Goal: Task Accomplishment & Management: Use online tool/utility

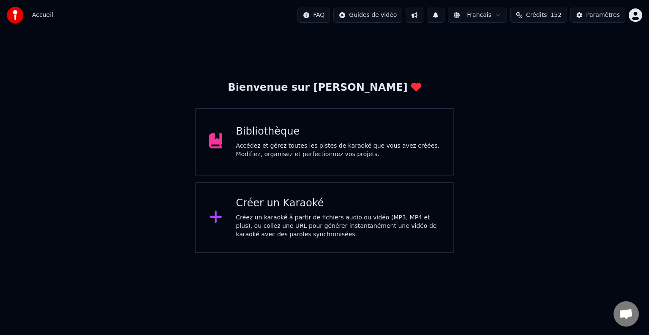
click at [293, 133] on div "Bibliothèque" at bounding box center [338, 132] width 204 height 14
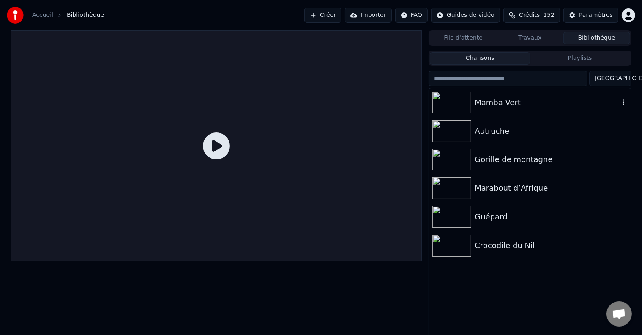
click at [510, 110] on div "Mamba Vert" at bounding box center [529, 102] width 201 height 29
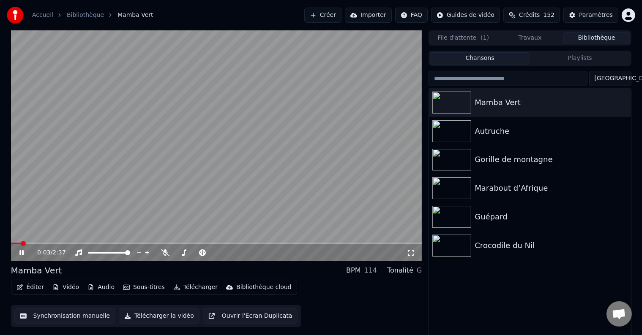
click at [62, 318] on button "Synchronisation manuelle" at bounding box center [64, 316] width 101 height 15
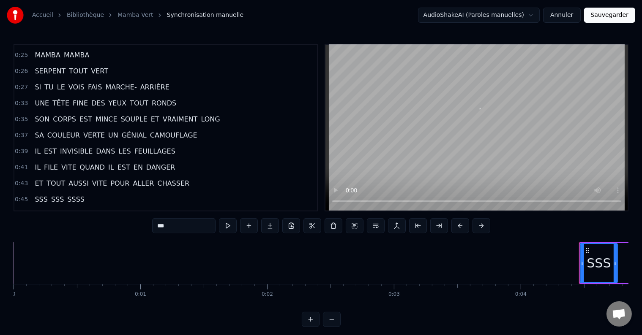
scroll to position [206, 0]
click at [300, 4] on div "Accueil Bibliothèque Mamba Vert Synchronisation manuelle AudioShakeAI (Paroles …" at bounding box center [321, 15] width 642 height 30
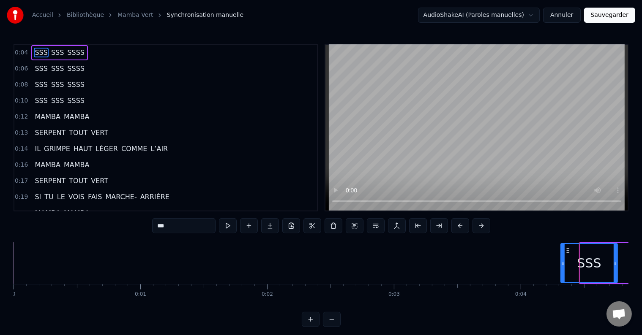
drag, startPoint x: 581, startPoint y: 259, endPoint x: 562, endPoint y: 261, distance: 19.5
click at [562, 261] on div at bounding box center [562, 263] width 3 height 38
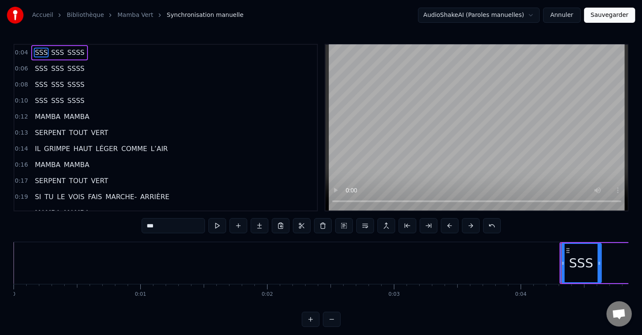
drag, startPoint x: 616, startPoint y: 262, endPoint x: 585, endPoint y: 270, distance: 32.3
click at [599, 264] on icon at bounding box center [598, 263] width 3 height 7
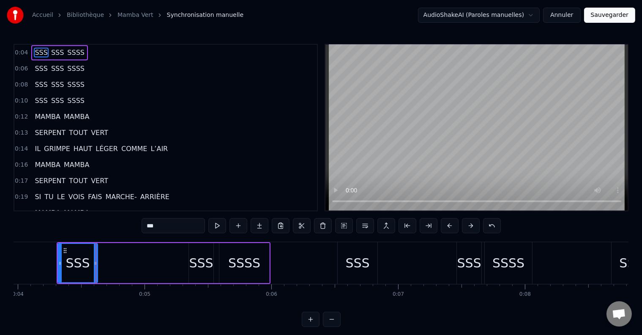
scroll to position [0, 542]
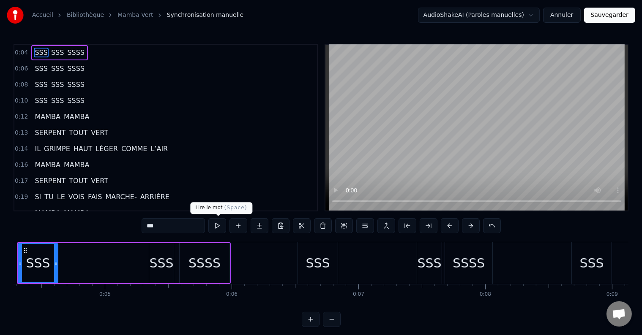
click at [218, 227] on button at bounding box center [217, 225] width 18 height 15
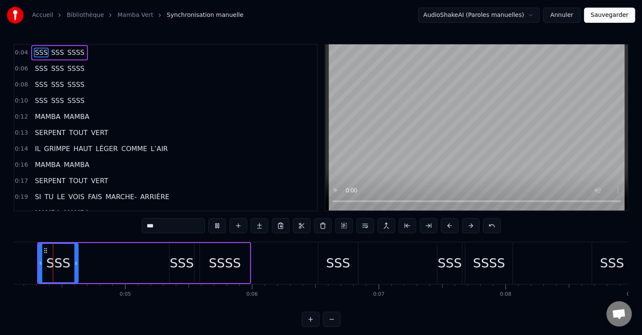
scroll to position [0, 504]
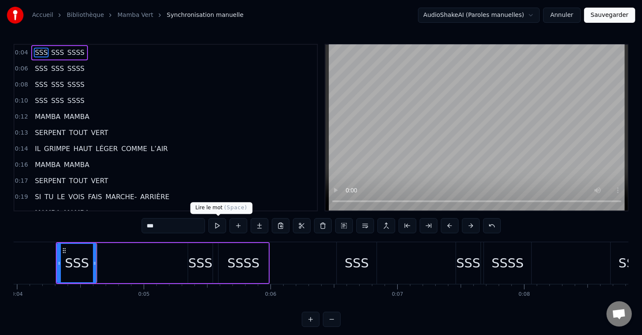
click at [213, 229] on button at bounding box center [217, 225] width 18 height 15
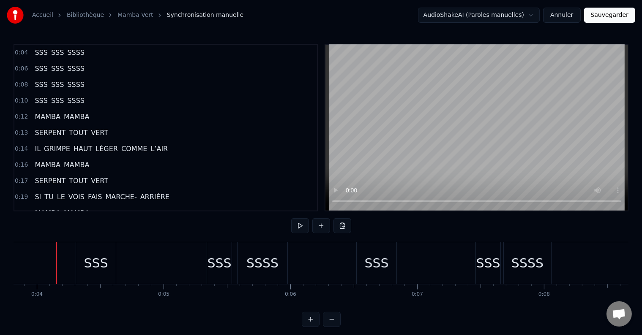
scroll to position [0, 0]
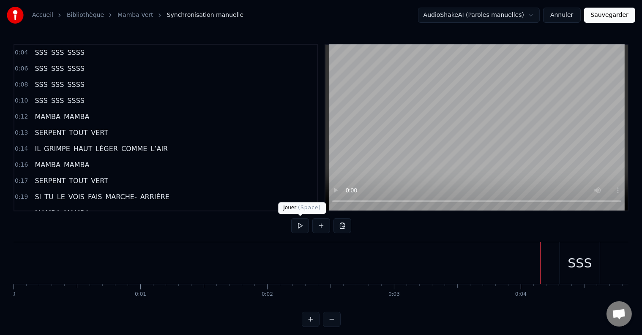
click at [299, 225] on button at bounding box center [300, 225] width 18 height 15
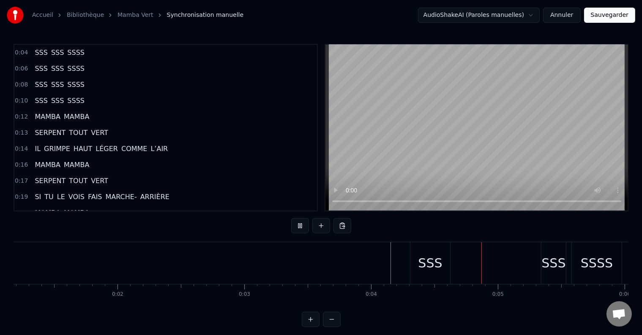
click at [299, 225] on button at bounding box center [300, 225] width 18 height 15
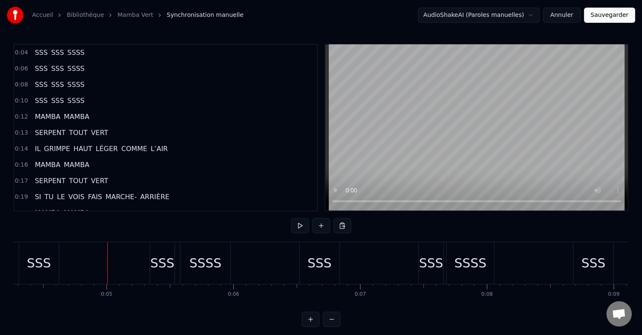
scroll to position [0, 547]
click at [37, 264] on div "SSS" at bounding box center [32, 263] width 24 height 19
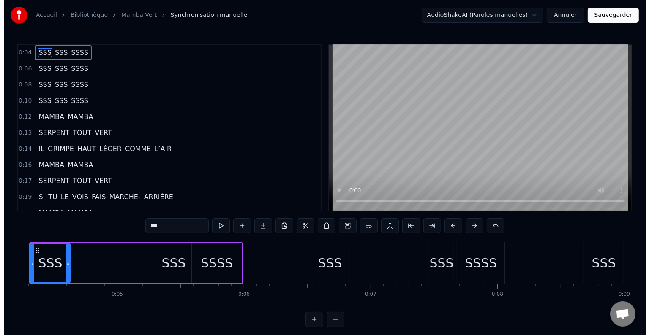
scroll to position [0, 529]
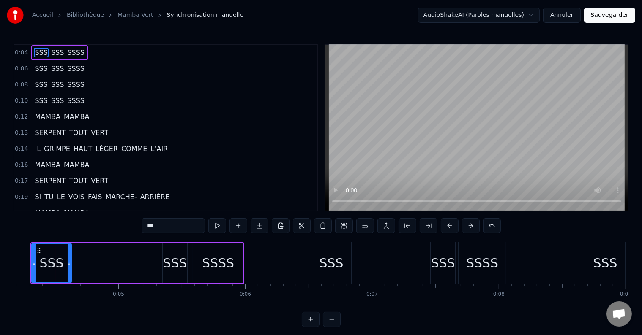
click at [52, 51] on span "SSS" at bounding box center [57, 53] width 14 height 10
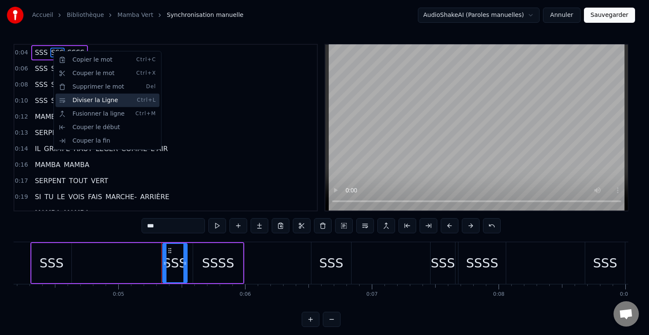
click at [84, 102] on div "Diviser la Ligne Ctrl+L" at bounding box center [107, 101] width 104 height 14
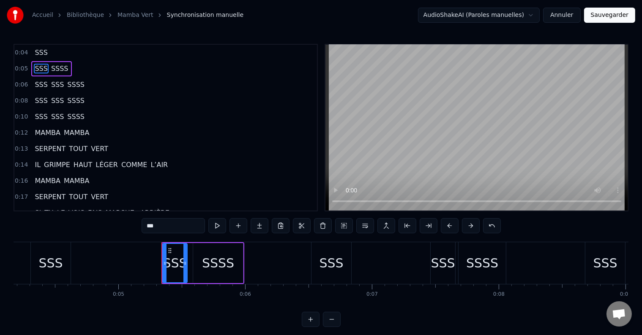
click at [50, 65] on span "SSSS" at bounding box center [59, 69] width 19 height 10
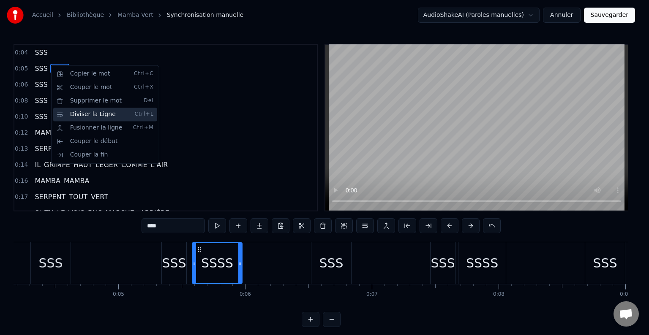
click at [72, 114] on div "Diviser la Ligne Ctrl+L" at bounding box center [105, 115] width 104 height 14
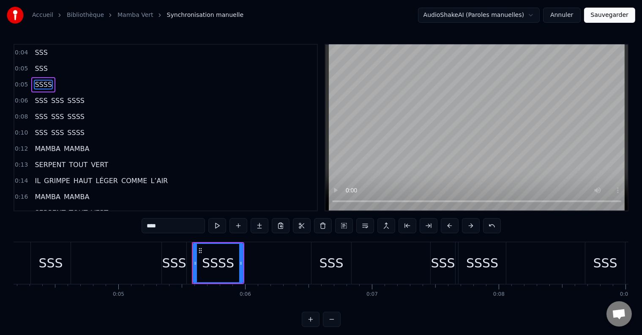
click at [50, 98] on span "SSS" at bounding box center [57, 101] width 14 height 10
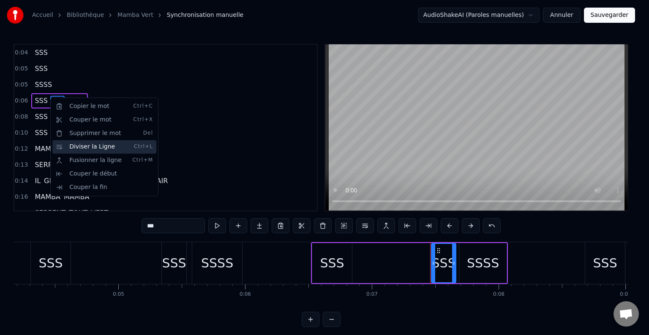
click at [74, 146] on div "Diviser la Ligne Ctrl+L" at bounding box center [104, 147] width 104 height 14
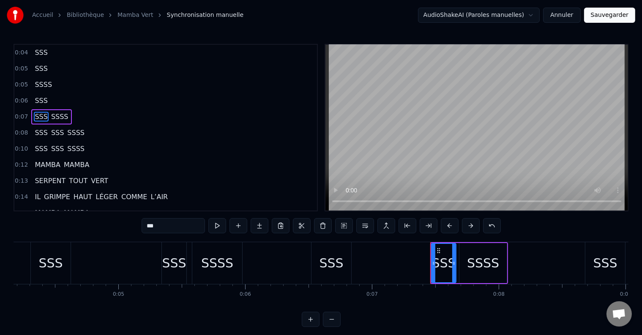
click at [52, 115] on span "SSSS" at bounding box center [59, 117] width 19 height 10
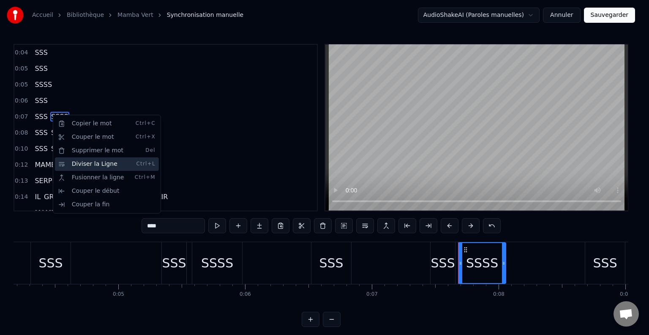
click at [78, 164] on div "Diviser la Ligne Ctrl+L" at bounding box center [107, 165] width 104 height 14
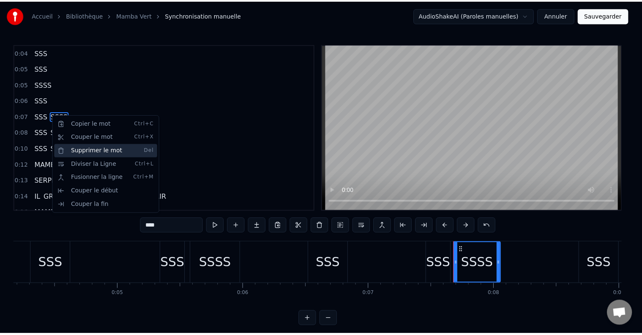
scroll to position [2, 0]
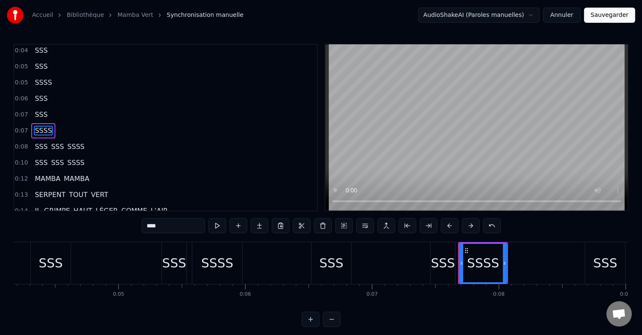
click at [50, 142] on span "SSS" at bounding box center [57, 147] width 14 height 10
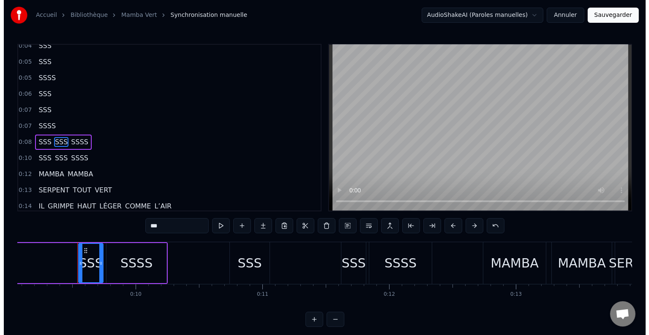
scroll to position [0, 1166]
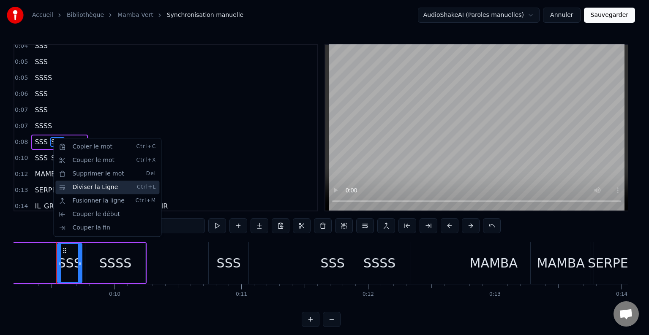
click at [84, 190] on div "Diviser la Ligne Ctrl+L" at bounding box center [107, 188] width 104 height 14
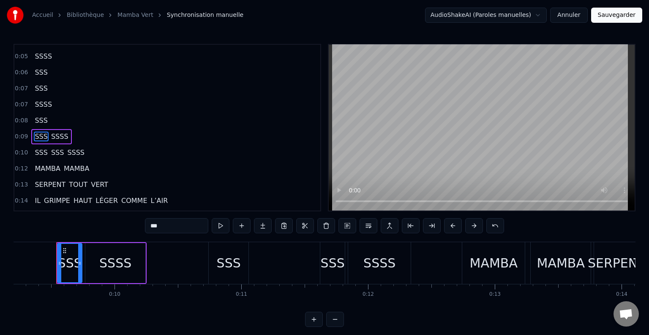
scroll to position [33, 0]
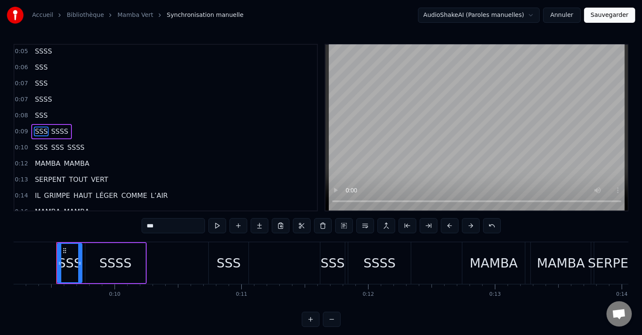
click at [50, 127] on span "SSSS" at bounding box center [59, 132] width 19 height 10
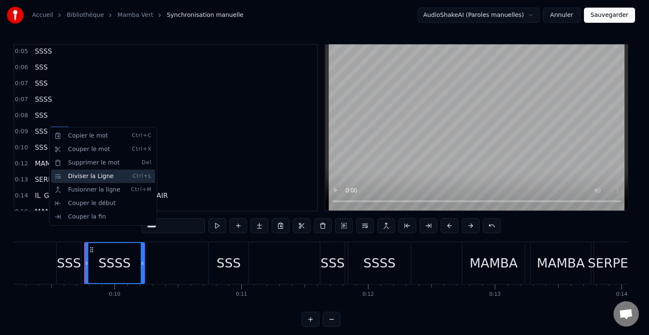
click at [72, 180] on div "Diviser la Ligne Ctrl+L" at bounding box center [103, 177] width 104 height 14
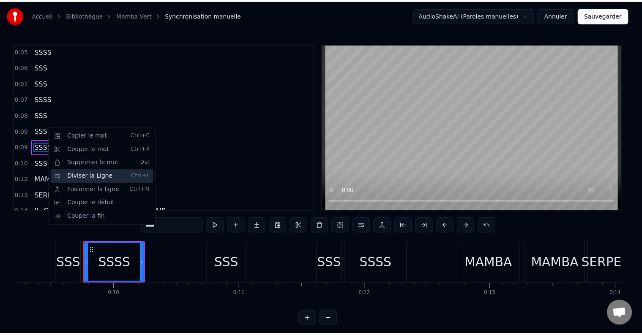
scroll to position [49, 0]
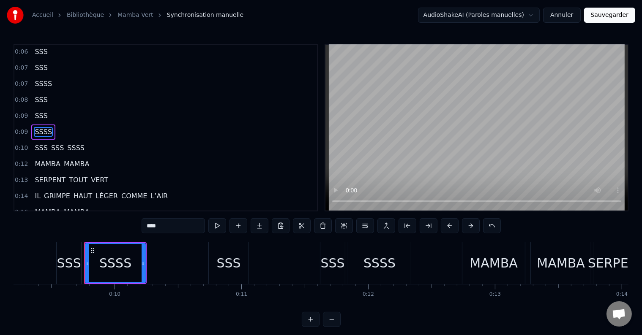
click at [54, 143] on span "SSS" at bounding box center [57, 148] width 14 height 10
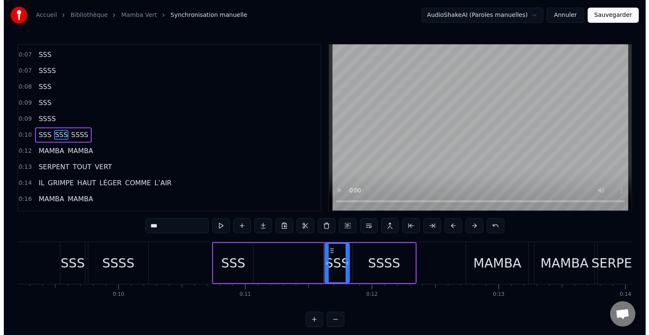
scroll to position [64, 0]
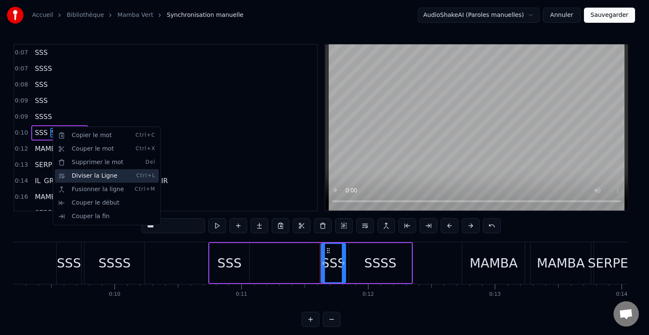
click at [87, 177] on div "Diviser la Ligne Ctrl+L" at bounding box center [107, 176] width 104 height 14
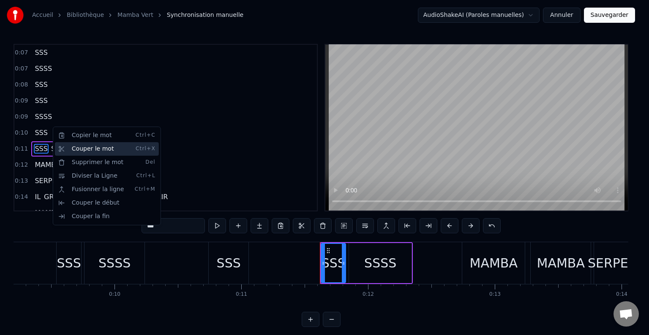
scroll to position [80, 0]
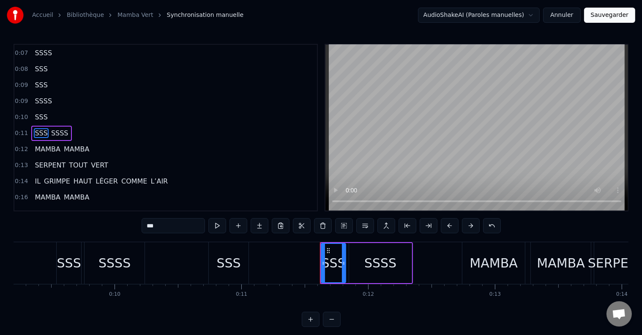
click at [52, 128] on span "SSSS" at bounding box center [59, 133] width 19 height 10
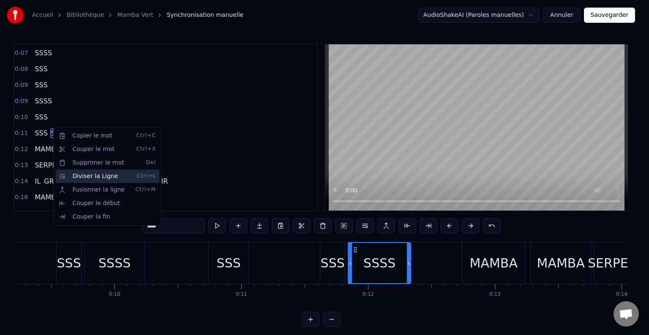
click at [73, 174] on div "Diviser la Ligne Ctrl+L" at bounding box center [107, 177] width 104 height 14
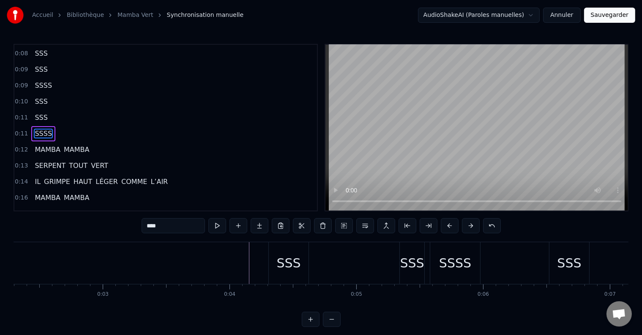
scroll to position [0, 459]
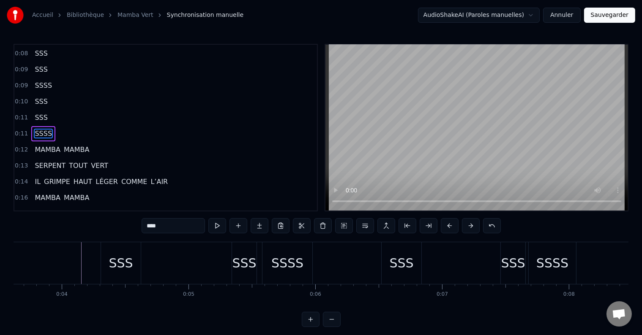
click at [121, 259] on div "SSS" at bounding box center [121, 263] width 24 height 19
type input "***"
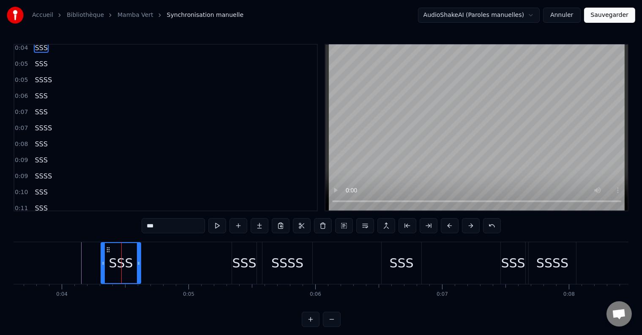
scroll to position [0, 0]
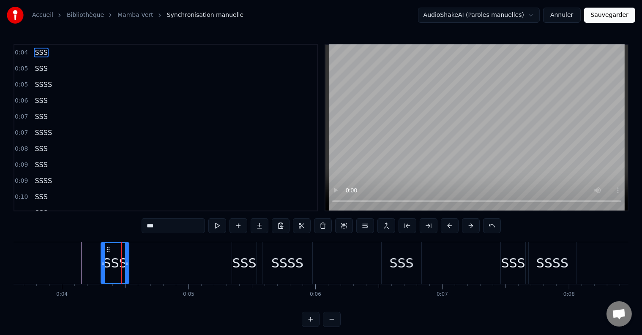
drag, startPoint x: 139, startPoint y: 264, endPoint x: 127, endPoint y: 264, distance: 11.9
click at [127, 264] on icon at bounding box center [126, 263] width 3 height 7
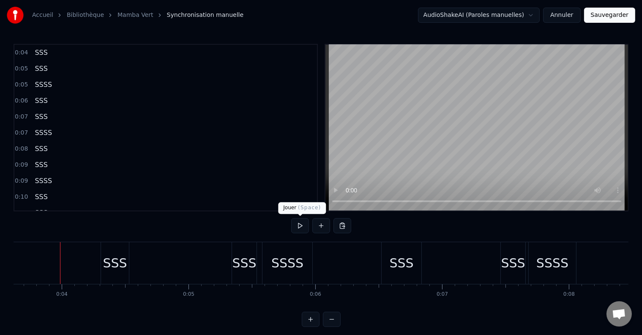
click at [299, 226] on button at bounding box center [300, 225] width 18 height 15
click at [306, 225] on button at bounding box center [300, 225] width 18 height 15
click at [110, 260] on div "SSS" at bounding box center [115, 263] width 24 height 19
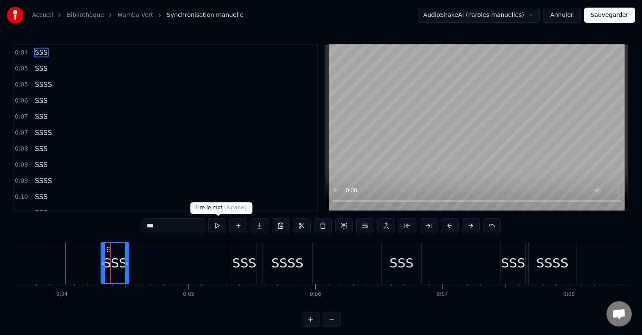
click at [220, 226] on button at bounding box center [217, 225] width 18 height 15
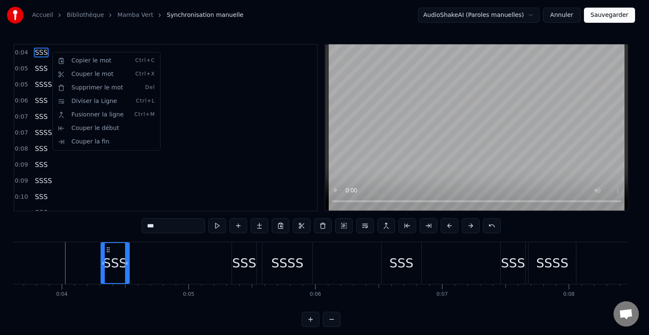
click at [193, 71] on html "Accueil Bibliothèque Mamba Vert Synchronisation manuelle AudioShakeAI (Paroles …" at bounding box center [324, 170] width 649 height 341
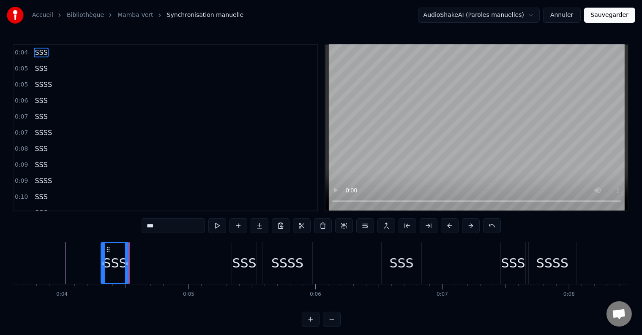
click at [50, 50] on div "0:04 SSS" at bounding box center [165, 53] width 302 height 16
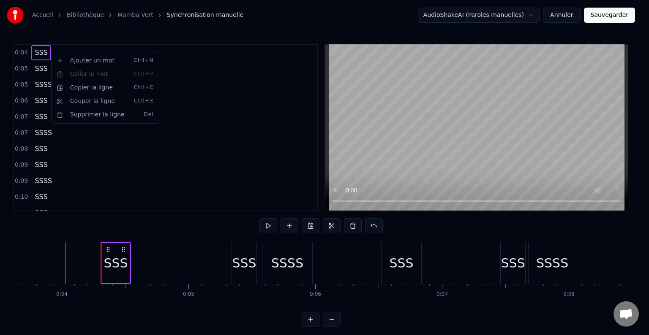
click at [81, 64] on div "Ajouter un mot Ctrl+N" at bounding box center [105, 61] width 104 height 14
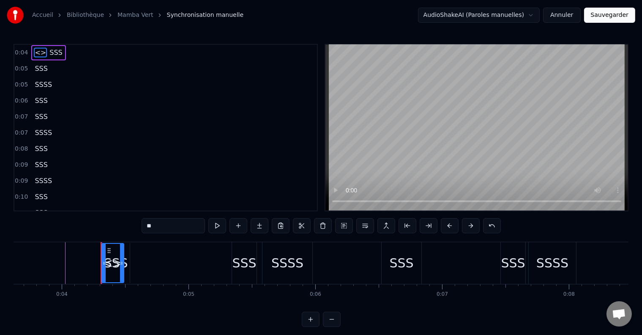
drag, startPoint x: 161, startPoint y: 227, endPoint x: 119, endPoint y: 223, distance: 42.5
click at [119, 223] on div "0:04 <> SSS 0:05 SSS 0:05 SSSS 0:06 SSS 0:07 SSS 0:07 SSSS 0:08 SSS 0:09 SSS 0:…" at bounding box center [321, 185] width 615 height 283
type input "***"
click at [95, 85] on div "0:05 SSSS" at bounding box center [165, 85] width 302 height 16
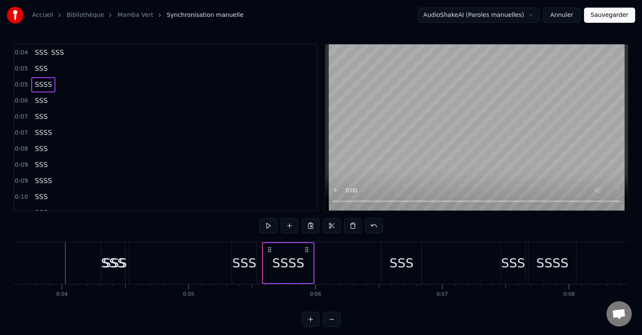
click at [52, 53] on span "SSS" at bounding box center [57, 53] width 14 height 10
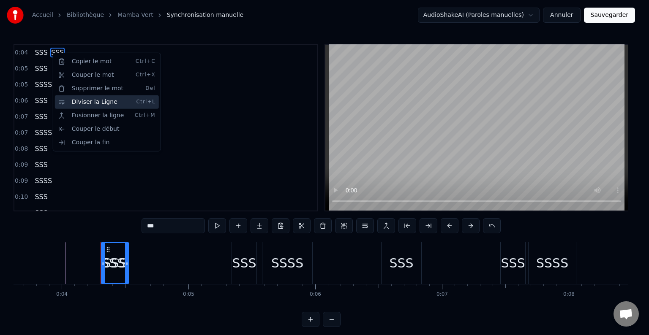
click at [87, 103] on div "Diviser la Ligne Ctrl+L" at bounding box center [107, 102] width 104 height 14
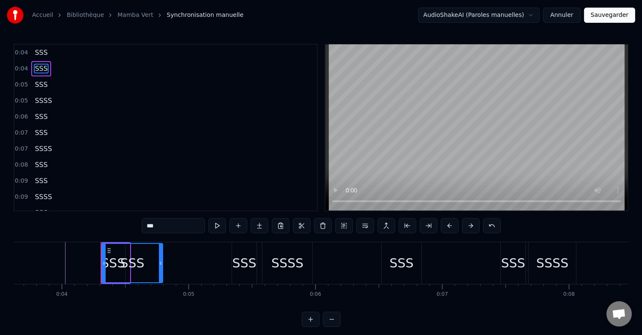
drag, startPoint x: 128, startPoint y: 264, endPoint x: 161, endPoint y: 264, distance: 32.9
click at [161, 264] on icon at bounding box center [160, 263] width 3 height 7
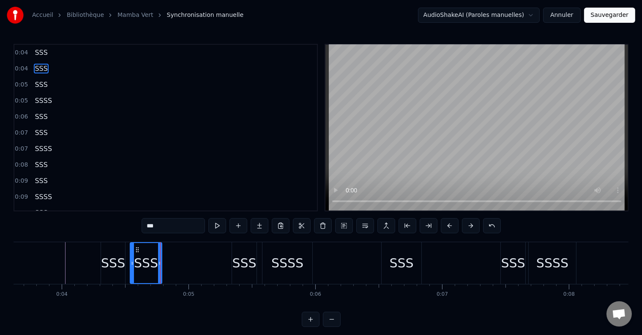
drag, startPoint x: 101, startPoint y: 258, endPoint x: 129, endPoint y: 258, distance: 27.9
click at [131, 258] on div at bounding box center [132, 263] width 3 height 40
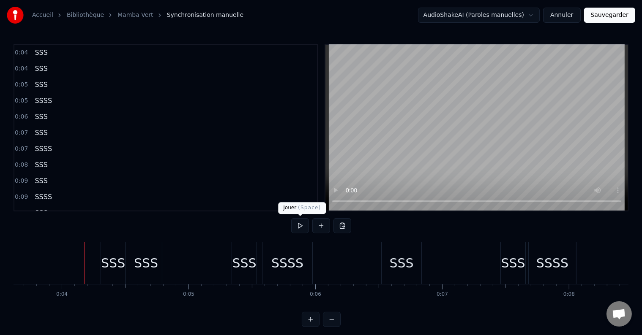
click at [301, 228] on button at bounding box center [300, 225] width 18 height 15
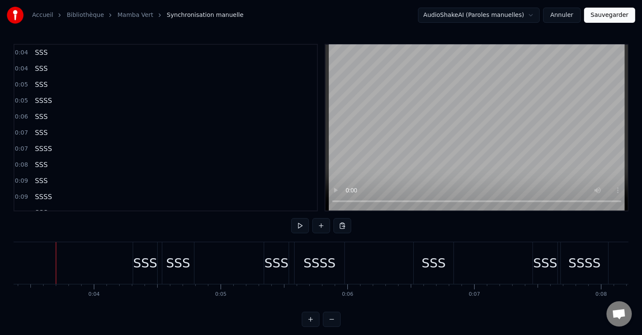
scroll to position [0, 426]
click at [144, 262] on div "SSS" at bounding box center [145, 263] width 24 height 19
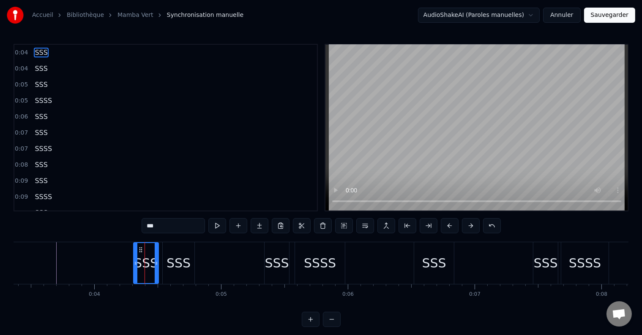
click at [154, 263] on div "SSS" at bounding box center [146, 263] width 26 height 42
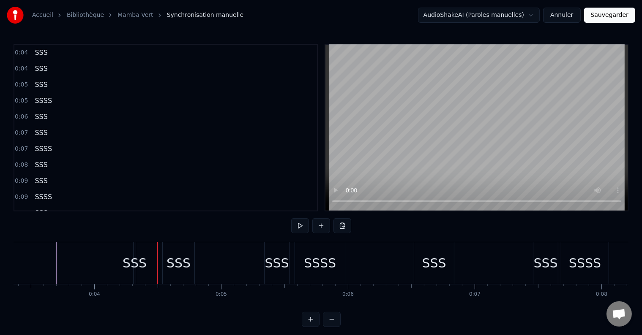
click at [133, 262] on div "SSS" at bounding box center [135, 263] width 24 height 19
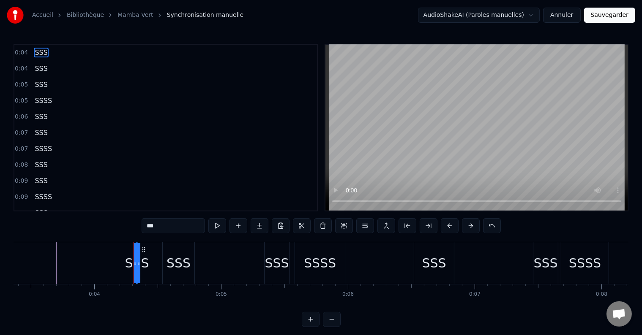
drag, startPoint x: 133, startPoint y: 262, endPoint x: 165, endPoint y: 267, distance: 32.0
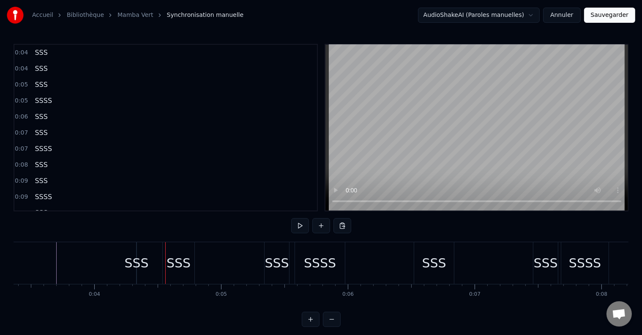
click at [133, 260] on div "SSS" at bounding box center [137, 263] width 24 height 19
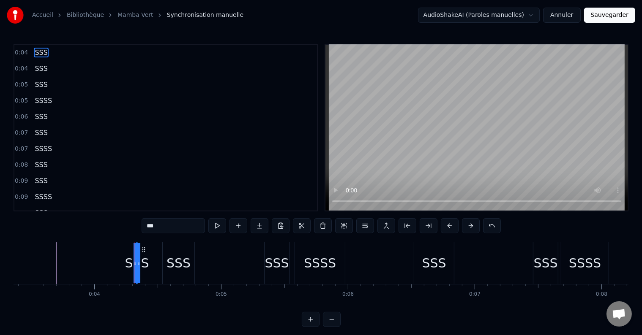
drag, startPoint x: 132, startPoint y: 261, endPoint x: 127, endPoint y: 261, distance: 5.5
click at [137, 261] on div "SSS" at bounding box center [137, 263] width 0 height 40
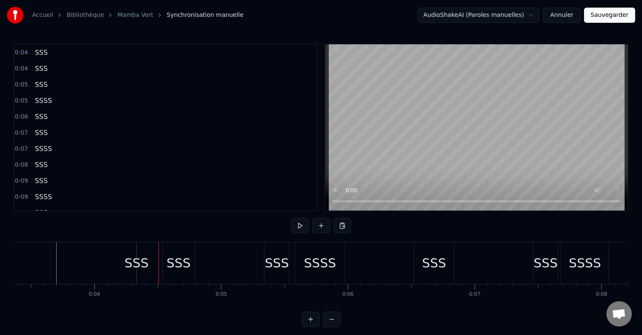
click at [142, 261] on div "SSS" at bounding box center [137, 263] width 24 height 19
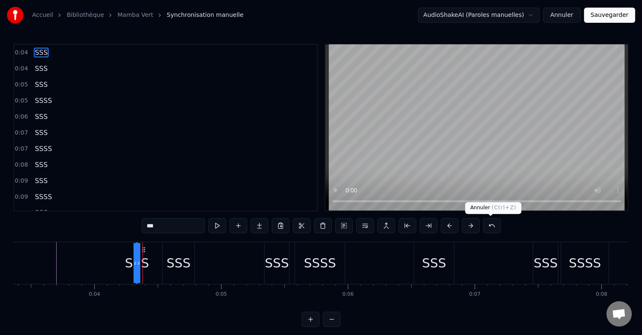
click at [487, 225] on button at bounding box center [492, 225] width 18 height 15
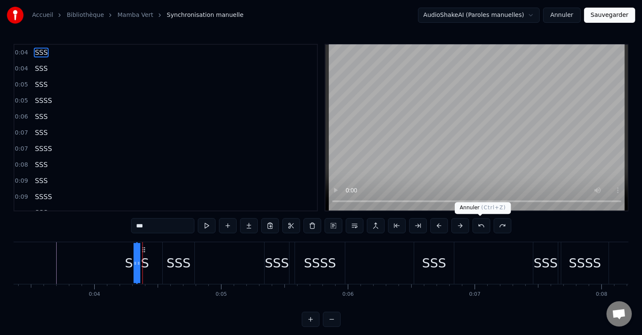
click at [483, 227] on button at bounding box center [481, 225] width 18 height 15
click at [481, 226] on button at bounding box center [481, 225] width 18 height 15
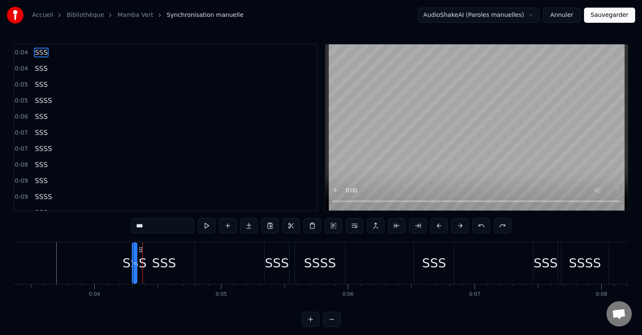
click at [481, 226] on button at bounding box center [481, 225] width 18 height 15
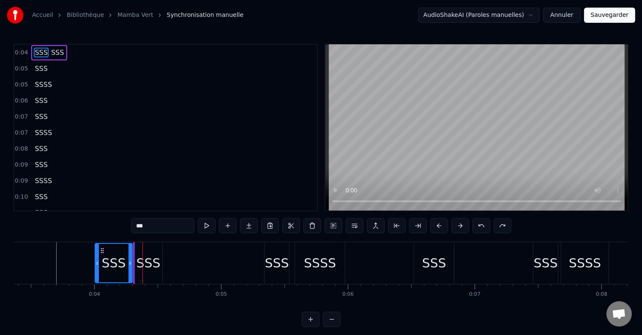
drag, startPoint x: 135, startPoint y: 261, endPoint x: 92, endPoint y: 260, distance: 43.1
click at [95, 260] on icon at bounding box center [96, 263] width 3 height 7
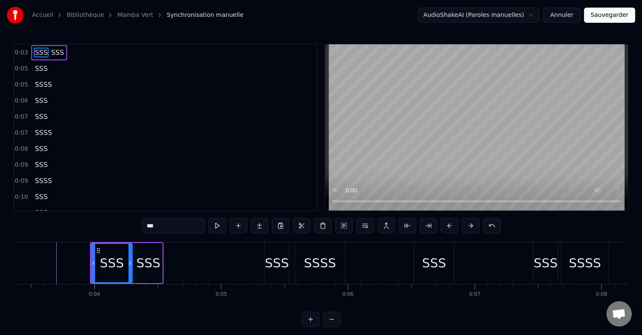
click at [150, 265] on div "SSS" at bounding box center [148, 263] width 24 height 19
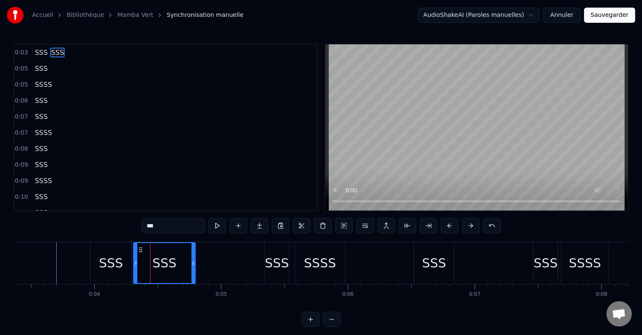
drag, startPoint x: 160, startPoint y: 264, endPoint x: 194, endPoint y: 263, distance: 33.8
click at [194, 263] on icon at bounding box center [192, 263] width 3 height 7
drag, startPoint x: 136, startPoint y: 261, endPoint x: 165, endPoint y: 263, distance: 29.2
click at [165, 263] on icon at bounding box center [164, 263] width 3 height 7
click at [128, 260] on div "SSS" at bounding box center [110, 263] width 41 height 42
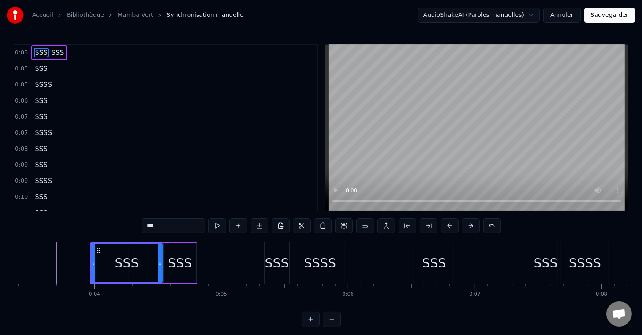
drag, startPoint x: 129, startPoint y: 261, endPoint x: 159, endPoint y: 263, distance: 30.1
click at [159, 263] on icon at bounding box center [159, 263] width 3 height 7
drag, startPoint x: 92, startPoint y: 257, endPoint x: 133, endPoint y: 257, distance: 41.4
click at [133, 257] on div at bounding box center [134, 263] width 3 height 38
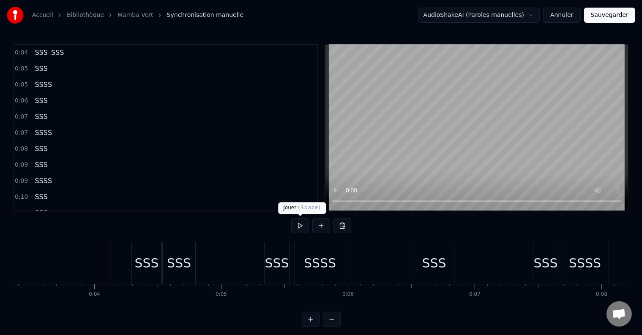
click at [300, 221] on button at bounding box center [300, 225] width 18 height 15
click at [301, 222] on button at bounding box center [300, 225] width 18 height 15
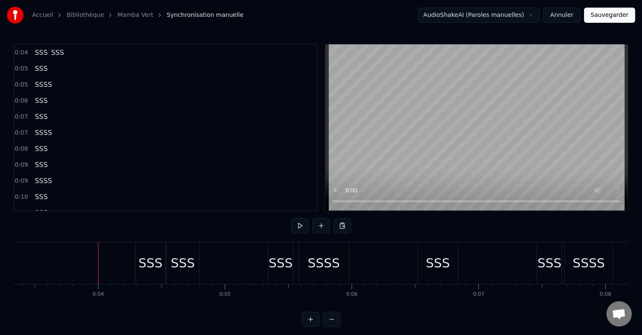
click at [280, 261] on div "SSS" at bounding box center [281, 263] width 24 height 19
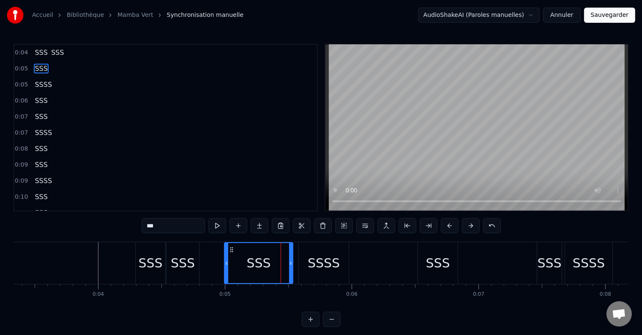
drag, startPoint x: 270, startPoint y: 264, endPoint x: 226, endPoint y: 265, distance: 44.4
click at [226, 265] on icon at bounding box center [226, 263] width 3 height 7
drag, startPoint x: 290, startPoint y: 265, endPoint x: 247, endPoint y: 265, distance: 43.1
click at [247, 265] on icon at bounding box center [247, 263] width 3 height 7
click at [321, 262] on div "SSSS" at bounding box center [324, 263] width 32 height 19
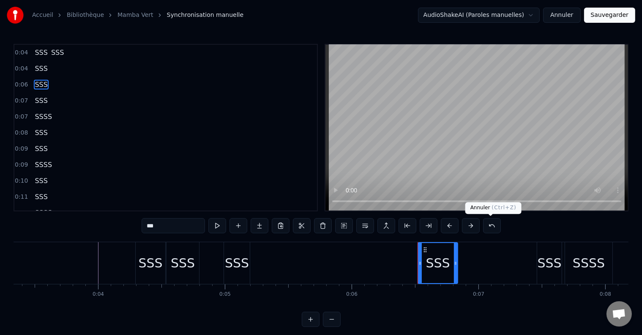
click at [487, 225] on button at bounding box center [492, 225] width 18 height 15
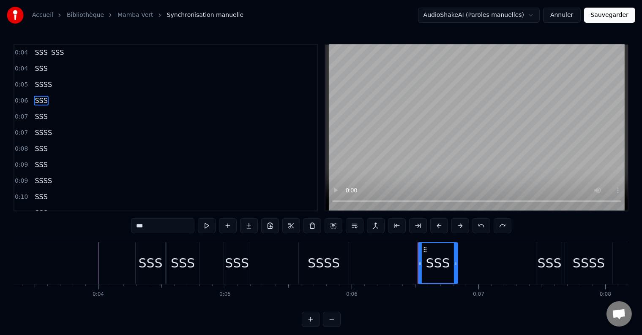
click at [315, 267] on div "SSSS" at bounding box center [324, 263] width 32 height 19
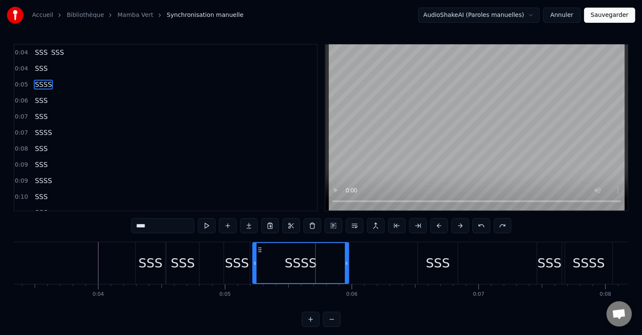
drag, startPoint x: 301, startPoint y: 265, endPoint x: 255, endPoint y: 271, distance: 46.4
click at [255, 271] on div at bounding box center [254, 263] width 3 height 40
click at [223, 265] on div "SSS" at bounding box center [236, 263] width 27 height 42
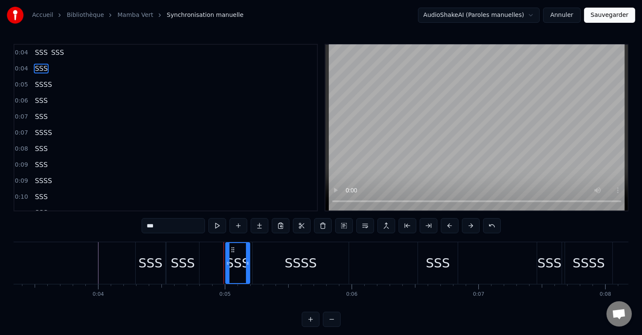
click at [226, 264] on icon at bounding box center [227, 263] width 3 height 7
click at [349, 261] on div "SSSS" at bounding box center [300, 263] width 97 height 42
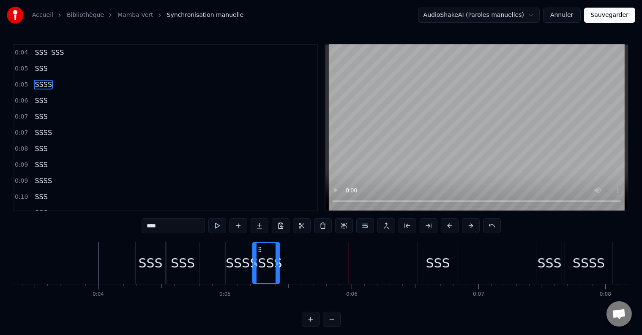
drag, startPoint x: 346, startPoint y: 262, endPoint x: 277, endPoint y: 266, distance: 69.4
click at [277, 266] on icon at bounding box center [276, 263] width 3 height 7
click at [169, 227] on input "****" at bounding box center [173, 225] width 63 height 15
type input "***"
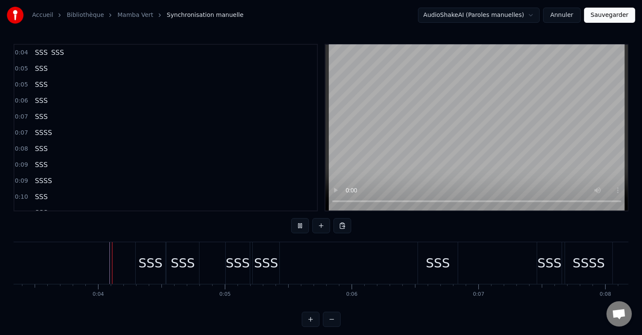
scroll to position [13, 0]
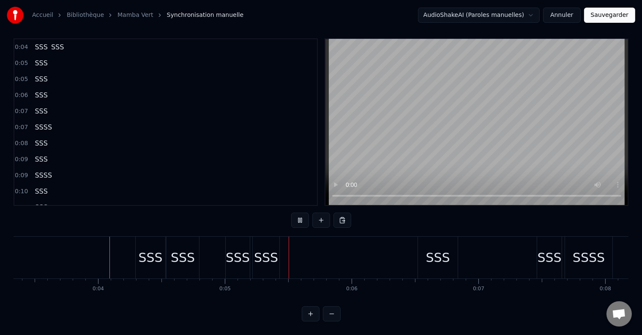
click at [9, 252] on div "Accueil Bibliothèque Mamba Vert Synchronisation manuelle AudioShakeAI (Paroles …" at bounding box center [321, 158] width 642 height 327
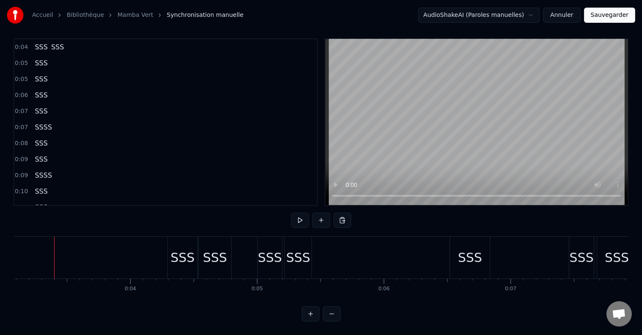
scroll to position [0, 389]
click at [300, 254] on div "SSS" at bounding box center [300, 257] width 24 height 19
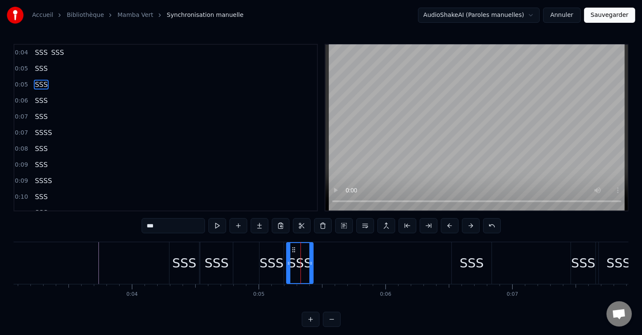
scroll to position [0, 0]
click at [50, 52] on span "SSS" at bounding box center [57, 53] width 14 height 10
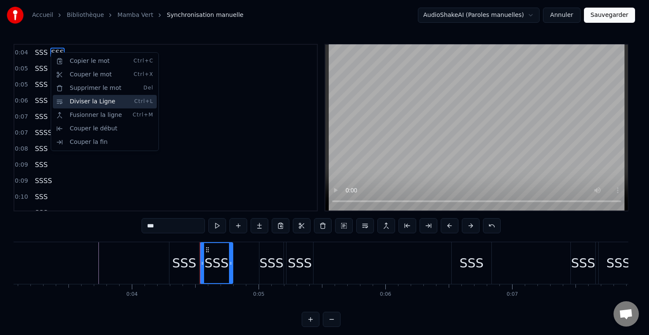
click at [74, 98] on div "Diviser la Ligne Ctrl+L" at bounding box center [105, 102] width 104 height 14
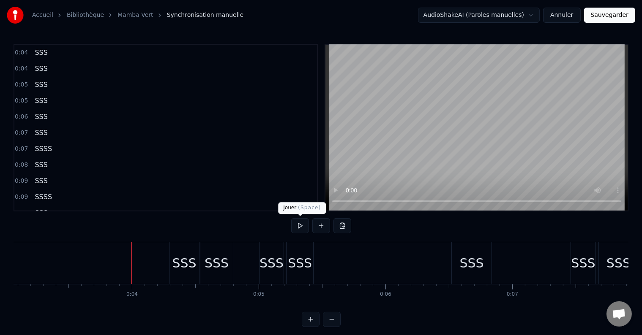
click at [294, 223] on button at bounding box center [300, 225] width 18 height 15
click at [295, 223] on button at bounding box center [300, 225] width 18 height 15
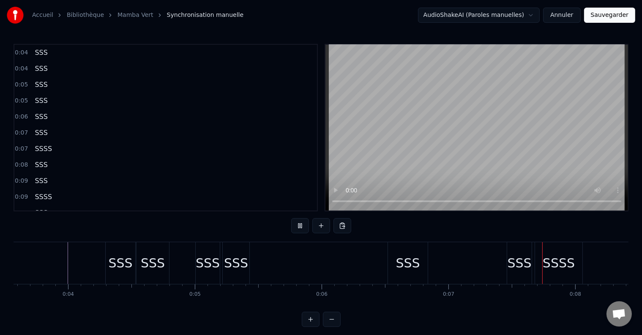
click at [295, 223] on button at bounding box center [300, 225] width 18 height 15
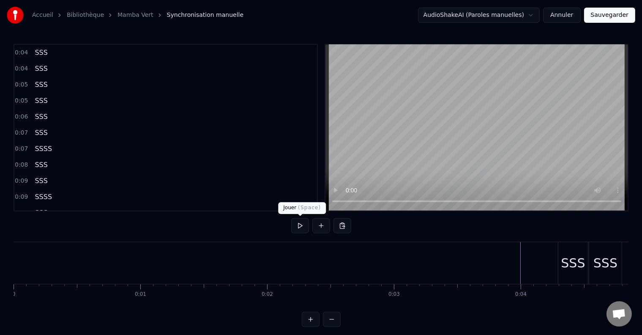
click at [298, 228] on button at bounding box center [300, 225] width 18 height 15
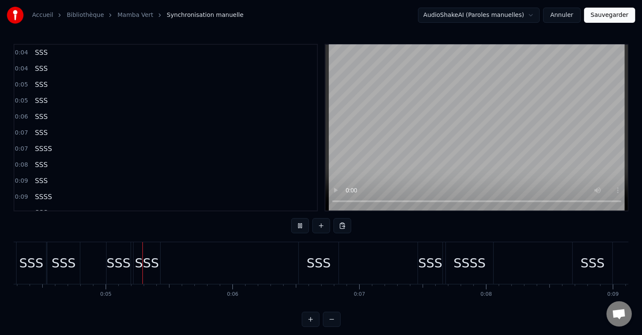
scroll to position [0, 544]
click at [298, 228] on button at bounding box center [300, 225] width 18 height 15
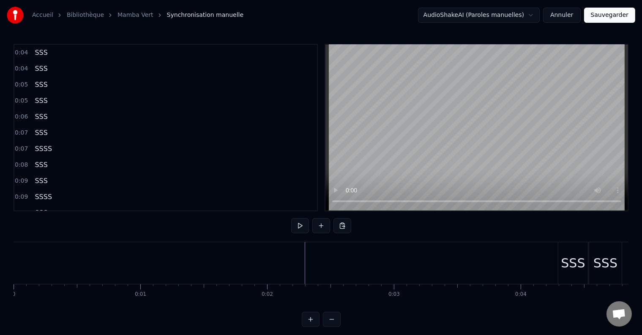
click at [303, 229] on button at bounding box center [300, 225] width 18 height 15
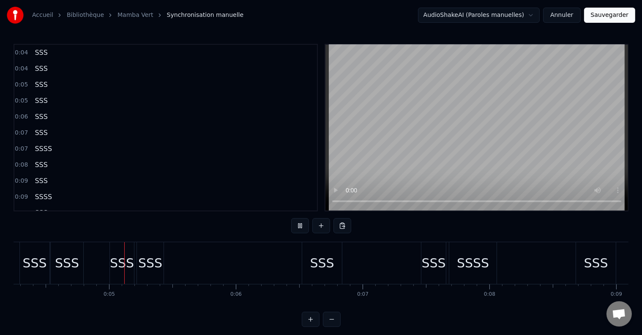
scroll to position [0, 539]
click at [302, 225] on button at bounding box center [300, 225] width 18 height 15
click at [139, 269] on div "SSS" at bounding box center [149, 263] width 24 height 19
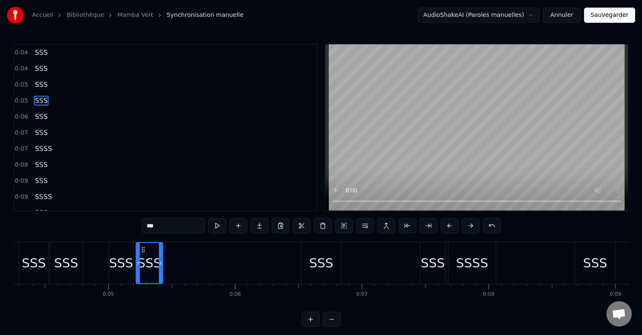
click at [41, 114] on span "SSS" at bounding box center [41, 117] width 14 height 10
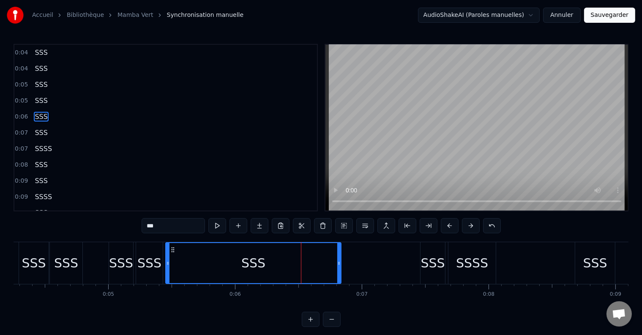
drag, startPoint x: 302, startPoint y: 259, endPoint x: 167, endPoint y: 261, distance: 135.6
click at [167, 261] on div at bounding box center [167, 263] width 3 height 40
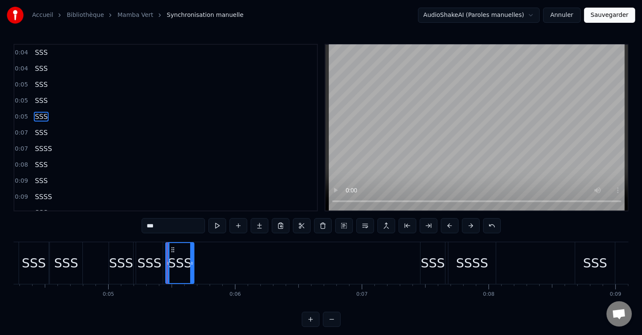
drag, startPoint x: 338, startPoint y: 265, endPoint x: 193, endPoint y: 269, distance: 145.8
click at [193, 269] on div at bounding box center [191, 263] width 3 height 40
click at [426, 259] on div "SSS" at bounding box center [433, 263] width 24 height 19
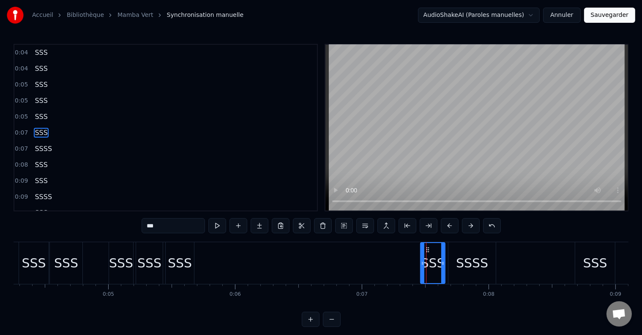
scroll to position [2, 0]
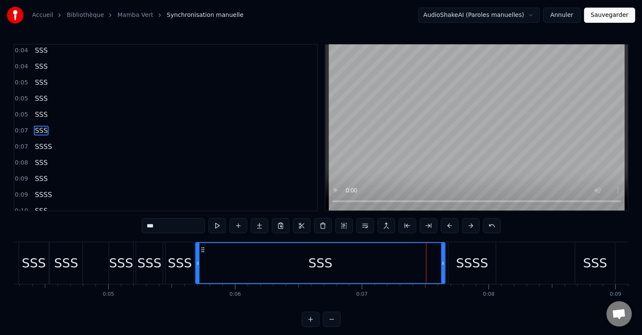
drag, startPoint x: 422, startPoint y: 264, endPoint x: 198, endPoint y: 263, distance: 224.7
click at [198, 263] on icon at bounding box center [197, 263] width 3 height 7
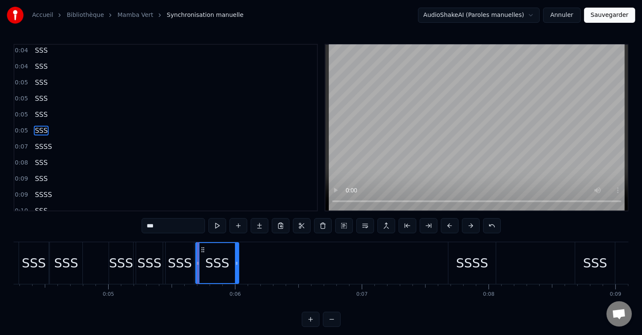
drag, startPoint x: 442, startPoint y: 261, endPoint x: 236, endPoint y: 268, distance: 206.3
click at [236, 268] on div at bounding box center [236, 263] width 3 height 40
click at [217, 270] on div "SSS" at bounding box center [217, 263] width 24 height 19
click at [183, 272] on div "SSS" at bounding box center [180, 263] width 24 height 19
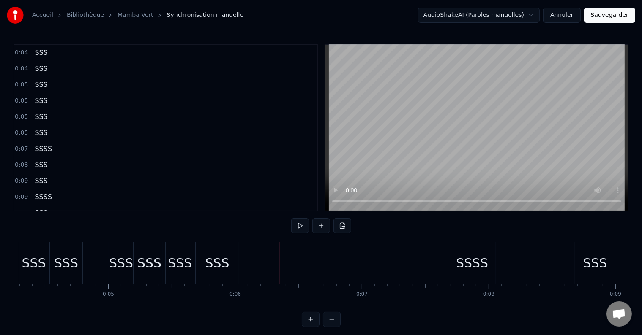
click at [177, 259] on div "SSS" at bounding box center [180, 263] width 24 height 19
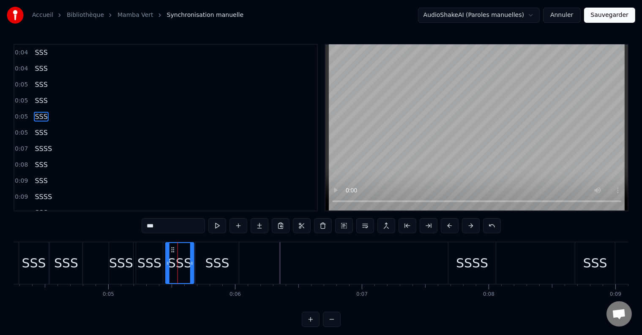
click at [171, 249] on icon at bounding box center [172, 250] width 7 height 7
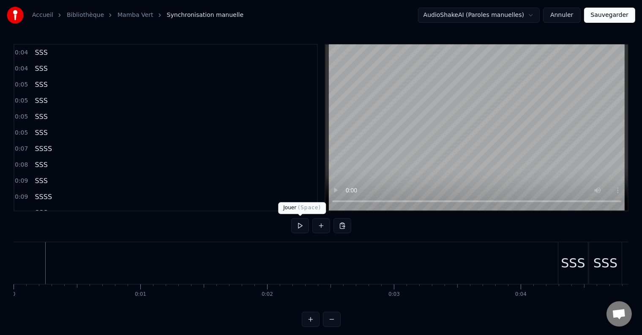
click at [298, 226] on button at bounding box center [300, 225] width 18 height 15
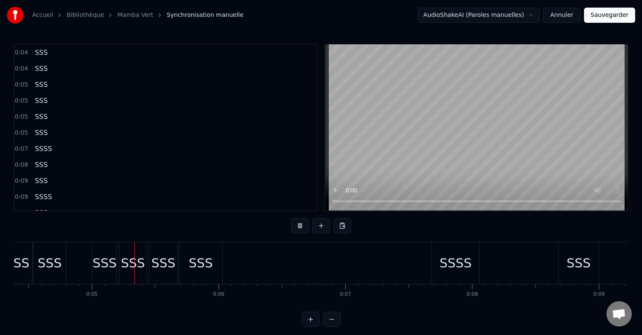
scroll to position [0, 556]
click at [296, 224] on button at bounding box center [300, 225] width 18 height 15
click at [215, 264] on div "SSS" at bounding box center [200, 263] width 43 height 42
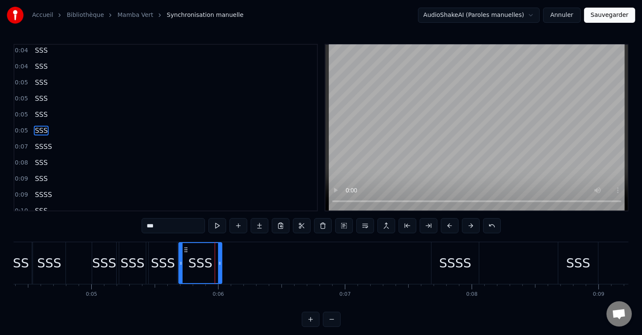
click at [451, 262] on div "SSSS" at bounding box center [455, 263] width 32 height 19
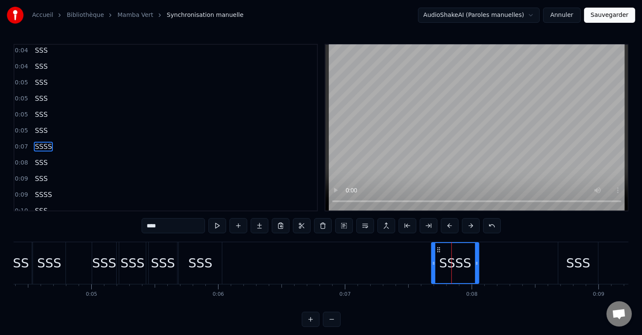
scroll to position [18, 0]
click at [38, 110] on span "SSS" at bounding box center [41, 115] width 14 height 10
type input "***"
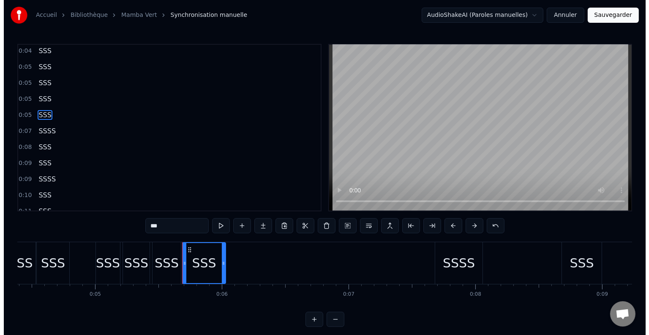
scroll to position [2, 0]
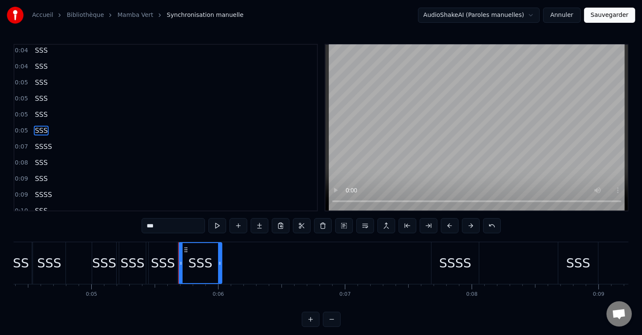
click at [52, 128] on div "0:05 SSS" at bounding box center [165, 131] width 302 height 16
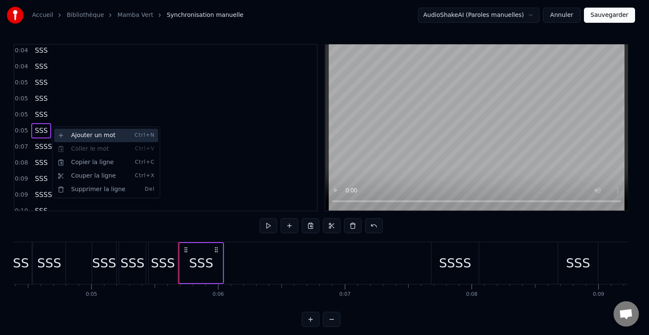
click at [77, 136] on div "Ajouter un mot Ctrl+N" at bounding box center [106, 136] width 104 height 14
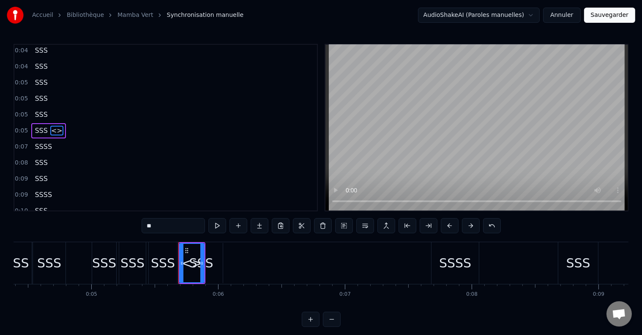
drag, startPoint x: 168, startPoint y: 223, endPoint x: 112, endPoint y: 224, distance: 56.2
click at [112, 224] on div "0:04 SSS 0:04 SSS 0:05 SSS 0:05 SSS 0:05 SSS 0:05 SSS <> 0:07 SSSS 0:08 SSS 0:0…" at bounding box center [321, 185] width 615 height 283
type input "***"
click at [95, 132] on div "0:05 SSS SSS" at bounding box center [165, 131] width 302 height 16
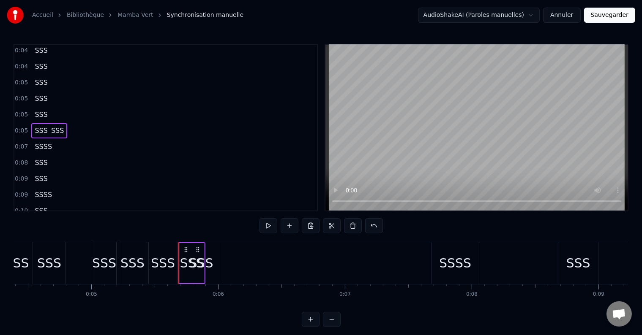
click at [53, 126] on span "SSS" at bounding box center [57, 131] width 14 height 10
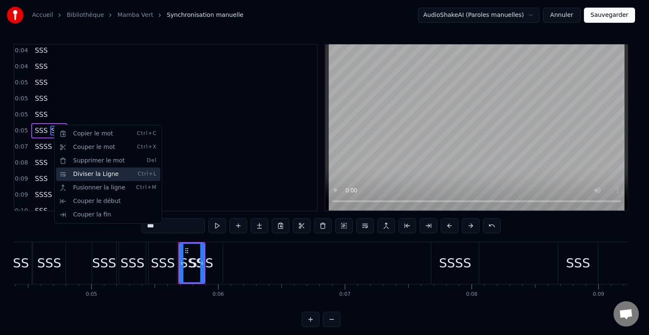
click at [81, 175] on div "Diviser la Ligne Ctrl+L" at bounding box center [108, 175] width 104 height 14
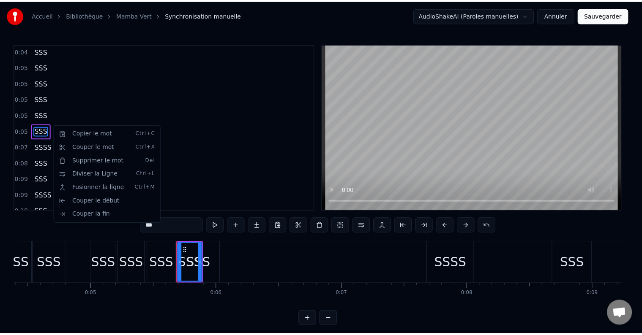
scroll to position [18, 0]
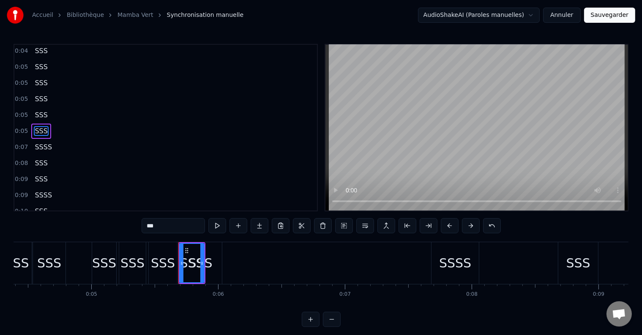
click at [44, 142] on span "SSSS" at bounding box center [43, 147] width 19 height 10
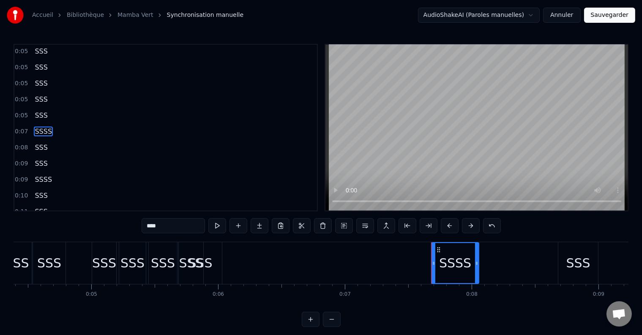
click at [187, 266] on div "SSS" at bounding box center [191, 263] width 24 height 19
type input "***"
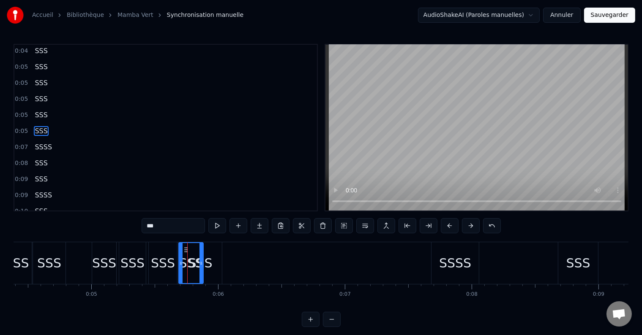
click at [209, 267] on div "SSS" at bounding box center [200, 263] width 24 height 19
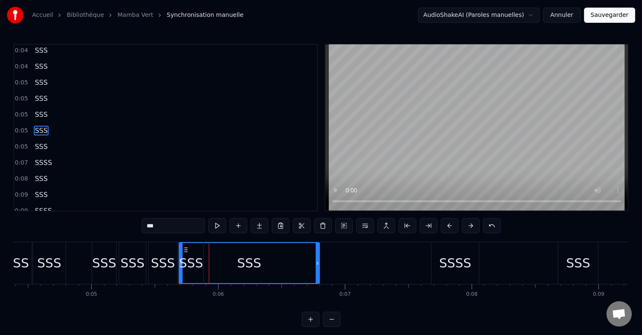
drag, startPoint x: 219, startPoint y: 266, endPoint x: 317, endPoint y: 272, distance: 97.8
click at [317, 272] on div at bounding box center [317, 263] width 3 height 40
click at [181, 262] on div "SSS" at bounding box center [191, 263] width 24 height 19
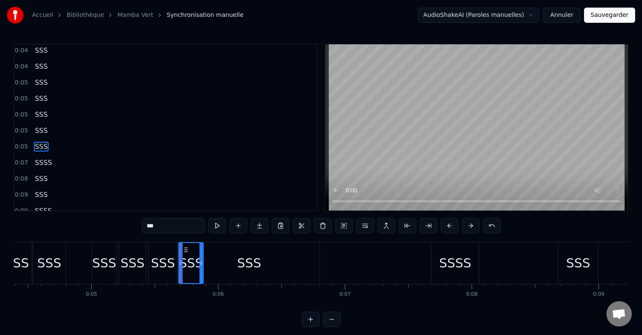
scroll to position [18, 0]
click at [220, 267] on div "SSS" at bounding box center [249, 263] width 141 height 42
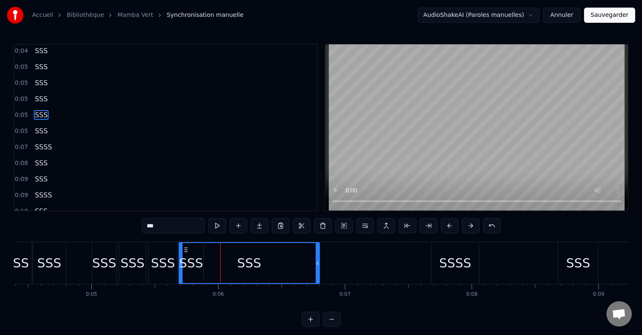
scroll to position [2, 0]
click at [180, 262] on div "SSS" at bounding box center [191, 263] width 25 height 42
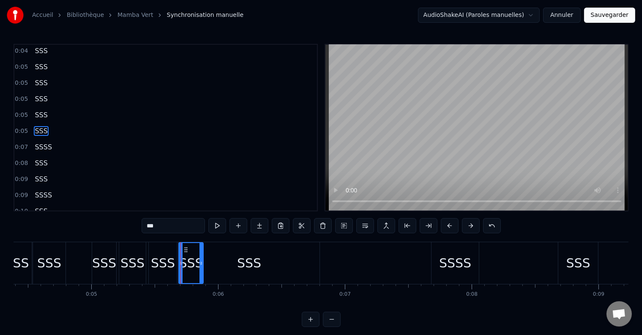
click at [237, 268] on div "SSS" at bounding box center [249, 263] width 141 height 42
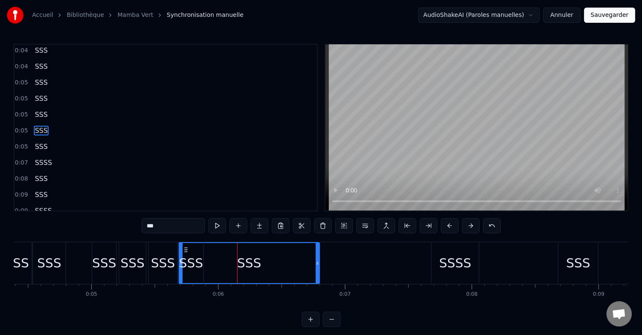
click at [198, 264] on div "SSS" at bounding box center [191, 263] width 24 height 19
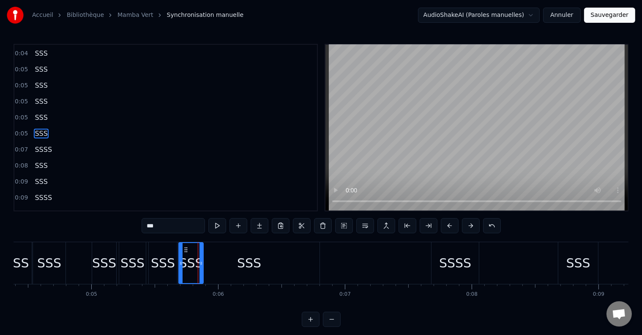
scroll to position [18, 0]
click at [201, 264] on icon at bounding box center [200, 263] width 3 height 7
click at [201, 264] on div at bounding box center [201, 263] width 0 height 42
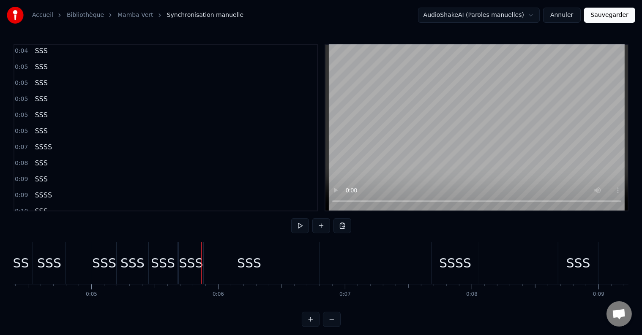
click at [190, 264] on div "SSS" at bounding box center [191, 263] width 24 height 19
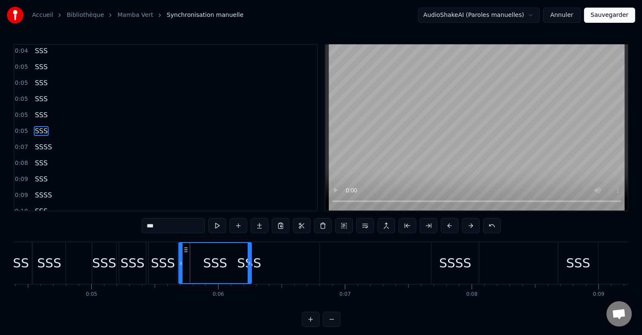
drag, startPoint x: 202, startPoint y: 264, endPoint x: 250, endPoint y: 267, distance: 48.3
click at [250, 267] on div at bounding box center [249, 263] width 3 height 40
drag, startPoint x: 180, startPoint y: 263, endPoint x: 215, endPoint y: 264, distance: 34.2
click at [215, 264] on icon at bounding box center [214, 263] width 3 height 7
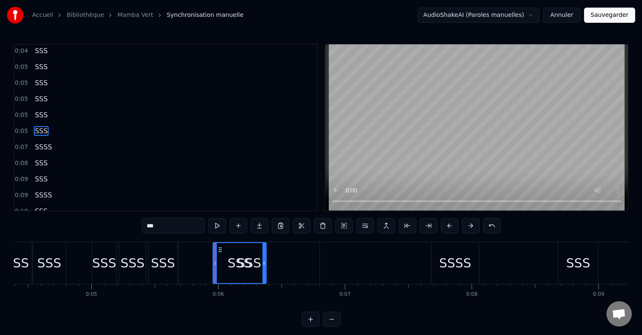
drag, startPoint x: 249, startPoint y: 263, endPoint x: 267, endPoint y: 263, distance: 18.2
click at [264, 263] on circle at bounding box center [264, 263] width 0 height 0
drag, startPoint x: 215, startPoint y: 260, endPoint x: 238, endPoint y: 263, distance: 23.8
click at [238, 263] on icon at bounding box center [238, 263] width 3 height 7
click at [292, 269] on div "SSS" at bounding box center [249, 263] width 141 height 42
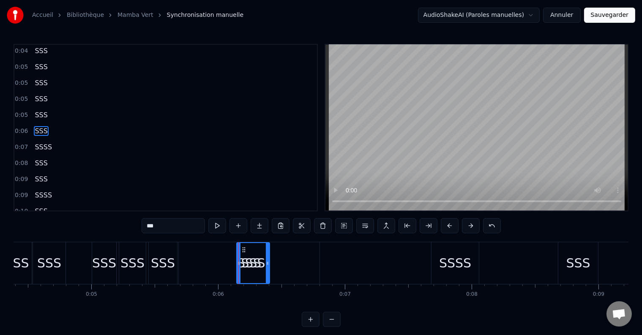
scroll to position [2, 0]
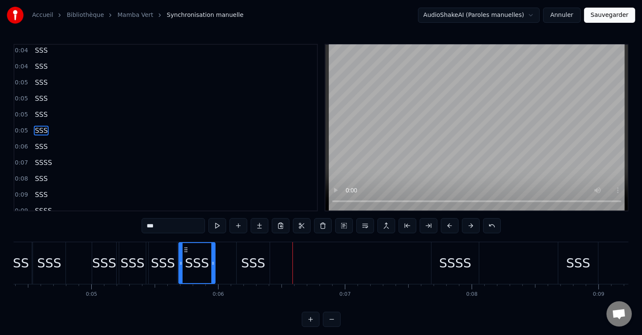
drag, startPoint x: 319, startPoint y: 264, endPoint x: 215, endPoint y: 264, distance: 103.9
click at [215, 264] on icon at bounding box center [212, 263] width 3 height 7
click at [253, 267] on div "SSS" at bounding box center [253, 263] width 24 height 19
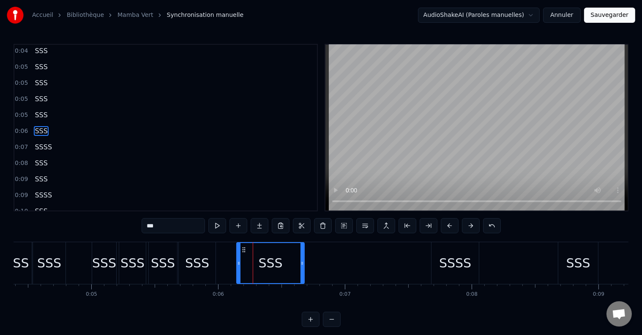
drag, startPoint x: 267, startPoint y: 265, endPoint x: 302, endPoint y: 267, distance: 34.7
click at [302, 267] on div at bounding box center [301, 263] width 3 height 40
click at [237, 260] on icon at bounding box center [238, 263] width 3 height 7
drag, startPoint x: 237, startPoint y: 260, endPoint x: 274, endPoint y: 264, distance: 36.5
click at [274, 263] on icon at bounding box center [273, 263] width 3 height 7
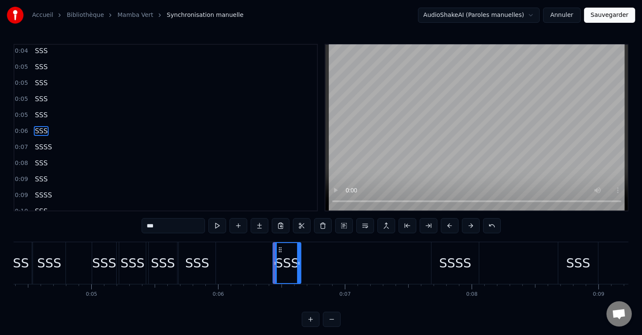
click at [297, 261] on icon at bounding box center [298, 263] width 3 height 7
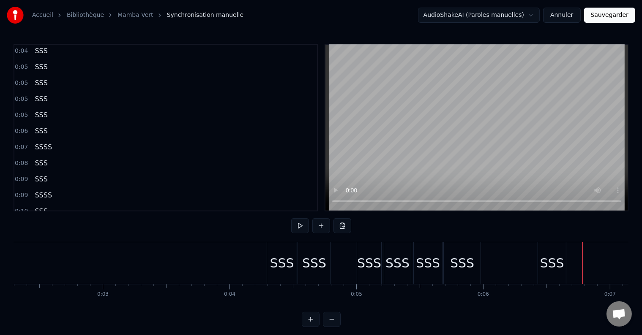
scroll to position [0, 0]
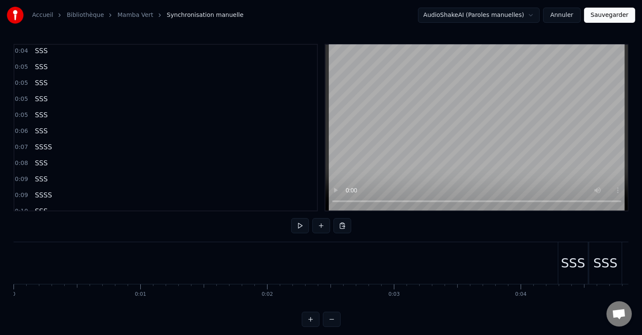
click at [301, 226] on button at bounding box center [300, 225] width 18 height 15
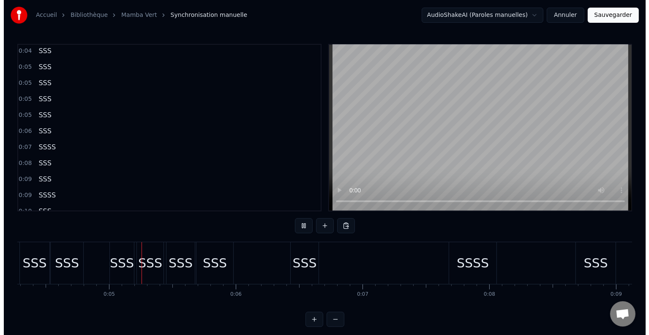
scroll to position [0, 543]
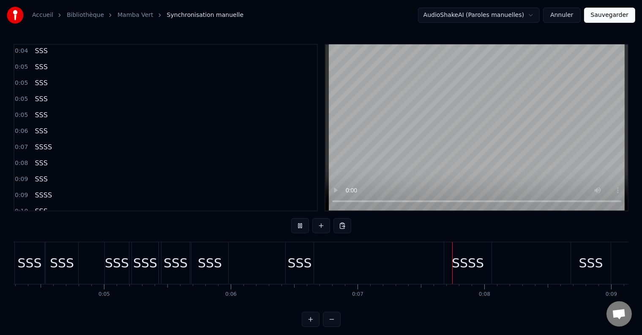
click at [296, 224] on button at bounding box center [300, 225] width 18 height 15
click at [301, 267] on div "SSS" at bounding box center [300, 263] width 24 height 19
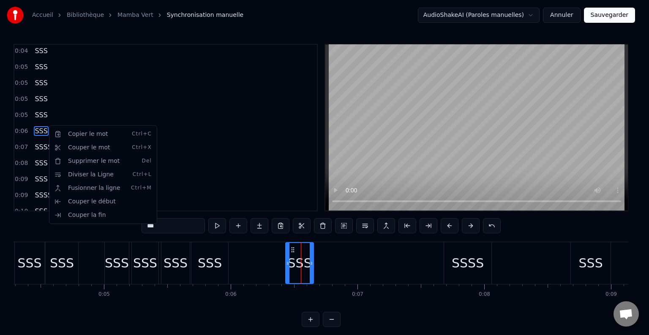
click at [46, 127] on html "Accueil Bibliothèque Mamba Vert Synchronisation manuelle AudioShakeAI (Paroles …" at bounding box center [324, 170] width 649 height 341
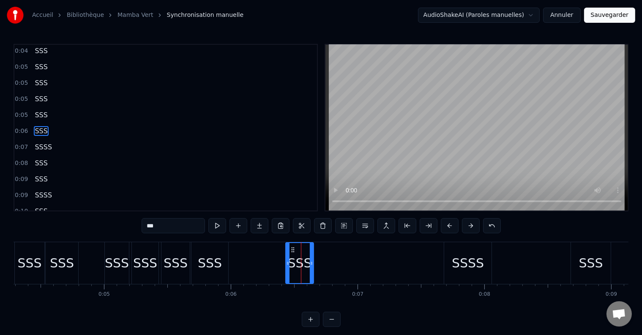
click at [46, 128] on div "0:06 SSS" at bounding box center [165, 131] width 302 height 16
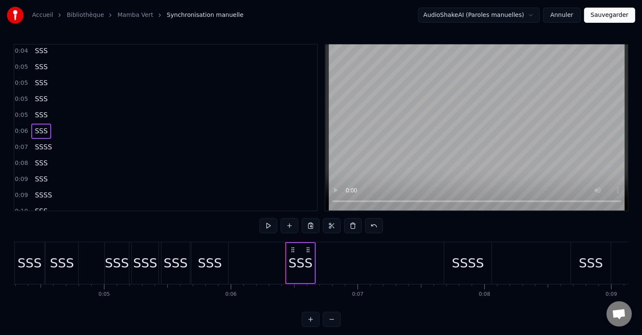
click at [43, 130] on div "SSS" at bounding box center [40, 131] width 19 height 15
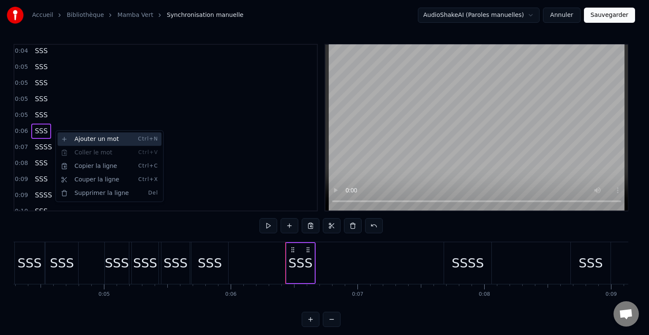
click at [78, 142] on div "Ajouter un mot Ctrl+N" at bounding box center [109, 140] width 104 height 14
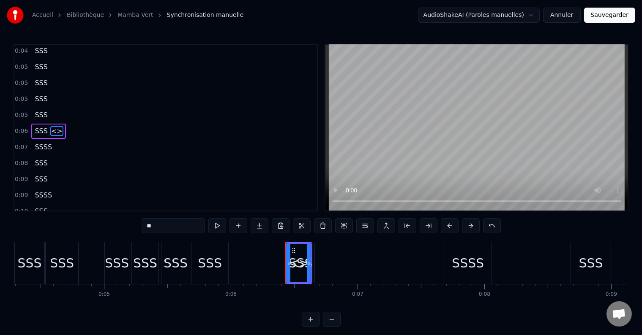
drag, startPoint x: 162, startPoint y: 225, endPoint x: 135, endPoint y: 226, distance: 27.1
click at [135, 226] on div "0:04 SSS 0:04 SSS 0:05 SSS 0:05 SSS 0:05 SSS 0:05 SSS 0:06 SSS <> 0:07 SSSS 0:0…" at bounding box center [321, 185] width 615 height 283
type input "***"
click at [155, 155] on div "0:08 SSS" at bounding box center [165, 163] width 302 height 16
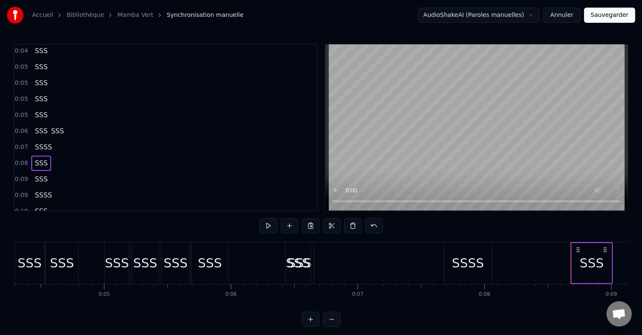
click at [50, 126] on span "SSS" at bounding box center [57, 131] width 14 height 10
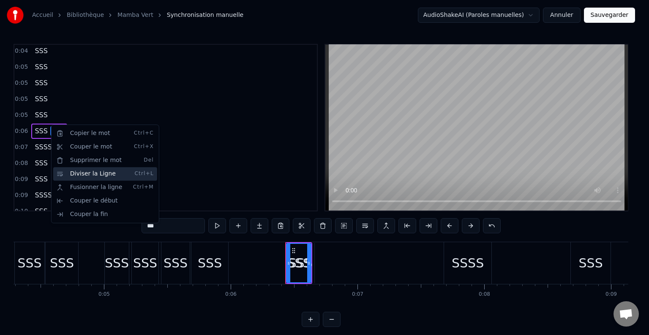
click at [79, 174] on div "Diviser la Ligne Ctrl+L" at bounding box center [105, 174] width 104 height 14
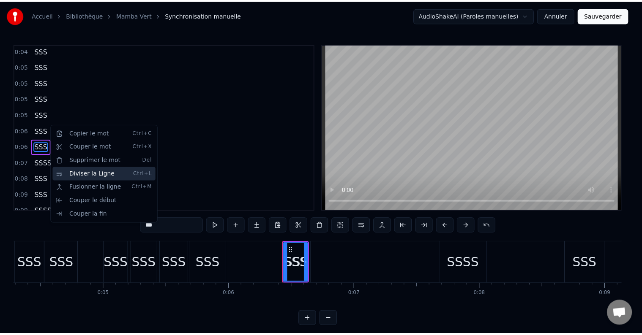
scroll to position [33, 0]
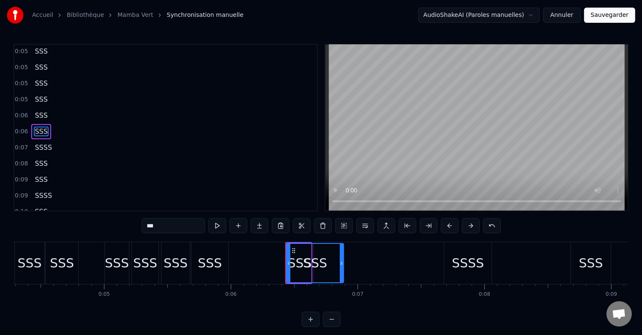
drag, startPoint x: 309, startPoint y: 264, endPoint x: 341, endPoint y: 264, distance: 32.5
click at [341, 264] on icon at bounding box center [341, 263] width 3 height 7
drag, startPoint x: 287, startPoint y: 263, endPoint x: 317, endPoint y: 265, distance: 30.1
click at [317, 265] on icon at bounding box center [317, 263] width 3 height 7
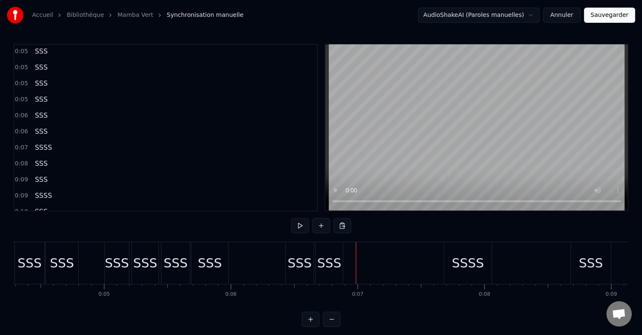
click at [333, 267] on div "SSS" at bounding box center [329, 263] width 24 height 19
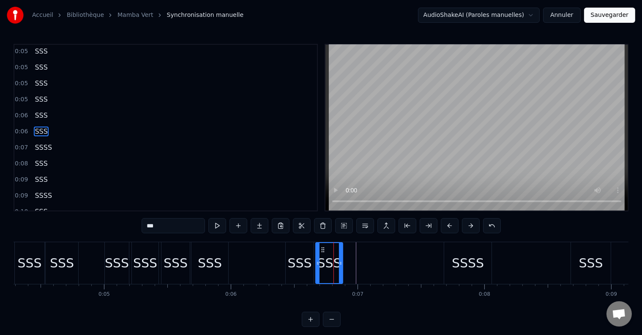
click at [448, 265] on div "SSSS" at bounding box center [467, 263] width 47 height 42
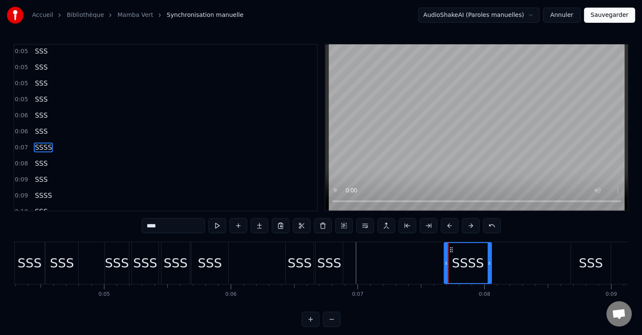
scroll to position [49, 0]
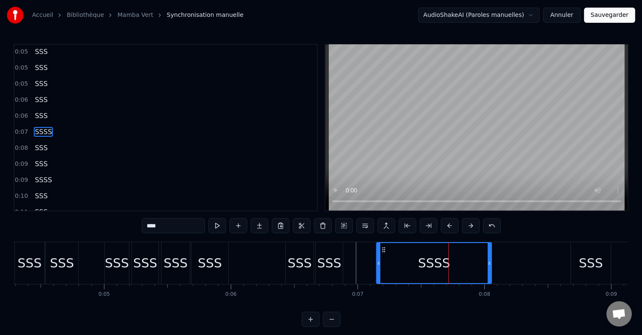
drag, startPoint x: 447, startPoint y: 265, endPoint x: 379, endPoint y: 266, distance: 67.6
click at [379, 266] on icon at bounding box center [378, 263] width 3 height 7
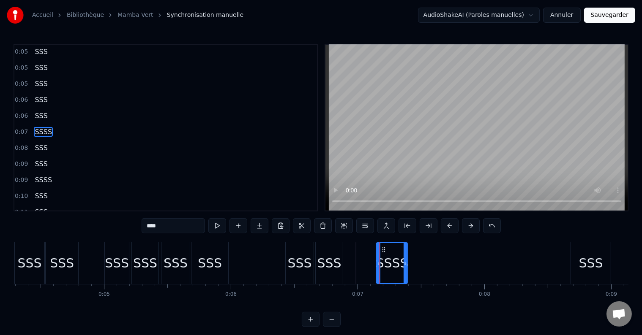
drag, startPoint x: 487, startPoint y: 261, endPoint x: 403, endPoint y: 261, distance: 84.1
click at [403, 261] on icon at bounding box center [404, 263] width 3 height 7
click at [397, 264] on div "SSSS" at bounding box center [392, 263] width 32 height 19
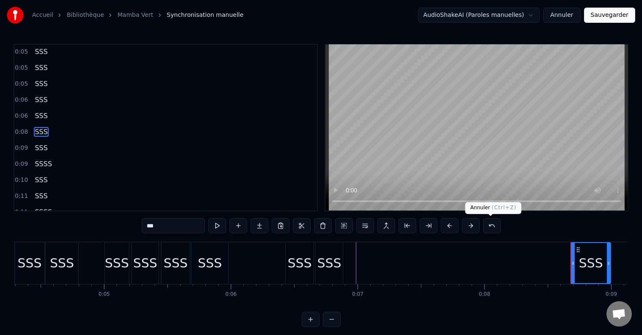
click at [490, 225] on button at bounding box center [492, 225] width 18 height 15
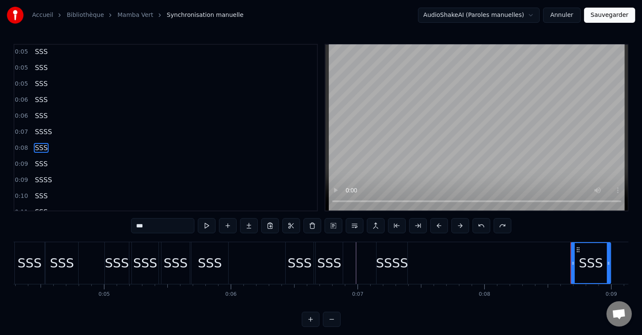
click at [387, 269] on div "SSSS" at bounding box center [392, 263] width 32 height 19
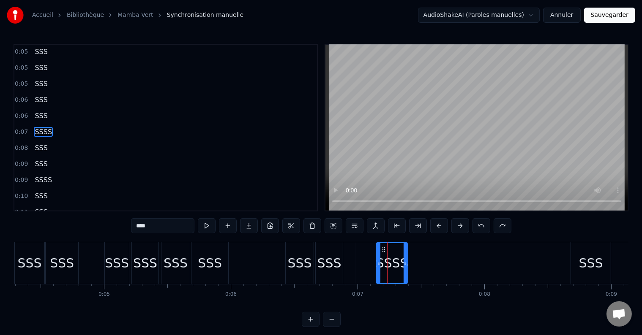
click at [155, 224] on input "****" at bounding box center [162, 225] width 63 height 15
type input "***"
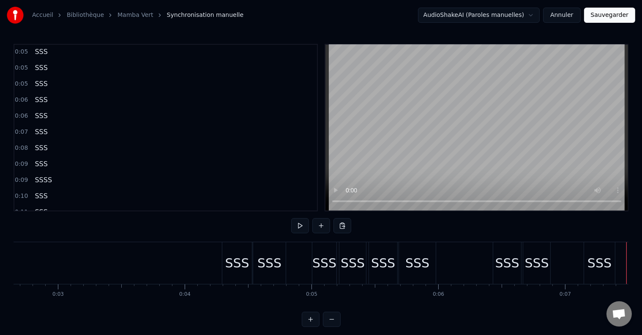
scroll to position [0, 0]
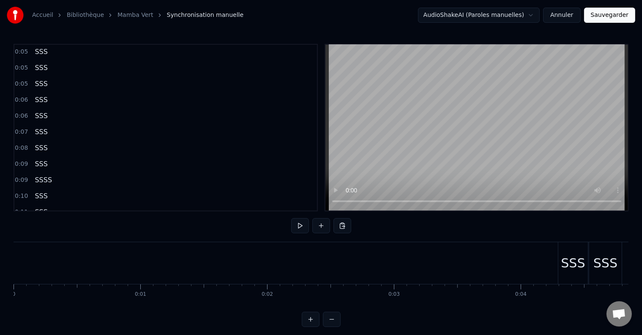
click at [305, 229] on button at bounding box center [300, 225] width 18 height 15
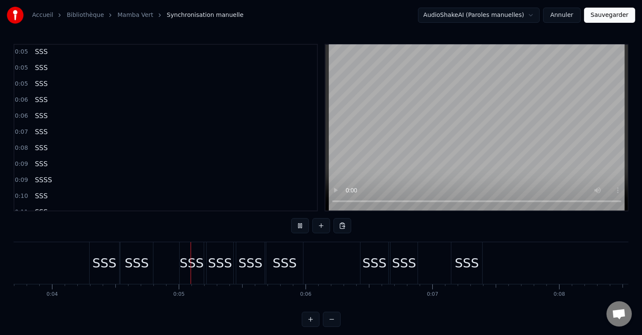
scroll to position [0, 536]
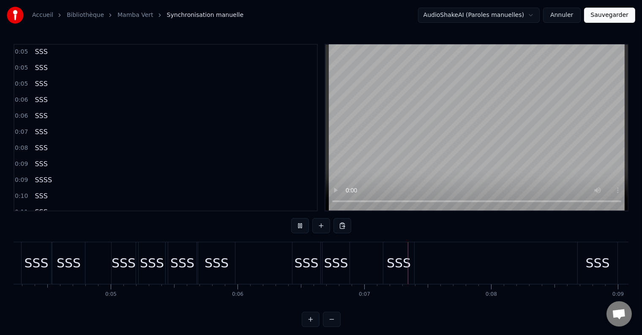
click at [302, 227] on button at bounding box center [300, 225] width 18 height 15
click at [411, 267] on div "SSS" at bounding box center [398, 263] width 31 height 42
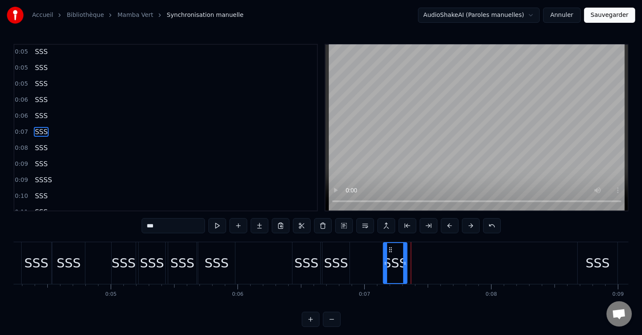
drag, startPoint x: 413, startPoint y: 267, endPoint x: 406, endPoint y: 268, distance: 7.2
click at [406, 268] on div at bounding box center [404, 263] width 3 height 40
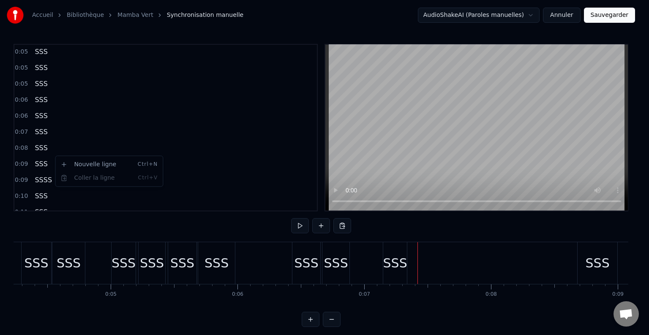
click at [42, 158] on html "Accueil Bibliothèque Mamba Vert Synchronisation manuelle AudioShakeAI (Paroles …" at bounding box center [324, 170] width 649 height 341
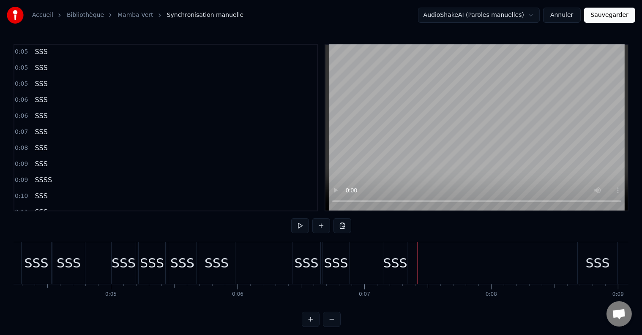
click at [45, 159] on div "SSS" at bounding box center [40, 164] width 19 height 15
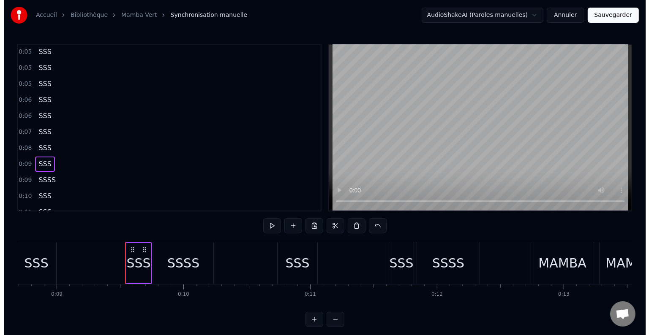
scroll to position [0, 1166]
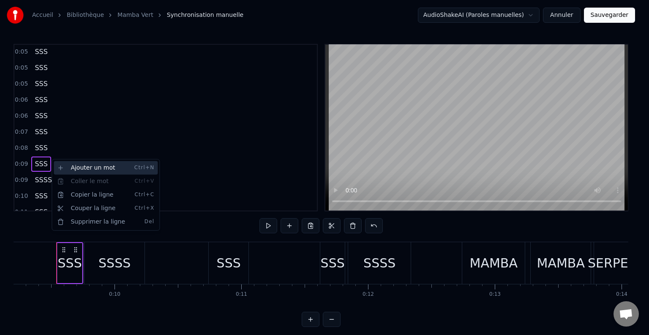
click at [73, 171] on div "Ajouter un mot Ctrl+N" at bounding box center [106, 168] width 104 height 14
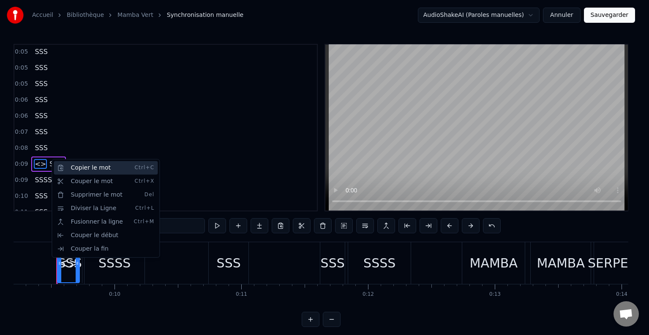
scroll to position [80, 0]
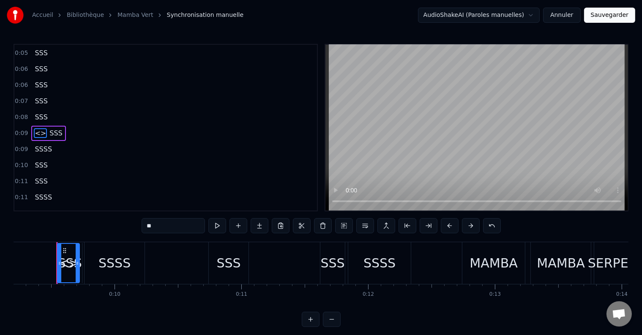
drag, startPoint x: 156, startPoint y: 227, endPoint x: 135, endPoint y: 226, distance: 21.6
click at [135, 226] on div "0:04 SSS 0:04 SSS 0:05 SSS 0:05 SSS 0:05 SSS 0:05 SSS 0:06 SSS 0:06 SSS 0:07 SS…" at bounding box center [321, 185] width 615 height 283
type input "***"
click at [114, 174] on div "0:11 SSS" at bounding box center [165, 182] width 302 height 16
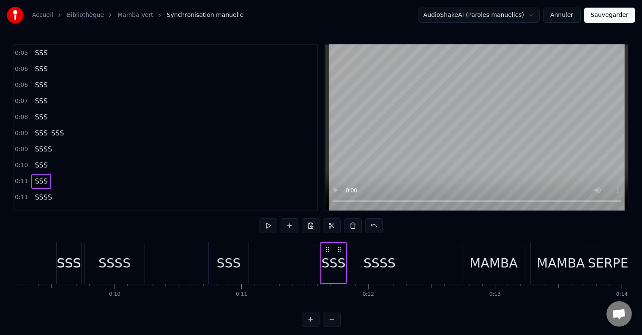
click at [51, 128] on span "SSS" at bounding box center [57, 133] width 14 height 10
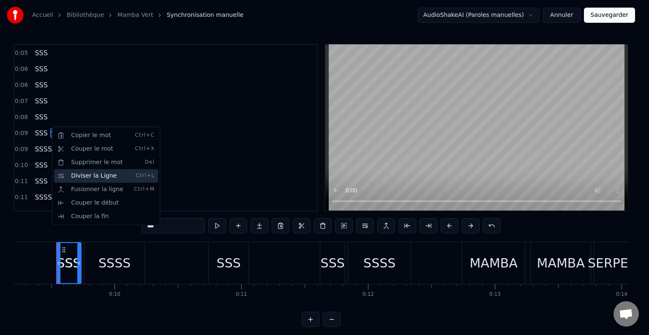
click at [76, 177] on div "Diviser la Ligne Ctrl+L" at bounding box center [106, 176] width 104 height 14
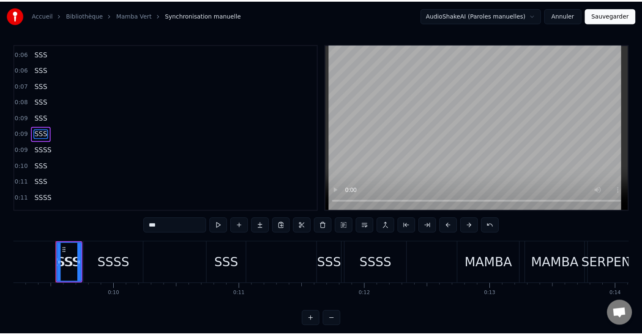
scroll to position [95, 0]
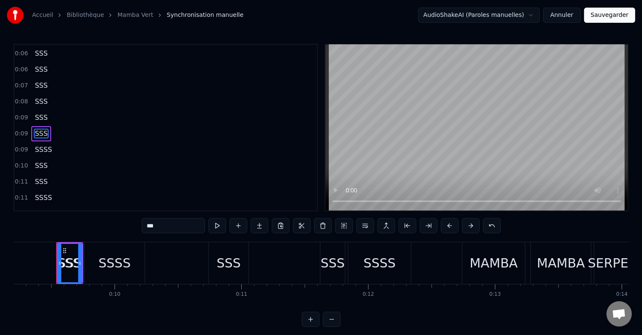
click at [120, 262] on div "SSSS" at bounding box center [114, 263] width 32 height 19
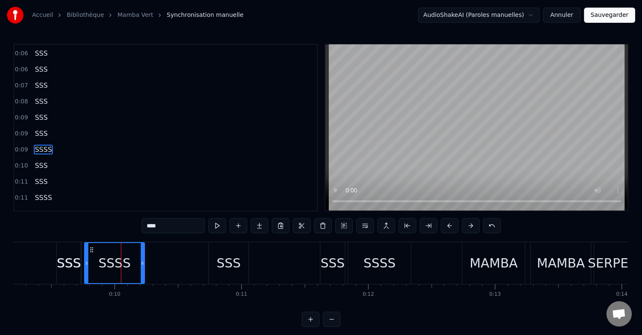
scroll to position [111, 0]
click at [167, 228] on input "****" at bounding box center [173, 225] width 63 height 15
type input "***"
click at [144, 174] on div "0:11 SSSS" at bounding box center [165, 182] width 302 height 16
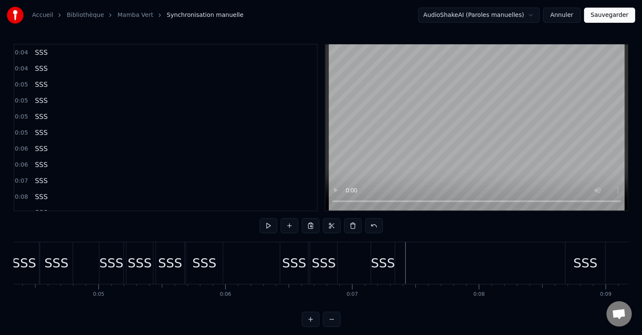
scroll to position [0, 0]
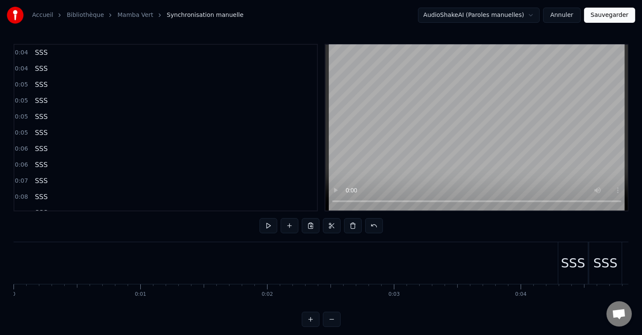
click at [300, 227] on button at bounding box center [300, 225] width 18 height 15
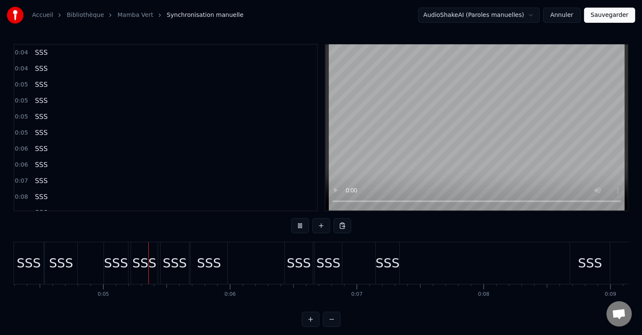
scroll to position [0, 545]
click at [299, 225] on button at bounding box center [300, 225] width 18 height 15
click at [384, 265] on div "SSS" at bounding box center [387, 263] width 24 height 19
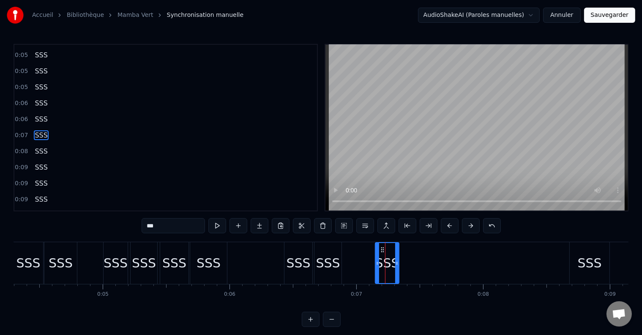
scroll to position [49, 0]
click at [41, 143] on span "SSS" at bounding box center [41, 148] width 14 height 10
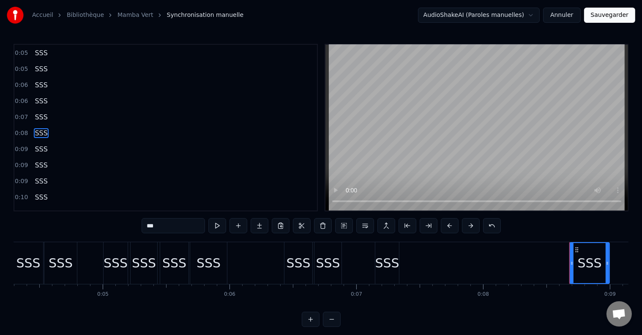
scroll to position [64, 0]
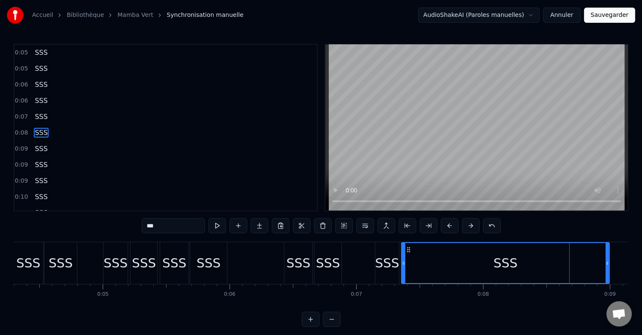
drag, startPoint x: 570, startPoint y: 264, endPoint x: 402, endPoint y: 270, distance: 168.3
click at [402, 270] on div at bounding box center [403, 263] width 3 height 40
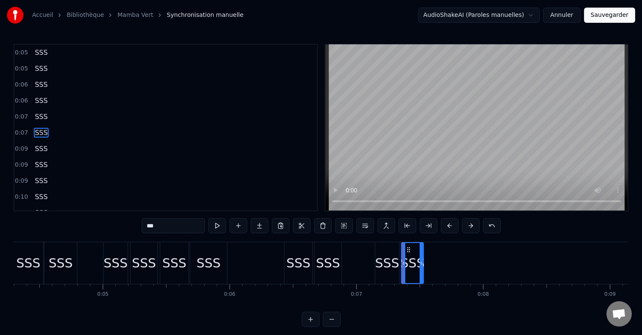
drag, startPoint x: 606, startPoint y: 263, endPoint x: 420, endPoint y: 270, distance: 186.4
click at [420, 270] on div at bounding box center [420, 263] width 3 height 40
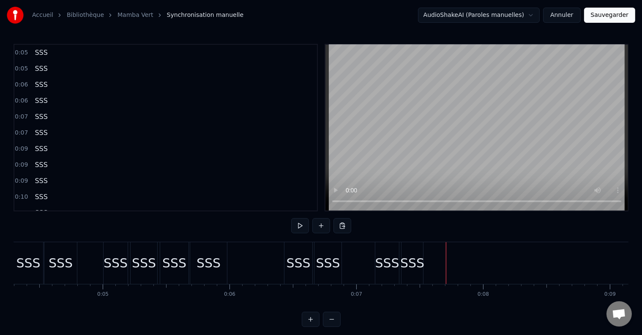
click at [411, 263] on div "SSS" at bounding box center [412, 263] width 24 height 19
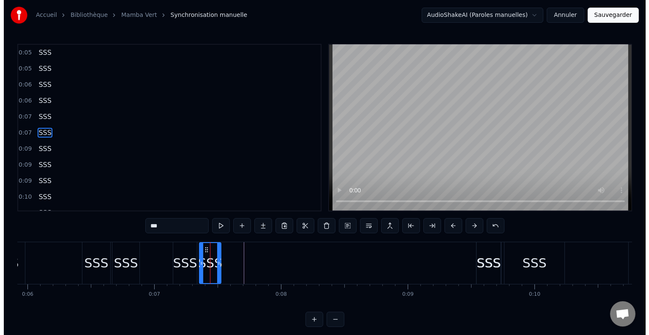
scroll to position [0, 728]
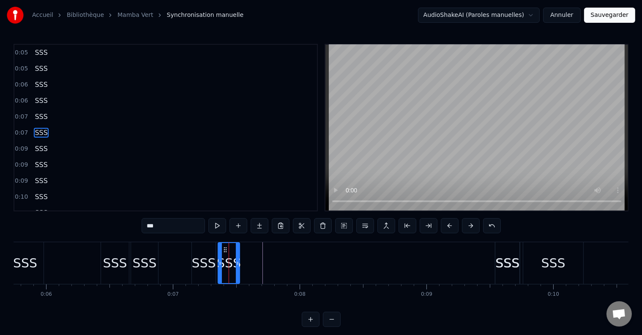
click at [47, 127] on div "0:07 SSS" at bounding box center [165, 133] width 302 height 16
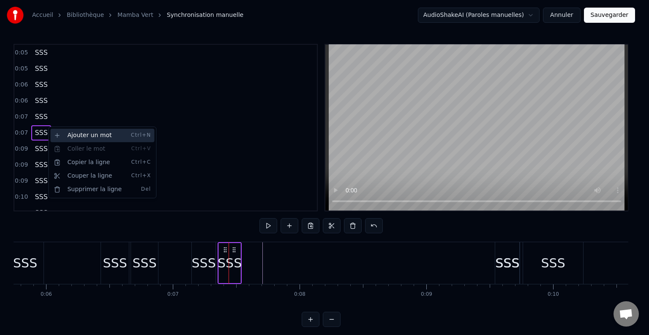
click at [66, 138] on div "Ajouter un mot Ctrl+N" at bounding box center [102, 136] width 104 height 14
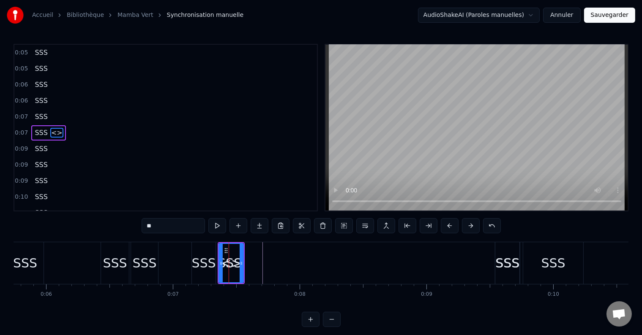
drag, startPoint x: 144, startPoint y: 226, endPoint x: 124, endPoint y: 224, distance: 19.9
click at [124, 224] on div "0:04 SSS 0:04 SSS 0:05 SSS 0:05 SSS 0:05 SSS 0:05 SSS 0:06 SSS 0:06 SSS 0:07 SS…" at bounding box center [321, 185] width 615 height 283
type input "***"
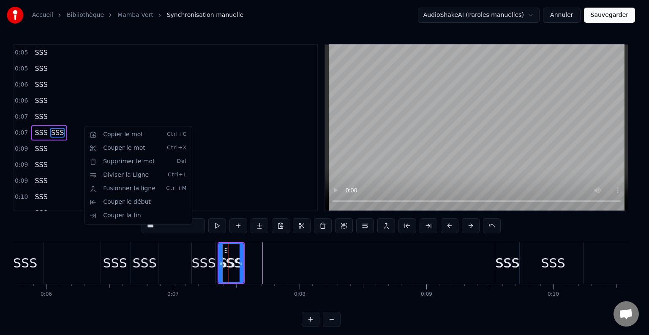
click at [73, 132] on html "Accueil Bibliothèque Mamba Vert Synchronisation manuelle AudioShakeAI (Paroles …" at bounding box center [324, 170] width 649 height 341
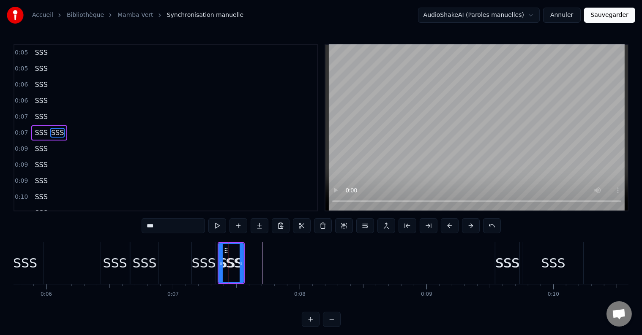
click at [63, 130] on div "0:07 SSS SSS" at bounding box center [165, 133] width 302 height 16
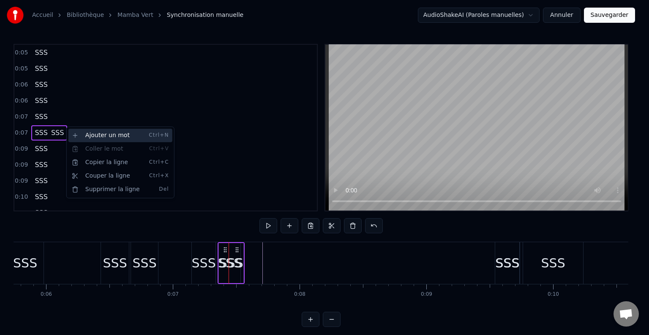
click at [91, 139] on div "Ajouter un mot Ctrl+N" at bounding box center [120, 136] width 104 height 14
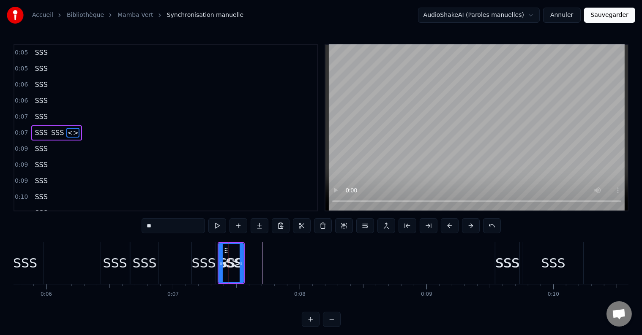
drag, startPoint x: 154, startPoint y: 222, endPoint x: 131, endPoint y: 223, distance: 23.2
click at [131, 223] on div "0:04 SSS 0:04 SSS 0:05 SSS 0:05 SSS 0:05 SSS 0:05 SSS 0:06 SSS 0:06 SSS 0:07 SS…" at bounding box center [321, 185] width 615 height 283
type input "***"
click at [125, 147] on div "0:09 SSS" at bounding box center [165, 149] width 302 height 16
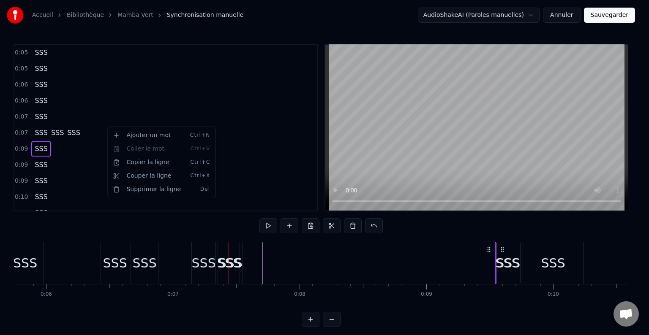
click at [87, 129] on html "Accueil Bibliothèque Mamba Vert Synchronisation manuelle AudioShakeAI (Paroles …" at bounding box center [324, 170] width 649 height 341
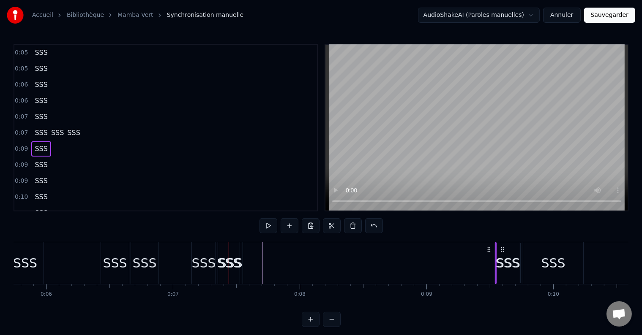
click at [75, 128] on div "0:07 SSS SSS SSS" at bounding box center [165, 133] width 302 height 16
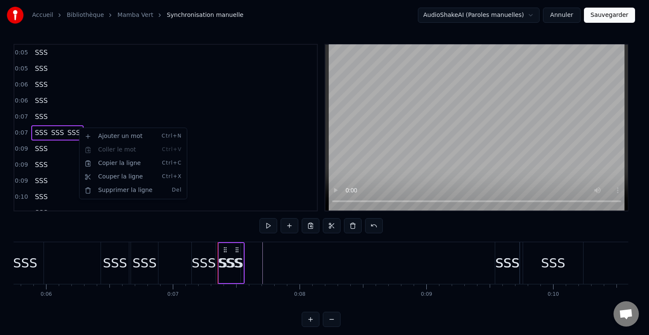
click at [63, 198] on html "Accueil Bibliothèque Mamba Vert Synchronisation manuelle AudioShakeAI (Paroles …" at bounding box center [324, 170] width 649 height 341
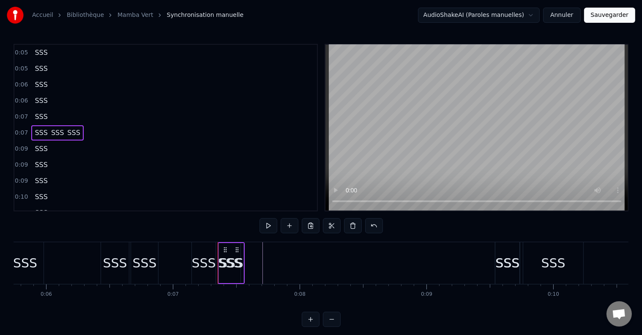
click at [234, 269] on div "SSS" at bounding box center [231, 263] width 24 height 19
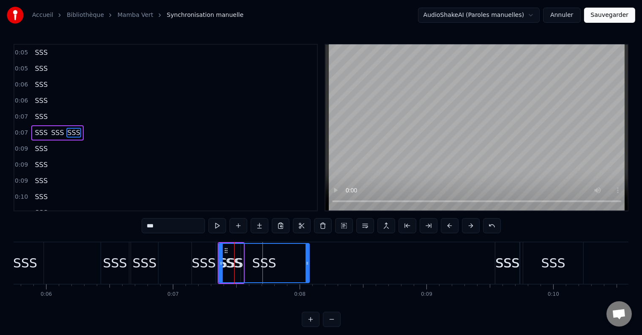
drag, startPoint x: 242, startPoint y: 264, endPoint x: 308, endPoint y: 268, distance: 66.0
click at [308, 268] on div at bounding box center [306, 263] width 3 height 38
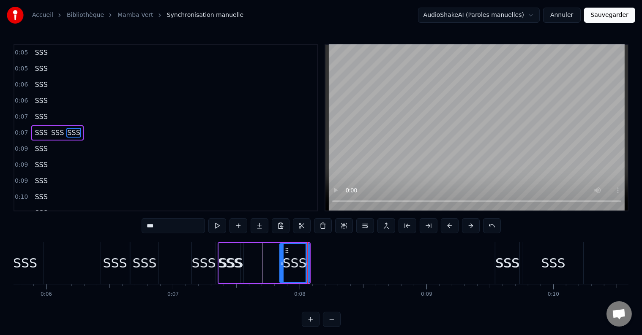
drag, startPoint x: 220, startPoint y: 264, endPoint x: 280, endPoint y: 263, distance: 60.8
click at [280, 263] on icon at bounding box center [281, 263] width 3 height 7
click at [232, 260] on div "SSS" at bounding box center [231, 263] width 24 height 19
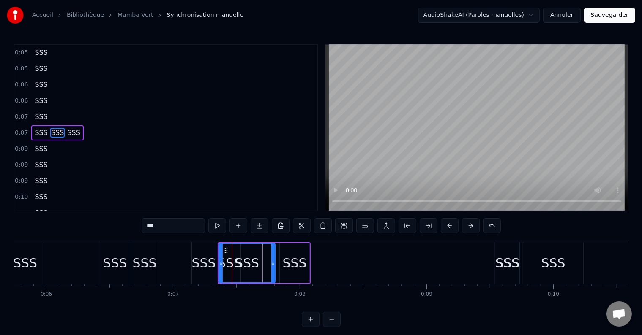
drag, startPoint x: 241, startPoint y: 262, endPoint x: 273, endPoint y: 266, distance: 32.0
click at [273, 266] on icon at bounding box center [272, 263] width 3 height 7
drag, startPoint x: 219, startPoint y: 261, endPoint x: 245, endPoint y: 264, distance: 26.0
click at [245, 264] on icon at bounding box center [246, 263] width 3 height 7
click at [184, 173] on div "0:09 SSS" at bounding box center [165, 181] width 302 height 16
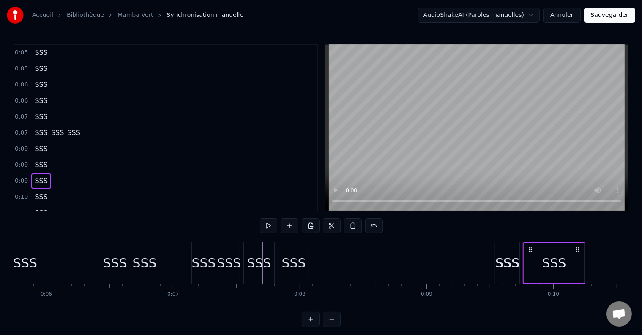
click at [233, 262] on div "SSS" at bounding box center [229, 263] width 24 height 19
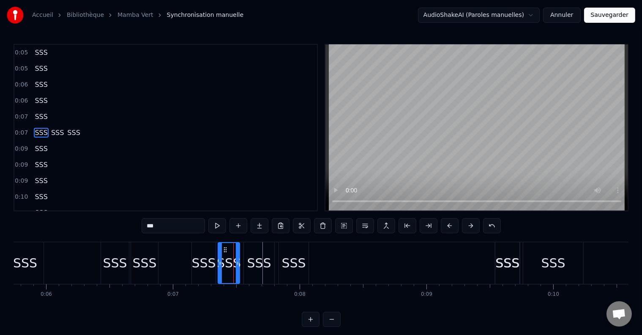
click at [51, 128] on span "SSS" at bounding box center [57, 133] width 14 height 10
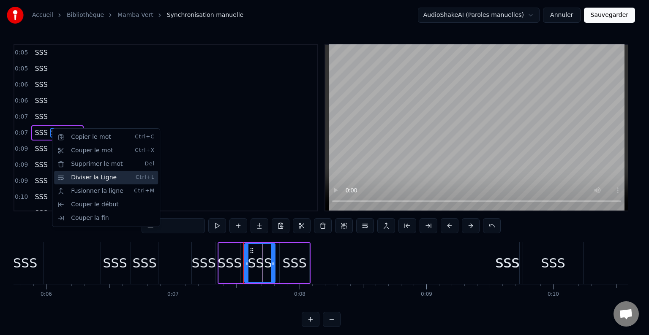
click at [69, 176] on div "Diviser la Ligne Ctrl+L" at bounding box center [106, 178] width 104 height 14
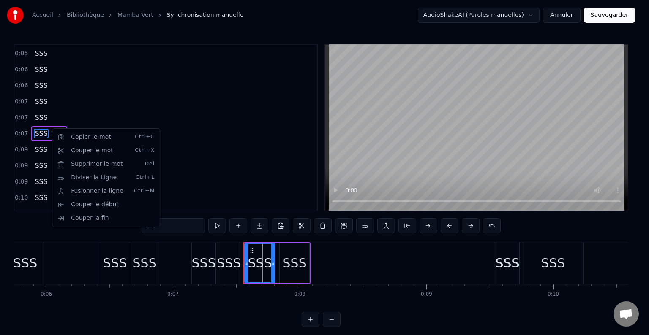
scroll to position [80, 0]
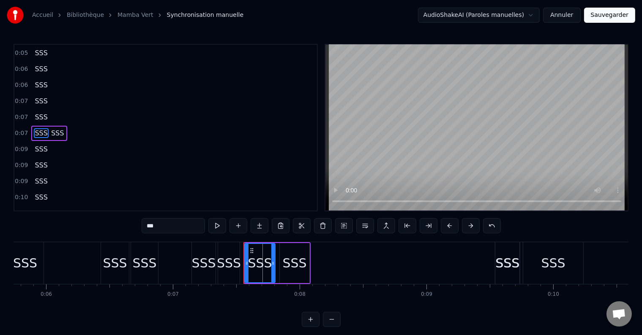
click at [53, 129] on span "SSS" at bounding box center [57, 133] width 14 height 10
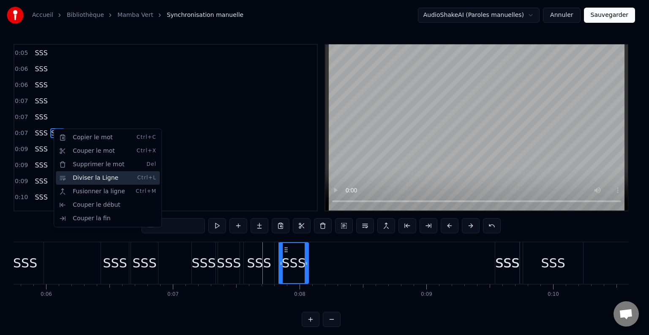
click at [74, 180] on div "Diviser la Ligne Ctrl+L" at bounding box center [108, 179] width 104 height 14
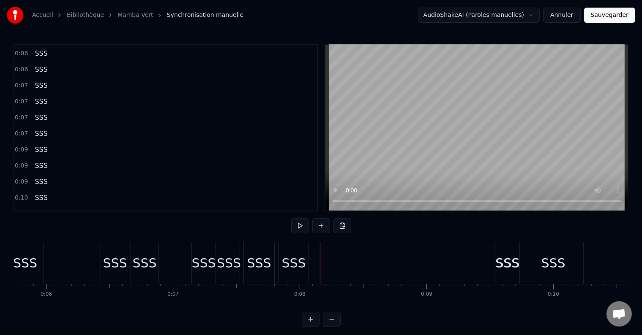
click at [300, 267] on div "SSS" at bounding box center [294, 263] width 24 height 19
click at [297, 264] on div "SSS" at bounding box center [294, 263] width 24 height 19
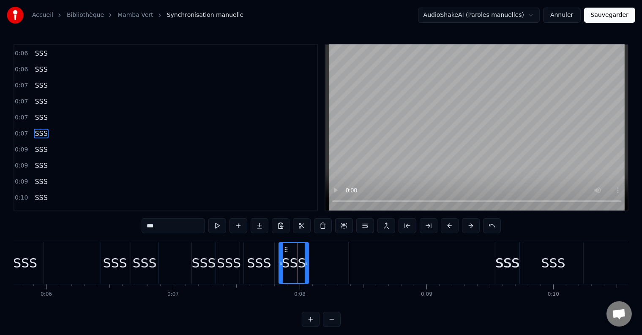
click at [46, 126] on div "0:07 SSS" at bounding box center [165, 134] width 302 height 16
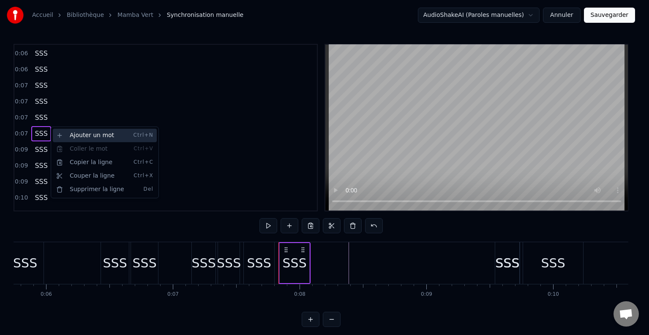
click at [76, 140] on div "Ajouter un mot Ctrl+N" at bounding box center [105, 136] width 104 height 14
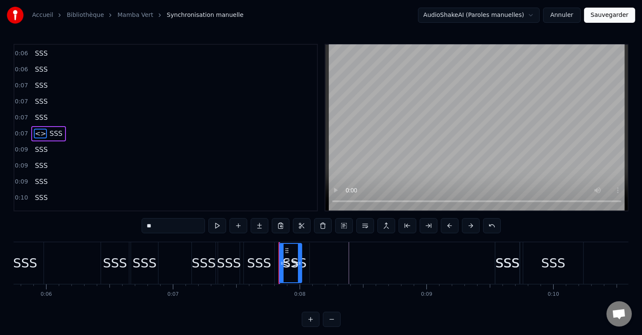
drag, startPoint x: 165, startPoint y: 223, endPoint x: 123, endPoint y: 223, distance: 41.8
click at [123, 223] on div "0:04 SSS 0:04 SSS 0:05 SSS 0:05 SSS 0:05 SSS 0:05 SSS 0:06 SSS 0:06 SSS 0:07 SS…" at bounding box center [321, 185] width 615 height 283
type input "***"
click at [99, 142] on div "0:09 SSS" at bounding box center [165, 150] width 302 height 16
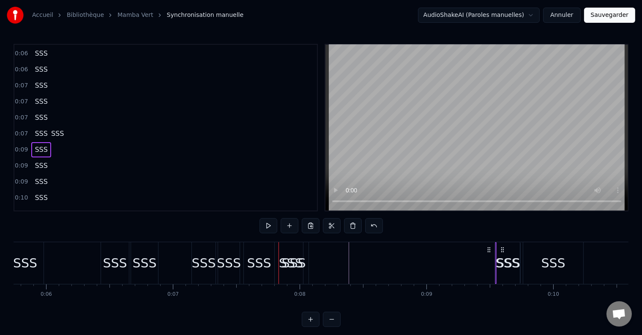
click at [50, 129] on span "SSS" at bounding box center [57, 134] width 14 height 10
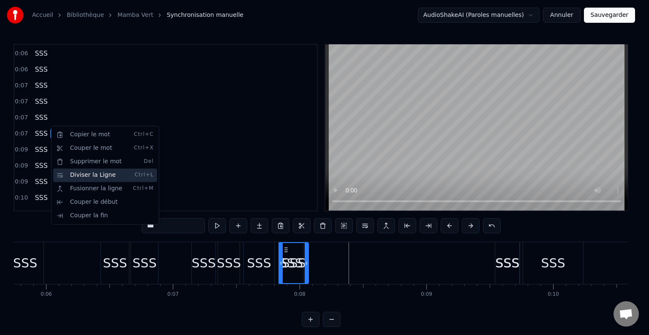
click at [74, 176] on div "Diviser la Ligne Ctrl+L" at bounding box center [105, 176] width 104 height 14
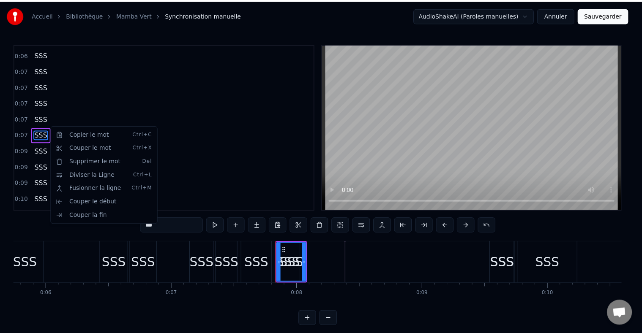
scroll to position [111, 0]
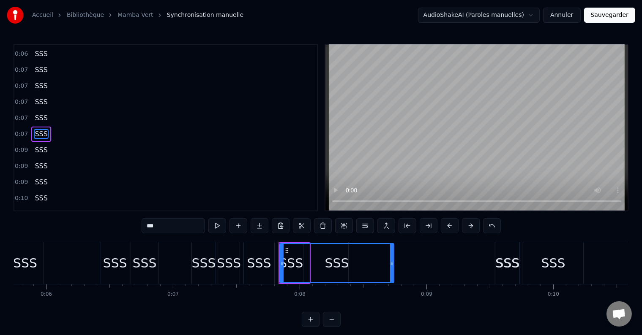
drag, startPoint x: 306, startPoint y: 264, endPoint x: 391, endPoint y: 267, distance: 84.5
click at [391, 267] on div at bounding box center [391, 263] width 3 height 38
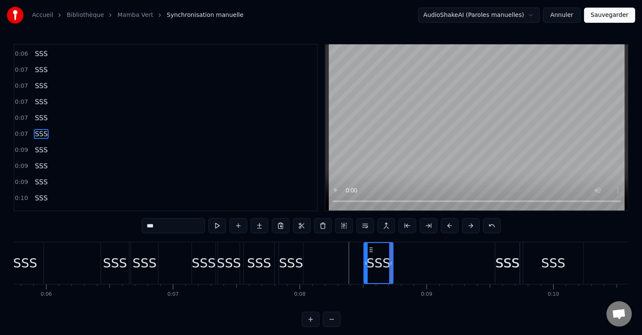
drag, startPoint x: 280, startPoint y: 264, endPoint x: 364, endPoint y: 270, distance: 84.7
click at [364, 270] on div at bounding box center [365, 263] width 3 height 40
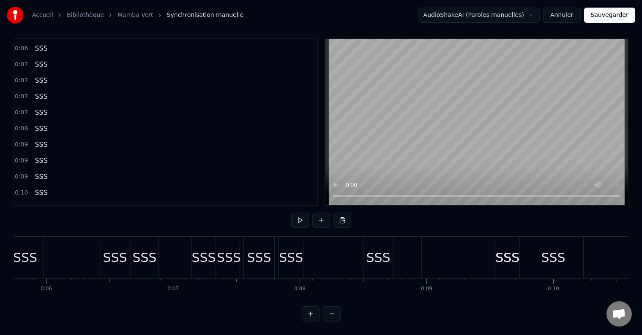
scroll to position [13, 0]
click at [382, 252] on div "SSS" at bounding box center [378, 257] width 24 height 19
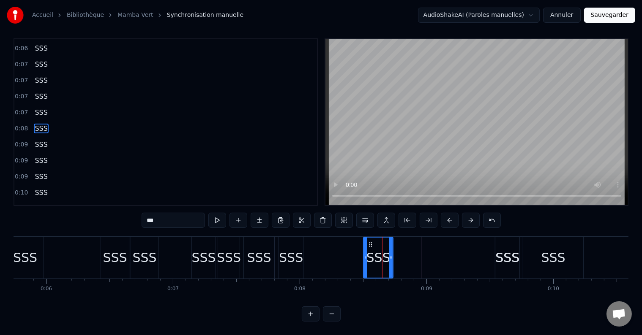
scroll to position [0, 0]
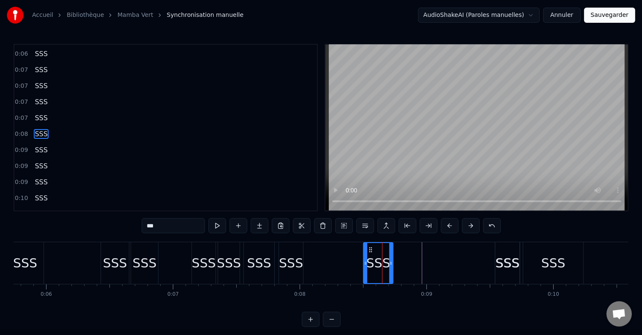
click at [54, 126] on div "0:08 SSS" at bounding box center [165, 134] width 302 height 16
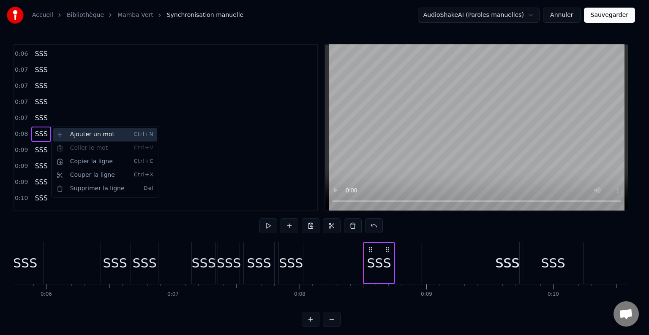
click at [69, 137] on div "Ajouter un mot Ctrl+N" at bounding box center [105, 135] width 104 height 14
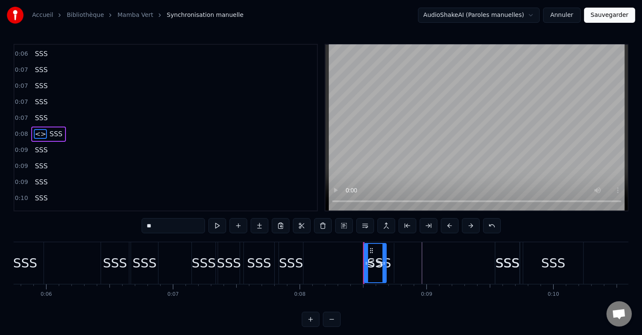
drag, startPoint x: 184, startPoint y: 227, endPoint x: 128, endPoint y: 224, distance: 55.8
click at [128, 224] on div "0:04 SSS 0:04 SSS 0:05 SSS 0:05 SSS 0:05 SSS 0:05 SSS 0:06 SSS 0:06 SSS 0:07 SS…" at bounding box center [321, 185] width 615 height 283
type input "***"
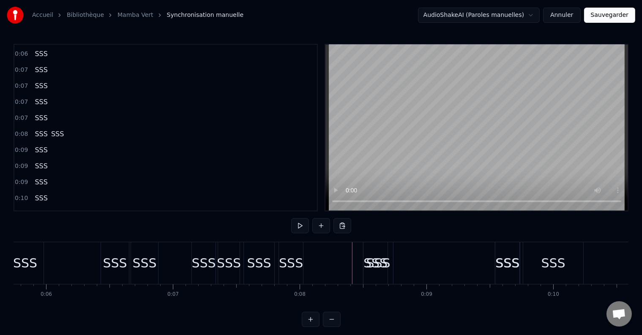
click at [376, 266] on div "SSS" at bounding box center [378, 263] width 24 height 19
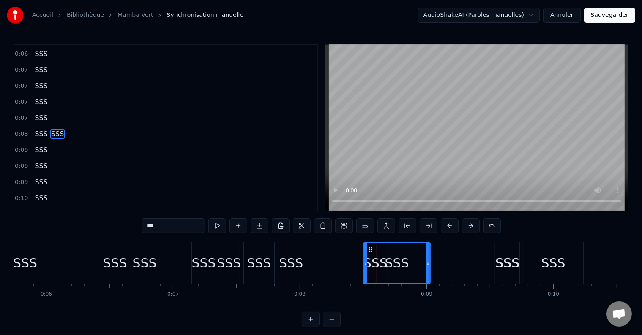
drag, startPoint x: 390, startPoint y: 264, endPoint x: 427, endPoint y: 265, distance: 37.2
click at [427, 265] on icon at bounding box center [427, 263] width 3 height 7
drag, startPoint x: 365, startPoint y: 265, endPoint x: 396, endPoint y: 267, distance: 30.9
click at [396, 267] on div at bounding box center [396, 263] width 3 height 40
click at [380, 267] on div "SSS" at bounding box center [375, 263] width 24 height 19
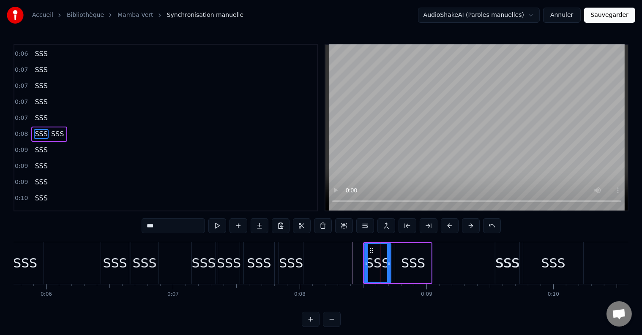
drag, startPoint x: 384, startPoint y: 265, endPoint x: 412, endPoint y: 269, distance: 28.9
click at [412, 269] on div "SSS SSS" at bounding box center [397, 263] width 69 height 42
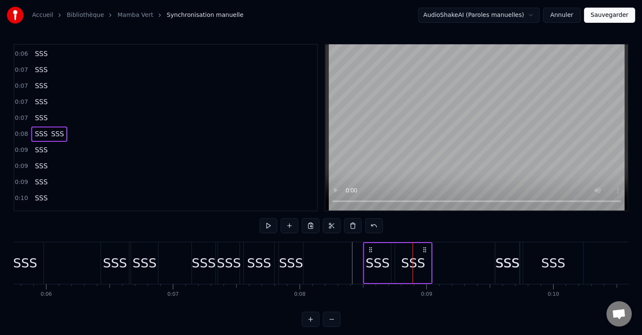
click at [451, 224] on div "0:04 SSS 0:04 SSS 0:05 SSS 0:05 SSS 0:05 SSS 0:05 SSS 0:06 SSS 0:06 SSS 0:07 SS…" at bounding box center [321, 185] width 615 height 283
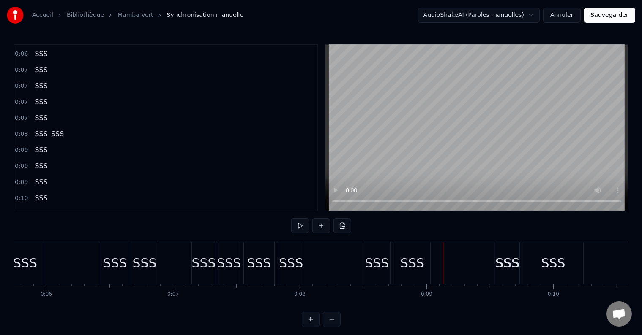
click at [400, 268] on div "SSS" at bounding box center [412, 263] width 36 height 42
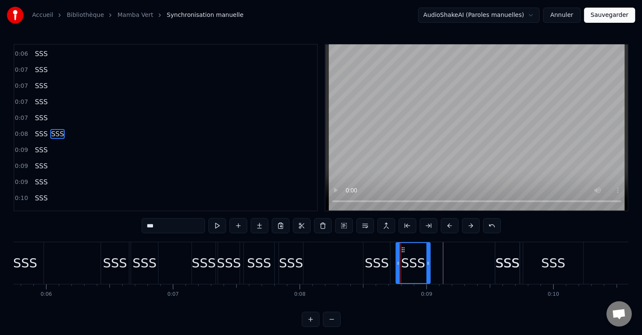
click at [398, 263] on icon at bounding box center [397, 263] width 3 height 7
click at [429, 263] on icon at bounding box center [427, 263] width 3 height 7
click at [427, 263] on icon at bounding box center [426, 263] width 3 height 7
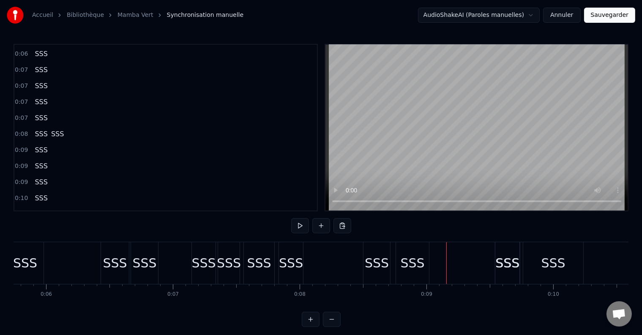
click at [504, 264] on div "SSS" at bounding box center [508, 263] width 24 height 19
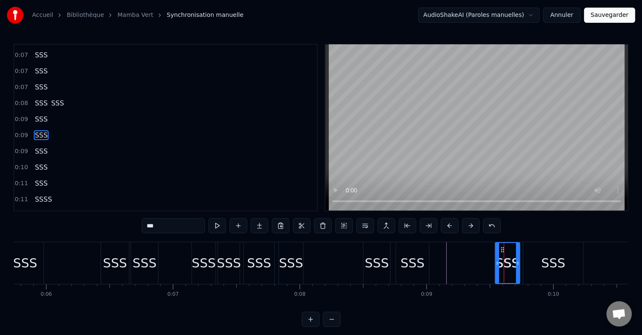
scroll to position [142, 0]
drag, startPoint x: 498, startPoint y: 264, endPoint x: 456, endPoint y: 264, distance: 41.4
click at [456, 264] on icon at bounding box center [455, 263] width 3 height 7
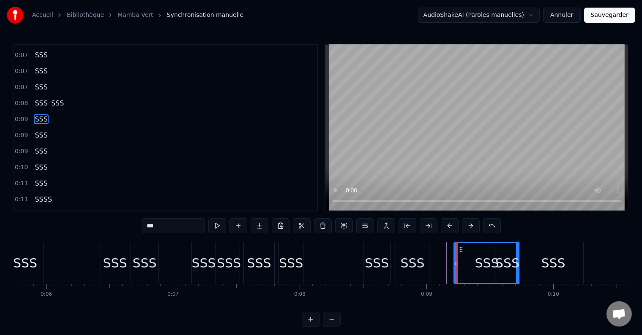
scroll to position [127, 0]
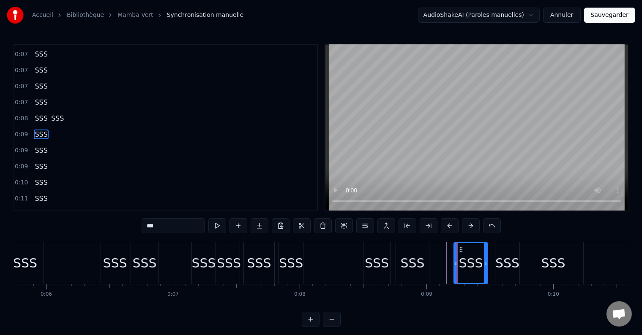
drag, startPoint x: 516, startPoint y: 261, endPoint x: 484, endPoint y: 260, distance: 32.1
click at [484, 260] on icon at bounding box center [485, 263] width 3 height 7
click at [499, 262] on div "SSS" at bounding box center [507, 263] width 24 height 19
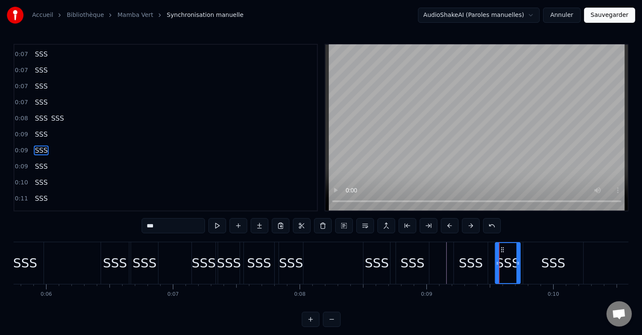
scroll to position [142, 0]
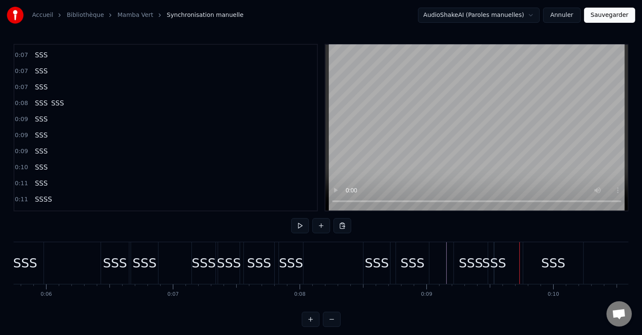
click at [493, 263] on div "SSS" at bounding box center [494, 263] width 24 height 19
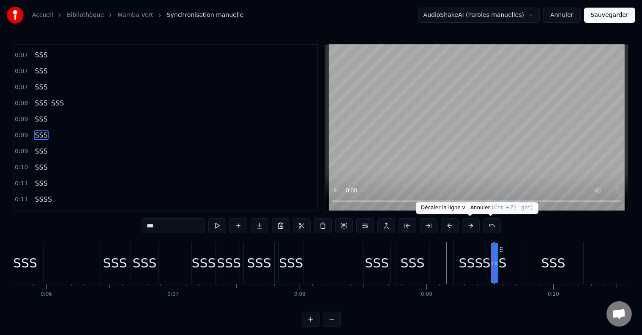
click at [490, 226] on button at bounding box center [492, 225] width 18 height 15
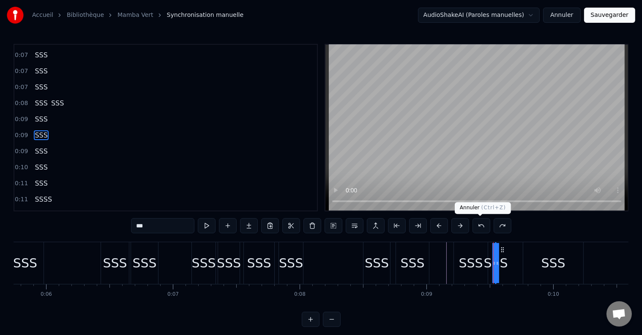
click at [480, 226] on button at bounding box center [481, 225] width 18 height 15
click at [480, 227] on button at bounding box center [481, 225] width 18 height 15
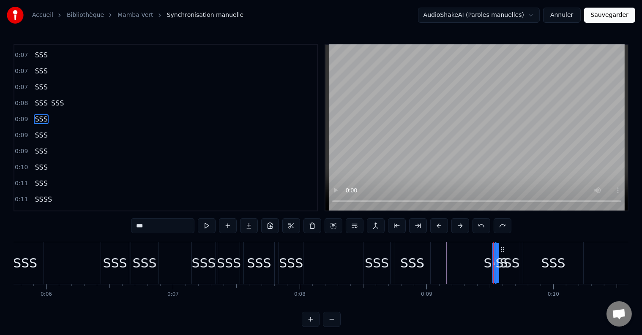
click at [480, 227] on button at bounding box center [481, 225] width 18 height 15
click at [501, 226] on button at bounding box center [502, 225] width 18 height 15
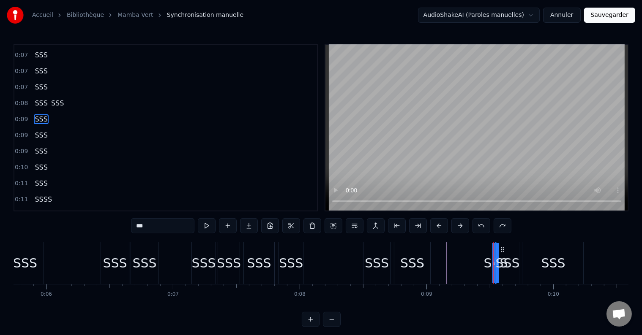
click at [501, 226] on button at bounding box center [502, 225] width 18 height 15
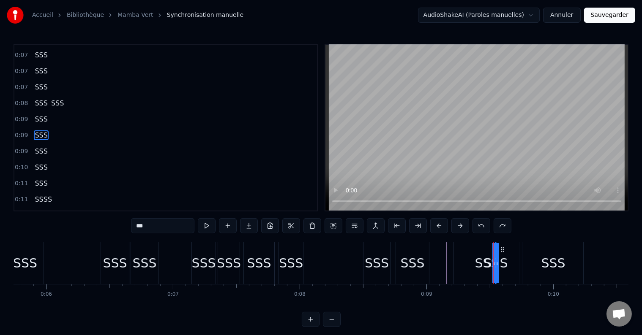
click at [501, 226] on button at bounding box center [502, 225] width 18 height 15
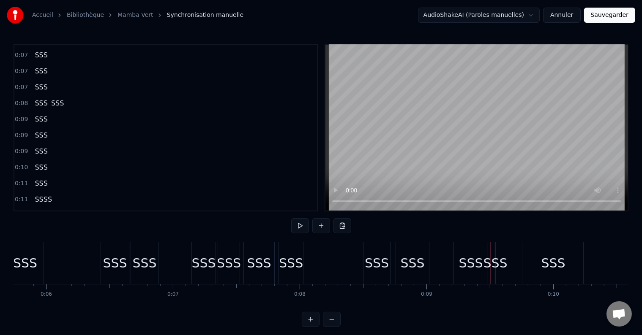
click at [498, 270] on div "SSS" at bounding box center [495, 263] width 24 height 19
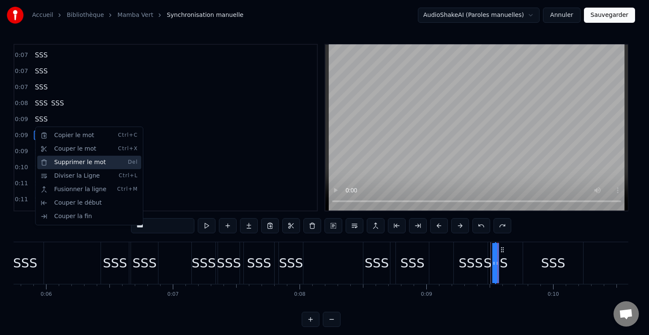
click at [68, 164] on div "Supprimer le mot Del" at bounding box center [89, 163] width 104 height 14
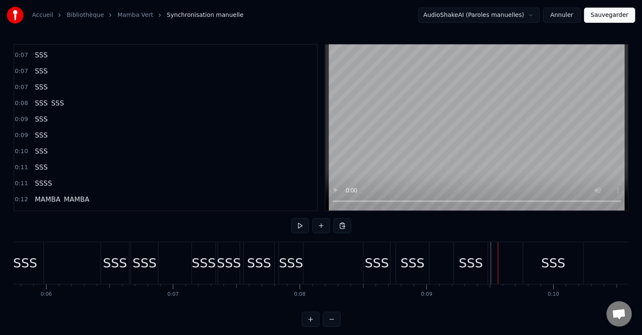
click at [479, 267] on div "SSS" at bounding box center [471, 263] width 24 height 19
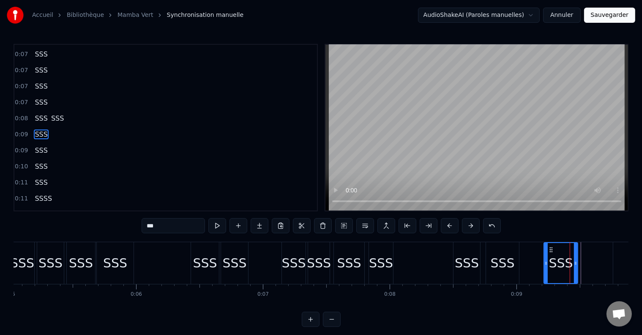
scroll to position [0, 0]
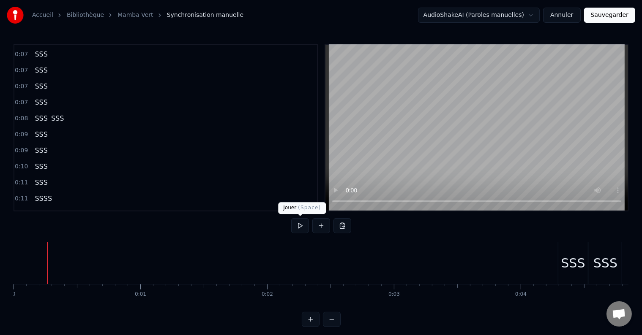
click at [299, 226] on button at bounding box center [300, 225] width 18 height 15
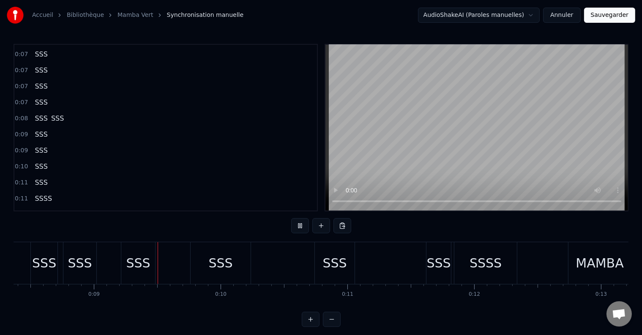
scroll to position [0, 1093]
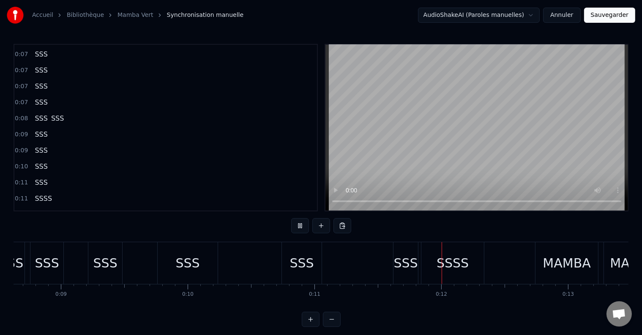
click at [38, 114] on span "SSS" at bounding box center [41, 119] width 14 height 10
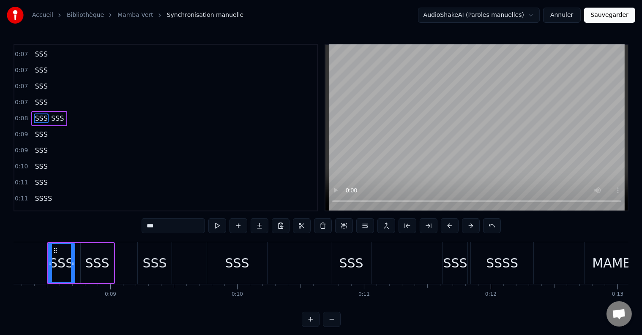
scroll to position [0, 1035]
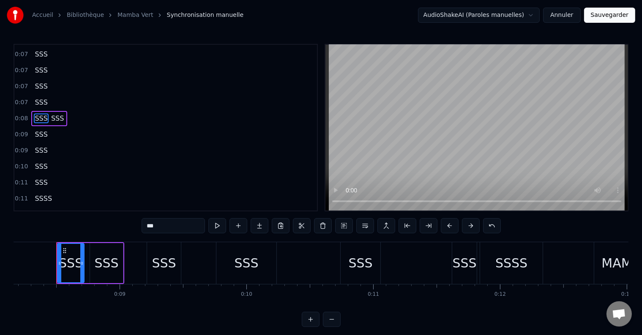
click at [50, 114] on span "SSS" at bounding box center [57, 119] width 14 height 10
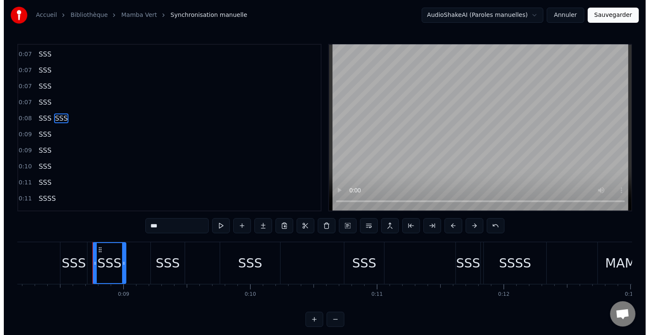
scroll to position [111, 0]
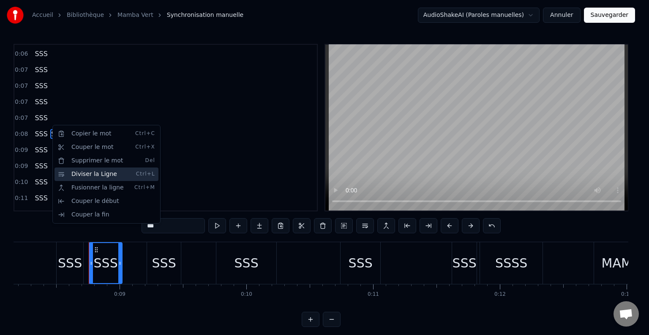
click at [81, 175] on div "Diviser la Ligne Ctrl+L" at bounding box center [106, 175] width 104 height 14
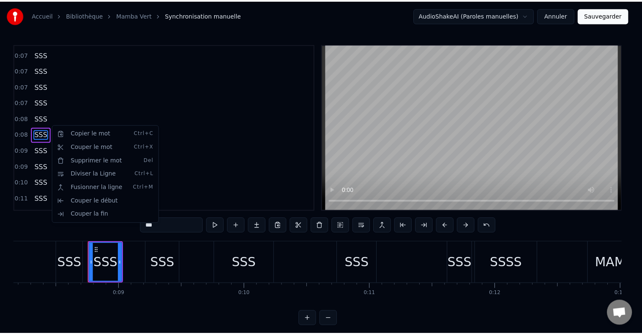
scroll to position [127, 0]
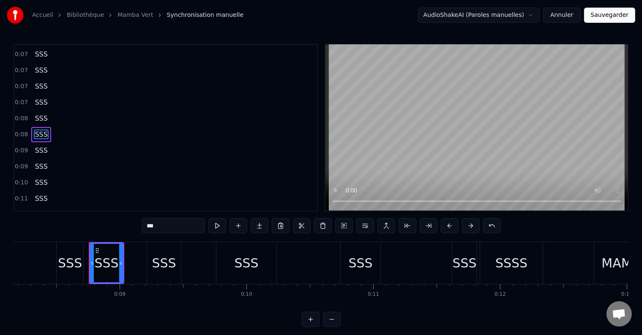
click at [166, 262] on div "SSS" at bounding box center [164, 263] width 24 height 19
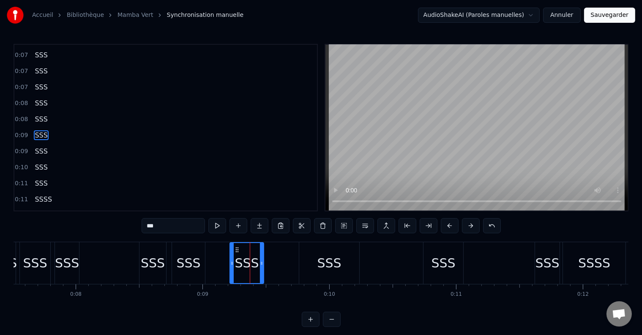
scroll to position [0, 985]
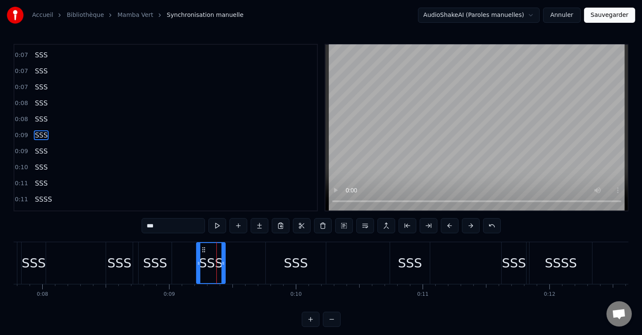
drag, startPoint x: 228, startPoint y: 264, endPoint x: 223, endPoint y: 264, distance: 5.1
click at [223, 264] on icon at bounding box center [222, 263] width 3 height 7
click at [265, 265] on div "SSS" at bounding box center [295, 263] width 61 height 42
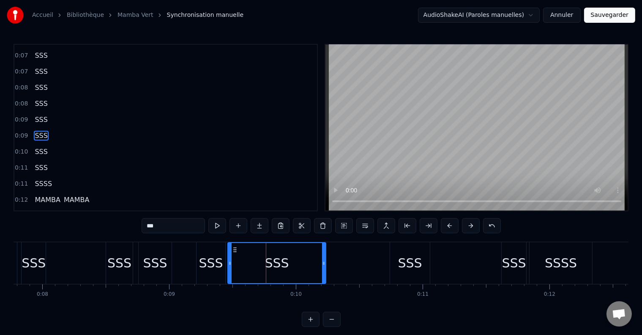
drag, startPoint x: 266, startPoint y: 263, endPoint x: 228, endPoint y: 264, distance: 38.0
click at [228, 264] on icon at bounding box center [229, 263] width 3 height 7
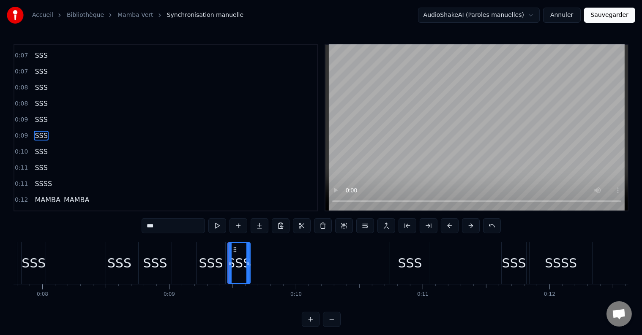
drag, startPoint x: 324, startPoint y: 265, endPoint x: 248, endPoint y: 265, distance: 75.6
click at [248, 265] on icon at bounding box center [247, 263] width 3 height 7
click at [246, 260] on icon at bounding box center [247, 263] width 3 height 7
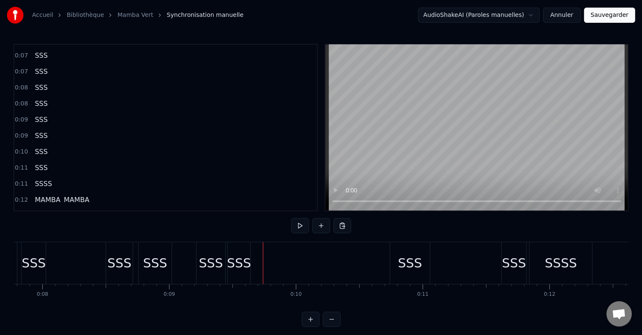
click at [213, 267] on div "SSS" at bounding box center [211, 263] width 24 height 19
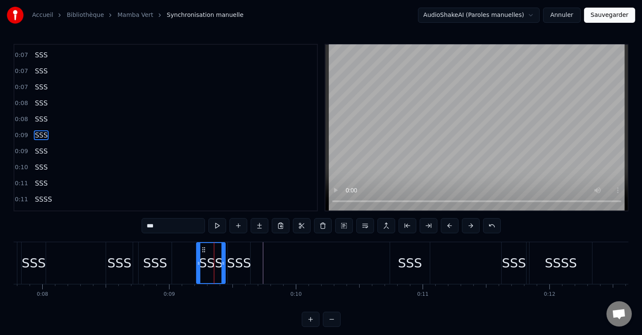
click at [237, 267] on div "SSS" at bounding box center [239, 263] width 24 height 19
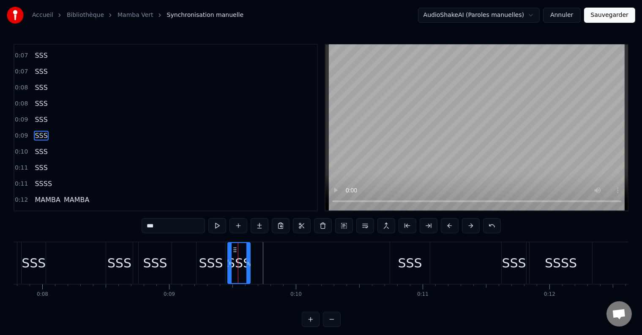
click at [47, 128] on div "0:09 SSS" at bounding box center [165, 136] width 302 height 16
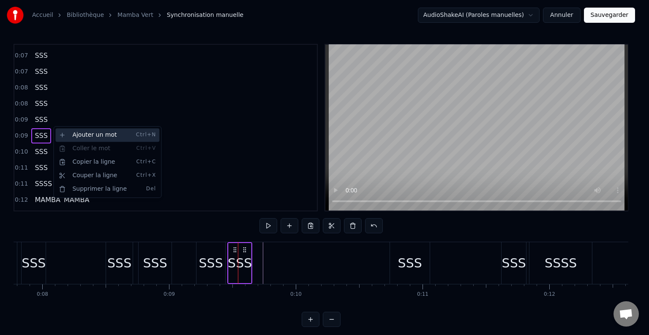
click at [67, 136] on div "Ajouter un mot Ctrl+N" at bounding box center [107, 135] width 104 height 14
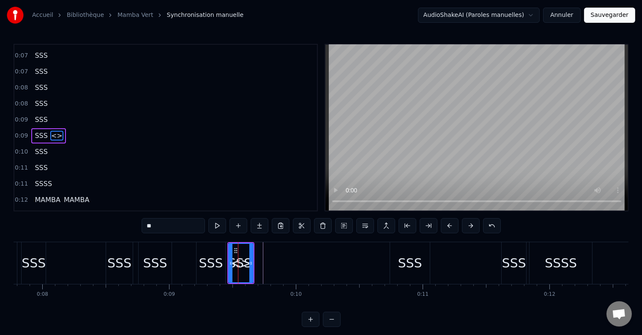
drag, startPoint x: 184, startPoint y: 226, endPoint x: 127, endPoint y: 225, distance: 57.0
click at [127, 225] on div "0:04 SSS 0:04 SSS 0:05 SSS 0:05 SSS 0:05 SSS 0:05 SSS 0:06 SSS 0:06 SSS 0:07 SS…" at bounding box center [321, 185] width 615 height 283
type input "***"
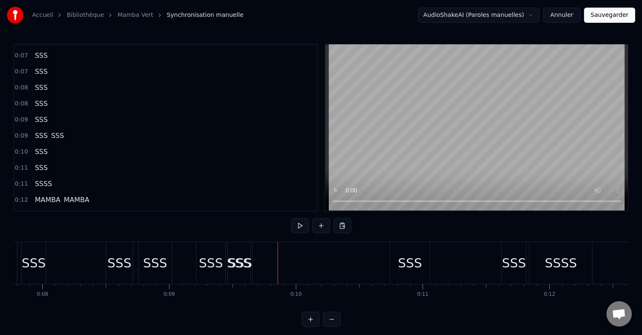
click at [248, 265] on div "SSS" at bounding box center [240, 263] width 24 height 19
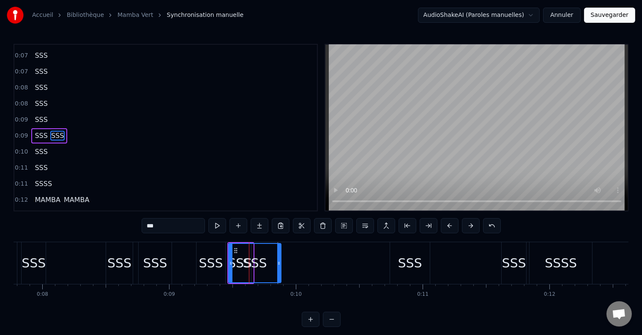
drag, startPoint x: 250, startPoint y: 262, endPoint x: 278, endPoint y: 262, distance: 27.9
click at [278, 262] on icon at bounding box center [278, 263] width 3 height 7
drag, startPoint x: 229, startPoint y: 260, endPoint x: 253, endPoint y: 260, distance: 24.5
click at [253, 260] on icon at bounding box center [254, 263] width 3 height 7
click at [238, 259] on div "SSS" at bounding box center [240, 263] width 24 height 19
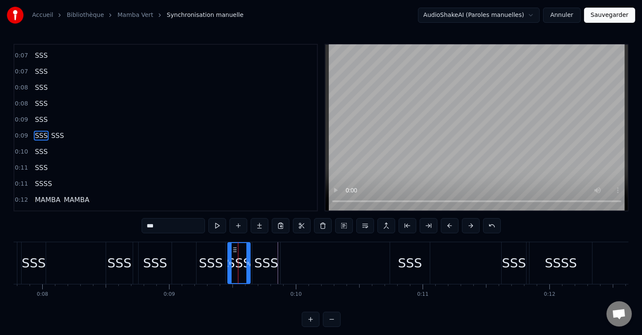
click at [274, 261] on div "SSS" at bounding box center [266, 263] width 24 height 19
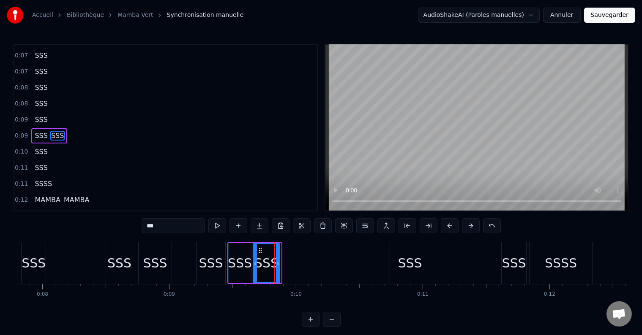
click at [278, 261] on icon at bounding box center [277, 263] width 3 height 7
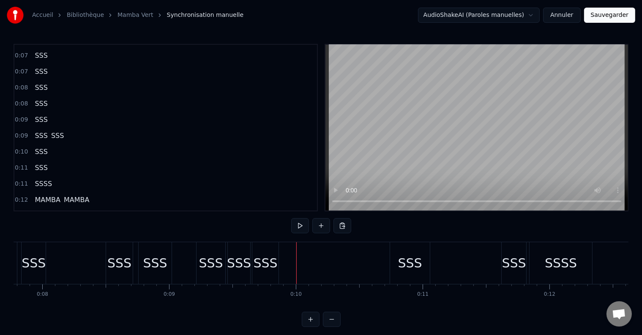
click at [275, 263] on div "SSS" at bounding box center [265, 263] width 24 height 19
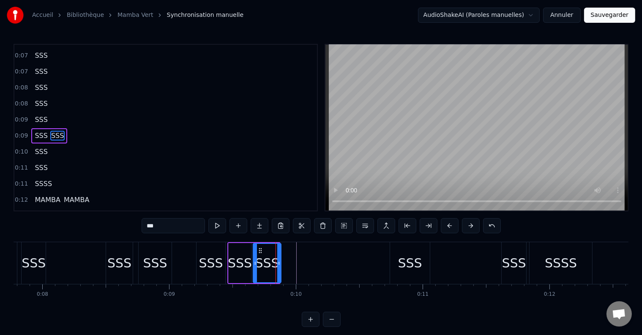
click at [279, 264] on icon at bounding box center [278, 263] width 3 height 7
click at [101, 160] on div "0:11 SSS" at bounding box center [165, 168] width 302 height 16
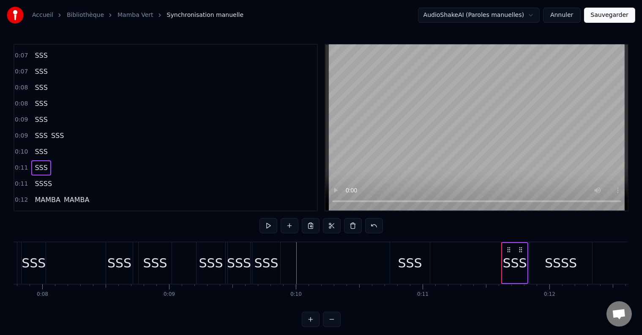
click at [50, 131] on span "SSS" at bounding box center [57, 136] width 14 height 10
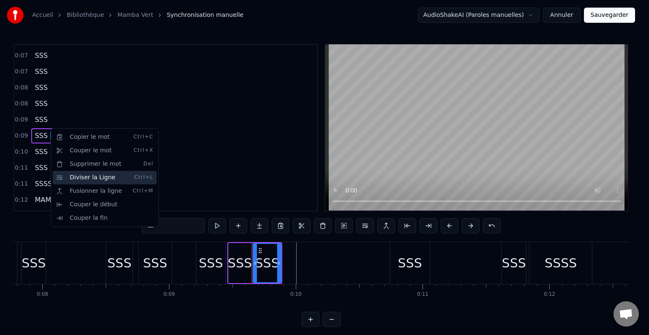
click at [73, 176] on div "Diviser la Ligne Ctrl+L" at bounding box center [105, 178] width 104 height 14
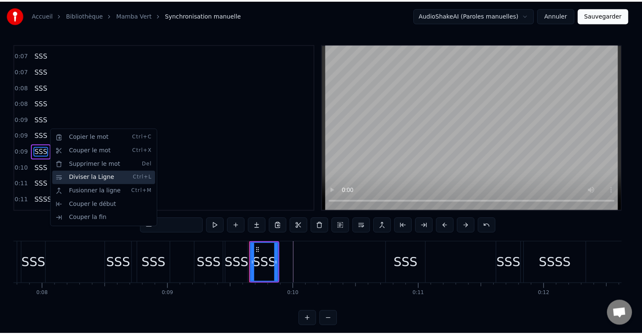
scroll to position [173, 0]
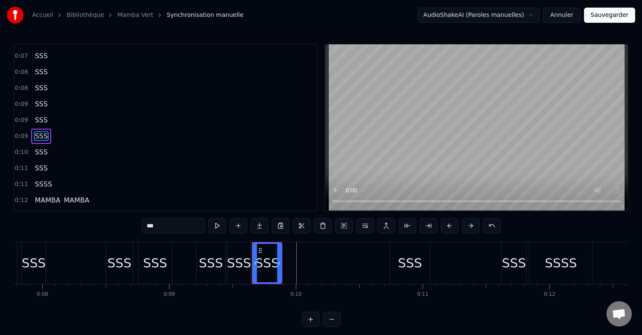
click at [54, 128] on div "0:09 SSS" at bounding box center [165, 136] width 302 height 16
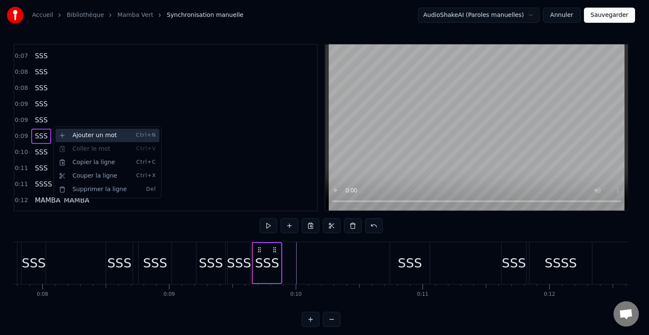
click at [69, 136] on div "Ajouter un mot Ctrl+N" at bounding box center [107, 136] width 104 height 14
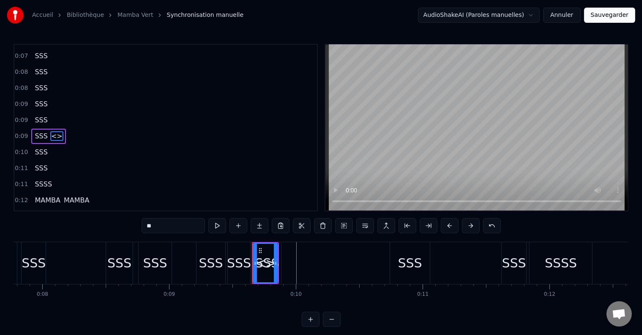
drag, startPoint x: 171, startPoint y: 228, endPoint x: 120, endPoint y: 225, distance: 50.4
click at [120, 225] on div "0:04 SSS 0:04 SSS 0:05 SSS 0:05 SSS 0:05 SSS 0:05 SSS 0:06 SSS 0:06 SSS 0:07 SS…" at bounding box center [321, 185] width 615 height 283
type input "***"
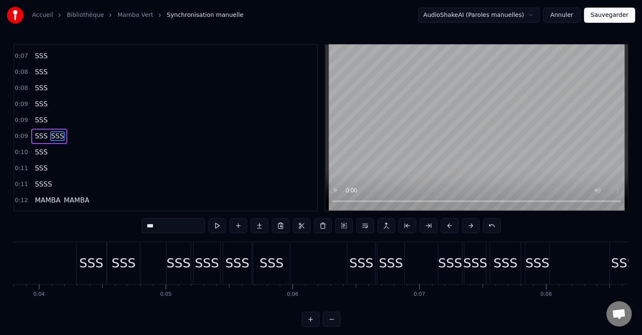
scroll to position [0, 0]
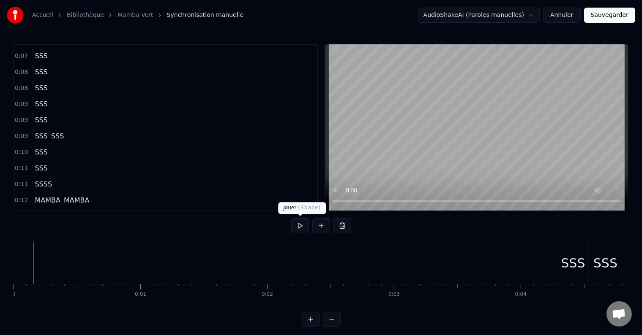
click at [299, 225] on button at bounding box center [300, 225] width 18 height 15
click at [298, 225] on button at bounding box center [300, 225] width 18 height 15
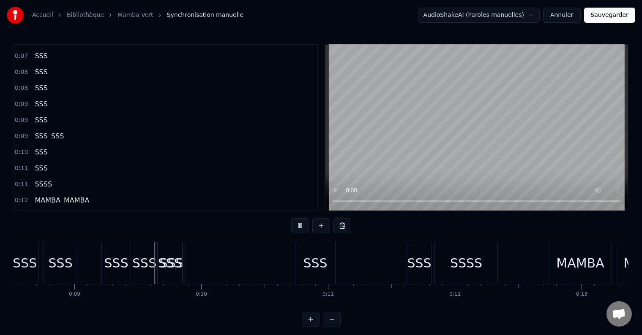
scroll to position [0, 1100]
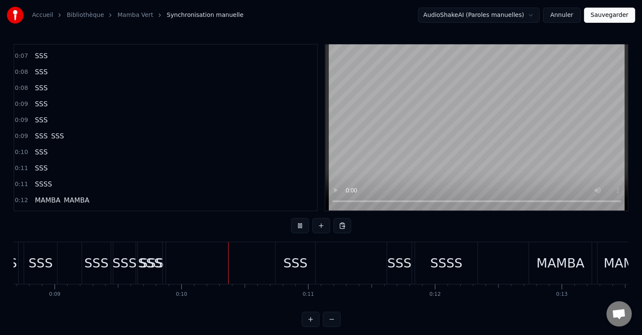
click at [298, 225] on button at bounding box center [300, 225] width 18 height 15
click at [279, 264] on div "SSS" at bounding box center [295, 263] width 40 height 42
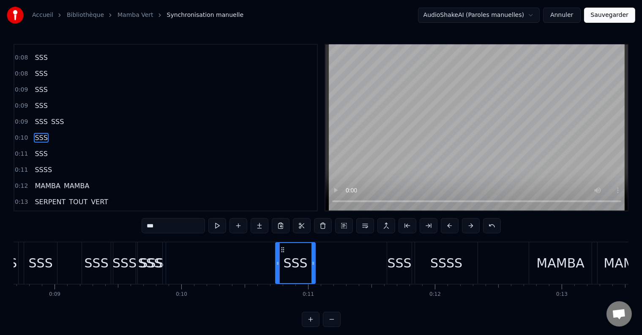
scroll to position [189, 0]
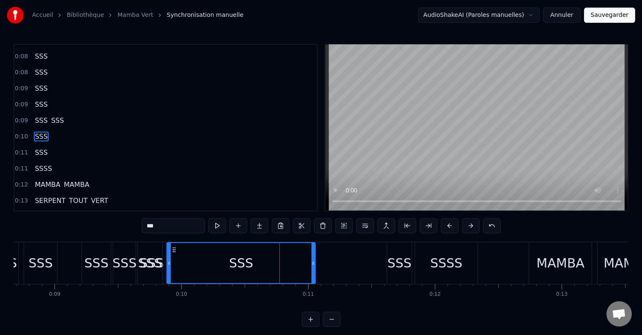
drag, startPoint x: 278, startPoint y: 264, endPoint x: 169, endPoint y: 267, distance: 108.6
click at [169, 267] on div at bounding box center [168, 263] width 3 height 40
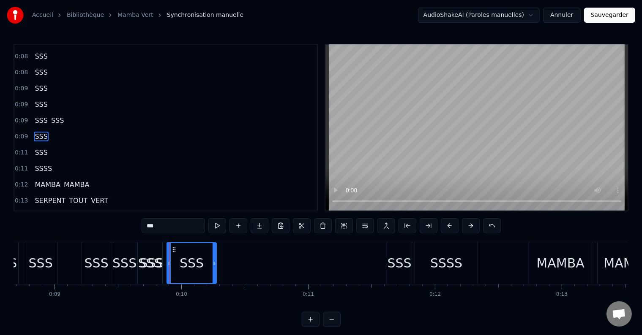
drag, startPoint x: 313, startPoint y: 265, endPoint x: 214, endPoint y: 265, distance: 98.8
click at [214, 265] on icon at bounding box center [213, 263] width 3 height 7
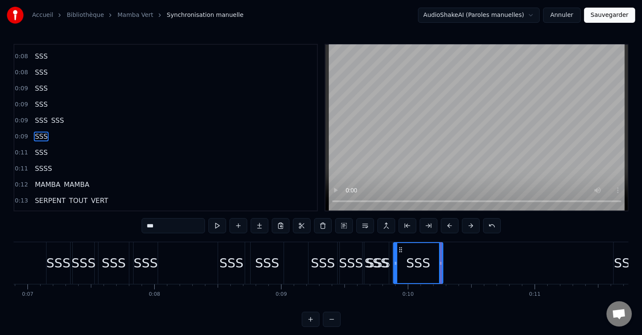
scroll to position [0, 0]
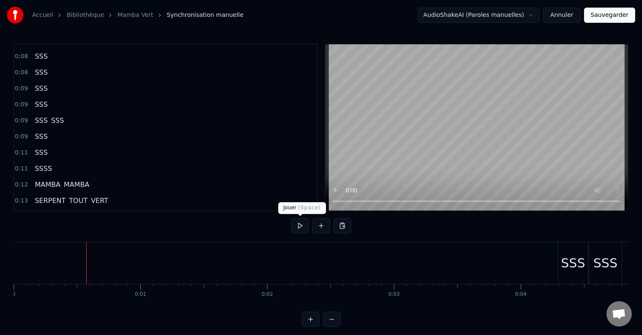
click at [296, 226] on button at bounding box center [300, 225] width 18 height 15
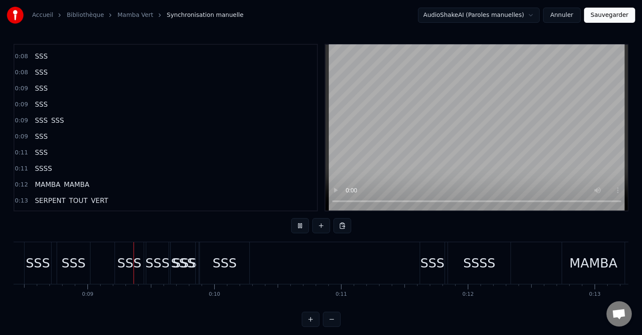
scroll to position [0, 1073]
click at [158, 262] on div "SSS" at bounding box center [151, 263] width 24 height 19
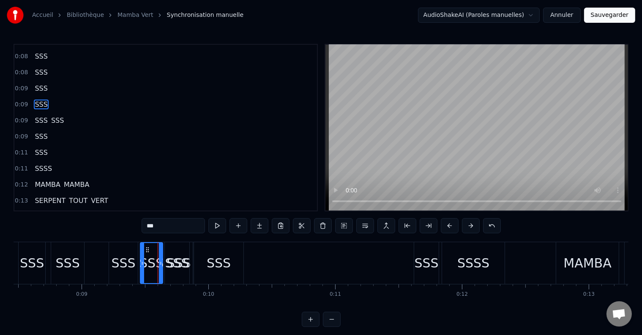
scroll to position [158, 0]
click at [54, 147] on span "SSS" at bounding box center [57, 152] width 14 height 10
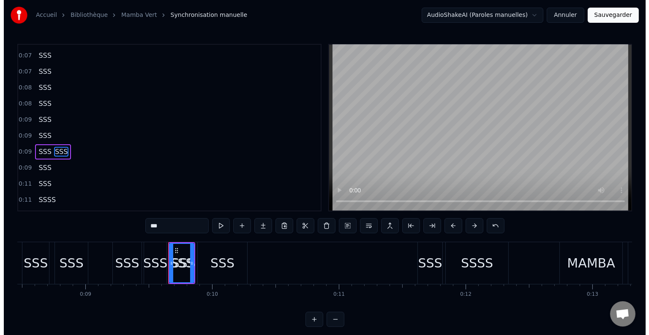
scroll to position [173, 0]
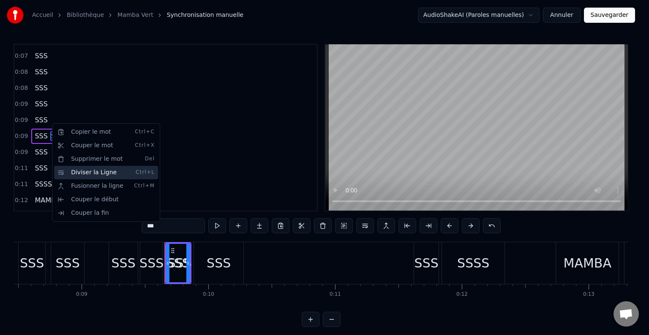
click at [78, 174] on div "Diviser la Ligne Ctrl+L" at bounding box center [106, 173] width 104 height 14
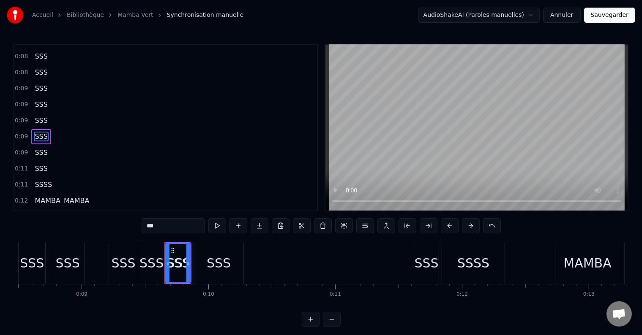
scroll to position [0, 0]
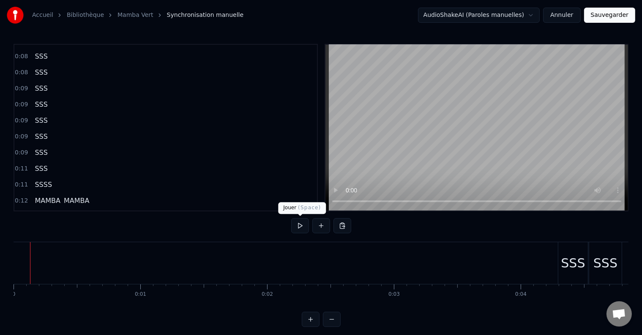
click at [303, 229] on button at bounding box center [300, 225] width 18 height 15
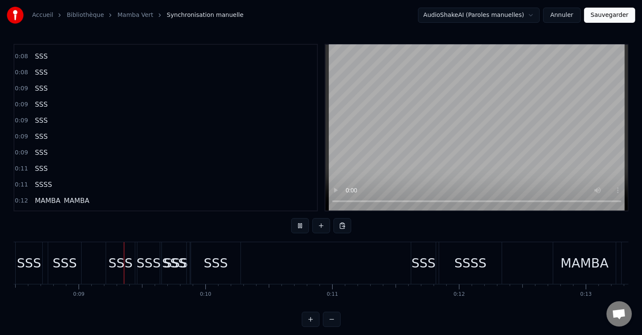
scroll to position [0, 1076]
click at [300, 225] on button at bounding box center [300, 225] width 18 height 15
click at [167, 262] on div "SSS" at bounding box center [173, 263] width 24 height 19
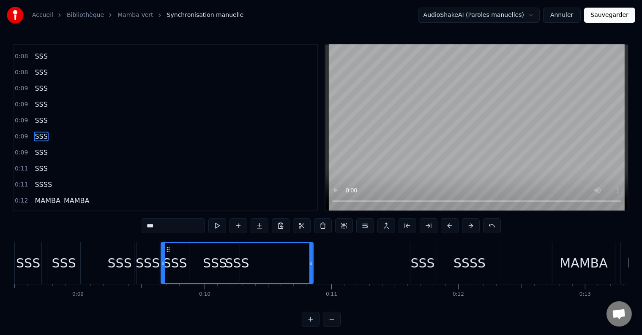
drag, startPoint x: 182, startPoint y: 262, endPoint x: 310, endPoint y: 270, distance: 127.8
click at [310, 270] on div at bounding box center [310, 263] width 3 height 40
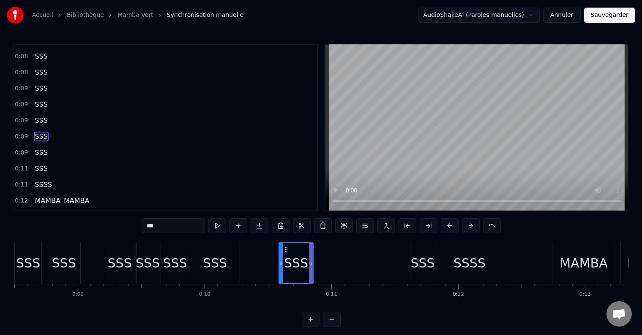
drag, startPoint x: 162, startPoint y: 262, endPoint x: 280, endPoint y: 270, distance: 118.2
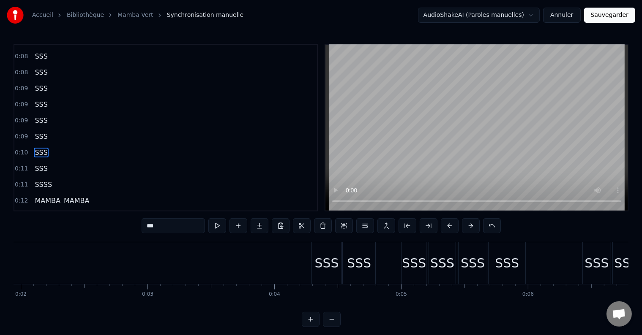
scroll to position [0, 0]
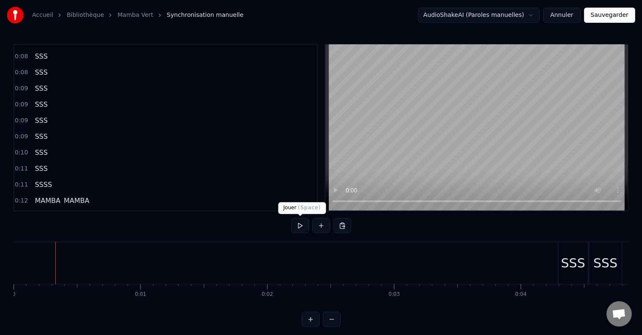
click at [297, 225] on button at bounding box center [300, 225] width 18 height 15
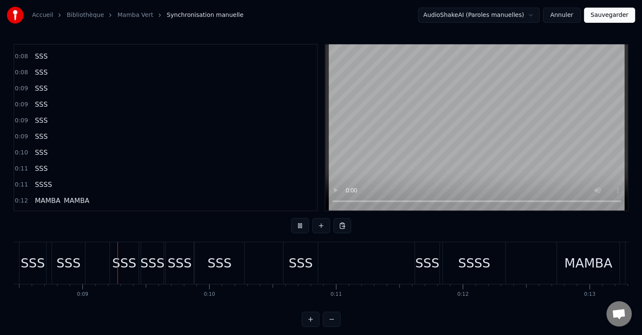
scroll to position [0, 1073]
click at [296, 224] on button at bounding box center [300, 225] width 18 height 15
click at [300, 265] on div "SSS" at bounding box center [299, 263] width 24 height 19
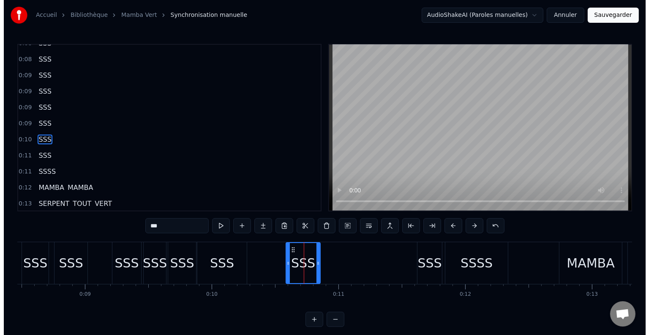
scroll to position [204, 0]
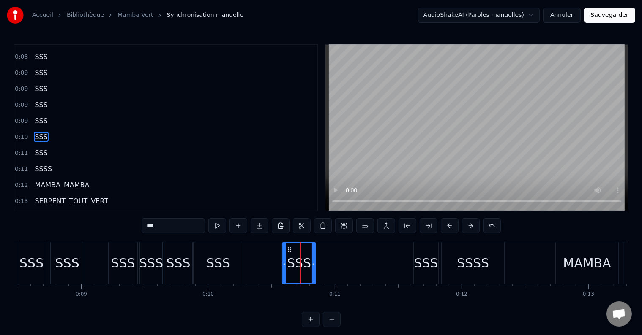
click at [314, 265] on icon at bounding box center [313, 263] width 3 height 7
click at [43, 130] on div "SSS" at bounding box center [40, 137] width 19 height 15
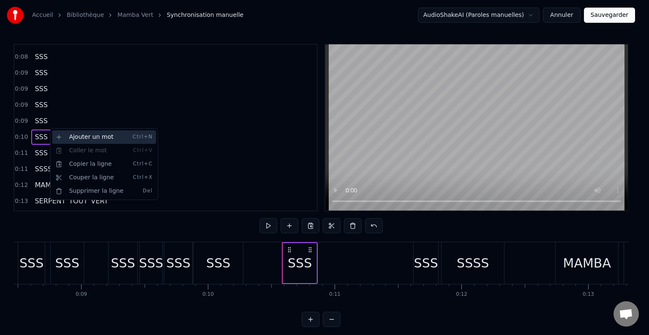
click at [83, 141] on div "Ajouter un mot Ctrl+N" at bounding box center [104, 138] width 104 height 14
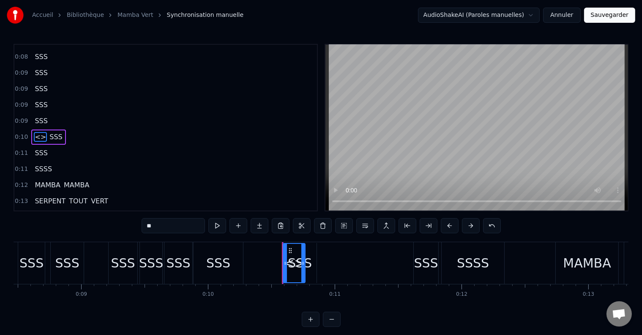
drag, startPoint x: 163, startPoint y: 226, endPoint x: 122, endPoint y: 228, distance: 41.4
click at [122, 228] on div "0:04 SSS 0:04 SSS 0:05 SSS 0:05 SSS 0:05 SSS 0:05 SSS 0:06 SSS 0:06 SSS 0:07 SS…" at bounding box center [321, 185] width 615 height 283
type input "***"
click at [129, 145] on div "0:11 SSS" at bounding box center [165, 153] width 302 height 16
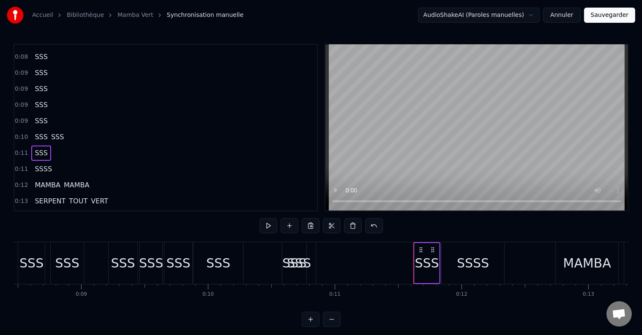
click at [50, 132] on span "SSS" at bounding box center [57, 137] width 14 height 10
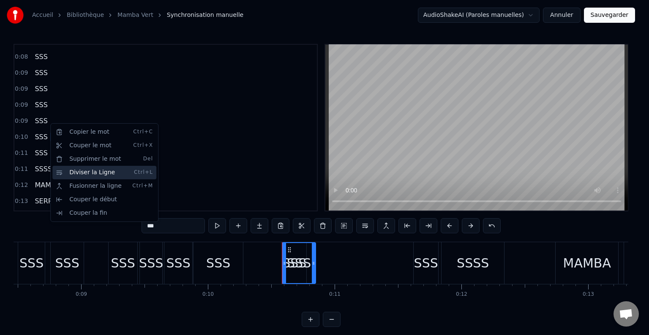
click at [80, 172] on div "Diviser la Ligne Ctrl+L" at bounding box center [104, 173] width 104 height 14
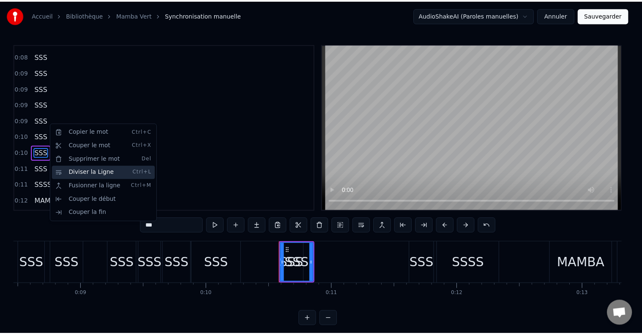
scroll to position [220, 0]
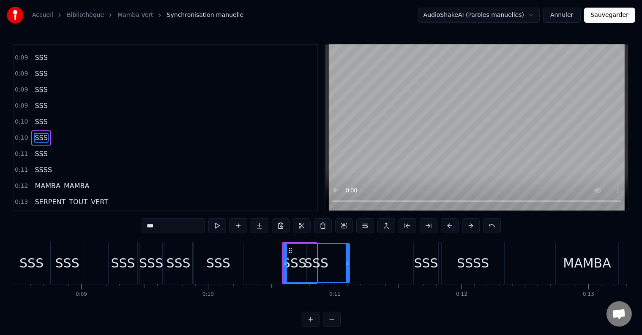
drag, startPoint x: 314, startPoint y: 263, endPoint x: 347, endPoint y: 262, distance: 33.0
click at [347, 262] on icon at bounding box center [347, 263] width 3 height 7
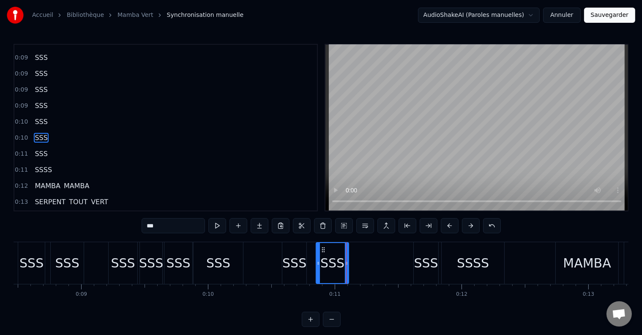
drag, startPoint x: 285, startPoint y: 261, endPoint x: 319, endPoint y: 263, distance: 33.9
click at [319, 263] on icon at bounding box center [317, 263] width 3 height 7
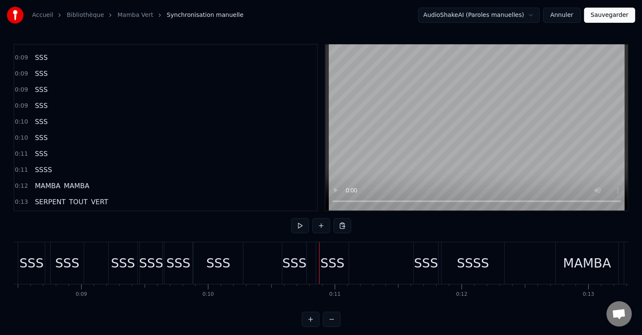
click at [338, 263] on div "SSS" at bounding box center [332, 263] width 24 height 19
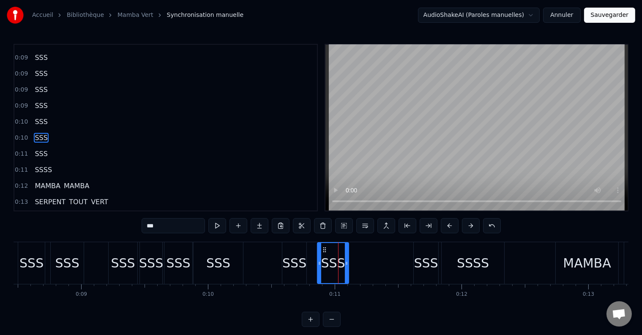
click at [319, 264] on icon at bounding box center [319, 263] width 3 height 7
click at [298, 262] on div "SSS" at bounding box center [294, 263] width 24 height 19
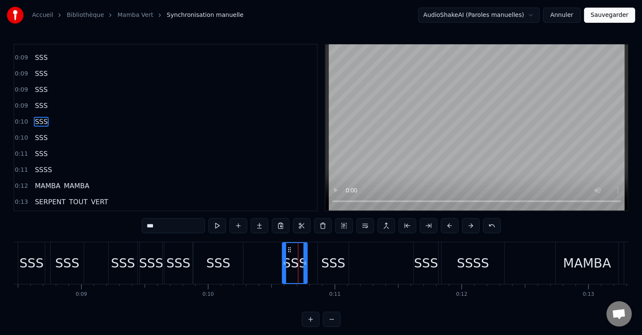
scroll to position [204, 0]
drag, startPoint x: 302, startPoint y: 262, endPoint x: 338, endPoint y: 264, distance: 35.9
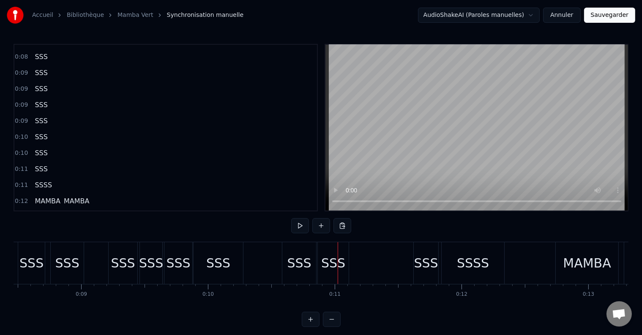
click at [282, 262] on div "SSS" at bounding box center [299, 263] width 35 height 42
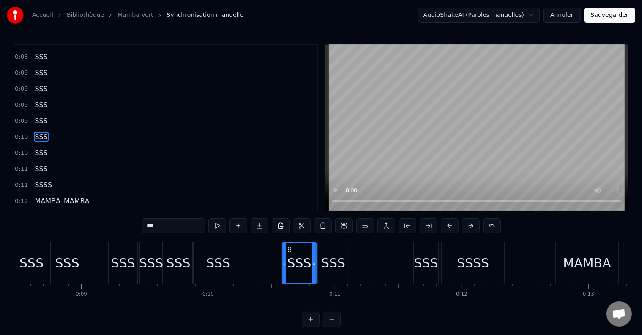
click at [424, 266] on div "SSS" at bounding box center [426, 263] width 24 height 19
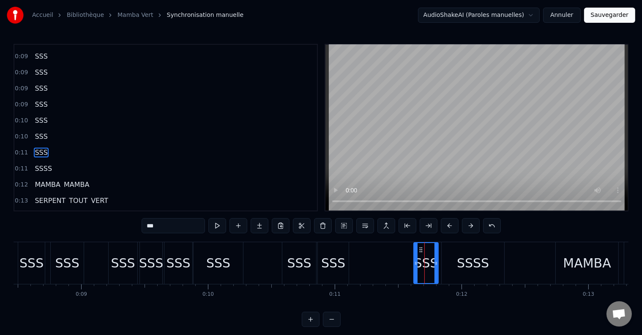
scroll to position [235, 0]
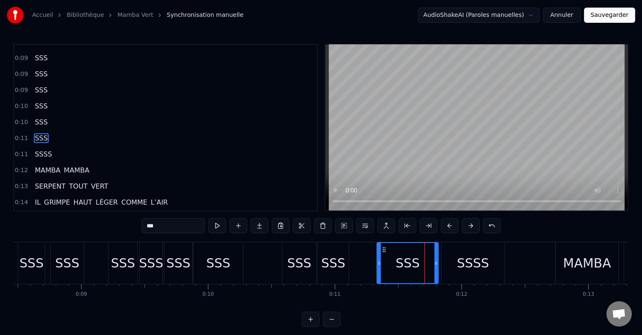
drag, startPoint x: 415, startPoint y: 264, endPoint x: 378, endPoint y: 264, distance: 36.8
click at [378, 264] on icon at bounding box center [378, 263] width 3 height 7
drag, startPoint x: 437, startPoint y: 262, endPoint x: 402, endPoint y: 265, distance: 34.8
click at [402, 265] on icon at bounding box center [401, 263] width 3 height 7
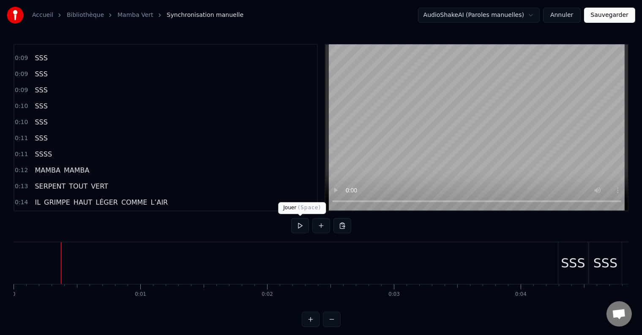
click at [298, 227] on button at bounding box center [300, 225] width 18 height 15
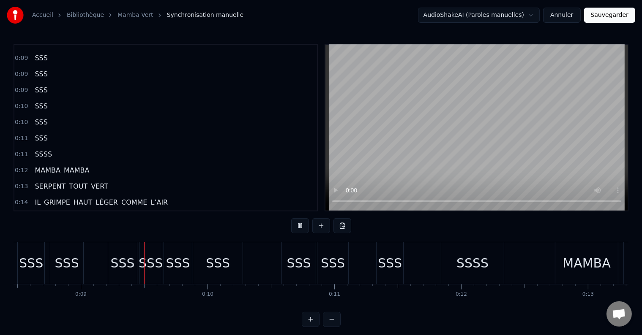
scroll to position [0, 1075]
click at [301, 225] on button at bounding box center [300, 225] width 18 height 15
click at [441, 265] on div "SSSS" at bounding box center [471, 263] width 63 height 42
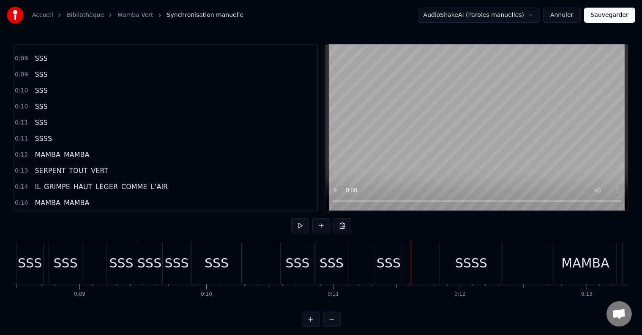
click at [462, 263] on div "SSSS" at bounding box center [471, 263] width 32 height 19
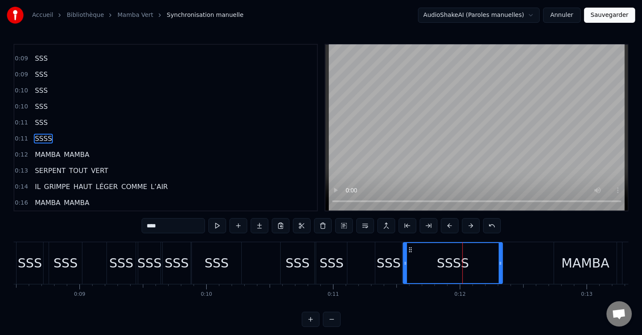
drag, startPoint x: 442, startPoint y: 261, endPoint x: 406, endPoint y: 259, distance: 36.8
click at [406, 259] on div at bounding box center [404, 263] width 3 height 40
click at [500, 262] on div "SSSS" at bounding box center [453, 263] width 100 height 42
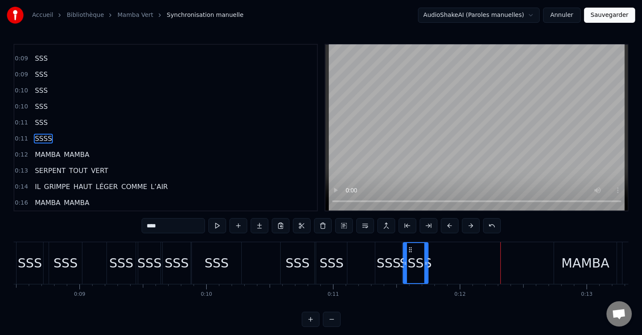
drag, startPoint x: 499, startPoint y: 262, endPoint x: 427, endPoint y: 265, distance: 72.7
click at [427, 265] on icon at bounding box center [425, 263] width 3 height 7
click at [419, 264] on div "SSSS" at bounding box center [416, 263] width 32 height 19
click at [174, 225] on input "****" at bounding box center [173, 225] width 63 height 15
type input "***"
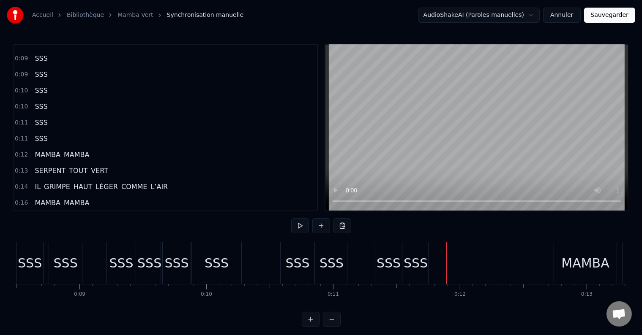
click at [416, 268] on div "SSS" at bounding box center [415, 263] width 24 height 19
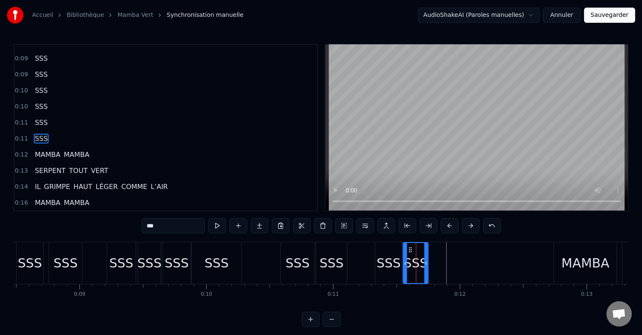
click at [46, 131] on div "0:11 SSS" at bounding box center [165, 139] width 302 height 16
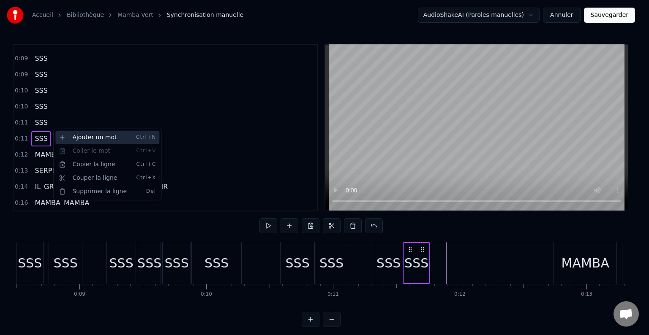
click at [78, 137] on div "Ajouter un mot Ctrl+N" at bounding box center [107, 138] width 104 height 14
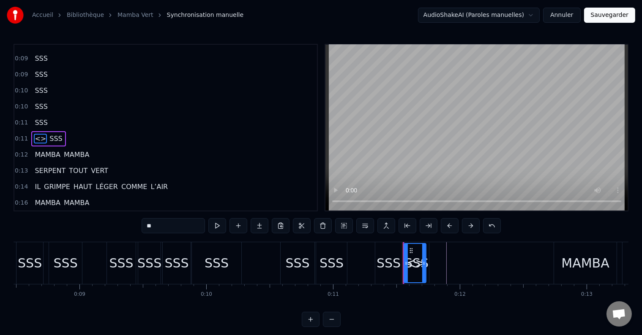
drag, startPoint x: 150, startPoint y: 225, endPoint x: 137, endPoint y: 225, distance: 13.1
click at [137, 225] on div "0:04 SSS 0:04 SSS 0:05 SSS 0:05 SSS 0:05 SSS 0:05 SSS 0:06 SSS 0:06 SSS 0:07 SS…" at bounding box center [321, 185] width 615 height 283
type input "***"
click at [188, 163] on div "0:13 SERPENT TOUT VERT" at bounding box center [165, 171] width 302 height 16
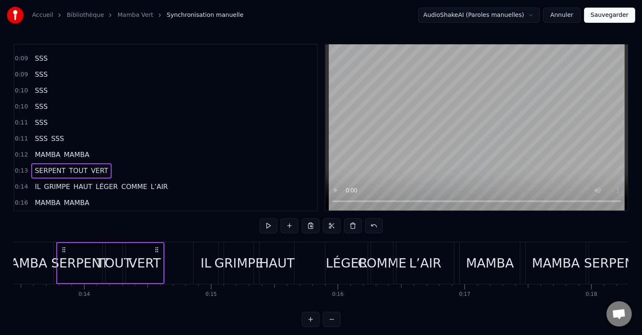
click at [50, 134] on span "SSS" at bounding box center [57, 139] width 14 height 10
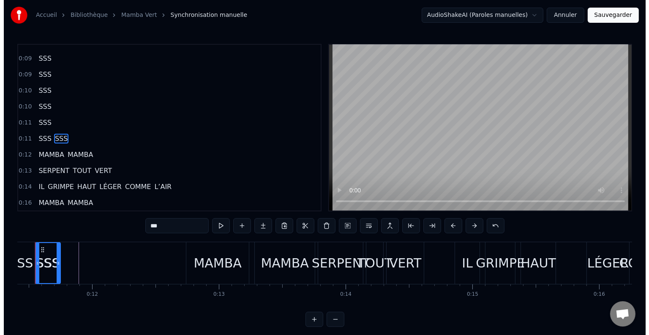
scroll to position [0, 1421]
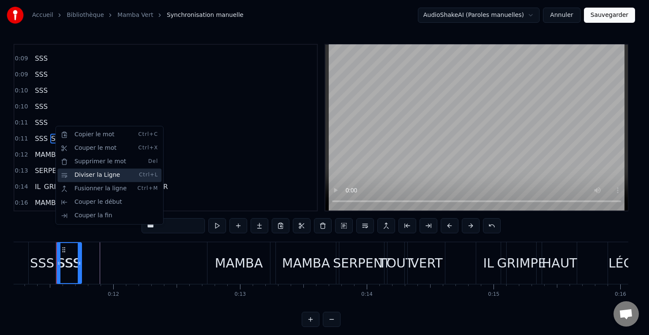
click at [84, 176] on div "Diviser la Ligne Ctrl+L" at bounding box center [109, 176] width 104 height 14
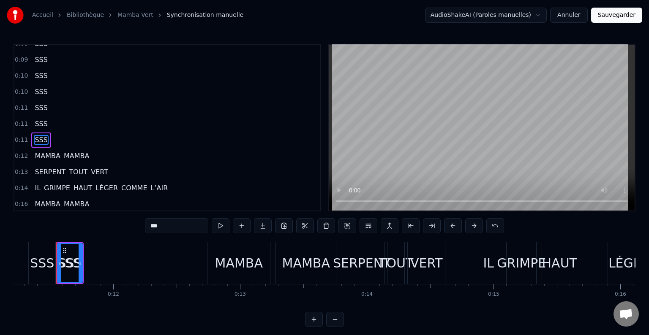
scroll to position [267, 0]
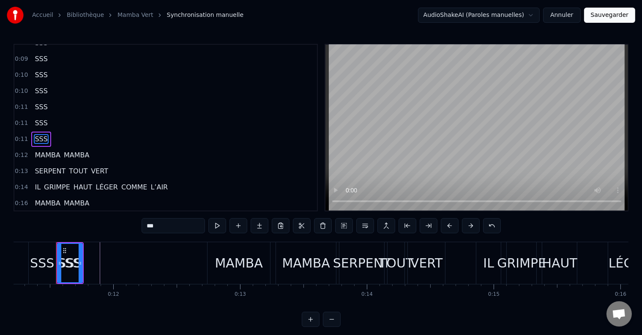
click at [50, 131] on div "0:11 SSS" at bounding box center [165, 139] width 302 height 16
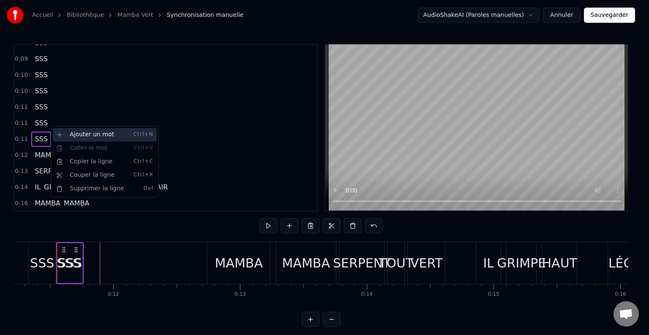
click at [68, 133] on div "Ajouter un mot Ctrl+N" at bounding box center [105, 135] width 104 height 14
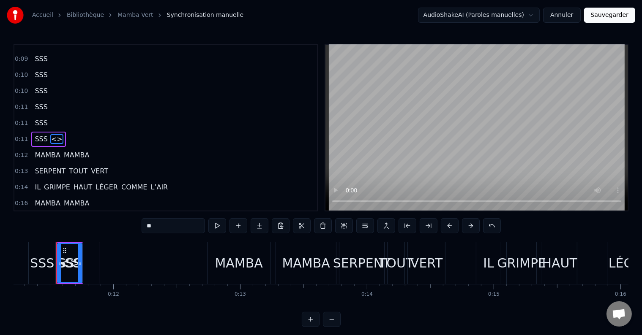
drag, startPoint x: 161, startPoint y: 223, endPoint x: 137, endPoint y: 220, distance: 24.3
click at [137, 220] on div "0:04 SSS 0:04 SSS 0:05 SSS 0:05 SSS 0:05 SSS 0:05 SSS 0:06 SSS 0:06 SSS 0:07 SS…" at bounding box center [321, 185] width 615 height 283
type input "***"
click at [84, 131] on div "0:11 SSS SSS" at bounding box center [165, 139] width 302 height 16
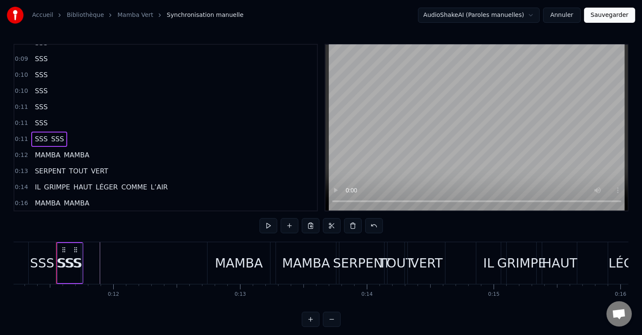
click at [55, 134] on span "SSS" at bounding box center [57, 139] width 14 height 10
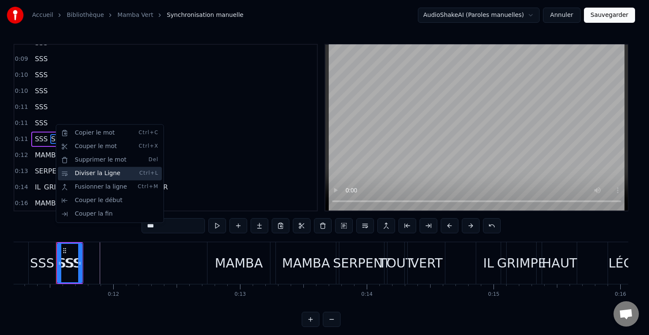
click at [85, 176] on div "Diviser la Ligne Ctrl+L" at bounding box center [110, 174] width 104 height 14
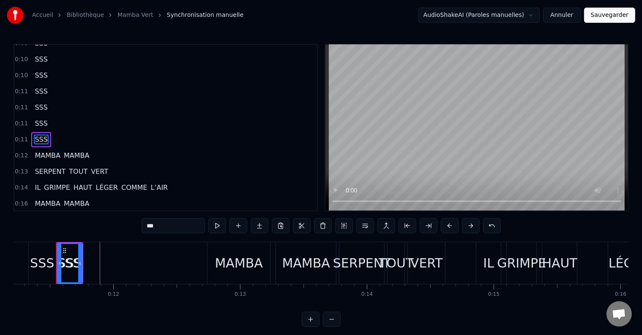
click at [44, 132] on div "SSS" at bounding box center [40, 139] width 19 height 15
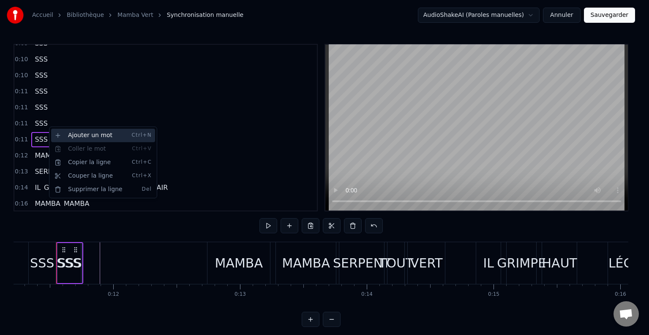
click at [67, 138] on div "Ajouter un mot Ctrl+N" at bounding box center [103, 136] width 104 height 14
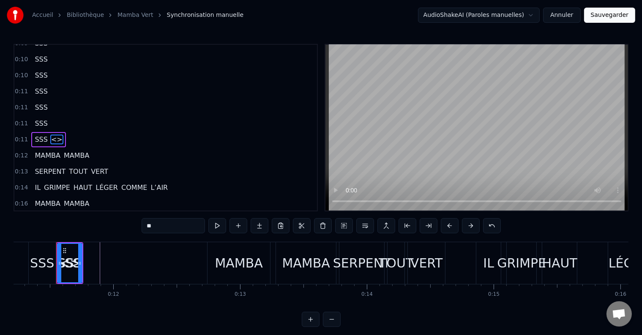
drag, startPoint x: 160, startPoint y: 228, endPoint x: 139, endPoint y: 225, distance: 21.4
click at [139, 225] on div "0:04 SSS 0:04 SSS 0:05 SSS 0:05 SSS 0:05 SSS 0:05 SSS 0:06 SSS 0:06 SSS 0:07 SS…" at bounding box center [321, 185] width 615 height 283
type input "***"
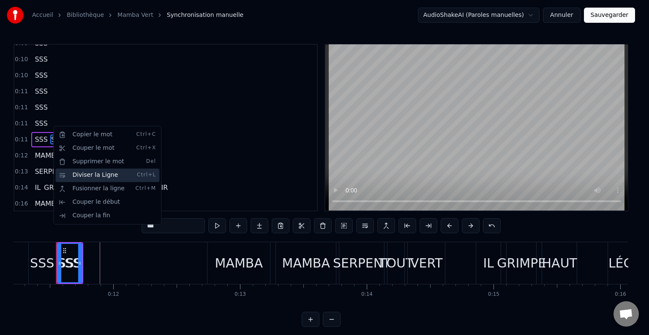
click at [90, 176] on div "Diviser la Ligne Ctrl+L" at bounding box center [107, 176] width 104 height 14
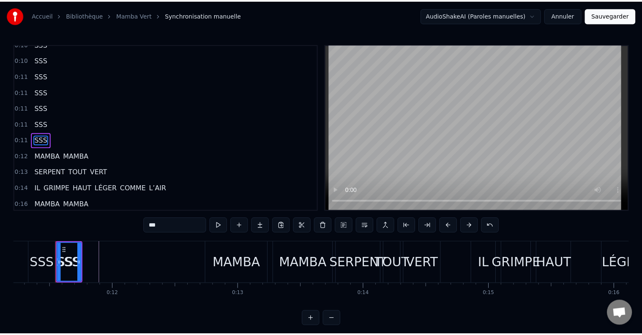
scroll to position [297, 0]
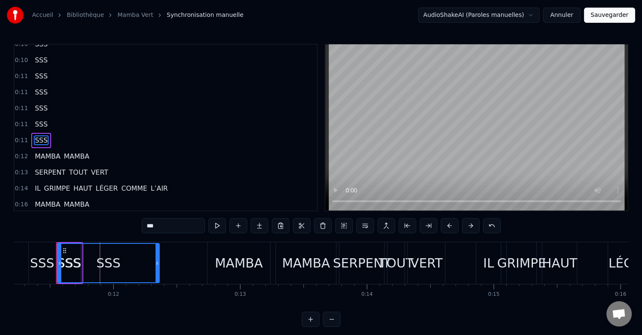
drag, startPoint x: 79, startPoint y: 263, endPoint x: 157, endPoint y: 270, distance: 77.7
click at [157, 270] on div at bounding box center [156, 263] width 3 height 38
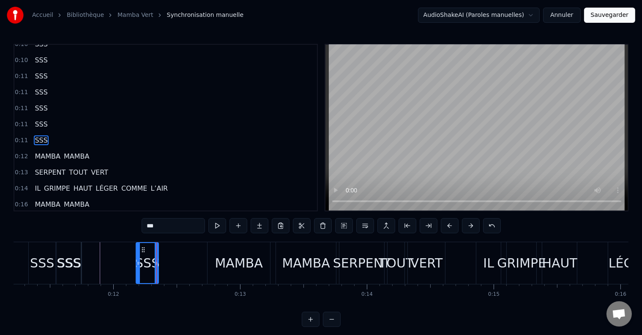
drag, startPoint x: 58, startPoint y: 261, endPoint x: 138, endPoint y: 267, distance: 79.7
click at [138, 267] on div at bounding box center [137, 263] width 3 height 40
click at [71, 261] on div "SSS" at bounding box center [69, 263] width 24 height 19
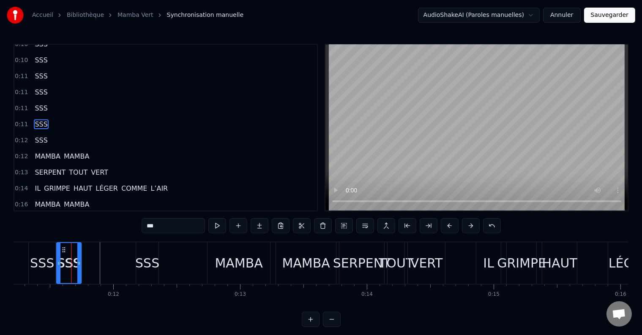
scroll to position [282, 0]
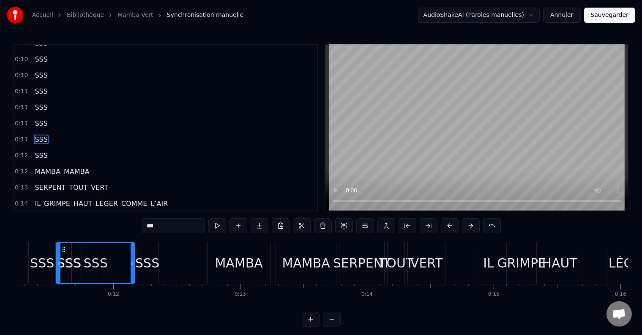
drag, startPoint x: 79, startPoint y: 263, endPoint x: 132, endPoint y: 267, distance: 53.4
click at [132, 267] on div at bounding box center [132, 263] width 3 height 40
drag, startPoint x: 57, startPoint y: 263, endPoint x: 117, endPoint y: 266, distance: 59.7
click at [117, 266] on icon at bounding box center [118, 263] width 3 height 7
click at [72, 260] on div "SSS" at bounding box center [69, 263] width 24 height 19
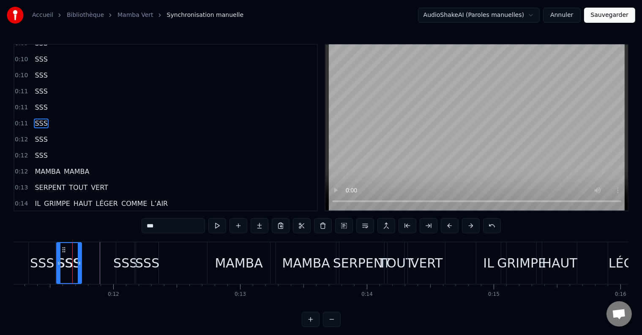
scroll to position [267, 0]
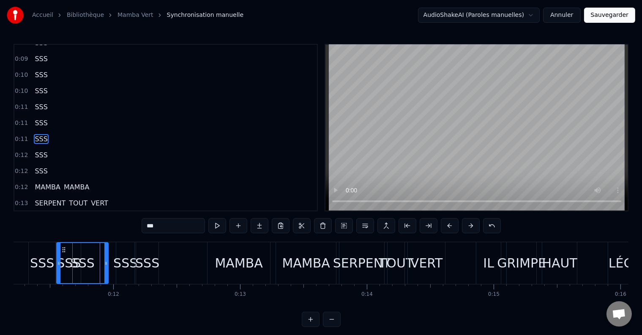
drag, startPoint x: 80, startPoint y: 262, endPoint x: 107, endPoint y: 263, distance: 27.0
click at [107, 263] on icon at bounding box center [105, 263] width 3 height 7
drag, startPoint x: 58, startPoint y: 262, endPoint x: 83, endPoint y: 263, distance: 24.5
click at [83, 263] on icon at bounding box center [83, 263] width 3 height 7
click at [68, 264] on div "SSS" at bounding box center [69, 263] width 24 height 19
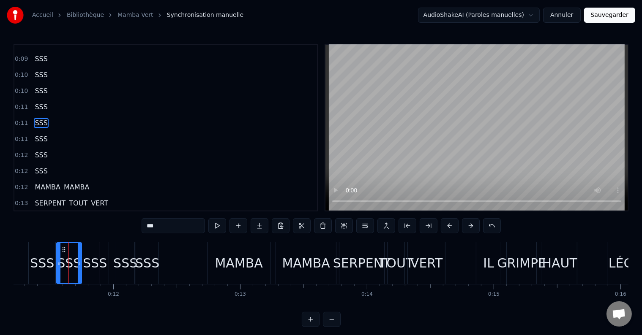
scroll to position [251, 0]
click at [82, 262] on div "SSS" at bounding box center [94, 263] width 27 height 42
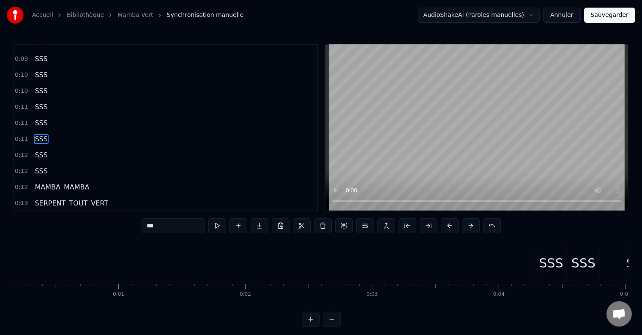
scroll to position [0, 0]
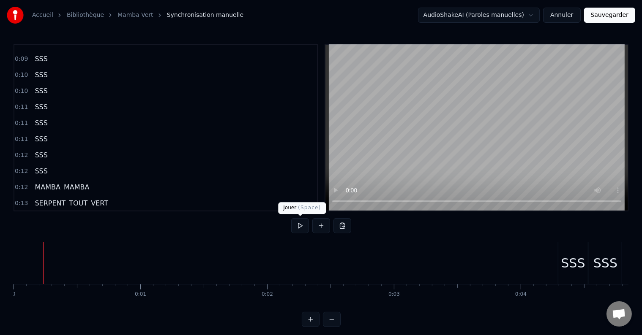
click at [301, 228] on button at bounding box center [300, 225] width 18 height 15
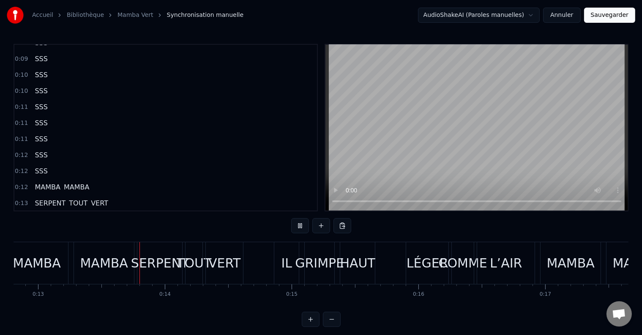
scroll to position [0, 1630]
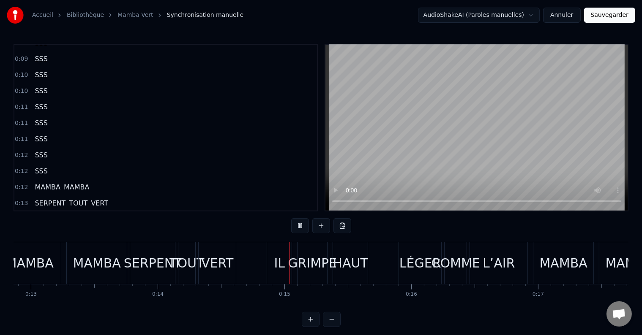
click at [303, 229] on button at bounding box center [300, 225] width 18 height 15
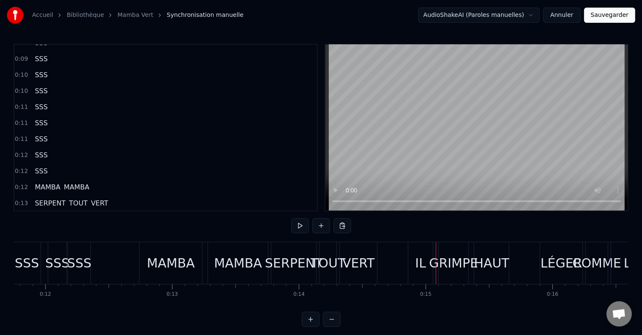
scroll to position [0, 1444]
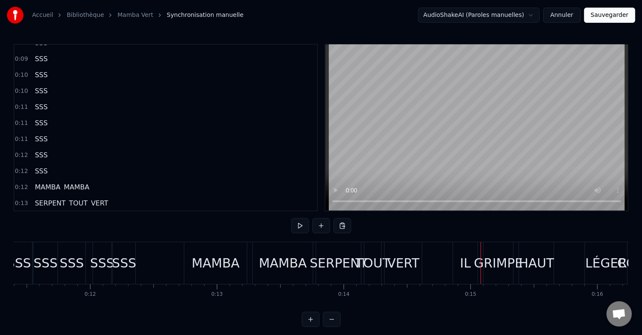
click at [201, 268] on div "MAMBA" at bounding box center [216, 263] width 48 height 19
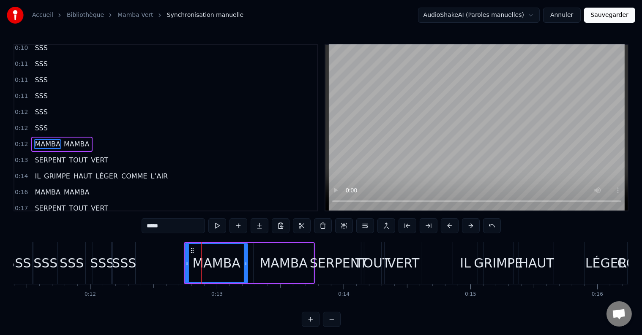
scroll to position [313, 0]
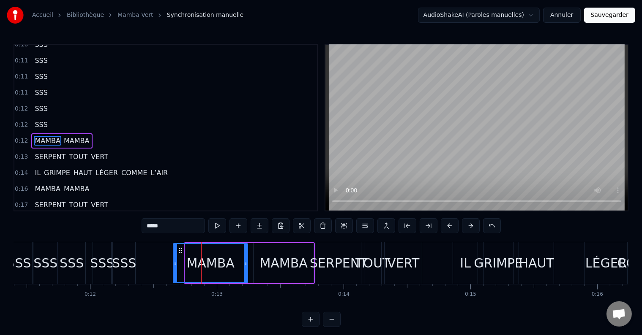
drag, startPoint x: 187, startPoint y: 265, endPoint x: 175, endPoint y: 265, distance: 11.8
click at [175, 265] on icon at bounding box center [175, 263] width 3 height 7
drag, startPoint x: 245, startPoint y: 264, endPoint x: 236, endPoint y: 265, distance: 8.9
click at [236, 265] on icon at bounding box center [236, 263] width 3 height 7
click at [259, 264] on div "MAMBA" at bounding box center [283, 263] width 60 height 40
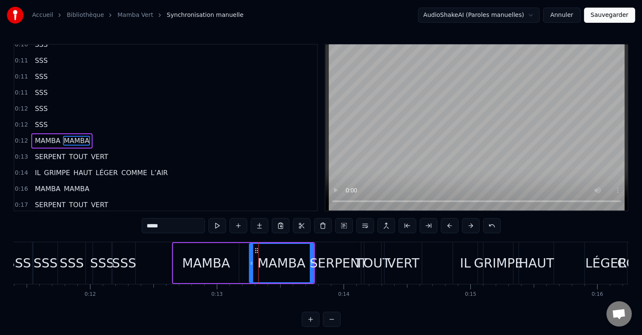
drag, startPoint x: 256, startPoint y: 264, endPoint x: 263, endPoint y: 264, distance: 7.6
click at [252, 264] on circle at bounding box center [252, 264] width 0 height 0
click at [206, 262] on div "MAMBA" at bounding box center [206, 263] width 48 height 19
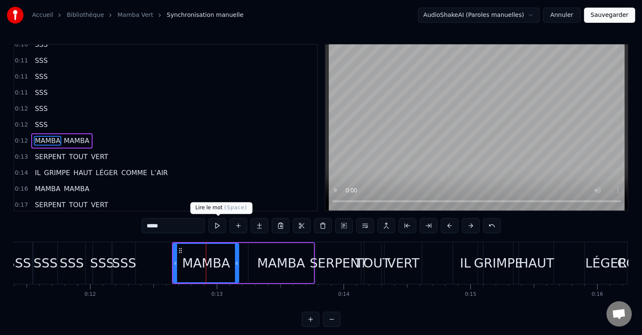
click at [216, 224] on button at bounding box center [217, 225] width 18 height 15
click at [250, 264] on div "MAMBA" at bounding box center [280, 263] width 65 height 40
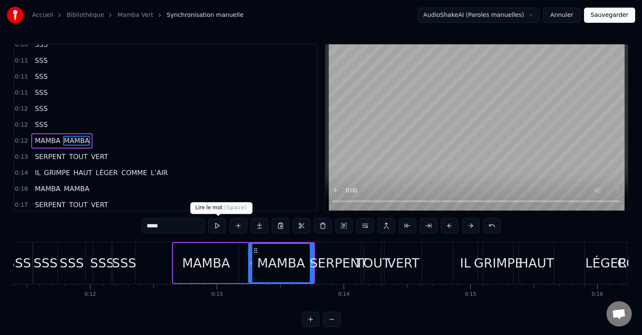
click at [221, 226] on button at bounding box center [217, 225] width 18 height 15
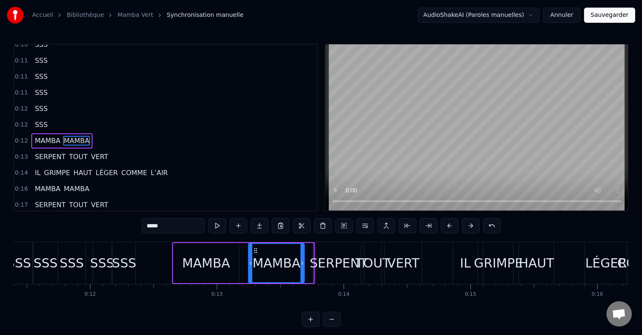
drag, startPoint x: 310, startPoint y: 261, endPoint x: 301, endPoint y: 262, distance: 9.3
click at [301, 262] on icon at bounding box center [301, 263] width 3 height 7
click at [321, 265] on div "SERPENT" at bounding box center [339, 263] width 58 height 19
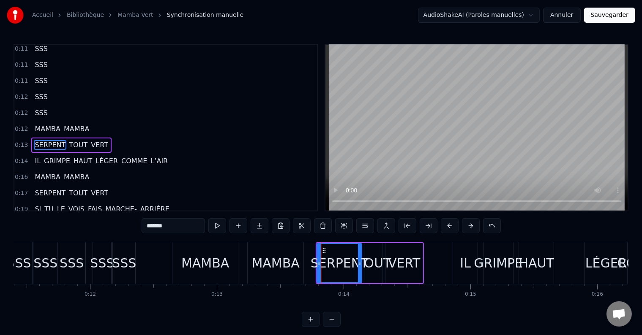
scroll to position [329, 0]
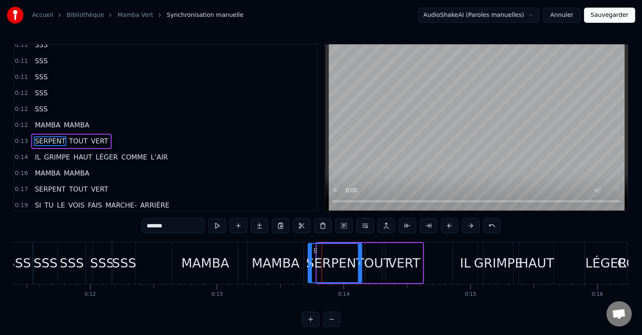
drag, startPoint x: 318, startPoint y: 264, endPoint x: 309, endPoint y: 263, distance: 8.9
click at [309, 263] on icon at bounding box center [309, 263] width 3 height 7
click at [218, 226] on button at bounding box center [217, 225] width 18 height 15
click at [357, 260] on icon at bounding box center [356, 263] width 3 height 7
click at [365, 261] on div "TOUT" at bounding box center [373, 263] width 35 height 19
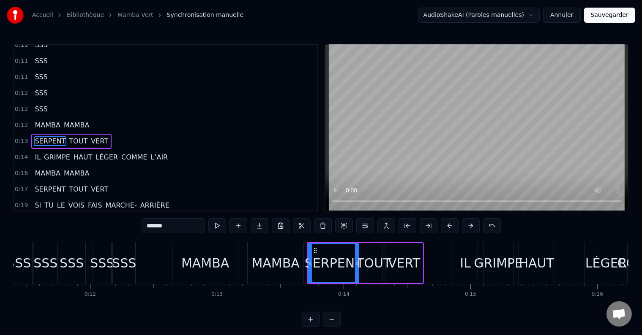
type input "****"
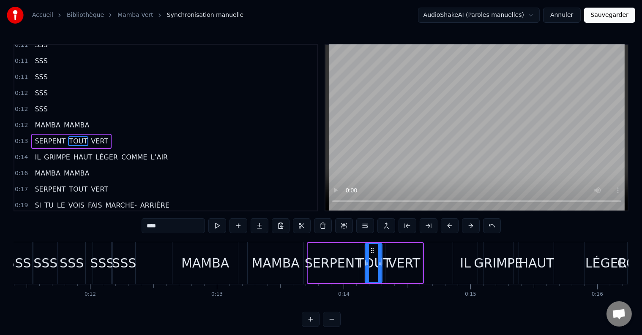
click at [365, 260] on div at bounding box center [365, 263] width 0 height 42
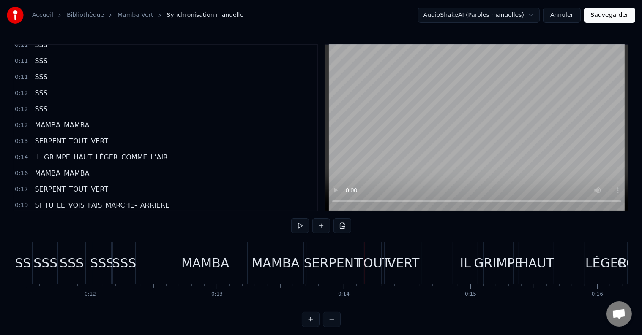
click at [370, 260] on div "TOUT" at bounding box center [372, 263] width 35 height 19
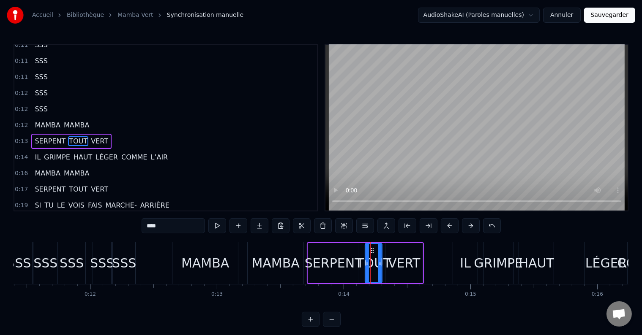
click at [336, 256] on div "SERPENT" at bounding box center [334, 263] width 58 height 19
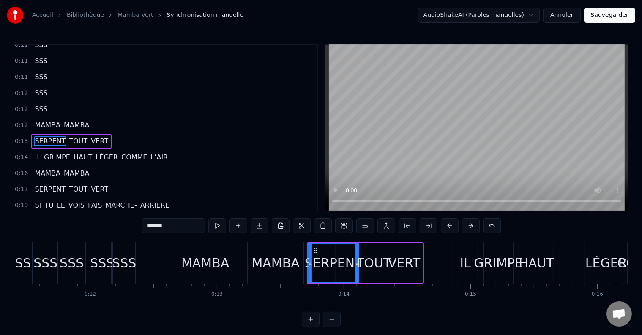
click at [369, 258] on div "TOUT" at bounding box center [373, 263] width 35 height 19
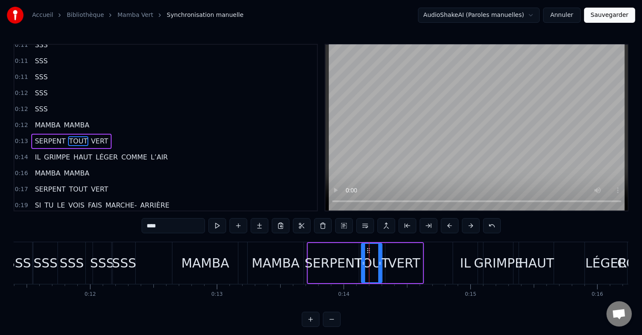
click at [362, 260] on icon at bounding box center [363, 263] width 3 height 7
click at [350, 257] on div "SERPENT" at bounding box center [334, 263] width 58 height 19
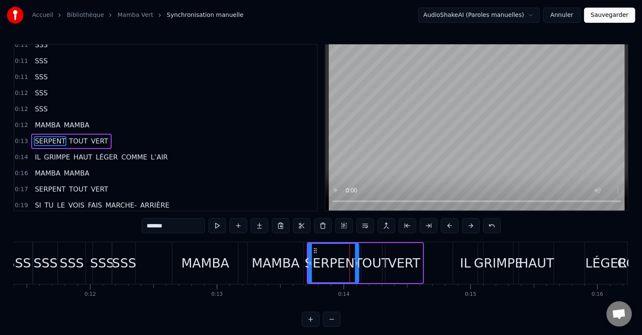
click at [378, 257] on div "TOUT" at bounding box center [371, 263] width 35 height 19
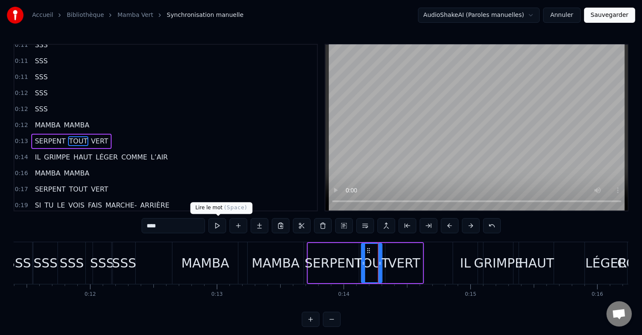
click at [215, 226] on button at bounding box center [217, 225] width 18 height 15
click at [377, 267] on div at bounding box center [376, 263] width 3 height 38
click at [392, 264] on div "VERT" at bounding box center [404, 263] width 32 height 19
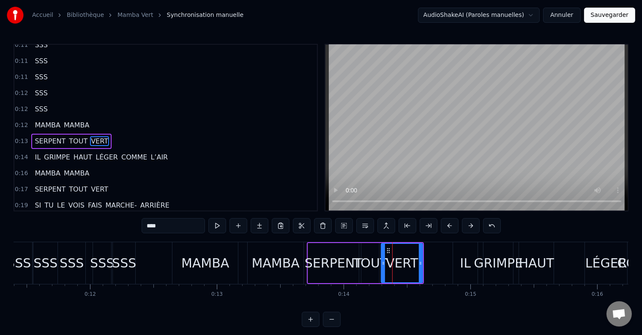
drag, startPoint x: 385, startPoint y: 264, endPoint x: 381, endPoint y: 264, distance: 4.6
click at [381, 264] on icon at bounding box center [382, 263] width 3 height 7
click at [196, 261] on div "MAMBA" at bounding box center [205, 263] width 48 height 19
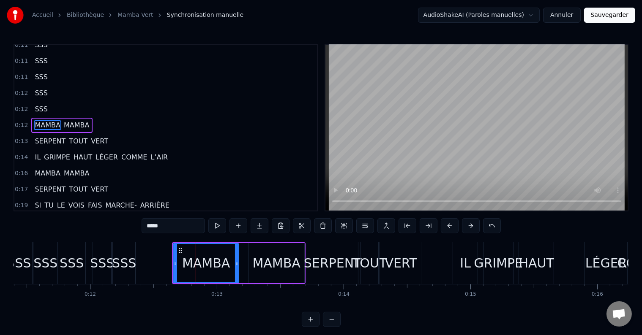
scroll to position [313, 0]
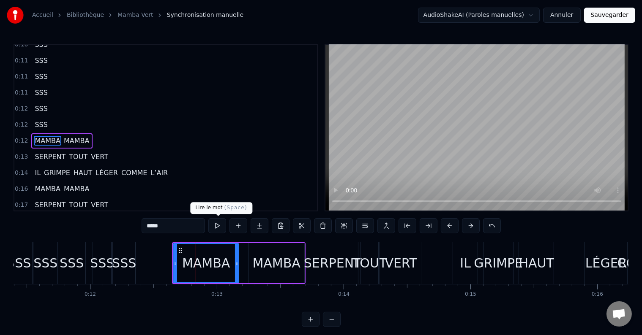
click at [216, 231] on button at bounding box center [217, 225] width 18 height 15
click at [270, 258] on div "MAMBA" at bounding box center [277, 263] width 48 height 19
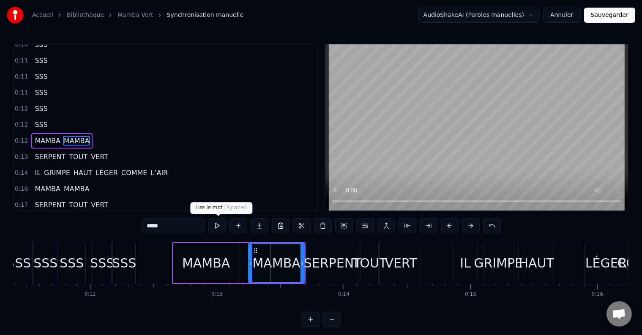
click at [221, 225] on button at bounding box center [217, 225] width 18 height 15
click at [327, 260] on div "SERPENT" at bounding box center [333, 263] width 58 height 19
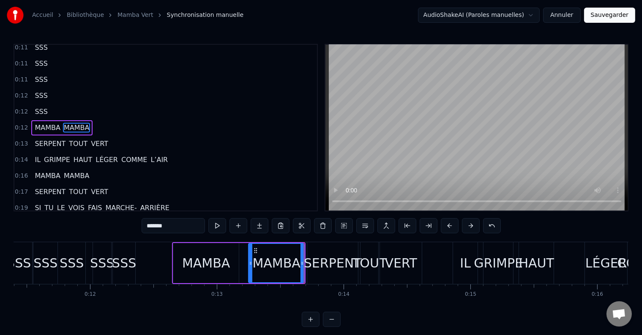
scroll to position [329, 0]
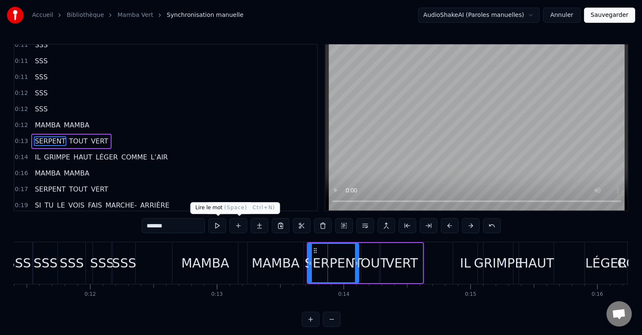
click at [220, 223] on button at bounding box center [217, 225] width 18 height 15
click at [365, 262] on div "TOUT" at bounding box center [370, 263] width 35 height 19
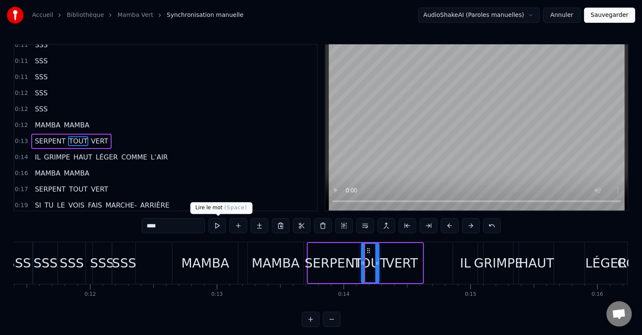
click at [218, 226] on button at bounding box center [217, 225] width 18 height 15
click at [387, 264] on div "VERT" at bounding box center [402, 263] width 32 height 19
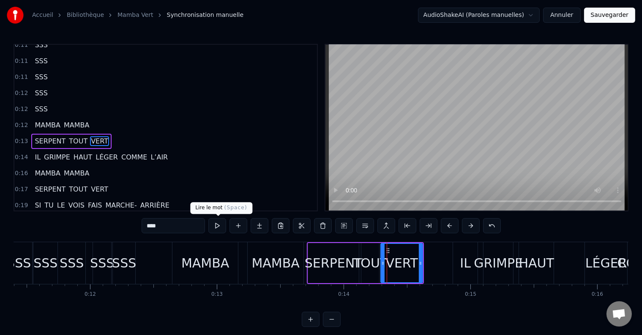
click at [216, 228] on button at bounding box center [217, 225] width 18 height 15
click at [373, 264] on div "TOUT" at bounding box center [370, 263] width 35 height 19
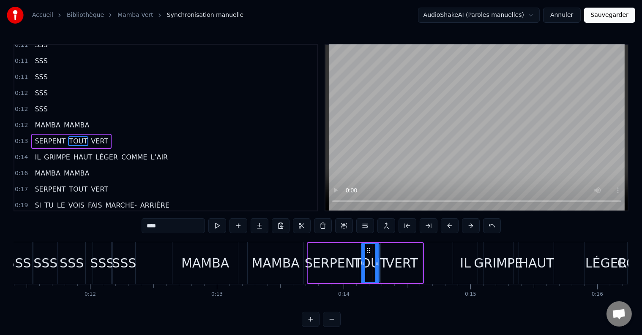
click at [338, 264] on div "SERPENT" at bounding box center [334, 263] width 58 height 19
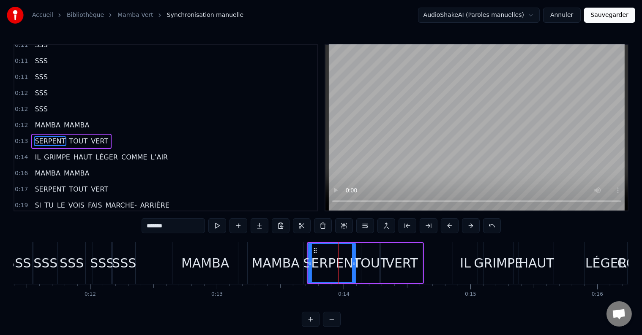
click at [355, 263] on icon at bounding box center [353, 263] width 3 height 7
click at [365, 264] on div "TOUT" at bounding box center [370, 263] width 35 height 19
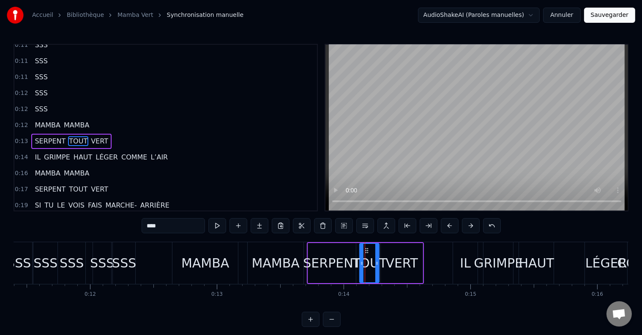
click at [361, 264] on icon at bounding box center [361, 263] width 3 height 7
click at [376, 262] on icon at bounding box center [374, 263] width 3 height 7
click at [219, 223] on button at bounding box center [217, 225] width 18 height 15
click at [218, 223] on button at bounding box center [217, 225] width 18 height 15
click at [394, 264] on div "VERT" at bounding box center [402, 263] width 32 height 19
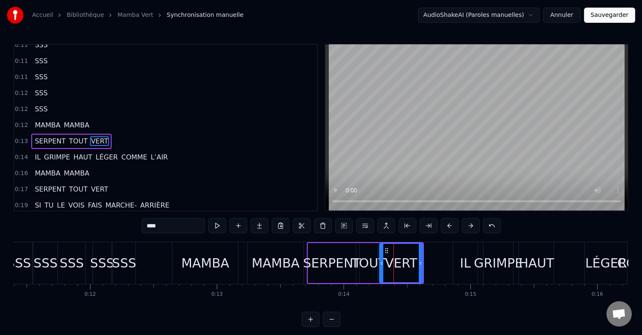
click at [381, 264] on icon at bounding box center [381, 263] width 3 height 7
click at [364, 265] on div "TOUT" at bounding box center [368, 263] width 35 height 19
type input "****"
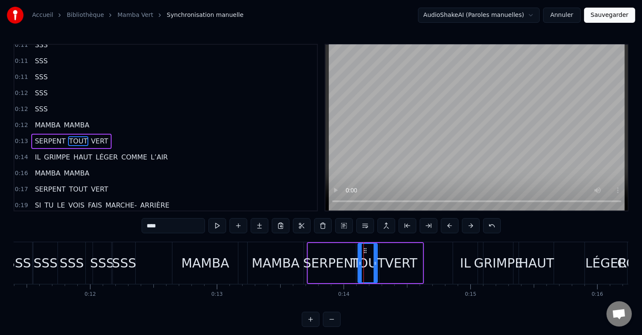
click at [360, 264] on icon at bounding box center [359, 263] width 3 height 7
click at [423, 261] on div "SERPENT TOUT VERT" at bounding box center [365, 263] width 117 height 42
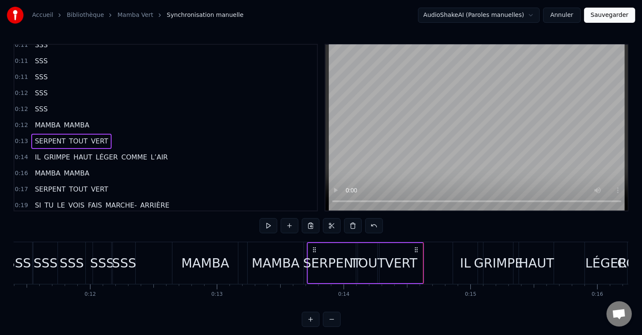
click at [416, 264] on div "VERT" at bounding box center [400, 263] width 43 height 40
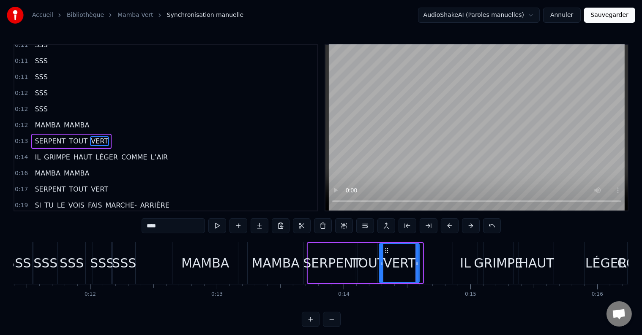
click at [418, 263] on icon at bounding box center [416, 263] width 3 height 7
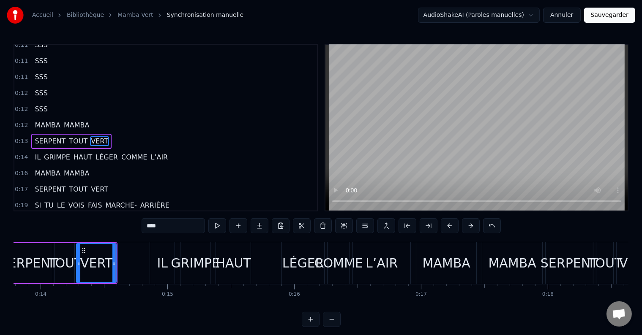
scroll to position [0, 1792]
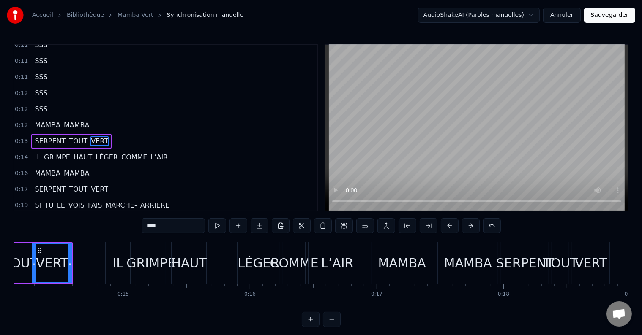
click at [114, 269] on div "IL" at bounding box center [117, 263] width 11 height 19
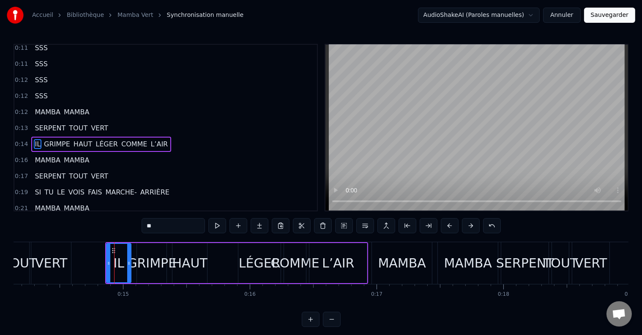
scroll to position [344, 0]
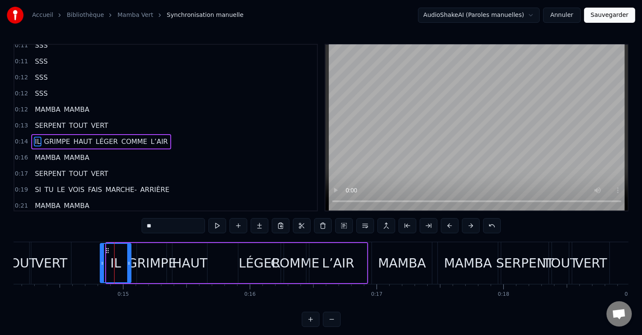
drag, startPoint x: 108, startPoint y: 261, endPoint x: 101, endPoint y: 261, distance: 6.3
click at [101, 261] on icon at bounding box center [102, 263] width 3 height 7
drag, startPoint x: 128, startPoint y: 263, endPoint x: 123, endPoint y: 263, distance: 5.1
click at [123, 263] on icon at bounding box center [123, 263] width 3 height 7
click at [106, 263] on div "IL" at bounding box center [113, 263] width 25 height 38
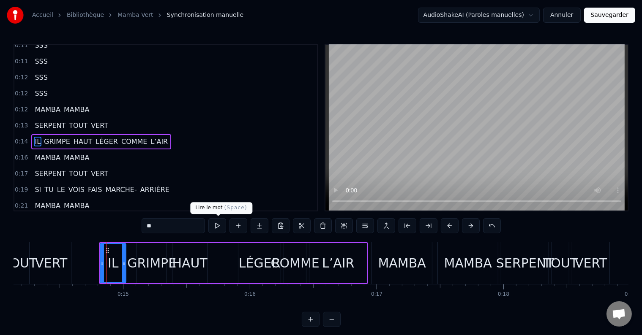
click at [213, 224] on button at bounding box center [217, 225] width 18 height 15
click at [214, 224] on button at bounding box center [217, 225] width 18 height 15
click at [215, 224] on button at bounding box center [217, 225] width 18 height 15
click at [135, 264] on div "GRIMPE" at bounding box center [151, 263] width 49 height 19
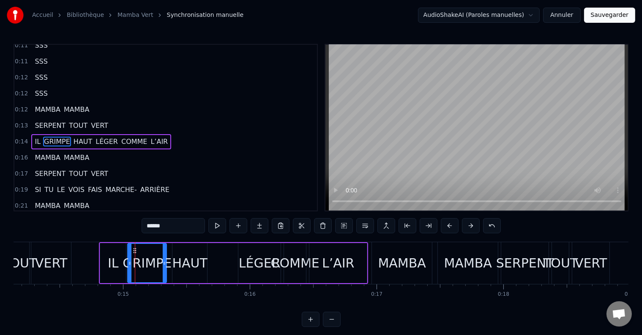
drag, startPoint x: 138, startPoint y: 262, endPoint x: 128, endPoint y: 262, distance: 9.3
click at [128, 262] on icon at bounding box center [129, 263] width 3 height 7
click at [220, 223] on button at bounding box center [217, 225] width 18 height 15
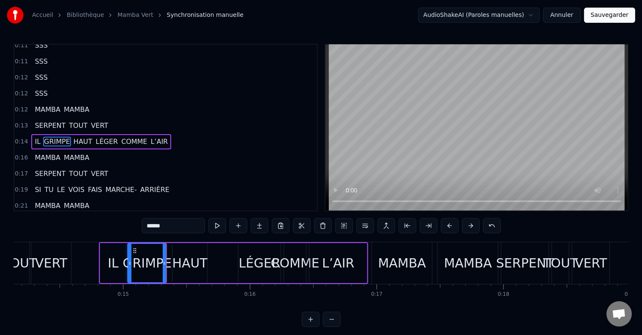
click at [176, 259] on div "HAUT" at bounding box center [189, 263] width 35 height 19
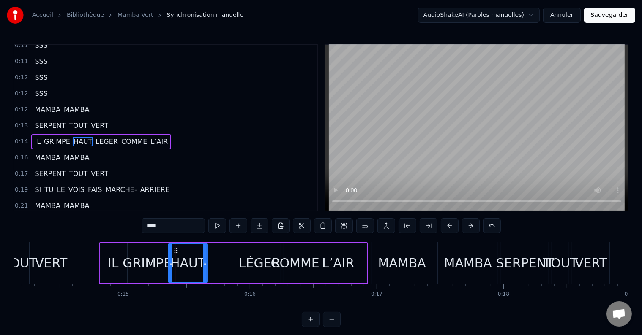
click at [169, 259] on div at bounding box center [170, 263] width 3 height 38
click at [217, 226] on button at bounding box center [217, 225] width 18 height 15
click at [218, 226] on button at bounding box center [217, 225] width 18 height 15
click at [201, 259] on div at bounding box center [202, 263] width 3 height 38
click at [253, 264] on div "LÉGER" at bounding box center [260, 263] width 42 height 19
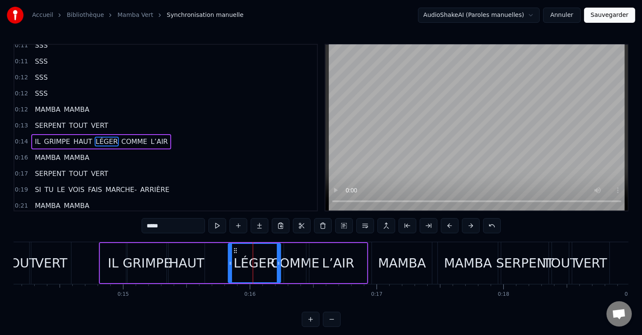
drag, startPoint x: 240, startPoint y: 264, endPoint x: 230, endPoint y: 262, distance: 10.3
click at [230, 262] on icon at bounding box center [230, 263] width 3 height 7
click at [106, 266] on div "IL" at bounding box center [113, 263] width 26 height 40
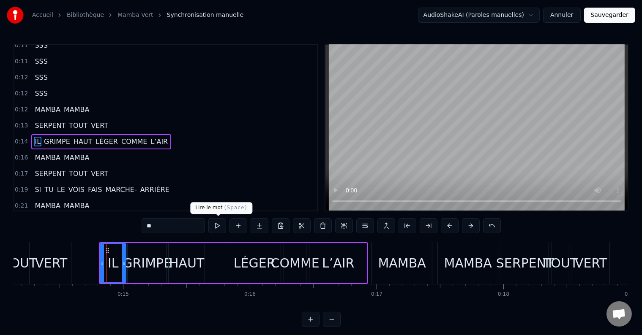
click at [218, 228] on button at bounding box center [217, 225] width 18 height 15
click at [217, 227] on button at bounding box center [217, 225] width 18 height 15
click at [216, 227] on button at bounding box center [217, 225] width 18 height 15
click at [215, 227] on button at bounding box center [217, 225] width 18 height 15
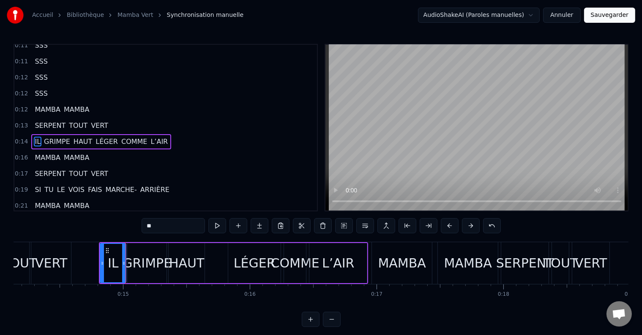
click at [140, 254] on div "GRIMPE" at bounding box center [147, 263] width 49 height 19
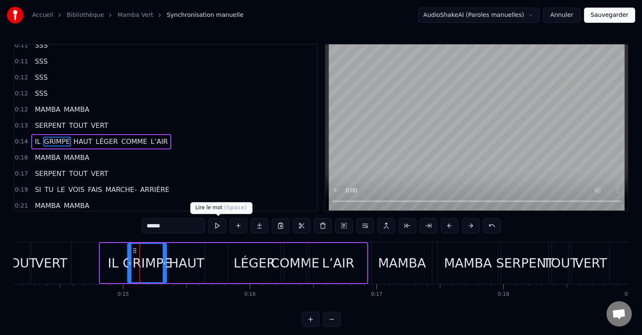
click at [215, 221] on button at bounding box center [217, 225] width 18 height 15
click at [186, 267] on div "HAUT" at bounding box center [186, 263] width 35 height 19
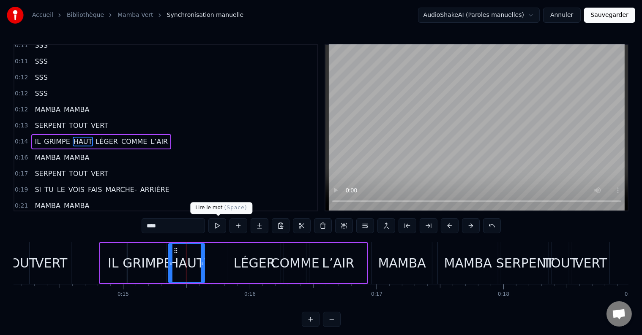
click at [220, 225] on button at bounding box center [217, 225] width 18 height 15
click at [247, 270] on div "LÉGER" at bounding box center [255, 263] width 42 height 19
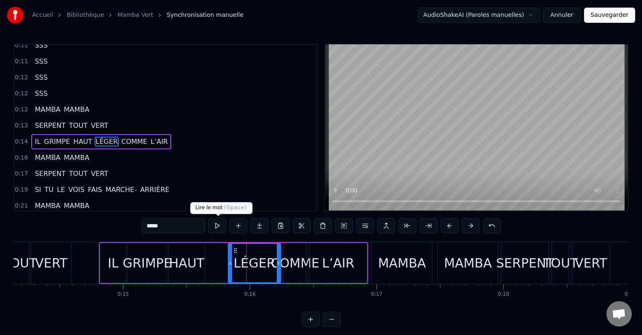
click at [219, 227] on button at bounding box center [217, 225] width 18 height 15
click at [220, 228] on button at bounding box center [217, 225] width 18 height 15
drag, startPoint x: 278, startPoint y: 264, endPoint x: 272, endPoint y: 262, distance: 5.2
click at [273, 262] on icon at bounding box center [274, 263] width 3 height 7
click at [287, 263] on div "COMME" at bounding box center [295, 263] width 49 height 19
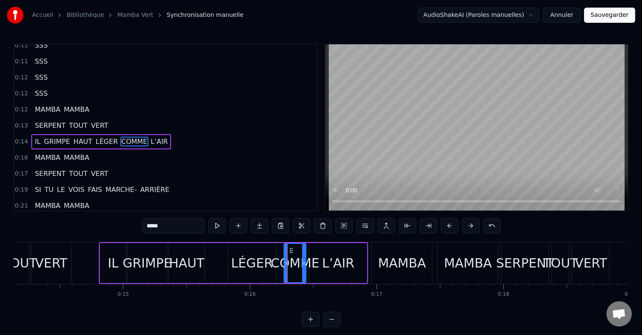
click at [282, 263] on div "COMME" at bounding box center [295, 263] width 49 height 19
drag, startPoint x: 283, startPoint y: 263, endPoint x: 278, endPoint y: 263, distance: 5.9
click at [278, 263] on icon at bounding box center [279, 263] width 3 height 7
click at [216, 222] on button at bounding box center [217, 225] width 18 height 15
click at [217, 223] on button at bounding box center [217, 225] width 18 height 15
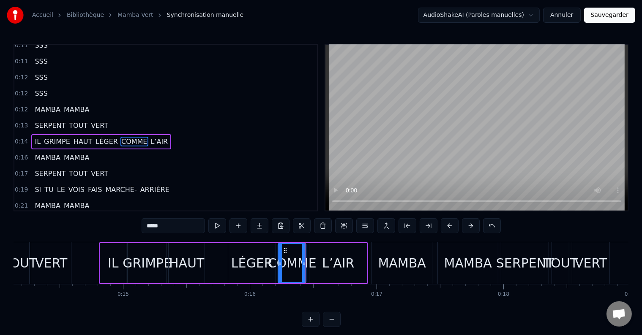
click at [217, 223] on button at bounding box center [217, 225] width 18 height 15
drag, startPoint x: 305, startPoint y: 260, endPoint x: 299, endPoint y: 261, distance: 5.9
click at [299, 261] on icon at bounding box center [298, 263] width 3 height 7
click at [218, 223] on button at bounding box center [217, 225] width 18 height 15
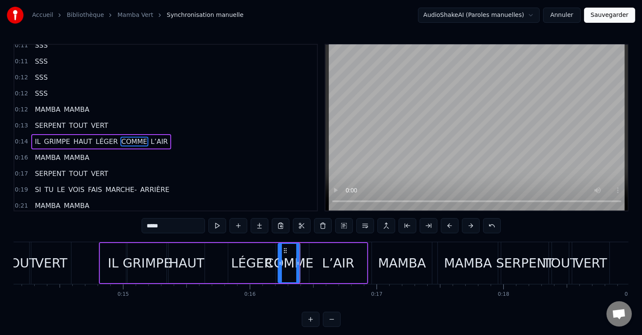
click at [218, 223] on button at bounding box center [217, 225] width 18 height 15
click at [318, 262] on div "L’AIR" at bounding box center [337, 263] width 57 height 40
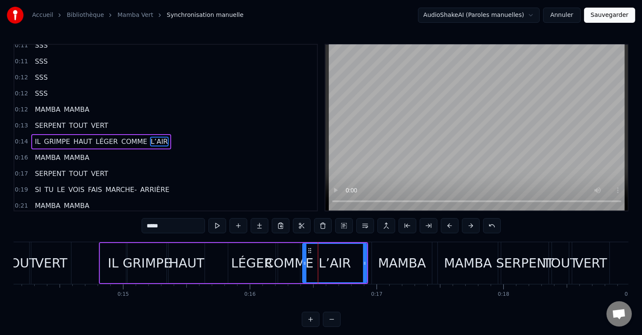
drag, startPoint x: 309, startPoint y: 261, endPoint x: 302, endPoint y: 262, distance: 6.8
click at [303, 262] on icon at bounding box center [304, 263] width 3 height 7
click at [214, 227] on button at bounding box center [217, 225] width 18 height 15
drag, startPoint x: 365, startPoint y: 260, endPoint x: 357, endPoint y: 261, distance: 8.5
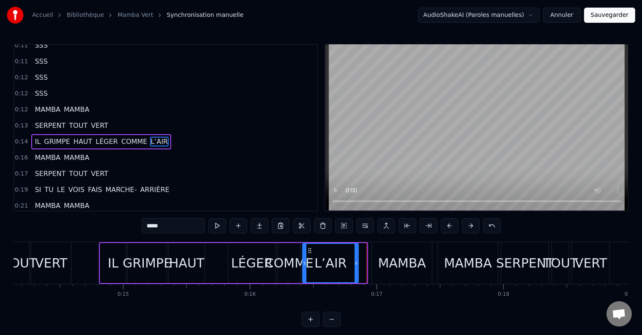
click at [357, 261] on icon at bounding box center [355, 263] width 3 height 7
click at [223, 228] on button at bounding box center [217, 225] width 18 height 15
click at [379, 263] on div "MAMBA" at bounding box center [402, 263] width 48 height 19
type input "*****"
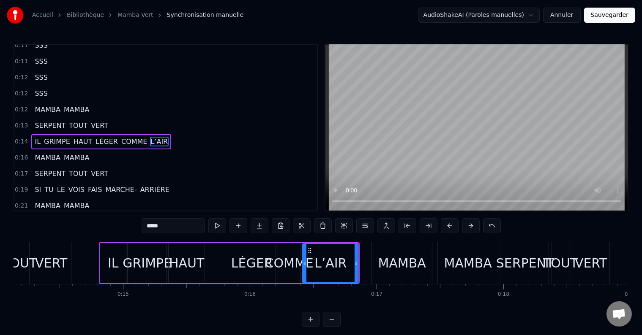
scroll to position [360, 0]
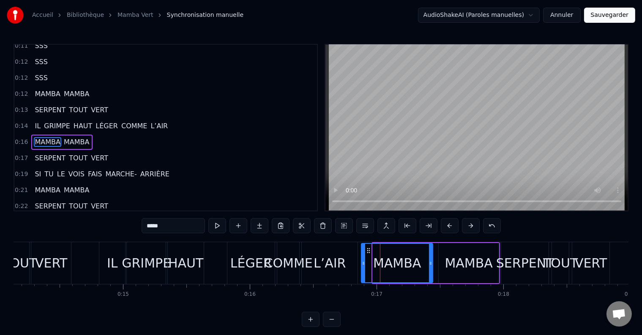
drag, startPoint x: 373, startPoint y: 263, endPoint x: 362, endPoint y: 264, distance: 11.5
click at [362, 264] on icon at bounding box center [363, 263] width 3 height 7
click at [219, 225] on button at bounding box center [217, 225] width 18 height 15
drag, startPoint x: 430, startPoint y: 257, endPoint x: 423, endPoint y: 259, distance: 6.6
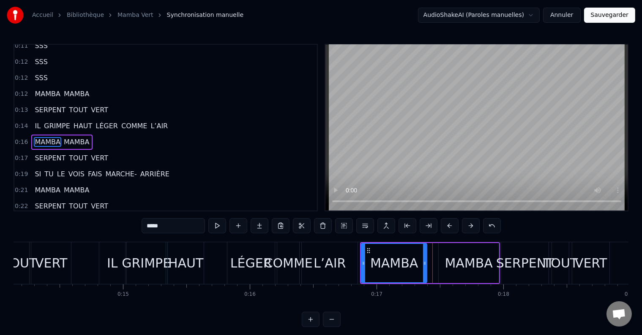
click at [423, 259] on div at bounding box center [424, 263] width 3 height 38
click at [221, 224] on button at bounding box center [217, 225] width 18 height 15
click at [441, 266] on div "MAMBA" at bounding box center [468, 263] width 60 height 40
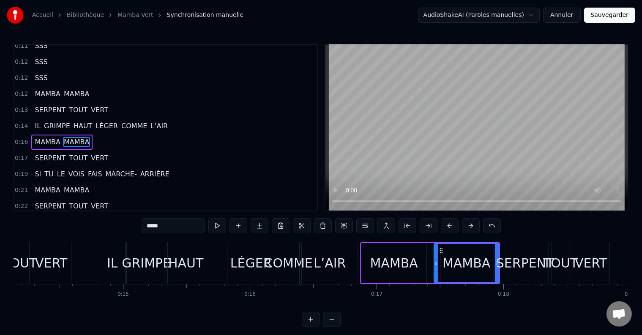
drag, startPoint x: 438, startPoint y: 265, endPoint x: 434, endPoint y: 266, distance: 4.7
click at [434, 266] on icon at bounding box center [435, 263] width 3 height 7
click at [216, 225] on button at bounding box center [217, 225] width 18 height 15
drag, startPoint x: 496, startPoint y: 265, endPoint x: 487, endPoint y: 267, distance: 9.0
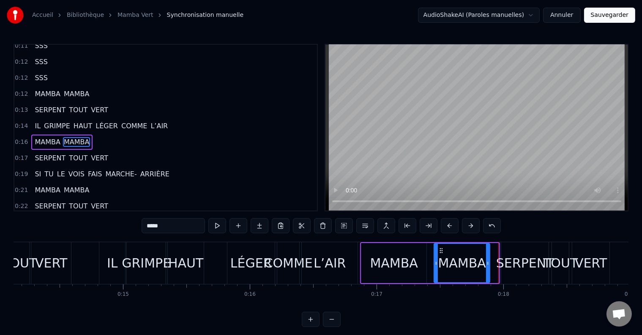
click at [487, 267] on div at bounding box center [487, 263] width 3 height 38
click at [216, 226] on button at bounding box center [217, 225] width 18 height 15
click at [216, 225] on button at bounding box center [217, 225] width 18 height 15
click at [237, 259] on div "LÉGER" at bounding box center [251, 263] width 42 height 19
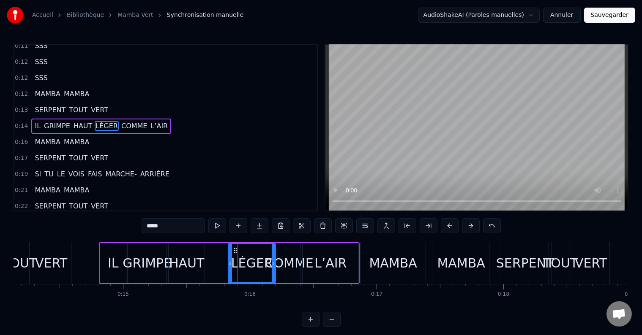
scroll to position [344, 0]
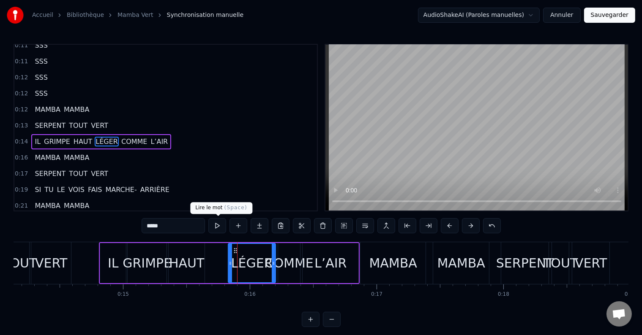
click at [218, 227] on button at bounding box center [217, 225] width 18 height 15
click at [288, 263] on div "COMME" at bounding box center [289, 263] width 49 height 19
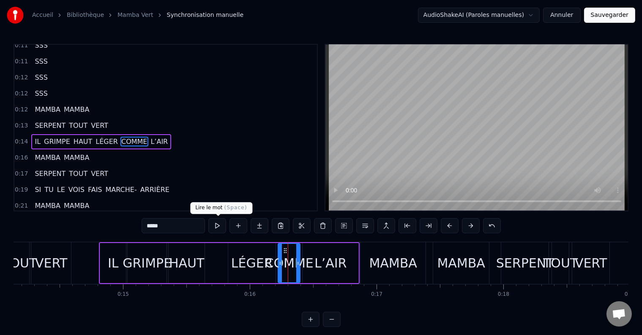
click at [216, 223] on button at bounding box center [217, 225] width 18 height 15
click at [333, 260] on div "L’AIR" at bounding box center [330, 263] width 32 height 19
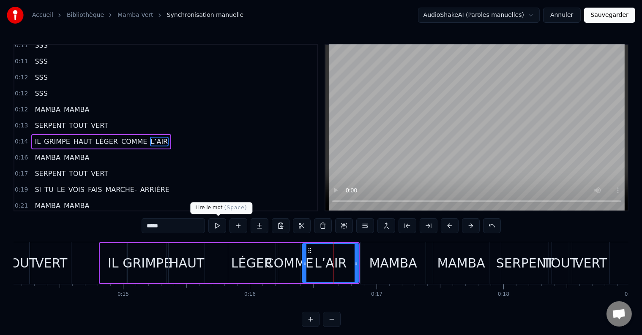
click at [214, 225] on button at bounding box center [217, 225] width 18 height 15
click at [388, 267] on div "MAMBA" at bounding box center [393, 263] width 48 height 19
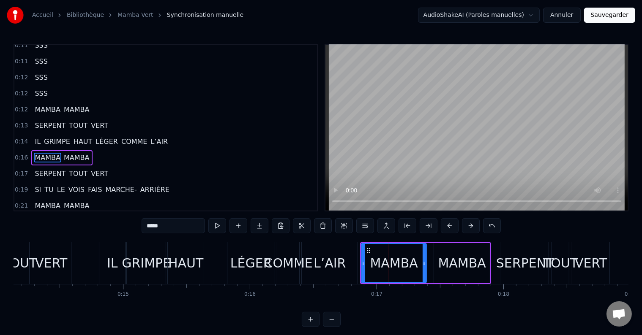
scroll to position [360, 0]
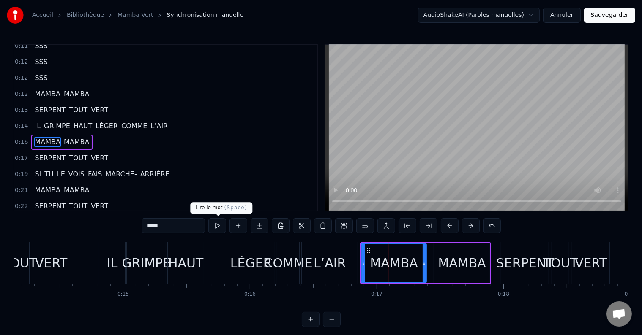
click at [223, 225] on button at bounding box center [217, 225] width 18 height 15
click at [444, 264] on div "MAMBA" at bounding box center [462, 263] width 48 height 19
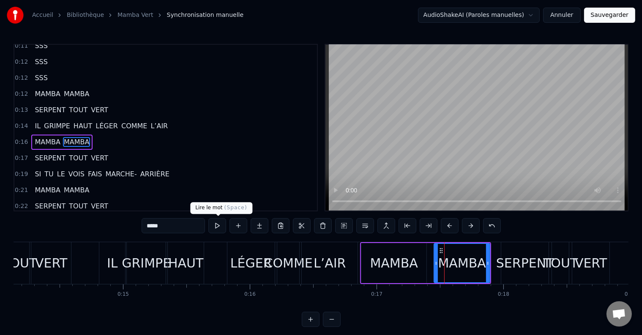
click at [218, 223] on button at bounding box center [217, 225] width 18 height 15
click at [528, 266] on div "SERPENT" at bounding box center [525, 263] width 58 height 19
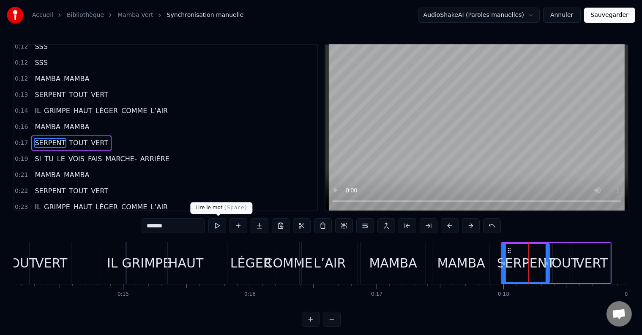
click at [212, 226] on button at bounding box center [217, 225] width 18 height 15
drag, startPoint x: 502, startPoint y: 257, endPoint x: 492, endPoint y: 260, distance: 10.5
click at [493, 260] on div at bounding box center [494, 263] width 3 height 38
click at [210, 221] on button at bounding box center [217, 225] width 18 height 15
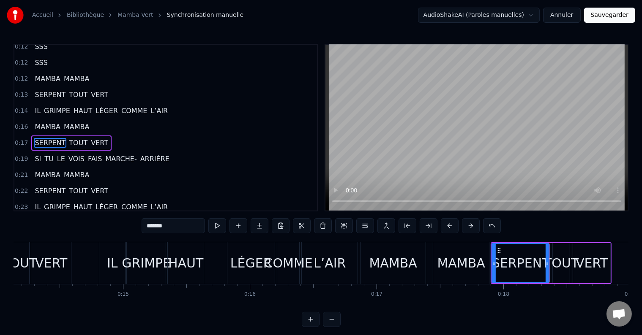
click at [212, 222] on button at bounding box center [217, 225] width 18 height 15
drag, startPoint x: 546, startPoint y: 260, endPoint x: 541, endPoint y: 261, distance: 4.7
click at [541, 261] on icon at bounding box center [542, 263] width 3 height 7
click at [218, 229] on button at bounding box center [217, 225] width 18 height 15
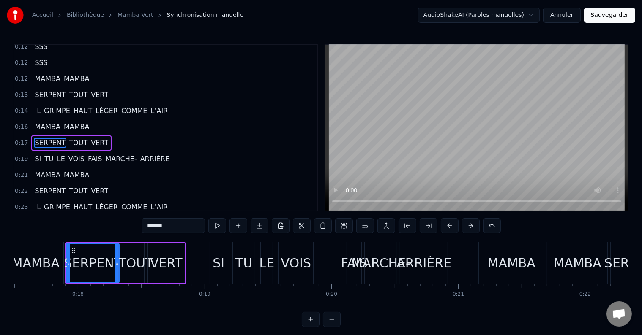
scroll to position [0, 2228]
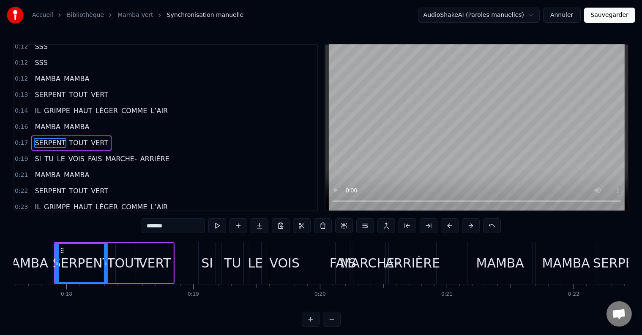
click at [121, 266] on div "TOUT" at bounding box center [124, 263] width 35 height 19
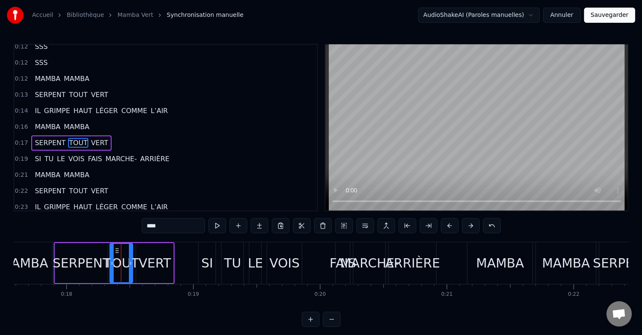
drag, startPoint x: 118, startPoint y: 263, endPoint x: 112, endPoint y: 262, distance: 5.9
click at [112, 262] on icon at bounding box center [111, 263] width 3 height 7
click at [220, 222] on button at bounding box center [217, 225] width 18 height 15
drag, startPoint x: 131, startPoint y: 257, endPoint x: 127, endPoint y: 259, distance: 4.4
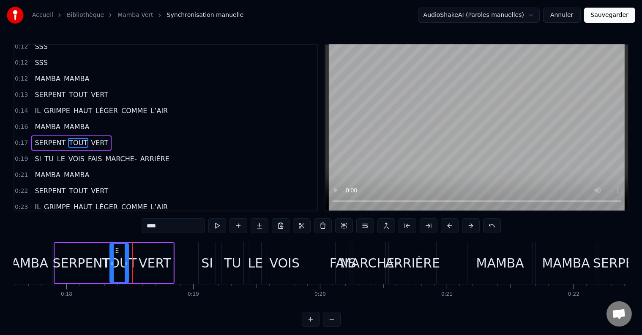
click at [127, 259] on div at bounding box center [126, 263] width 3 height 38
click at [221, 223] on button at bounding box center [217, 225] width 18 height 15
click at [139, 263] on div "VERT" at bounding box center [154, 263] width 37 height 40
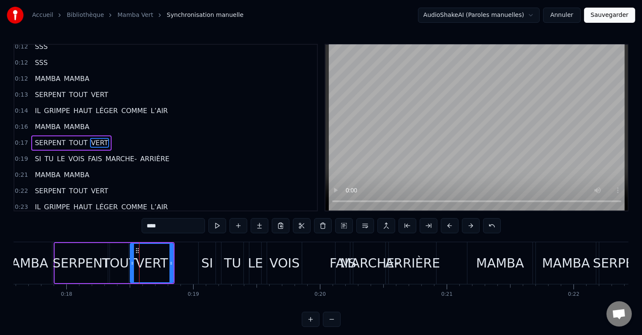
drag, startPoint x: 136, startPoint y: 264, endPoint x: 130, endPoint y: 265, distance: 6.2
click at [131, 265] on icon at bounding box center [132, 263] width 3 height 7
click at [216, 225] on button at bounding box center [217, 225] width 18 height 15
click at [199, 262] on div "SI" at bounding box center [207, 263] width 17 height 42
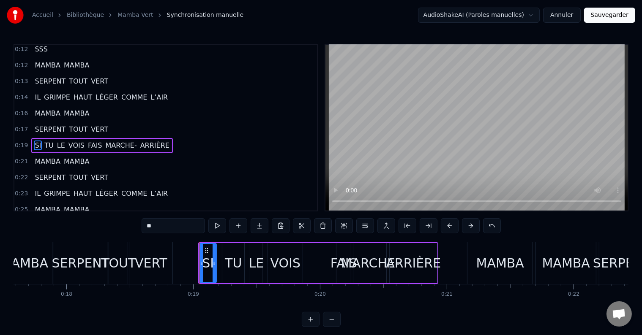
scroll to position [391, 0]
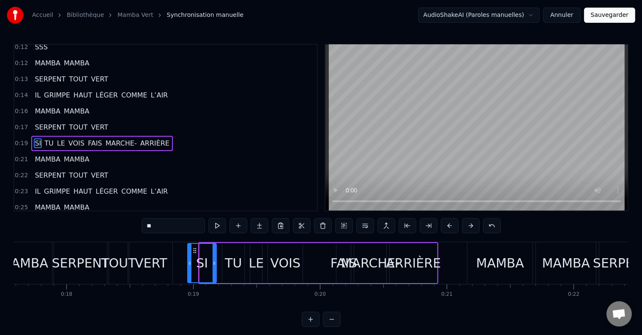
drag, startPoint x: 199, startPoint y: 261, endPoint x: 188, endPoint y: 263, distance: 11.9
click at [188, 263] on icon at bounding box center [189, 263] width 3 height 7
drag, startPoint x: 214, startPoint y: 264, endPoint x: 210, endPoint y: 263, distance: 4.7
click at [210, 263] on icon at bounding box center [209, 263] width 3 height 7
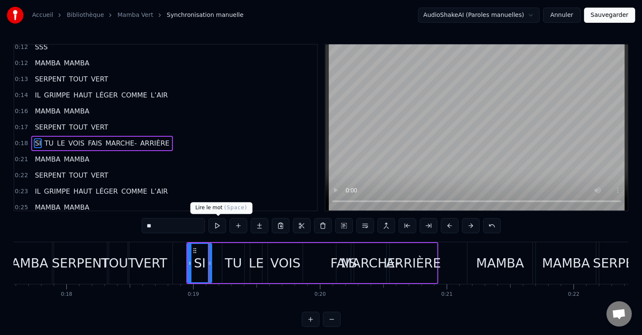
click at [221, 226] on button at bounding box center [217, 225] width 18 height 15
click at [227, 259] on div "TU" at bounding box center [233, 263] width 17 height 19
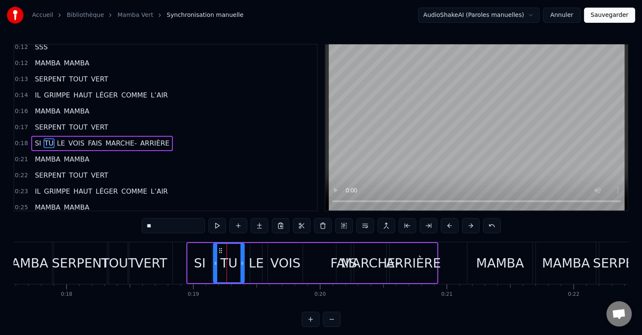
drag, startPoint x: 223, startPoint y: 261, endPoint x: 214, endPoint y: 261, distance: 8.9
click at [214, 261] on icon at bounding box center [215, 263] width 3 height 7
drag, startPoint x: 242, startPoint y: 263, endPoint x: 231, endPoint y: 264, distance: 11.8
click at [233, 264] on icon at bounding box center [234, 263] width 3 height 7
click at [218, 225] on button at bounding box center [217, 225] width 18 height 15
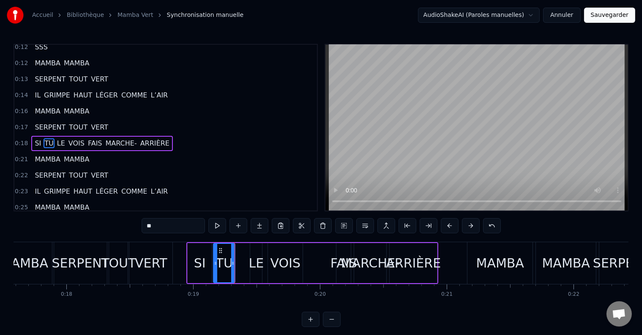
click at [218, 224] on button at bounding box center [217, 225] width 18 height 15
click at [252, 264] on div "LE" at bounding box center [256, 263] width 15 height 19
type input "**"
drag, startPoint x: 249, startPoint y: 264, endPoint x: 243, endPoint y: 263, distance: 5.5
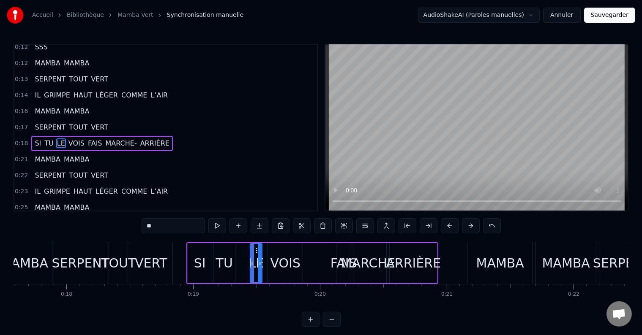
click at [243, 263] on div "SI TU LE VOIS FAIS MARCHE- ARRIÈRE" at bounding box center [312, 263] width 252 height 42
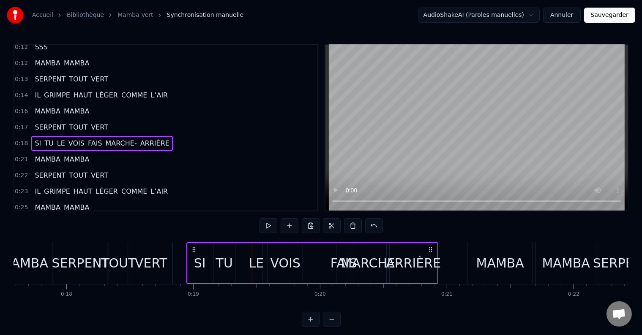
click at [255, 265] on div "LE" at bounding box center [256, 263] width 15 height 19
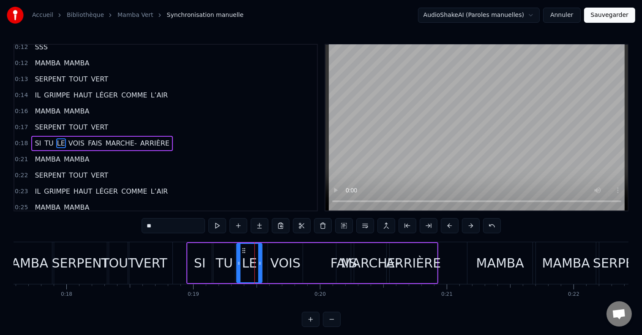
drag, startPoint x: 250, startPoint y: 263, endPoint x: 237, endPoint y: 264, distance: 13.5
click at [237, 264] on icon at bounding box center [238, 263] width 3 height 7
drag, startPoint x: 259, startPoint y: 261, endPoint x: 249, endPoint y: 261, distance: 10.1
click at [250, 261] on icon at bounding box center [251, 263] width 3 height 7
click at [220, 225] on button at bounding box center [217, 225] width 18 height 15
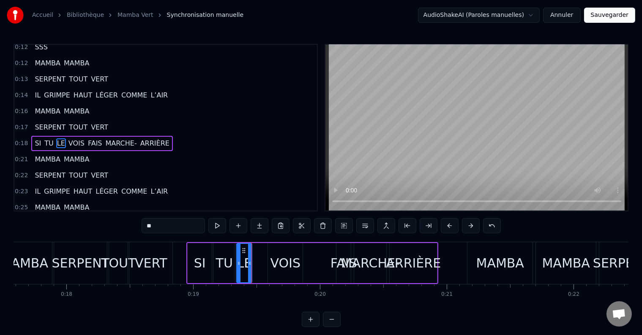
click at [219, 224] on button at bounding box center [217, 225] width 18 height 15
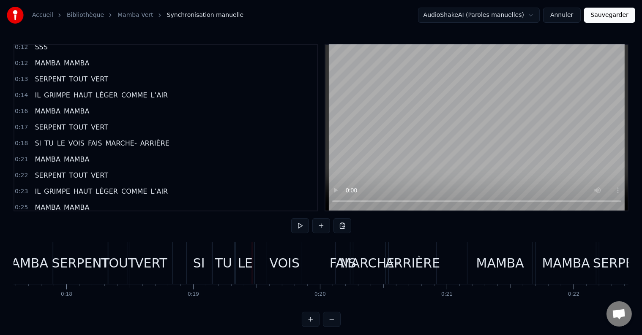
click at [243, 259] on div "LE" at bounding box center [244, 263] width 15 height 19
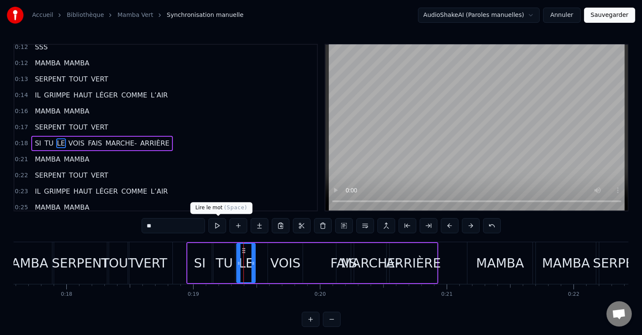
click at [218, 226] on button at bounding box center [217, 225] width 18 height 15
click at [272, 261] on div "VOIS" at bounding box center [285, 263] width 30 height 19
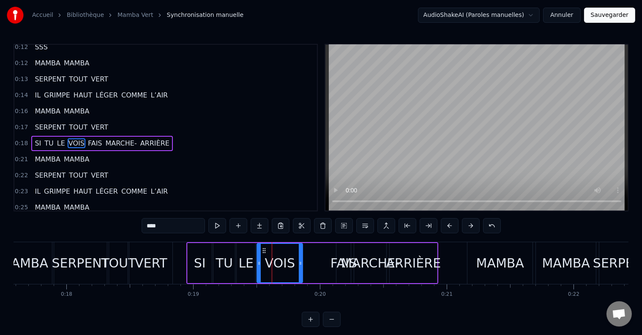
drag, startPoint x: 269, startPoint y: 260, endPoint x: 258, endPoint y: 260, distance: 11.0
click at [258, 260] on icon at bounding box center [258, 263] width 3 height 7
click at [218, 222] on button at bounding box center [217, 225] width 18 height 15
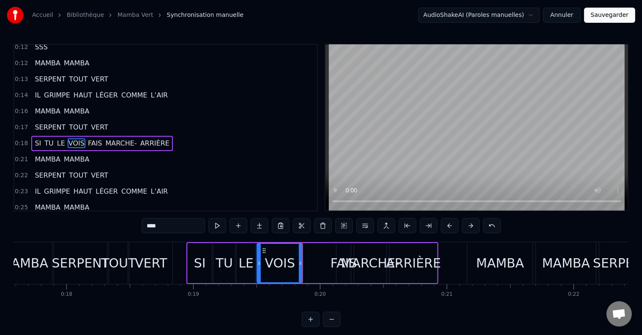
click at [335, 263] on div "FAIS" at bounding box center [343, 263] width 27 height 19
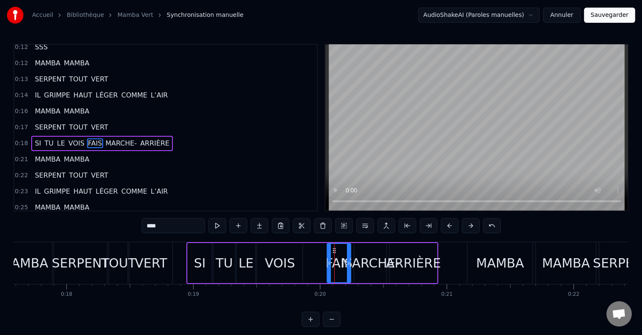
drag, startPoint x: 338, startPoint y: 262, endPoint x: 328, endPoint y: 262, distance: 9.7
click at [328, 262] on icon at bounding box center [328, 263] width 3 height 7
click at [219, 221] on button at bounding box center [217, 225] width 18 height 15
drag, startPoint x: 349, startPoint y: 261, endPoint x: 344, endPoint y: 261, distance: 4.2
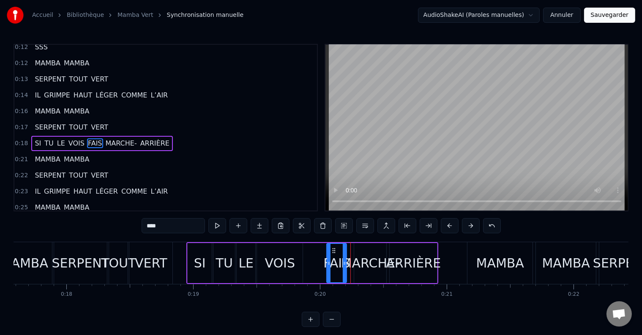
click at [344, 261] on icon at bounding box center [344, 263] width 3 height 7
click at [220, 226] on button at bounding box center [217, 225] width 18 height 15
click at [355, 267] on div "MARCHE-" at bounding box center [370, 263] width 59 height 19
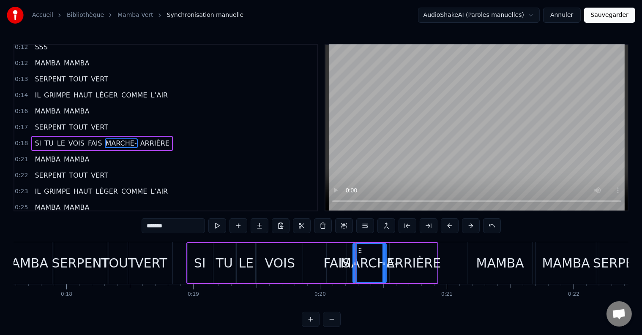
click at [353, 262] on icon at bounding box center [354, 263] width 3 height 7
drag, startPoint x: 353, startPoint y: 262, endPoint x: 349, endPoint y: 261, distance: 4.4
click at [349, 261] on icon at bounding box center [350, 263] width 3 height 7
click at [218, 225] on button at bounding box center [217, 225] width 18 height 15
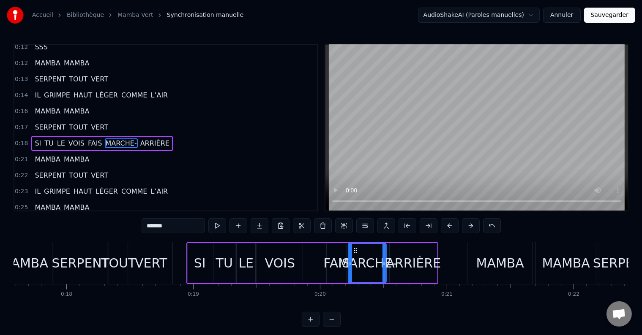
click at [218, 225] on button at bounding box center [217, 225] width 18 height 15
drag, startPoint x: 384, startPoint y: 265, endPoint x: 377, endPoint y: 265, distance: 6.8
click at [377, 265] on icon at bounding box center [377, 263] width 3 height 7
click at [222, 227] on button at bounding box center [217, 225] width 18 height 15
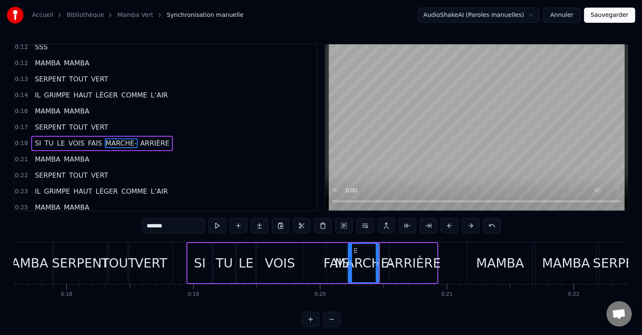
click at [394, 263] on div "ARRIÈRE" at bounding box center [413, 263] width 55 height 19
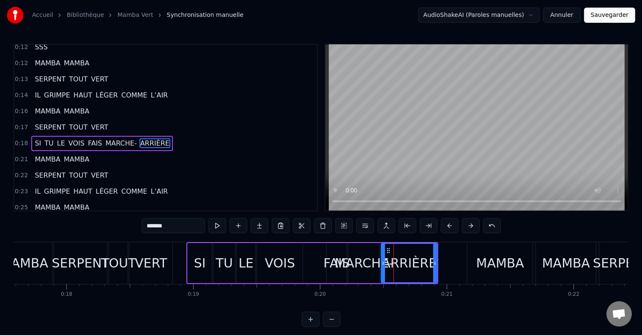
drag, startPoint x: 390, startPoint y: 263, endPoint x: 382, endPoint y: 263, distance: 8.4
click at [382, 263] on icon at bounding box center [382, 263] width 3 height 7
click at [214, 229] on button at bounding box center [217, 225] width 18 height 15
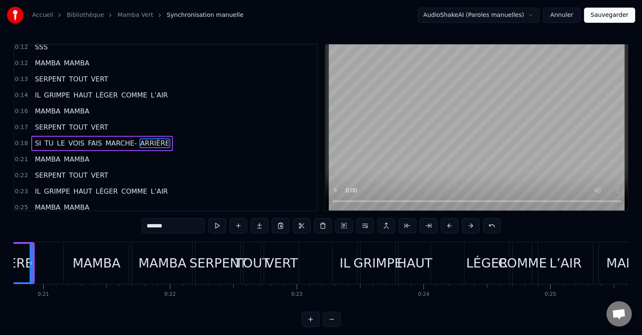
scroll to position [0, 2654]
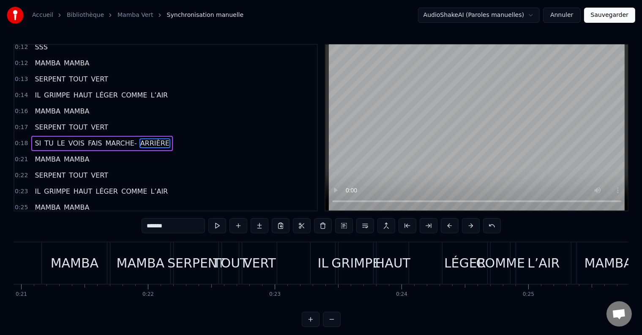
click at [73, 264] on div "MAMBA" at bounding box center [75, 263] width 48 height 19
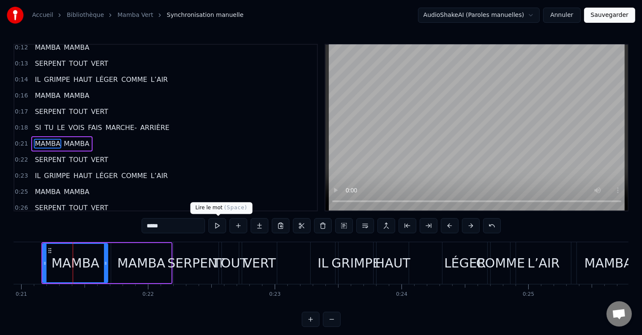
click at [219, 230] on button at bounding box center [217, 225] width 18 height 15
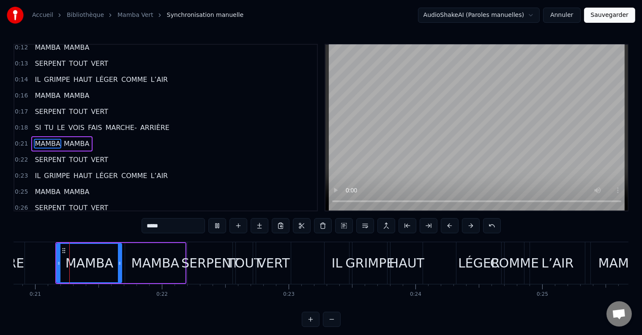
scroll to position [0, 2639]
click at [218, 226] on button at bounding box center [217, 225] width 18 height 15
click at [137, 264] on div "MAMBA" at bounding box center [156, 263] width 48 height 19
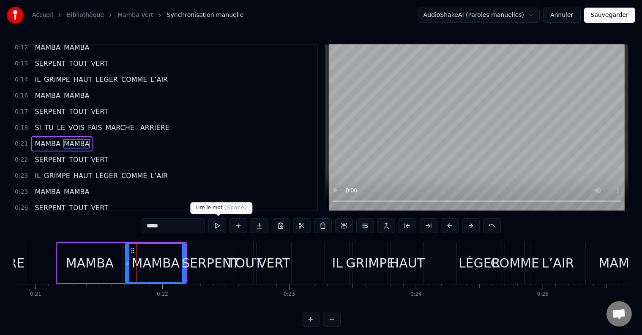
click at [220, 226] on button at bounding box center [217, 225] width 18 height 15
click at [128, 262] on icon at bounding box center [128, 263] width 3 height 7
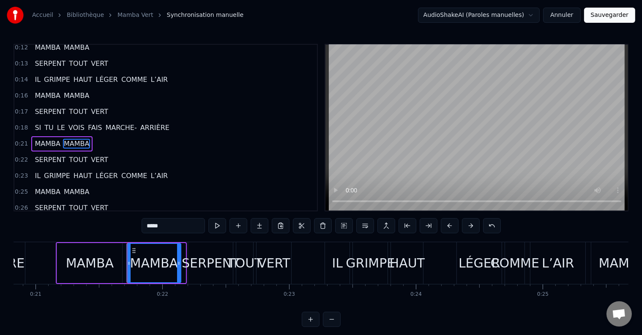
drag, startPoint x: 184, startPoint y: 264, endPoint x: 179, endPoint y: 265, distance: 4.7
click at [179, 265] on icon at bounding box center [178, 263] width 3 height 7
click at [122, 261] on div "MAMBA" at bounding box center [89, 263] width 65 height 40
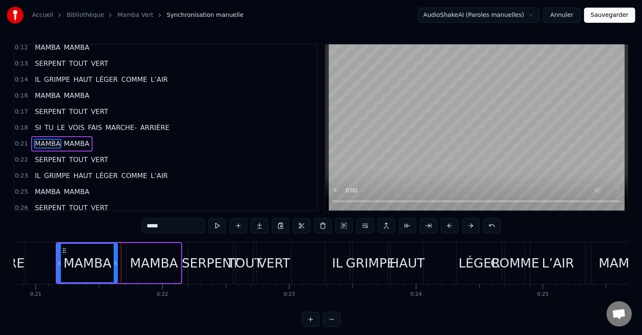
drag, startPoint x: 122, startPoint y: 261, endPoint x: 117, endPoint y: 262, distance: 5.1
click at [117, 262] on div "MAMBA" at bounding box center [87, 263] width 61 height 40
click at [193, 265] on div "SERPENT" at bounding box center [211, 263] width 58 height 19
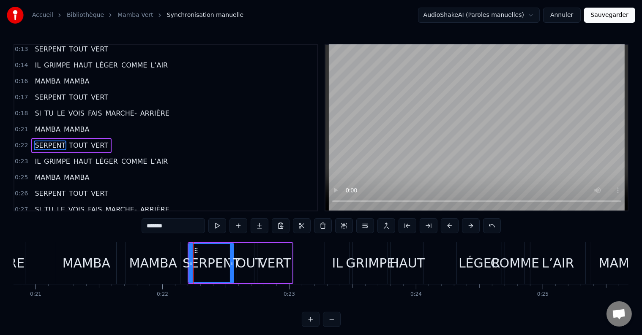
scroll to position [422, 0]
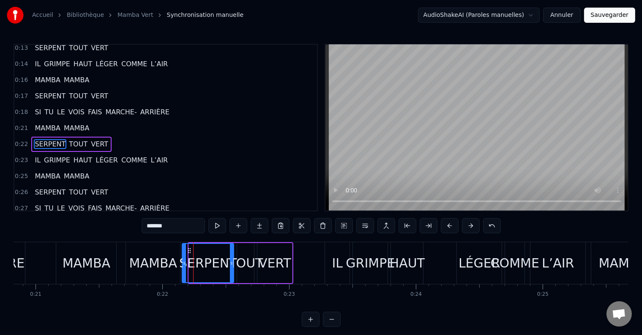
drag, startPoint x: 189, startPoint y: 264, endPoint x: 182, endPoint y: 265, distance: 7.0
click at [182, 265] on icon at bounding box center [183, 263] width 3 height 7
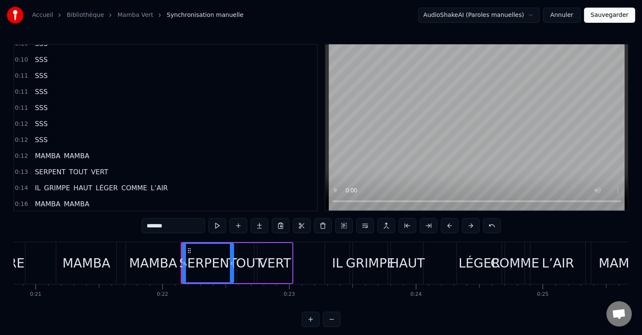
scroll to position [296, 0]
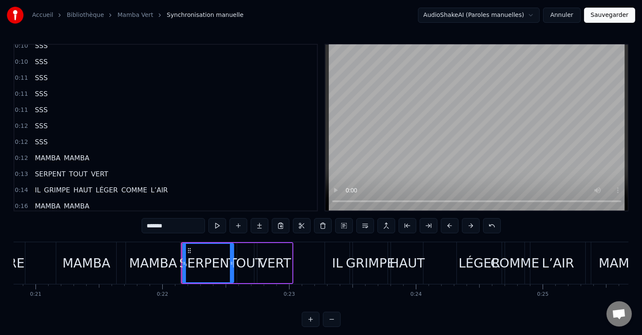
click at [95, 185] on span "LÉGER" at bounding box center [107, 190] width 24 height 10
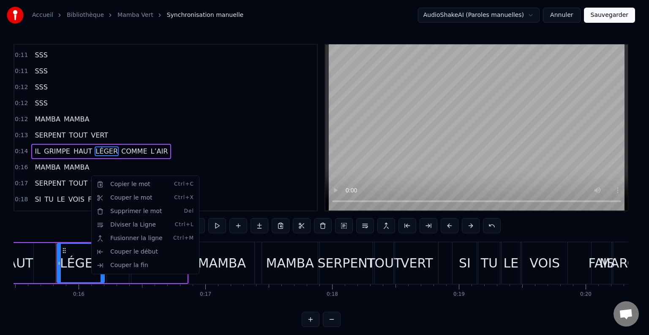
scroll to position [0, 1962]
click at [93, 138] on html "Accueil Bibliothèque Mamba Vert Synchronisation manuelle AudioShakeAI (Paroles …" at bounding box center [324, 170] width 649 height 341
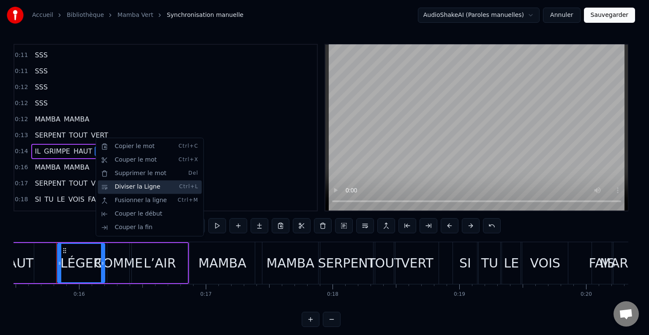
click at [115, 186] on div "Diviser la Ligne Ctrl+L" at bounding box center [150, 187] width 104 height 14
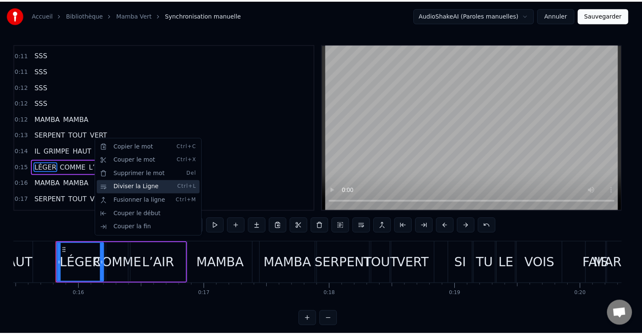
scroll to position [360, 0]
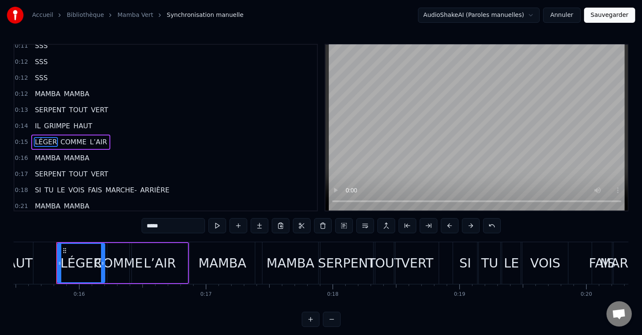
click at [90, 169] on span "VERT" at bounding box center [99, 174] width 19 height 10
type input "****"
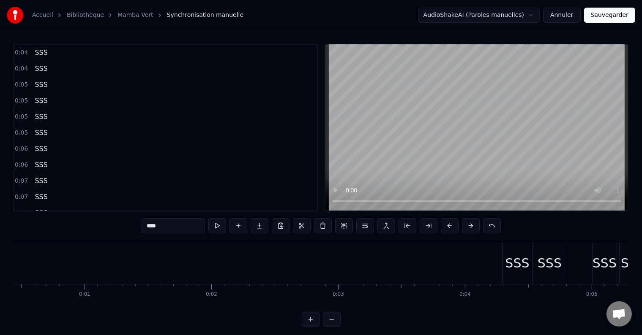
scroll to position [0, 0]
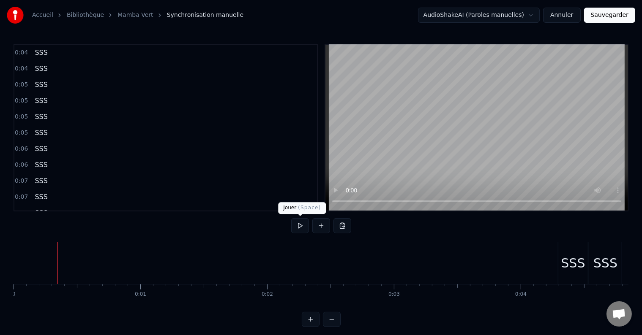
click at [296, 227] on button at bounding box center [300, 225] width 18 height 15
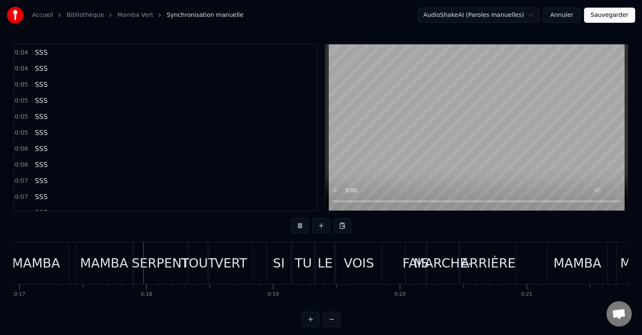
scroll to position [0, 2150]
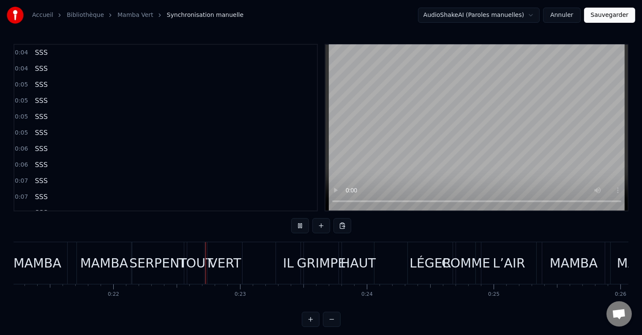
click at [17, 260] on div "MAMBA" at bounding box center [38, 263] width 48 height 19
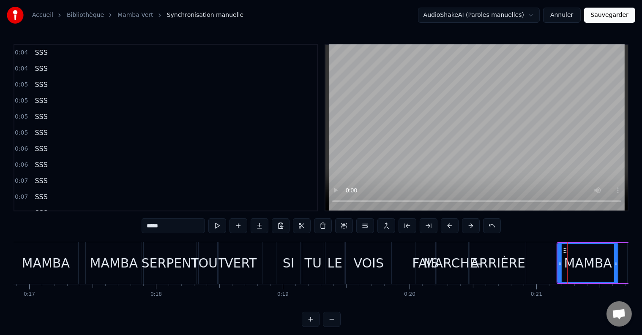
scroll to position [0, 2116]
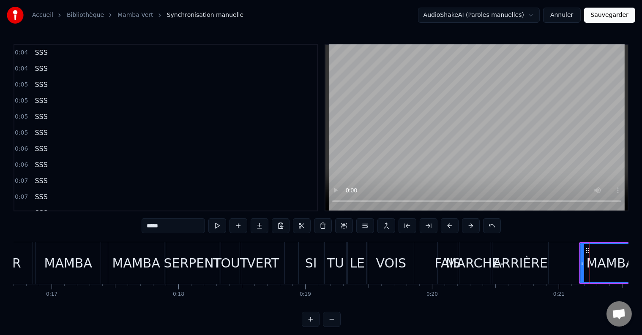
click at [442, 267] on div "FAIS" at bounding box center [447, 263] width 27 height 19
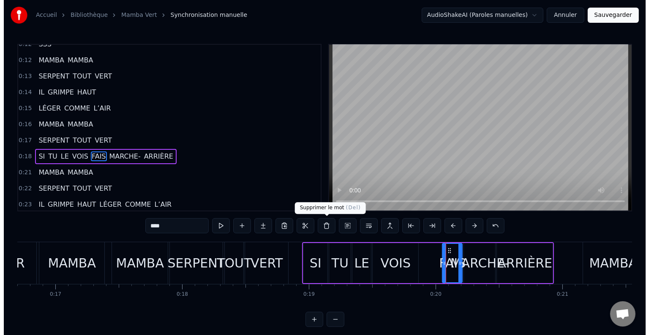
scroll to position [406, 0]
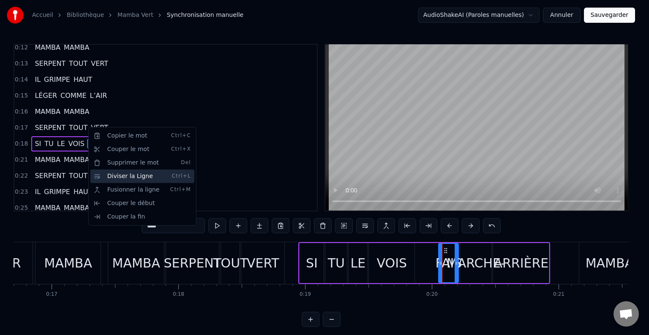
click at [113, 178] on div "Diviser la Ligne Ctrl+L" at bounding box center [142, 177] width 104 height 14
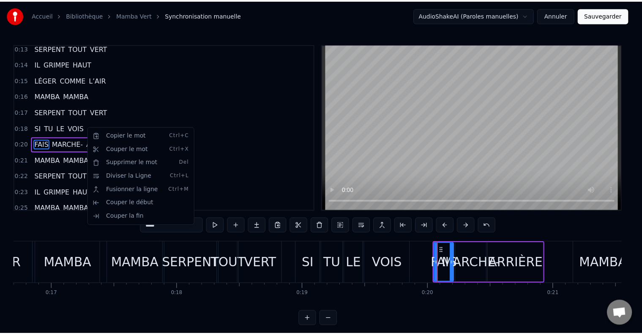
scroll to position [422, 0]
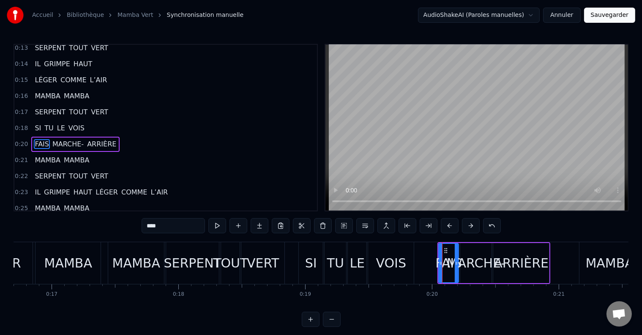
click at [95, 188] on span "LÉGER" at bounding box center [107, 193] width 24 height 10
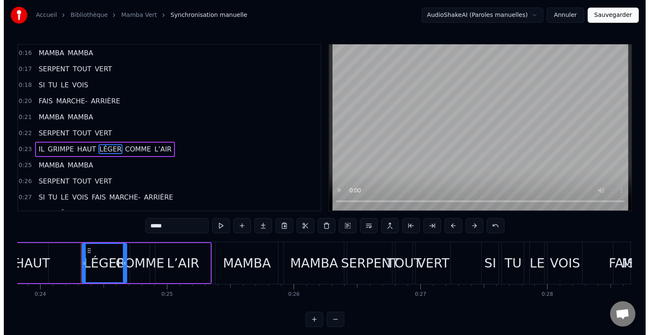
scroll to position [0, 3040]
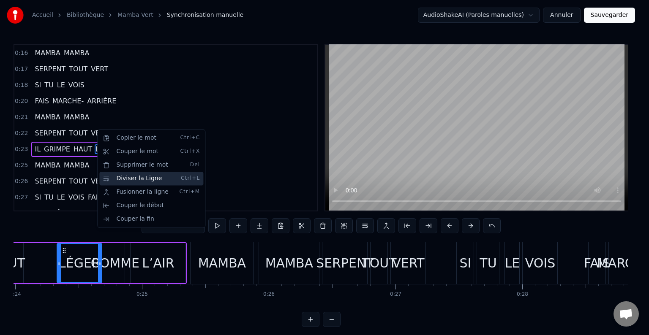
click at [118, 177] on div "Diviser la Ligne Ctrl+L" at bounding box center [151, 179] width 104 height 14
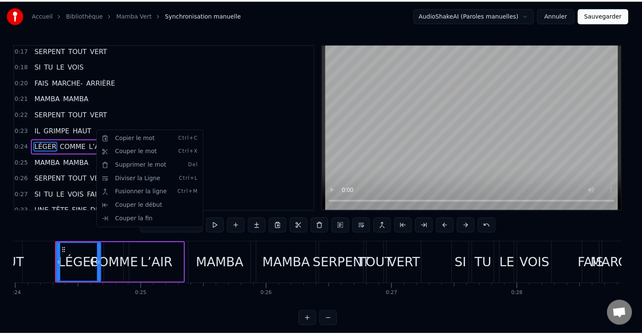
scroll to position [484, 0]
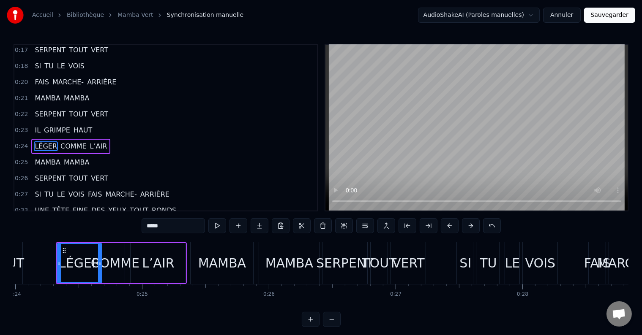
click at [87, 190] on span "FAIS" at bounding box center [95, 195] width 16 height 10
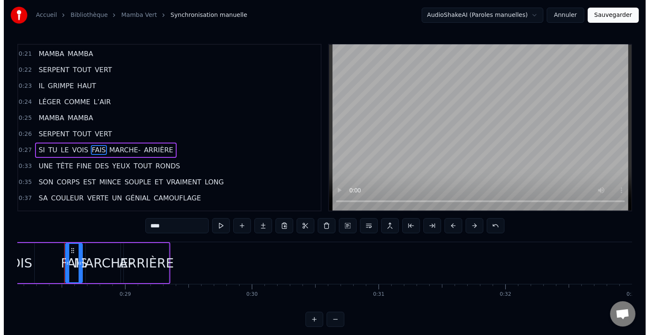
scroll to position [0, 3572]
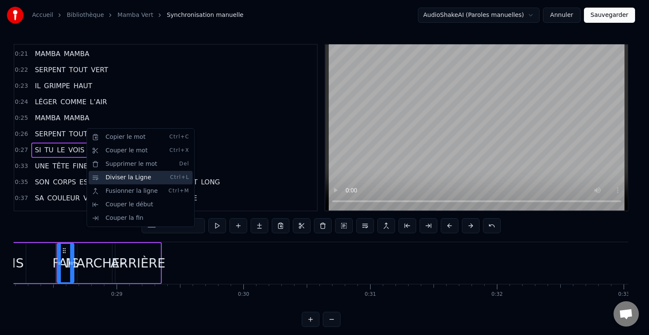
click at [99, 179] on div "Diviser la Ligne Ctrl+L" at bounding box center [141, 178] width 104 height 14
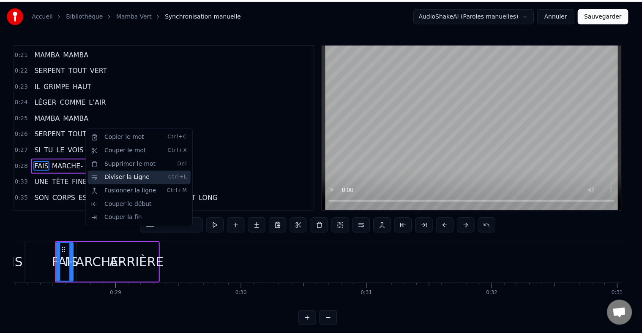
scroll to position [546, 0]
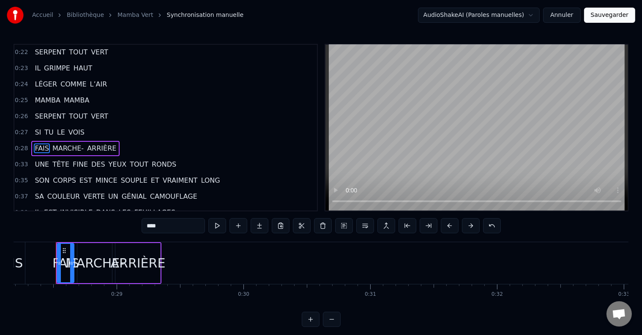
click at [90, 160] on span "DES" at bounding box center [98, 165] width 16 height 10
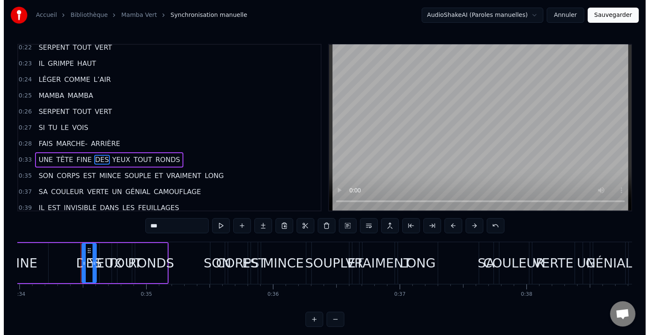
scroll to position [0, 4327]
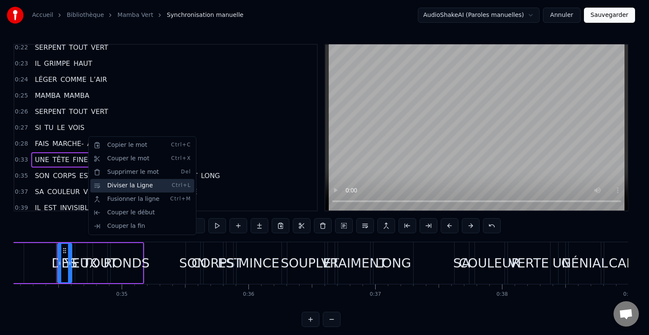
click at [104, 186] on div "Diviser la Ligne Ctrl+L" at bounding box center [142, 186] width 104 height 14
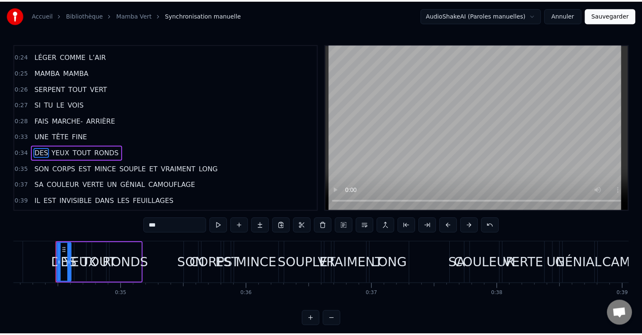
scroll to position [577, 0]
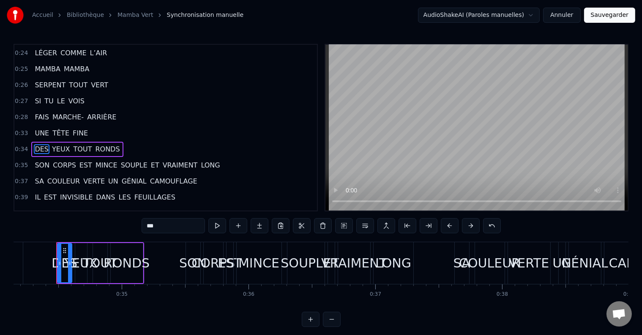
click at [120, 161] on span "SOUPLE" at bounding box center [134, 166] width 28 height 10
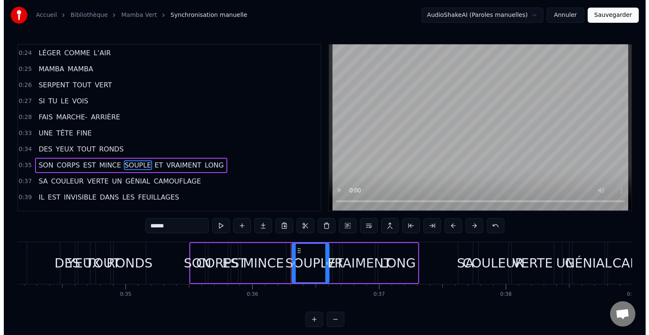
scroll to position [593, 0]
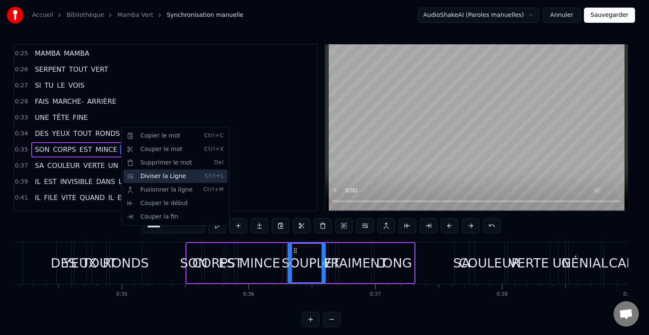
click at [137, 174] on div "Diviser la Ligne Ctrl+L" at bounding box center [175, 177] width 104 height 14
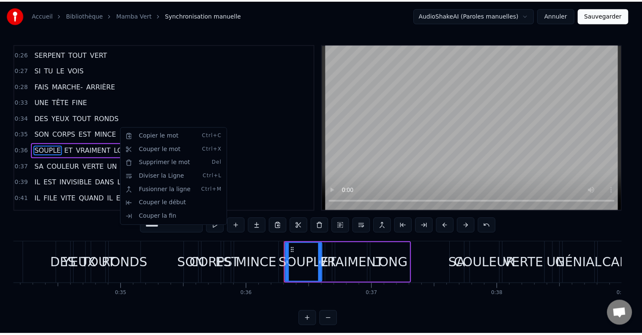
scroll to position [608, 0]
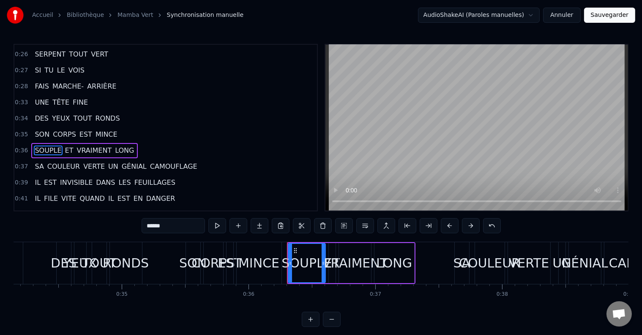
click at [107, 162] on span "UN" at bounding box center [113, 167] width 12 height 10
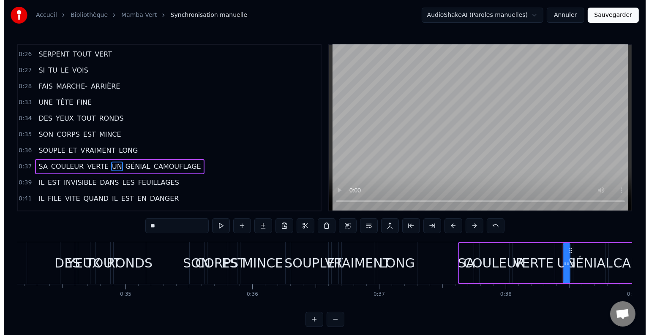
scroll to position [624, 0]
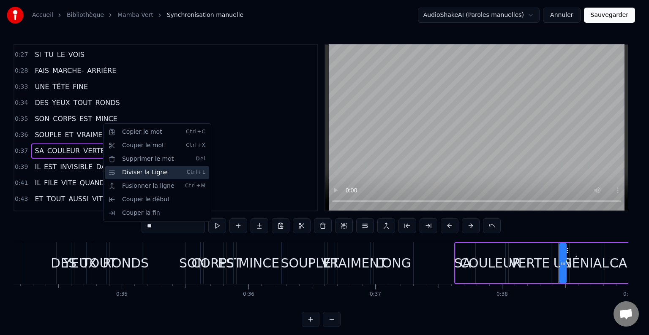
click at [124, 172] on div "Diviser la Ligne Ctrl+L" at bounding box center [157, 173] width 104 height 14
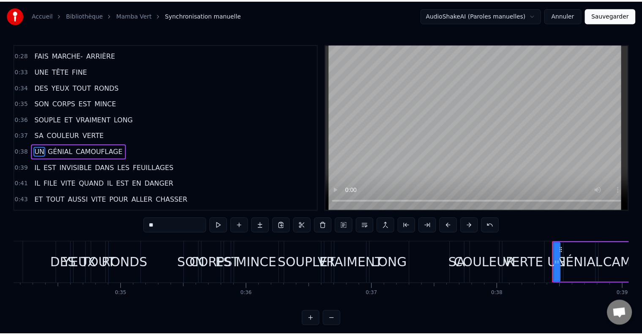
scroll to position [640, 0]
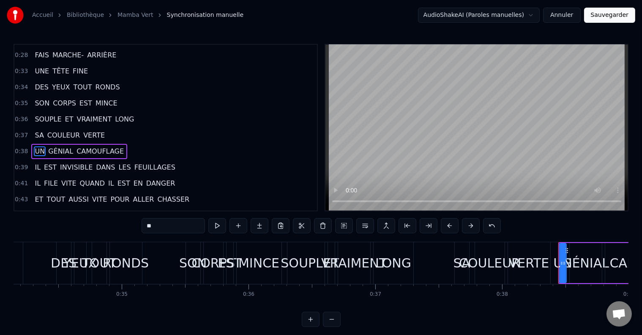
click at [95, 163] on span "DANS" at bounding box center [105, 168] width 21 height 10
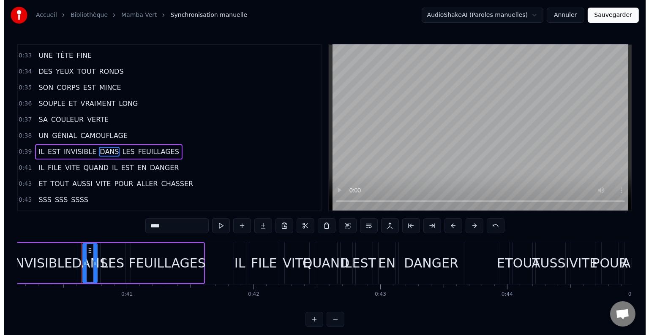
scroll to position [0, 5108]
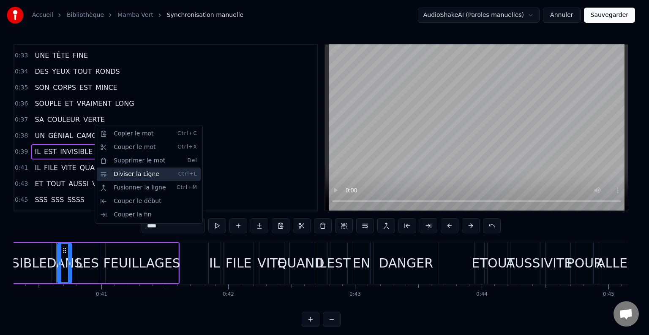
click at [120, 174] on div "Diviser la Ligne Ctrl+L" at bounding box center [149, 175] width 104 height 14
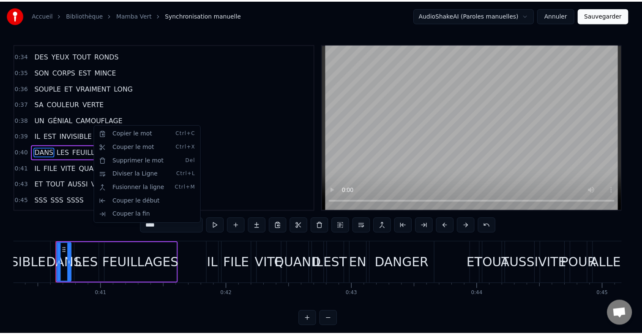
scroll to position [671, 0]
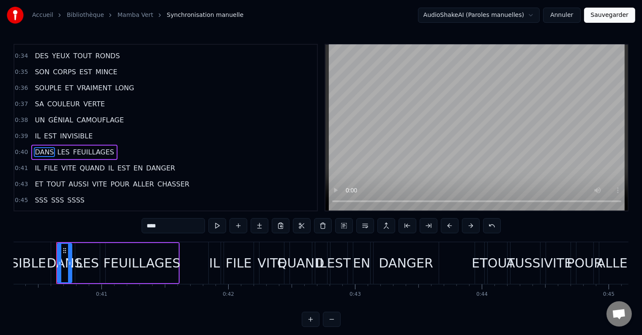
click at [81, 163] on span "QUAND" at bounding box center [92, 168] width 27 height 10
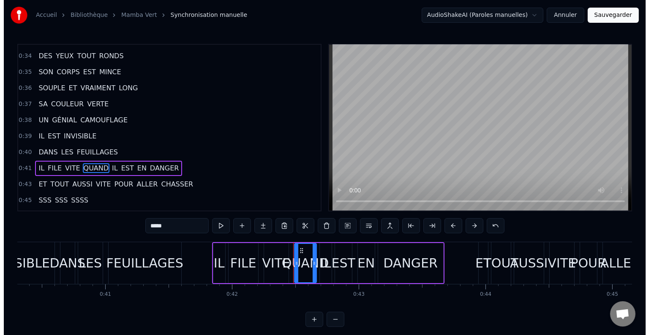
scroll to position [686, 0]
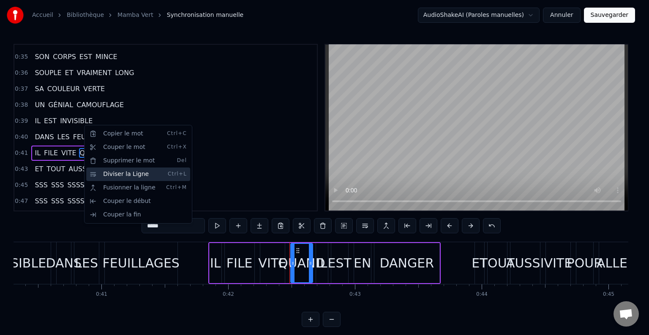
click at [106, 175] on div "Diviser la Ligne Ctrl+L" at bounding box center [138, 175] width 104 height 14
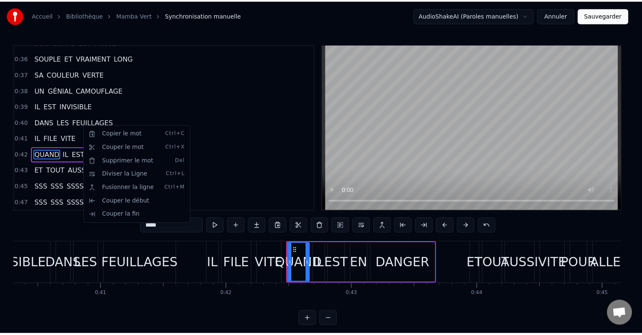
scroll to position [702, 0]
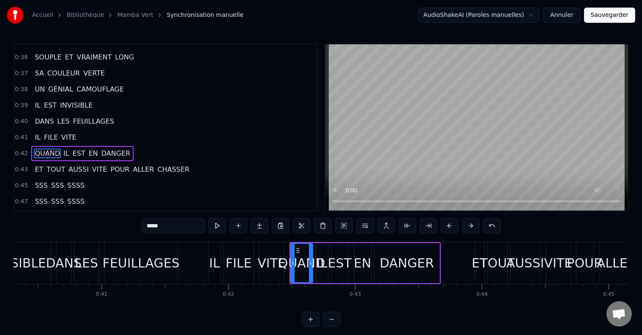
click at [109, 165] on span "POUR" at bounding box center [119, 170] width 21 height 10
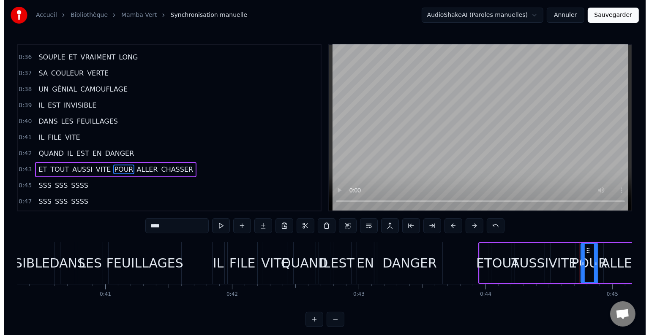
scroll to position [717, 0]
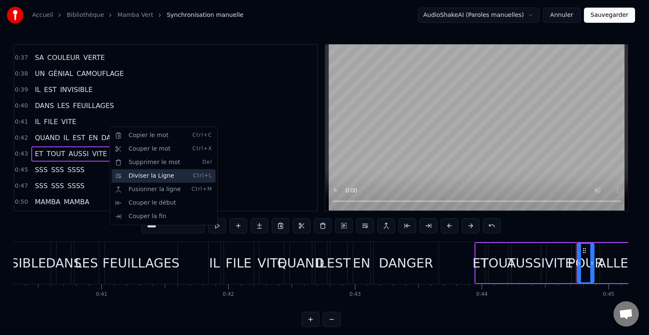
click at [130, 176] on div "Diviser la Ligne Ctrl+L" at bounding box center [164, 176] width 104 height 14
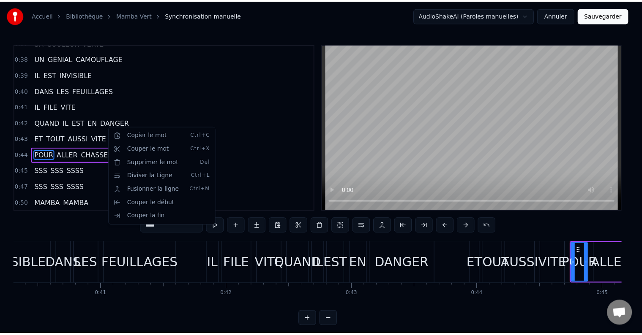
scroll to position [733, 0]
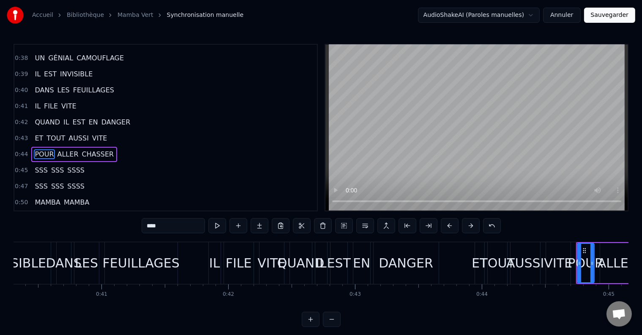
click at [50, 166] on span "SSS" at bounding box center [57, 171] width 14 height 10
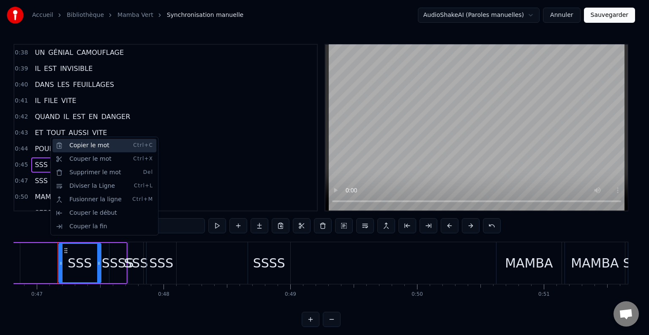
scroll to position [0, 5934]
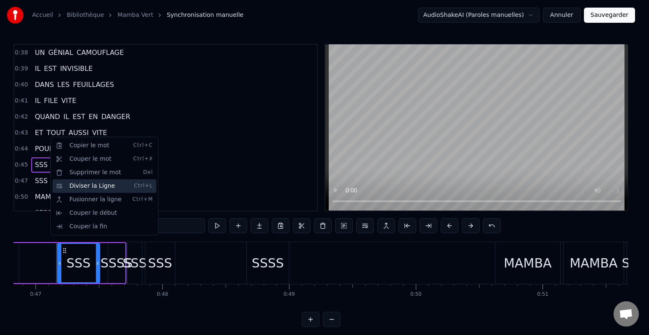
click at [77, 188] on div "Diviser la Ligne Ctrl+L" at bounding box center [104, 187] width 104 height 14
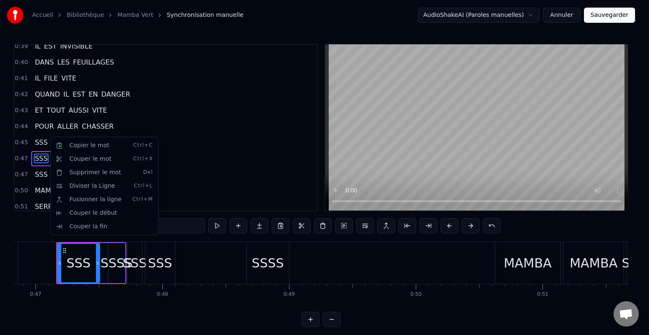
scroll to position [764, 0]
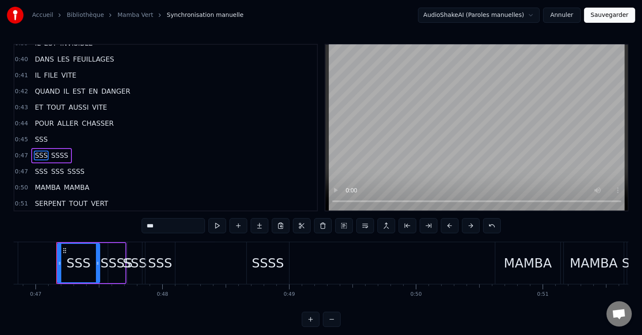
click at [54, 151] on span "SSSS" at bounding box center [59, 156] width 19 height 10
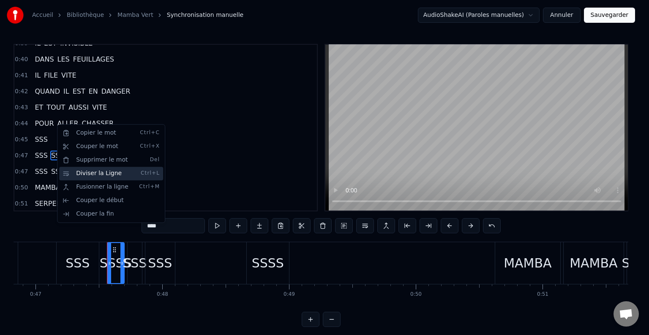
click at [79, 178] on div "Diviser la Ligne Ctrl+L" at bounding box center [111, 174] width 104 height 14
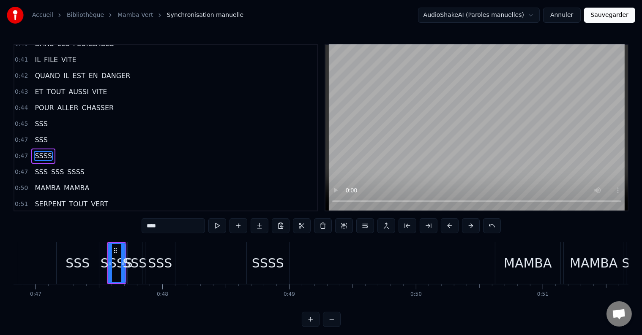
click at [50, 167] on span "SSS" at bounding box center [57, 172] width 14 height 10
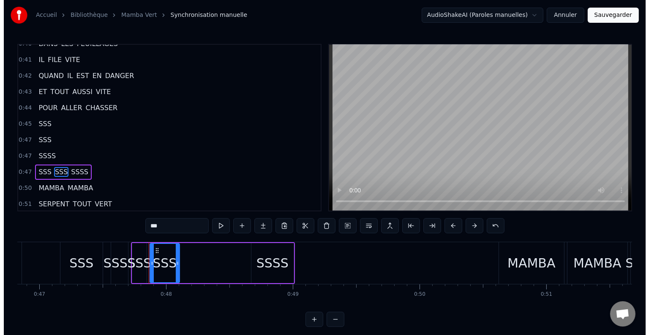
scroll to position [795, 0]
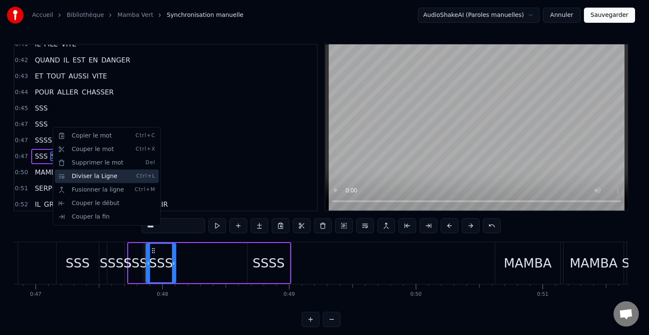
click at [76, 177] on div "Diviser la Ligne Ctrl+L" at bounding box center [107, 177] width 104 height 14
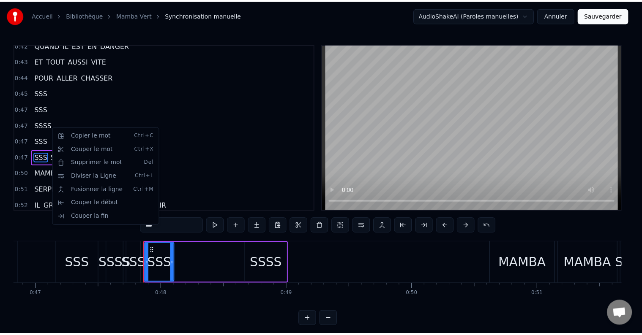
scroll to position [811, 0]
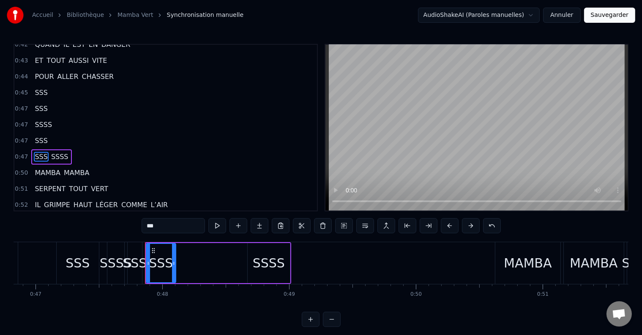
click at [52, 152] on span "SSSS" at bounding box center [59, 157] width 19 height 10
type input "****"
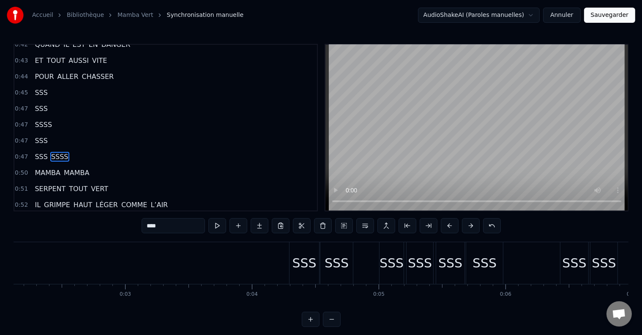
scroll to position [0, 0]
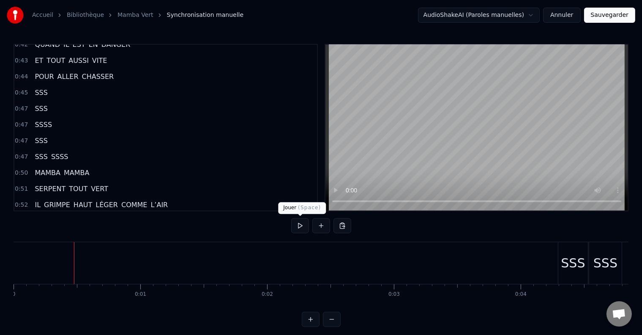
click at [305, 226] on button at bounding box center [300, 225] width 18 height 15
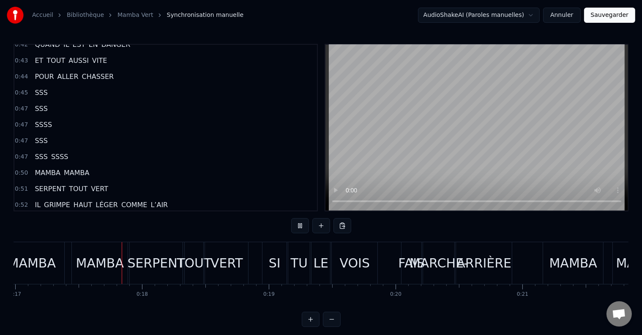
scroll to position [0, 2164]
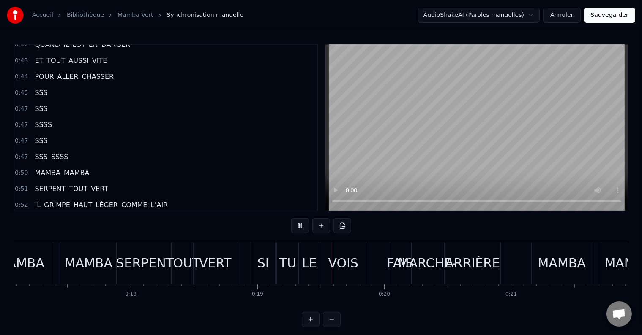
click at [295, 230] on button at bounding box center [300, 225] width 18 height 15
click at [299, 225] on button at bounding box center [300, 225] width 18 height 15
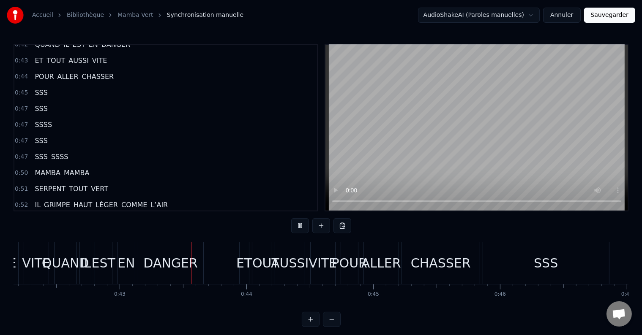
scroll to position [0, 5411]
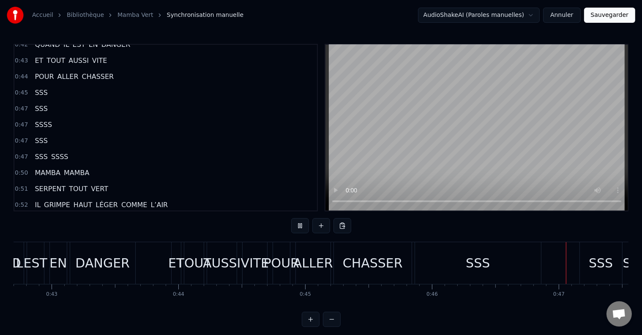
click at [298, 225] on button at bounding box center [300, 225] width 18 height 15
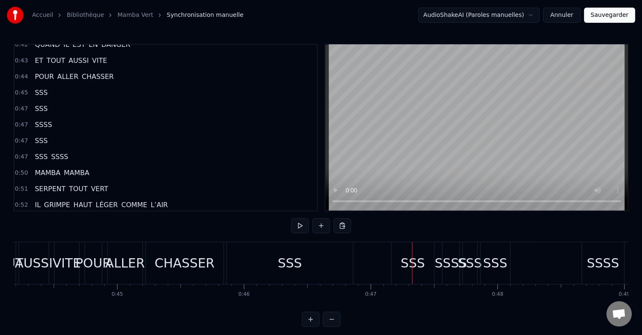
scroll to position [0, 5543]
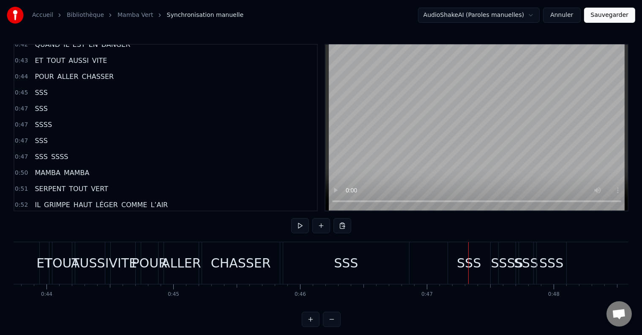
click at [302, 242] on div "0:04 SSS 0:04 SSS 0:05 SSS 0:05 SSS 0:05 SSS 0:05 SSS 0:06 SSS 0:06 SSS 0:07 SS…" at bounding box center [321, 185] width 615 height 283
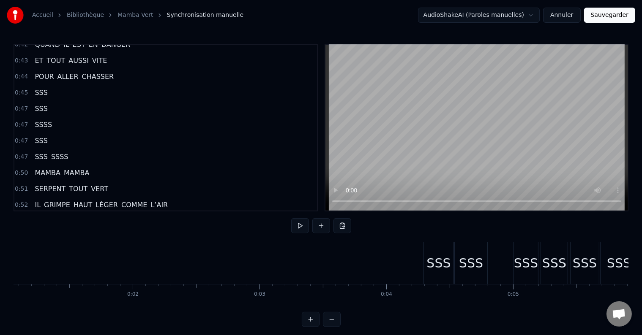
scroll to position [0, 0]
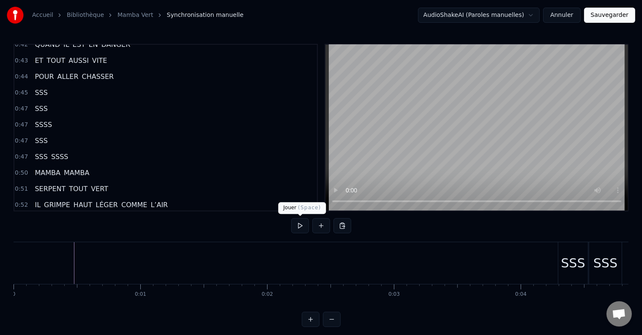
click at [304, 226] on button at bounding box center [300, 225] width 18 height 15
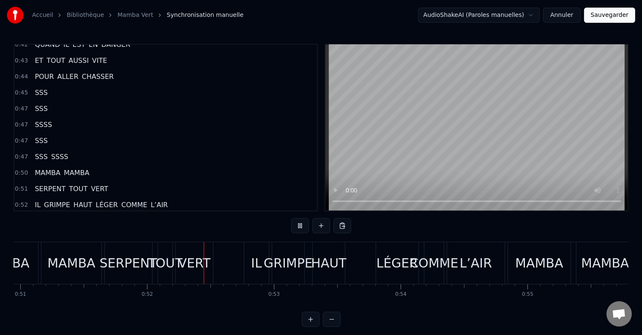
scroll to position [0, 6455]
click at [299, 222] on button at bounding box center [300, 225] width 18 height 15
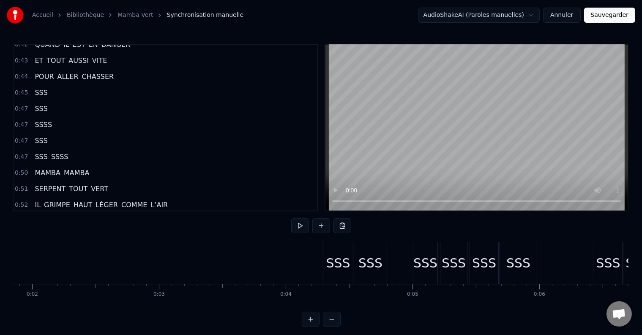
scroll to position [0, 0]
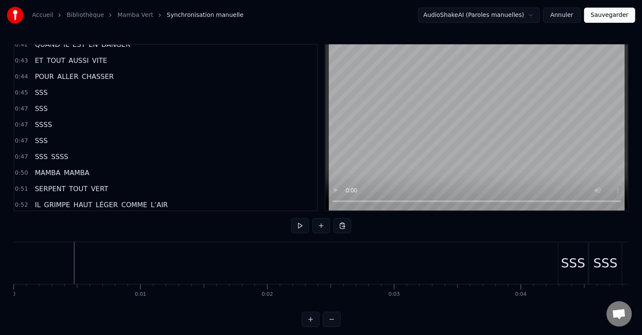
click at [302, 224] on button at bounding box center [300, 225] width 18 height 15
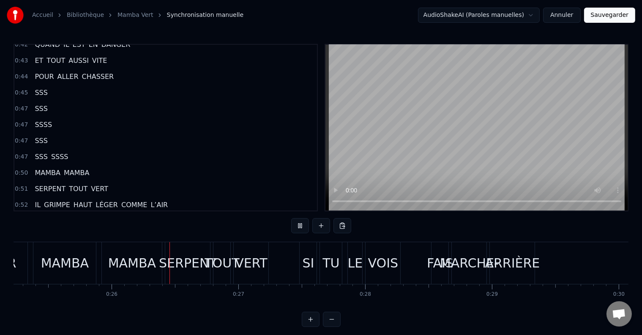
scroll to position [0, 3253]
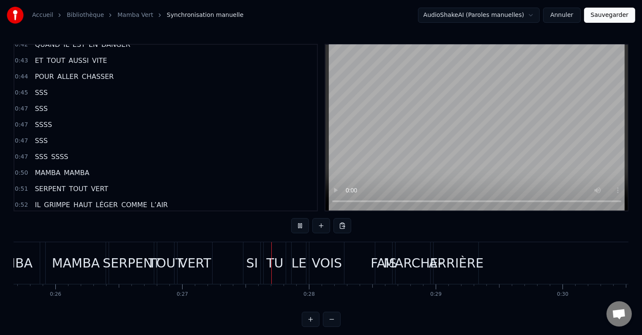
click at [93, 270] on div "MAMBA" at bounding box center [76, 263] width 48 height 19
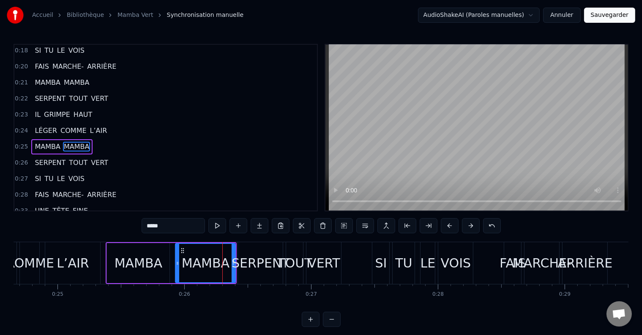
scroll to position [0, 3079]
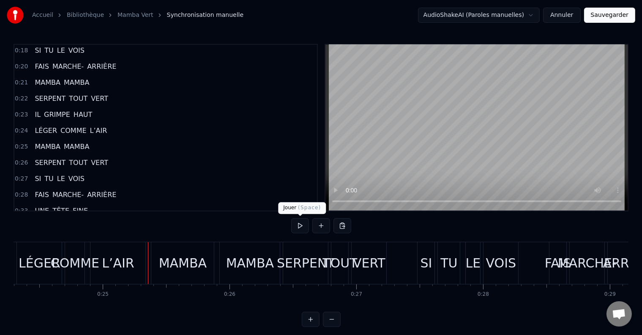
click at [297, 226] on button at bounding box center [300, 225] width 18 height 15
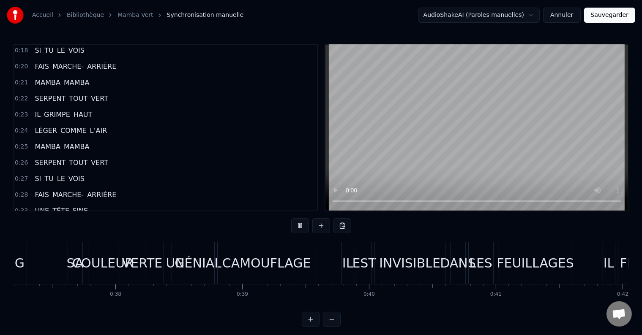
scroll to position [0, 4714]
click at [298, 226] on button at bounding box center [300, 225] width 18 height 15
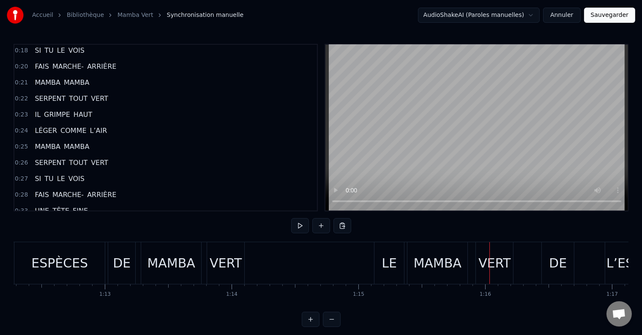
scroll to position [0, 9126]
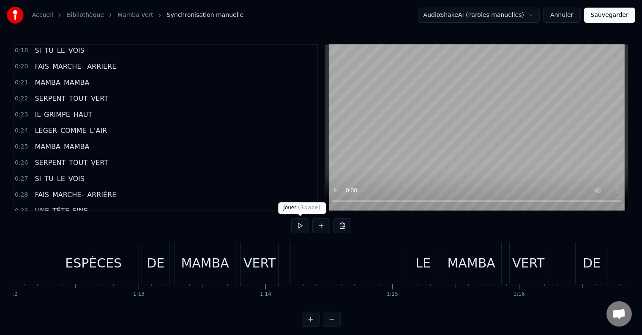
click at [299, 225] on button at bounding box center [300, 225] width 18 height 15
click at [299, 224] on button at bounding box center [300, 225] width 18 height 15
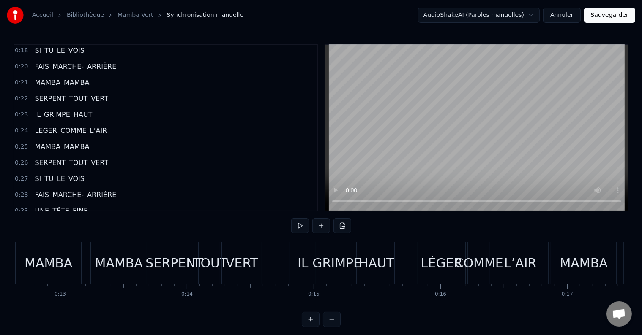
scroll to position [0, 1534]
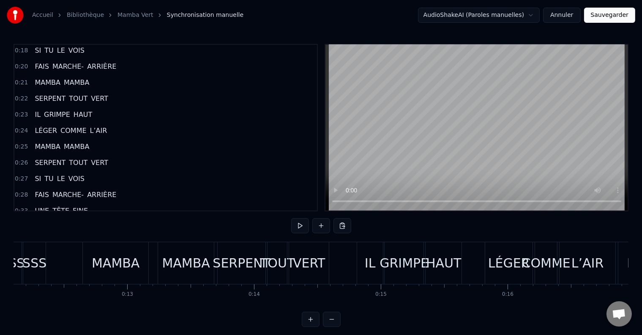
click at [304, 224] on button at bounding box center [300, 225] width 18 height 15
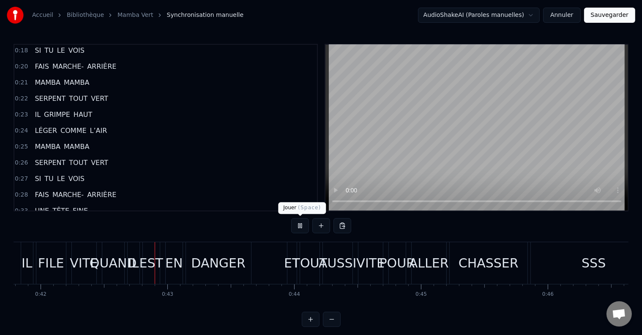
scroll to position [0, 5325]
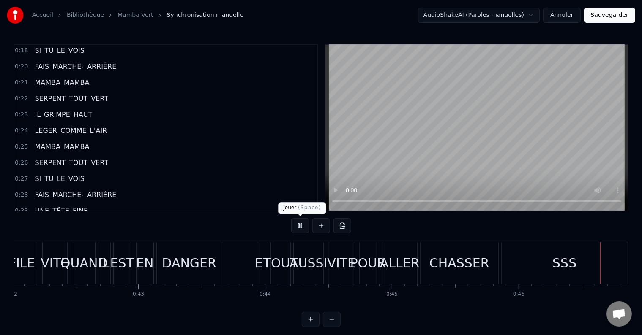
click at [297, 222] on button at bounding box center [300, 225] width 18 height 15
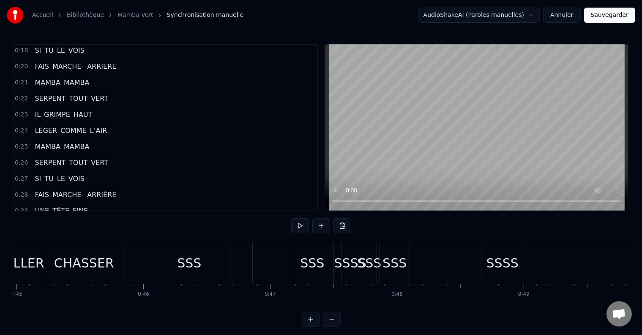
scroll to position [0, 5689]
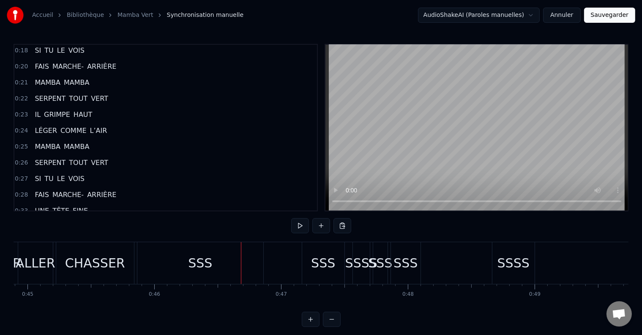
click at [204, 266] on div "SSS" at bounding box center [200, 263] width 24 height 19
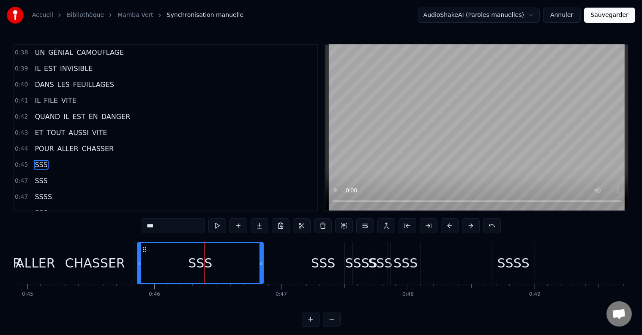
scroll to position [749, 0]
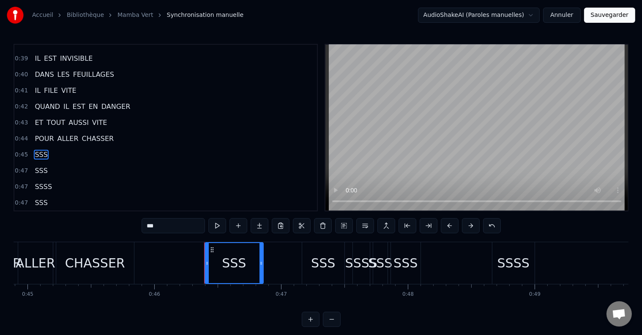
drag, startPoint x: 138, startPoint y: 264, endPoint x: 205, endPoint y: 272, distance: 67.2
click at [205, 272] on div at bounding box center [206, 263] width 3 height 40
click at [302, 262] on div "SSS" at bounding box center [323, 263] width 42 height 42
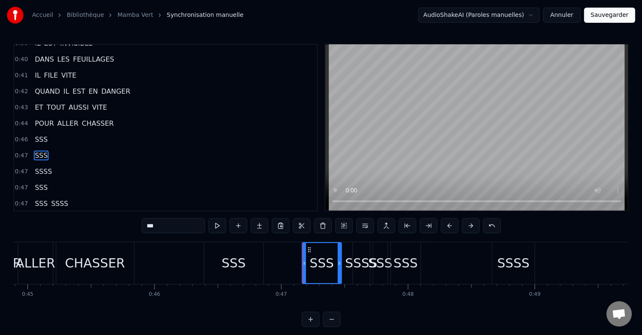
click at [340, 262] on icon at bounding box center [339, 263] width 3 height 7
click at [52, 199] on span "SSSS" at bounding box center [59, 204] width 19 height 10
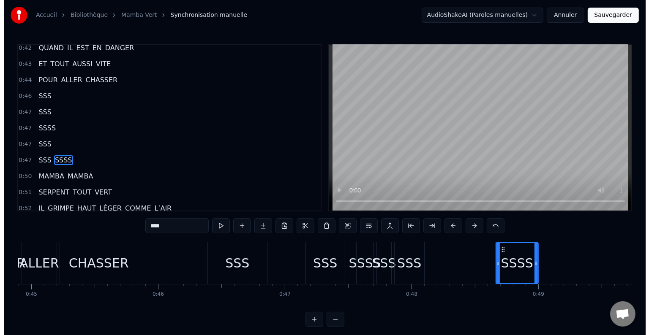
scroll to position [811, 0]
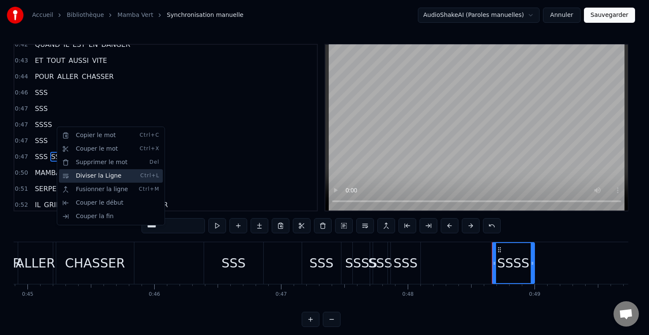
click at [94, 177] on div "Diviser la Ligne Ctrl+L" at bounding box center [111, 176] width 104 height 14
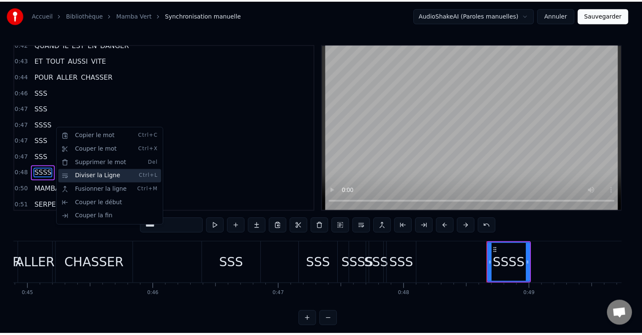
scroll to position [826, 0]
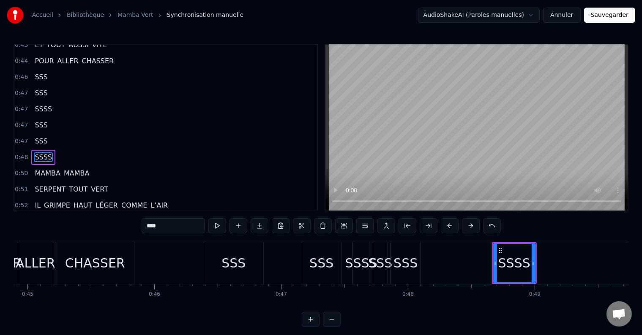
click at [366, 262] on div "SSSS" at bounding box center [361, 263] width 32 height 19
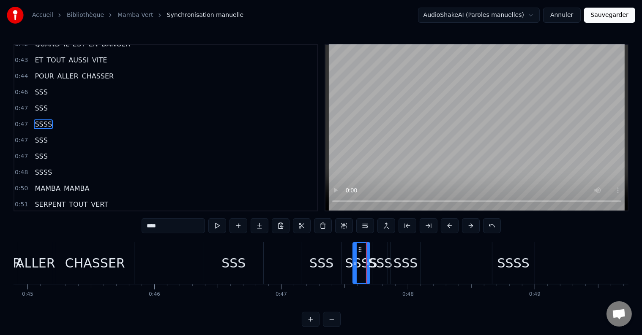
scroll to position [779, 0]
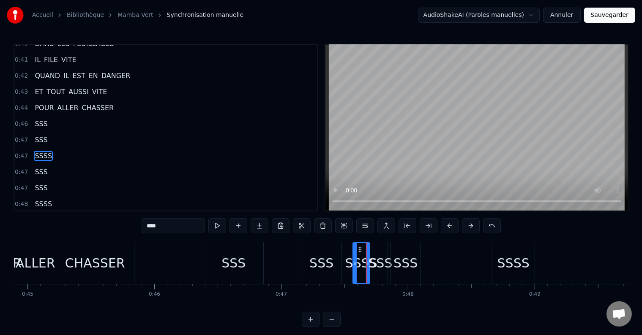
click at [262, 261] on div "SSS" at bounding box center [233, 263] width 59 height 42
type input "***"
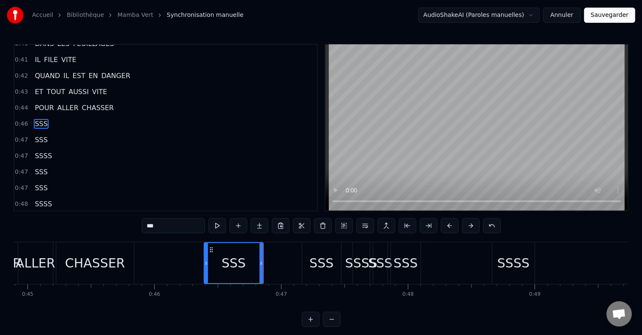
scroll to position [749, 0]
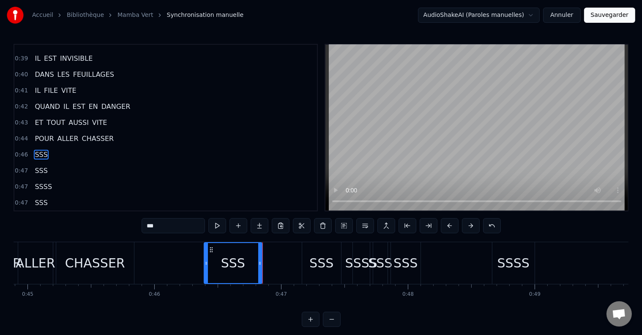
click at [261, 258] on div at bounding box center [259, 263] width 3 height 40
click at [208, 260] on icon at bounding box center [209, 263] width 3 height 7
click at [303, 261] on div "SSS" at bounding box center [321, 263] width 39 height 42
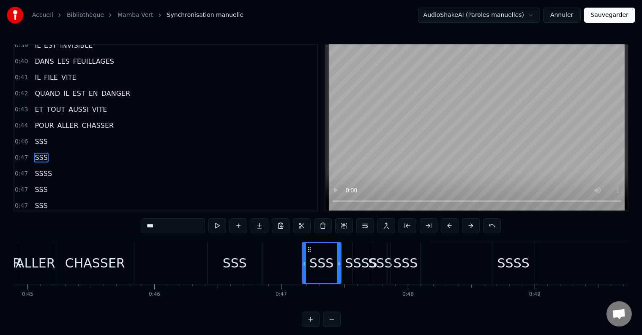
scroll to position [764, 0]
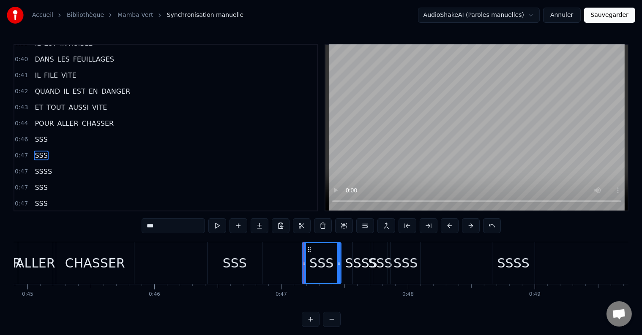
click at [302, 262] on icon at bounding box center [303, 263] width 3 height 7
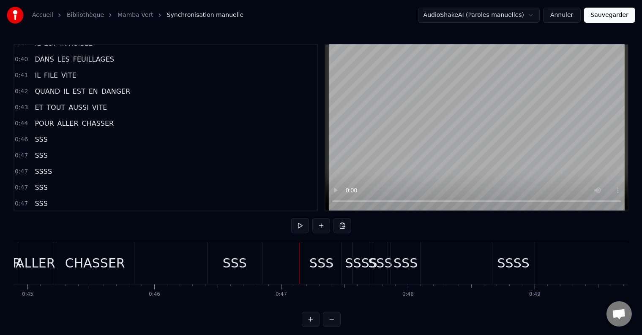
click at [306, 264] on div "SSS" at bounding box center [321, 263] width 39 height 42
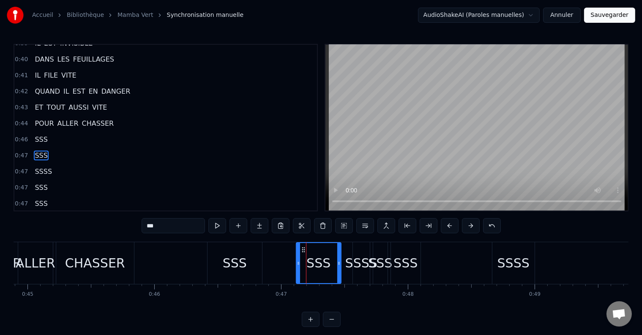
drag, startPoint x: 304, startPoint y: 264, endPoint x: 298, endPoint y: 264, distance: 6.3
click at [298, 264] on icon at bounding box center [298, 263] width 3 height 7
drag, startPoint x: 338, startPoint y: 263, endPoint x: 345, endPoint y: 264, distance: 6.4
click at [345, 264] on icon at bounding box center [344, 263] width 3 height 7
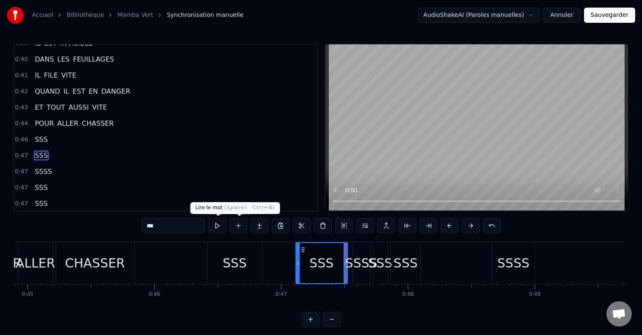
click at [215, 223] on button at bounding box center [217, 225] width 18 height 15
click at [355, 265] on div "SSSS" at bounding box center [361, 263] width 32 height 19
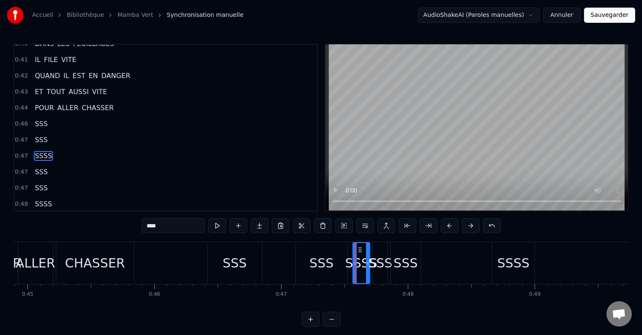
click at [358, 261] on div "SSSS" at bounding box center [361, 263] width 32 height 19
drag, startPoint x: 355, startPoint y: 261, endPoint x: 351, endPoint y: 262, distance: 4.3
click at [351, 262] on icon at bounding box center [350, 263] width 3 height 7
click at [223, 225] on button at bounding box center [217, 225] width 18 height 15
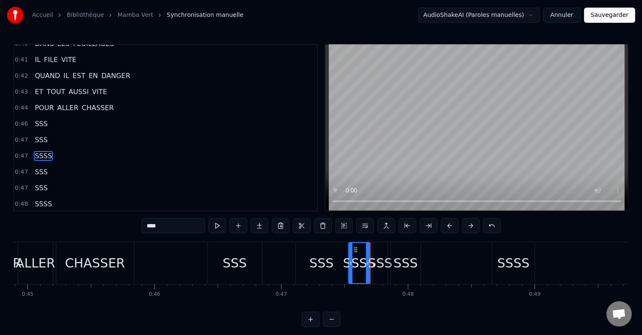
click at [382, 267] on div "SSS" at bounding box center [380, 263] width 24 height 19
type input "***"
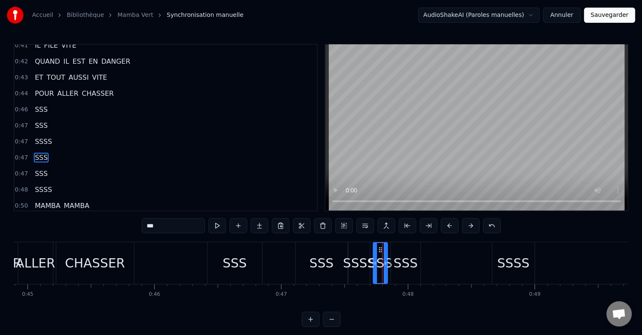
scroll to position [795, 0]
click at [385, 264] on icon at bounding box center [385, 263] width 3 height 7
click at [382, 264] on div at bounding box center [382, 263] width 0 height 42
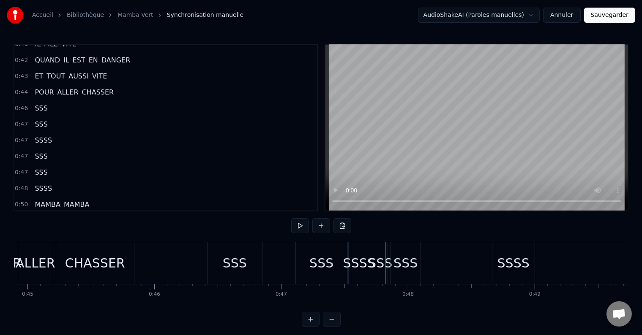
click at [417, 267] on div "SSS" at bounding box center [406, 263] width 30 height 42
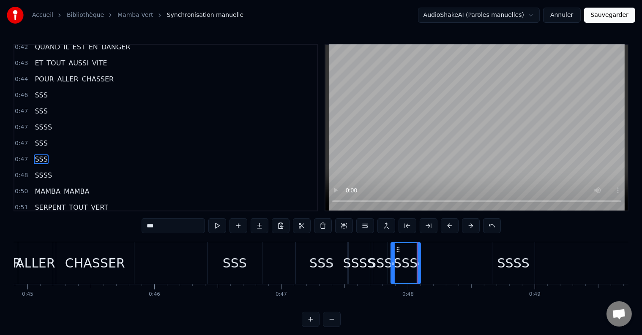
scroll to position [811, 0]
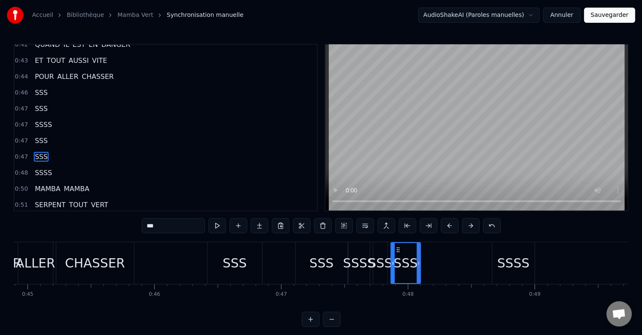
click at [532, 262] on div "SSSS" at bounding box center [513, 263] width 42 height 42
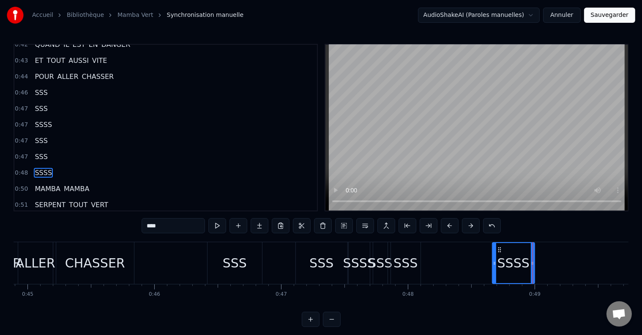
scroll to position [826, 0]
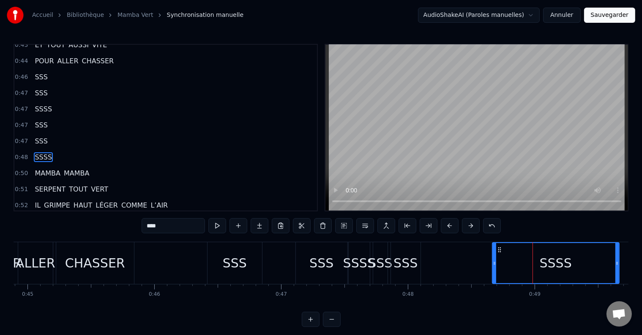
drag, startPoint x: 533, startPoint y: 261, endPoint x: 617, endPoint y: 269, distance: 84.8
click at [617, 269] on div at bounding box center [616, 263] width 3 height 40
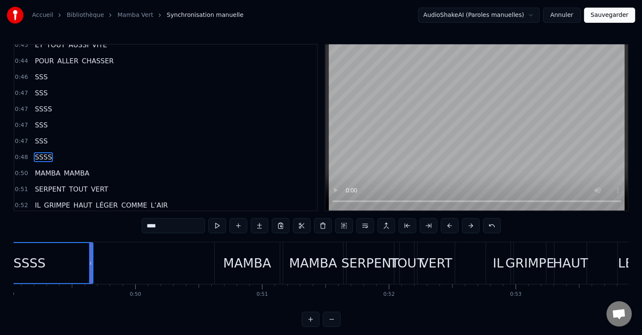
scroll to position [0, 6159]
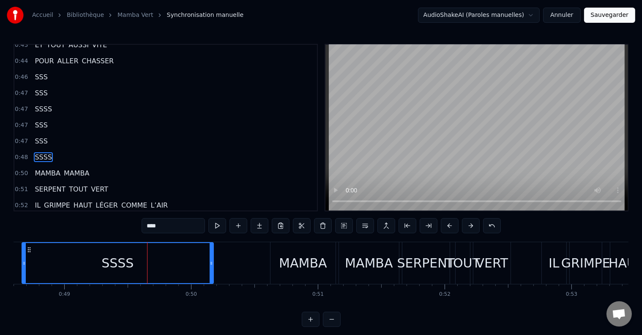
drag, startPoint x: 146, startPoint y: 262, endPoint x: 210, endPoint y: 268, distance: 64.9
click at [210, 268] on div at bounding box center [211, 263] width 3 height 40
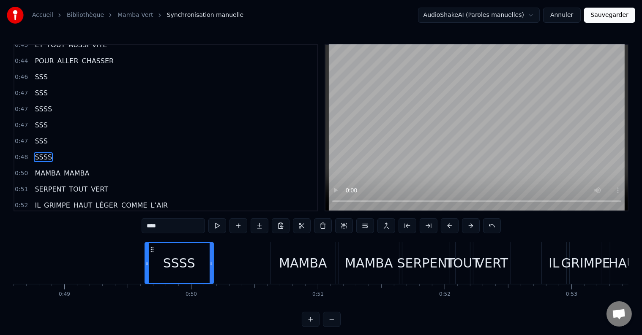
drag, startPoint x: 25, startPoint y: 259, endPoint x: 148, endPoint y: 267, distance: 123.2
click at [148, 267] on div at bounding box center [146, 263] width 3 height 40
click at [218, 221] on button at bounding box center [217, 225] width 18 height 15
click at [218, 224] on button at bounding box center [217, 225] width 18 height 15
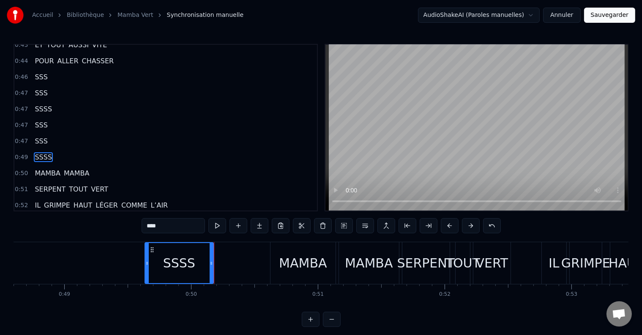
click at [218, 224] on button at bounding box center [217, 225] width 18 height 15
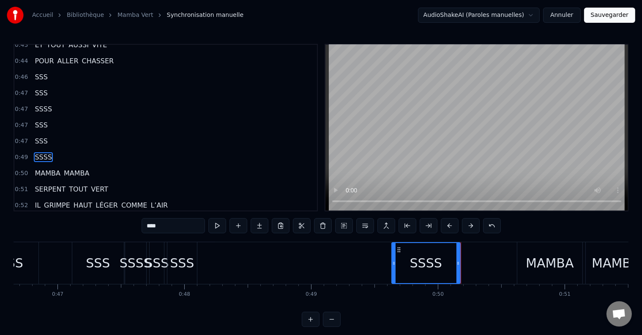
scroll to position [0, 5868]
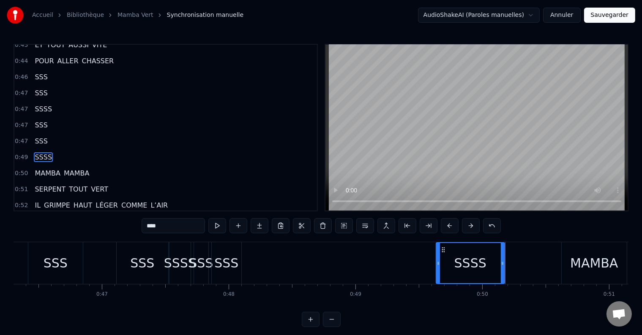
click at [230, 269] on div "SSS" at bounding box center [226, 263] width 24 height 19
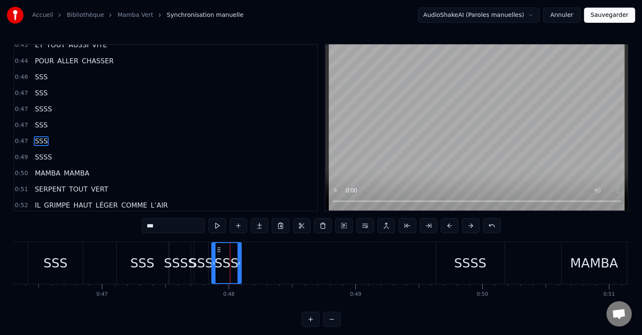
scroll to position [811, 0]
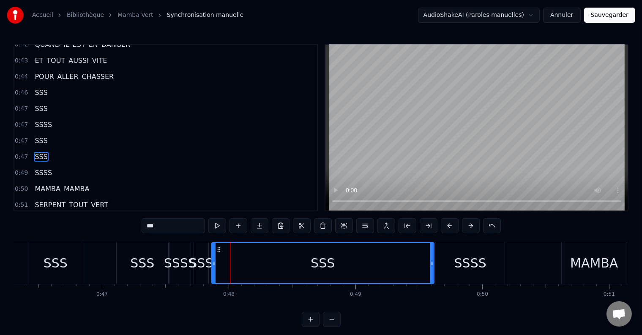
drag, startPoint x: 238, startPoint y: 262, endPoint x: 431, endPoint y: 274, distance: 193.0
click at [431, 274] on div at bounding box center [431, 263] width 3 height 40
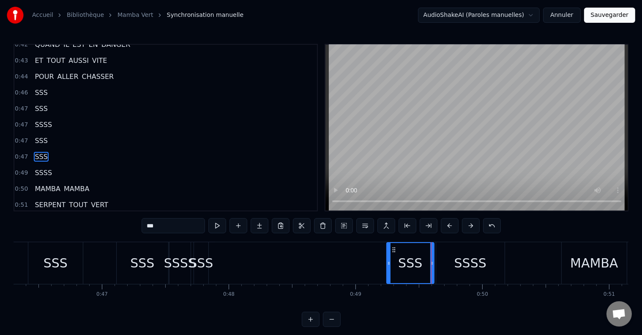
drag, startPoint x: 214, startPoint y: 262, endPoint x: 389, endPoint y: 272, distance: 175.2
click at [389, 272] on div at bounding box center [388, 263] width 3 height 40
click at [213, 224] on button at bounding box center [217, 225] width 18 height 15
click at [214, 224] on button at bounding box center [217, 225] width 18 height 15
click at [201, 263] on div "SSS" at bounding box center [201, 263] width 24 height 19
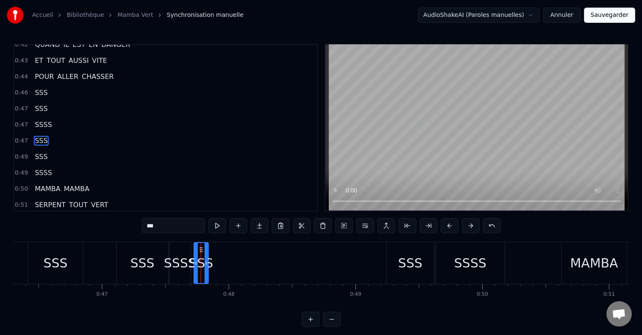
scroll to position [795, 0]
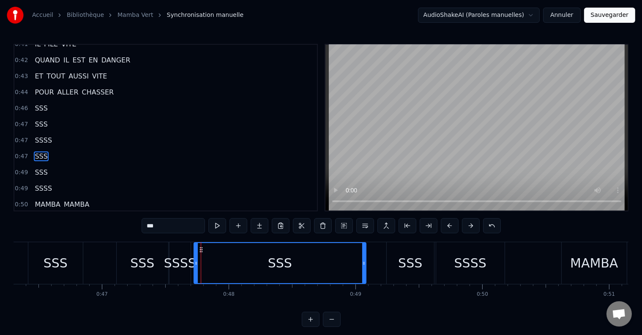
drag, startPoint x: 206, startPoint y: 261, endPoint x: 363, endPoint y: 275, distance: 158.1
click at [363, 275] on div at bounding box center [363, 263] width 3 height 40
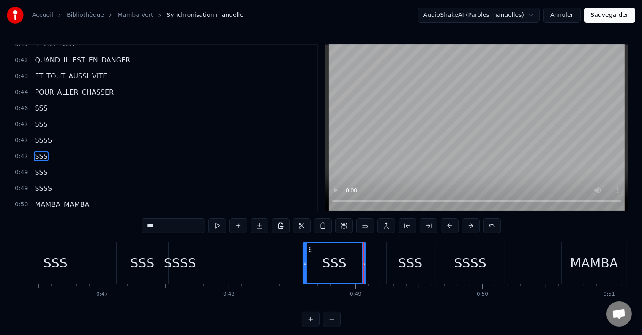
drag, startPoint x: 195, startPoint y: 262, endPoint x: 304, endPoint y: 270, distance: 109.3
click at [304, 270] on div at bounding box center [304, 263] width 3 height 40
drag, startPoint x: 364, startPoint y: 266, endPoint x: 357, endPoint y: 267, distance: 7.2
click at [357, 267] on div at bounding box center [356, 263] width 3 height 40
click at [217, 227] on button at bounding box center [217, 225] width 18 height 15
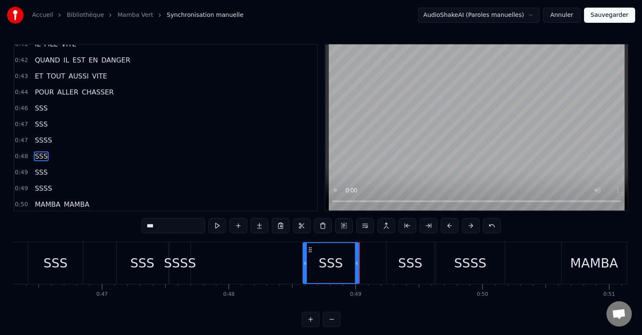
click at [217, 227] on button at bounding box center [217, 225] width 18 height 15
click at [177, 263] on div "SSSS" at bounding box center [180, 263] width 32 height 19
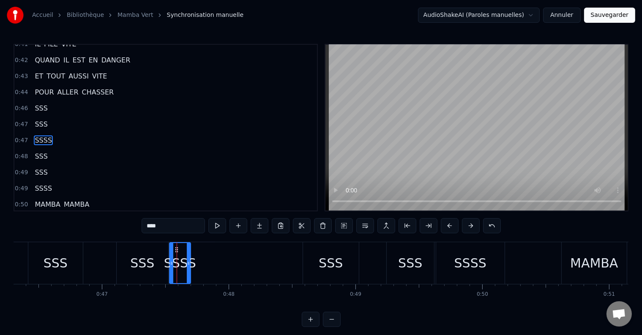
scroll to position [779, 0]
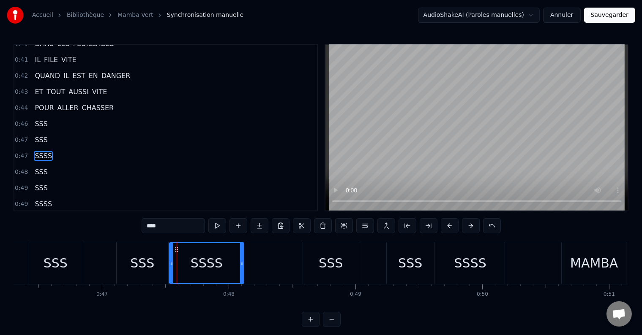
drag, startPoint x: 188, startPoint y: 263, endPoint x: 241, endPoint y: 266, distance: 53.3
click at [241, 266] on icon at bounding box center [241, 263] width 3 height 7
drag, startPoint x: 171, startPoint y: 261, endPoint x: 204, endPoint y: 262, distance: 33.4
click at [204, 262] on icon at bounding box center [204, 263] width 3 height 7
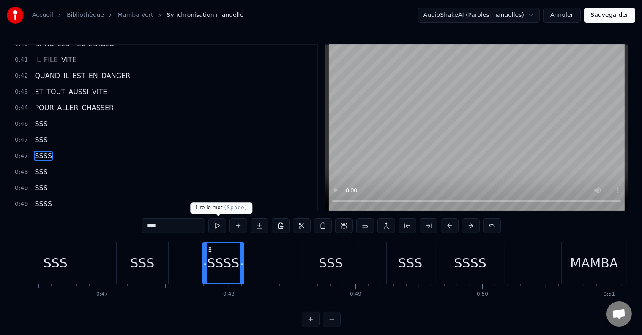
click at [218, 226] on button at bounding box center [217, 225] width 18 height 15
click at [218, 227] on button at bounding box center [217, 225] width 18 height 15
click at [173, 226] on input "****" at bounding box center [173, 225] width 63 height 15
type input "***"
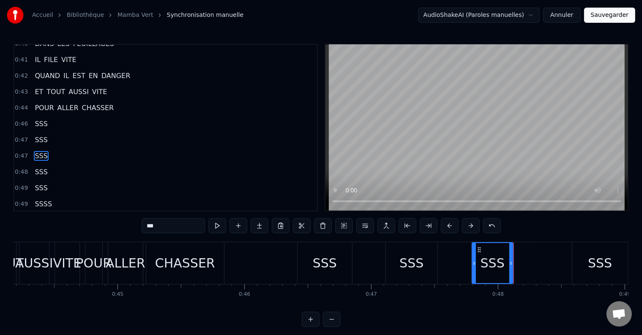
scroll to position [0, 5576]
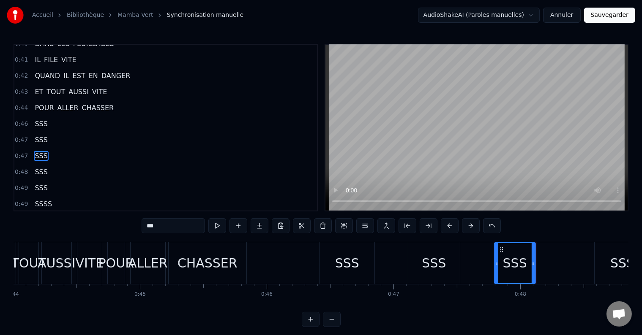
click at [428, 266] on div "SSS" at bounding box center [434, 263] width 24 height 19
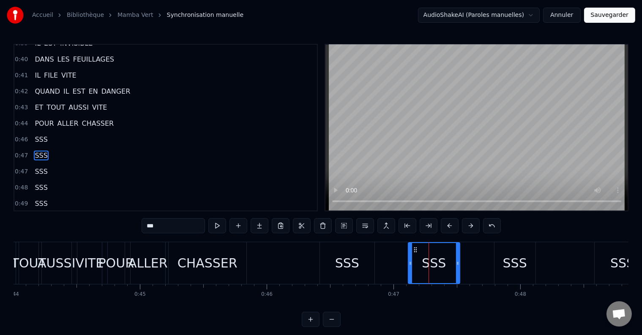
click at [498, 267] on div "SSS" at bounding box center [514, 263] width 41 height 42
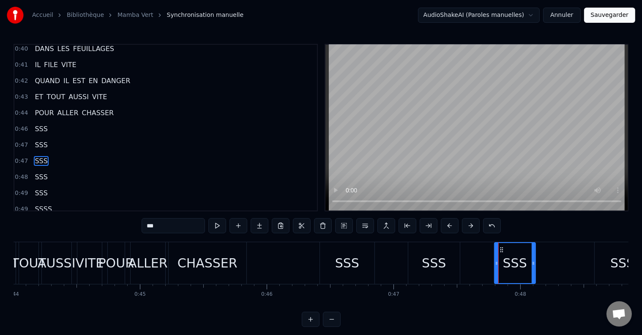
scroll to position [779, 0]
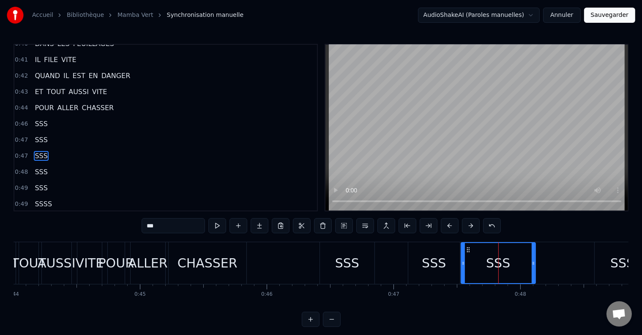
drag, startPoint x: 496, startPoint y: 265, endPoint x: 463, endPoint y: 266, distance: 33.4
click at [463, 266] on icon at bounding box center [462, 263] width 3 height 7
drag, startPoint x: 533, startPoint y: 265, endPoint x: 491, endPoint y: 268, distance: 42.3
click at [491, 268] on div at bounding box center [490, 263] width 3 height 40
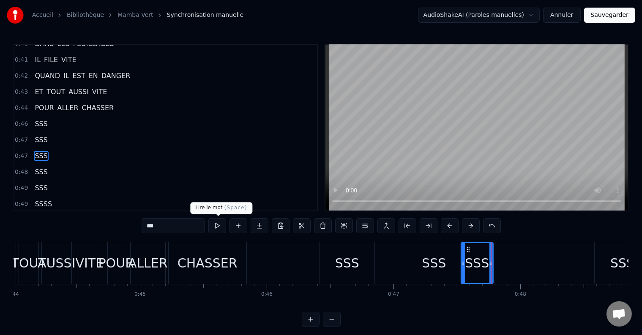
click at [218, 226] on button at bounding box center [217, 225] width 18 height 15
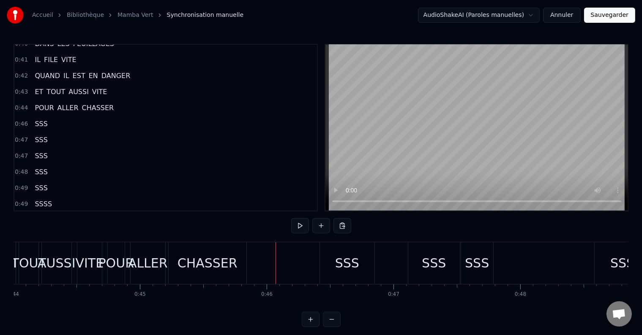
click at [296, 224] on button at bounding box center [300, 225] width 18 height 15
click at [301, 225] on button at bounding box center [300, 225] width 18 height 15
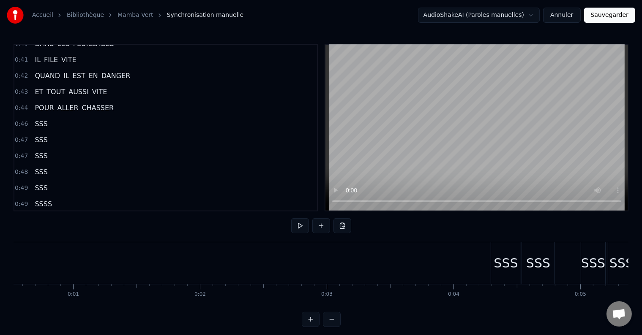
scroll to position [0, 0]
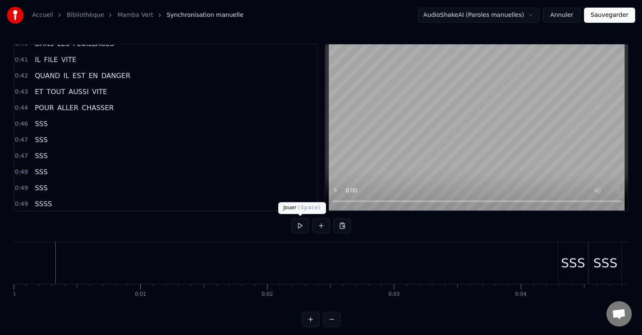
click at [300, 223] on button at bounding box center [300, 225] width 18 height 15
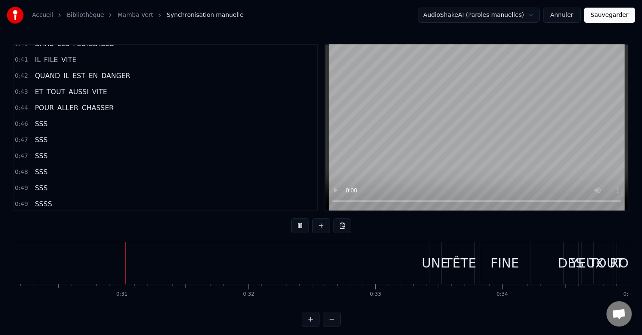
scroll to position [0, 3825]
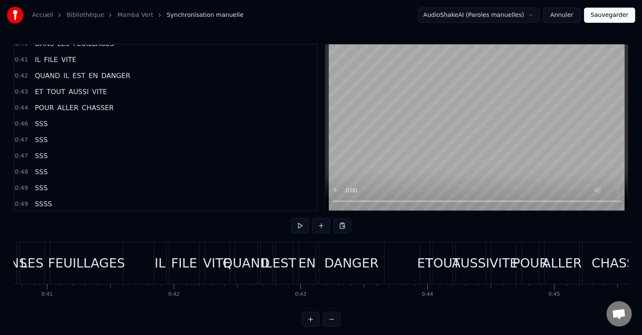
scroll to position [0, 5151]
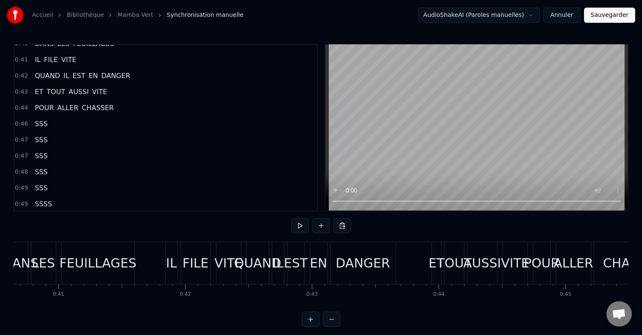
click at [299, 226] on button at bounding box center [300, 225] width 18 height 15
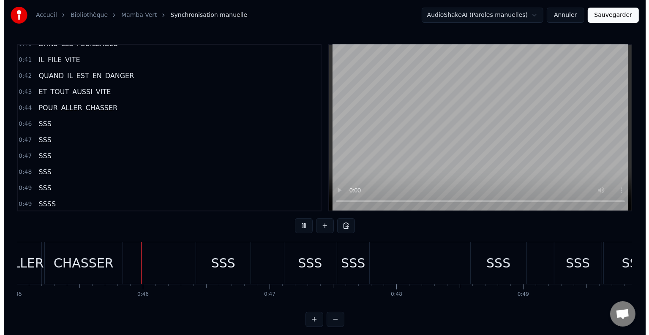
scroll to position [0, 5711]
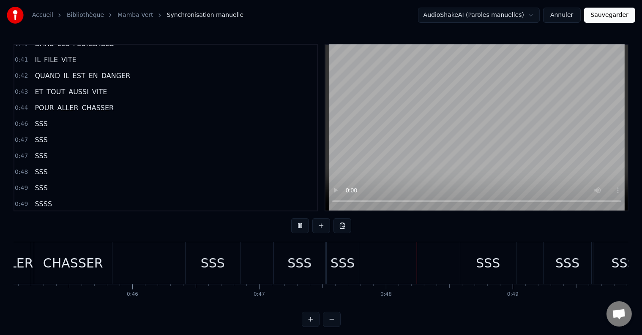
click at [299, 226] on button at bounding box center [300, 225] width 18 height 15
click at [343, 267] on div "SSS" at bounding box center [342, 263] width 24 height 19
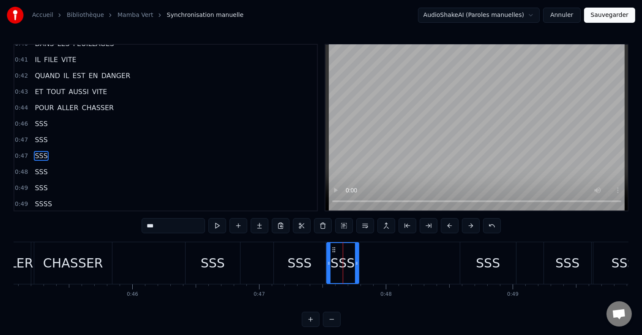
click at [49, 148] on div "0:47 SSS" at bounding box center [165, 156] width 302 height 16
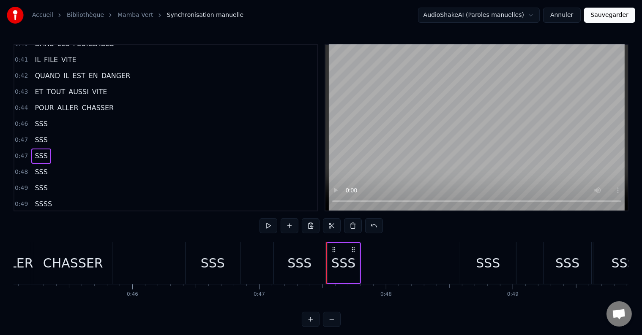
click at [44, 149] on div "SSS" at bounding box center [40, 156] width 19 height 15
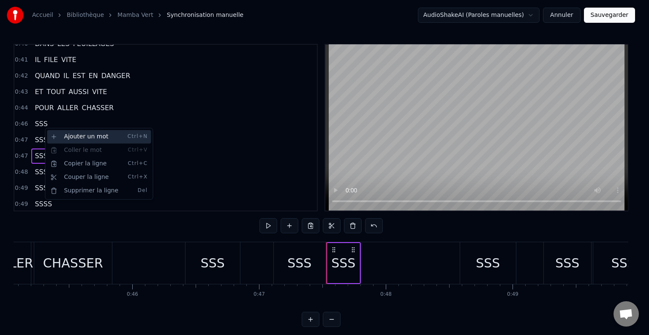
click at [79, 136] on div "Ajouter un mot Ctrl+N" at bounding box center [99, 137] width 104 height 14
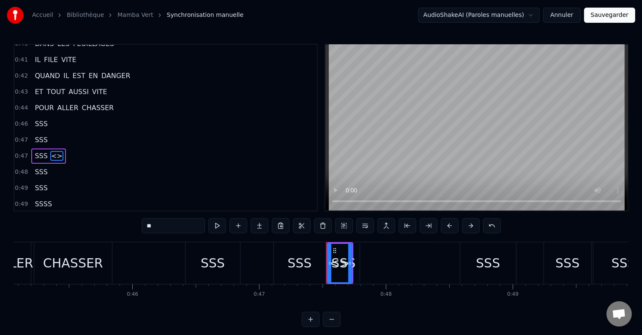
drag, startPoint x: 157, startPoint y: 223, endPoint x: 136, endPoint y: 223, distance: 20.7
click at [136, 223] on div "0:04 SSS 0:04 SSS 0:05 SSS 0:05 SSS 0:05 SSS 0:05 SSS 0:06 SSS 0:06 SSS 0:07 SS…" at bounding box center [321, 185] width 615 height 283
type input "***"
click at [52, 151] on span "SSS" at bounding box center [57, 156] width 14 height 10
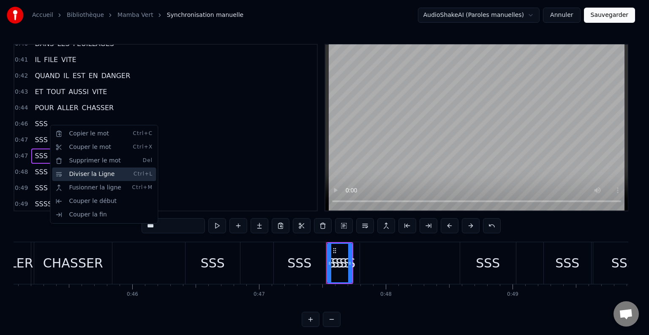
click at [76, 175] on div "Diviser la Ligne Ctrl+L" at bounding box center [104, 175] width 104 height 14
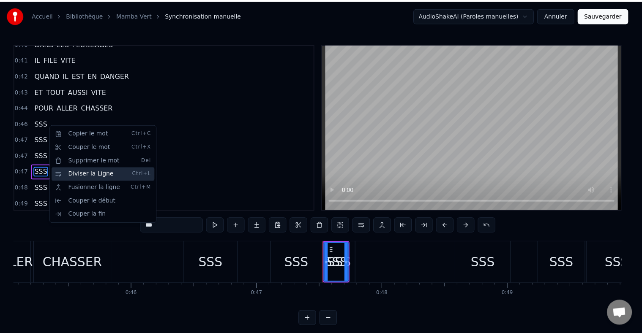
scroll to position [795, 0]
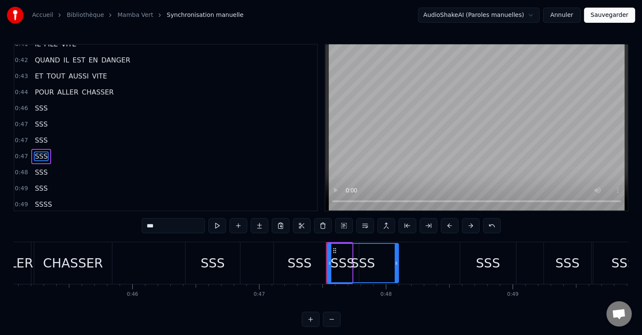
drag, startPoint x: 349, startPoint y: 264, endPoint x: 396, endPoint y: 266, distance: 46.5
click at [396, 266] on icon at bounding box center [396, 263] width 3 height 7
drag, startPoint x: 329, startPoint y: 262, endPoint x: 362, endPoint y: 267, distance: 34.2
click at [362, 267] on div at bounding box center [362, 263] width 3 height 40
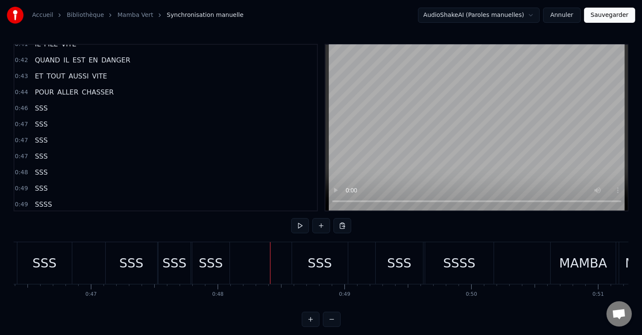
scroll to position [0, 5890]
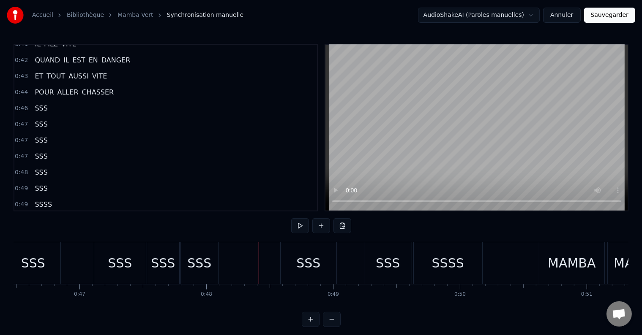
click at [296, 272] on div "SSS" at bounding box center [308, 263] width 56 height 42
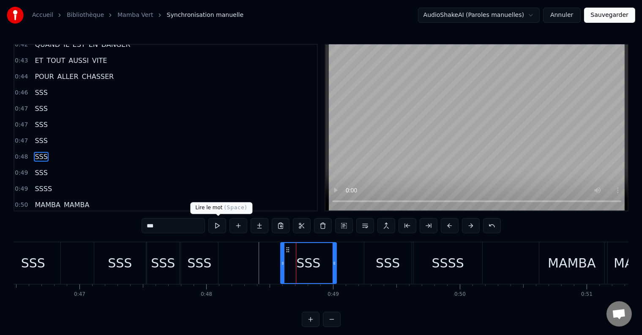
click at [212, 221] on button at bounding box center [217, 225] width 18 height 15
click at [402, 272] on div "SSS" at bounding box center [387, 263] width 47 height 42
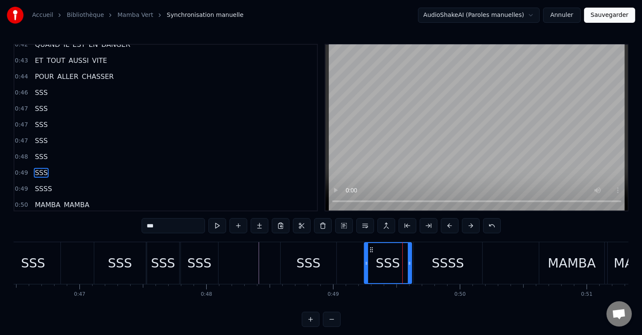
scroll to position [826, 0]
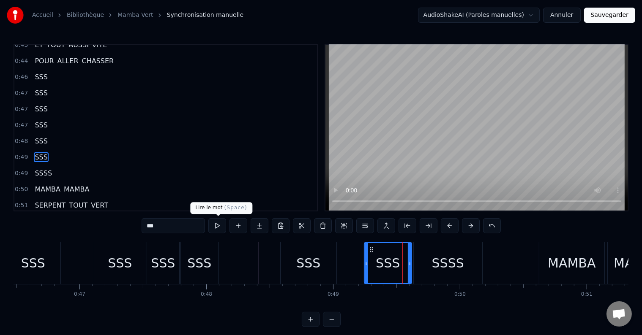
click at [219, 225] on button at bounding box center [217, 225] width 18 height 15
click at [445, 274] on div "SSSS" at bounding box center [448, 263] width 68 height 42
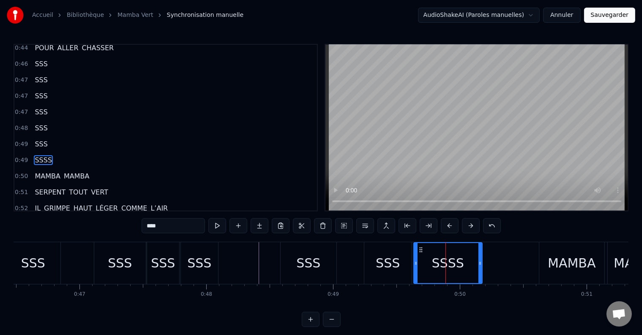
scroll to position [841, 0]
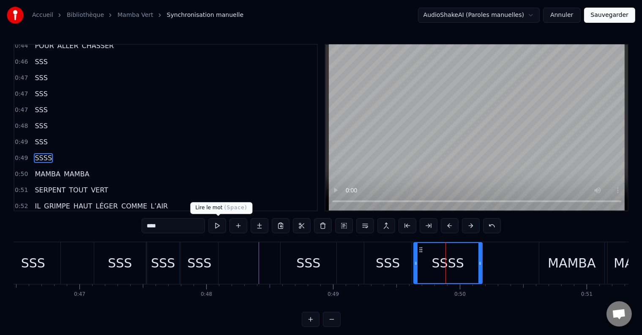
click at [219, 226] on button at bounding box center [217, 225] width 18 height 15
click at [41, 153] on span "SSSS" at bounding box center [43, 158] width 19 height 10
click at [171, 227] on input "****" at bounding box center [173, 225] width 63 height 15
type input "***"
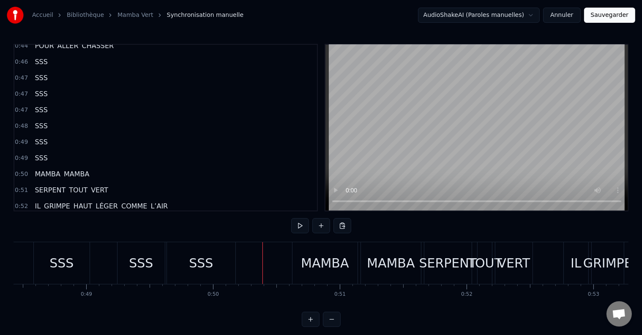
scroll to position [0, 6148]
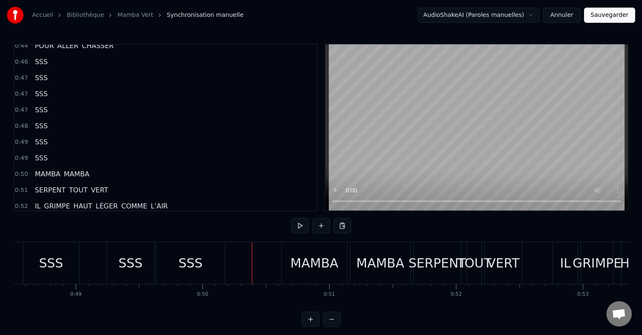
click at [294, 269] on div "MAMBA" at bounding box center [314, 263] width 48 height 19
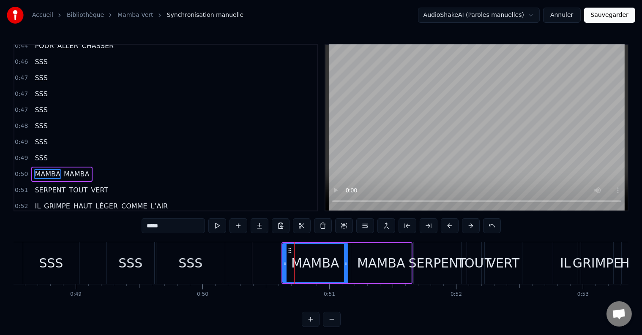
scroll to position [857, 0]
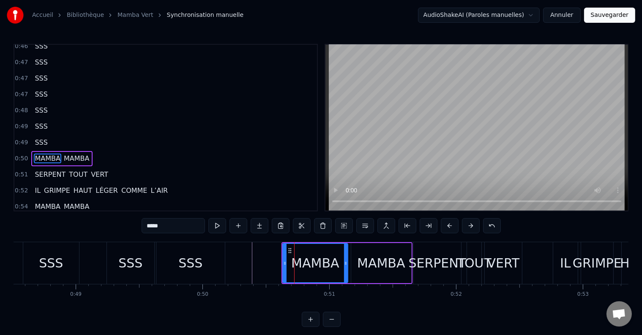
click at [282, 264] on div "MAMBA" at bounding box center [315, 263] width 66 height 40
drag, startPoint x: 285, startPoint y: 264, endPoint x: 275, endPoint y: 264, distance: 10.1
click at [275, 264] on icon at bounding box center [274, 263] width 3 height 7
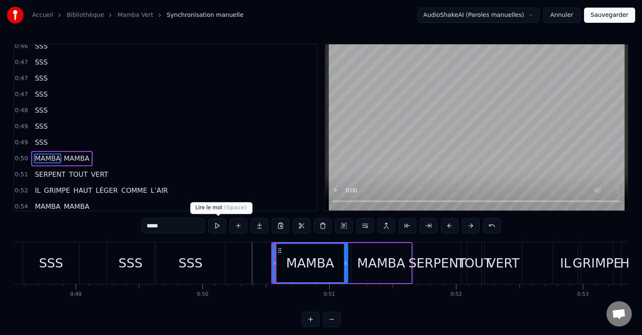
click at [218, 223] on button at bounding box center [217, 225] width 18 height 15
drag, startPoint x: 345, startPoint y: 264, endPoint x: 335, endPoint y: 264, distance: 9.3
click at [336, 264] on circle at bounding box center [336, 264] width 0 height 0
click at [215, 226] on button at bounding box center [217, 225] width 18 height 15
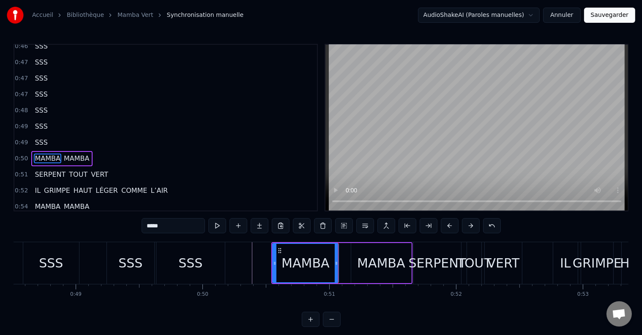
click at [215, 226] on button at bounding box center [217, 225] width 18 height 15
click at [351, 254] on div "MAMBA" at bounding box center [381, 263] width 60 height 40
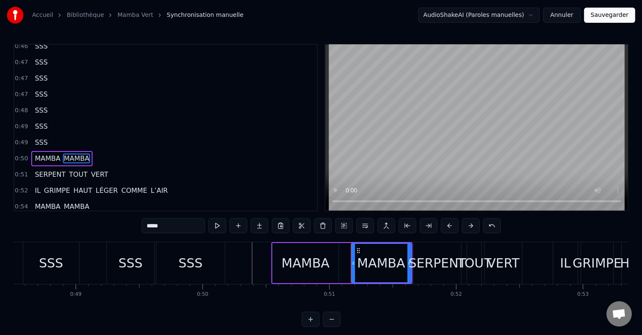
click at [350, 259] on div "MAMBA MAMBA" at bounding box center [341, 263] width 141 height 42
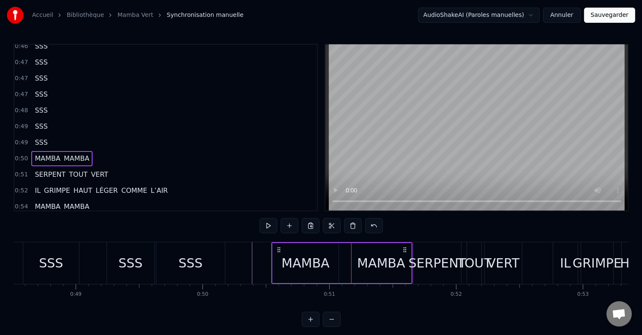
click at [353, 258] on div "MAMBA" at bounding box center [381, 263] width 60 height 40
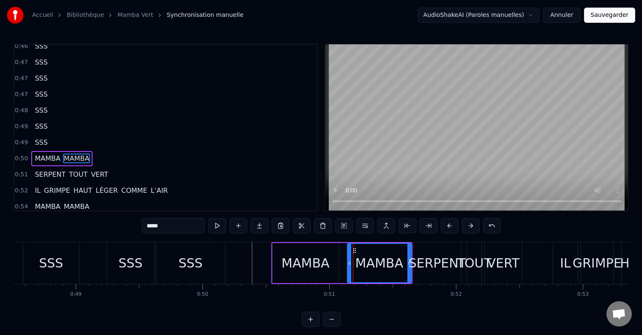
click at [349, 258] on div at bounding box center [349, 263] width 3 height 38
drag, startPoint x: 408, startPoint y: 263, endPoint x: 398, endPoint y: 263, distance: 10.6
click at [398, 263] on icon at bounding box center [398, 263] width 3 height 7
click at [217, 224] on button at bounding box center [217, 225] width 18 height 15
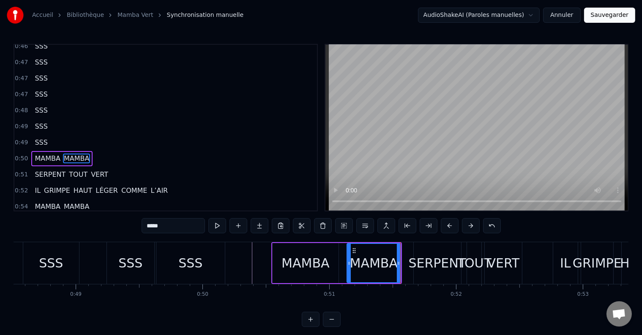
click at [217, 223] on button at bounding box center [217, 225] width 18 height 15
click at [425, 260] on div "SERPENT" at bounding box center [437, 263] width 58 height 19
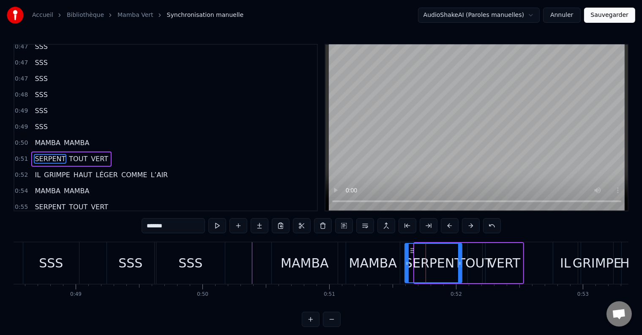
drag, startPoint x: 416, startPoint y: 261, endPoint x: 406, endPoint y: 261, distance: 10.1
click at [406, 261] on icon at bounding box center [406, 263] width 3 height 7
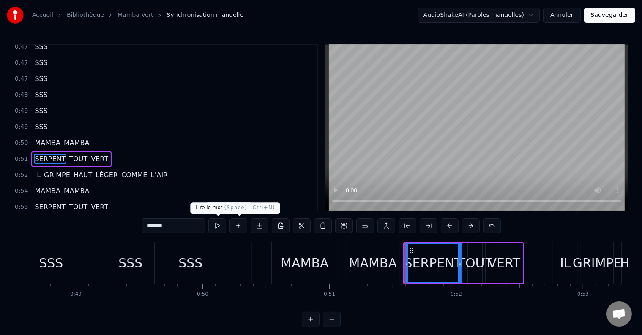
click at [219, 224] on button at bounding box center [217, 225] width 18 height 15
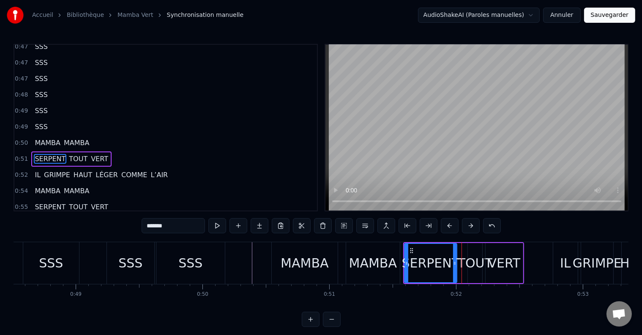
drag, startPoint x: 460, startPoint y: 258, endPoint x: 455, endPoint y: 259, distance: 5.1
click at [455, 259] on div at bounding box center [454, 263] width 3 height 38
click at [218, 229] on button at bounding box center [217, 225] width 18 height 15
click at [461, 262] on div "TOUT" at bounding box center [474, 263] width 35 height 19
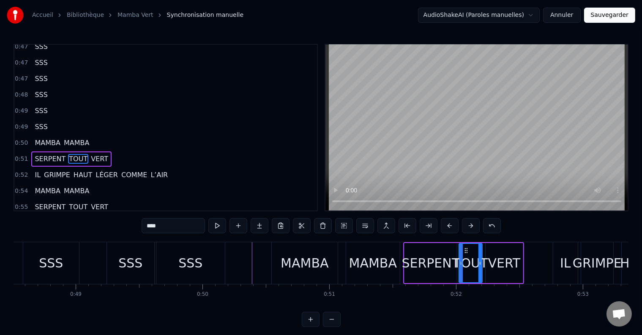
drag, startPoint x: 468, startPoint y: 262, endPoint x: 460, endPoint y: 264, distance: 9.0
click at [460, 264] on icon at bounding box center [460, 263] width 3 height 7
click at [218, 223] on button at bounding box center [217, 225] width 18 height 15
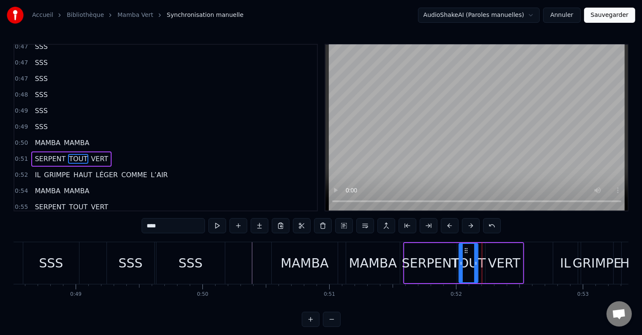
drag, startPoint x: 478, startPoint y: 265, endPoint x: 474, endPoint y: 266, distance: 4.2
click at [474, 266] on icon at bounding box center [475, 263] width 3 height 7
click at [496, 268] on div "VERT" at bounding box center [504, 263] width 32 height 19
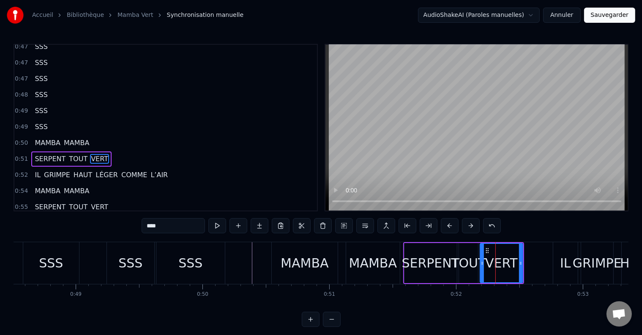
drag, startPoint x: 487, startPoint y: 264, endPoint x: 481, endPoint y: 265, distance: 6.0
click at [481, 265] on icon at bounding box center [481, 263] width 3 height 7
click at [218, 223] on button at bounding box center [217, 225] width 18 height 15
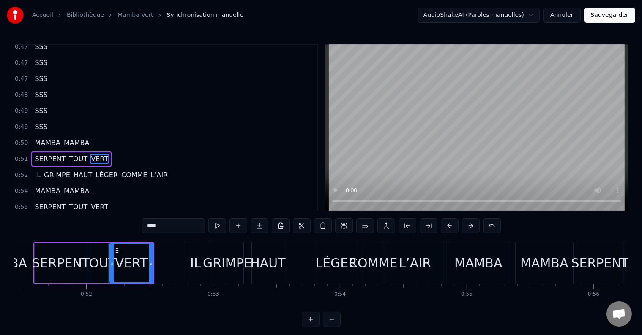
scroll to position [0, 6529]
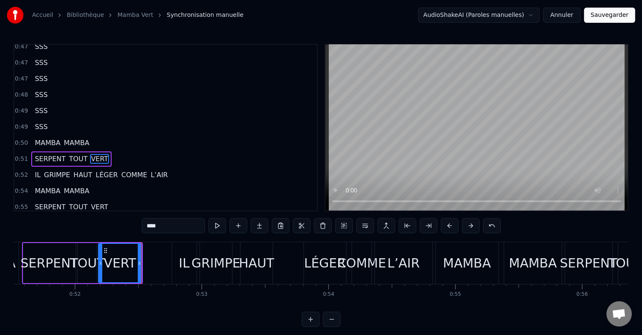
click at [185, 269] on div "IL" at bounding box center [184, 263] width 11 height 19
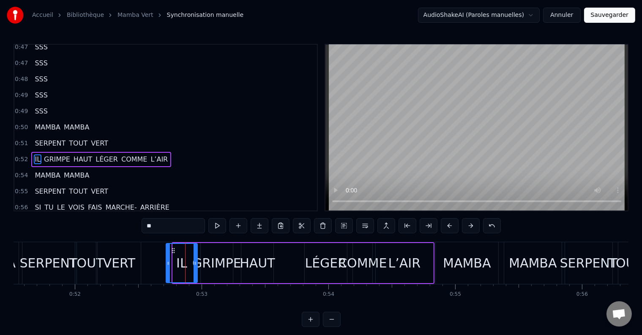
drag, startPoint x: 174, startPoint y: 261, endPoint x: 167, endPoint y: 261, distance: 6.8
click at [167, 261] on icon at bounding box center [167, 263] width 3 height 7
click at [193, 264] on icon at bounding box center [192, 263] width 3 height 7
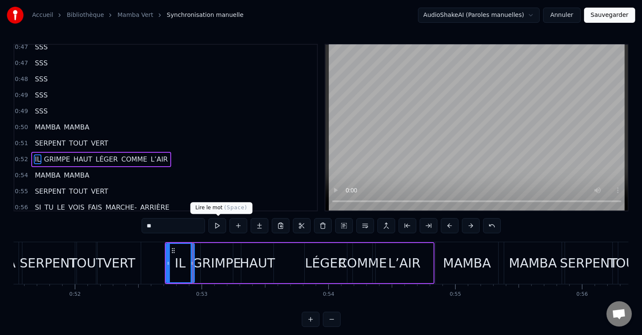
click at [214, 226] on button at bounding box center [217, 225] width 18 height 15
click at [208, 262] on div "GRIMPE" at bounding box center [216, 263] width 49 height 19
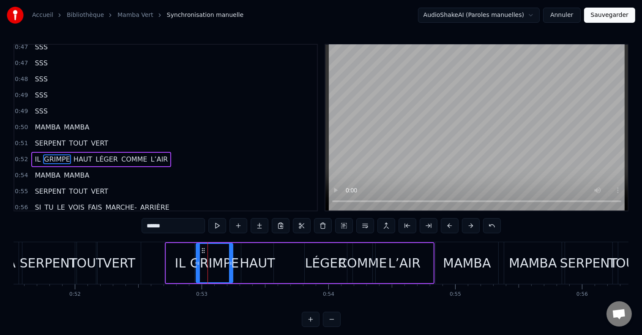
drag, startPoint x: 201, startPoint y: 264, endPoint x: 197, endPoint y: 264, distance: 4.6
click at [197, 264] on icon at bounding box center [197, 263] width 3 height 7
click at [216, 226] on button at bounding box center [217, 225] width 18 height 15
click at [234, 261] on icon at bounding box center [234, 263] width 3 height 7
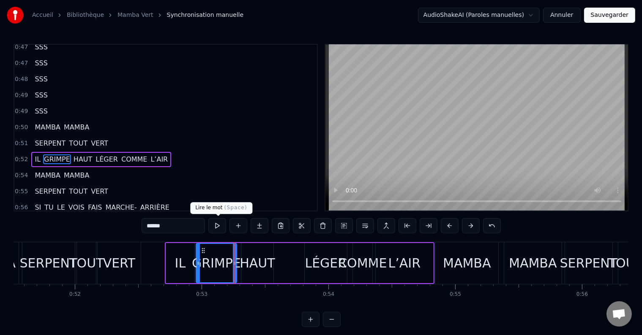
click at [218, 225] on button at bounding box center [217, 225] width 18 height 15
click at [246, 259] on div "HAUT" at bounding box center [257, 263] width 35 height 19
type input "****"
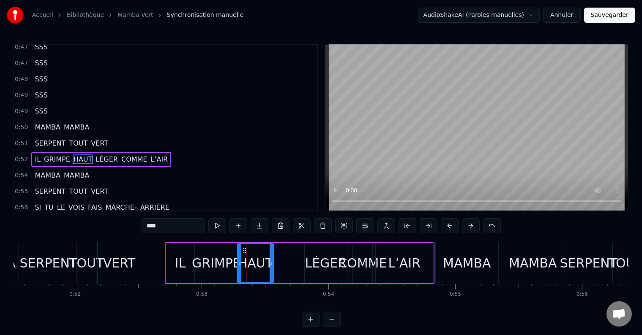
drag, startPoint x: 244, startPoint y: 257, endPoint x: 240, endPoint y: 258, distance: 4.3
click at [240, 258] on div at bounding box center [239, 263] width 3 height 38
click at [221, 225] on button at bounding box center [217, 225] width 18 height 15
drag, startPoint x: 272, startPoint y: 259, endPoint x: 286, endPoint y: 261, distance: 14.5
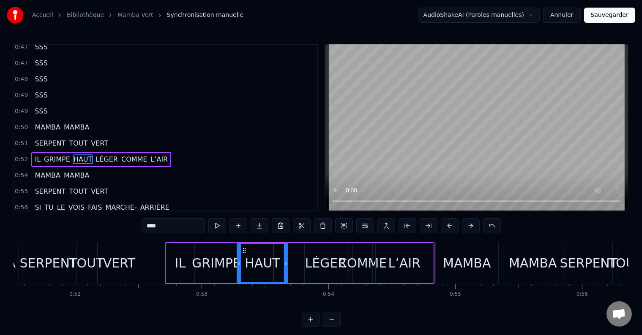
click at [286, 261] on div at bounding box center [285, 263] width 3 height 38
click at [219, 226] on button at bounding box center [217, 225] width 18 height 15
click at [294, 267] on div "IL GRIMPE HAUT LÉGER COMME L’AIR" at bounding box center [300, 263] width 270 height 42
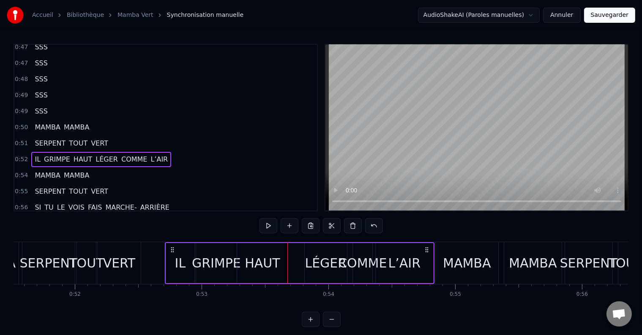
click at [310, 263] on div "LÉGER" at bounding box center [326, 263] width 42 height 19
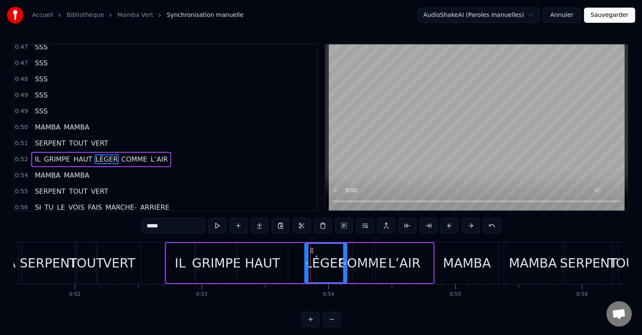
click at [305, 264] on icon at bounding box center [306, 263] width 3 height 7
drag, startPoint x: 305, startPoint y: 264, endPoint x: 298, endPoint y: 262, distance: 6.9
click at [298, 262] on icon at bounding box center [299, 263] width 3 height 7
click at [221, 226] on button at bounding box center [217, 225] width 18 height 15
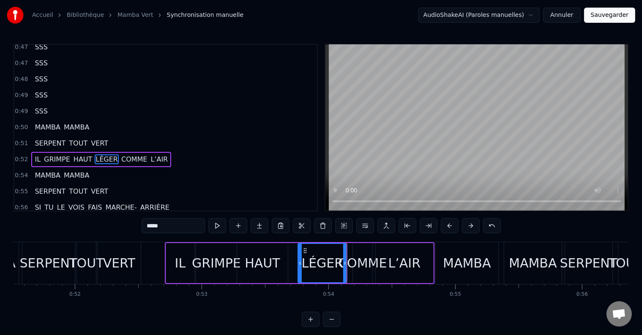
click at [171, 265] on div "IL" at bounding box center [180, 263] width 28 height 40
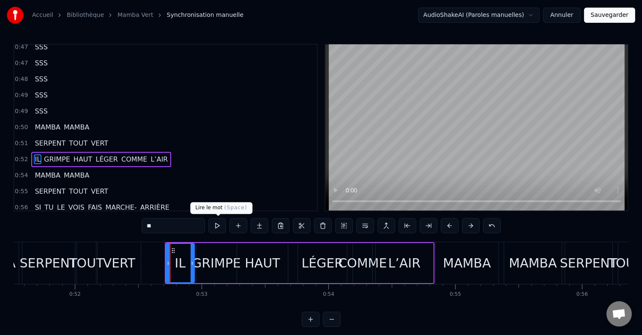
click at [216, 223] on button at bounding box center [217, 225] width 18 height 15
click at [198, 267] on div "GRIMPE" at bounding box center [216, 263] width 49 height 19
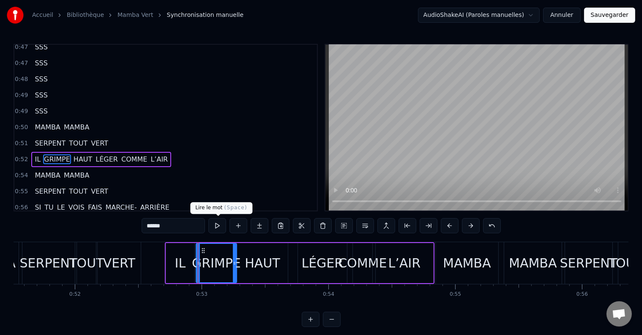
click at [218, 224] on button at bounding box center [217, 225] width 18 height 15
click at [256, 267] on div "HAUT" at bounding box center [262, 263] width 35 height 19
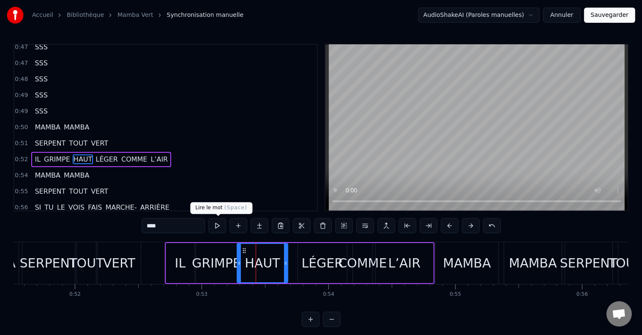
click at [216, 225] on button at bounding box center [217, 225] width 18 height 15
click at [312, 273] on div "LÉGER" at bounding box center [322, 263] width 49 height 40
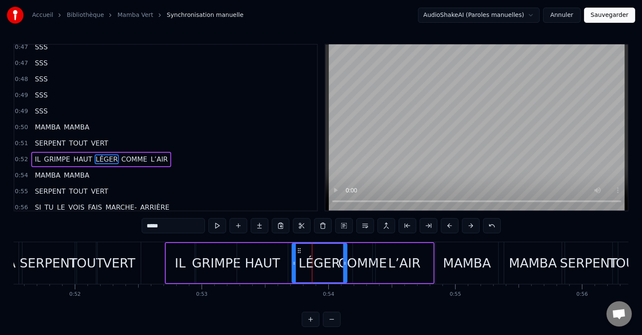
drag, startPoint x: 301, startPoint y: 265, endPoint x: 295, endPoint y: 266, distance: 5.9
click at [295, 266] on icon at bounding box center [293, 263] width 3 height 7
click at [343, 266] on icon at bounding box center [344, 263] width 3 height 7
click at [363, 265] on div "COMME" at bounding box center [362, 263] width 49 height 19
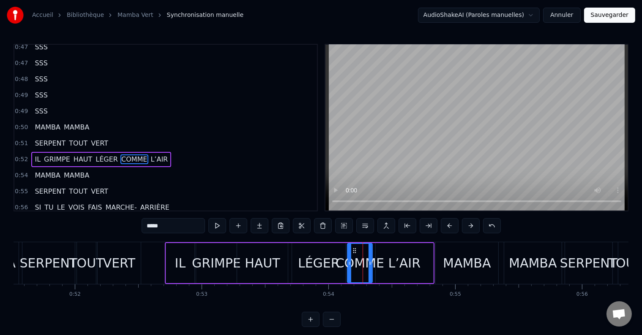
drag, startPoint x: 352, startPoint y: 264, endPoint x: 347, endPoint y: 264, distance: 5.6
click at [348, 264] on icon at bounding box center [349, 263] width 3 height 7
click at [390, 264] on div "L’AIR" at bounding box center [404, 263] width 32 height 19
type input "*****"
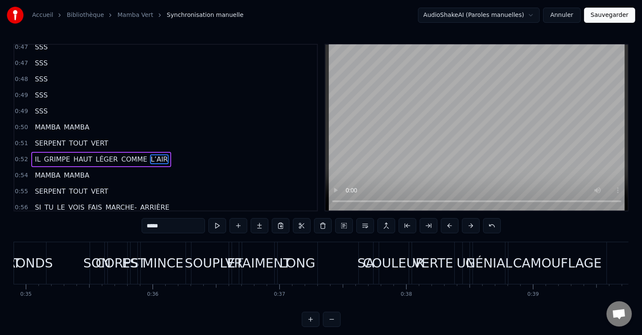
scroll to position [0, 3404]
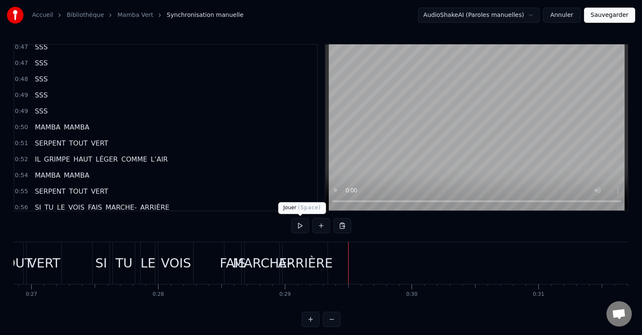
click at [302, 223] on button at bounding box center [300, 225] width 18 height 15
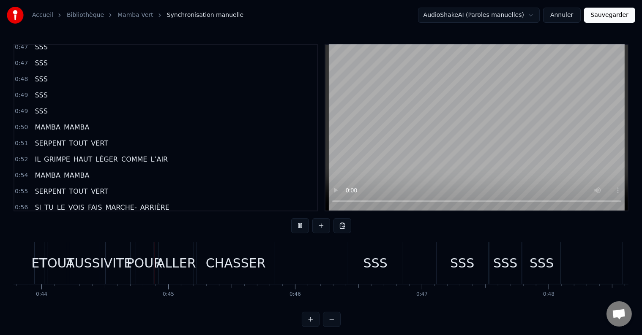
scroll to position [0, 5579]
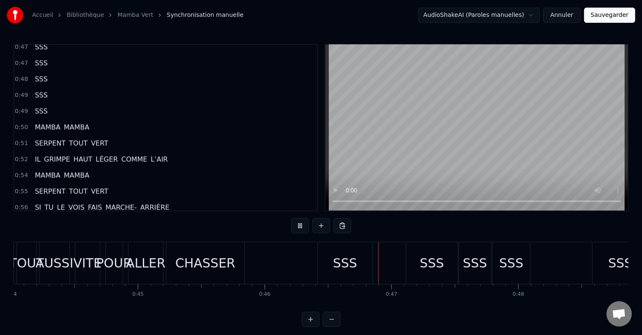
click at [302, 224] on button at bounding box center [300, 225] width 18 height 15
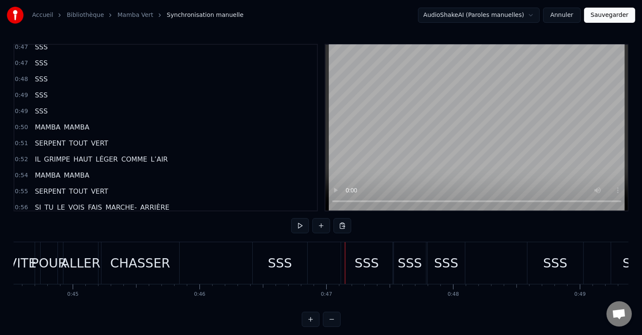
scroll to position [0, 5622]
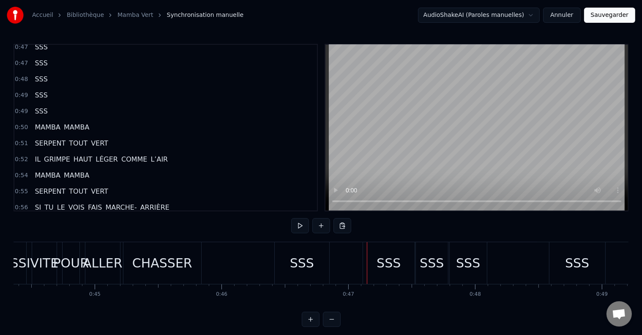
click at [296, 223] on button at bounding box center [300, 225] width 18 height 15
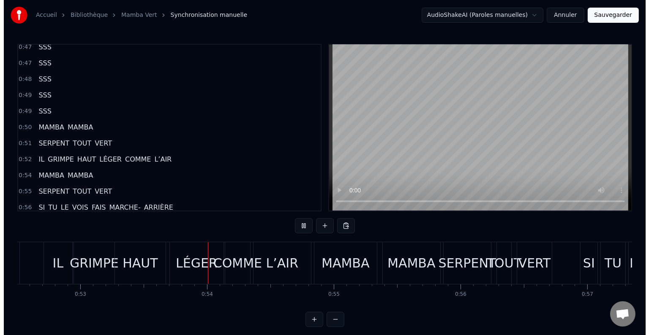
scroll to position [0, 6723]
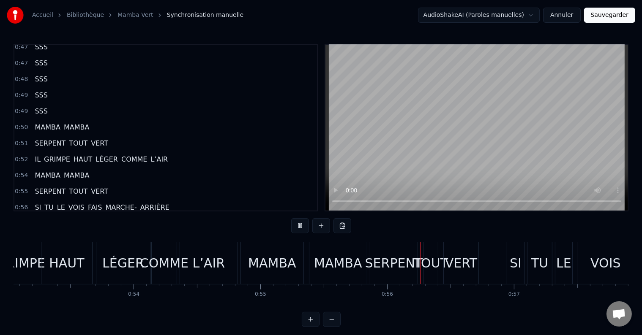
click at [296, 223] on button at bounding box center [300, 225] width 18 height 15
click at [101, 155] on span "LÉGER" at bounding box center [107, 160] width 24 height 10
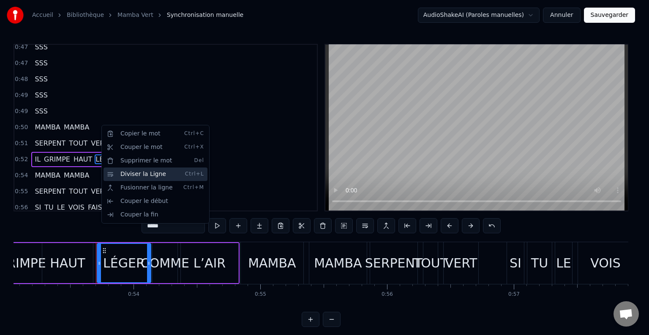
click at [120, 171] on div "Diviser la Ligne Ctrl+L" at bounding box center [155, 175] width 104 height 14
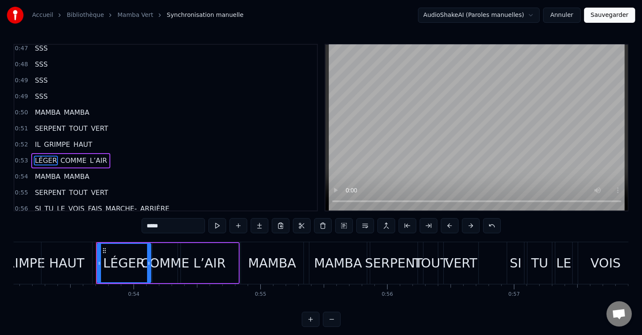
scroll to position [904, 0]
click at [87, 203] on span "FAIS" at bounding box center [95, 208] width 16 height 10
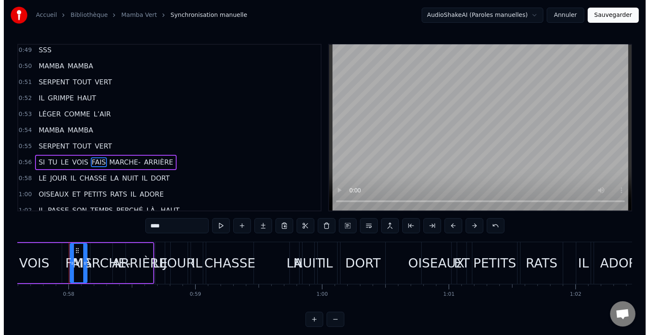
scroll to position [0, 7308]
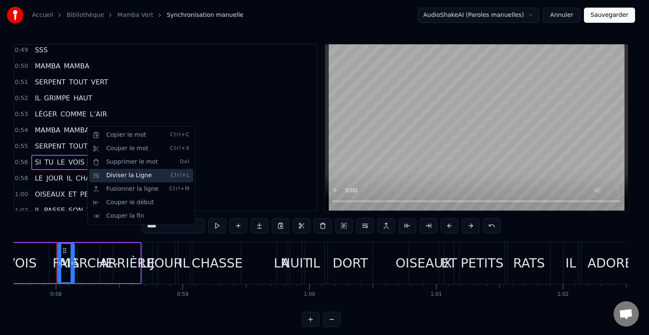
click at [101, 173] on div "Diviser la Ligne Ctrl+L" at bounding box center [141, 176] width 104 height 14
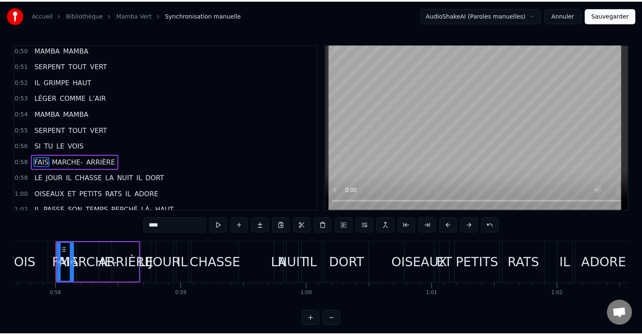
scroll to position [966, 0]
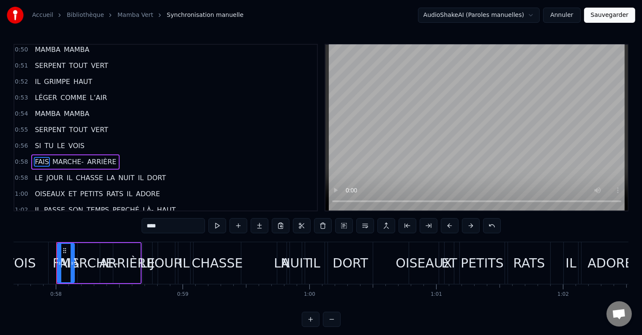
click at [106, 173] on span "LA" at bounding box center [111, 178] width 10 height 10
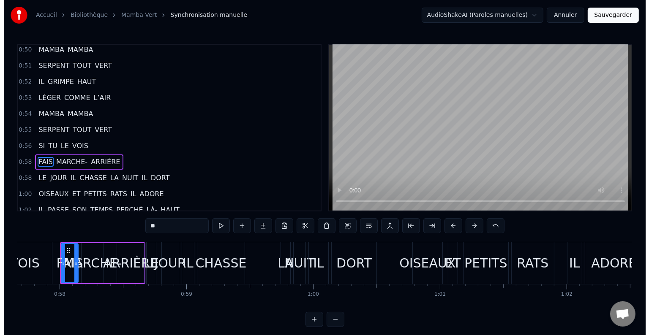
scroll to position [982, 0]
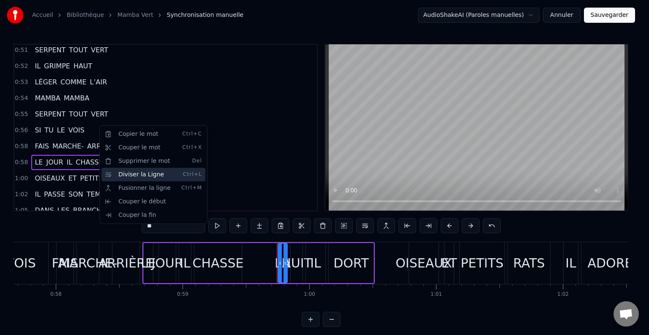
click at [130, 177] on div "Diviser la Ligne Ctrl+L" at bounding box center [153, 175] width 104 height 14
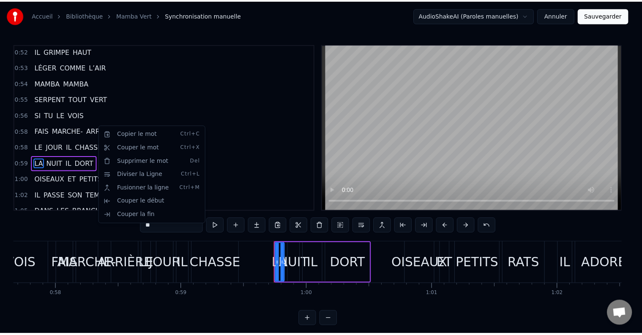
scroll to position [997, 0]
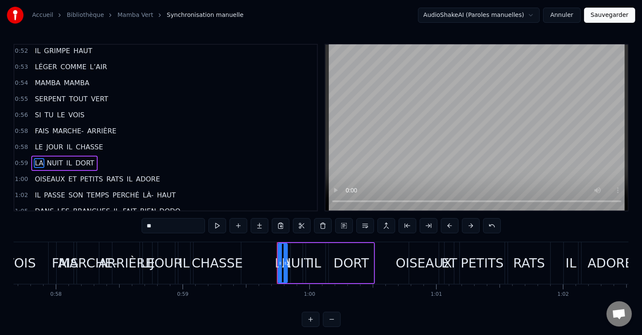
click at [126, 174] on span "IL" at bounding box center [130, 179] width 8 height 10
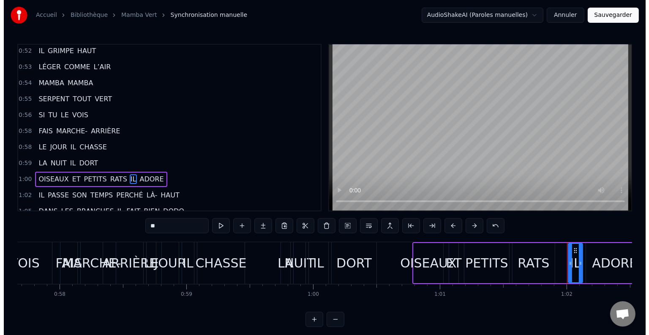
scroll to position [1013, 0]
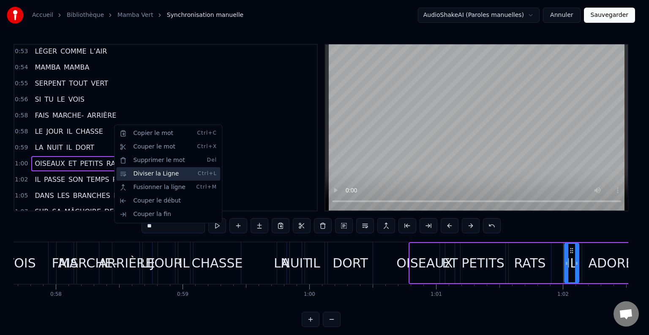
click at [136, 176] on div "Diviser la Ligne Ctrl+L" at bounding box center [168, 174] width 104 height 14
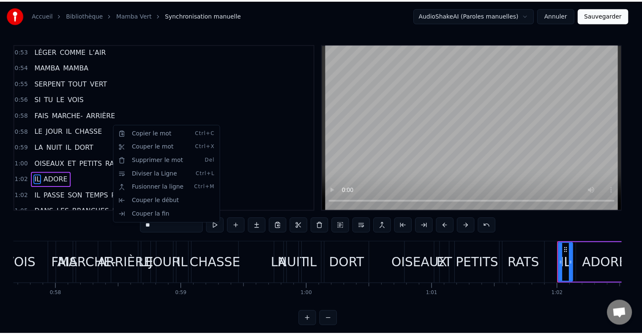
scroll to position [1028, 0]
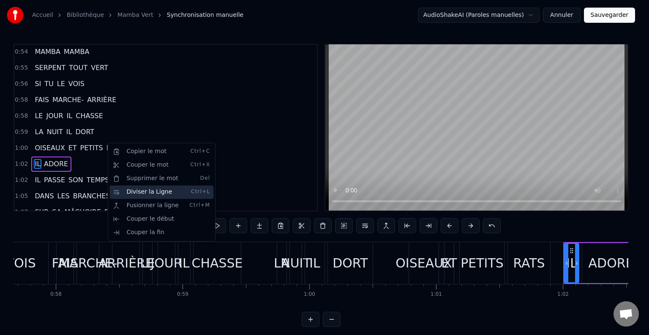
click at [127, 192] on div "Diviser la Ligne Ctrl+L" at bounding box center [161, 192] width 104 height 14
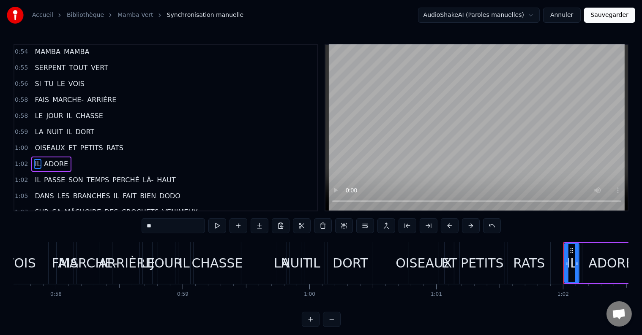
click at [112, 175] on span "PERCHÉ" at bounding box center [126, 180] width 28 height 10
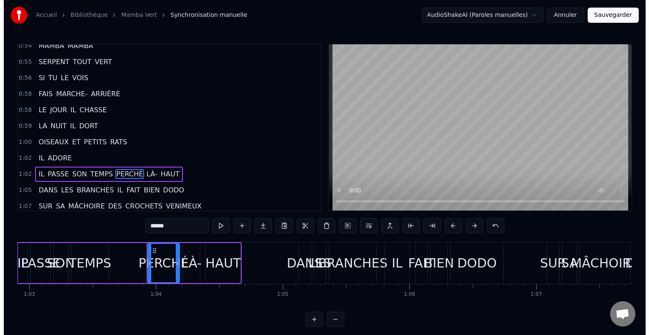
scroll to position [0, 8058]
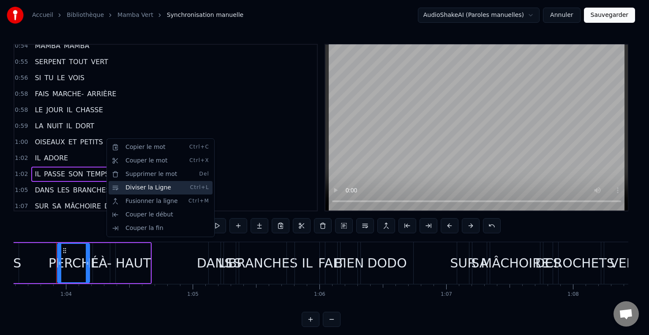
click at [128, 186] on div "Diviser la Ligne Ctrl+L" at bounding box center [161, 188] width 104 height 14
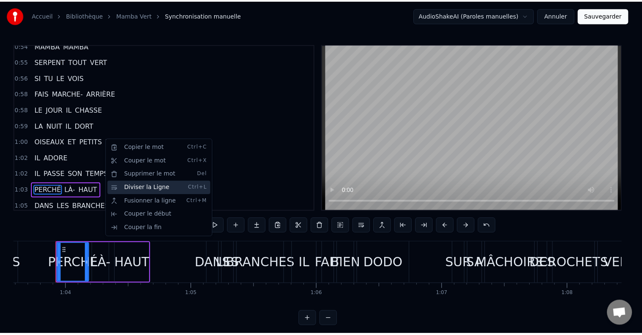
scroll to position [1059, 0]
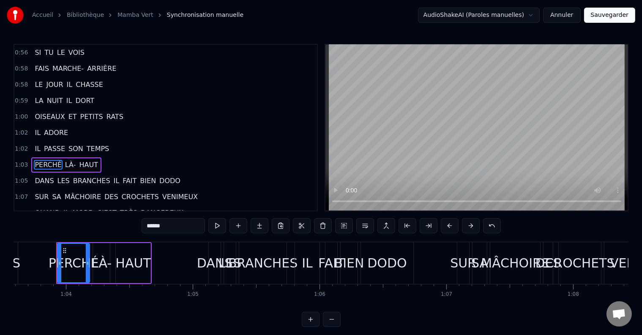
click at [44, 176] on span "DANS" at bounding box center [44, 181] width 21 height 10
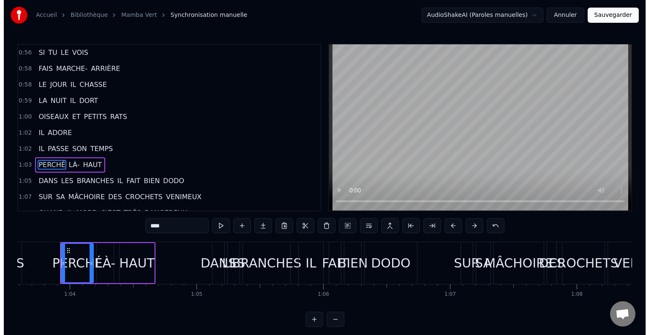
scroll to position [1075, 0]
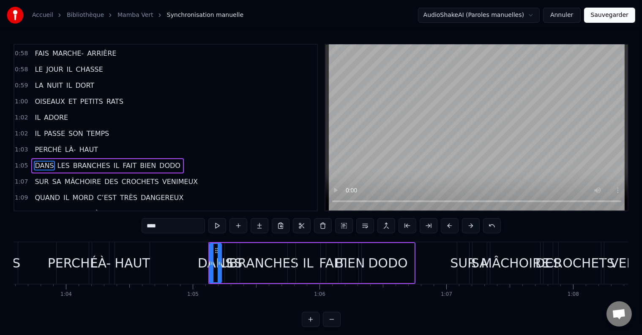
click at [113, 161] on span "IL" at bounding box center [117, 166] width 8 height 10
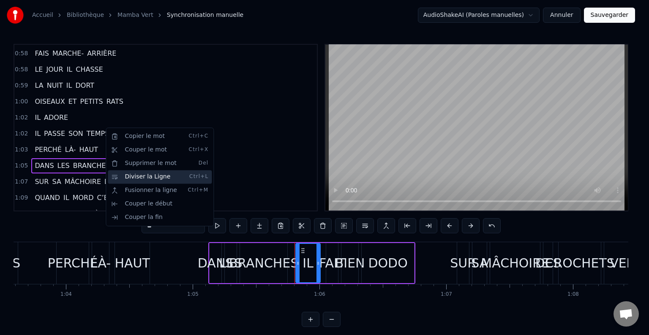
click at [127, 178] on div "Diviser la Ligne Ctrl+L" at bounding box center [160, 177] width 104 height 14
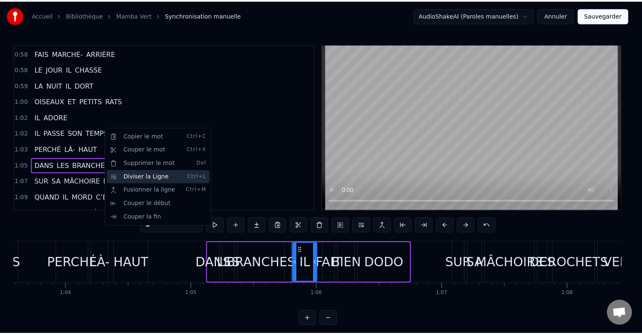
scroll to position [1090, 0]
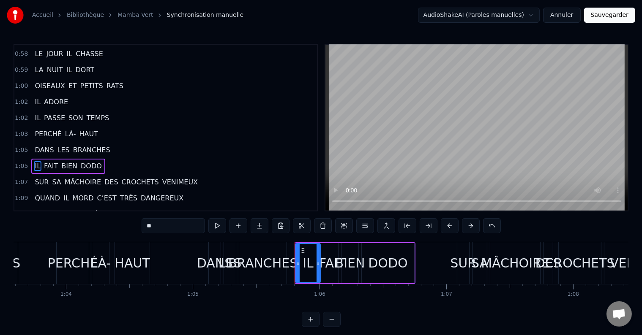
click at [103, 177] on span "DES" at bounding box center [111, 182] width 16 height 10
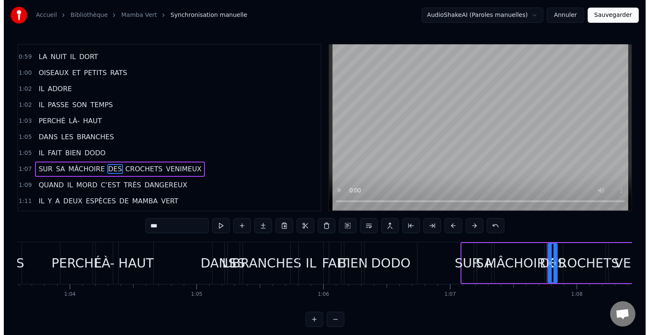
scroll to position [1106, 0]
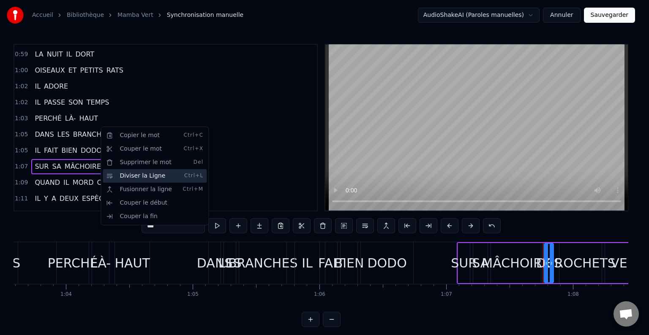
click at [122, 177] on div "Diviser la Ligne Ctrl+L" at bounding box center [155, 176] width 104 height 14
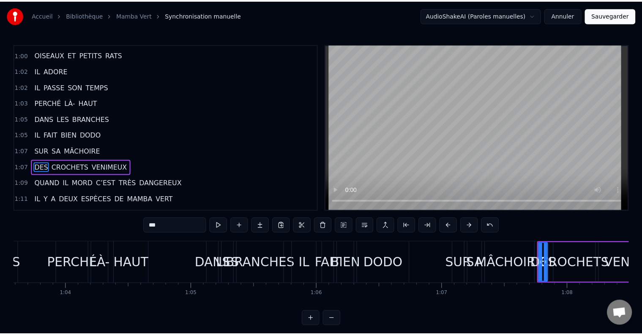
scroll to position [1122, 0]
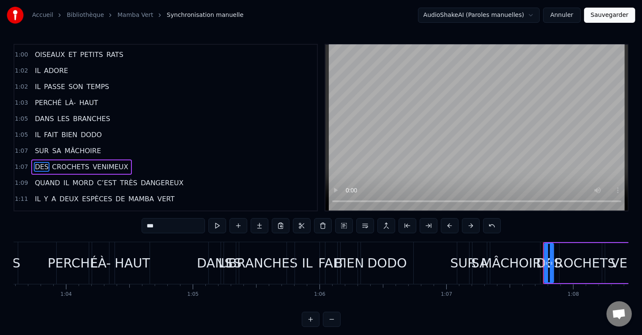
click at [97, 178] on span "C’EST" at bounding box center [106, 183] width 21 height 10
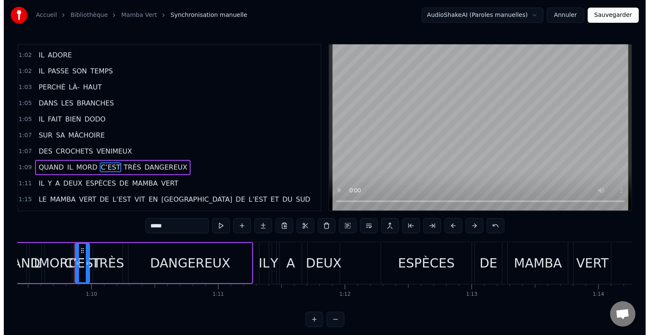
scroll to position [0, 8811]
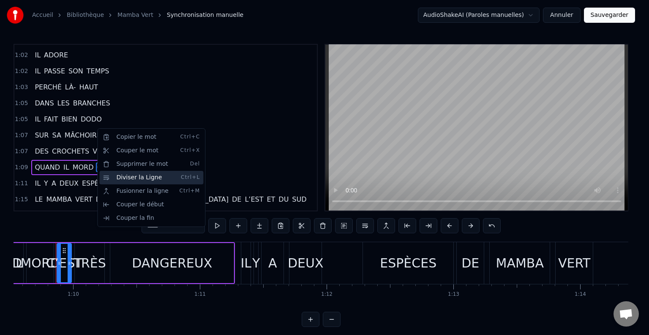
click at [117, 177] on div "Diviser la Ligne Ctrl+L" at bounding box center [151, 178] width 104 height 14
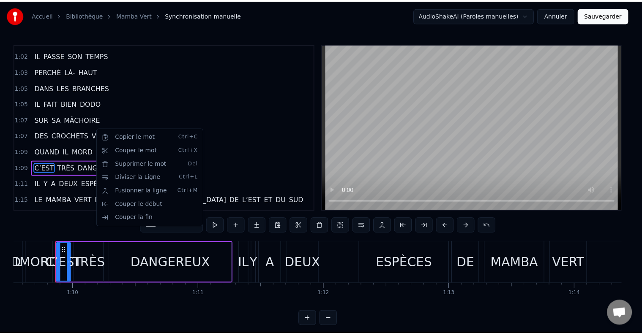
scroll to position [1152, 0]
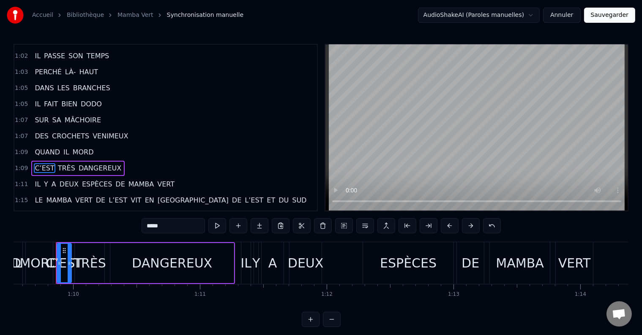
click at [130, 196] on span "VIT" at bounding box center [136, 201] width 12 height 10
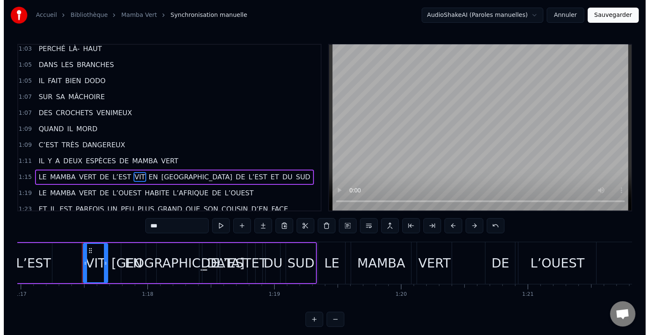
scroll to position [0, 9777]
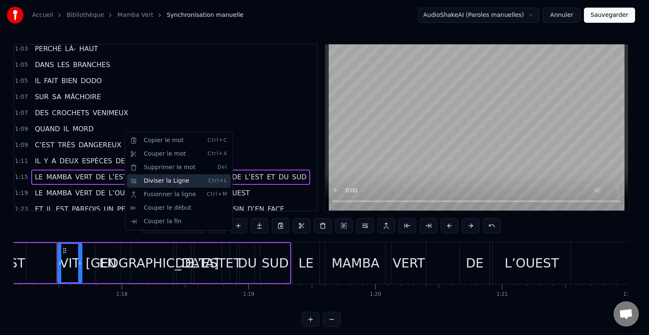
click at [161, 181] on div "Diviser la Ligne Ctrl+L" at bounding box center [179, 181] width 104 height 14
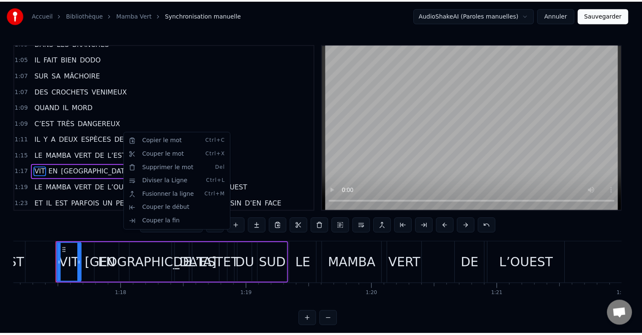
scroll to position [1199, 0]
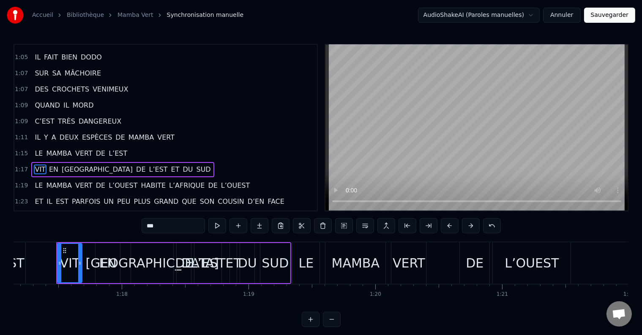
click at [140, 181] on span "HABITE" at bounding box center [153, 186] width 27 height 10
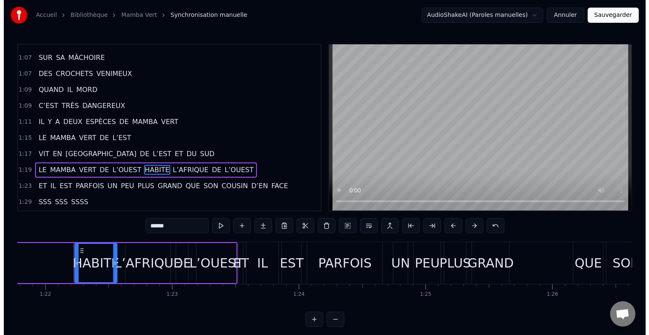
scroll to position [0, 10378]
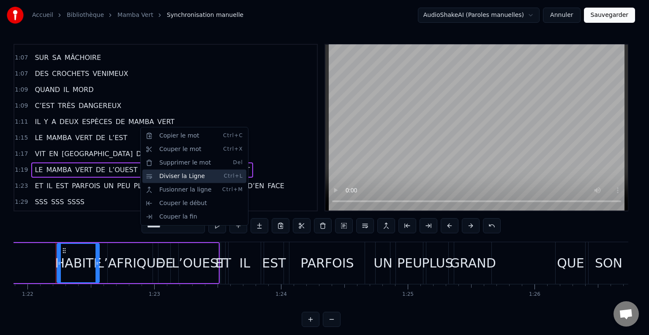
click at [159, 178] on div "Diviser la Ligne Ctrl+L" at bounding box center [194, 177] width 104 height 14
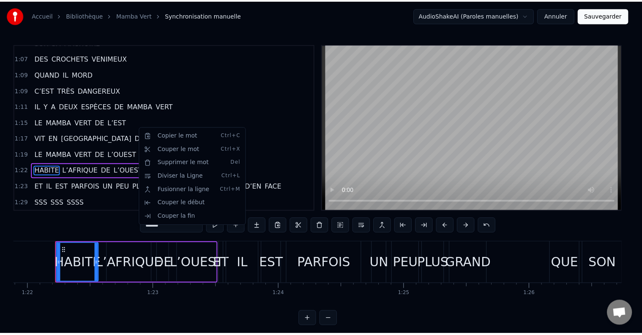
scroll to position [1230, 0]
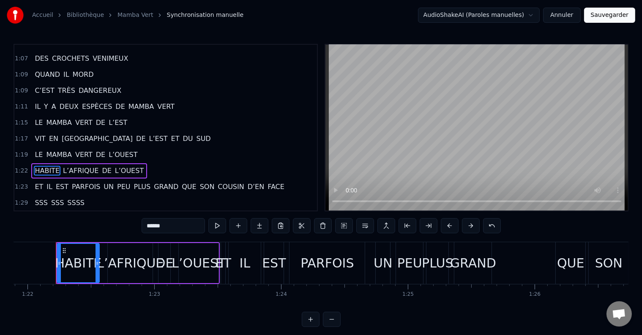
click at [181, 182] on span "QUE" at bounding box center [189, 187] width 16 height 10
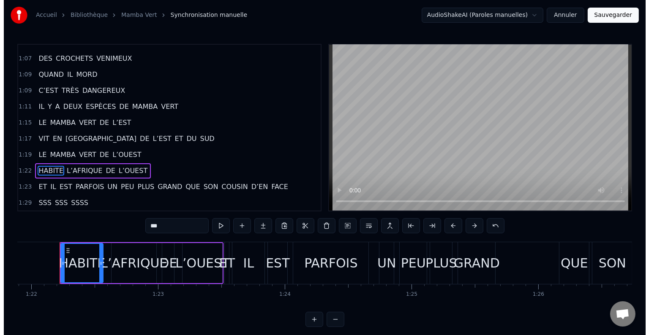
scroll to position [1246, 0]
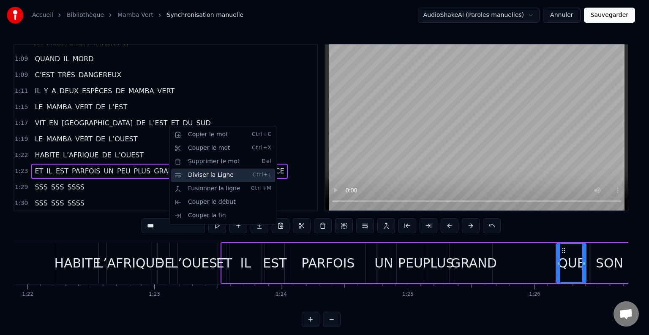
click at [182, 176] on div "Diviser la Ligne Ctrl+L" at bounding box center [223, 176] width 104 height 14
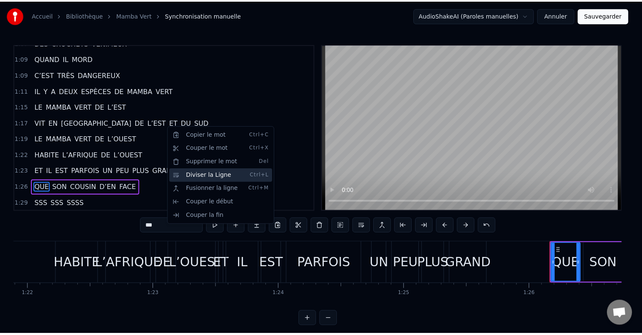
scroll to position [1261, 0]
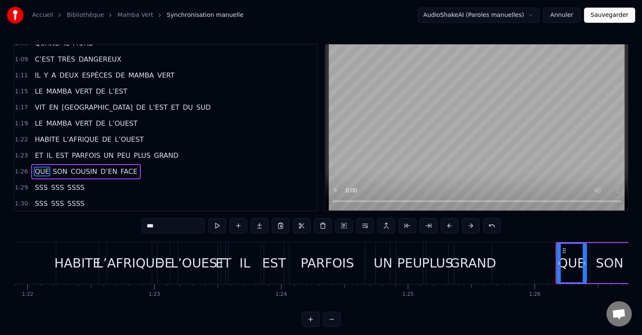
click at [103, 151] on span "UN" at bounding box center [109, 156] width 12 height 10
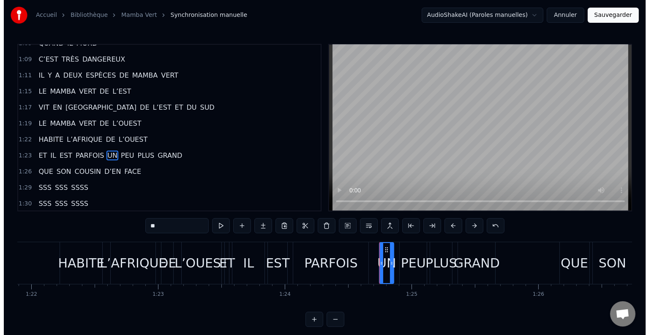
scroll to position [1246, 0]
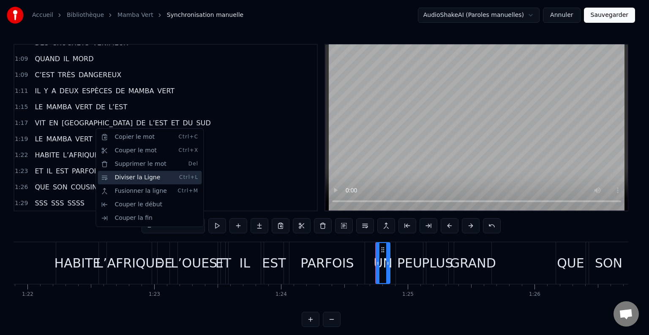
click at [122, 180] on div "Diviser la Ligne Ctrl+L" at bounding box center [150, 178] width 104 height 14
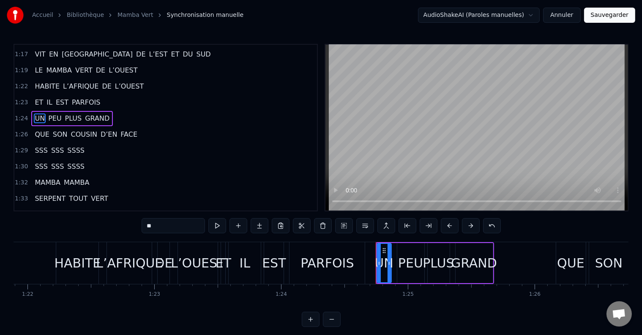
scroll to position [1346, 0]
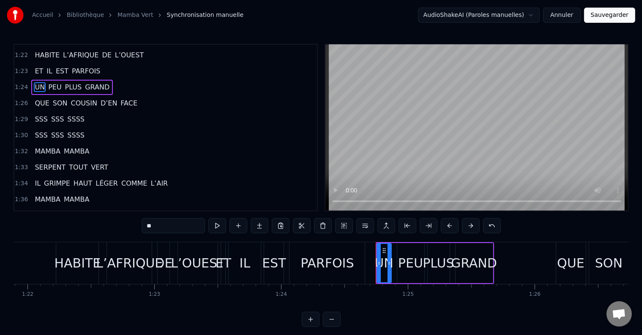
click at [37, 114] on span "SSS" at bounding box center [41, 119] width 14 height 10
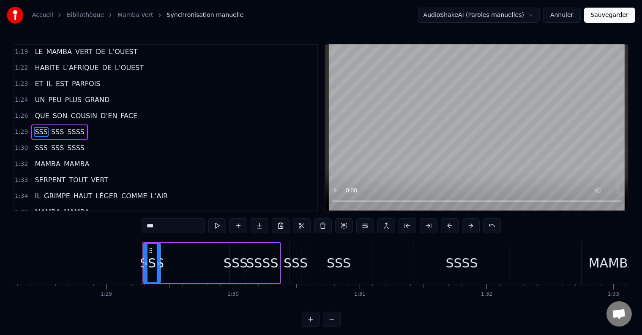
scroll to position [0, 11272]
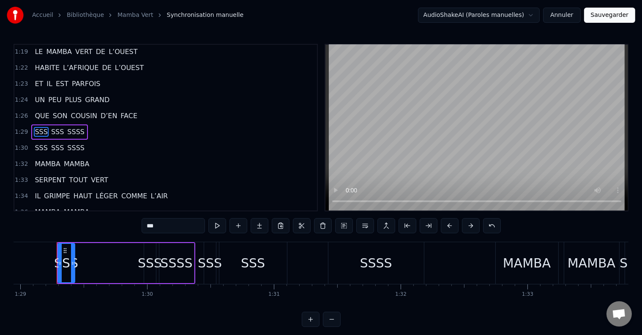
click at [50, 127] on span "SSS" at bounding box center [57, 132] width 14 height 10
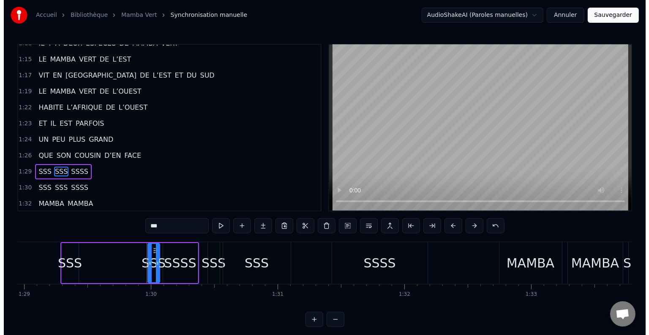
scroll to position [1293, 0]
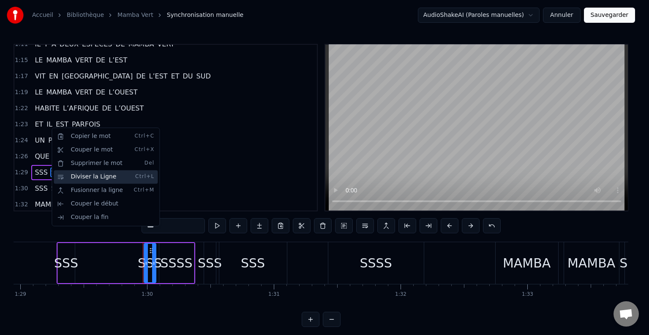
click at [70, 180] on div "Diviser la Ligne Ctrl+L" at bounding box center [106, 177] width 104 height 14
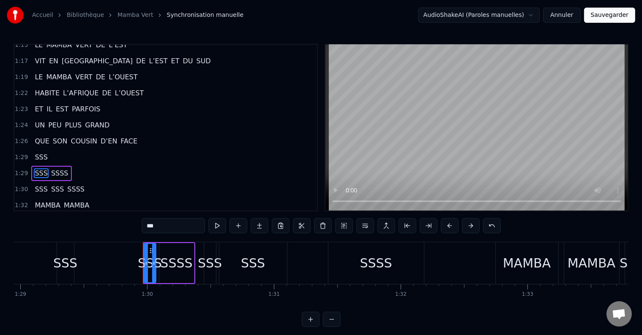
click at [51, 169] on span "SSSS" at bounding box center [59, 174] width 19 height 10
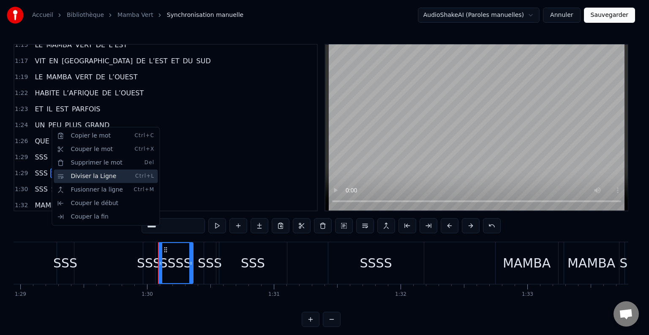
click at [73, 180] on div "Diviser la Ligne Ctrl+L" at bounding box center [106, 177] width 104 height 14
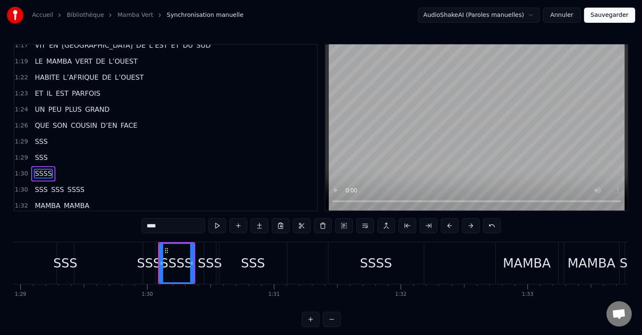
click at [51, 185] on span "SSS" at bounding box center [57, 190] width 14 height 10
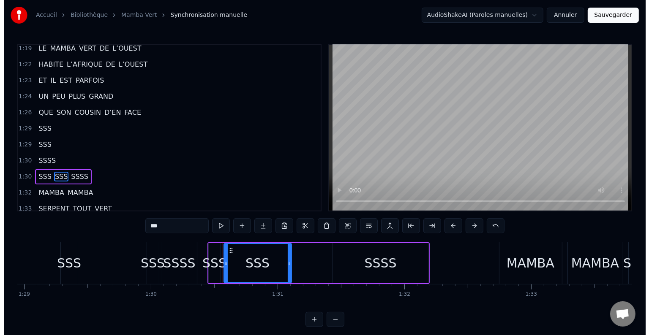
scroll to position [1339, 0]
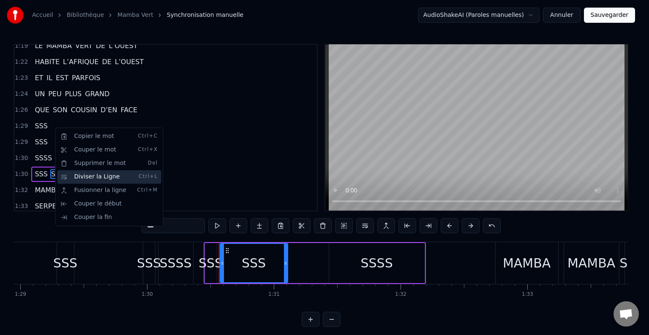
click at [79, 177] on div "Diviser la Ligne Ctrl+L" at bounding box center [109, 177] width 104 height 14
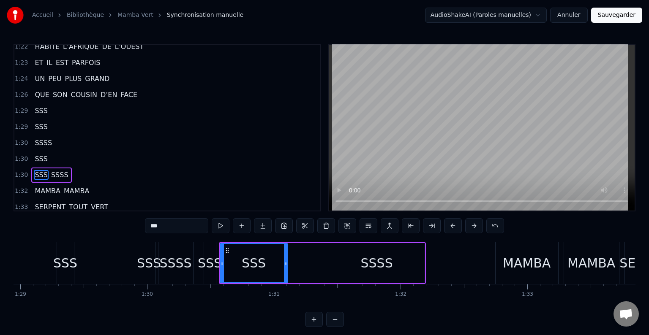
scroll to position [1355, 0]
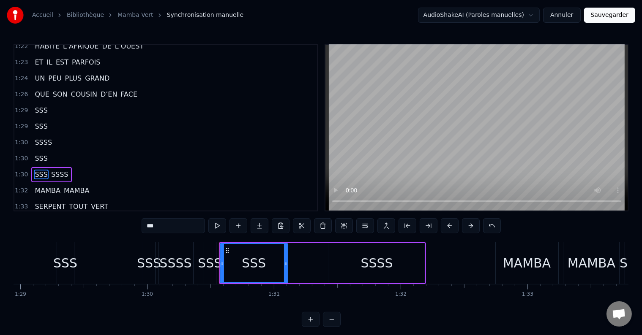
click at [53, 170] on span "SSSS" at bounding box center [59, 175] width 19 height 10
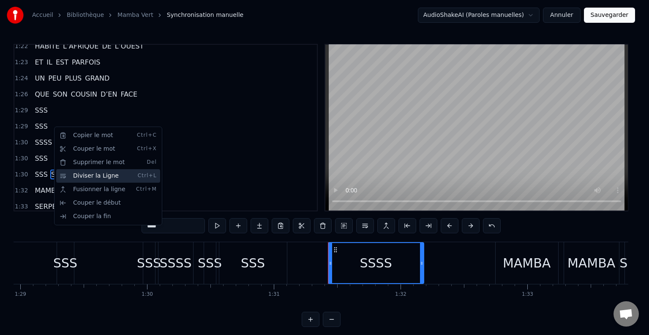
click at [76, 177] on div "Diviser la Ligne Ctrl+L" at bounding box center [108, 176] width 104 height 14
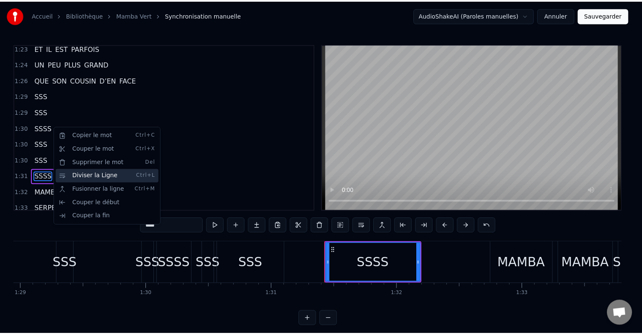
scroll to position [1370, 0]
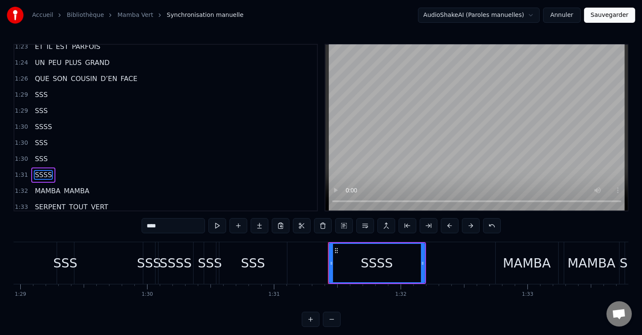
click at [95, 218] on span "LÉGER" at bounding box center [107, 223] width 24 height 10
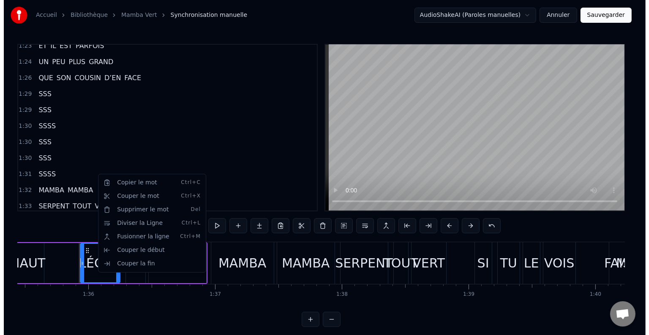
scroll to position [0, 12114]
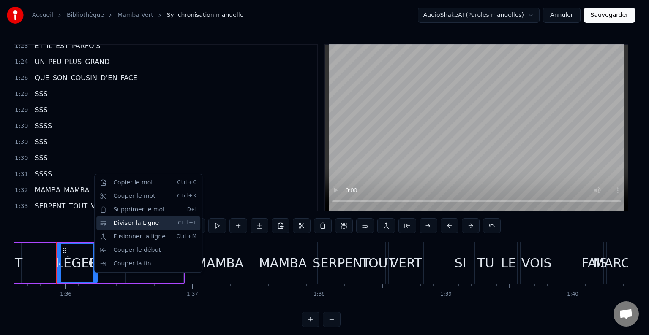
click at [121, 227] on div "Diviser la Ligne Ctrl+L" at bounding box center [148, 224] width 104 height 14
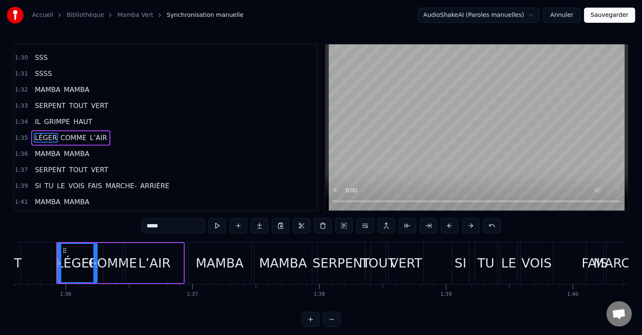
scroll to position [1475, 0]
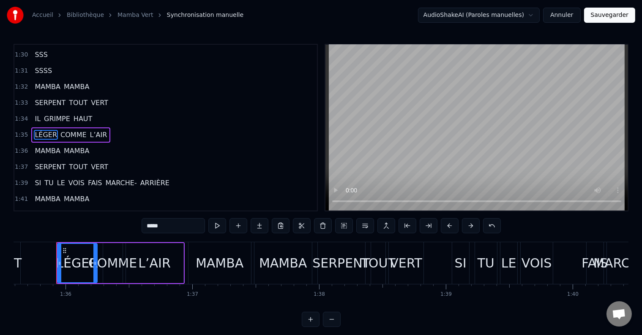
click at [87, 178] on span "FAIS" at bounding box center [95, 183] width 16 height 10
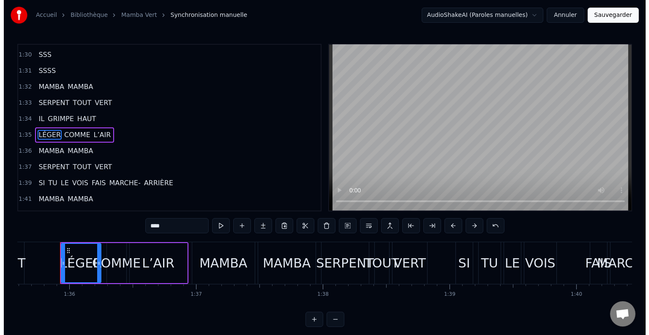
scroll to position [1479, 0]
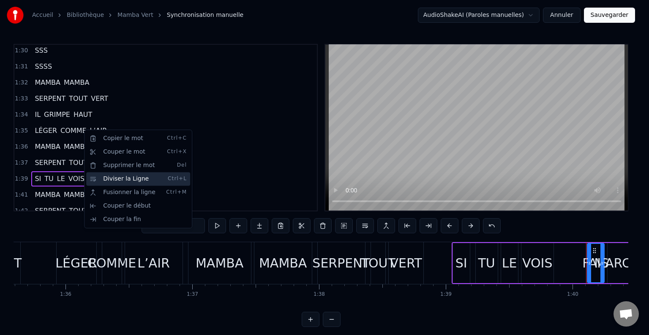
click at [106, 182] on div "Diviser la Ligne Ctrl+L" at bounding box center [138, 179] width 104 height 14
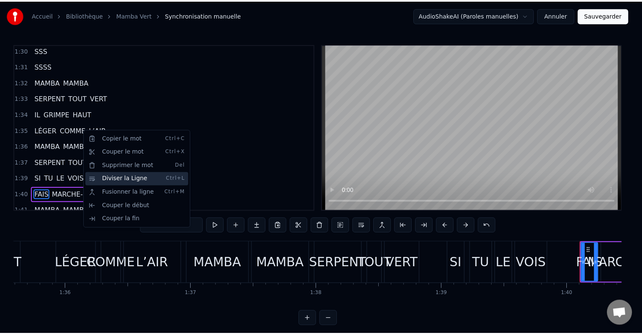
scroll to position [1495, 0]
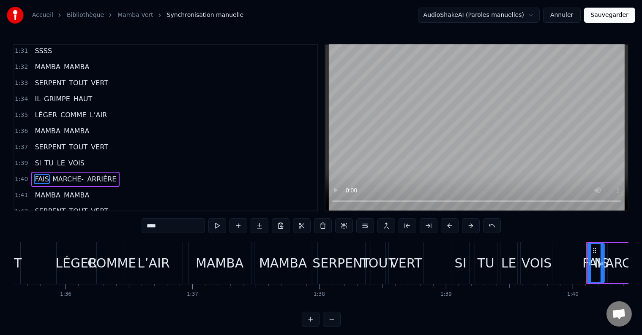
click at [95, 223] on span "LÉGER" at bounding box center [107, 228] width 24 height 10
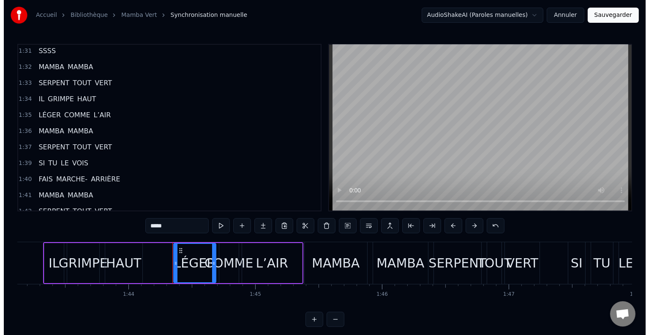
scroll to position [0, 13181]
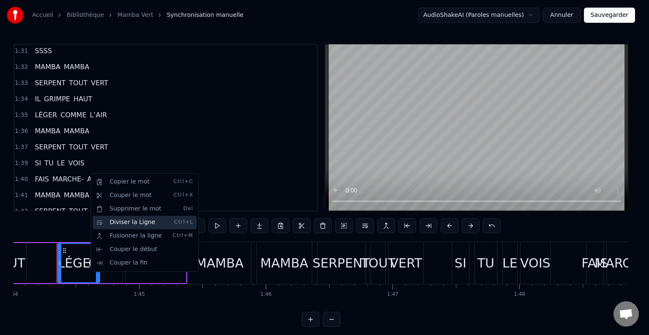
click at [112, 226] on div "Diviser la Ligne Ctrl+L" at bounding box center [145, 223] width 104 height 14
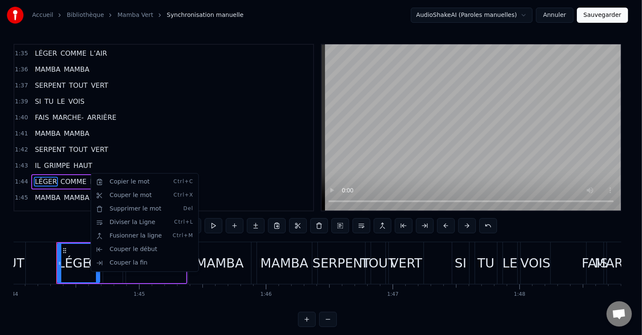
scroll to position [1557, 0]
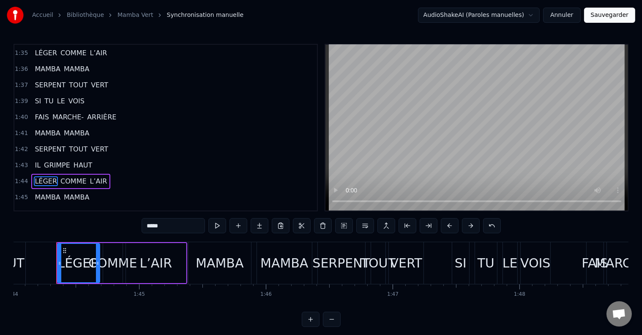
click at [87, 225] on span "FAIS" at bounding box center [95, 230] width 16 height 10
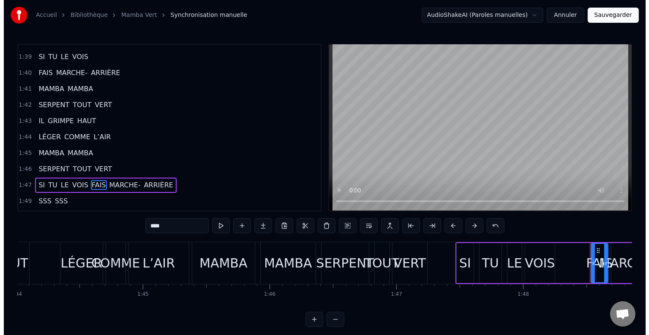
scroll to position [1604, 0]
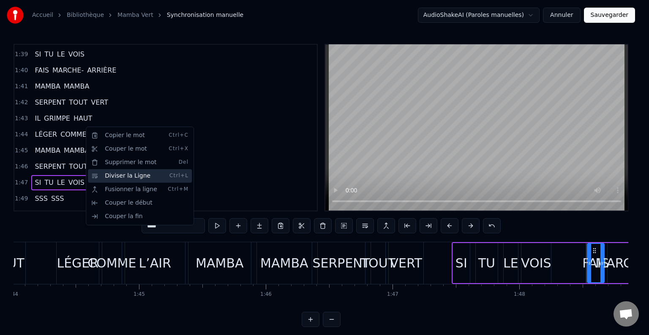
click at [117, 178] on div "Diviser la Ligne Ctrl+L" at bounding box center [140, 176] width 104 height 14
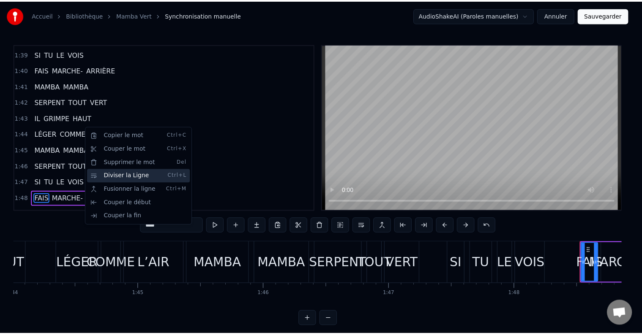
scroll to position [1619, 0]
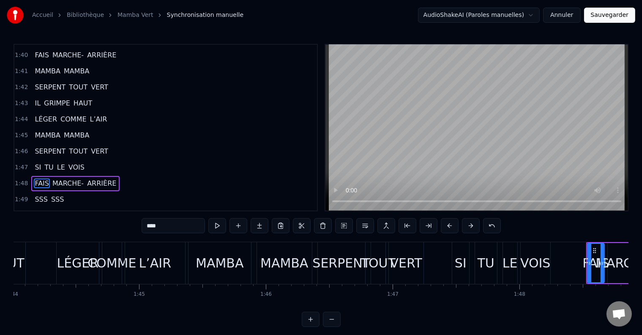
click at [50, 195] on span "SSS" at bounding box center [57, 200] width 14 height 10
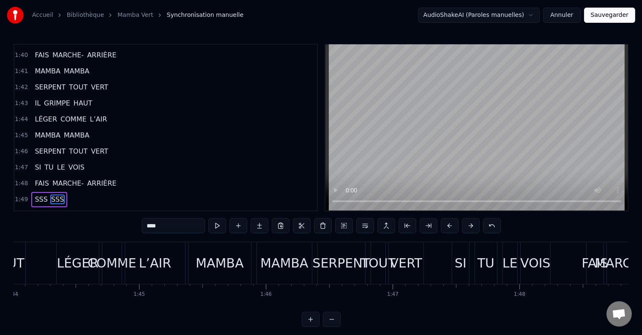
type input "***"
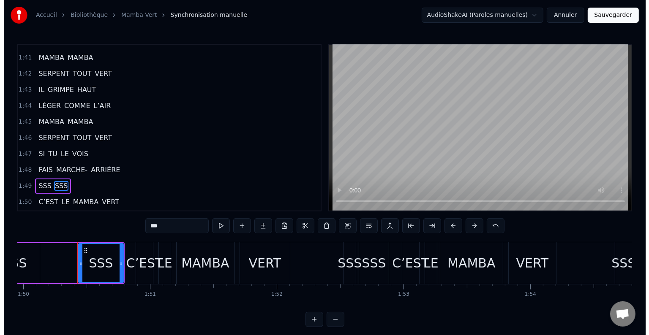
scroll to position [0, 13951]
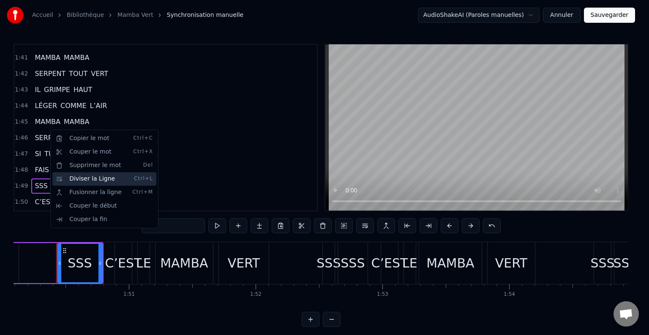
click at [74, 179] on div "Diviser la Ligne Ctrl+L" at bounding box center [104, 179] width 104 height 14
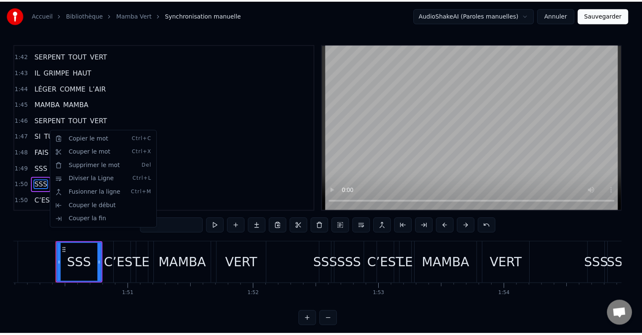
scroll to position [1650, 0]
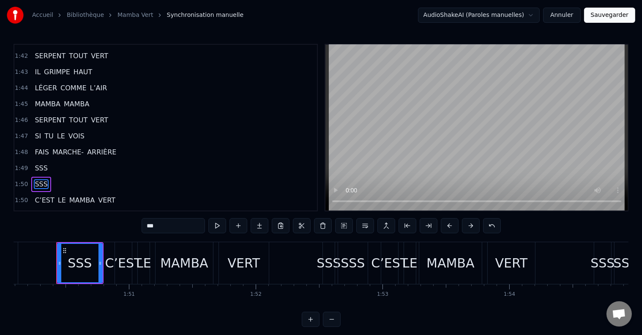
click at [50, 212] on span "SSS" at bounding box center [57, 217] width 14 height 10
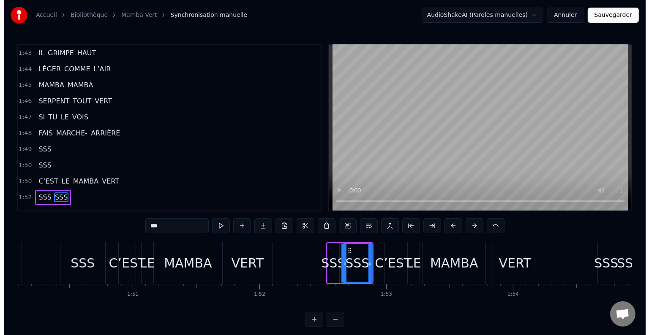
scroll to position [1681, 0]
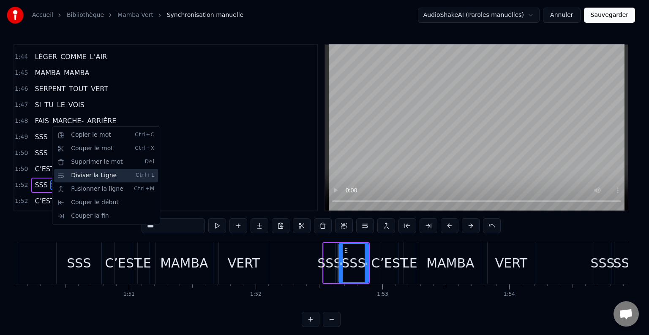
click at [69, 176] on div "Diviser la Ligne Ctrl+L" at bounding box center [106, 176] width 104 height 14
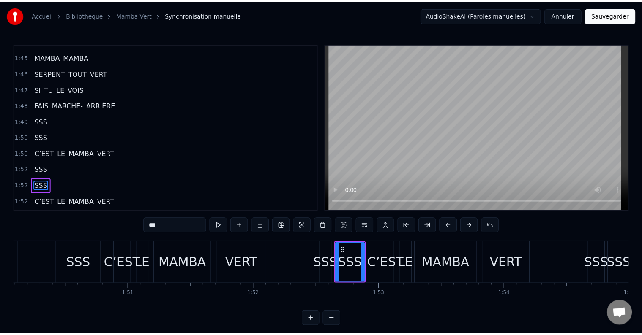
scroll to position [1696, 0]
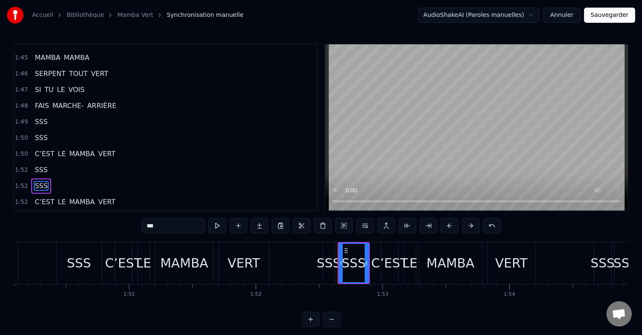
click at [52, 213] on span "SSS" at bounding box center [57, 218] width 14 height 10
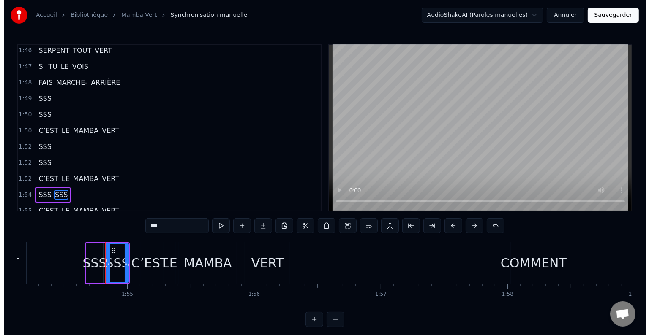
scroll to position [0, 14509]
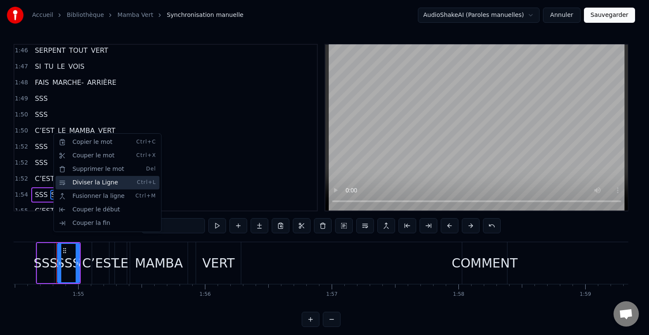
click at [76, 181] on div "Diviser la Ligne Ctrl+L" at bounding box center [107, 183] width 104 height 14
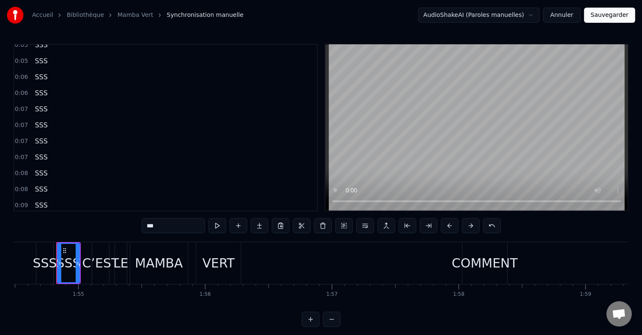
scroll to position [0, 0]
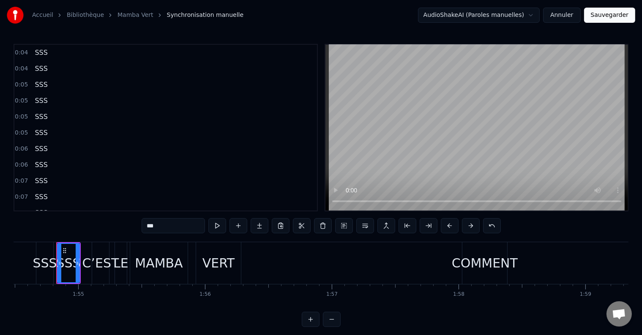
click at [41, 64] on span "SSS" at bounding box center [41, 69] width 14 height 10
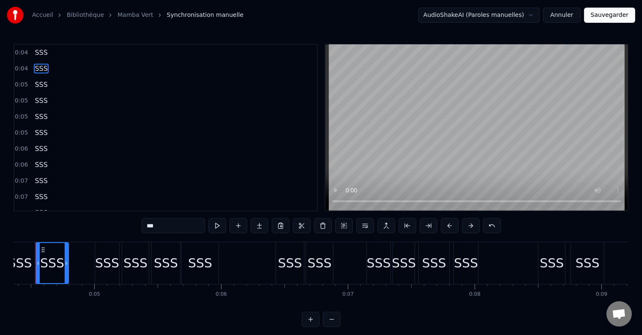
scroll to position [0, 532]
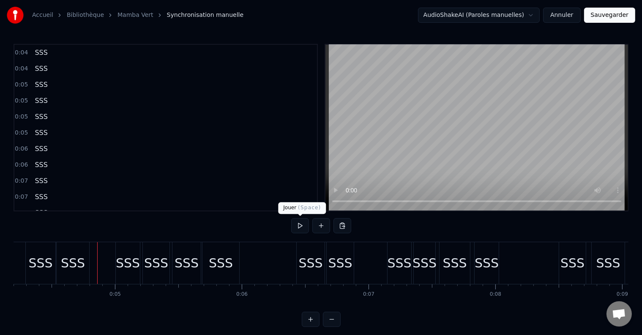
click at [302, 227] on button at bounding box center [300, 225] width 18 height 15
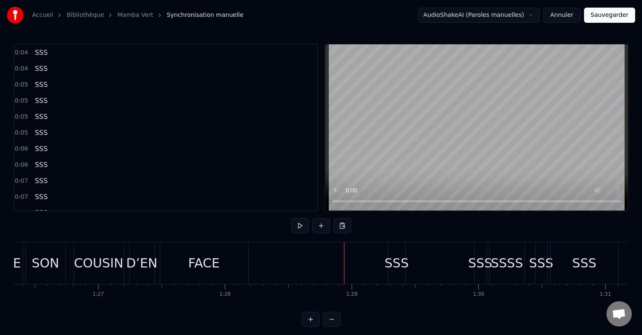
scroll to position [0, 10952]
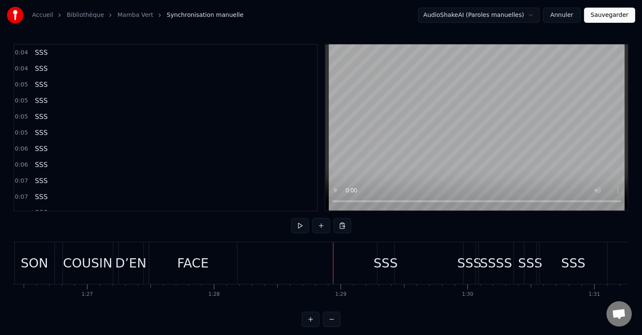
click at [384, 265] on div "SSS" at bounding box center [385, 263] width 24 height 19
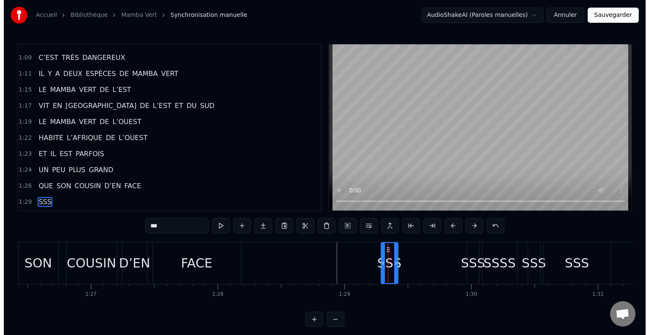
scroll to position [1293, 0]
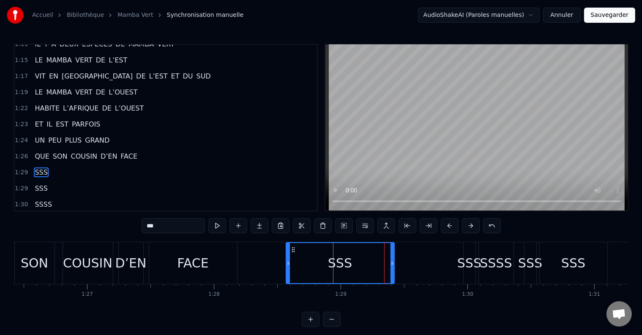
drag, startPoint x: 378, startPoint y: 264, endPoint x: 287, endPoint y: 261, distance: 91.3
click at [287, 261] on icon at bounding box center [287, 263] width 3 height 7
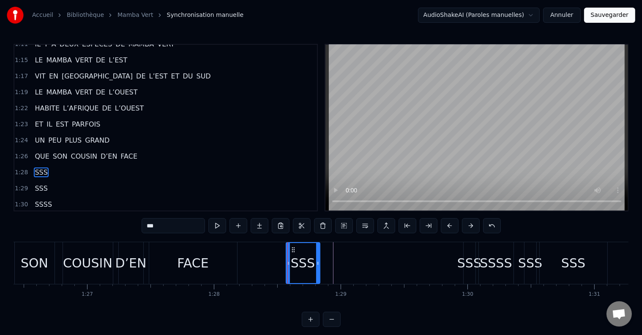
drag, startPoint x: 393, startPoint y: 259, endPoint x: 319, endPoint y: 264, distance: 74.5
click at [319, 264] on div at bounding box center [317, 263] width 3 height 40
click at [50, 165] on div "1:28 SSS" at bounding box center [165, 173] width 302 height 16
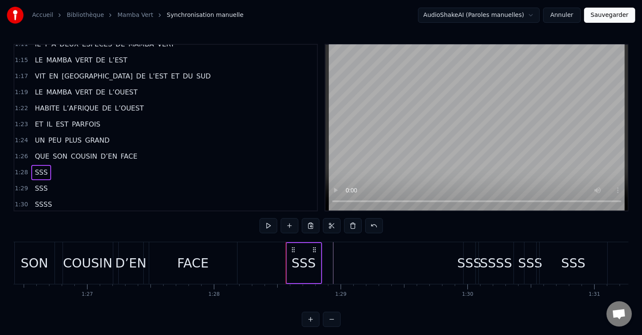
click at [46, 165] on div "1:28 SSS" at bounding box center [165, 173] width 302 height 16
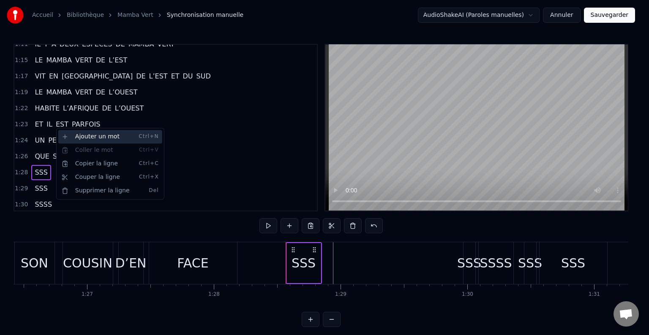
click at [75, 137] on div "Ajouter un mot Ctrl+N" at bounding box center [110, 137] width 104 height 14
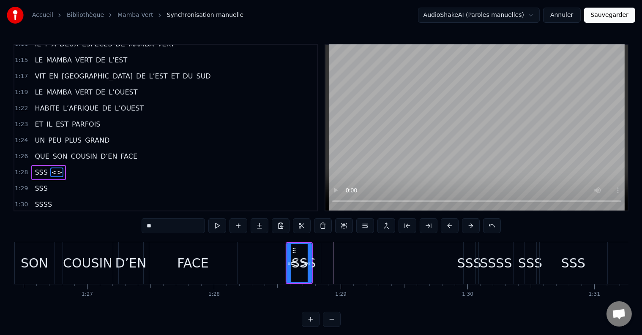
drag, startPoint x: 162, startPoint y: 227, endPoint x: 130, endPoint y: 227, distance: 32.5
click at [130, 227] on div "0:04 SSS 0:04 SSS 0:05 SSS 0:05 SSS 0:05 SSS 0:05 SSS 0:06 SSS 0:06 SSS 0:07 SS…" at bounding box center [321, 185] width 615 height 283
type input "***"
click at [87, 181] on div "1:29 SSS" at bounding box center [165, 189] width 302 height 16
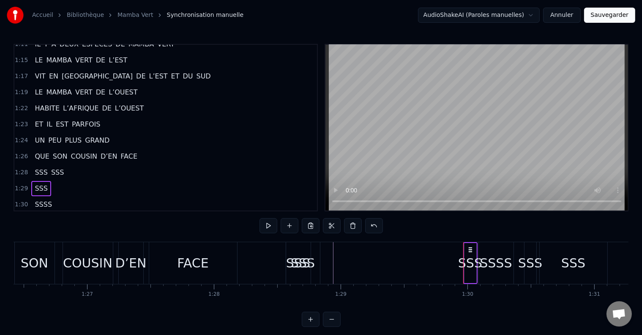
click at [54, 168] on span "SSS" at bounding box center [57, 173] width 14 height 10
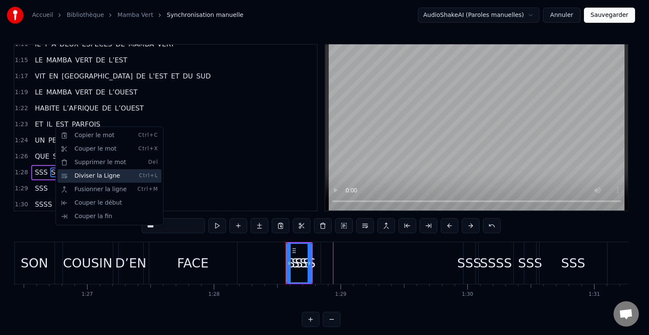
click at [87, 177] on div "Diviser la Ligne Ctrl+L" at bounding box center [109, 176] width 104 height 14
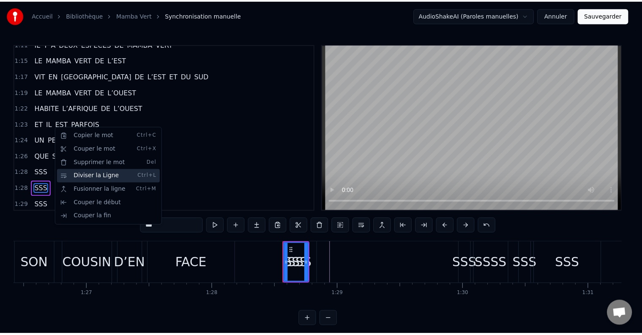
scroll to position [1308, 0]
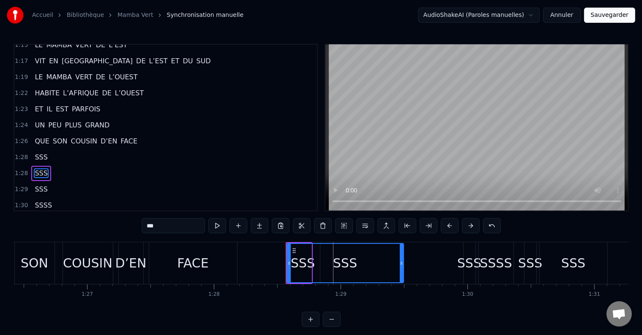
drag, startPoint x: 308, startPoint y: 261, endPoint x: 400, endPoint y: 261, distance: 92.1
click at [400, 261] on icon at bounding box center [401, 263] width 3 height 7
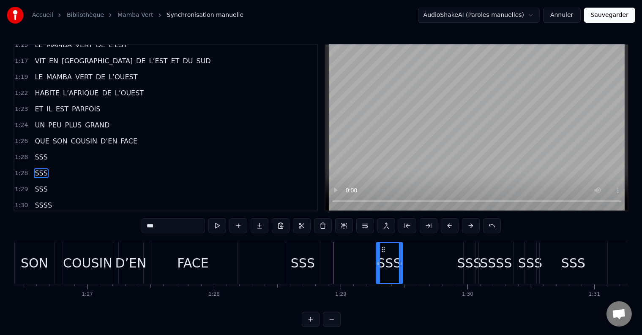
drag, startPoint x: 286, startPoint y: 262, endPoint x: 376, endPoint y: 261, distance: 90.0
click at [376, 261] on icon at bounding box center [377, 263] width 3 height 7
click at [221, 224] on button at bounding box center [217, 225] width 18 height 15
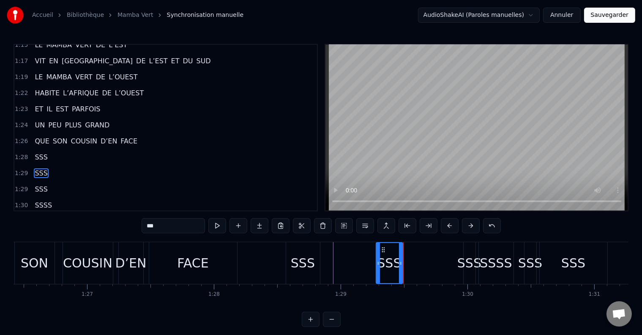
click at [221, 224] on button at bounding box center [217, 225] width 18 height 15
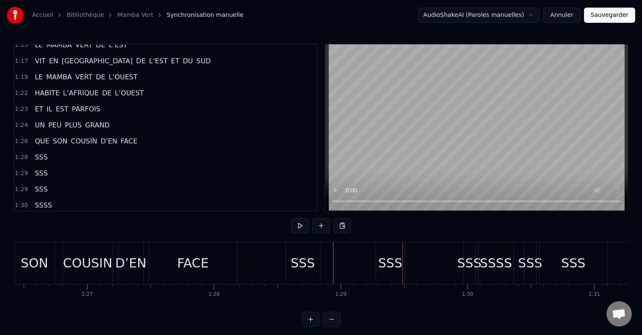
click at [304, 263] on div "SSS" at bounding box center [303, 263] width 24 height 19
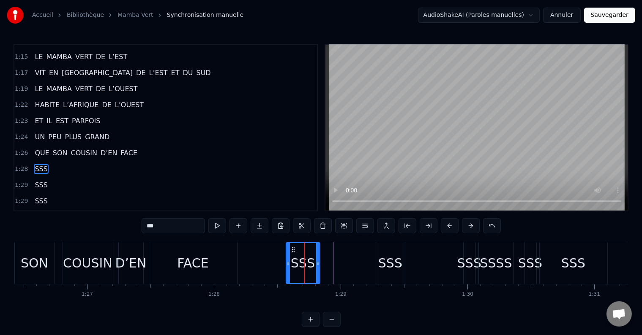
scroll to position [1293, 0]
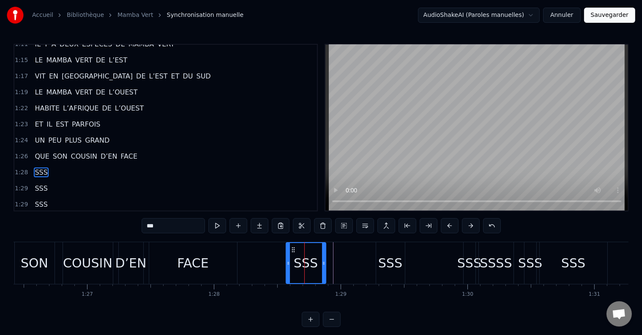
drag, startPoint x: 318, startPoint y: 264, endPoint x: 324, endPoint y: 264, distance: 6.8
click at [324, 264] on icon at bounding box center [323, 263] width 3 height 7
click at [390, 266] on div "SSS" at bounding box center [390, 263] width 24 height 19
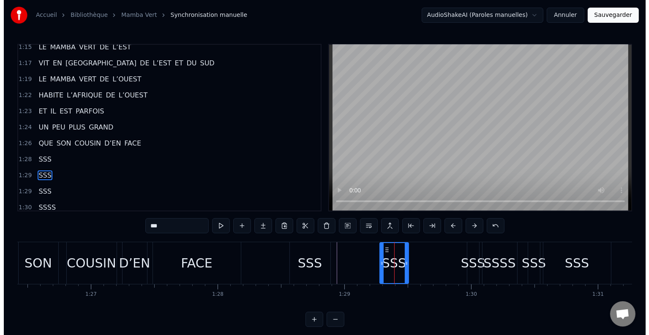
scroll to position [1308, 0]
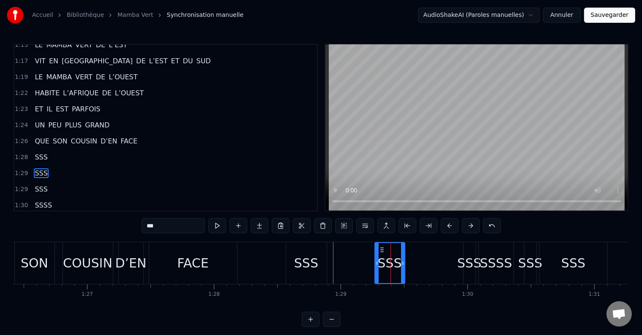
click at [377, 263] on icon at bounding box center [376, 263] width 3 height 7
click at [69, 182] on div "1:29 SSS" at bounding box center [165, 190] width 302 height 16
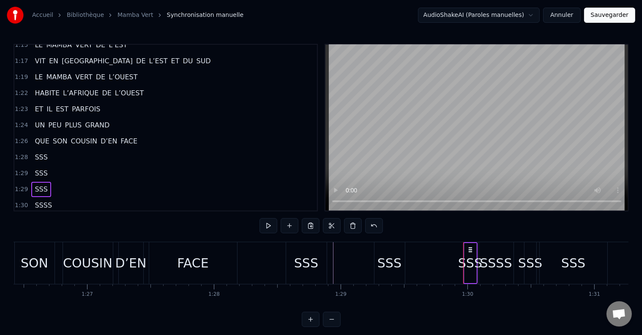
click at [40, 169] on span "SSS" at bounding box center [41, 174] width 14 height 10
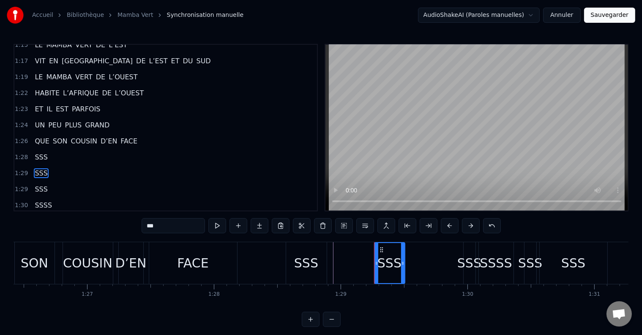
click at [45, 166] on div "SSS" at bounding box center [40, 173] width 19 height 15
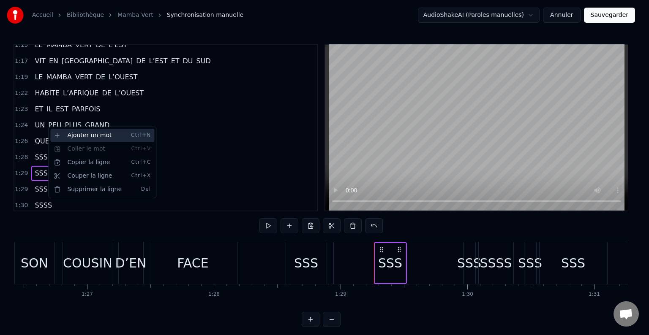
click at [67, 134] on div "Ajouter un mot Ctrl+N" at bounding box center [102, 136] width 104 height 14
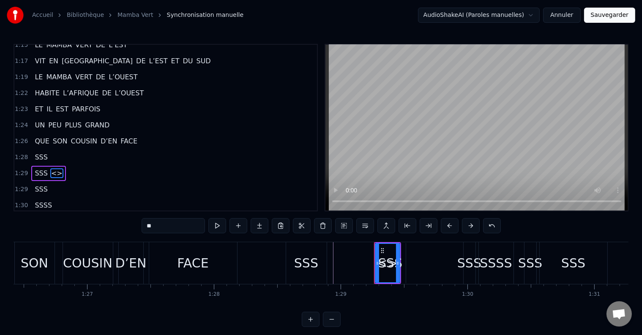
drag, startPoint x: 161, startPoint y: 228, endPoint x: 130, endPoint y: 226, distance: 31.3
click at [130, 226] on div "0:04 SSS 0:04 SSS 0:05 SSS 0:05 SSS 0:05 SSS 0:05 SSS 0:06 SSS 0:06 SSS 0:07 SS…" at bounding box center [321, 185] width 615 height 283
type input "***"
click at [101, 198] on div "1:30 SSSS" at bounding box center [165, 206] width 302 height 16
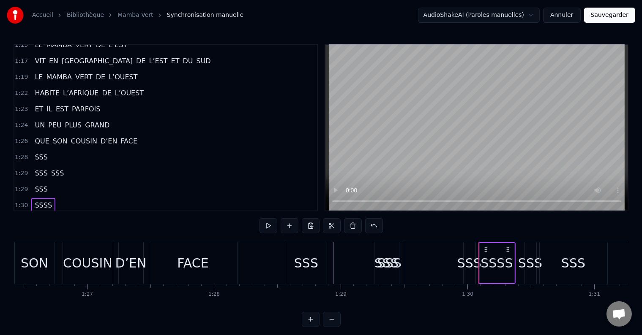
click at [50, 169] on span "SSS" at bounding box center [57, 174] width 14 height 10
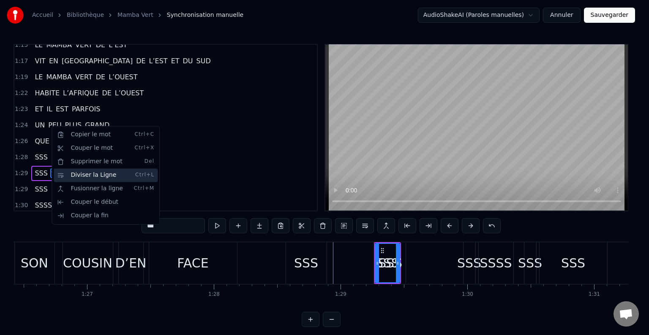
click at [84, 176] on div "Diviser la Ligne Ctrl+L" at bounding box center [106, 176] width 104 height 14
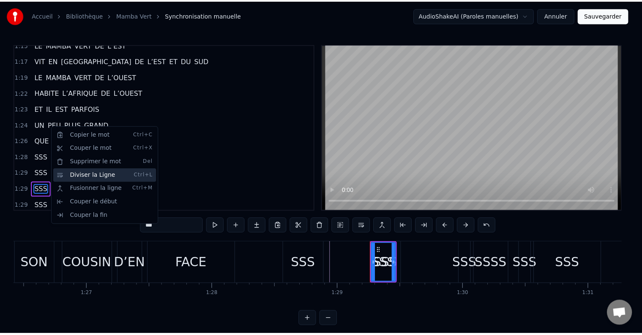
scroll to position [1323, 0]
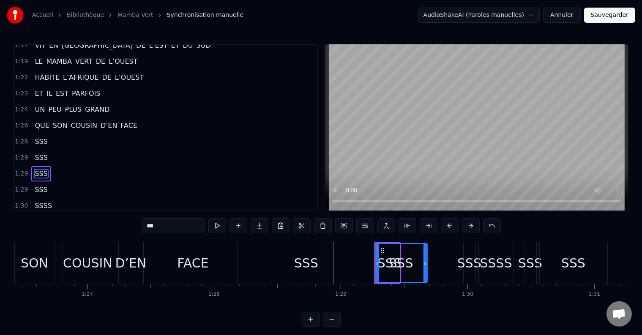
drag, startPoint x: 397, startPoint y: 261, endPoint x: 424, endPoint y: 261, distance: 27.5
click at [424, 261] on icon at bounding box center [424, 263] width 3 height 7
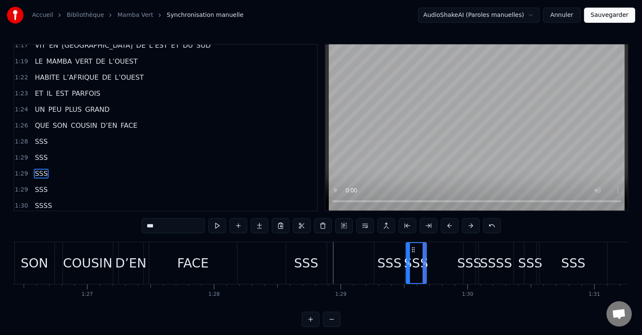
drag, startPoint x: 374, startPoint y: 264, endPoint x: 406, endPoint y: 264, distance: 31.7
click at [406, 264] on icon at bounding box center [407, 263] width 3 height 7
drag, startPoint x: 423, startPoint y: 263, endPoint x: 437, endPoint y: 264, distance: 13.5
click at [437, 264] on icon at bounding box center [437, 263] width 3 height 7
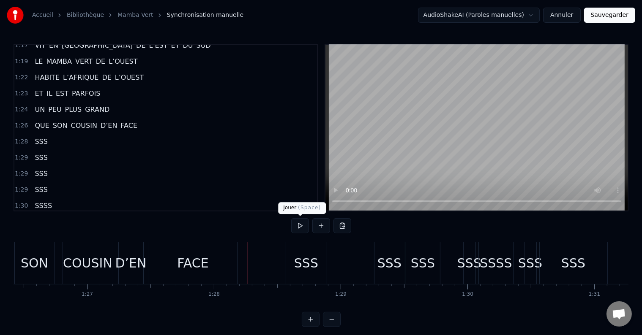
click at [299, 228] on button at bounding box center [300, 225] width 18 height 15
click at [298, 259] on div "SSS" at bounding box center [306, 263] width 24 height 19
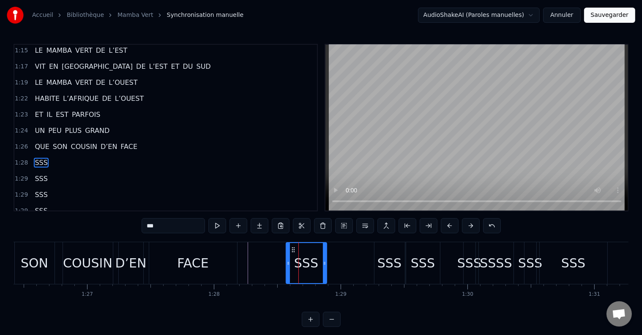
scroll to position [1293, 0]
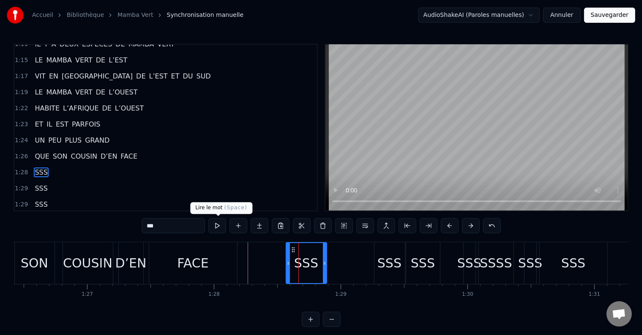
click at [216, 225] on button at bounding box center [217, 225] width 18 height 15
click at [382, 264] on div "SSS" at bounding box center [389, 263] width 24 height 19
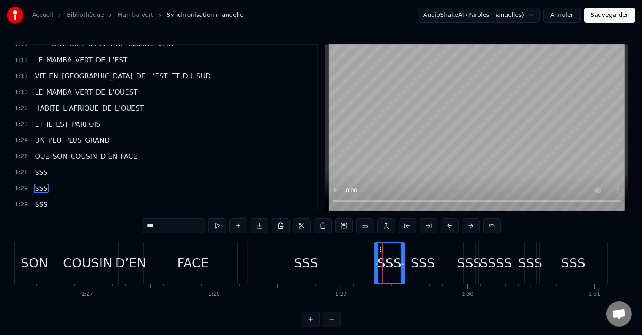
scroll to position [1308, 0]
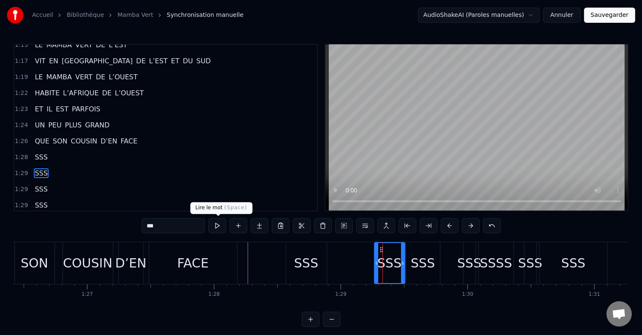
click at [212, 227] on button at bounding box center [217, 225] width 18 height 15
click at [429, 261] on div "SSS" at bounding box center [423, 263] width 24 height 19
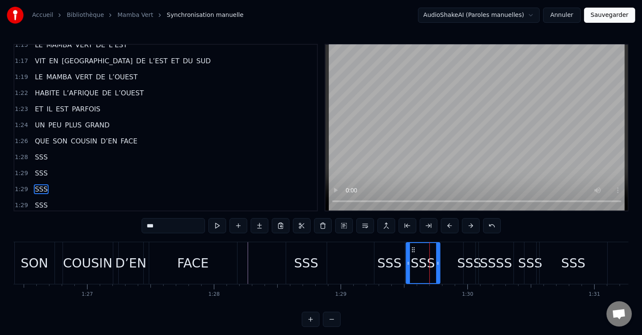
scroll to position [1323, 0]
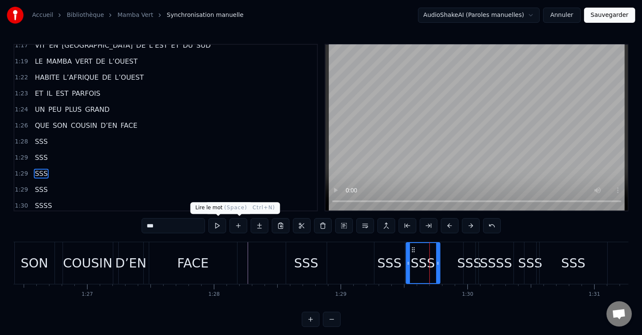
click at [216, 226] on button at bounding box center [217, 225] width 18 height 15
click at [460, 263] on div "SSS" at bounding box center [469, 263] width 24 height 19
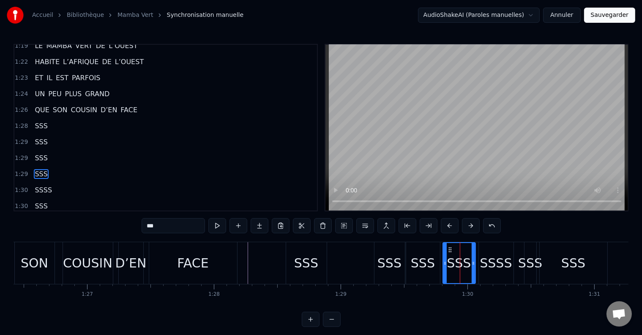
drag, startPoint x: 463, startPoint y: 262, endPoint x: 442, endPoint y: 266, distance: 21.5
click at [443, 266] on icon at bounding box center [444, 263] width 3 height 7
click at [216, 225] on button at bounding box center [217, 225] width 18 height 15
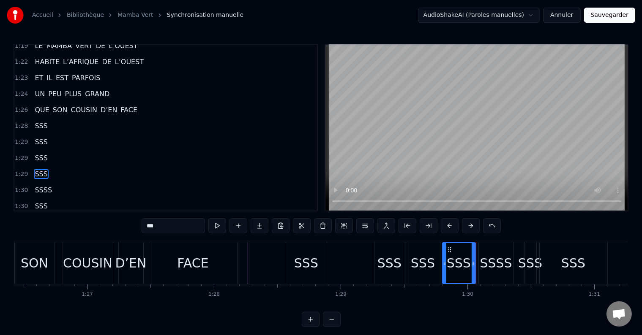
click at [481, 264] on div "SSSS" at bounding box center [496, 263] width 35 height 42
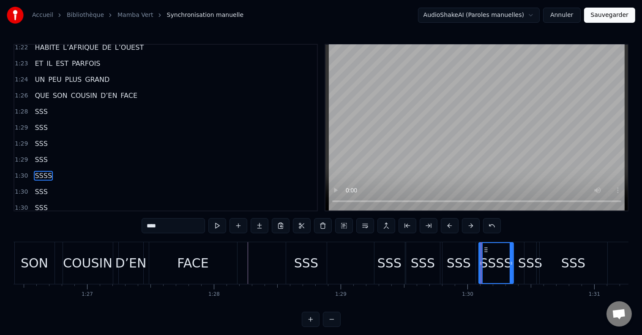
scroll to position [1355, 0]
click at [478, 263] on icon at bounding box center [478, 263] width 3 height 7
click at [216, 230] on button at bounding box center [217, 225] width 18 height 15
click at [504, 264] on div "SSSS" at bounding box center [495, 263] width 32 height 19
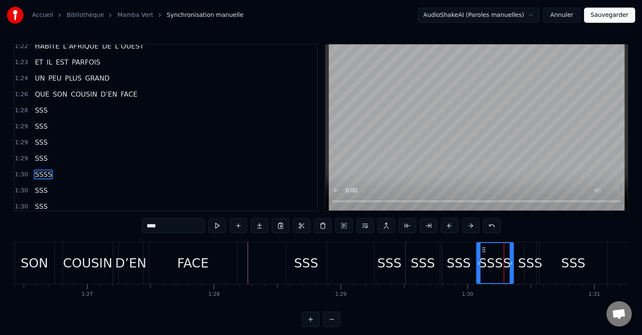
click at [169, 228] on input "****" at bounding box center [173, 225] width 63 height 15
type input "***"
click at [526, 265] on div "SSS" at bounding box center [530, 263] width 24 height 19
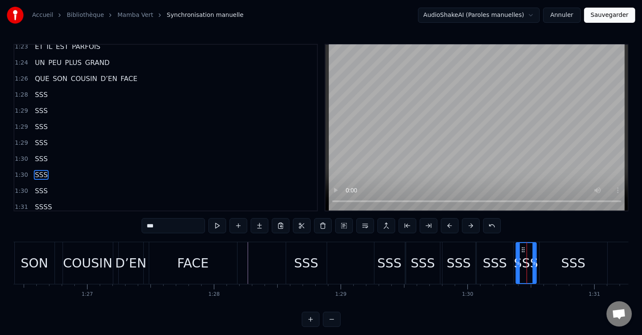
drag, startPoint x: 525, startPoint y: 263, endPoint x: 517, endPoint y: 264, distance: 8.5
click at [517, 264] on icon at bounding box center [517, 263] width 3 height 7
drag, startPoint x: 532, startPoint y: 262, endPoint x: 543, endPoint y: 260, distance: 11.5
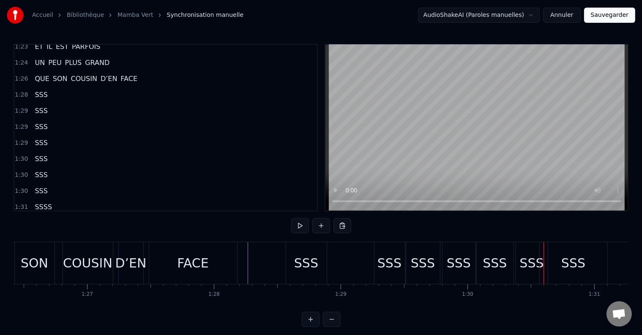
click at [529, 259] on div "SSS" at bounding box center [532, 263] width 24 height 19
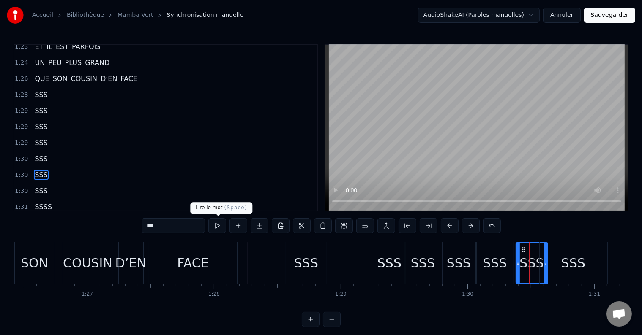
click at [220, 221] on button at bounding box center [217, 225] width 18 height 15
click at [564, 261] on div "SSS" at bounding box center [573, 263] width 24 height 19
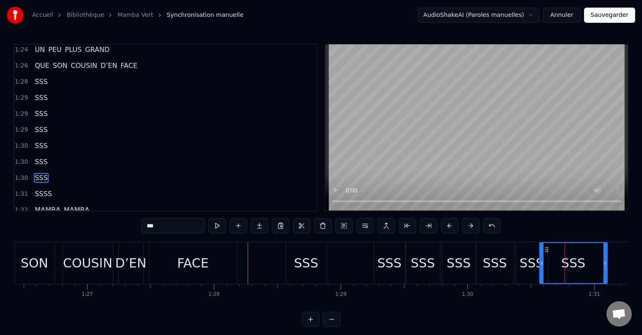
scroll to position [1386, 0]
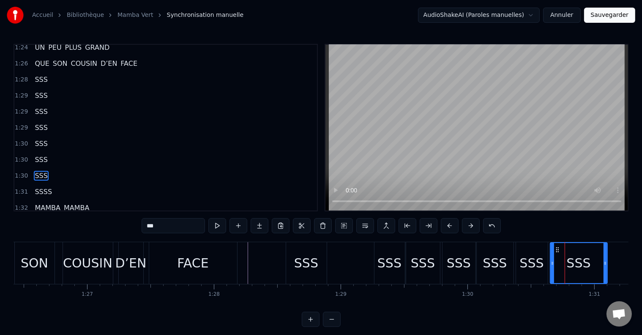
drag, startPoint x: 540, startPoint y: 265, endPoint x: 550, endPoint y: 265, distance: 10.6
click at [550, 265] on icon at bounding box center [551, 263] width 3 height 7
click at [218, 227] on button at bounding box center [217, 225] width 18 height 15
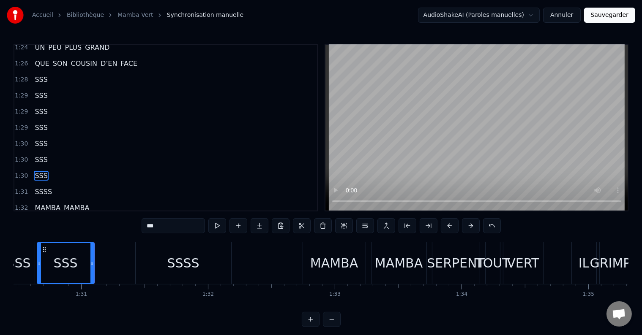
scroll to position [0, 11503]
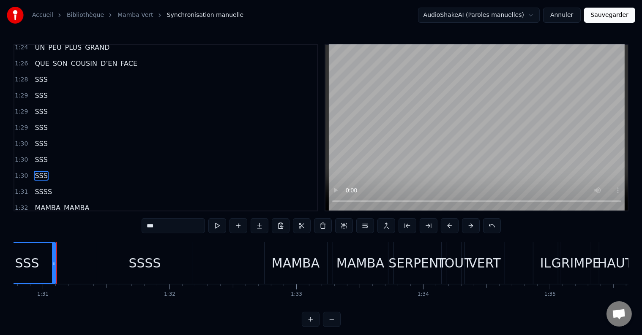
click at [192, 260] on div "SSSS" at bounding box center [144, 263] width 95 height 42
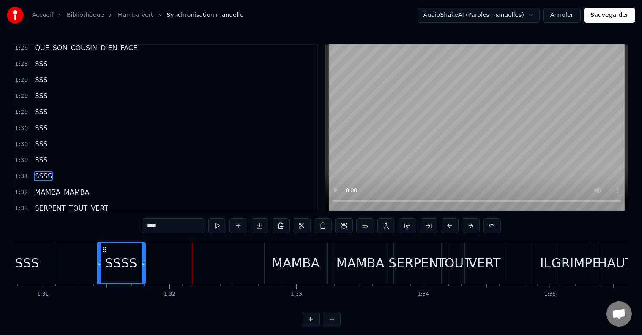
drag, startPoint x: 191, startPoint y: 262, endPoint x: 143, endPoint y: 263, distance: 47.7
click at [143, 263] on icon at bounding box center [143, 263] width 3 height 7
drag, startPoint x: 98, startPoint y: 262, endPoint x: 65, endPoint y: 262, distance: 32.5
click at [65, 262] on icon at bounding box center [66, 263] width 3 height 7
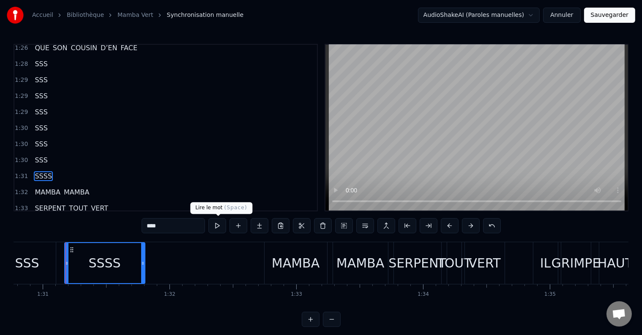
click at [221, 226] on button at bounding box center [217, 225] width 18 height 15
drag, startPoint x: 141, startPoint y: 259, endPoint x: 132, endPoint y: 259, distance: 9.3
click at [132, 259] on div at bounding box center [133, 263] width 3 height 40
click at [218, 226] on button at bounding box center [217, 225] width 18 height 15
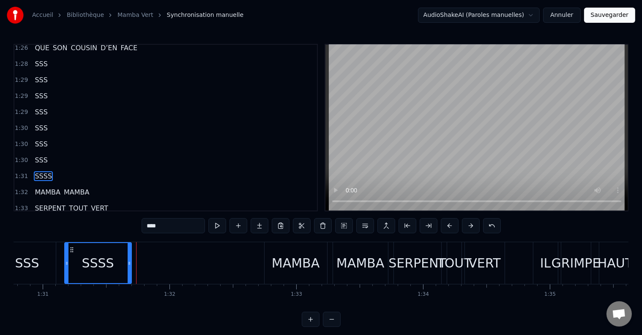
drag, startPoint x: 134, startPoint y: 260, endPoint x: 130, endPoint y: 261, distance: 4.2
click at [130, 261] on icon at bounding box center [129, 263] width 3 height 7
click at [221, 226] on button at bounding box center [217, 225] width 18 height 15
click at [159, 221] on input "****" at bounding box center [173, 225] width 63 height 15
type input "***"
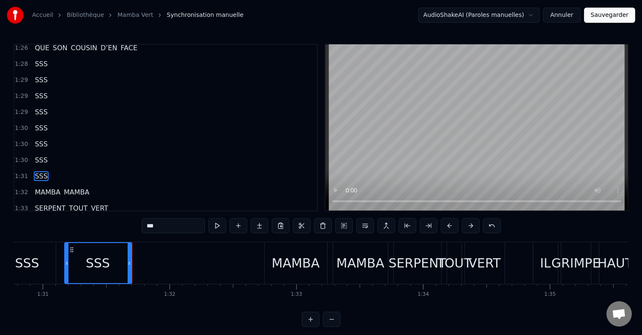
click at [132, 233] on div "1:35 LÉGER COMME L’AIR" at bounding box center [165, 241] width 302 height 16
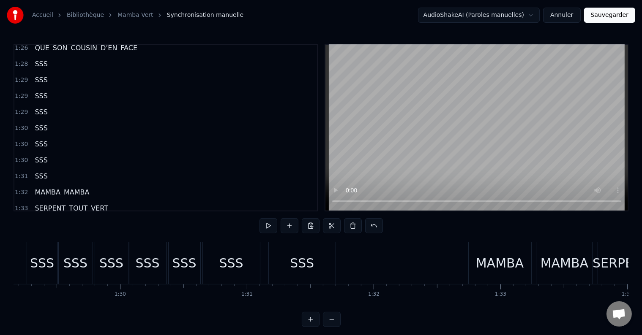
scroll to position [0, 11198]
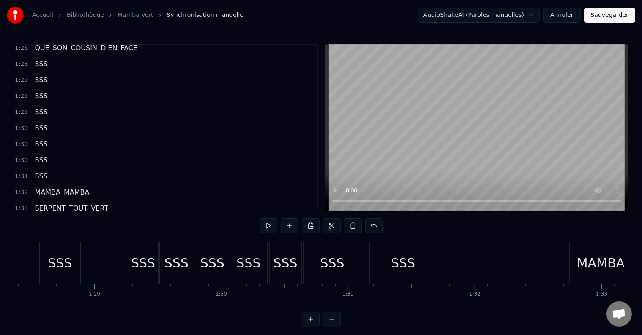
click at [431, 264] on div "SSS" at bounding box center [403, 263] width 67 height 42
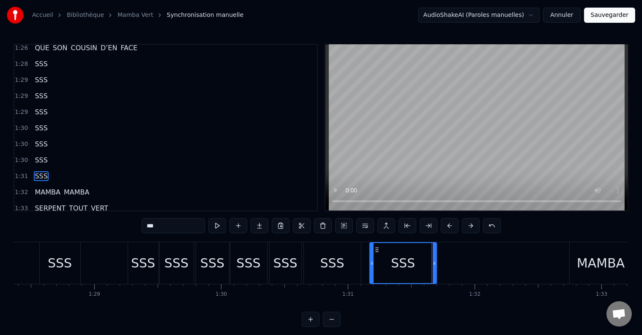
click at [44, 169] on div "SSS" at bounding box center [40, 176] width 19 height 15
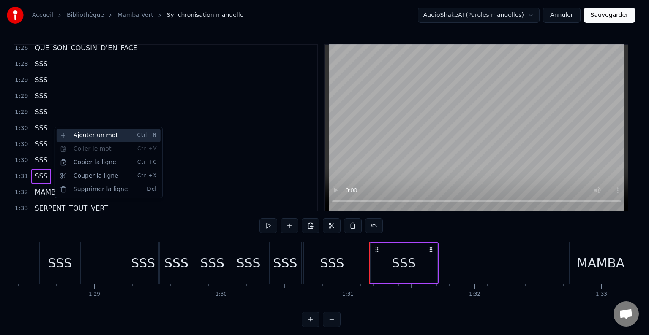
click at [89, 136] on div "Ajouter un mot Ctrl+N" at bounding box center [109, 136] width 104 height 14
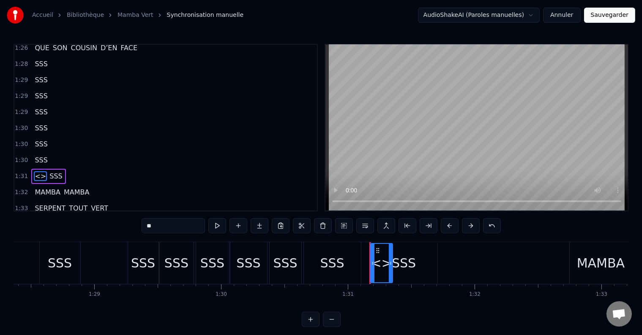
drag, startPoint x: 169, startPoint y: 222, endPoint x: 138, endPoint y: 224, distance: 30.5
click at [138, 224] on div "0:04 SSS 0:04 SSS 0:05 SSS 0:05 SSS 0:05 SSS 0:05 SSS 0:06 SSS 0:06 SSS 0:07 SS…" at bounding box center [321, 185] width 615 height 283
type input "***"
click at [155, 201] on div "1:33 SERPENT TOUT VERT" at bounding box center [165, 209] width 302 height 16
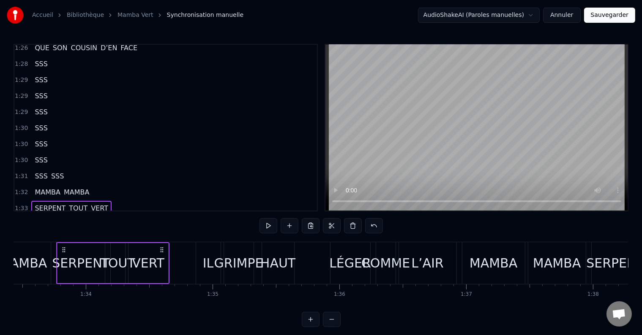
click at [51, 172] on span "SSS" at bounding box center [57, 177] width 14 height 10
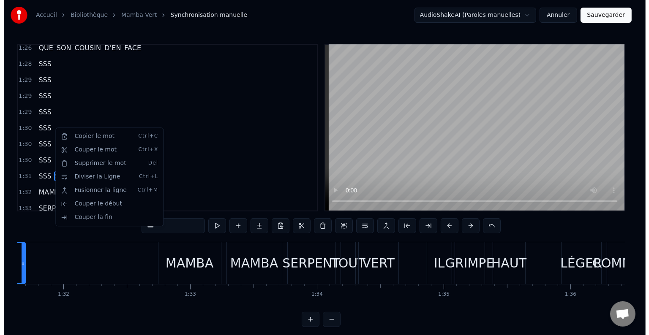
scroll to position [0, 11511]
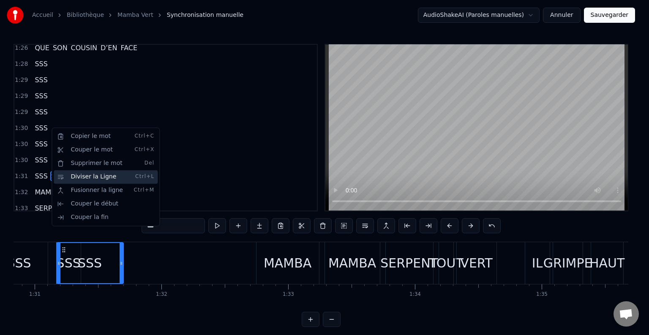
click at [76, 178] on div "Diviser la Ligne Ctrl+L" at bounding box center [106, 177] width 104 height 14
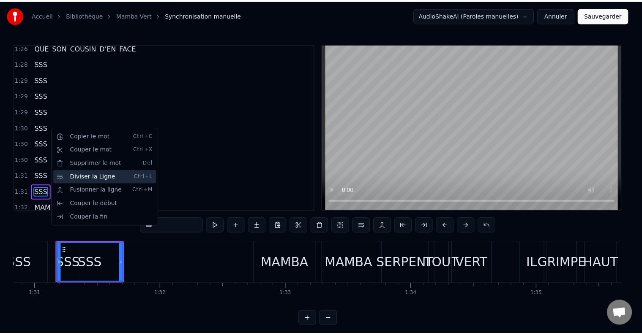
scroll to position [1417, 0]
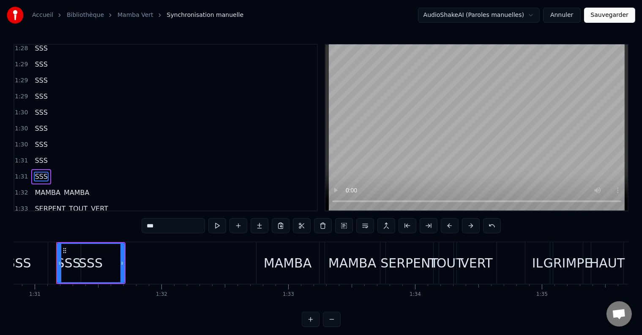
click at [56, 264] on div at bounding box center [56, 263] width 0 height 42
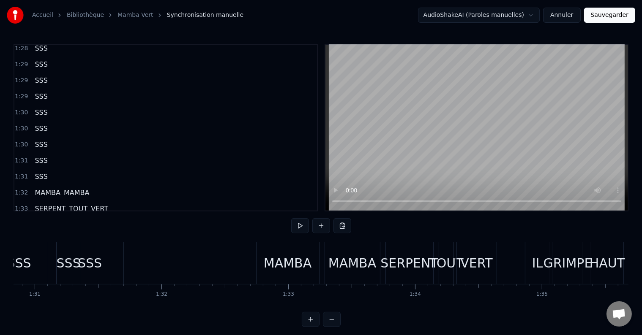
click at [63, 262] on div "SSS" at bounding box center [90, 263] width 67 height 42
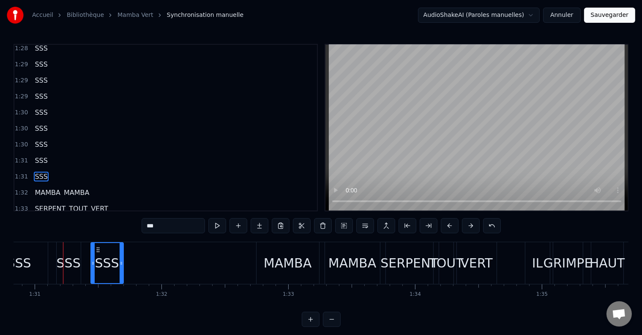
drag, startPoint x: 57, startPoint y: 260, endPoint x: 92, endPoint y: 261, distance: 34.6
click at [92, 261] on icon at bounding box center [92, 263] width 3 height 7
click at [64, 265] on div "SSS" at bounding box center [69, 263] width 24 height 19
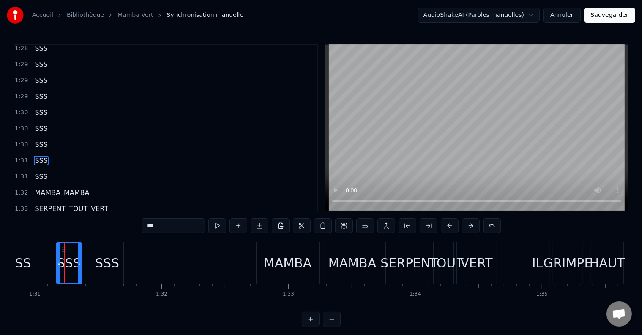
scroll to position [1401, 0]
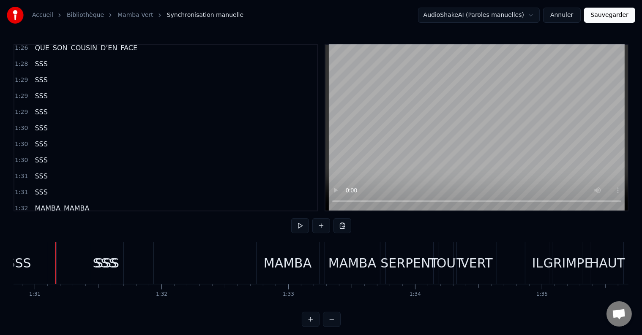
scroll to position [0, 11510]
click at [59, 260] on div "SSS" at bounding box center [105, 263] width 97 height 42
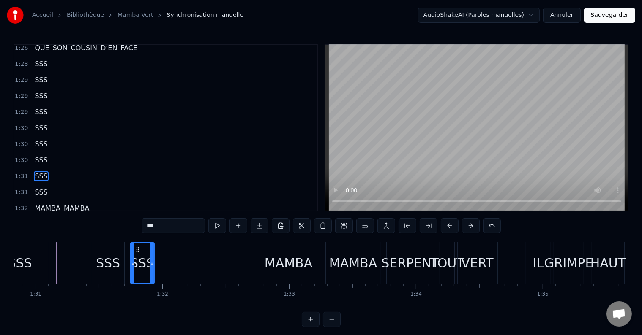
drag, startPoint x: 58, startPoint y: 260, endPoint x: 131, endPoint y: 262, distance: 73.1
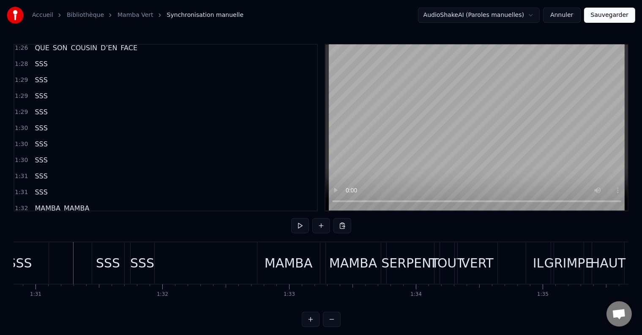
click at [95, 262] on div "SSS" at bounding box center [108, 263] width 32 height 42
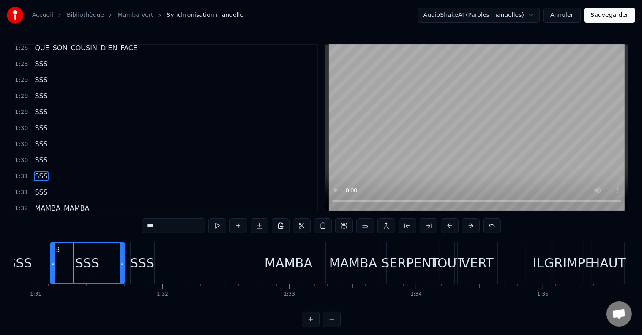
drag, startPoint x: 93, startPoint y: 261, endPoint x: 52, endPoint y: 262, distance: 41.4
click at [52, 262] on icon at bounding box center [52, 263] width 3 height 7
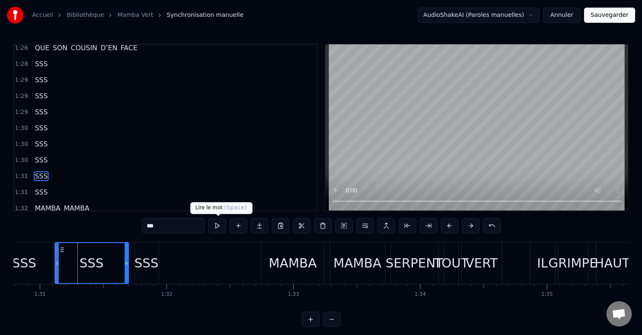
click at [223, 226] on button at bounding box center [217, 225] width 18 height 15
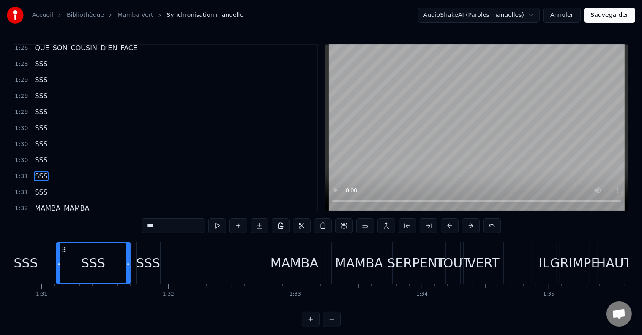
click at [223, 226] on button at bounding box center [217, 225] width 18 height 15
click at [140, 262] on div "SSS" at bounding box center [148, 263] width 24 height 19
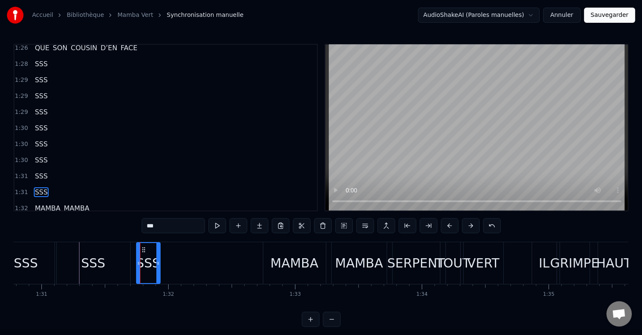
scroll to position [1417, 0]
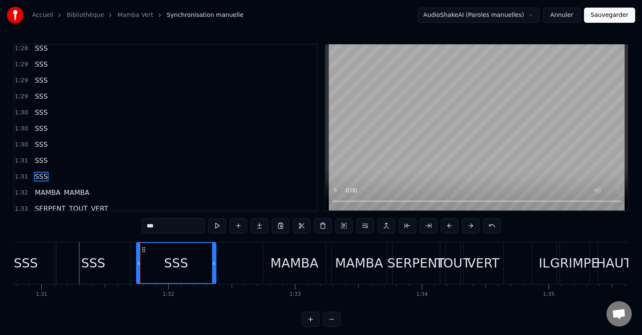
drag, startPoint x: 157, startPoint y: 262, endPoint x: 213, endPoint y: 263, distance: 55.8
click at [213, 263] on icon at bounding box center [213, 263] width 3 height 7
click at [216, 223] on button at bounding box center [217, 225] width 18 height 15
click at [133, 264] on icon at bounding box center [134, 263] width 3 height 7
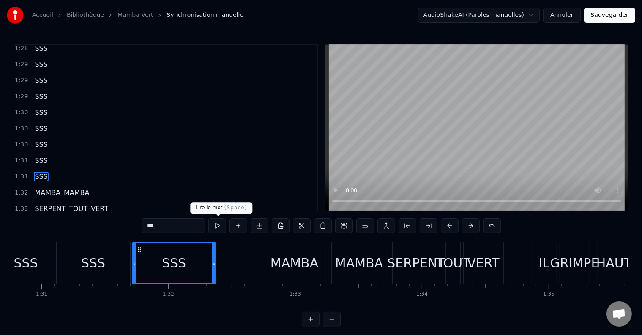
click at [220, 224] on button at bounding box center [217, 225] width 18 height 15
click at [210, 261] on div "SSS" at bounding box center [174, 263] width 83 height 40
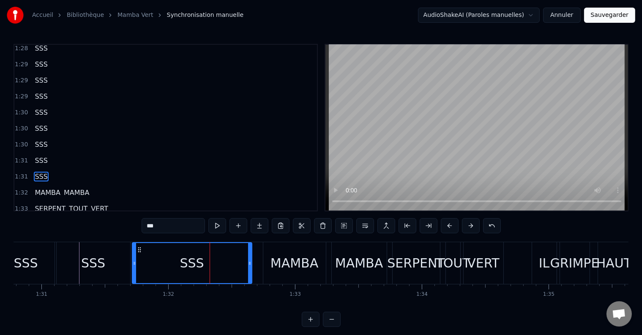
drag, startPoint x: 212, startPoint y: 260, endPoint x: 248, endPoint y: 264, distance: 36.1
click at [248, 264] on icon at bounding box center [249, 263] width 3 height 7
click at [220, 228] on button at bounding box center [217, 225] width 18 height 15
drag, startPoint x: 248, startPoint y: 258, endPoint x: 199, endPoint y: 255, distance: 49.1
click at [199, 255] on div at bounding box center [200, 263] width 3 height 40
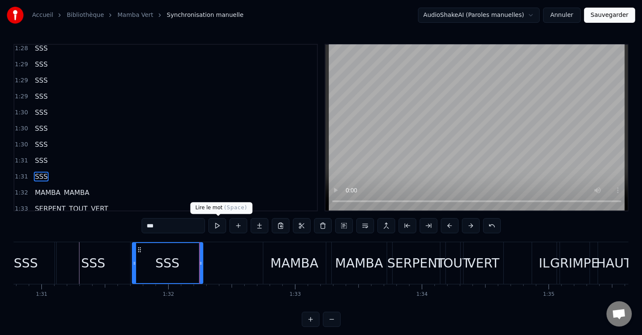
click at [218, 226] on button at bounding box center [217, 225] width 18 height 15
click at [288, 248] on div "MAMBA" at bounding box center [294, 263] width 63 height 42
type input "*****"
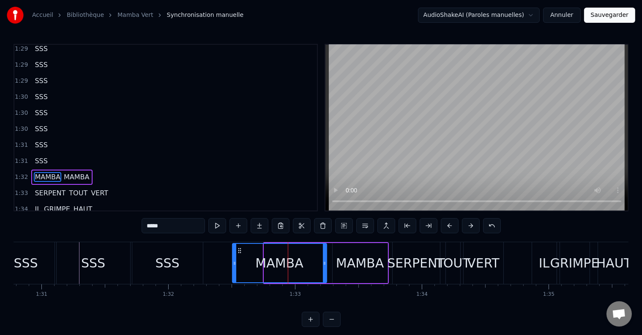
drag, startPoint x: 264, startPoint y: 259, endPoint x: 231, endPoint y: 263, distance: 32.3
click at [233, 263] on div at bounding box center [234, 263] width 3 height 38
click at [216, 226] on button at bounding box center [217, 225] width 18 height 15
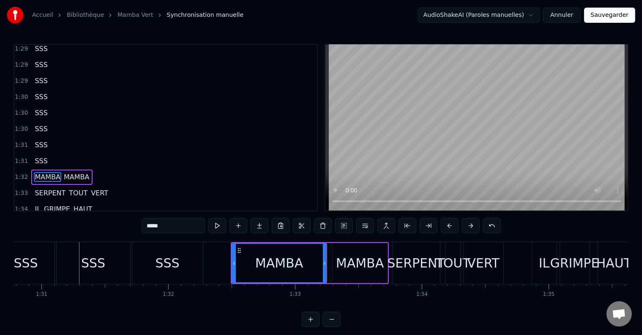
click at [216, 226] on button at bounding box center [217, 225] width 18 height 15
drag, startPoint x: 324, startPoint y: 261, endPoint x: 316, endPoint y: 263, distance: 8.8
click at [316, 263] on icon at bounding box center [315, 263] width 3 height 7
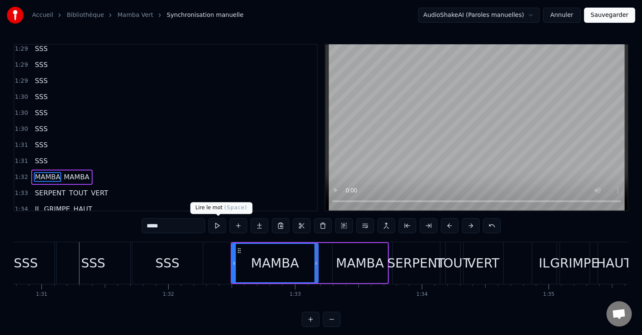
click at [215, 223] on button at bounding box center [217, 225] width 18 height 15
click at [342, 255] on div "MAMBA" at bounding box center [360, 263] width 48 height 19
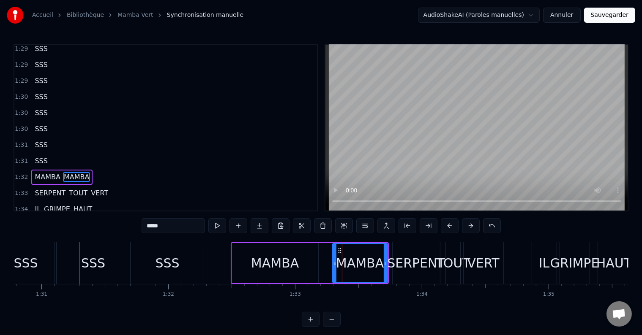
click at [330, 261] on div "MAMBA MAMBA" at bounding box center [310, 263] width 158 height 42
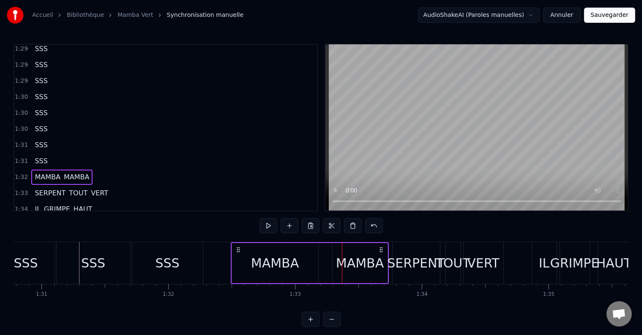
click at [344, 259] on div "MAMBA" at bounding box center [360, 263] width 48 height 19
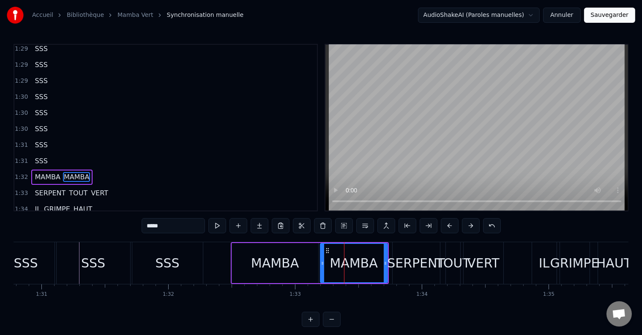
drag, startPoint x: 333, startPoint y: 261, endPoint x: 321, endPoint y: 262, distance: 12.3
click at [321, 262] on icon at bounding box center [322, 263] width 3 height 7
click at [221, 226] on button at bounding box center [217, 225] width 18 height 15
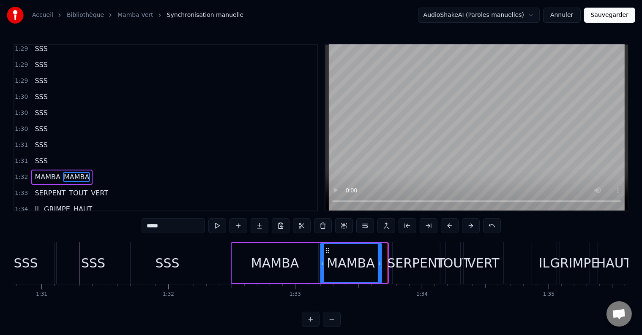
drag, startPoint x: 386, startPoint y: 261, endPoint x: 380, endPoint y: 264, distance: 6.3
click at [380, 264] on icon at bounding box center [379, 263] width 3 height 7
click at [220, 230] on button at bounding box center [217, 225] width 18 height 15
click at [417, 268] on div "SERPENT" at bounding box center [416, 263] width 58 height 19
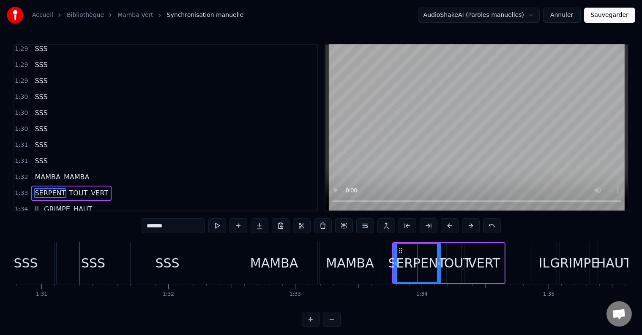
scroll to position [1448, 0]
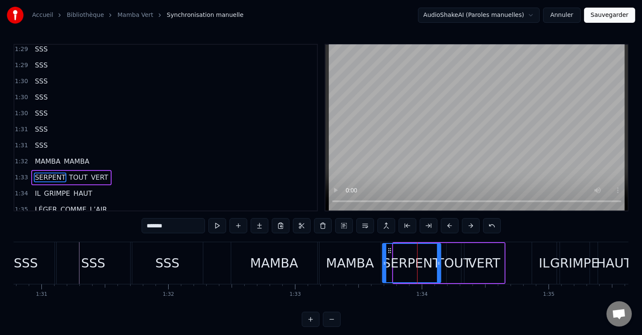
drag, startPoint x: 395, startPoint y: 267, endPoint x: 384, endPoint y: 265, distance: 11.1
click at [384, 265] on div at bounding box center [384, 263] width 3 height 38
click at [212, 225] on button at bounding box center [217, 225] width 18 height 15
click at [213, 225] on button at bounding box center [217, 225] width 18 height 15
click at [434, 260] on div at bounding box center [434, 263] width 3 height 38
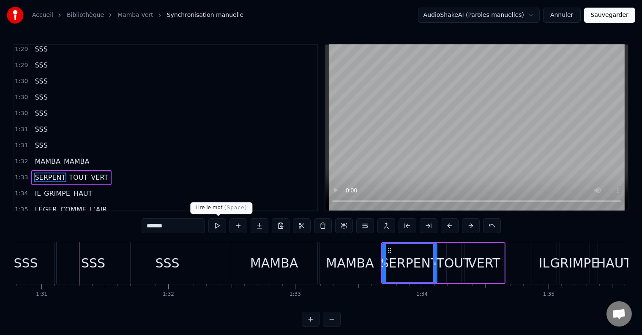
click at [223, 227] on button at bounding box center [217, 225] width 18 height 15
click at [450, 257] on div "TOUT" at bounding box center [453, 263] width 35 height 19
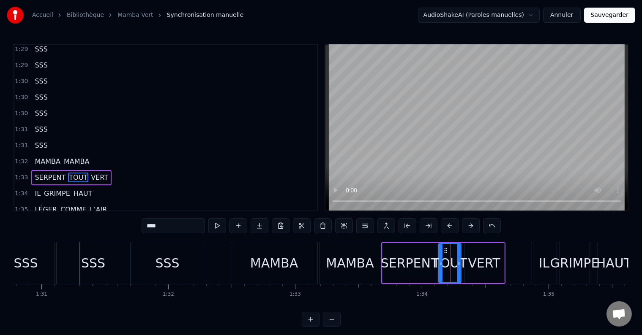
drag, startPoint x: 448, startPoint y: 260, endPoint x: 440, endPoint y: 262, distance: 8.3
click at [440, 262] on icon at bounding box center [440, 263] width 3 height 7
click at [218, 227] on button at bounding box center [217, 225] width 18 height 15
drag, startPoint x: 459, startPoint y: 262, endPoint x: 455, endPoint y: 263, distance: 4.8
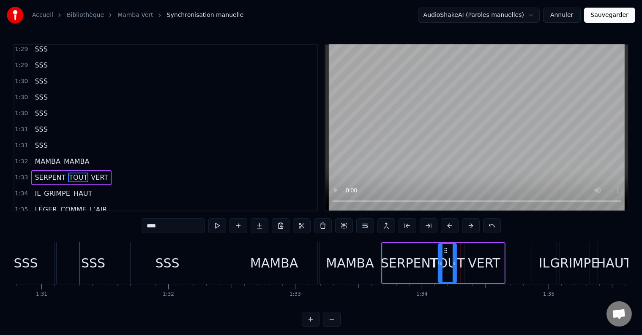
click at [455, 263] on icon at bounding box center [453, 263] width 3 height 7
click at [212, 226] on button at bounding box center [217, 225] width 18 height 15
click at [478, 264] on div "VERT" at bounding box center [484, 263] width 32 height 19
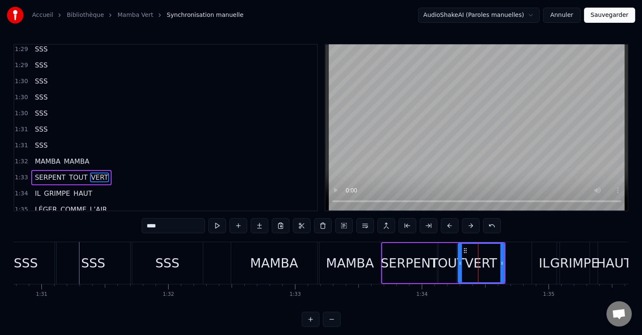
click at [460, 264] on icon at bounding box center [459, 263] width 3 height 7
click at [214, 229] on button at bounding box center [217, 225] width 18 height 15
click at [215, 229] on button at bounding box center [217, 225] width 18 height 15
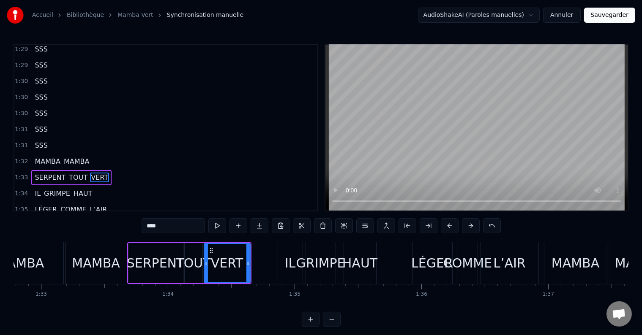
scroll to position [0, 11769]
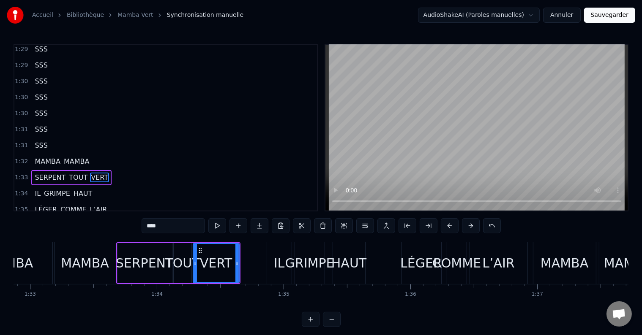
click at [280, 261] on div "IL" at bounding box center [279, 263] width 11 height 19
type input "**"
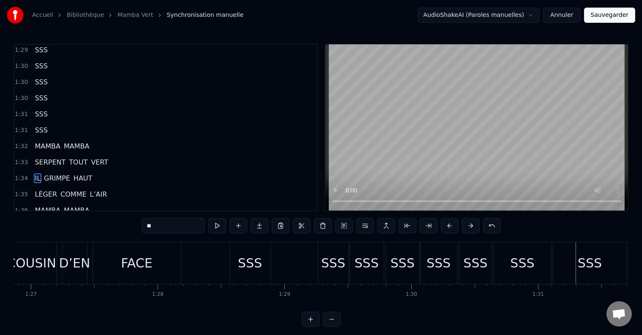
scroll to position [0, 10918]
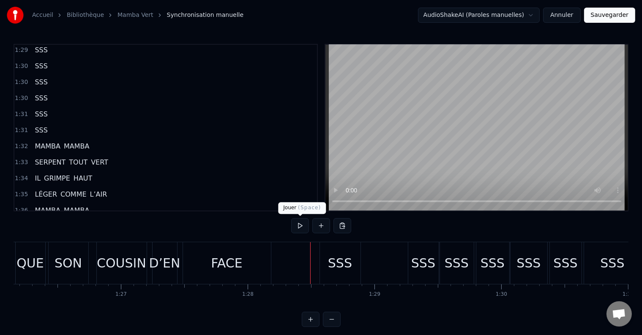
click at [303, 225] on button at bounding box center [300, 225] width 18 height 15
click at [302, 226] on button at bounding box center [300, 225] width 18 height 15
click at [296, 229] on button at bounding box center [300, 225] width 18 height 15
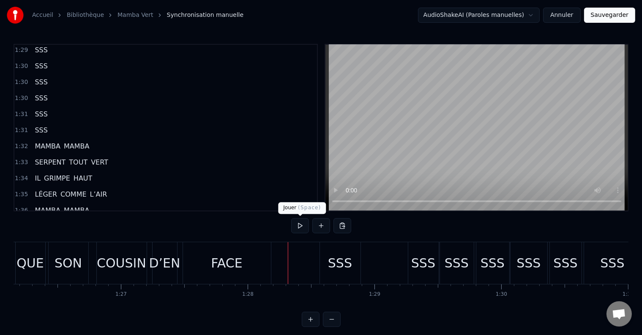
click at [302, 223] on button at bounding box center [300, 225] width 18 height 15
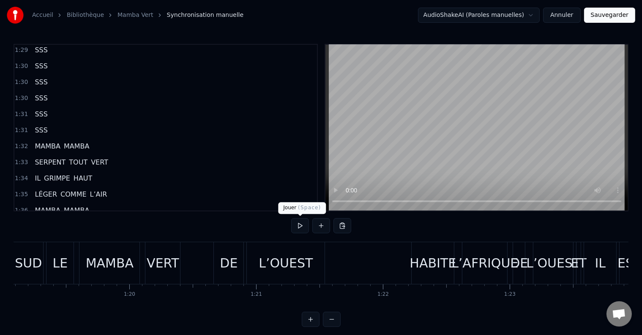
scroll to position [0, 10011]
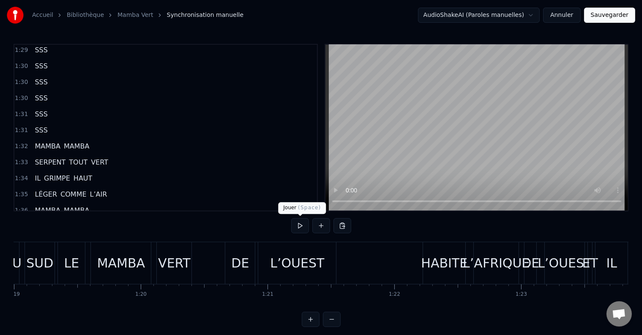
click at [300, 228] on button at bounding box center [300, 225] width 18 height 15
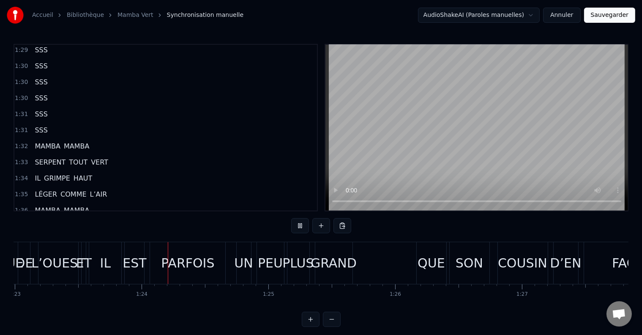
scroll to position [0, 10567]
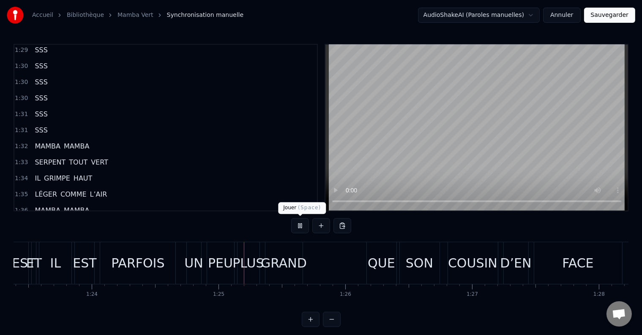
click at [301, 225] on button at bounding box center [300, 225] width 18 height 15
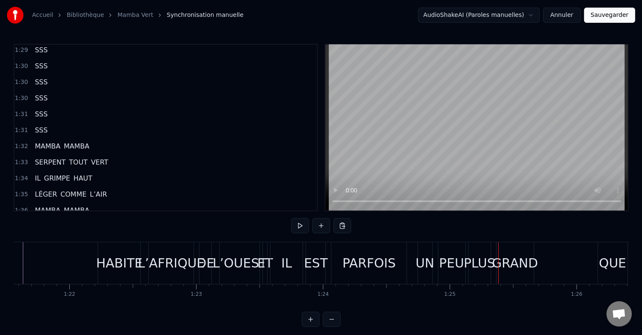
scroll to position [0, 10246]
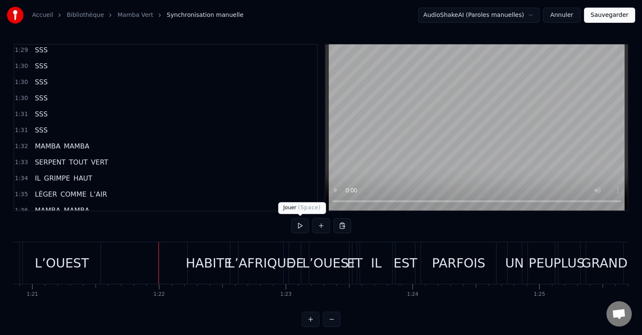
click at [304, 225] on button at bounding box center [300, 225] width 18 height 15
click at [301, 229] on button at bounding box center [300, 225] width 18 height 15
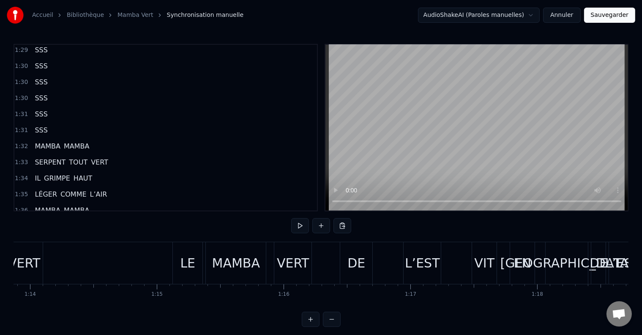
scroll to position [0, 9339]
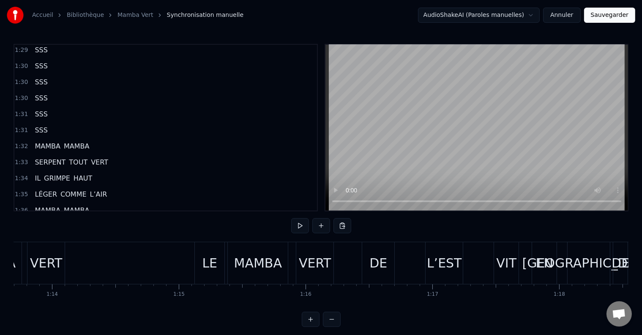
click at [133, 264] on div at bounding box center [623, 263] width 19898 height 42
click at [298, 226] on button at bounding box center [300, 225] width 18 height 15
click at [98, 267] on div at bounding box center [623, 263] width 19898 height 42
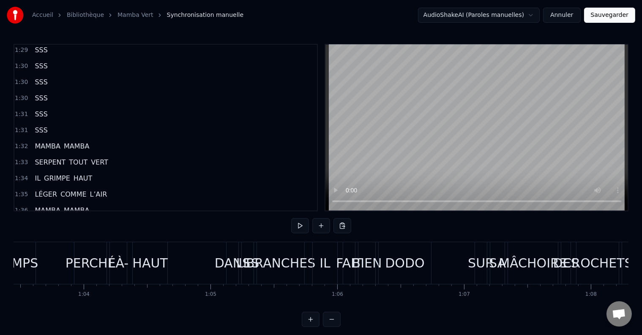
scroll to position [0, 8029]
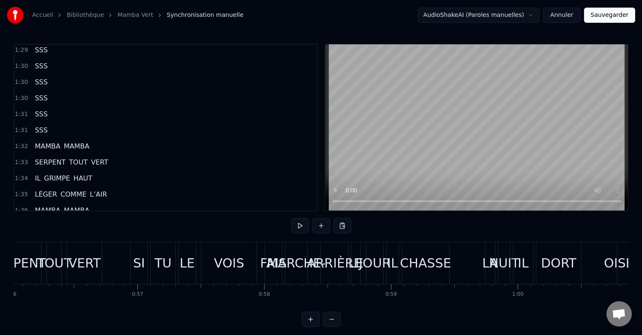
scroll to position [0, 7077]
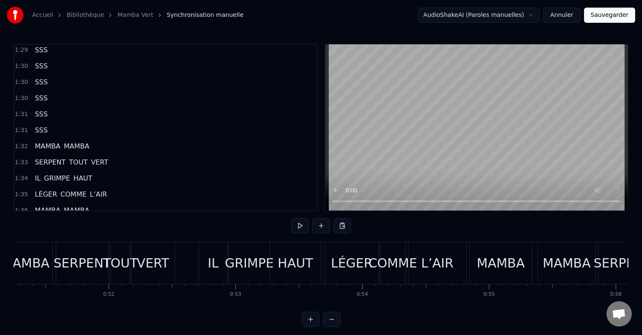
scroll to position [0, 6472]
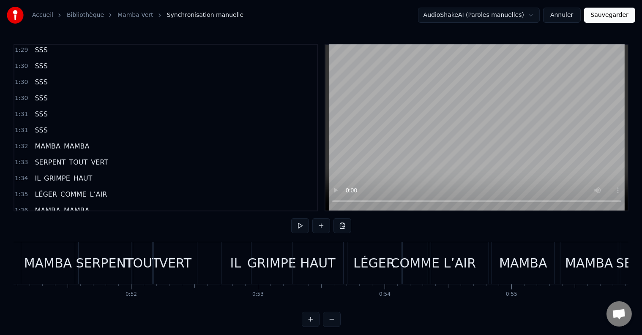
click at [303, 225] on button at bounding box center [300, 225] width 18 height 15
click at [231, 261] on div "IL" at bounding box center [235, 263] width 11 height 19
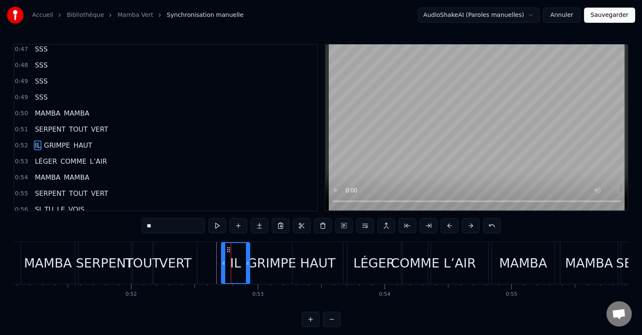
scroll to position [888, 0]
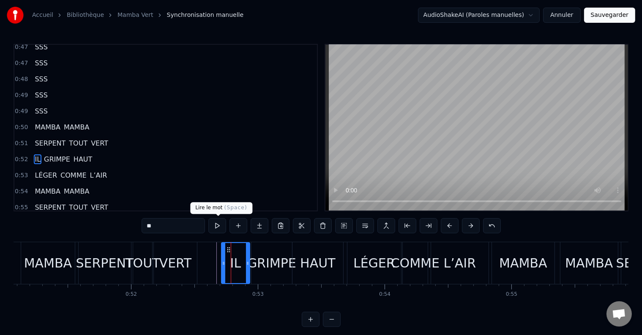
click at [216, 226] on button at bounding box center [217, 225] width 18 height 15
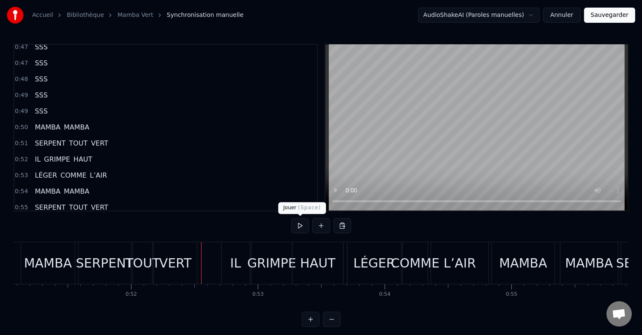
click at [299, 227] on button at bounding box center [300, 225] width 18 height 15
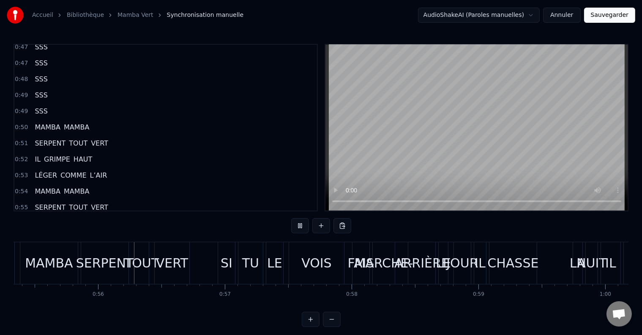
scroll to position [0, 7013]
click at [226, 256] on div "SI" at bounding box center [226, 263] width 12 height 19
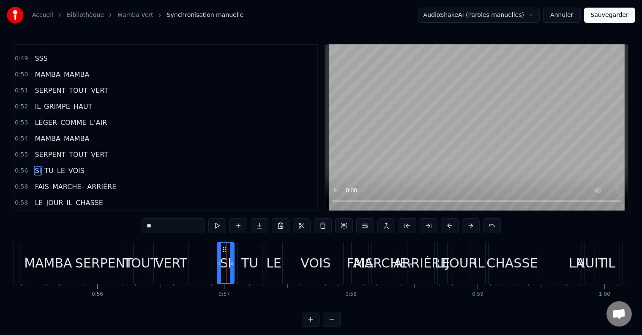
scroll to position [950, 0]
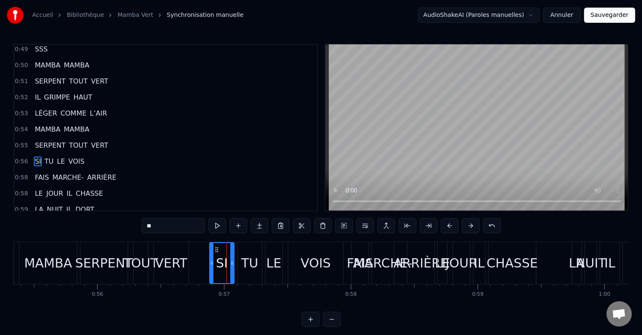
drag, startPoint x: 218, startPoint y: 263, endPoint x: 210, endPoint y: 263, distance: 8.0
click at [210, 263] on icon at bounding box center [211, 263] width 3 height 7
drag, startPoint x: 231, startPoint y: 262, endPoint x: 225, endPoint y: 263, distance: 6.4
click at [225, 263] on icon at bounding box center [225, 263] width 3 height 7
click at [241, 263] on div "TU" at bounding box center [249, 263] width 25 height 42
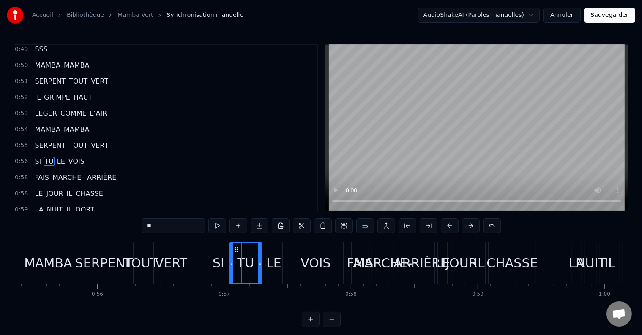
drag, startPoint x: 240, startPoint y: 262, endPoint x: 231, endPoint y: 263, distance: 8.5
click at [231, 263] on icon at bounding box center [231, 263] width 3 height 7
drag, startPoint x: 260, startPoint y: 263, endPoint x: 248, endPoint y: 263, distance: 11.4
click at [248, 263] on icon at bounding box center [249, 263] width 3 height 7
click at [267, 262] on div "LE" at bounding box center [273, 263] width 17 height 42
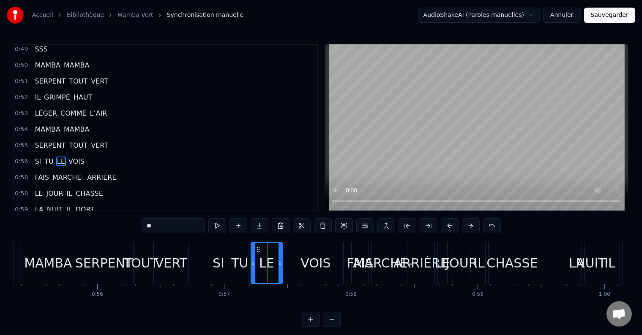
drag, startPoint x: 266, startPoint y: 261, endPoint x: 252, endPoint y: 262, distance: 14.4
click at [252, 262] on icon at bounding box center [252, 263] width 3 height 7
drag, startPoint x: 280, startPoint y: 263, endPoint x: 270, endPoint y: 263, distance: 10.6
click at [270, 263] on icon at bounding box center [269, 263] width 3 height 7
click at [289, 264] on div "VOIS" at bounding box center [315, 263] width 55 height 42
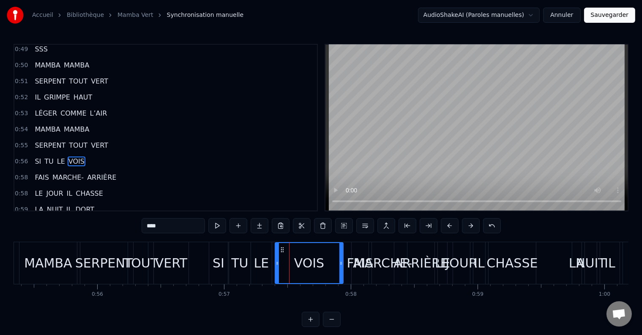
drag, startPoint x: 289, startPoint y: 263, endPoint x: 276, endPoint y: 262, distance: 13.5
click at [276, 262] on icon at bounding box center [276, 263] width 3 height 7
drag, startPoint x: 340, startPoint y: 260, endPoint x: 310, endPoint y: 262, distance: 29.2
click at [310, 262] on icon at bounding box center [311, 263] width 3 height 7
click at [318, 263] on icon at bounding box center [316, 263] width 3 height 7
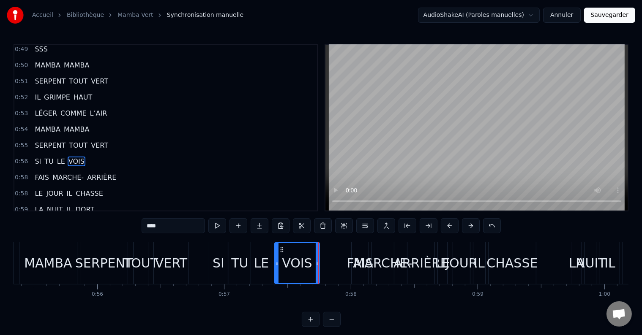
click at [219, 262] on div "SI" at bounding box center [218, 263] width 12 height 19
type input "**"
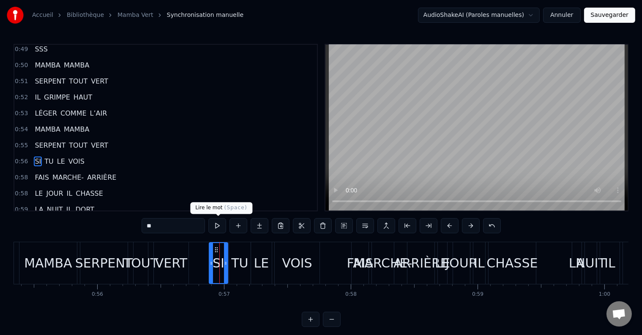
click at [217, 225] on button at bounding box center [217, 225] width 18 height 15
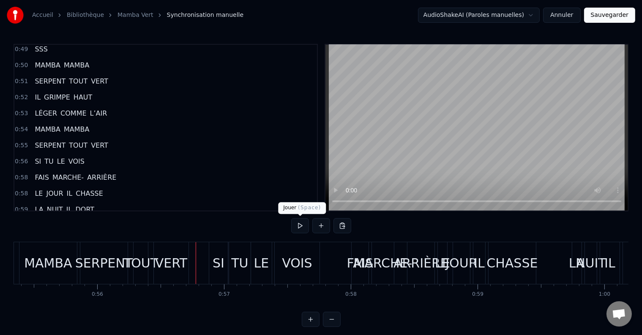
click at [299, 223] on button at bounding box center [300, 225] width 18 height 15
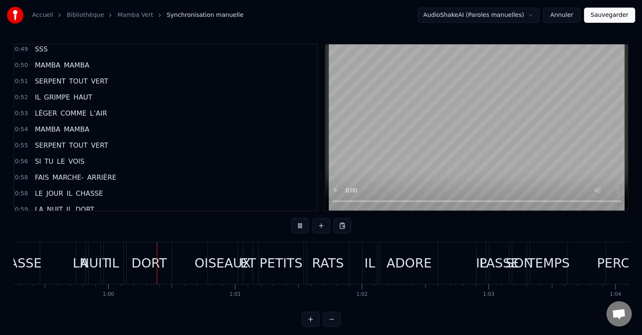
scroll to position [0, 7551]
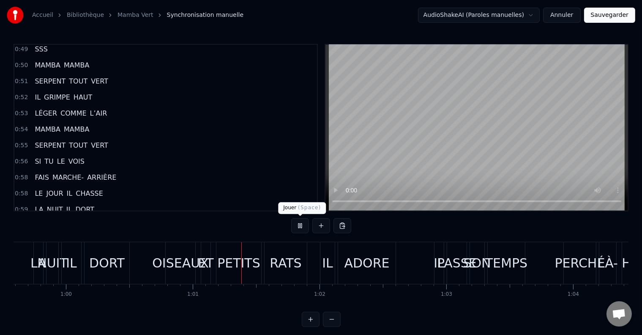
click at [300, 226] on button at bounding box center [300, 225] width 18 height 15
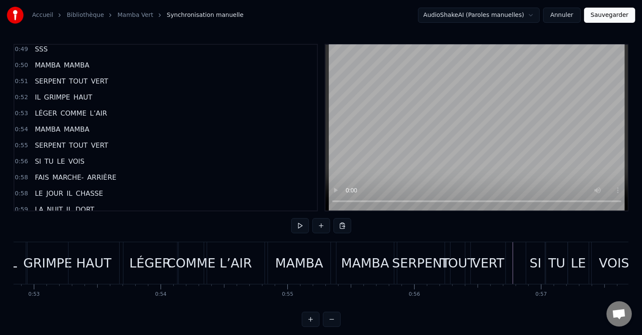
scroll to position [0, 6629]
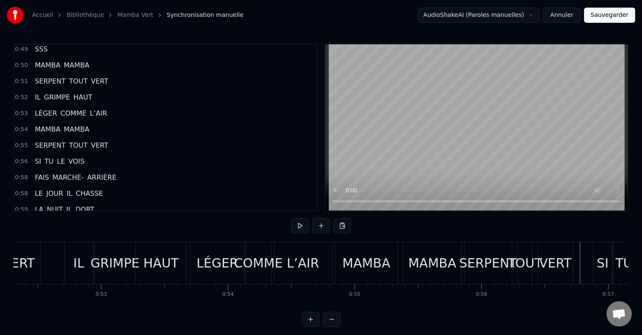
click at [215, 264] on div "LÉGER" at bounding box center [217, 263] width 42 height 19
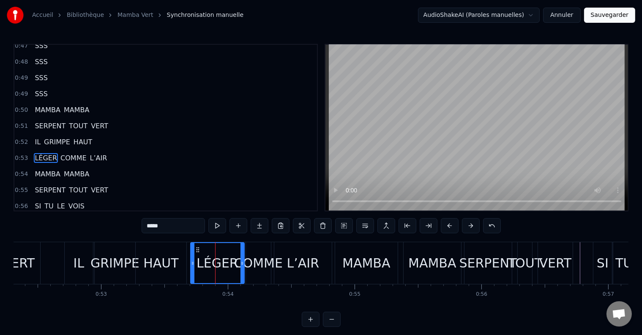
scroll to position [904, 0]
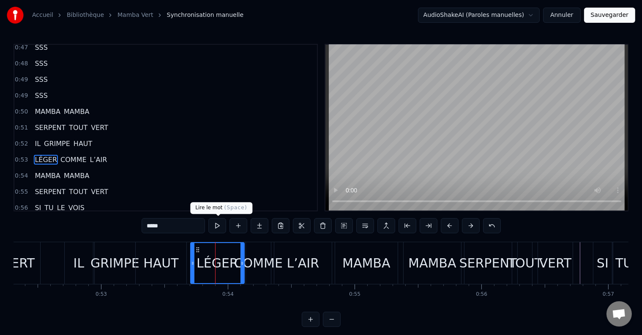
click at [220, 227] on button at bounding box center [217, 225] width 18 height 15
click at [256, 259] on div "COMME" at bounding box center [258, 263] width 49 height 19
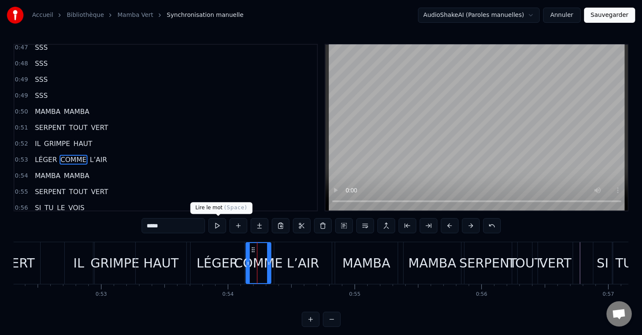
click at [215, 223] on button at bounding box center [217, 225] width 18 height 15
click at [265, 262] on icon at bounding box center [265, 263] width 3 height 7
click at [286, 264] on div "L’AIR" at bounding box center [302, 263] width 57 height 42
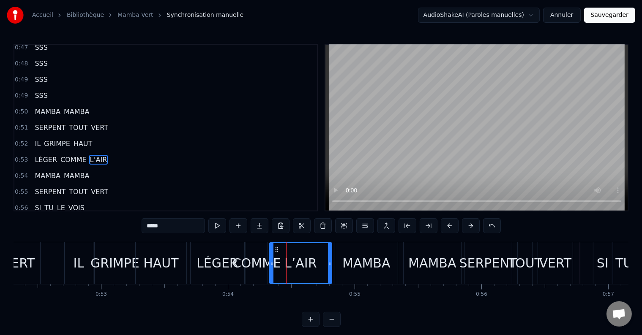
drag, startPoint x: 277, startPoint y: 262, endPoint x: 272, endPoint y: 263, distance: 4.7
click at [272, 263] on icon at bounding box center [271, 263] width 3 height 7
click at [218, 226] on button at bounding box center [217, 225] width 18 height 15
click at [69, 266] on div "IL" at bounding box center [79, 263] width 28 height 42
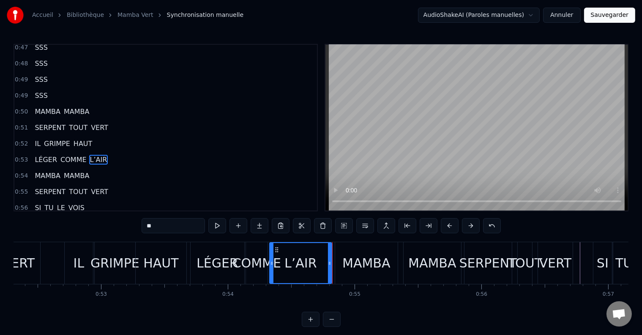
scroll to position [888, 0]
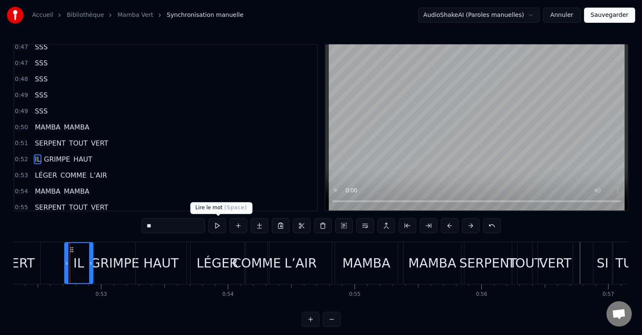
click at [214, 227] on button at bounding box center [217, 225] width 18 height 15
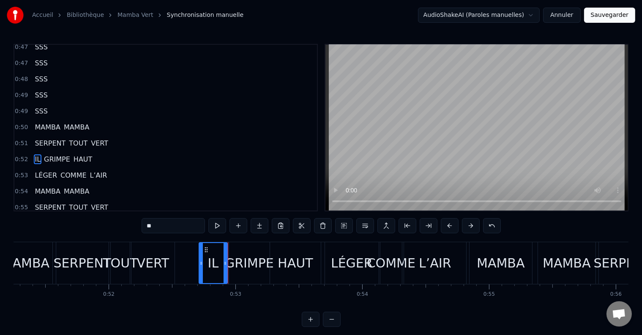
scroll to position [0, 6439]
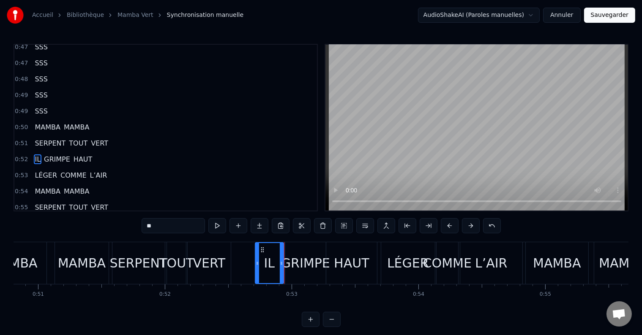
click at [268, 264] on div "IL" at bounding box center [269, 263] width 11 height 19
click at [220, 229] on button at bounding box center [217, 225] width 18 height 15
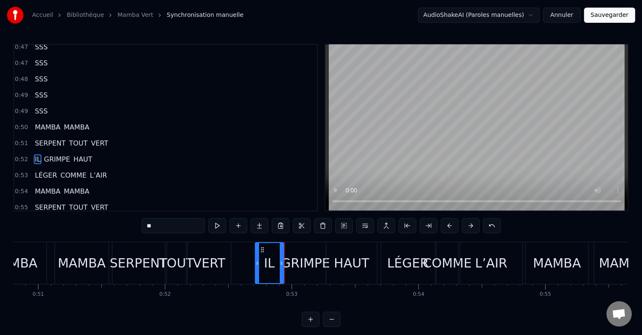
click at [220, 229] on button at bounding box center [217, 225] width 18 height 15
click at [221, 228] on button at bounding box center [217, 225] width 18 height 15
click at [220, 228] on button at bounding box center [217, 225] width 18 height 15
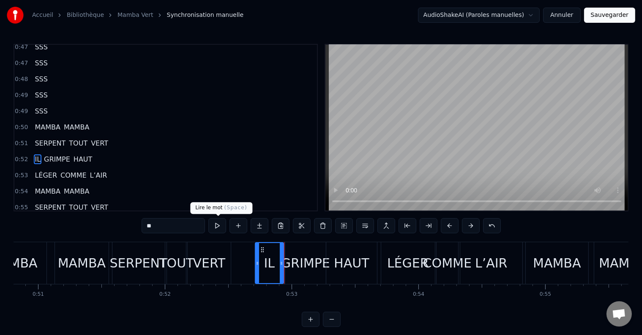
click at [213, 221] on button at bounding box center [217, 225] width 18 height 15
click at [214, 222] on button at bounding box center [217, 225] width 18 height 15
click at [297, 257] on div "GRIMPE" at bounding box center [305, 263] width 49 height 19
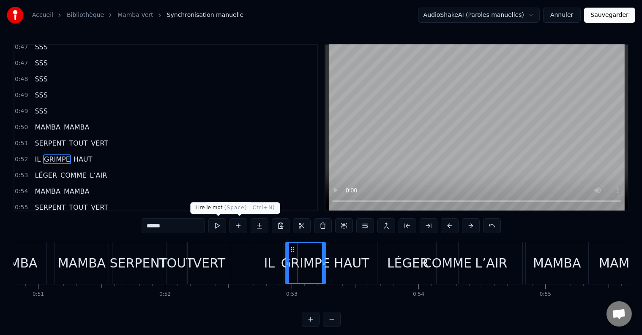
click at [219, 221] on button at bounding box center [217, 225] width 18 height 15
click at [342, 257] on div "HAUT" at bounding box center [351, 263] width 35 height 19
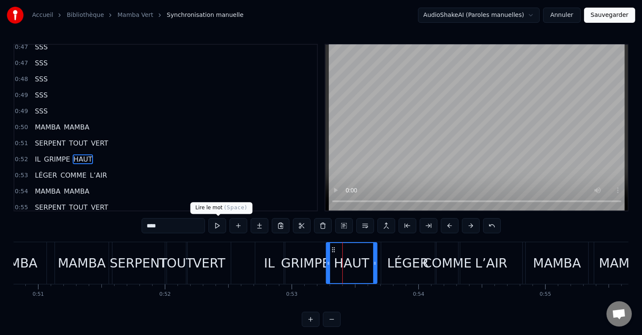
click at [219, 223] on button at bounding box center [217, 225] width 18 height 15
click at [332, 261] on icon at bounding box center [330, 263] width 3 height 7
click at [218, 227] on button at bounding box center [217, 225] width 18 height 15
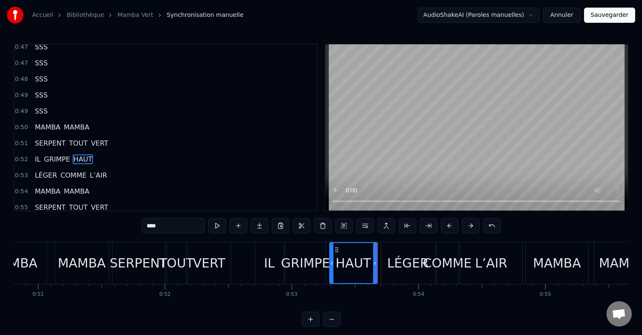
click at [218, 227] on button at bounding box center [217, 225] width 18 height 15
click at [373, 261] on icon at bounding box center [373, 263] width 3 height 7
click at [397, 261] on div "LÉGER" at bounding box center [408, 263] width 42 height 19
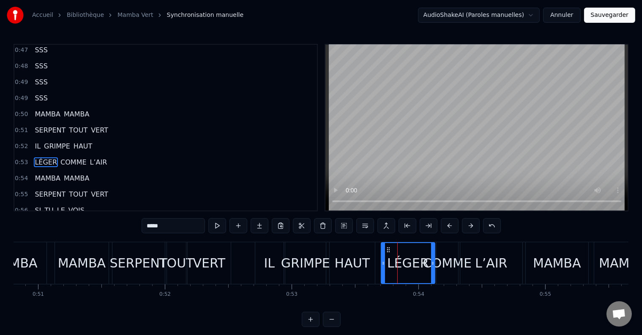
scroll to position [904, 0]
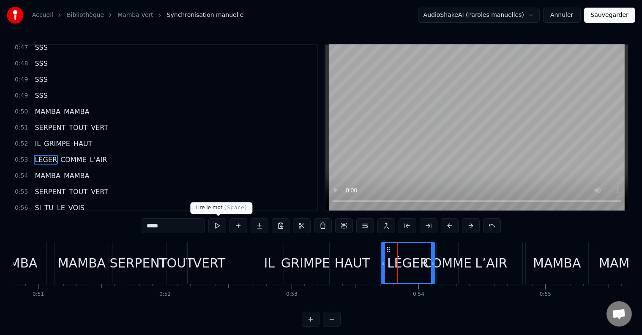
click at [211, 225] on button at bounding box center [217, 225] width 18 height 15
click at [212, 224] on button at bounding box center [217, 225] width 18 height 15
click at [441, 262] on div "COMME" at bounding box center [447, 263] width 49 height 19
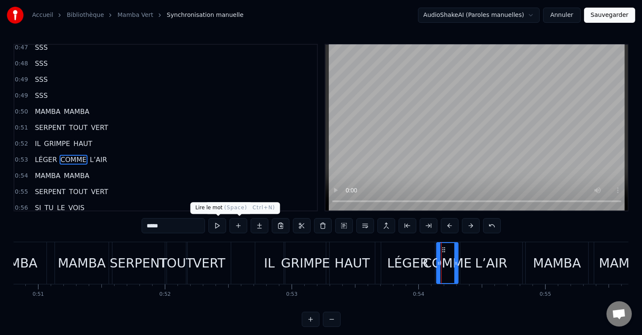
click at [216, 224] on button at bounding box center [217, 225] width 18 height 15
click at [488, 264] on div "L’AIR" at bounding box center [491, 263] width 32 height 19
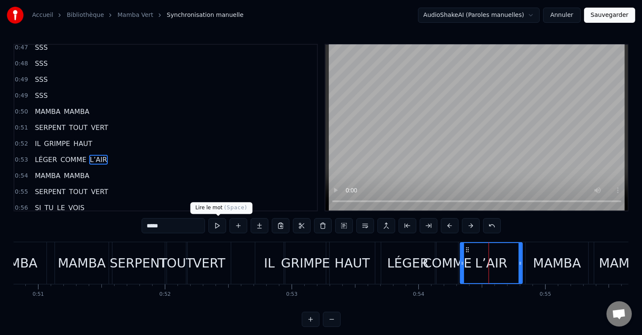
click at [221, 225] on button at bounding box center [217, 225] width 18 height 15
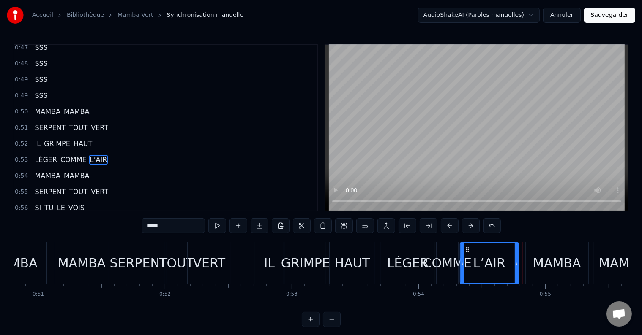
drag, startPoint x: 518, startPoint y: 265, endPoint x: 514, endPoint y: 264, distance: 4.2
click at [515, 264] on icon at bounding box center [516, 263] width 3 height 7
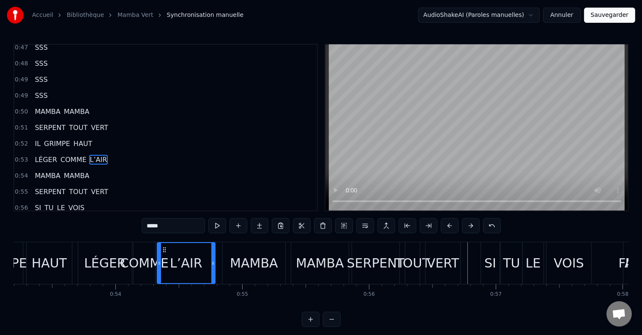
scroll to position [0, 6831]
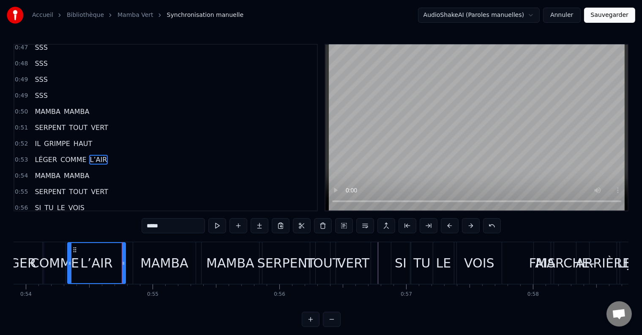
click at [160, 263] on div "MAMBA" at bounding box center [164, 263] width 48 height 19
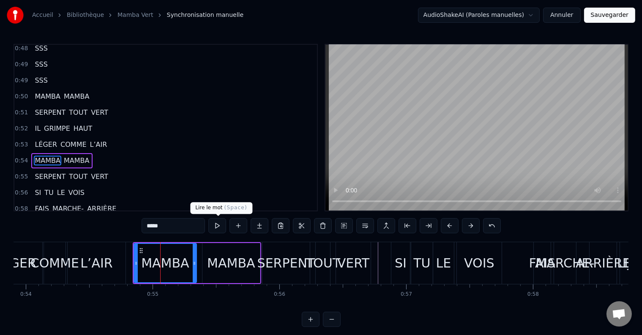
click at [219, 229] on button at bounding box center [217, 225] width 18 height 15
click at [215, 254] on div "MAMBA" at bounding box center [231, 263] width 48 height 19
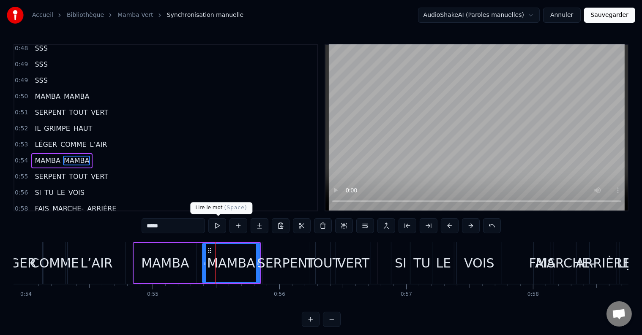
click at [218, 230] on button at bounding box center [217, 225] width 18 height 15
drag, startPoint x: 259, startPoint y: 264, endPoint x: 254, endPoint y: 264, distance: 4.7
click at [254, 264] on icon at bounding box center [252, 263] width 3 height 7
click at [267, 261] on div "SERPENT" at bounding box center [286, 263] width 58 height 19
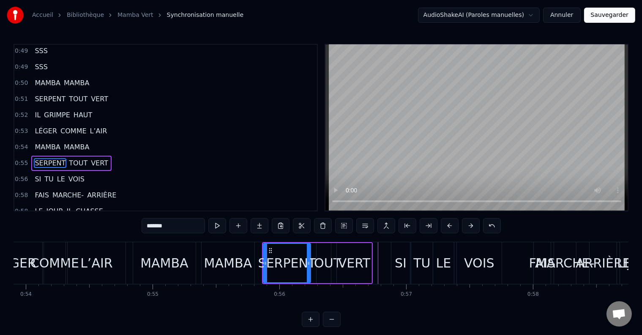
scroll to position [935, 0]
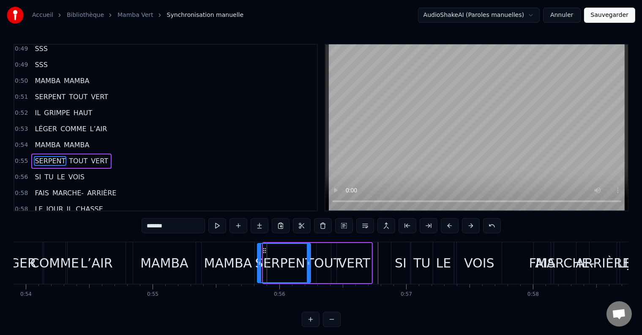
drag, startPoint x: 264, startPoint y: 261, endPoint x: 259, endPoint y: 261, distance: 5.9
click at [259, 261] on icon at bounding box center [259, 263] width 3 height 7
click at [220, 227] on button at bounding box center [217, 225] width 18 height 15
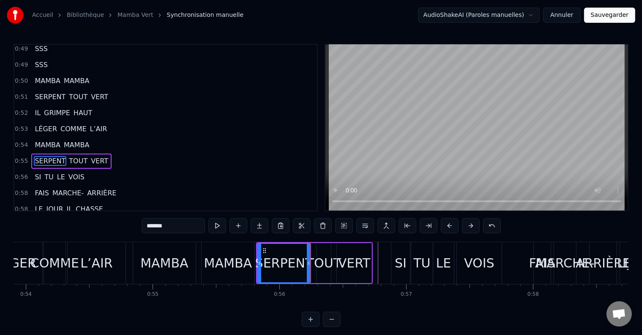
click at [317, 258] on div "TOUT" at bounding box center [323, 263] width 35 height 19
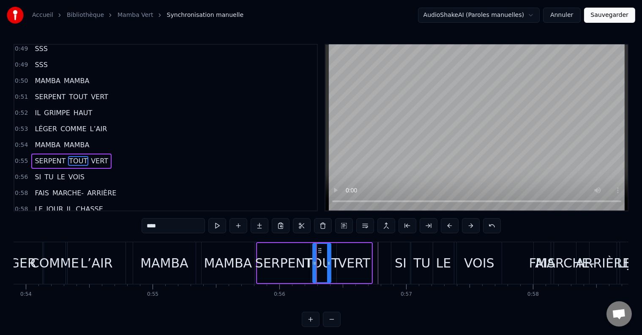
click at [313, 261] on icon at bounding box center [314, 263] width 3 height 7
click at [217, 227] on button at bounding box center [217, 225] width 18 height 15
click at [333, 261] on icon at bounding box center [332, 263] width 3 height 7
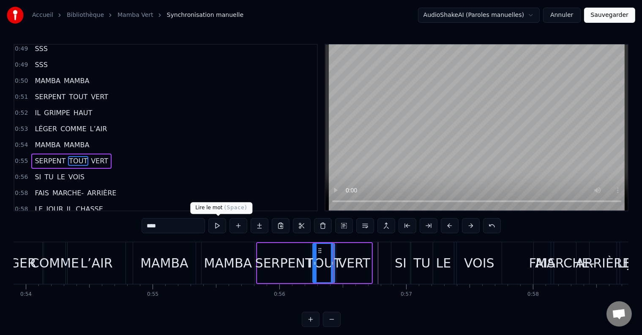
click at [226, 223] on button at bounding box center [217, 225] width 18 height 15
click at [262, 259] on div "SERPENT" at bounding box center [284, 263] width 58 height 19
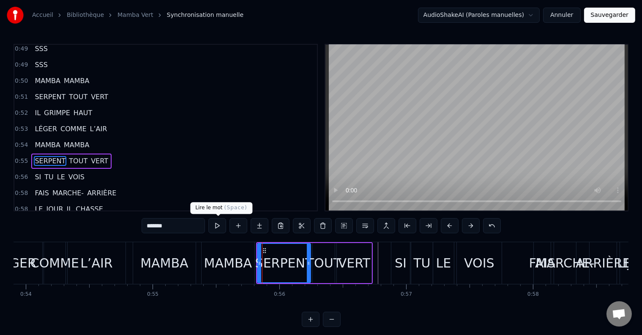
click at [224, 226] on button at bounding box center [217, 225] width 18 height 15
click at [319, 253] on div "TOUT" at bounding box center [324, 263] width 22 height 40
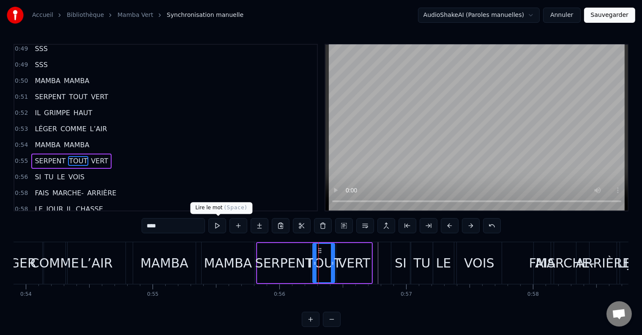
click at [214, 223] on button at bounding box center [217, 225] width 18 height 15
click at [330, 262] on icon at bounding box center [330, 263] width 3 height 7
click at [217, 226] on button at bounding box center [217, 225] width 18 height 15
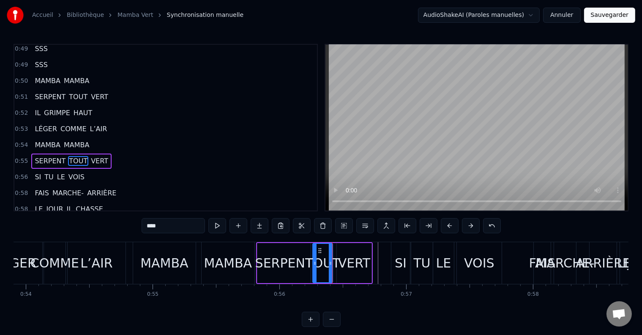
click at [217, 226] on button at bounding box center [217, 225] width 18 height 15
click at [304, 258] on div "SERPENT" at bounding box center [284, 263] width 58 height 19
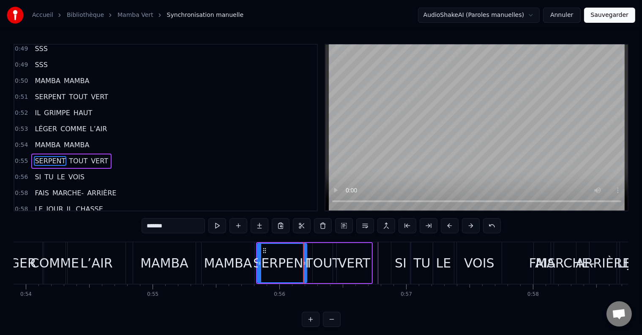
drag, startPoint x: 308, startPoint y: 259, endPoint x: 303, endPoint y: 260, distance: 4.4
click at [303, 260] on div at bounding box center [304, 263] width 3 height 38
click at [221, 223] on button at bounding box center [217, 225] width 18 height 15
click at [319, 255] on div "TOUT" at bounding box center [322, 263] width 35 height 19
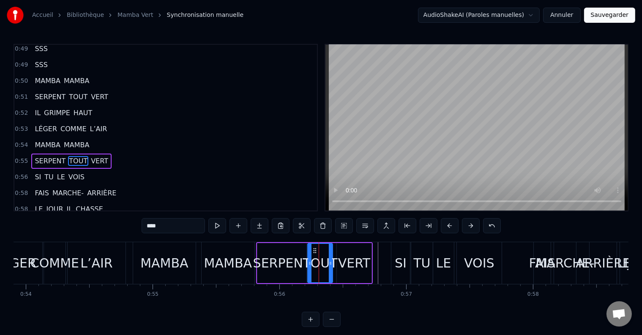
drag, startPoint x: 313, startPoint y: 257, endPoint x: 307, endPoint y: 258, distance: 5.6
click at [308, 258] on div at bounding box center [309, 263] width 3 height 38
click at [223, 225] on button at bounding box center [217, 225] width 18 height 15
drag, startPoint x: 331, startPoint y: 259, endPoint x: 324, endPoint y: 261, distance: 7.0
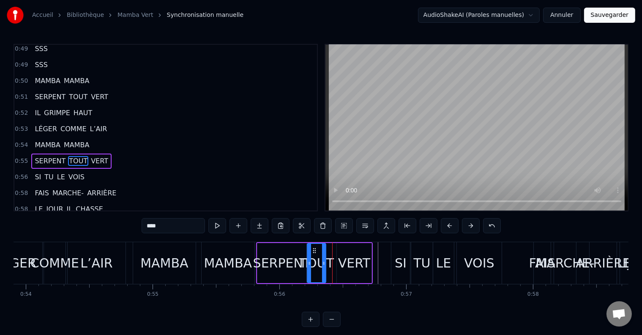
click at [324, 261] on div at bounding box center [323, 263] width 3 height 38
click at [218, 227] on button at bounding box center [217, 225] width 18 height 15
click at [340, 264] on div "VERT" at bounding box center [354, 263] width 32 height 19
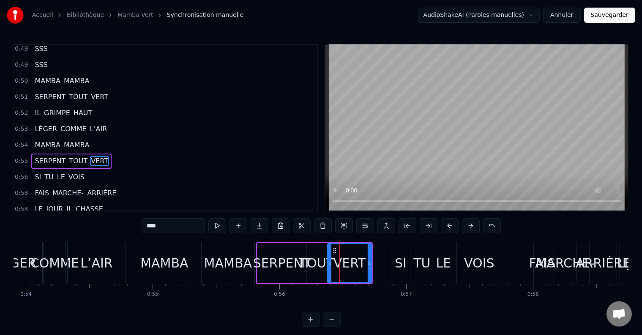
drag, startPoint x: 337, startPoint y: 264, endPoint x: 327, endPoint y: 265, distance: 9.4
click at [328, 265] on icon at bounding box center [329, 263] width 3 height 7
click at [210, 224] on button at bounding box center [217, 225] width 18 height 15
click at [212, 224] on button at bounding box center [217, 225] width 18 height 15
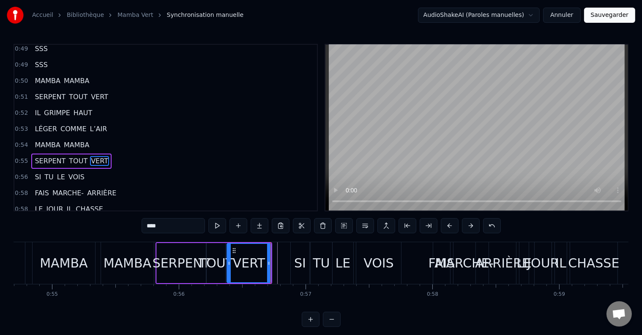
scroll to position [0, 6976]
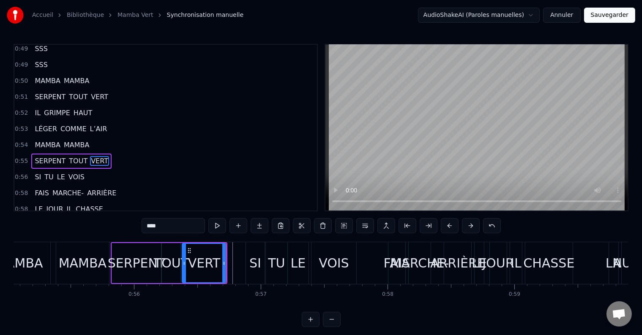
click at [259, 265] on div "SI" at bounding box center [255, 263] width 12 height 19
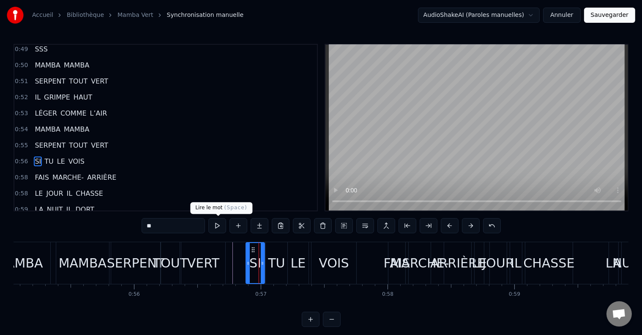
click at [218, 228] on button at bounding box center [217, 225] width 18 height 15
click at [280, 259] on div "TU" at bounding box center [276, 263] width 17 height 19
click at [220, 226] on button at bounding box center [217, 225] width 18 height 15
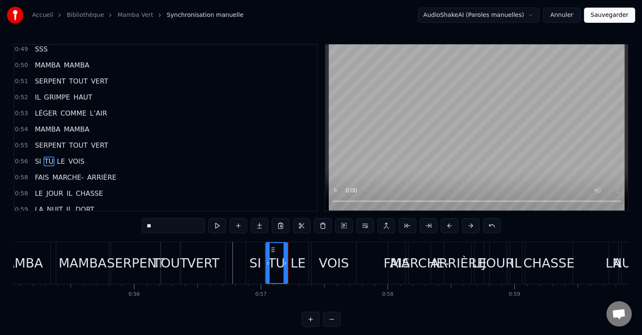
click at [220, 226] on button at bounding box center [217, 225] width 18 height 15
click at [297, 260] on div "LE" at bounding box center [298, 263] width 15 height 19
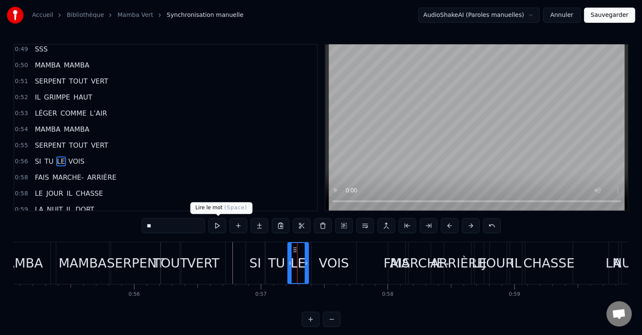
click at [221, 226] on button at bounding box center [217, 225] width 18 height 15
click at [330, 270] on div "VOIS" at bounding box center [334, 263] width 30 height 19
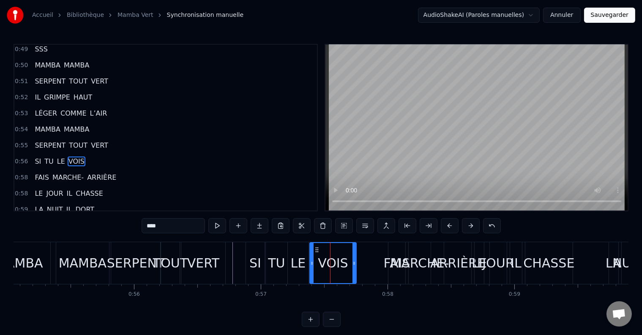
click at [313, 262] on icon at bounding box center [311, 263] width 3 height 7
click at [221, 226] on button at bounding box center [217, 225] width 18 height 15
click at [355, 266] on icon at bounding box center [355, 263] width 3 height 7
click at [386, 266] on div "FAIS" at bounding box center [397, 263] width 27 height 19
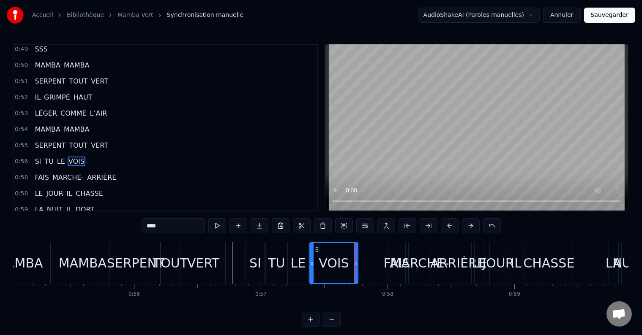
scroll to position [966, 0]
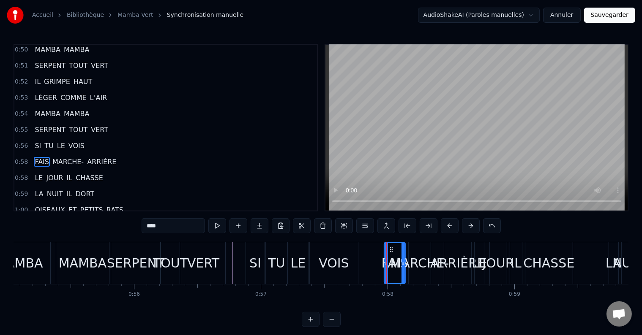
drag, startPoint x: 389, startPoint y: 263, endPoint x: 384, endPoint y: 264, distance: 4.2
click at [384, 264] on icon at bounding box center [385, 263] width 3 height 7
click at [221, 226] on button at bounding box center [217, 225] width 18 height 15
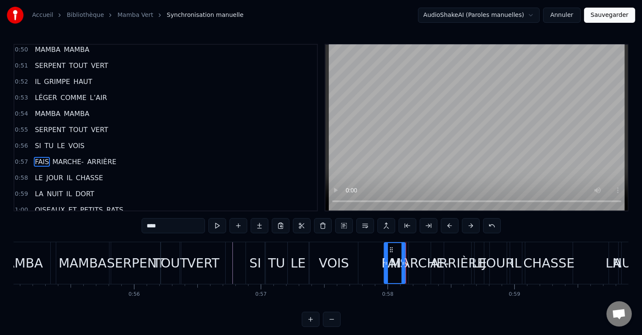
click at [221, 226] on button at bounding box center [217, 225] width 18 height 15
click at [398, 264] on icon at bounding box center [398, 263] width 3 height 7
click at [215, 221] on button at bounding box center [217, 225] width 18 height 15
click at [414, 263] on div "MARCHE-" at bounding box center [419, 263] width 59 height 19
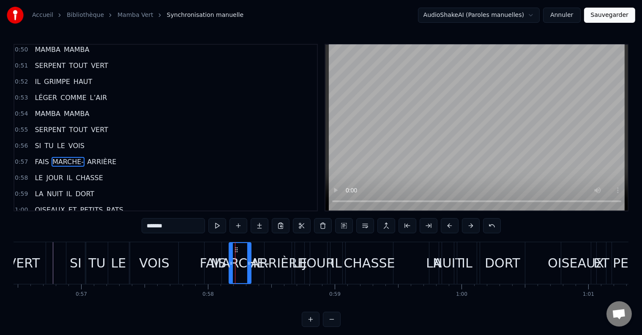
scroll to position [0, 7178]
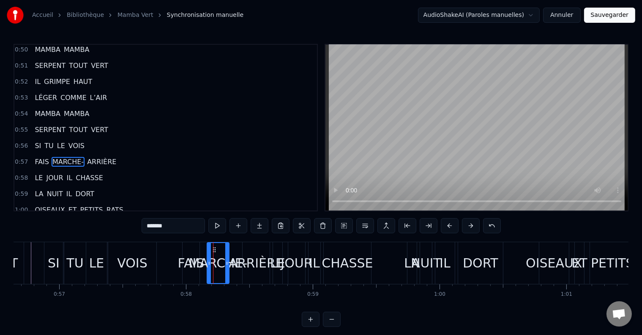
click at [191, 261] on div "MARCHE-" at bounding box center [217, 263] width 59 height 19
click at [335, 264] on div "CHASSE" at bounding box center [346, 263] width 51 height 19
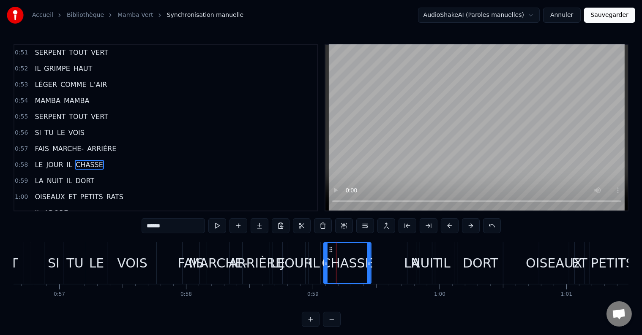
scroll to position [982, 0]
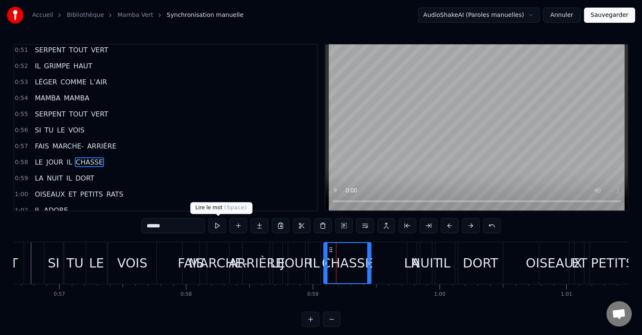
click at [216, 226] on button at bounding box center [217, 225] width 18 height 15
click at [313, 267] on div "IL" at bounding box center [314, 263] width 11 height 19
type input "**"
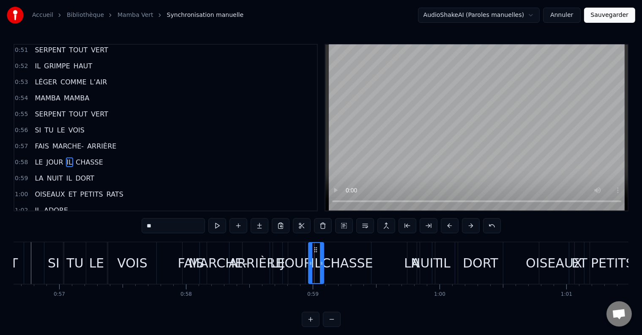
click at [321, 264] on icon at bounding box center [321, 263] width 3 height 7
click at [220, 224] on button at bounding box center [217, 225] width 18 height 15
click at [319, 262] on circle at bounding box center [319, 262] width 0 height 0
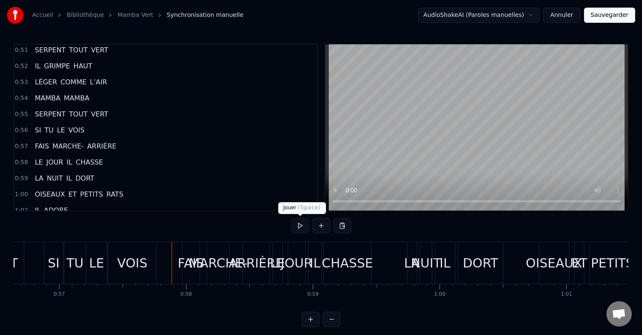
click at [295, 226] on button at bounding box center [300, 225] width 18 height 15
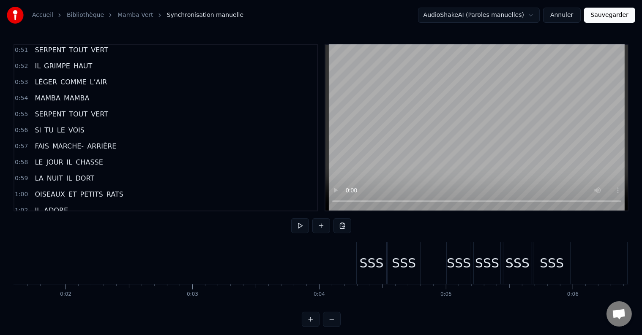
scroll to position [0, 0]
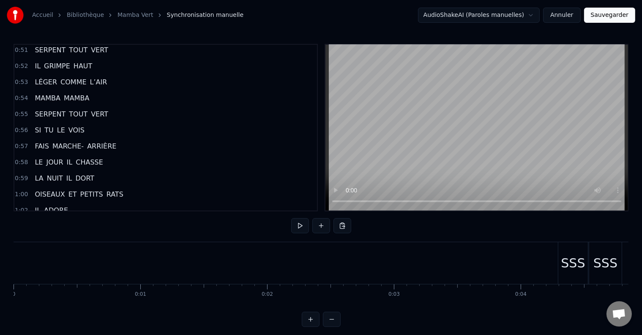
click at [301, 223] on button at bounding box center [300, 225] width 18 height 15
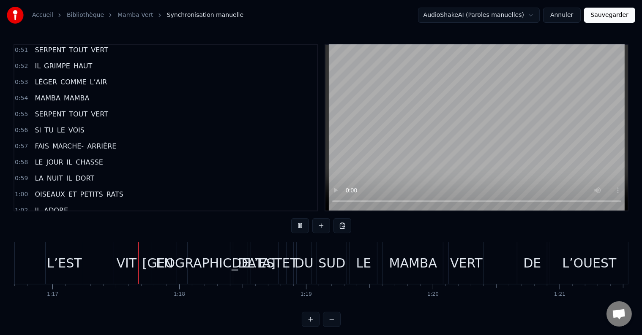
scroll to position [0, 9720]
click at [297, 226] on button at bounding box center [300, 225] width 18 height 15
click at [299, 225] on button at bounding box center [300, 225] width 18 height 15
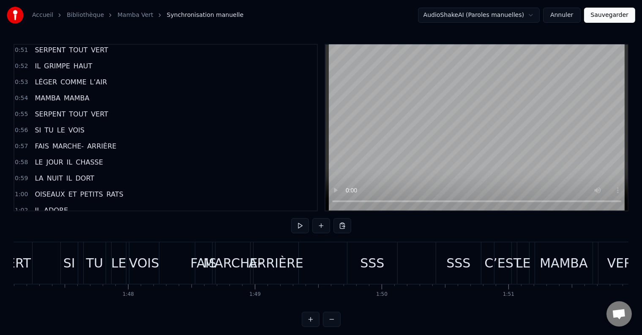
scroll to position [0, 13550]
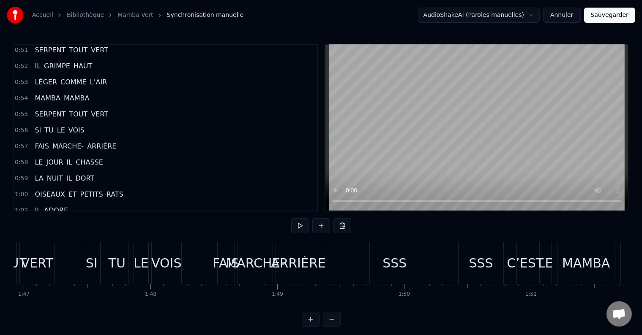
click at [370, 267] on div "SSS" at bounding box center [395, 263] width 50 height 42
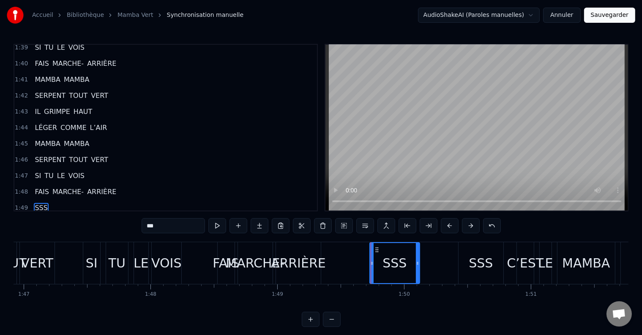
scroll to position [1681, 0]
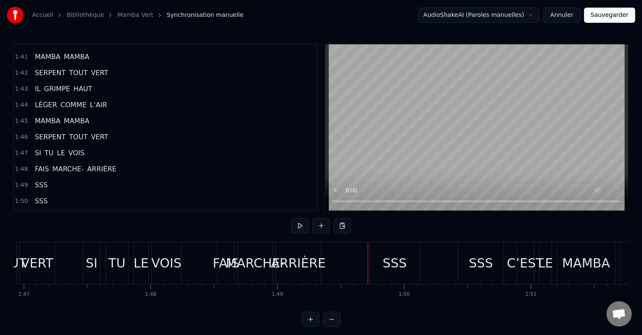
click at [371, 263] on div "SSS" at bounding box center [395, 263] width 50 height 42
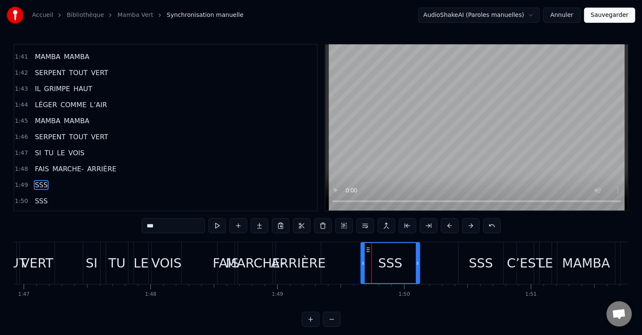
drag, startPoint x: 371, startPoint y: 262, endPoint x: 362, endPoint y: 262, distance: 8.9
click at [362, 262] on icon at bounding box center [362, 263] width 3 height 7
drag, startPoint x: 417, startPoint y: 261, endPoint x: 405, endPoint y: 262, distance: 12.3
click at [405, 262] on icon at bounding box center [404, 263] width 3 height 7
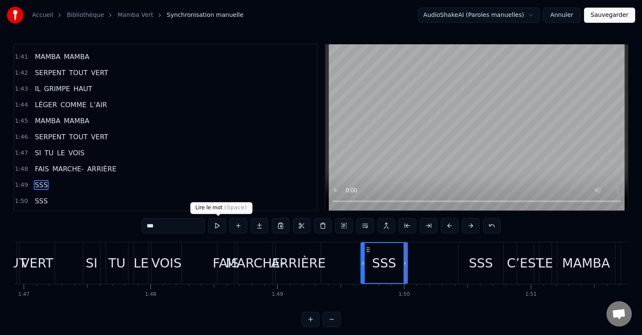
click at [217, 226] on button at bounding box center [217, 225] width 18 height 15
click at [471, 273] on div "SSS" at bounding box center [480, 263] width 45 height 42
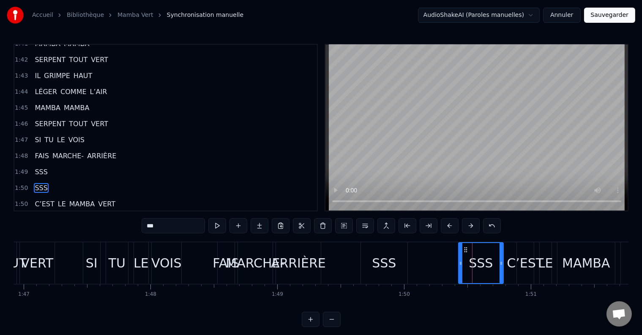
scroll to position [1696, 0]
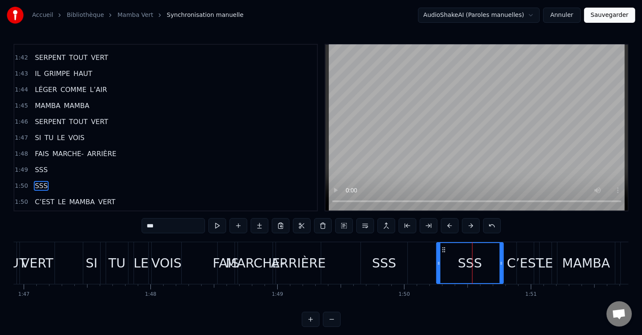
drag, startPoint x: 460, startPoint y: 265, endPoint x: 438, endPoint y: 265, distance: 22.0
click at [438, 265] on icon at bounding box center [438, 263] width 3 height 7
drag, startPoint x: 501, startPoint y: 265, endPoint x: 483, endPoint y: 264, distance: 18.2
click at [483, 264] on icon at bounding box center [482, 263] width 3 height 7
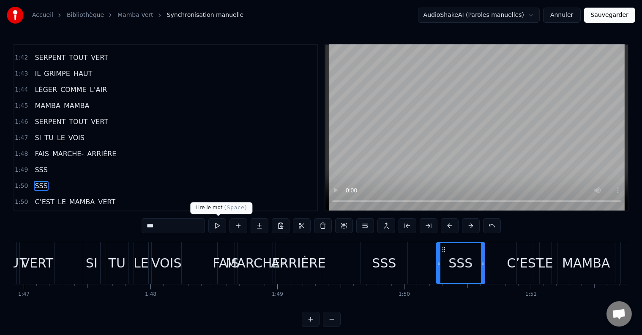
click at [212, 226] on button at bounding box center [217, 225] width 18 height 15
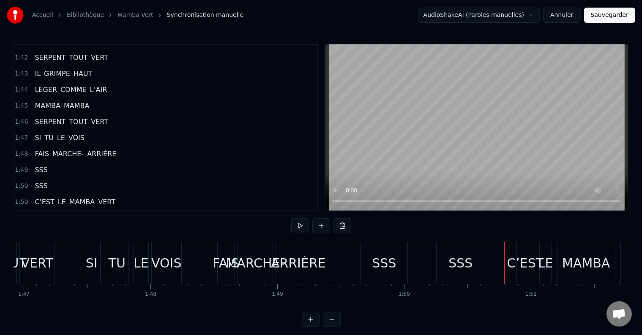
click at [517, 264] on div "C’EST" at bounding box center [524, 263] width 37 height 19
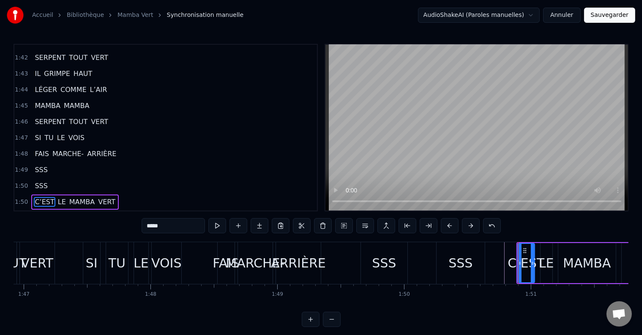
scroll to position [1712, 0]
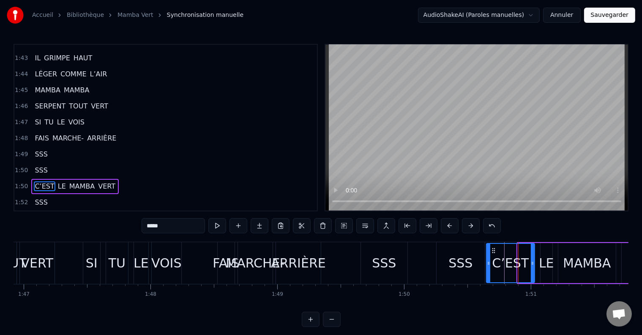
drag, startPoint x: 520, startPoint y: 262, endPoint x: 488, endPoint y: 265, distance: 31.4
click at [488, 265] on icon at bounding box center [488, 263] width 3 height 7
click at [220, 223] on button at bounding box center [217, 225] width 18 height 15
click at [528, 261] on icon at bounding box center [529, 263] width 3 height 7
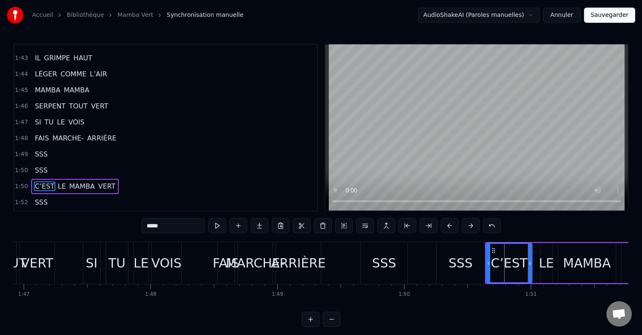
click at [542, 261] on div "LE" at bounding box center [546, 263] width 15 height 19
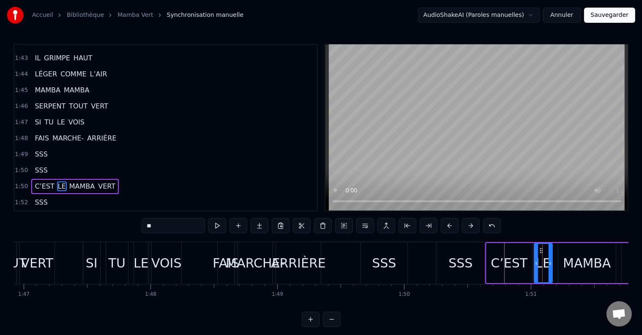
drag, startPoint x: 542, startPoint y: 260, endPoint x: 536, endPoint y: 261, distance: 6.4
click at [536, 261] on icon at bounding box center [535, 263] width 3 height 7
click at [211, 224] on button at bounding box center [217, 225] width 18 height 15
click at [212, 224] on button at bounding box center [217, 225] width 18 height 15
click at [561, 270] on div "MAMBA" at bounding box center [586, 263] width 57 height 40
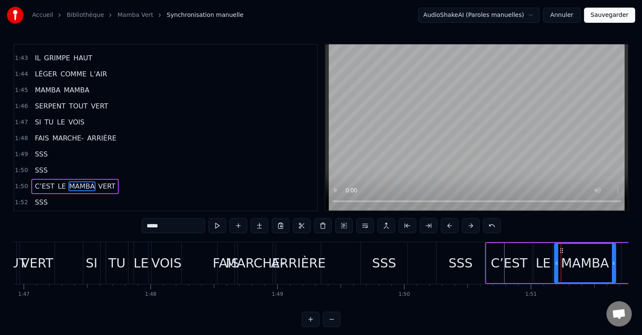
click at [555, 265] on icon at bounding box center [556, 263] width 3 height 7
click at [220, 227] on button at bounding box center [217, 225] width 18 height 15
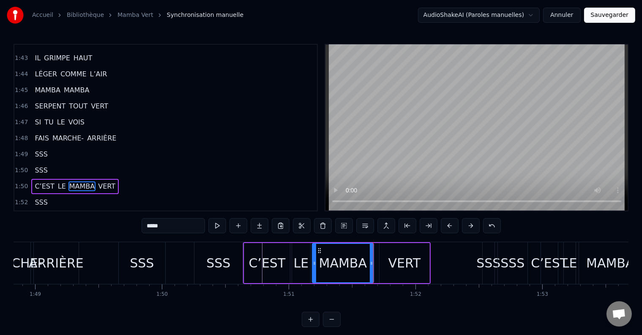
click at [220, 227] on button at bounding box center [217, 225] width 18 height 15
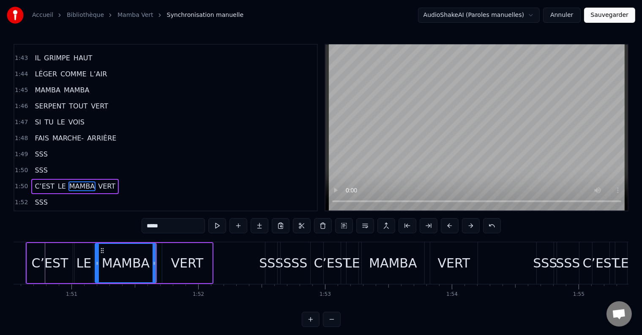
scroll to position [0, 14046]
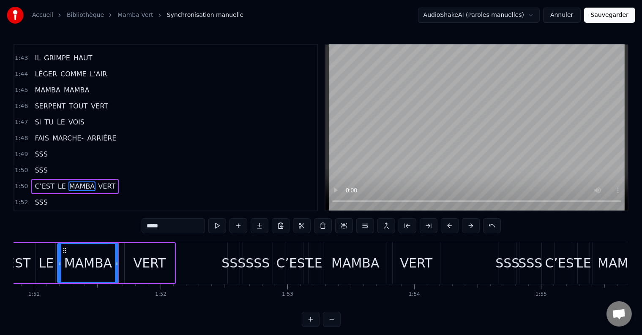
click at [135, 261] on div "VERT" at bounding box center [149, 263] width 32 height 19
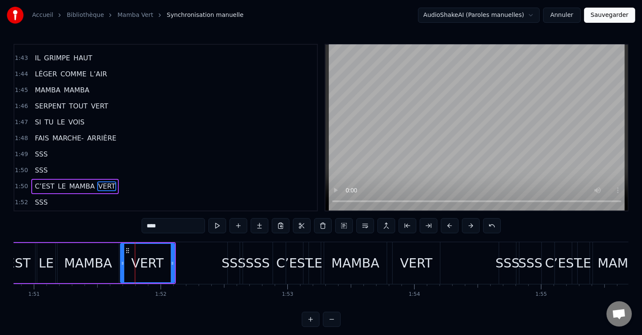
drag, startPoint x: 124, startPoint y: 261, endPoint x: 120, endPoint y: 260, distance: 4.3
click at [120, 260] on div "VERT" at bounding box center [147, 263] width 55 height 40
click at [220, 223] on button at bounding box center [217, 225] width 18 height 15
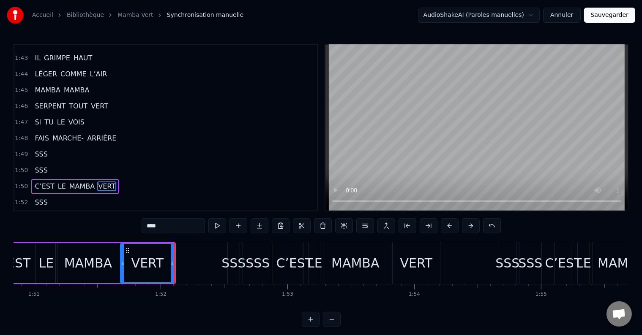
click at [226, 262] on div "SSS" at bounding box center [233, 263] width 24 height 19
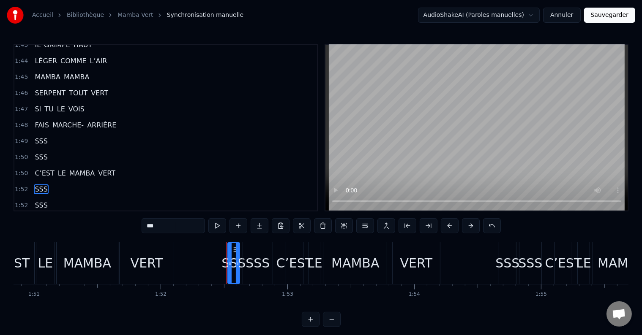
scroll to position [1728, 0]
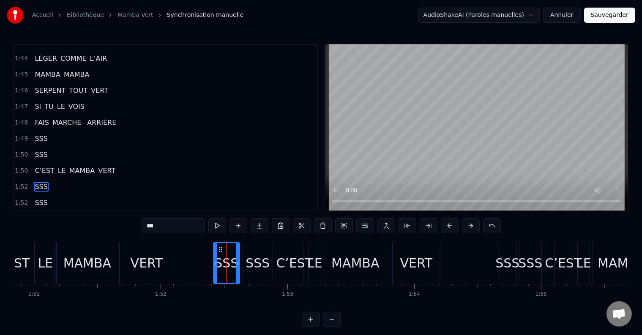
drag, startPoint x: 229, startPoint y: 263, endPoint x: 214, endPoint y: 262, distance: 14.4
click at [214, 262] on icon at bounding box center [215, 263] width 3 height 7
click at [239, 264] on icon at bounding box center [238, 263] width 3 height 7
click at [246, 264] on div "SSS" at bounding box center [258, 263] width 30 height 42
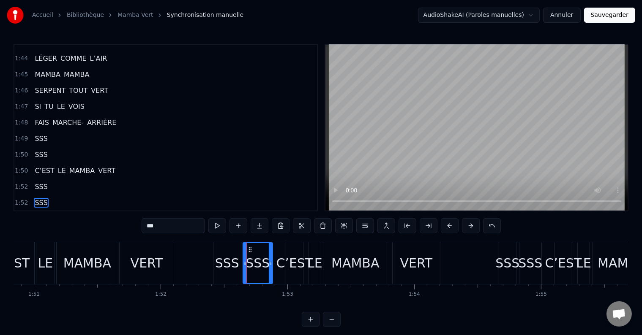
scroll to position [1743, 0]
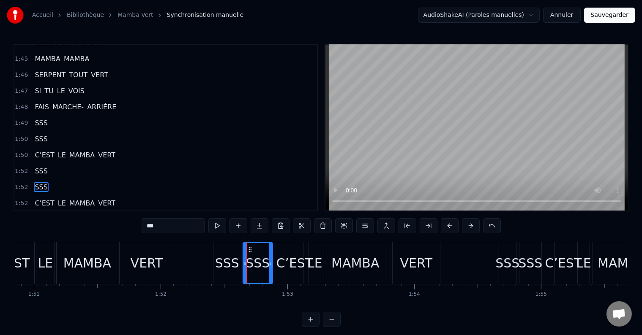
click at [231, 263] on div "SSS" at bounding box center [227, 263] width 24 height 19
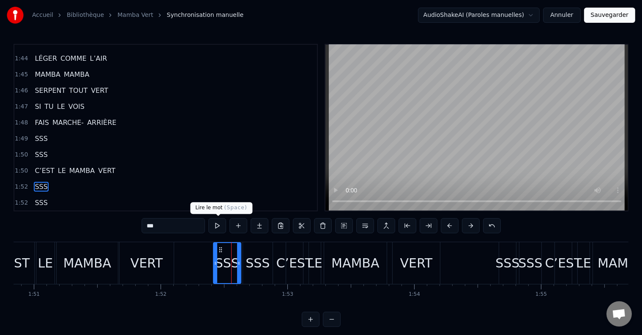
click at [221, 223] on button at bounding box center [217, 225] width 18 height 15
click at [250, 253] on div "SSS" at bounding box center [258, 263] width 30 height 42
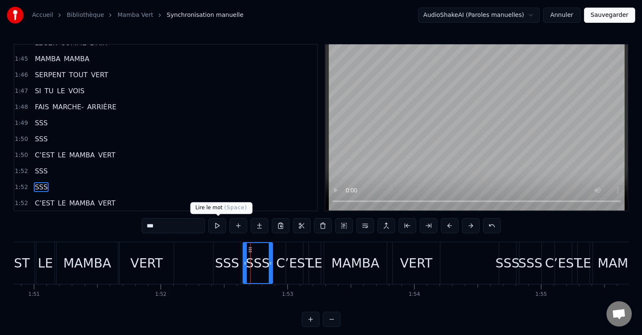
click at [217, 225] on button at bounding box center [217, 225] width 18 height 15
click at [286, 264] on div "C’EST" at bounding box center [294, 263] width 37 height 19
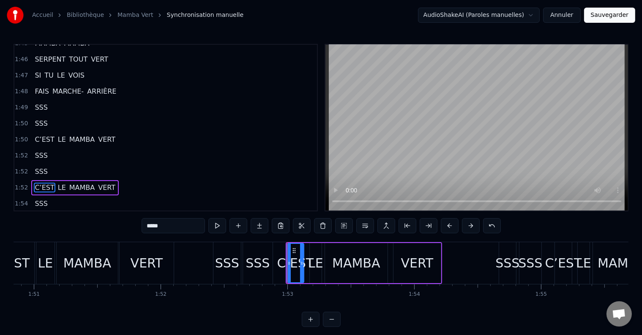
click at [283, 262] on div "C’EST" at bounding box center [295, 263] width 37 height 19
click at [291, 264] on div "C’EST" at bounding box center [295, 263] width 37 height 19
drag, startPoint x: 288, startPoint y: 264, endPoint x: 276, endPoint y: 262, distance: 11.9
click at [276, 262] on icon at bounding box center [276, 263] width 3 height 7
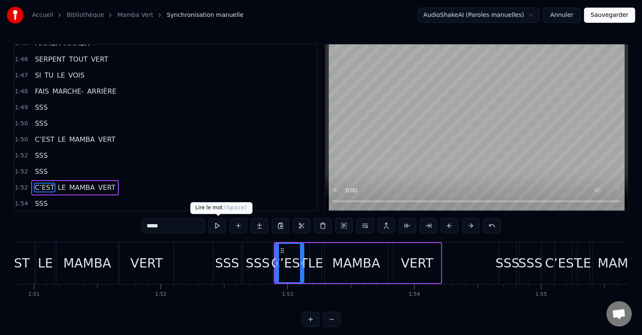
click at [217, 225] on button at bounding box center [217, 225] width 18 height 15
click at [297, 260] on icon at bounding box center [298, 263] width 3 height 7
click at [220, 226] on button at bounding box center [217, 225] width 18 height 15
click at [313, 260] on div "LE" at bounding box center [315, 263] width 15 height 19
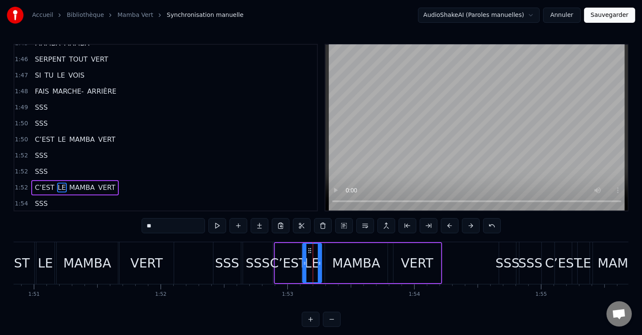
drag, startPoint x: 309, startPoint y: 261, endPoint x: 302, endPoint y: 261, distance: 7.2
click at [303, 261] on icon at bounding box center [304, 263] width 3 height 7
click at [218, 227] on button at bounding box center [217, 225] width 18 height 15
click at [293, 268] on div "C’EST" at bounding box center [288, 263] width 37 height 19
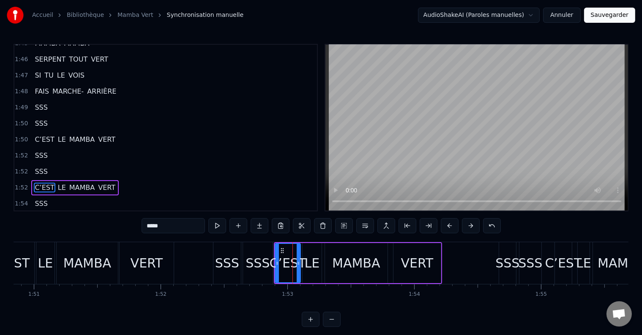
click at [298, 264] on icon at bounding box center [298, 263] width 3 height 7
click at [319, 264] on div "LE" at bounding box center [311, 263] width 19 height 40
click at [316, 263] on circle at bounding box center [316, 263] width 0 height 0
click at [332, 267] on div "MAMBA" at bounding box center [356, 263] width 48 height 19
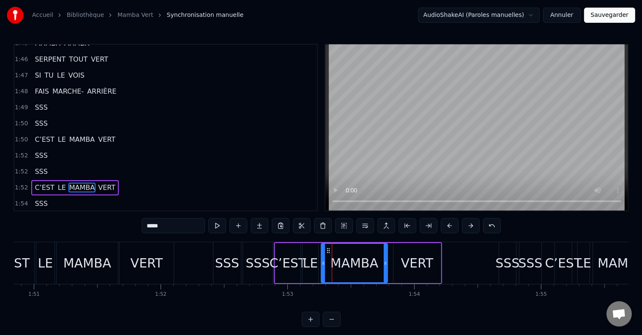
click at [321, 264] on icon at bounding box center [322, 263] width 3 height 7
click at [338, 265] on div "MAMBA" at bounding box center [354, 263] width 48 height 19
click at [220, 226] on button at bounding box center [217, 225] width 18 height 15
drag, startPoint x: 383, startPoint y: 262, endPoint x: 377, endPoint y: 262, distance: 6.3
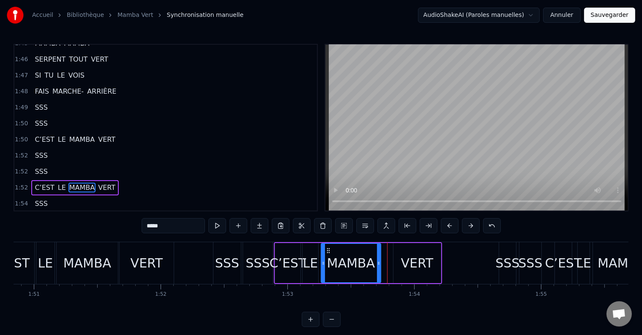
click at [377, 262] on icon at bounding box center [378, 263] width 3 height 7
click at [395, 262] on div "VERT" at bounding box center [416, 263] width 47 height 40
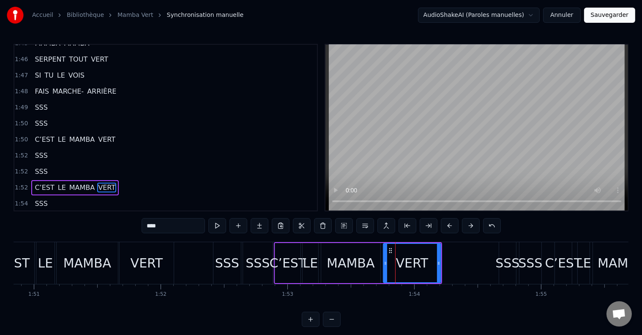
drag, startPoint x: 394, startPoint y: 262, endPoint x: 383, endPoint y: 262, distance: 10.6
click at [384, 262] on icon at bounding box center [385, 263] width 3 height 7
click at [221, 226] on button at bounding box center [217, 225] width 18 height 15
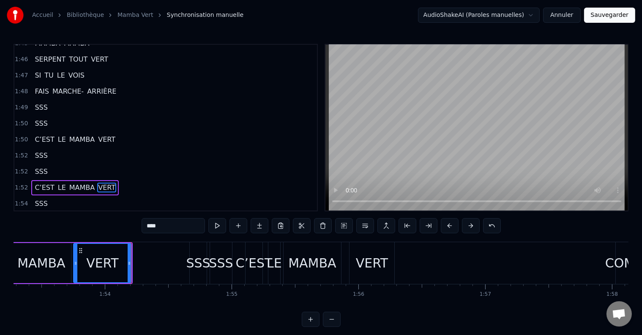
scroll to position [0, 14334]
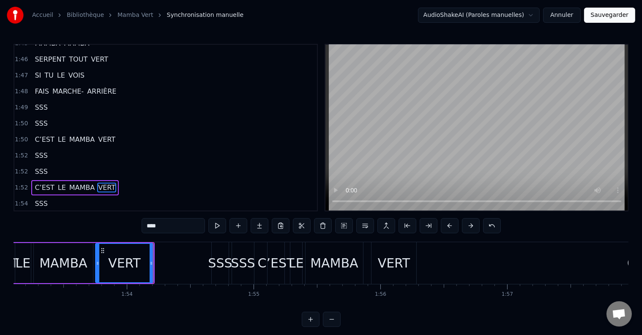
click at [214, 265] on div "SSS" at bounding box center [220, 263] width 24 height 19
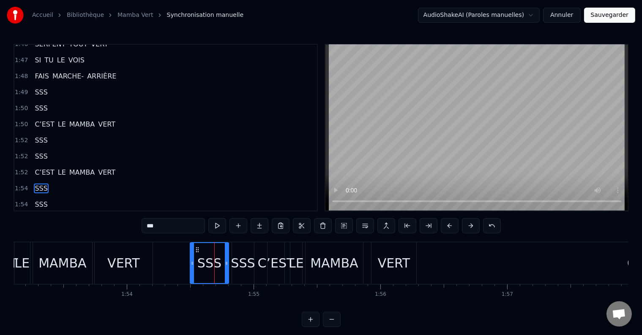
drag, startPoint x: 212, startPoint y: 261, endPoint x: 191, endPoint y: 261, distance: 21.5
click at [191, 261] on icon at bounding box center [192, 263] width 3 height 7
drag, startPoint x: 227, startPoint y: 261, endPoint x: 215, endPoint y: 263, distance: 11.7
click at [215, 263] on icon at bounding box center [214, 263] width 3 height 7
click at [218, 228] on button at bounding box center [217, 225] width 18 height 15
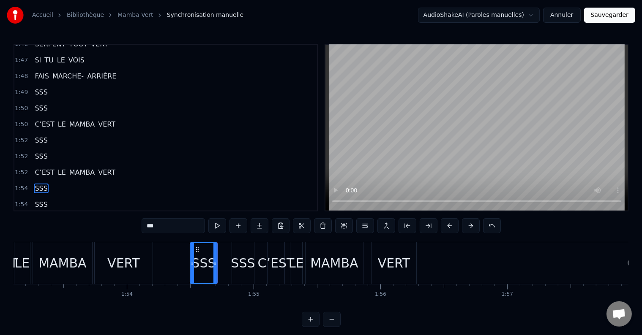
click at [218, 228] on button at bounding box center [217, 225] width 18 height 15
click at [236, 267] on div "SSS" at bounding box center [243, 263] width 24 height 19
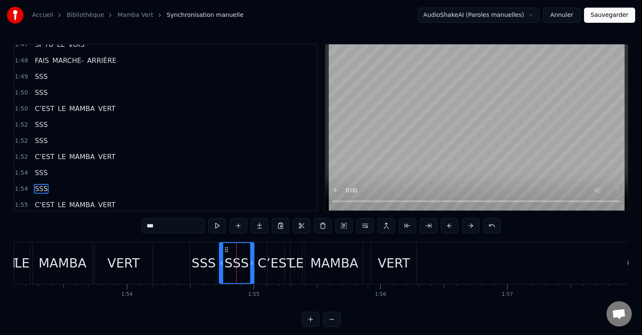
drag, startPoint x: 234, startPoint y: 262, endPoint x: 221, endPoint y: 262, distance: 12.7
click at [221, 262] on icon at bounding box center [221, 263] width 3 height 7
drag, startPoint x: 251, startPoint y: 262, endPoint x: 239, endPoint y: 264, distance: 12.4
click at [239, 264] on icon at bounding box center [239, 263] width 3 height 7
click at [274, 264] on div "C’EST" at bounding box center [276, 263] width 37 height 19
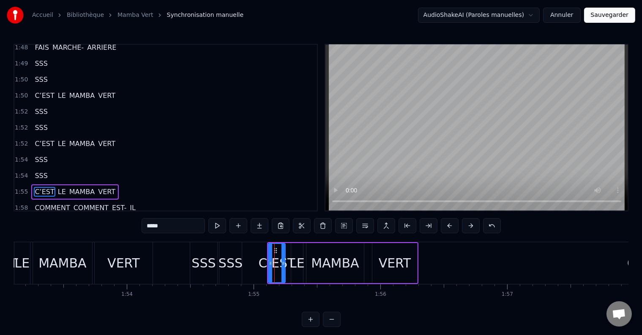
scroll to position [1805, 0]
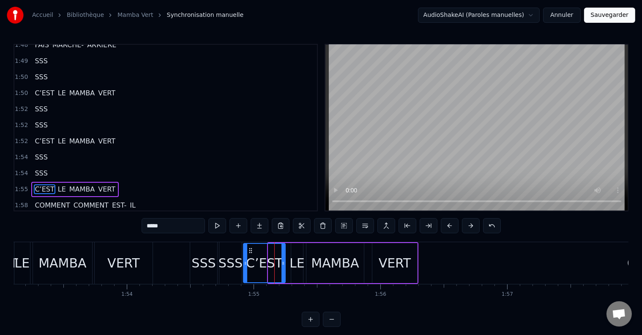
drag, startPoint x: 268, startPoint y: 263, endPoint x: 243, endPoint y: 265, distance: 25.0
click at [244, 265] on icon at bounding box center [245, 263] width 3 height 7
drag, startPoint x: 283, startPoint y: 264, endPoint x: 267, endPoint y: 267, distance: 15.8
click at [267, 267] on div at bounding box center [267, 263] width 3 height 38
click at [196, 268] on div "SSS" at bounding box center [203, 263] width 24 height 19
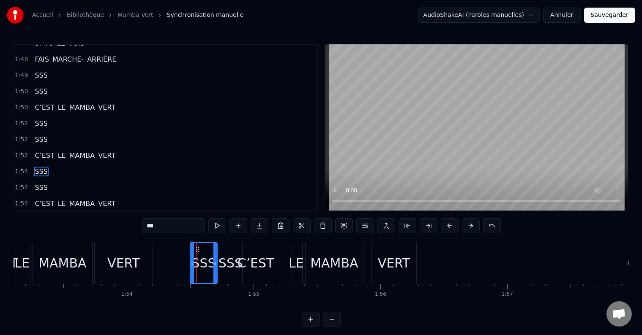
scroll to position [1774, 0]
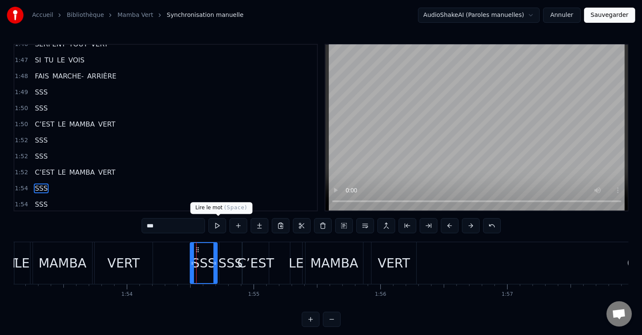
click at [219, 226] on button at bounding box center [217, 225] width 18 height 15
click at [294, 267] on div "LE" at bounding box center [296, 263] width 15 height 19
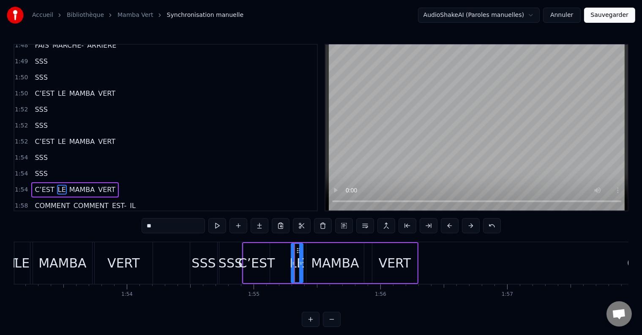
scroll to position [1805, 0]
drag, startPoint x: 292, startPoint y: 263, endPoint x: 274, endPoint y: 264, distance: 18.6
click at [274, 264] on icon at bounding box center [274, 263] width 3 height 7
drag, startPoint x: 301, startPoint y: 264, endPoint x: 288, endPoint y: 266, distance: 13.2
click at [288, 266] on icon at bounding box center [287, 263] width 3 height 7
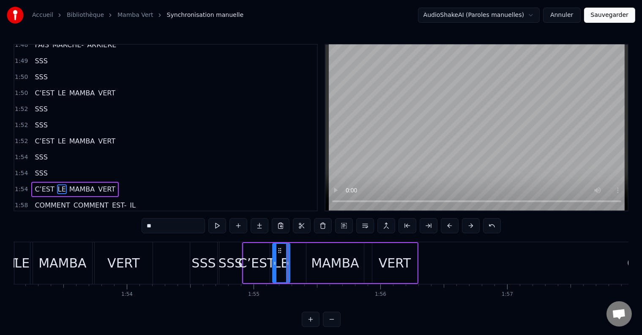
click at [321, 264] on div "MAMBA" at bounding box center [335, 263] width 48 height 19
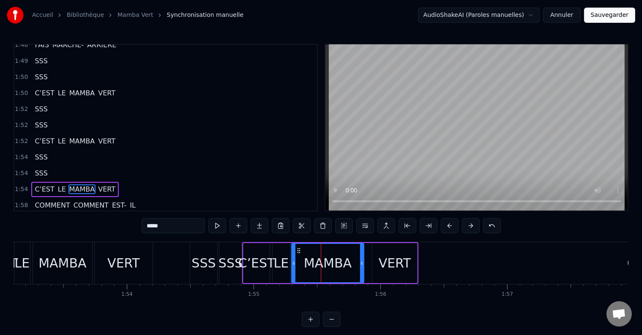
drag, startPoint x: 308, startPoint y: 263, endPoint x: 293, endPoint y: 264, distance: 14.9
click at [293, 264] on icon at bounding box center [293, 263] width 3 height 7
drag, startPoint x: 360, startPoint y: 263, endPoint x: 340, endPoint y: 264, distance: 19.9
click at [340, 264] on icon at bounding box center [341, 263] width 3 height 7
click at [372, 264] on div "VERT" at bounding box center [395, 263] width 46 height 40
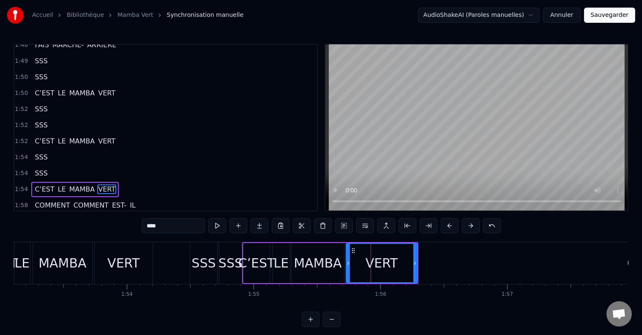
drag, startPoint x: 373, startPoint y: 262, endPoint x: 346, endPoint y: 263, distance: 26.2
click at [346, 263] on icon at bounding box center [347, 263] width 3 height 7
drag, startPoint x: 414, startPoint y: 262, endPoint x: 407, endPoint y: 264, distance: 7.4
click at [407, 264] on icon at bounding box center [407, 263] width 3 height 7
click at [201, 267] on div "SSS" at bounding box center [203, 263] width 24 height 19
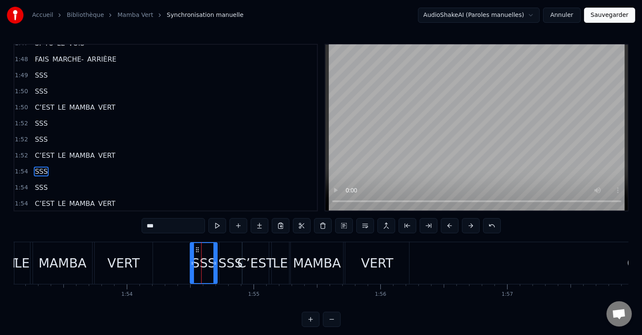
scroll to position [1774, 0]
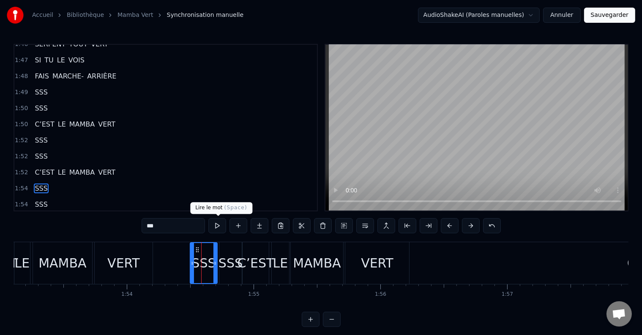
click at [217, 226] on button at bounding box center [217, 225] width 18 height 15
click at [228, 256] on div "SSS" at bounding box center [230, 263] width 24 height 19
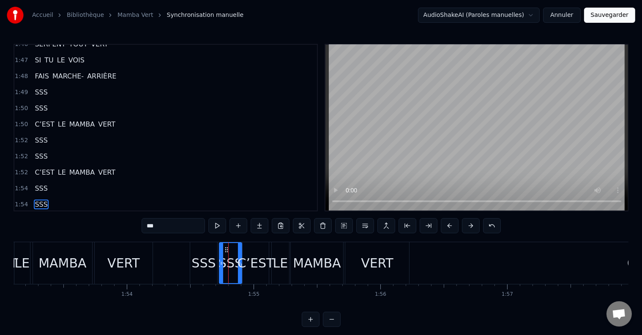
scroll to position [1790, 0]
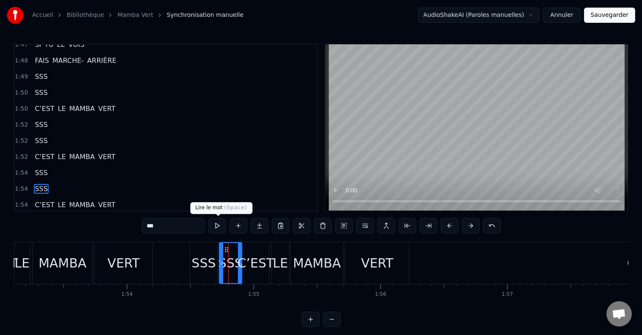
click at [217, 230] on button at bounding box center [217, 225] width 18 height 15
click at [253, 263] on div "C’EST" at bounding box center [255, 263] width 37 height 19
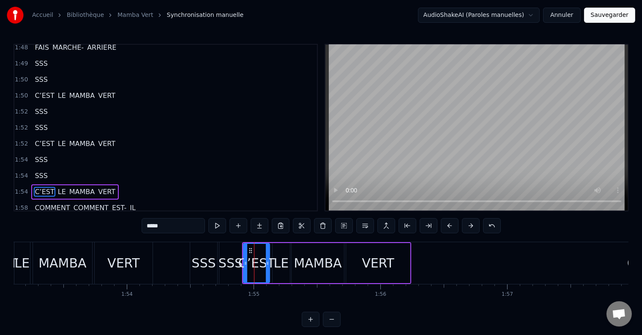
scroll to position [1805, 0]
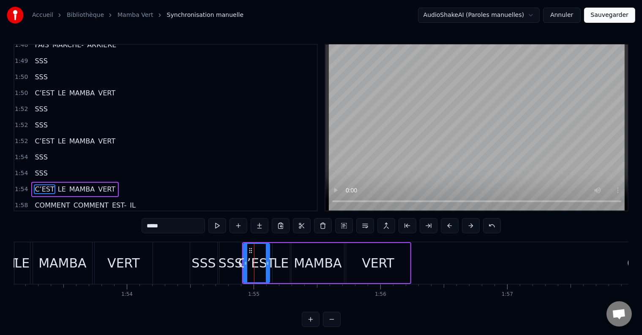
click at [190, 266] on div "SSS" at bounding box center [203, 263] width 27 height 42
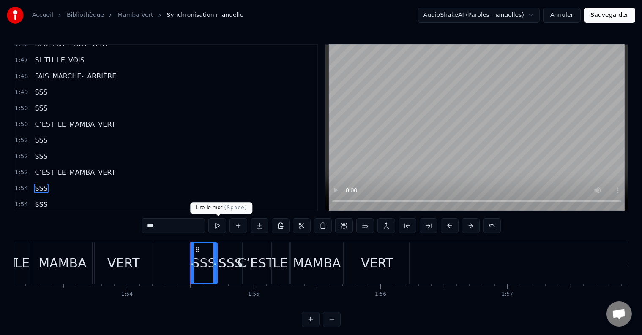
click at [220, 226] on button at bounding box center [217, 225] width 18 height 15
click at [224, 261] on div "SSS" at bounding box center [230, 263] width 24 height 19
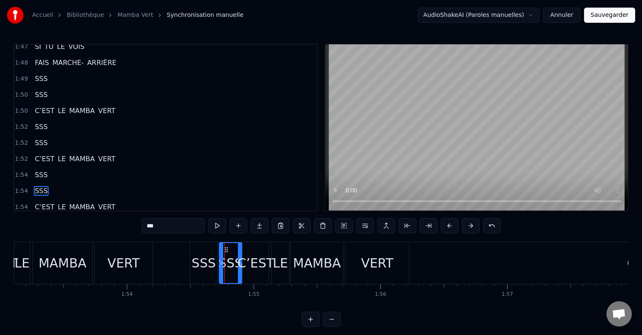
scroll to position [1790, 0]
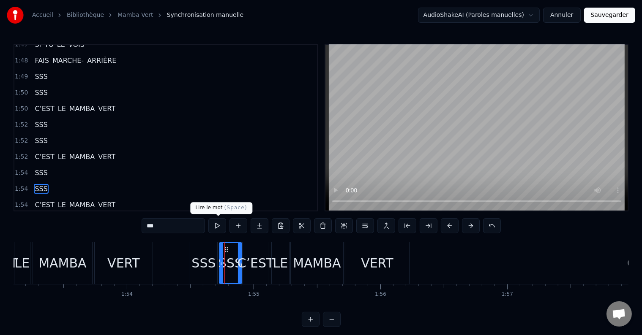
click at [216, 223] on button at bounding box center [217, 225] width 18 height 15
click at [258, 257] on div "C’EST" at bounding box center [255, 263] width 37 height 19
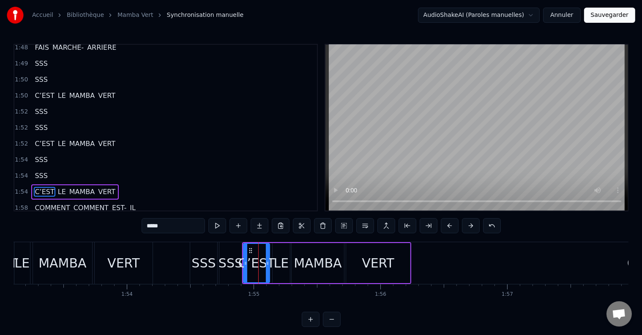
scroll to position [1805, 0]
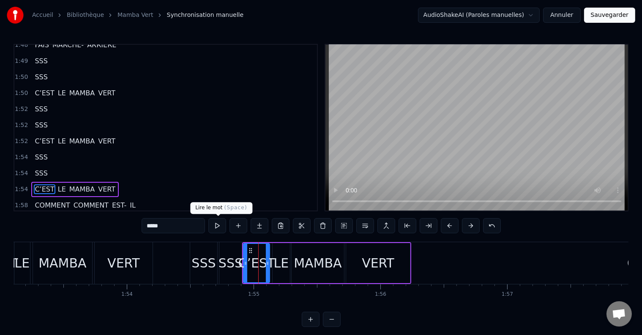
click at [218, 223] on button at bounding box center [217, 225] width 18 height 15
click at [282, 262] on div "LE" at bounding box center [281, 263] width 15 height 19
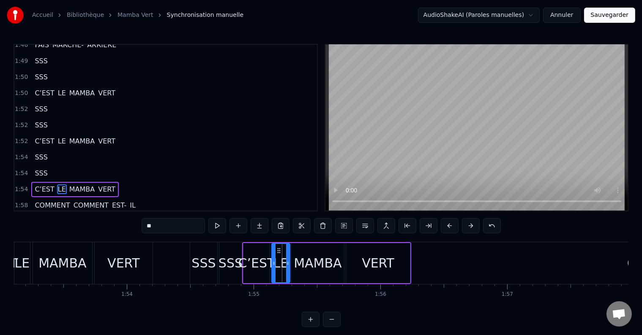
click at [272, 259] on div at bounding box center [273, 263] width 3 height 38
click at [220, 227] on button at bounding box center [217, 225] width 18 height 15
click at [300, 257] on div "MAMBA" at bounding box center [318, 263] width 48 height 19
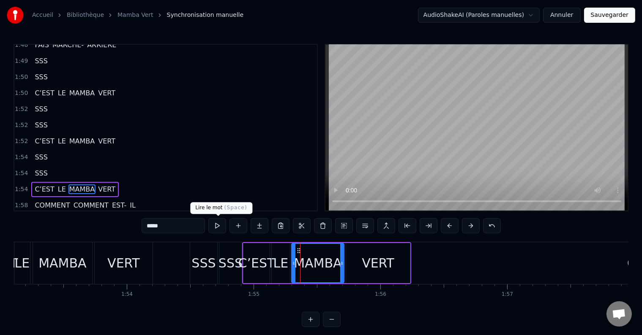
click at [217, 223] on button at bounding box center [217, 225] width 18 height 15
click at [371, 260] on div "VERT" at bounding box center [378, 263] width 32 height 19
type input "****"
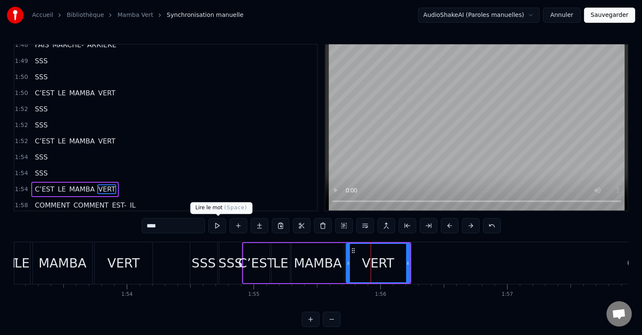
click at [219, 224] on button at bounding box center [217, 225] width 18 height 15
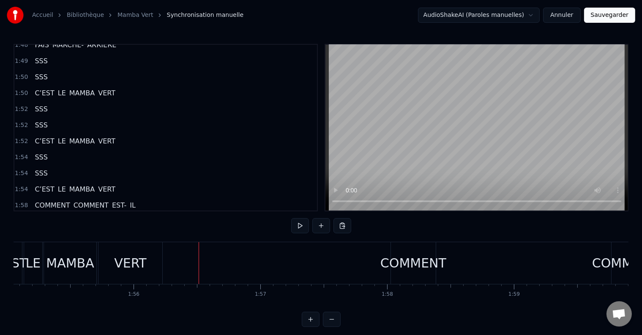
scroll to position [0, 14602]
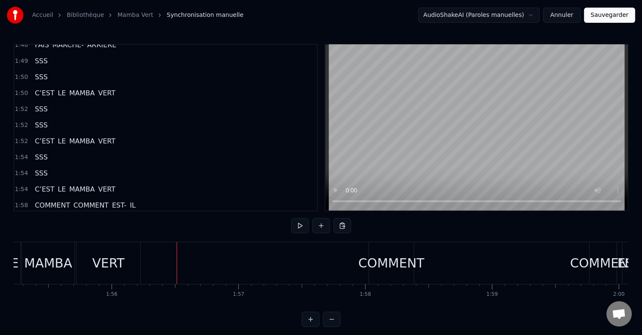
click at [385, 264] on div "COMMENT" at bounding box center [391, 263] width 66 height 19
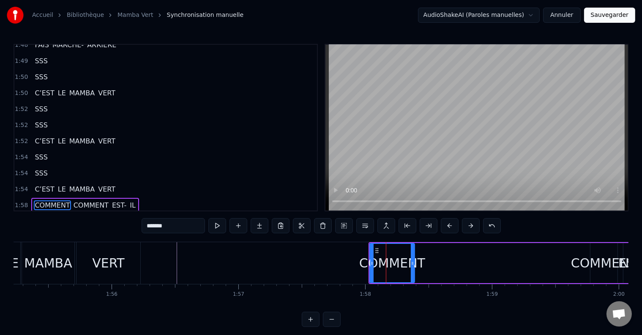
scroll to position [1821, 0]
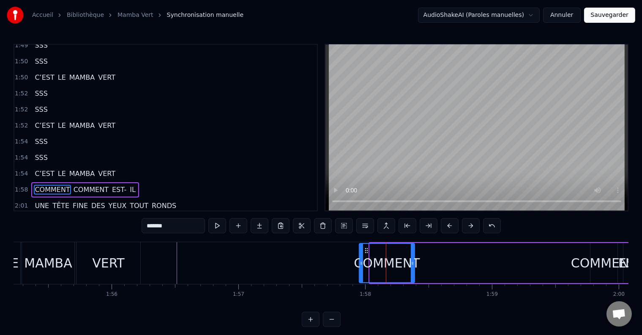
drag, startPoint x: 370, startPoint y: 261, endPoint x: 359, endPoint y: 264, distance: 11.2
click at [359, 264] on icon at bounding box center [360, 263] width 3 height 7
drag, startPoint x: 412, startPoint y: 262, endPoint x: 404, endPoint y: 264, distance: 8.6
click at [404, 264] on icon at bounding box center [403, 263] width 3 height 7
click at [357, 264] on icon at bounding box center [358, 263] width 3 height 7
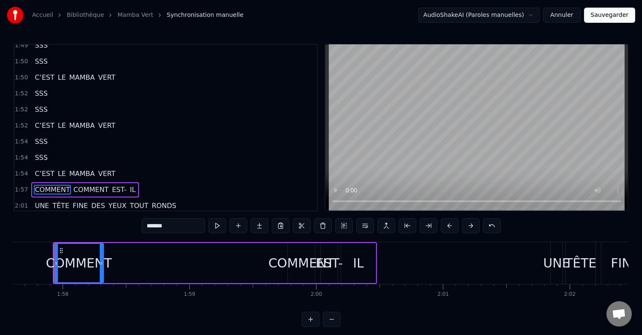
scroll to position [0, 14916]
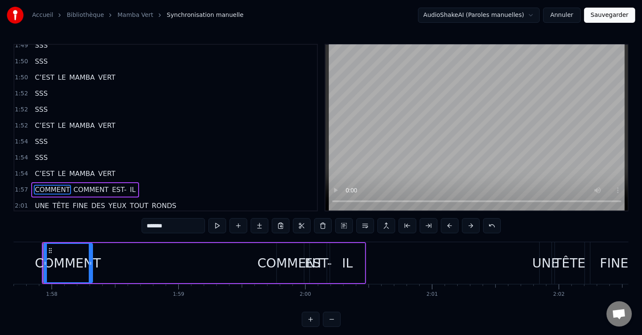
click at [73, 185] on span "COMMENT" at bounding box center [91, 190] width 37 height 10
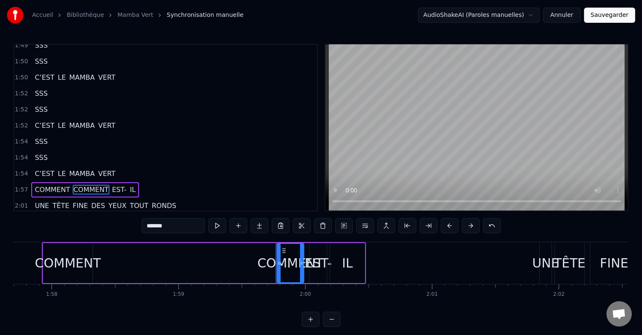
click at [96, 261] on div "COMMENT" at bounding box center [68, 263] width 66 height 19
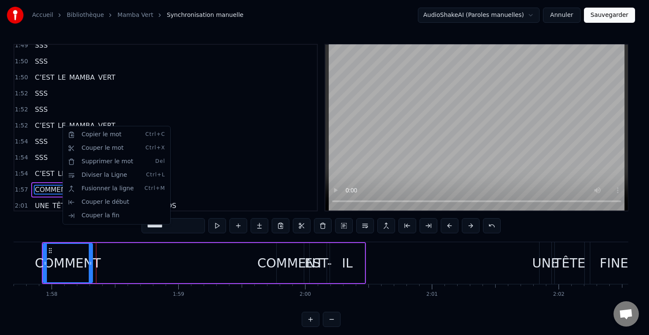
click at [182, 224] on html "Accueil Bibliothèque Mamba Vert Synchronisation manuelle AudioShakeAI (Paroles …" at bounding box center [324, 170] width 649 height 341
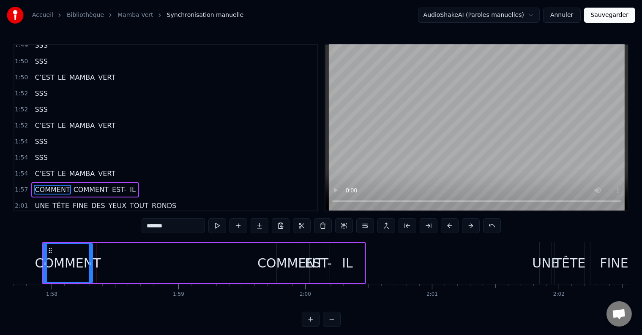
click at [182, 224] on input "*******" at bounding box center [173, 225] width 63 height 15
click at [135, 185] on span "IL" at bounding box center [139, 190] width 8 height 10
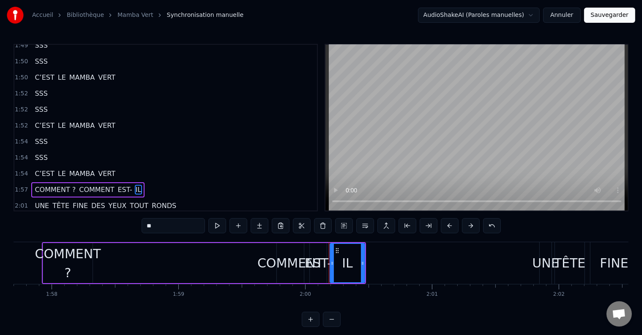
click at [184, 224] on input "**" at bounding box center [173, 225] width 63 height 15
type input "****"
click at [196, 182] on div "1:57 COMMENT ? COMMENT EST- IL ?" at bounding box center [165, 190] width 302 height 16
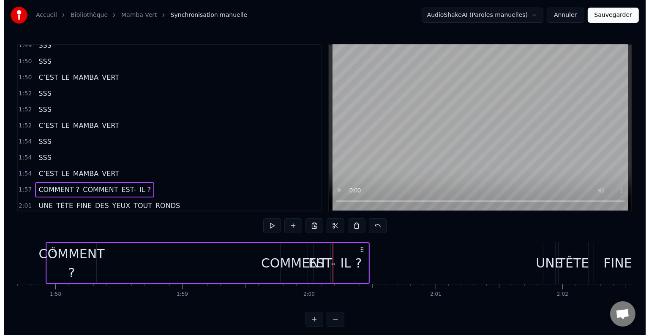
scroll to position [0, 14901]
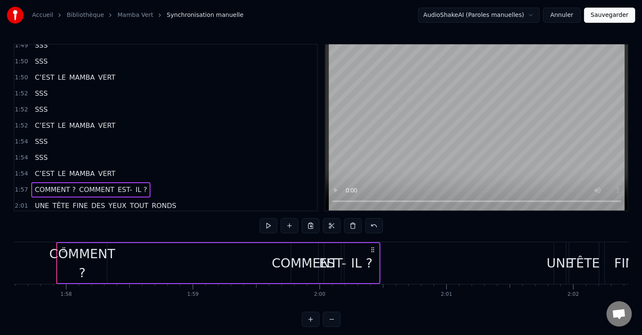
click at [82, 185] on span "COMMENT" at bounding box center [96, 190] width 37 height 10
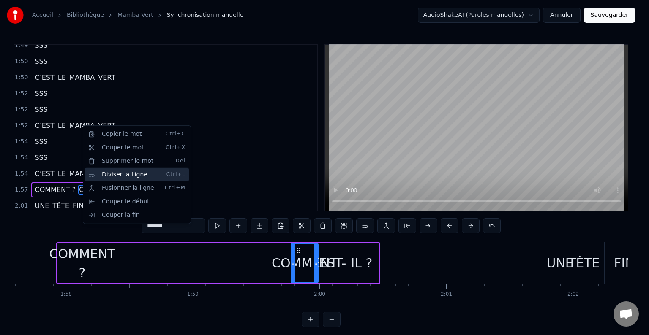
click at [112, 174] on div "Diviser la Ligne Ctrl+L" at bounding box center [137, 175] width 104 height 14
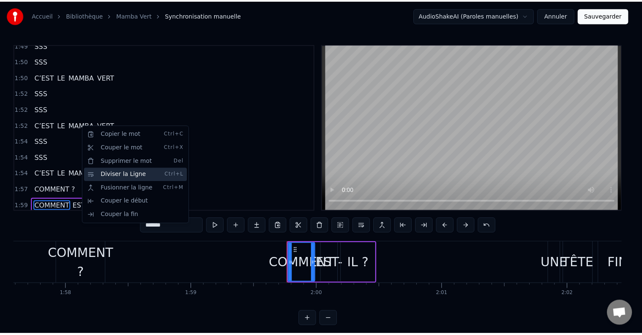
scroll to position [1837, 0]
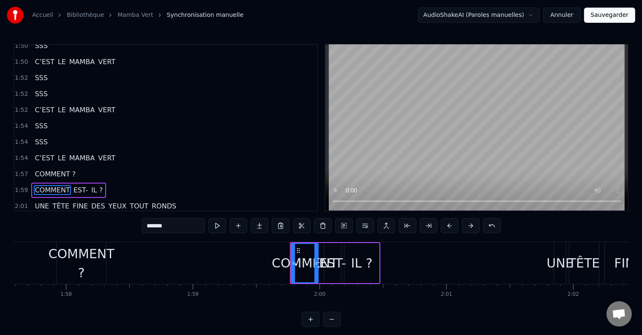
click at [47, 169] on span "COMMENT ?" at bounding box center [55, 174] width 43 height 10
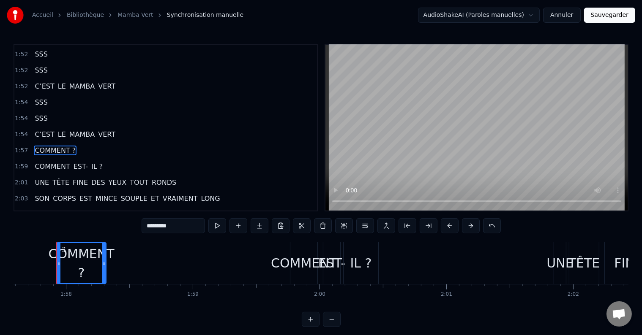
scroll to position [1863, 0]
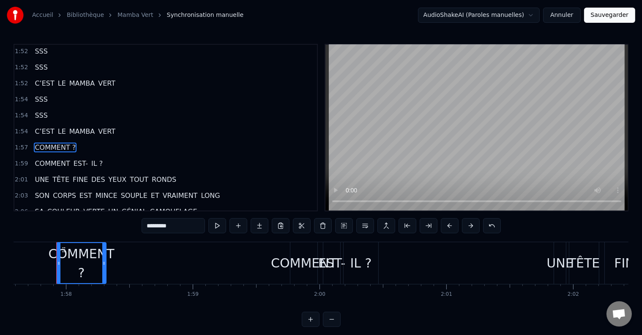
click at [90, 175] on span "DES" at bounding box center [98, 180] width 16 height 10
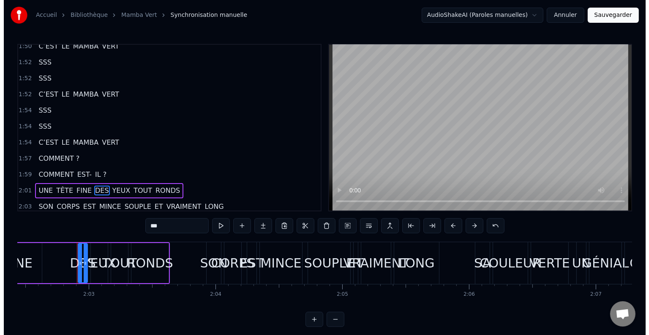
scroll to position [0, 15533]
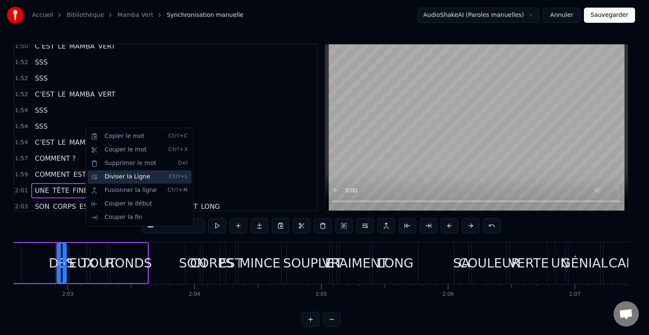
click at [108, 177] on div "Diviser la Ligne Ctrl+L" at bounding box center [139, 177] width 104 height 14
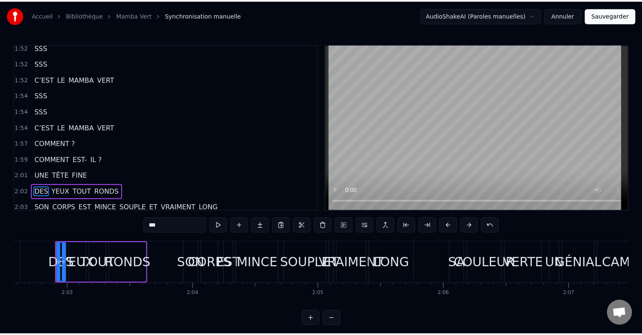
scroll to position [1868, 0]
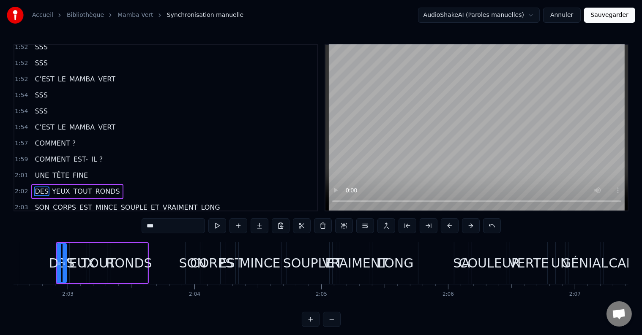
click at [120, 203] on span "SOUPLE" at bounding box center [134, 208] width 28 height 10
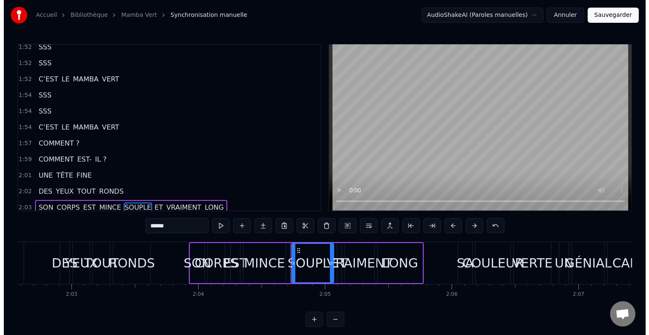
scroll to position [1883, 0]
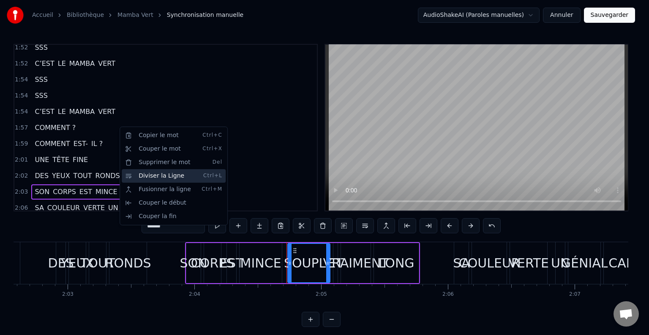
click at [142, 180] on div "Diviser la Ligne Ctrl+L" at bounding box center [174, 176] width 104 height 14
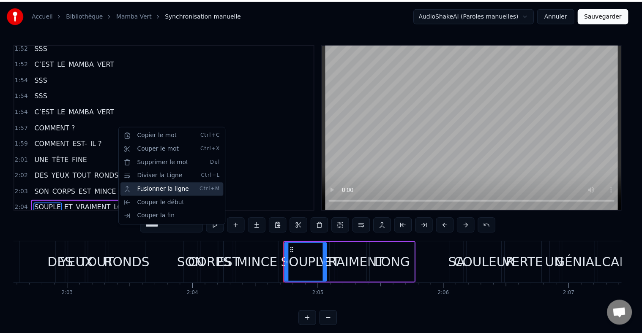
scroll to position [1899, 0]
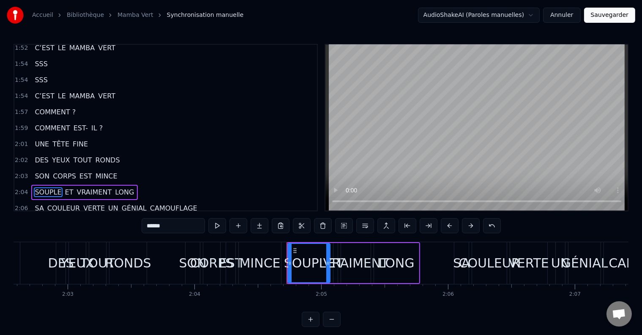
click at [107, 204] on span "UN" at bounding box center [113, 209] width 12 height 10
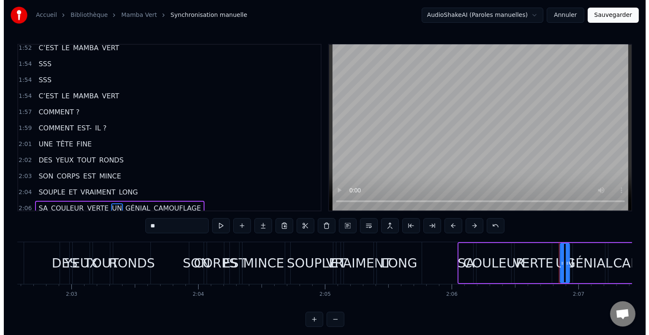
scroll to position [1914, 0]
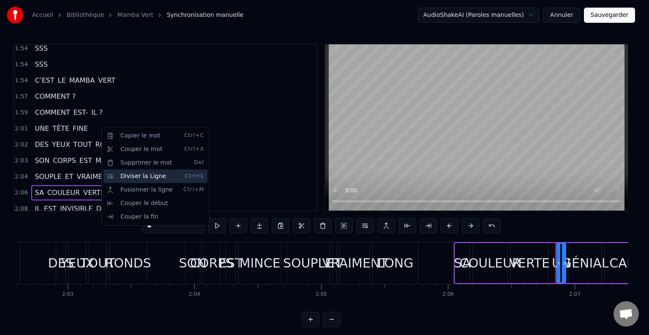
click at [121, 177] on div "Diviser la Ligne Ctrl+L" at bounding box center [155, 177] width 104 height 14
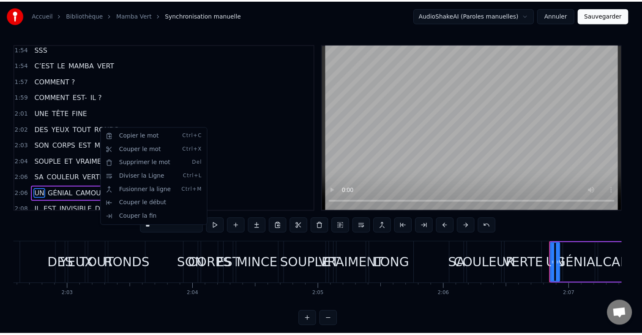
scroll to position [1930, 0]
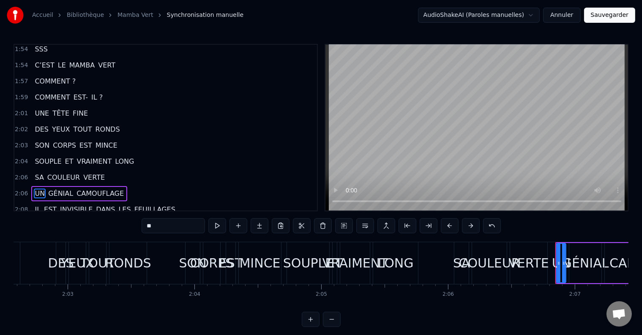
click at [95, 205] on span "DANS" at bounding box center [105, 210] width 21 height 10
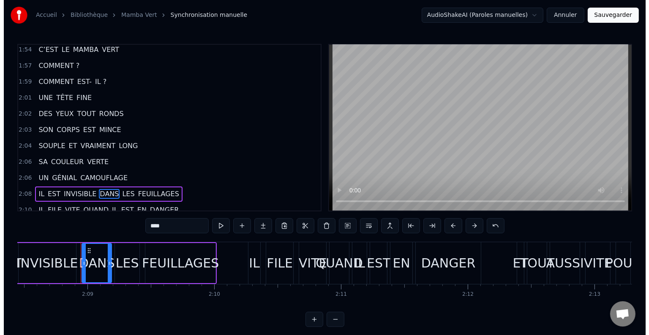
scroll to position [0, 16299]
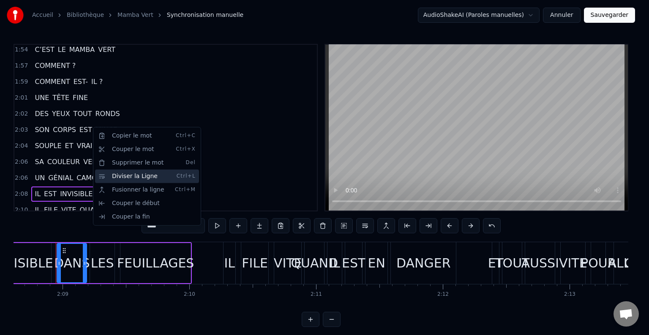
click at [114, 178] on div "Diviser la Ligne Ctrl+L" at bounding box center [147, 177] width 104 height 14
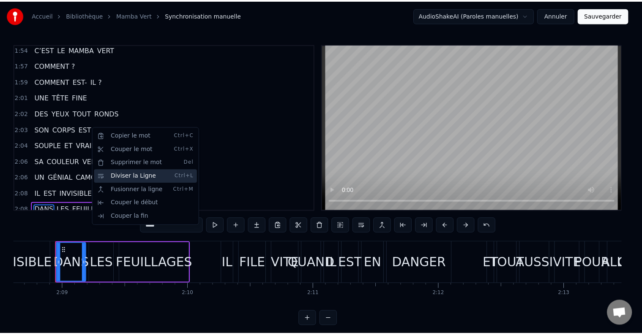
scroll to position [1961, 0]
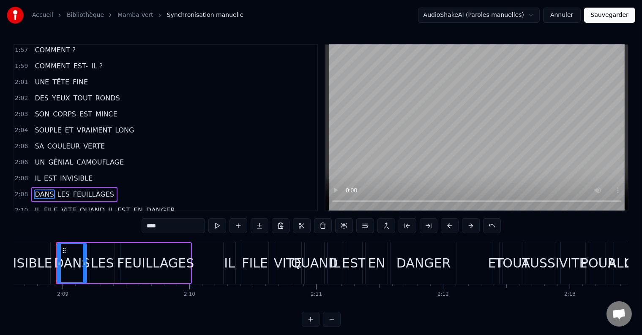
click at [83, 206] on span "QUAND" at bounding box center [92, 211] width 27 height 10
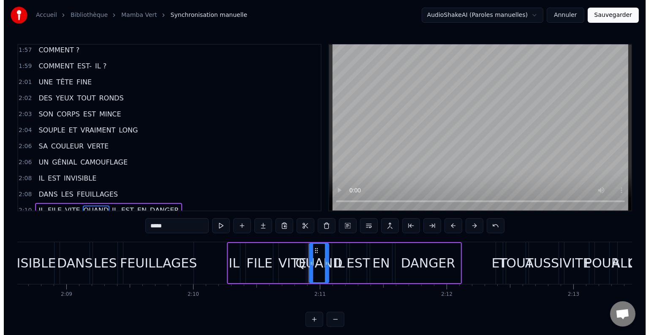
scroll to position [1977, 0]
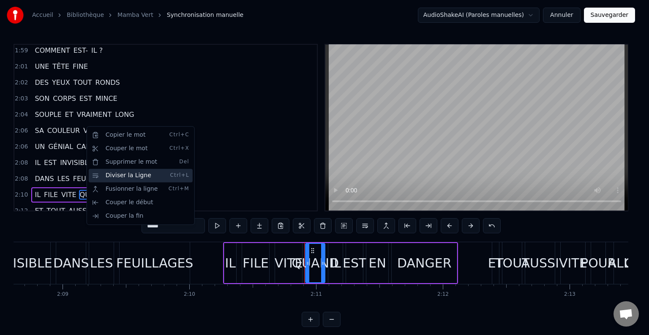
click at [110, 176] on div "Diviser la Ligne Ctrl+L" at bounding box center [141, 176] width 104 height 14
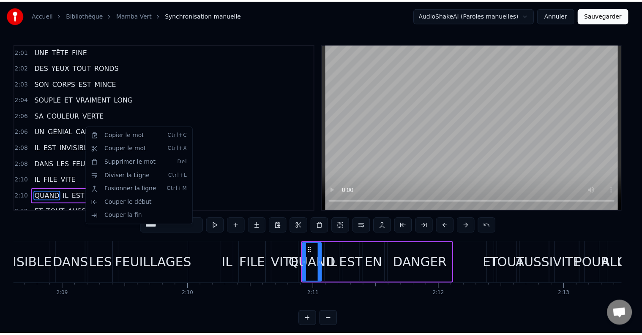
scroll to position [1992, 0]
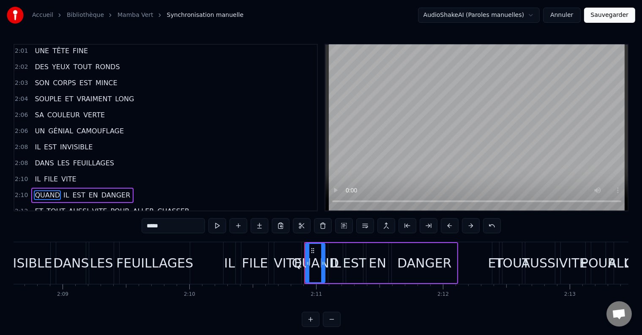
click at [109, 207] on span "POUR" at bounding box center [119, 212] width 21 height 10
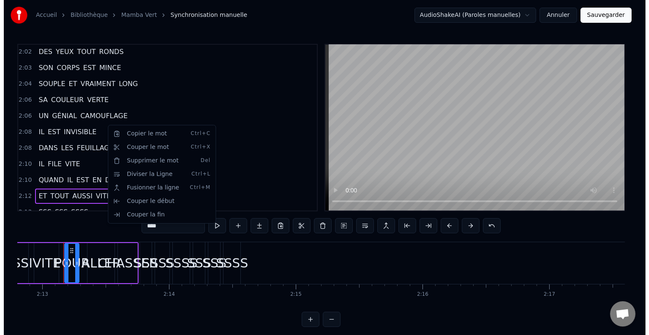
scroll to position [0, 16833]
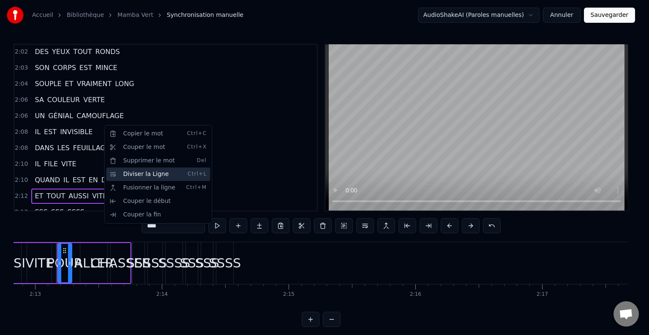
click at [121, 172] on div "Diviser la Ligne Ctrl+L" at bounding box center [158, 175] width 104 height 14
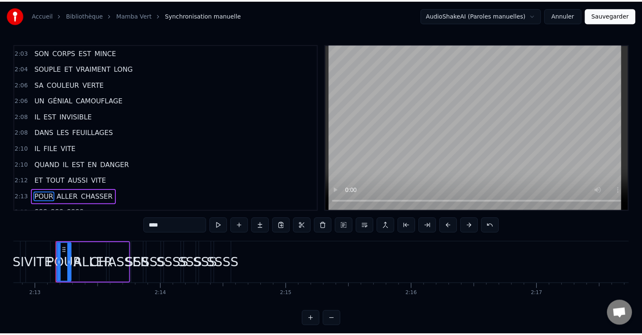
scroll to position [2023, 0]
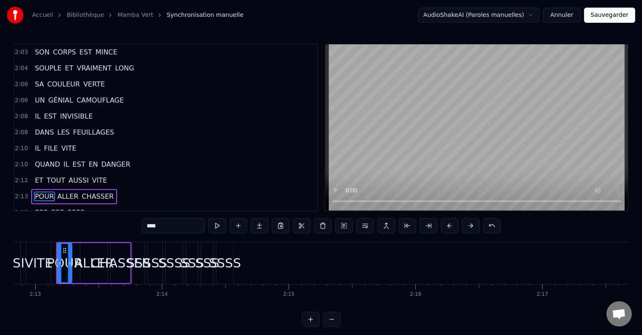
click at [55, 208] on span "SSS" at bounding box center [57, 213] width 14 height 10
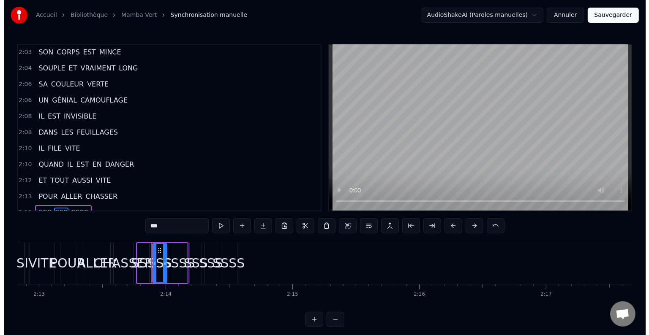
scroll to position [2039, 0]
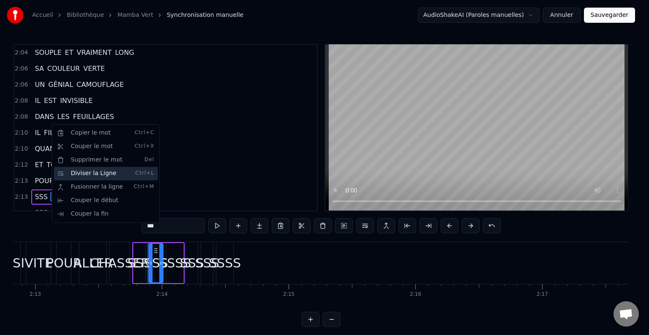
click at [85, 172] on div "Diviser la Ligne Ctrl+L" at bounding box center [106, 174] width 104 height 14
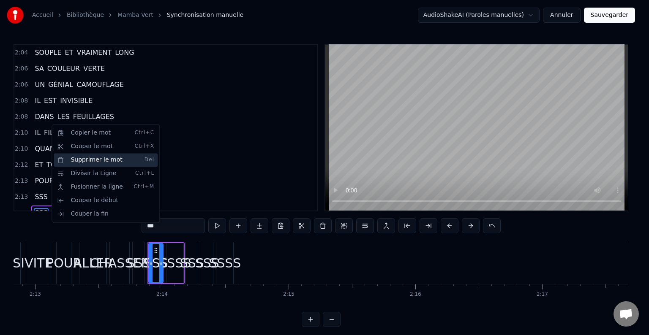
scroll to position [2054, 0]
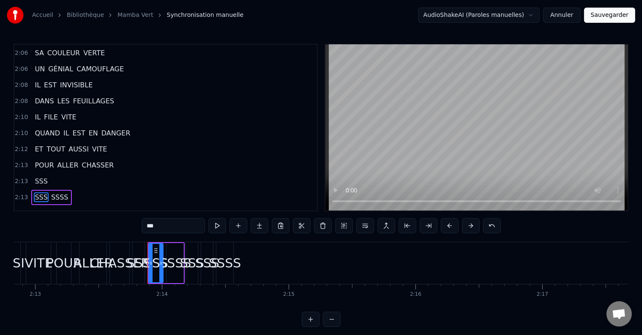
click at [52, 193] on span "SSSS" at bounding box center [59, 198] width 19 height 10
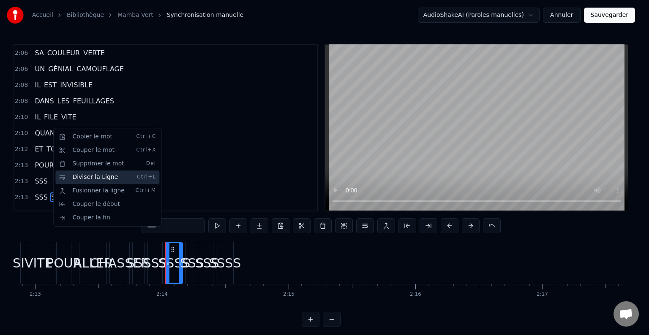
click at [89, 174] on div "Diviser la Ligne Ctrl+L" at bounding box center [107, 178] width 104 height 14
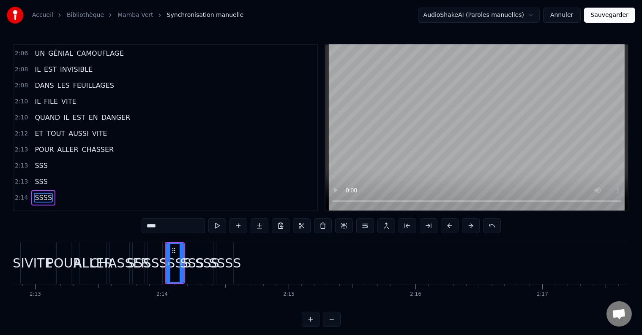
click at [50, 209] on span "SSS" at bounding box center [57, 214] width 14 height 10
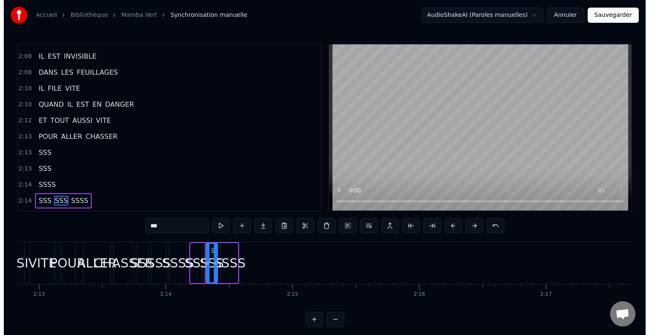
scroll to position [2085, 0]
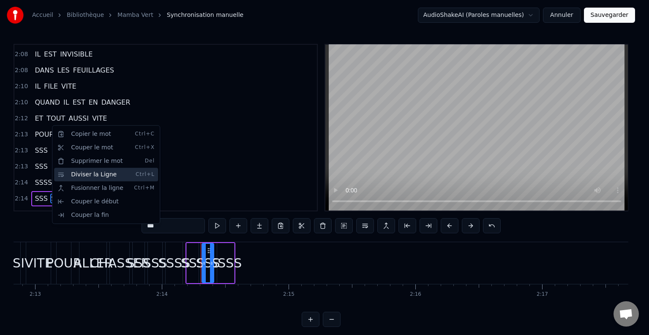
click at [75, 175] on div "Diviser la Ligne Ctrl+L" at bounding box center [106, 175] width 104 height 14
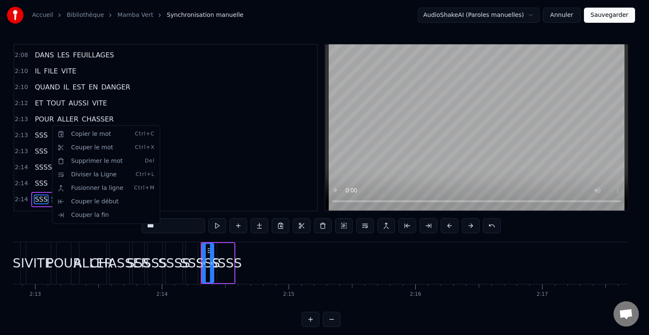
scroll to position [2101, 0]
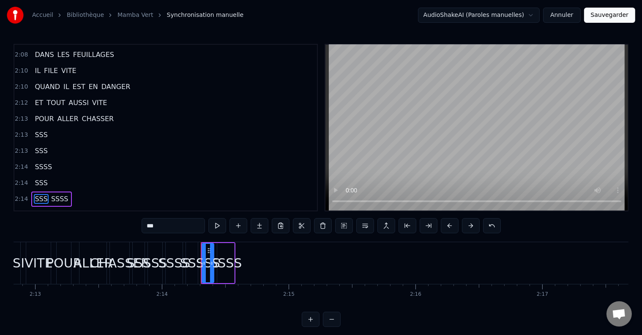
click at [50, 194] on span "SSSS" at bounding box center [59, 199] width 19 height 10
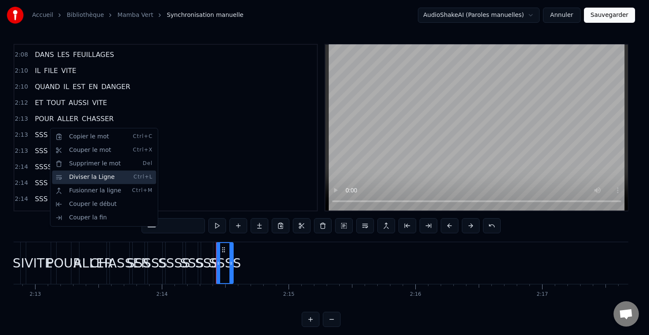
click at [68, 175] on div "Diviser la Ligne Ctrl+L" at bounding box center [104, 178] width 104 height 14
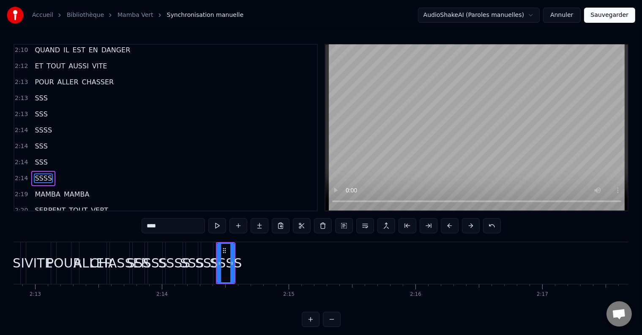
scroll to position [2159, 0]
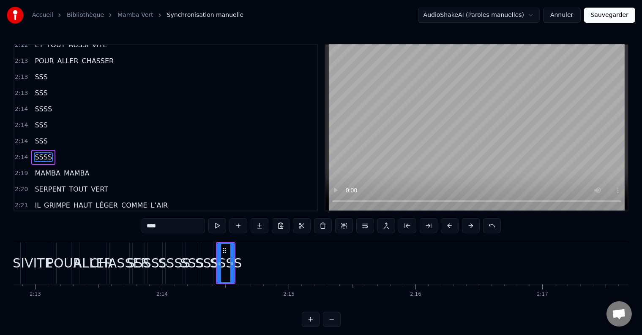
click at [95, 201] on span "LÉGER" at bounding box center [107, 206] width 24 height 10
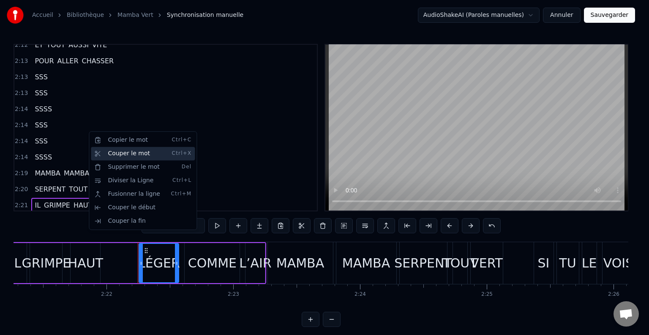
scroll to position [0, 17984]
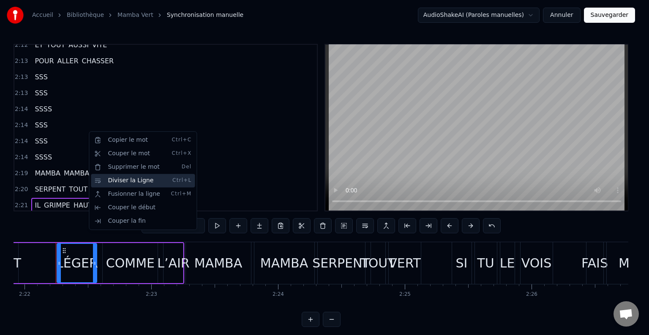
click at [114, 178] on div "Diviser la Ligne Ctrl+L" at bounding box center [143, 181] width 104 height 14
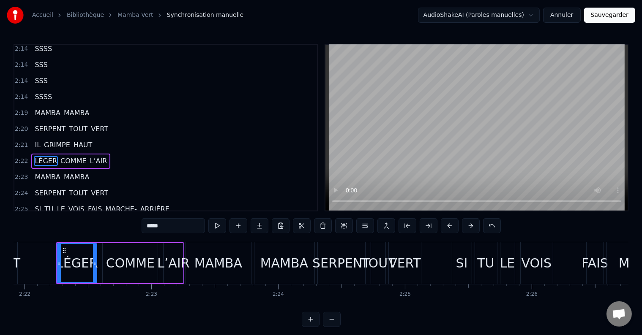
scroll to position [2221, 0]
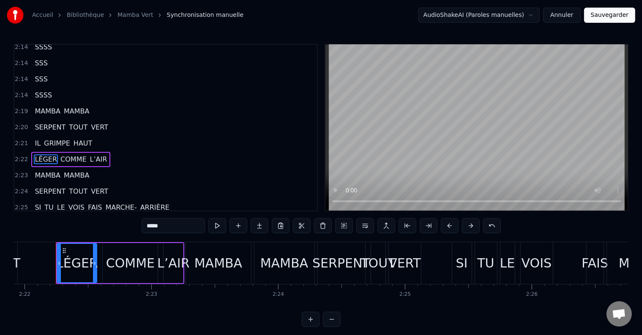
click at [87, 203] on span "FAIS" at bounding box center [95, 208] width 16 height 10
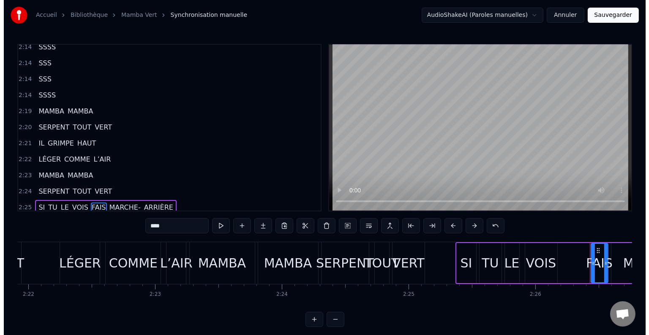
scroll to position [2225, 0]
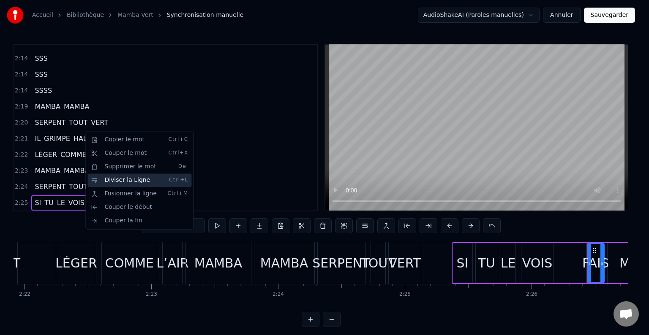
click at [115, 181] on div "Diviser la Ligne Ctrl+L" at bounding box center [139, 181] width 104 height 14
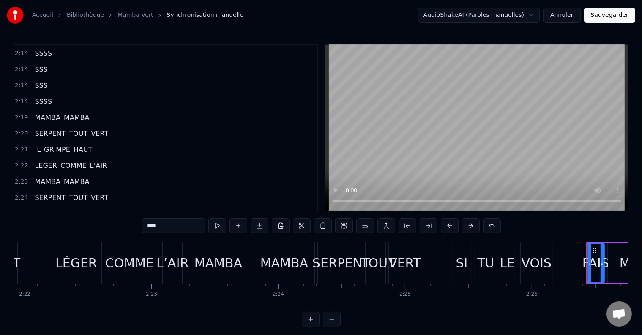
scroll to position [2241, 0]
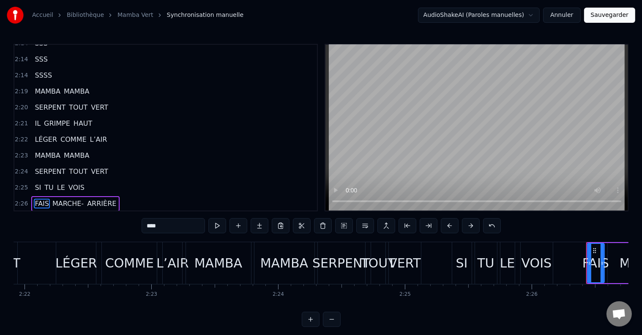
click at [50, 215] on span "SSS" at bounding box center [57, 220] width 14 height 10
type input "***"
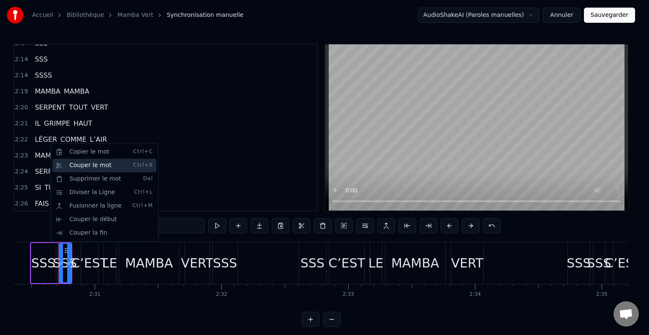
scroll to position [0, 19056]
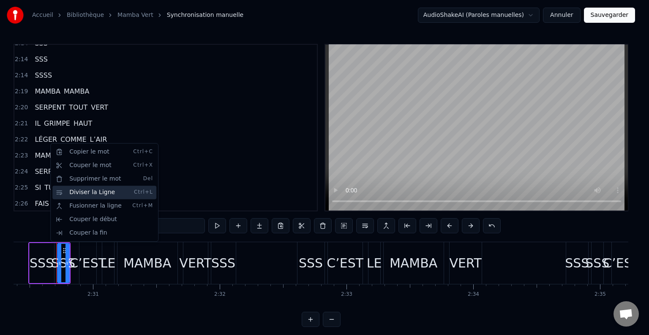
click at [76, 191] on div "Diviser la Ligne Ctrl+L" at bounding box center [104, 193] width 104 height 14
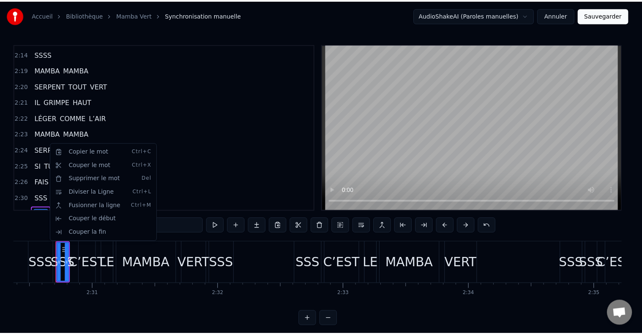
scroll to position [2272, 0]
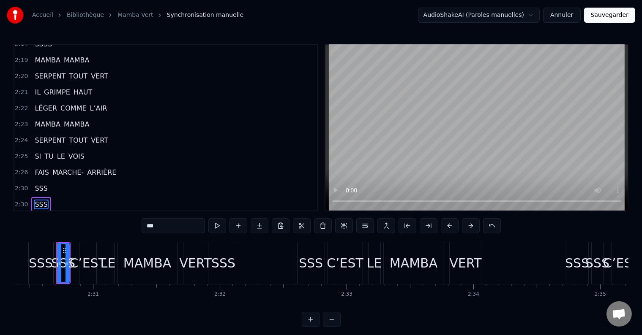
click at [53, 232] on span "SSS" at bounding box center [57, 237] width 14 height 10
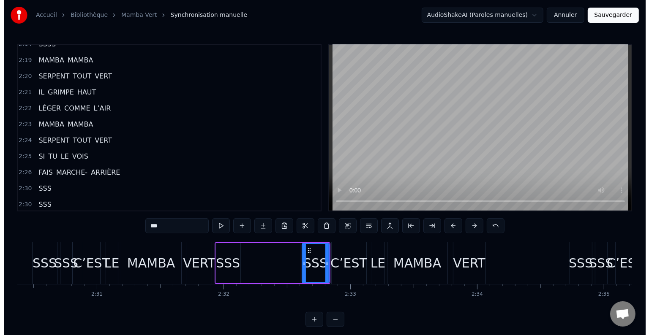
scroll to position [2274, 0]
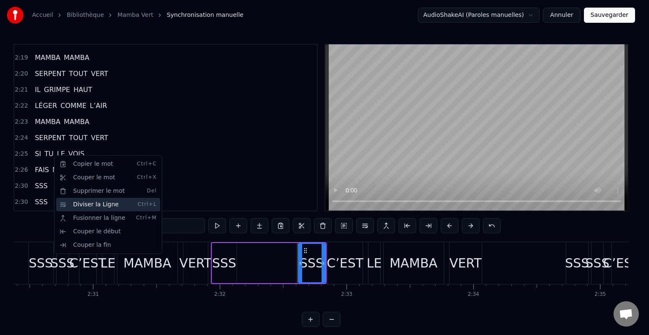
click at [77, 203] on div "Diviser la Ligne Ctrl+L" at bounding box center [108, 205] width 104 height 14
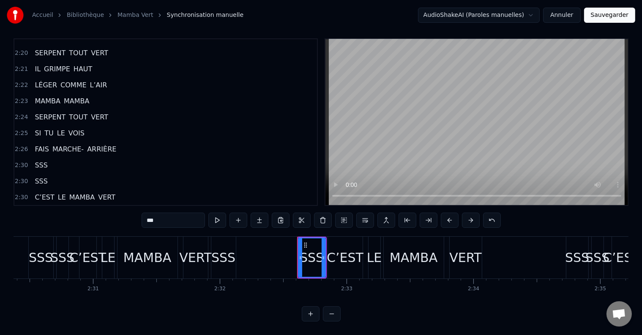
scroll to position [13, 0]
click at [51, 257] on span "SSS" at bounding box center [57, 262] width 14 height 10
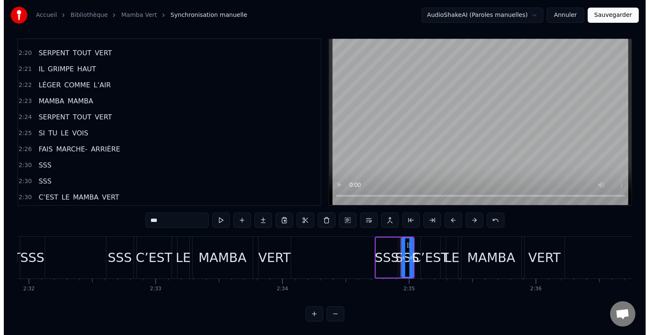
scroll to position [0, 19283]
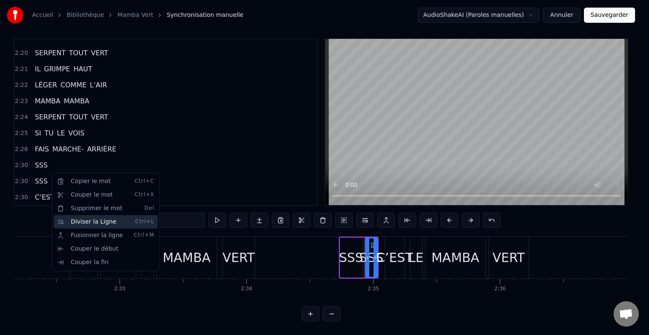
click at [75, 223] on div "Diviser la Ligne Ctrl+L" at bounding box center [106, 222] width 104 height 14
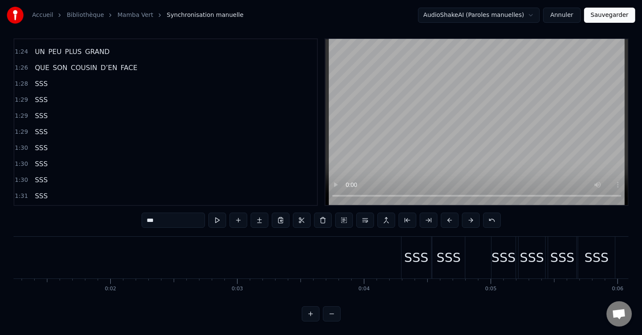
scroll to position [0, 0]
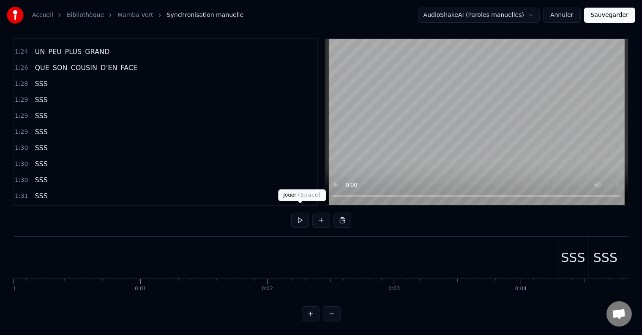
click at [300, 213] on button at bounding box center [300, 220] width 18 height 15
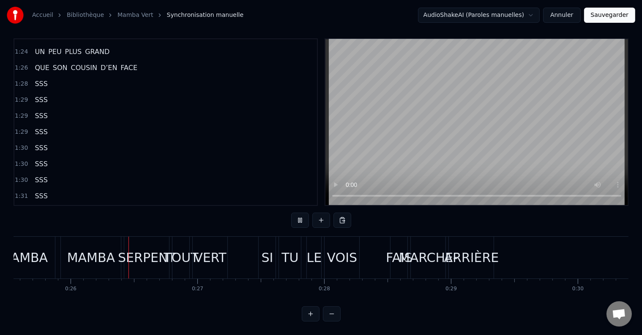
scroll to position [0, 3238]
click at [132, 248] on div "SERPENT" at bounding box center [146, 257] width 58 height 19
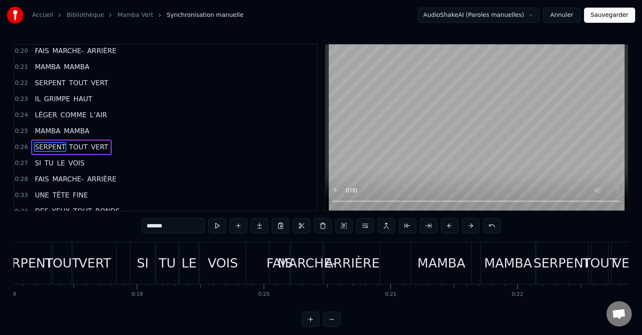
scroll to position [0, 2262]
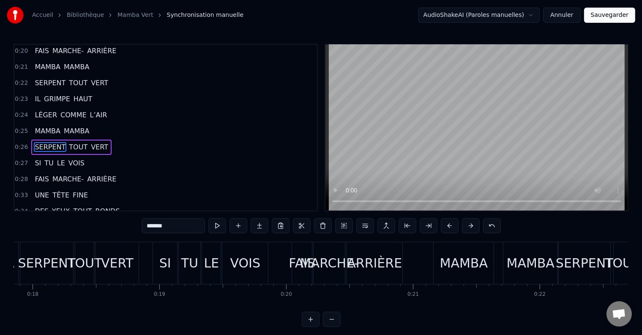
click at [140, 265] on div "SERPENT TOUT VERT" at bounding box center [80, 263] width 121 height 42
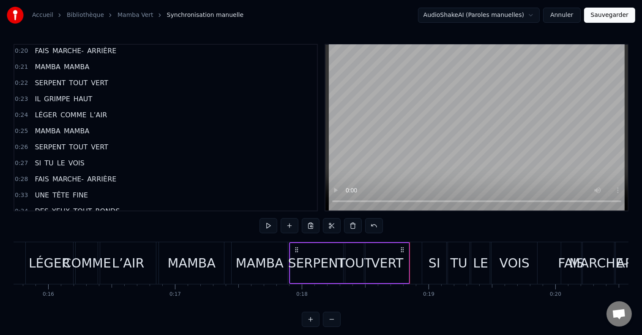
scroll to position [0, 1948]
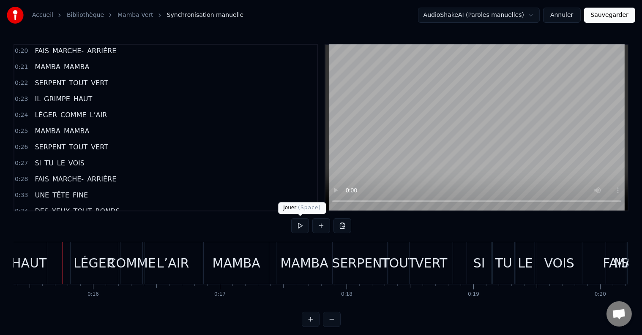
click at [301, 225] on button at bounding box center [300, 225] width 18 height 15
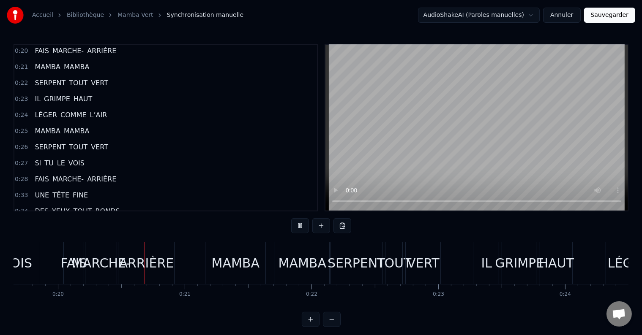
scroll to position [0, 2491]
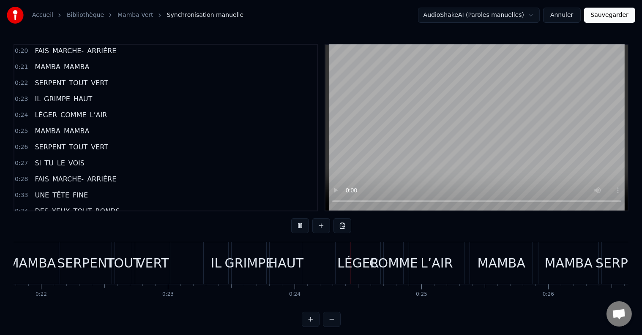
click at [299, 224] on button at bounding box center [300, 225] width 18 height 15
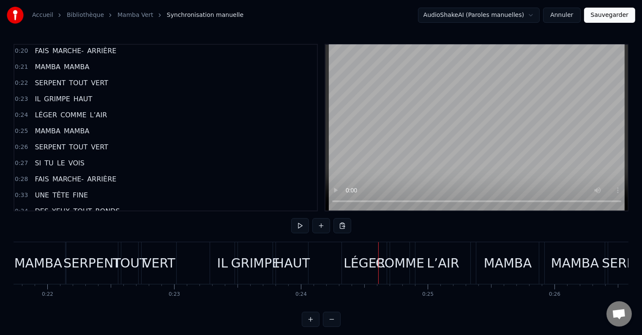
scroll to position [0, 2710]
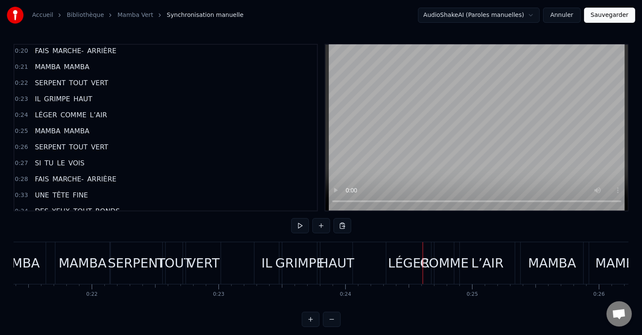
click at [267, 267] on div "IL" at bounding box center [266, 263] width 11 height 19
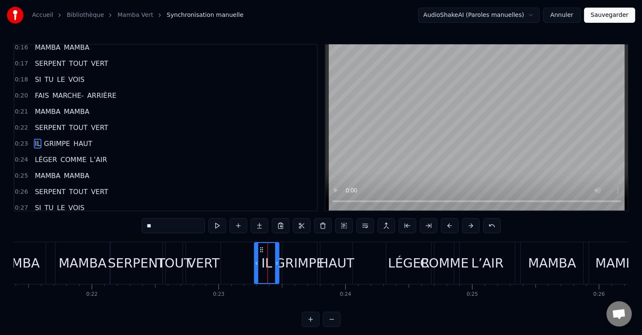
scroll to position [468, 0]
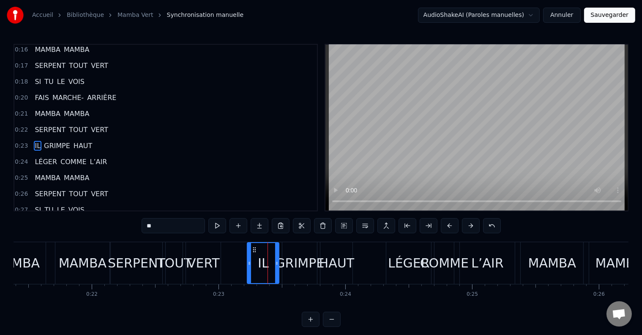
drag, startPoint x: 254, startPoint y: 263, endPoint x: 247, endPoint y: 264, distance: 7.7
click at [247, 264] on div "IL" at bounding box center [263, 263] width 33 height 42
drag, startPoint x: 276, startPoint y: 264, endPoint x: 272, endPoint y: 264, distance: 4.2
click at [272, 264] on icon at bounding box center [272, 263] width 3 height 7
click at [286, 264] on div "GRIMPE" at bounding box center [299, 263] width 49 height 19
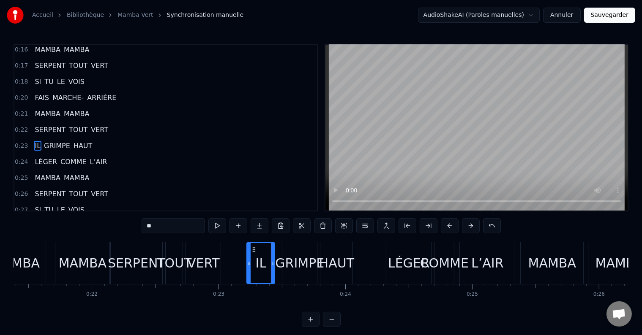
type input "******"
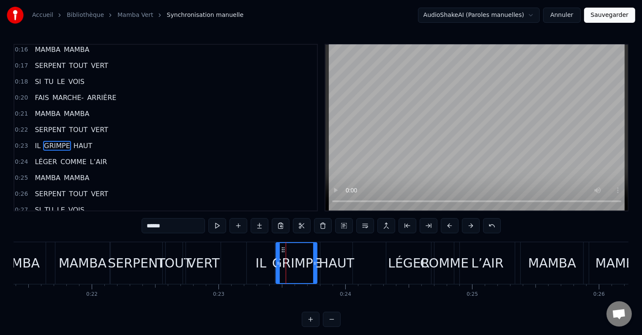
drag, startPoint x: 283, startPoint y: 264, endPoint x: 277, endPoint y: 264, distance: 6.3
click at [277, 264] on icon at bounding box center [277, 263] width 3 height 7
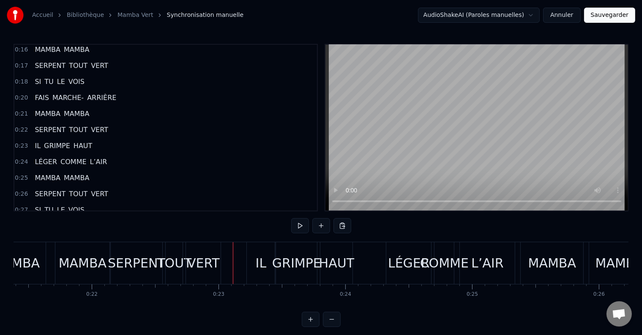
click at [278, 261] on div "GRIMPE" at bounding box center [296, 263] width 49 height 19
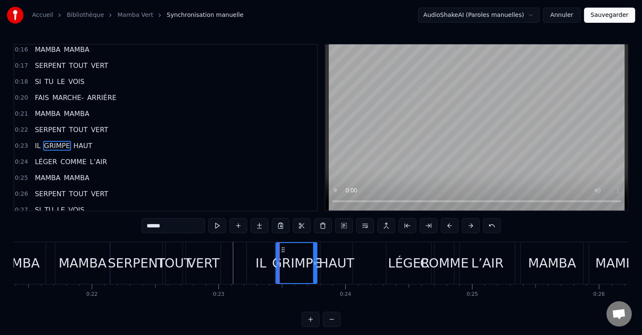
click at [278, 261] on div at bounding box center [278, 263] width 0 height 42
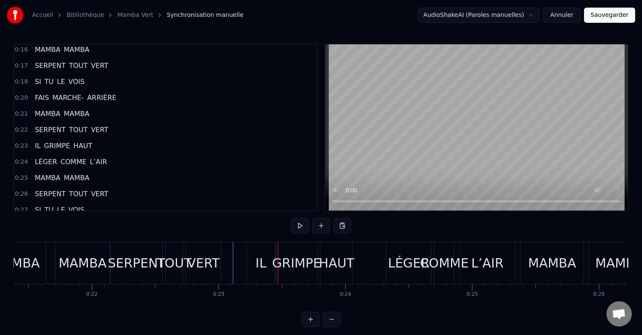
click at [292, 262] on div "GRIMPE" at bounding box center [296, 263] width 49 height 19
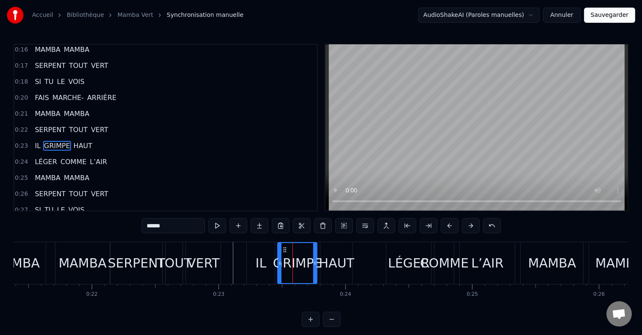
click at [278, 264] on icon at bounding box center [279, 263] width 3 height 7
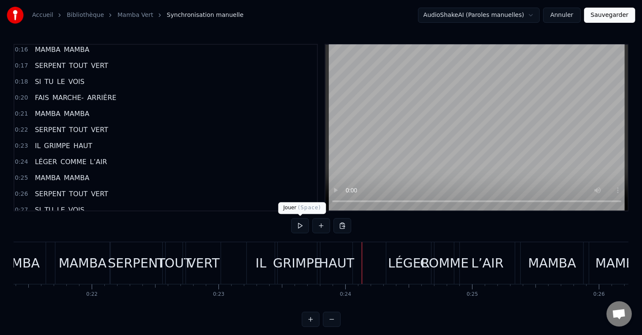
click at [299, 226] on button at bounding box center [300, 225] width 18 height 15
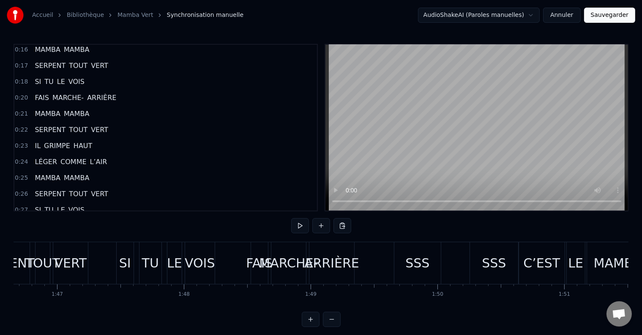
scroll to position [0, 13460]
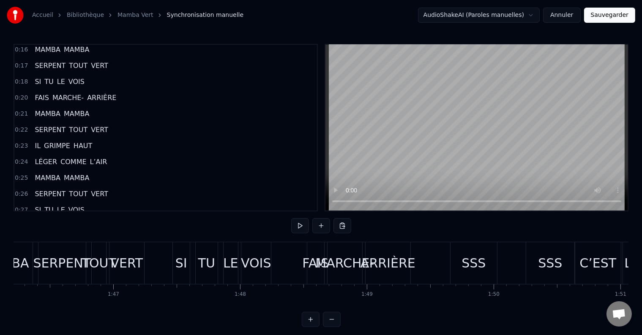
click at [183, 260] on div "SI" at bounding box center [181, 263] width 12 height 19
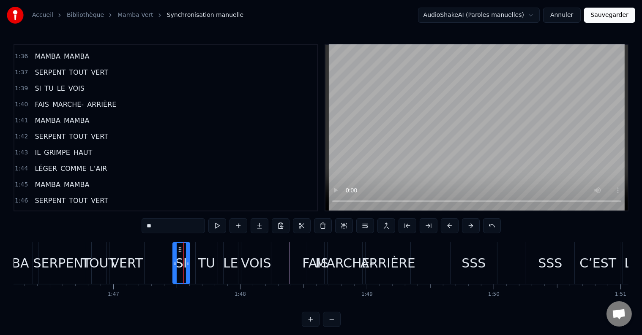
scroll to position [1650, 0]
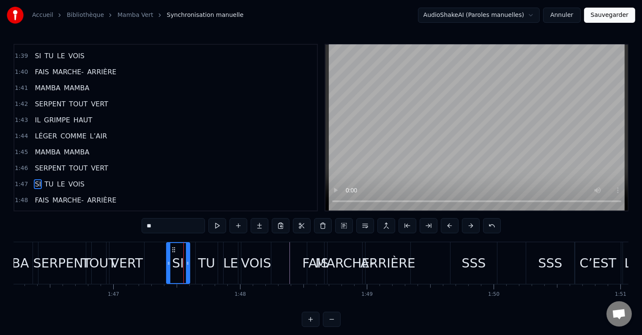
drag, startPoint x: 174, startPoint y: 262, endPoint x: 167, endPoint y: 262, distance: 6.3
click at [167, 262] on icon at bounding box center [168, 263] width 3 height 7
click at [185, 264] on icon at bounding box center [186, 263] width 3 height 7
click at [207, 263] on div "TU" at bounding box center [206, 263] width 17 height 19
drag, startPoint x: 197, startPoint y: 263, endPoint x: 191, endPoint y: 264, distance: 6.8
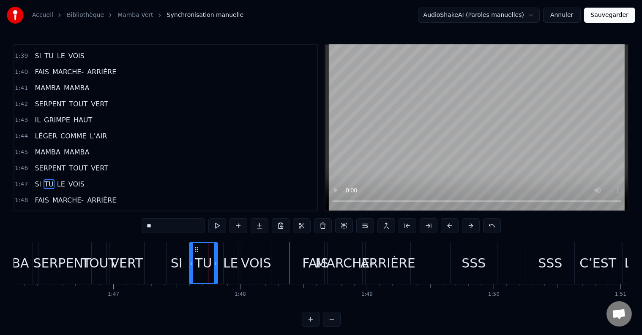
click at [191, 264] on icon at bounding box center [191, 263] width 3 height 7
drag, startPoint x: 215, startPoint y: 263, endPoint x: 208, endPoint y: 264, distance: 6.8
click at [208, 264] on icon at bounding box center [208, 263] width 3 height 7
click at [229, 265] on div "LE" at bounding box center [230, 263] width 15 height 19
drag, startPoint x: 224, startPoint y: 263, endPoint x: 213, endPoint y: 264, distance: 11.0
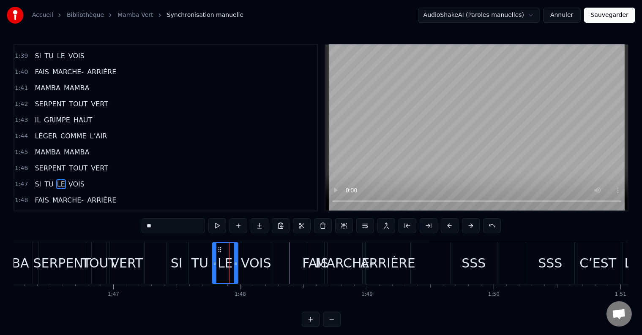
click at [213, 264] on icon at bounding box center [214, 263] width 3 height 7
drag, startPoint x: 236, startPoint y: 262, endPoint x: 229, endPoint y: 264, distance: 7.8
click at [229, 264] on icon at bounding box center [227, 263] width 3 height 7
click at [244, 262] on div "VOIS" at bounding box center [256, 263] width 30 height 19
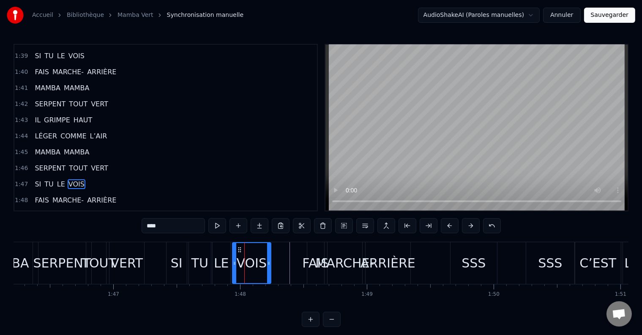
drag, startPoint x: 242, startPoint y: 262, endPoint x: 233, endPoint y: 264, distance: 9.0
click at [233, 264] on icon at bounding box center [234, 263] width 3 height 7
click at [266, 262] on icon at bounding box center [266, 263] width 3 height 7
click at [495, 263] on div "SSS" at bounding box center [473, 263] width 46 height 42
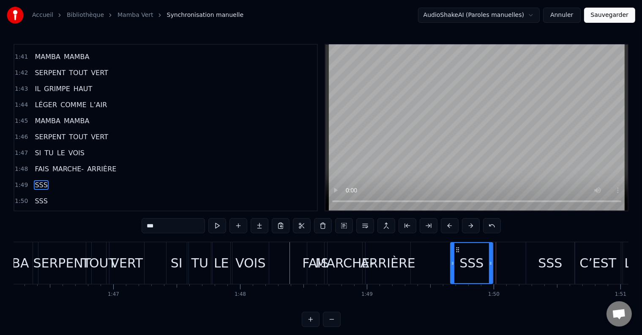
drag, startPoint x: 495, startPoint y: 263, endPoint x: 490, endPoint y: 264, distance: 4.3
click at [490, 264] on icon at bounding box center [490, 263] width 3 height 7
click at [560, 263] on div "SSS" at bounding box center [550, 263] width 48 height 42
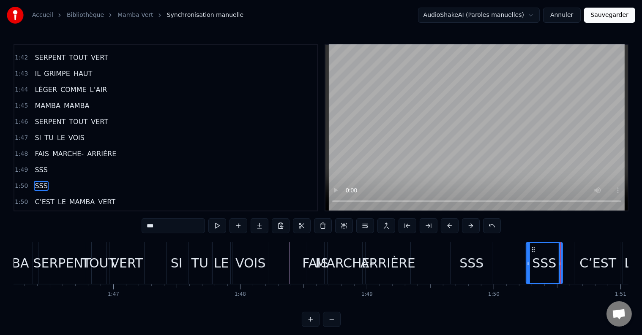
drag, startPoint x: 573, startPoint y: 262, endPoint x: 561, endPoint y: 265, distance: 12.3
click at [561, 265] on icon at bounding box center [559, 263] width 3 height 7
click at [588, 262] on div "C’EST" at bounding box center [597, 263] width 37 height 19
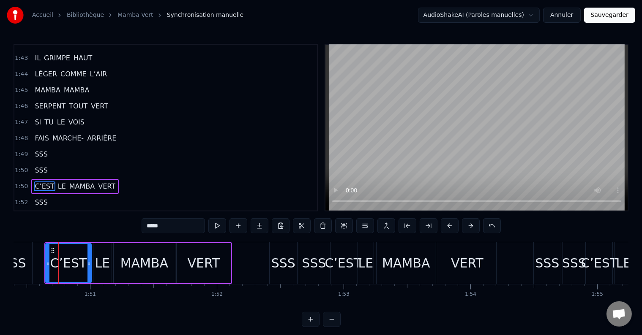
scroll to position [0, 13992]
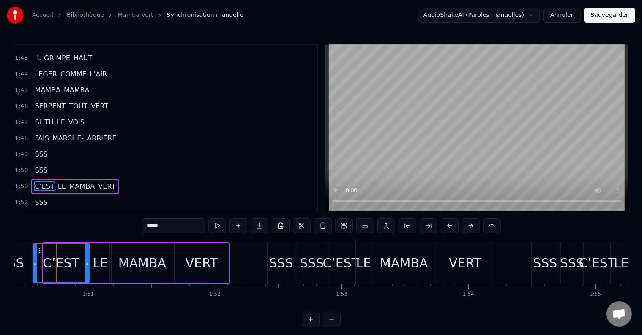
drag, startPoint x: 44, startPoint y: 261, endPoint x: 34, endPoint y: 262, distance: 10.6
click at [34, 262] on icon at bounding box center [34, 263] width 3 height 7
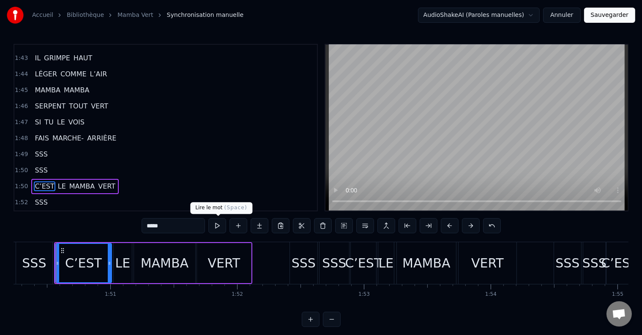
click at [215, 225] on button at bounding box center [217, 225] width 18 height 15
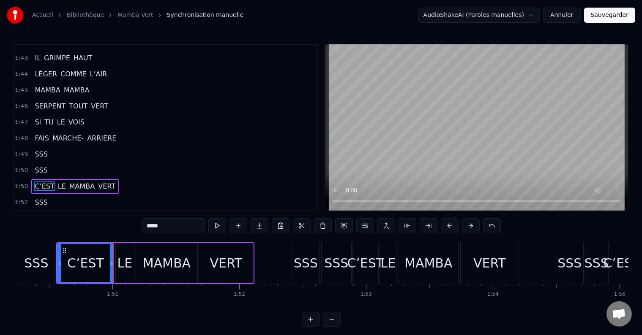
click at [215, 225] on button at bounding box center [217, 225] width 18 height 15
click at [214, 225] on button at bounding box center [217, 225] width 18 height 15
click at [342, 267] on div "SSS" at bounding box center [336, 263] width 24 height 19
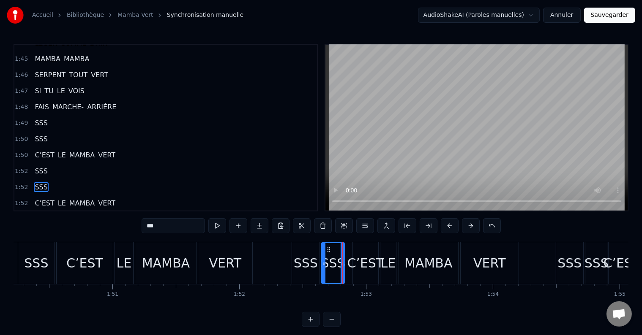
drag, startPoint x: 348, startPoint y: 267, endPoint x: 341, endPoint y: 269, distance: 7.0
click at [341, 269] on div at bounding box center [341, 263] width 3 height 40
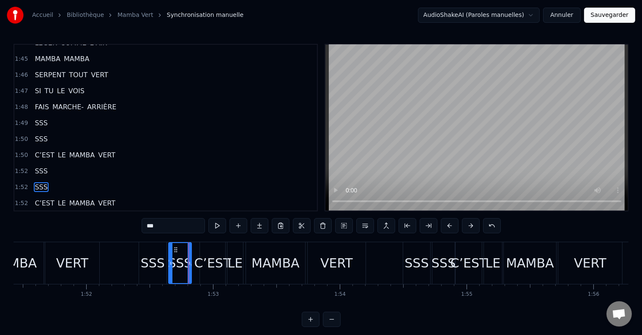
scroll to position [0, 14177]
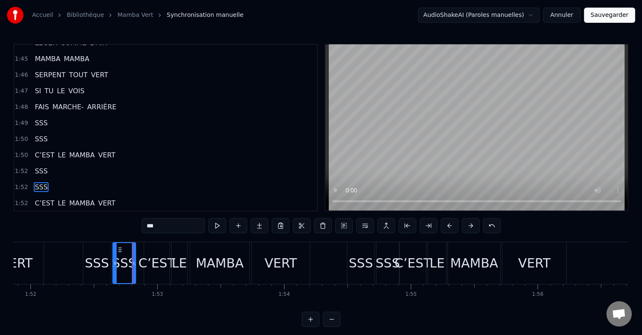
click at [368, 265] on div "SSS" at bounding box center [361, 263] width 24 height 19
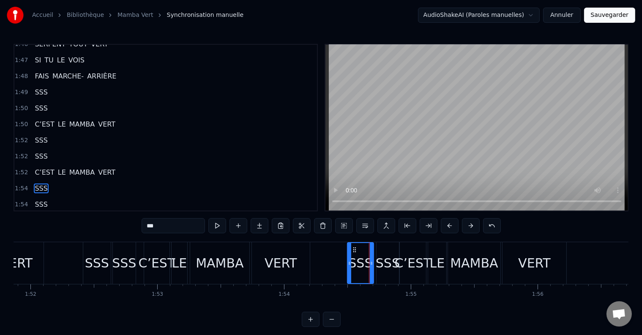
click at [370, 264] on icon at bounding box center [371, 263] width 3 height 7
click at [387, 266] on div "SSS" at bounding box center [388, 263] width 24 height 19
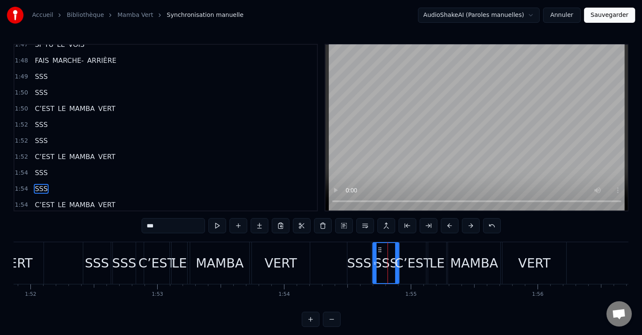
click at [373, 264] on icon at bounding box center [374, 263] width 3 height 7
click at [396, 263] on circle at bounding box center [396, 263] width 0 height 0
click at [397, 263] on div "C’EST" at bounding box center [413, 263] width 37 height 19
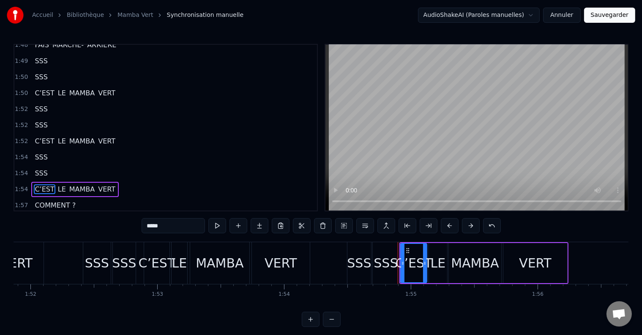
click at [389, 263] on div "SSS" at bounding box center [385, 263] width 24 height 19
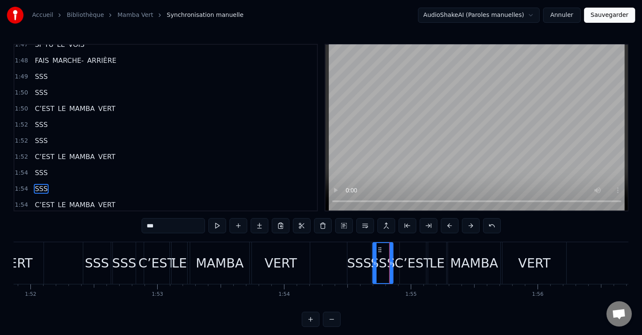
drag, startPoint x: 396, startPoint y: 261, endPoint x: 390, endPoint y: 262, distance: 6.0
click at [390, 262] on icon at bounding box center [390, 263] width 3 height 7
click at [403, 257] on div "C’EST" at bounding box center [413, 263] width 37 height 19
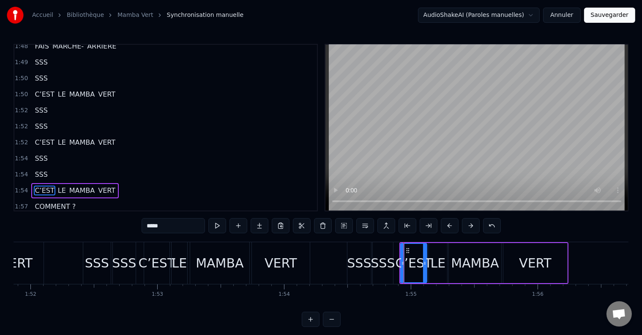
scroll to position [1805, 0]
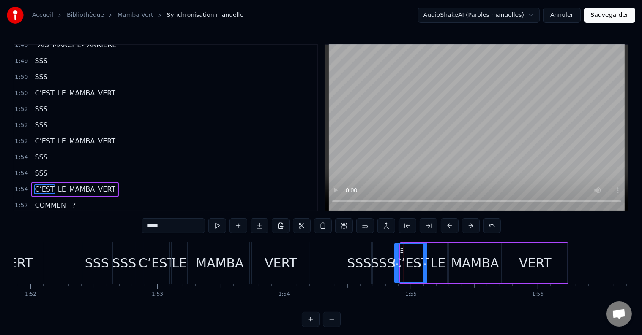
drag, startPoint x: 401, startPoint y: 258, endPoint x: 395, endPoint y: 259, distance: 6.0
click at [395, 259] on div at bounding box center [396, 263] width 3 height 38
click at [562, 266] on div "VERT" at bounding box center [535, 263] width 64 height 40
type input "****"
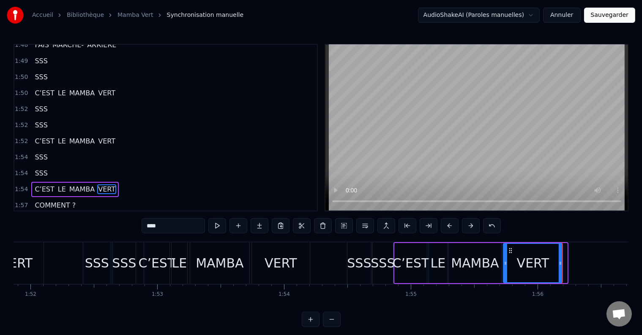
drag, startPoint x: 566, startPoint y: 263, endPoint x: 561, endPoint y: 264, distance: 4.7
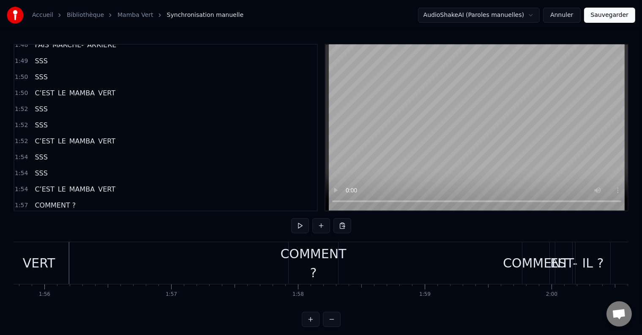
scroll to position [0, 14681]
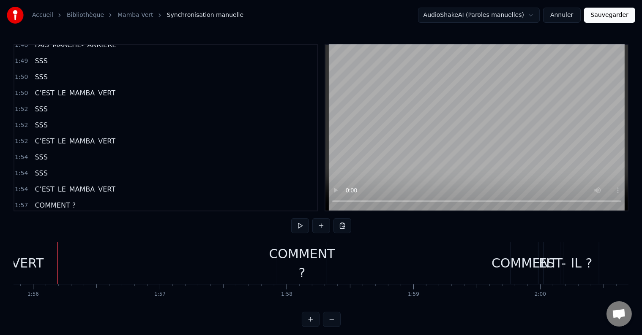
click at [311, 256] on div "COMMENT ?" at bounding box center [302, 264] width 66 height 38
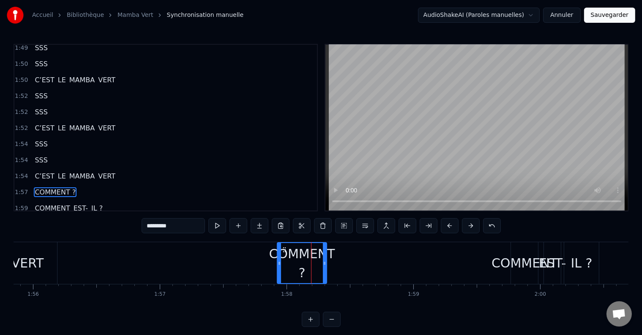
scroll to position [1821, 0]
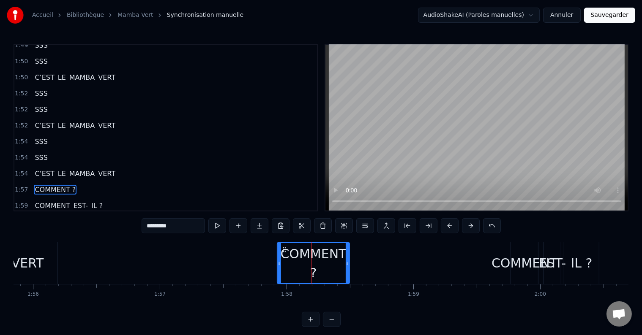
drag, startPoint x: 325, startPoint y: 262, endPoint x: 348, endPoint y: 264, distance: 22.9
click at [348, 264] on icon at bounding box center [347, 263] width 3 height 7
drag, startPoint x: 278, startPoint y: 262, endPoint x: 272, endPoint y: 263, distance: 5.6
click at [272, 263] on icon at bounding box center [273, 263] width 3 height 7
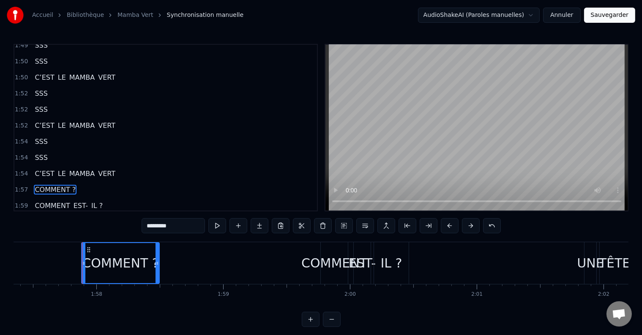
scroll to position [0, 14882]
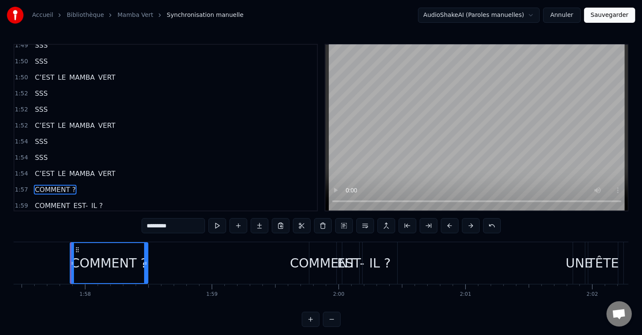
click at [308, 264] on div "COMMENT" at bounding box center [323, 263] width 66 height 19
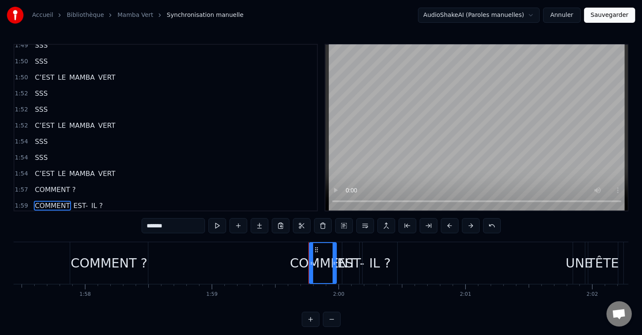
scroll to position [1837, 0]
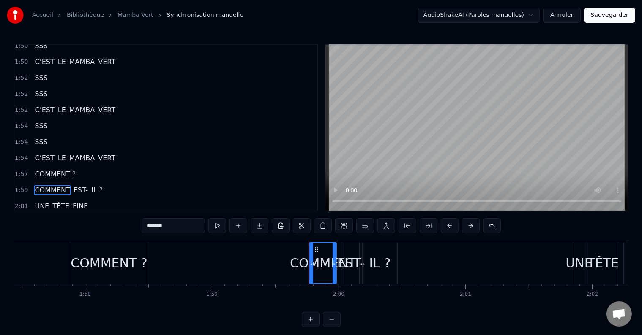
click at [390, 264] on div "IL ?" at bounding box center [379, 263] width 35 height 42
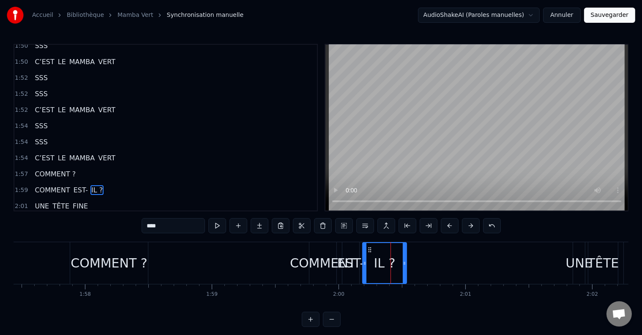
drag, startPoint x: 394, startPoint y: 264, endPoint x: 403, endPoint y: 264, distance: 9.3
click at [403, 264] on icon at bounding box center [404, 263] width 3 height 7
drag, startPoint x: 365, startPoint y: 264, endPoint x: 372, endPoint y: 265, distance: 6.4
click at [372, 265] on icon at bounding box center [370, 263] width 3 height 7
click at [353, 264] on div "EST-" at bounding box center [350, 263] width 27 height 19
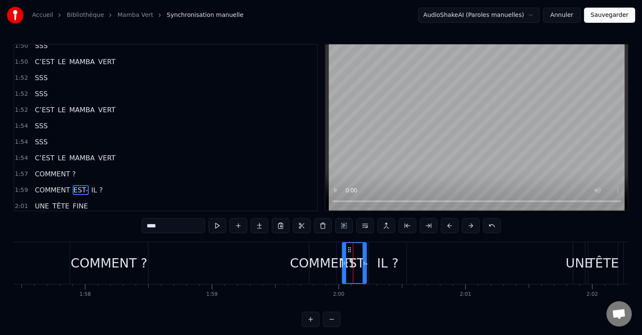
drag, startPoint x: 358, startPoint y: 262, endPoint x: 365, endPoint y: 262, distance: 7.2
click at [365, 262] on icon at bounding box center [363, 263] width 3 height 7
drag, startPoint x: 345, startPoint y: 261, endPoint x: 351, endPoint y: 262, distance: 6.8
click at [351, 262] on icon at bounding box center [350, 263] width 3 height 7
click at [313, 262] on div "COMMENT" at bounding box center [323, 263] width 66 height 19
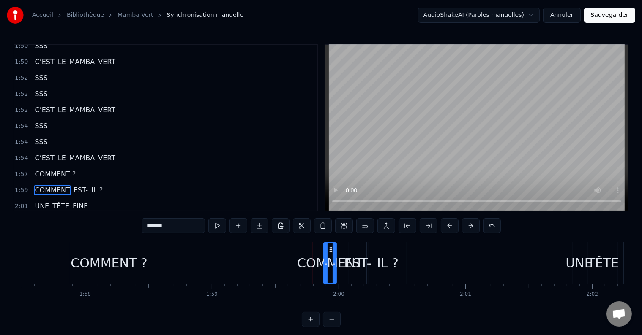
drag, startPoint x: 311, startPoint y: 261, endPoint x: 325, endPoint y: 262, distance: 14.4
click at [325, 262] on icon at bounding box center [325, 263] width 3 height 7
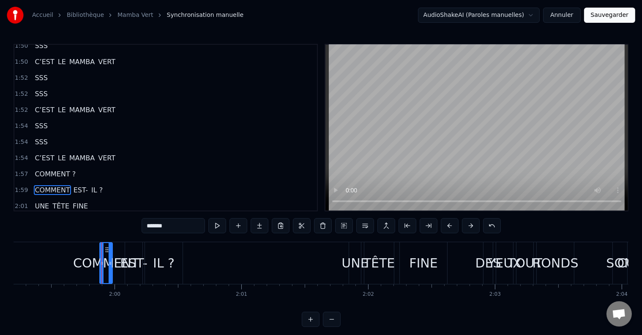
scroll to position [0, 15118]
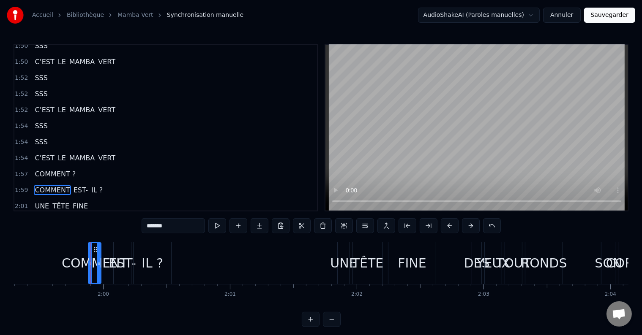
click at [365, 264] on div "TÊTE" at bounding box center [368, 263] width 32 height 19
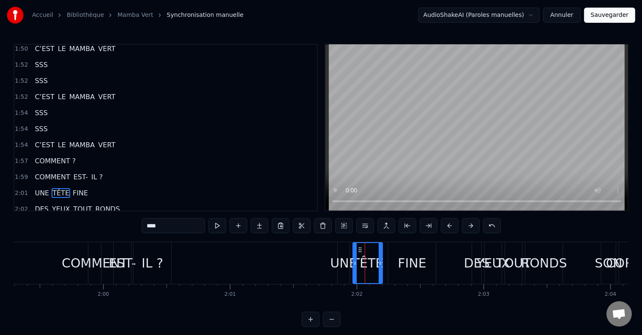
scroll to position [1852, 0]
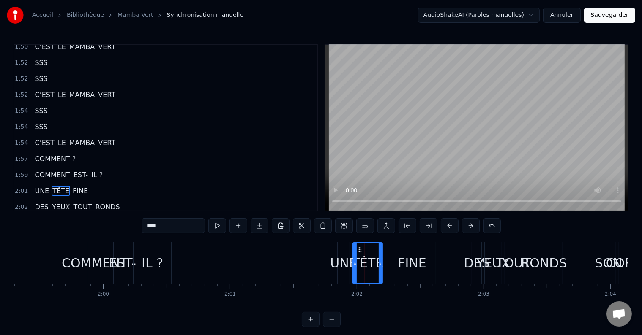
click at [388, 264] on div "FINE" at bounding box center [412, 263] width 48 height 42
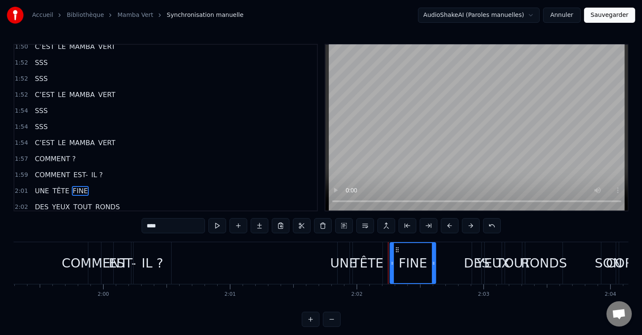
click at [392, 264] on circle at bounding box center [392, 264] width 0 height 0
click at [372, 266] on div "TÊTE" at bounding box center [368, 263] width 32 height 19
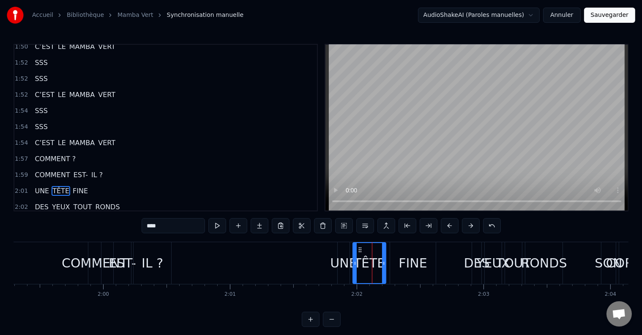
click at [383, 264] on icon at bounding box center [383, 263] width 3 height 7
drag, startPoint x: 355, startPoint y: 265, endPoint x: 365, endPoint y: 265, distance: 10.1
click at [365, 265] on icon at bounding box center [364, 263] width 3 height 7
click at [346, 266] on div "UNE" at bounding box center [343, 263] width 27 height 19
type input "***"
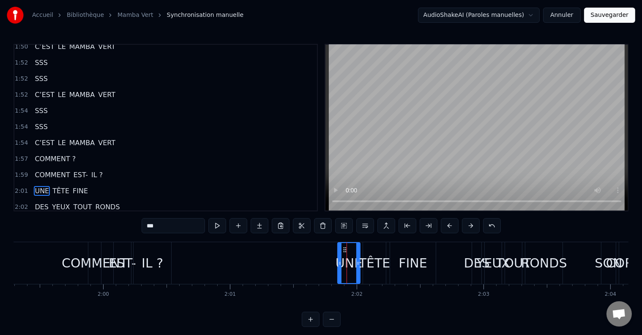
drag, startPoint x: 348, startPoint y: 262, endPoint x: 359, endPoint y: 262, distance: 10.6
click at [359, 262] on icon at bounding box center [357, 263] width 3 height 7
click at [338, 264] on icon at bounding box center [336, 263] width 3 height 7
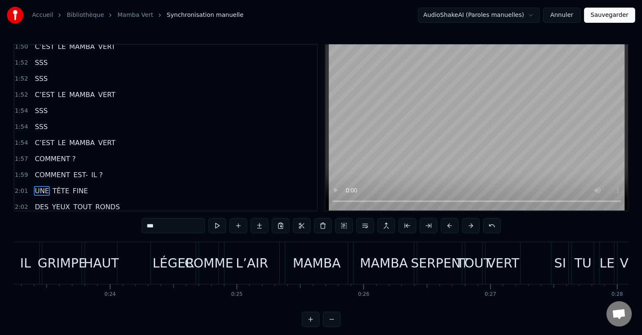
scroll to position [0, 0]
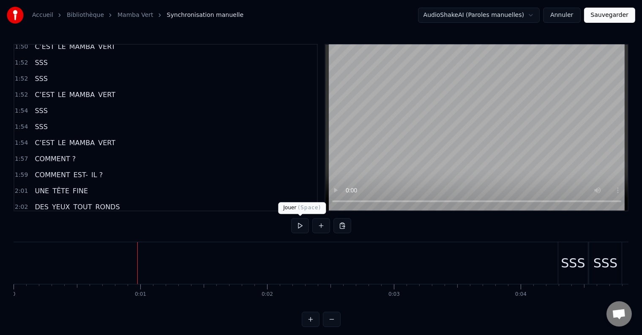
click at [296, 229] on button at bounding box center [300, 225] width 18 height 15
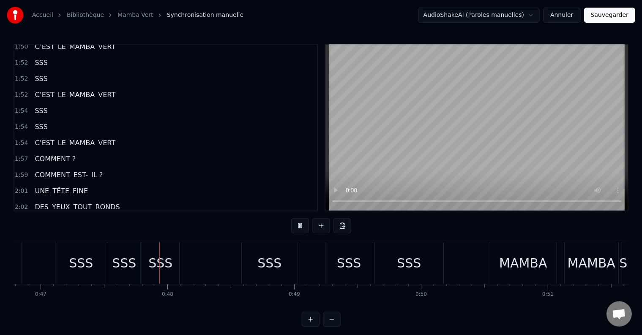
scroll to position [0, 5950]
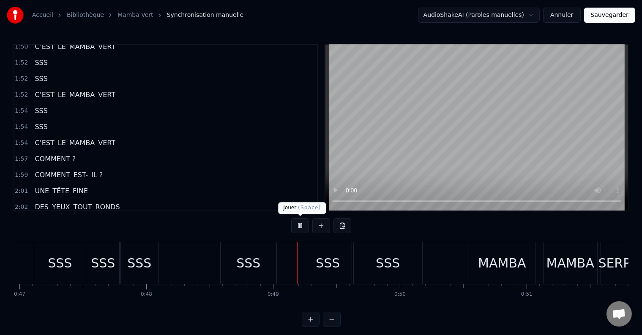
click at [297, 224] on button at bounding box center [300, 225] width 18 height 15
click at [299, 226] on button at bounding box center [300, 225] width 18 height 15
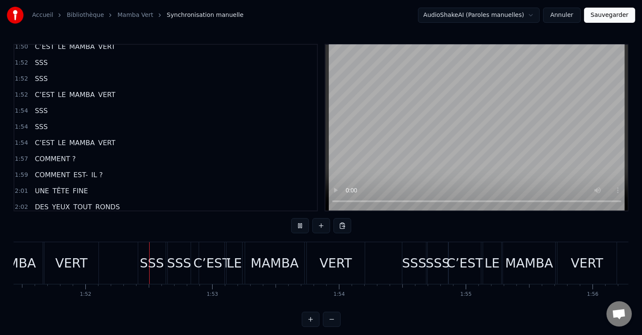
scroll to position [0, 14135]
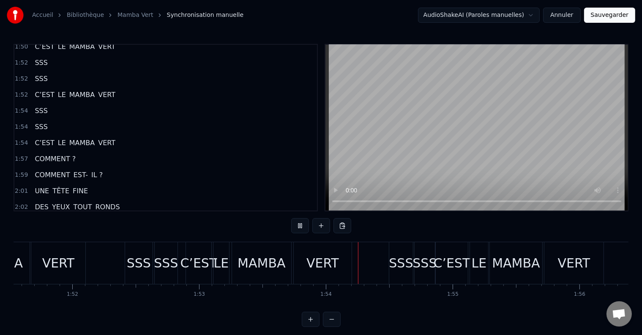
click at [196, 270] on div "C’EST" at bounding box center [198, 263] width 37 height 19
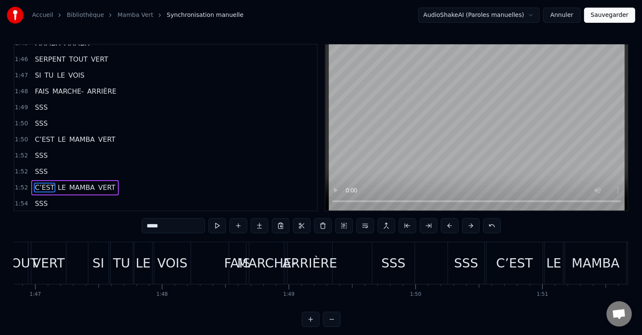
scroll to position [0, 13516]
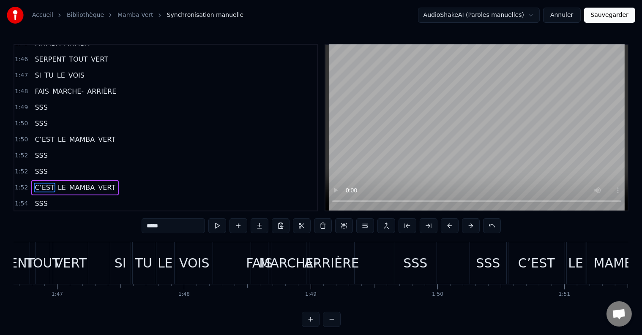
click at [480, 259] on div "SSS" at bounding box center [488, 263] width 24 height 19
type input "***"
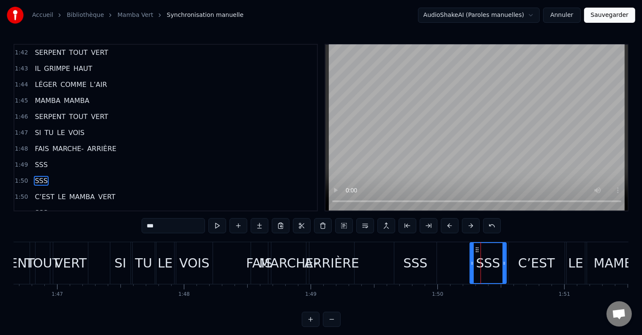
scroll to position [1696, 0]
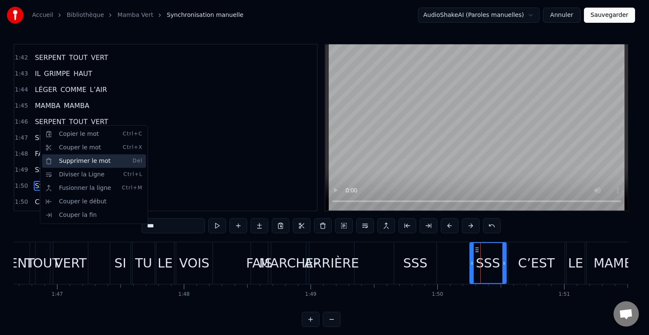
click at [74, 158] on div "Supprimer le mot Del" at bounding box center [94, 162] width 104 height 14
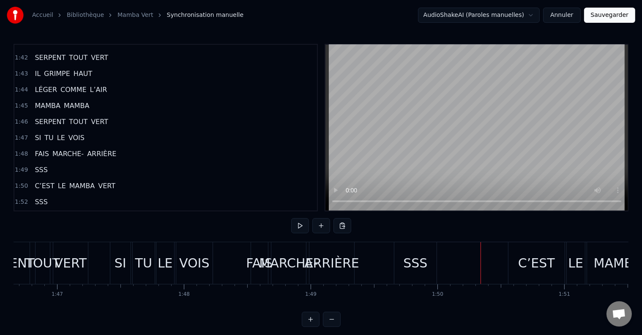
click at [37, 213] on span "SSS" at bounding box center [41, 218] width 14 height 10
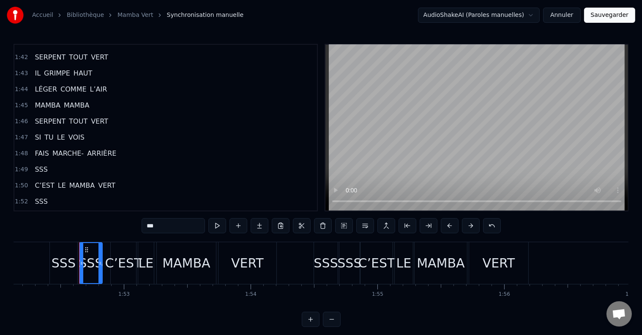
scroll to position [0, 14233]
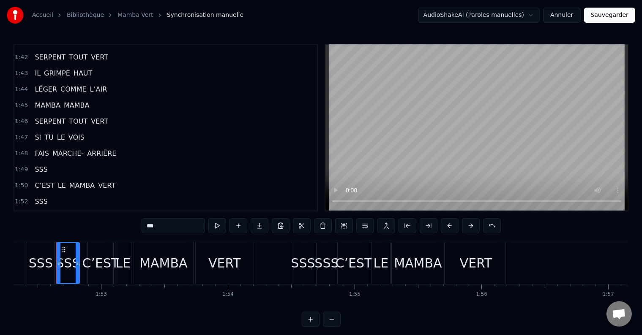
drag, startPoint x: 457, startPoint y: 308, endPoint x: 441, endPoint y: 313, distance: 17.4
click at [441, 313] on html "Accueil Bibliothèque Mamba Vert Synchronisation manuelle AudioShakeAI (Paroles …" at bounding box center [321, 170] width 642 height 341
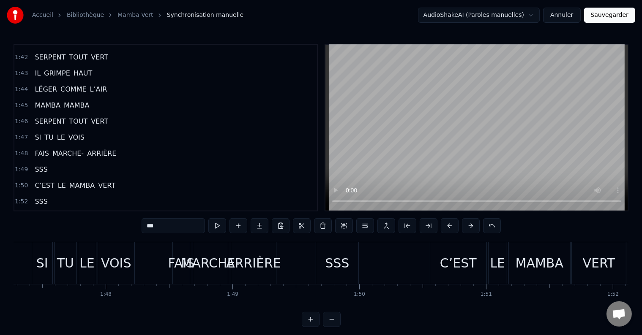
scroll to position [0, 13572]
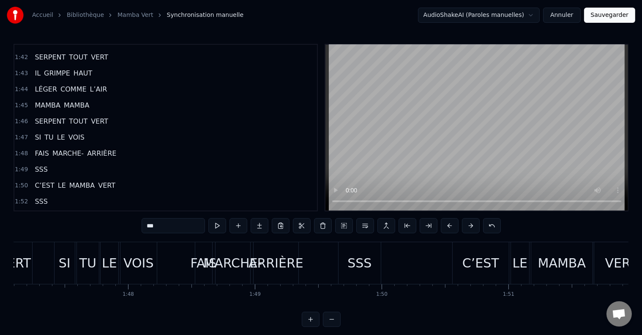
click at [370, 261] on div "SSS" at bounding box center [359, 263] width 42 height 42
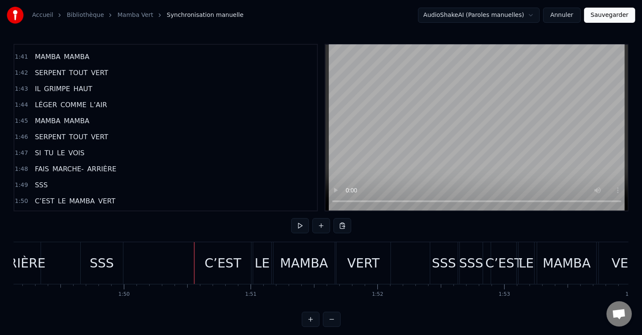
scroll to position [0, 13864]
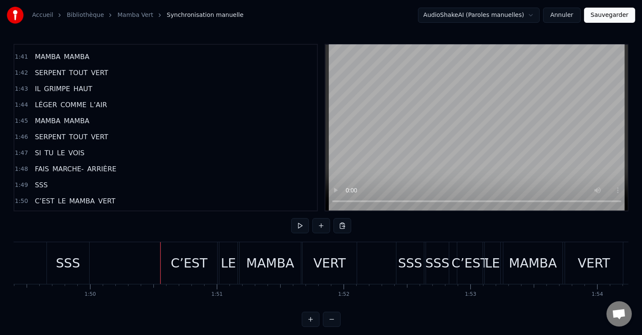
click at [434, 267] on div "SSS" at bounding box center [437, 263] width 24 height 19
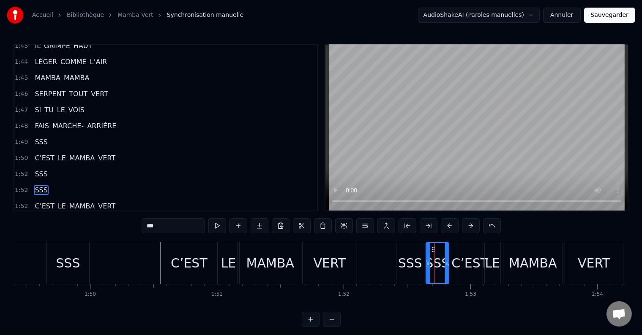
scroll to position [1728, 0]
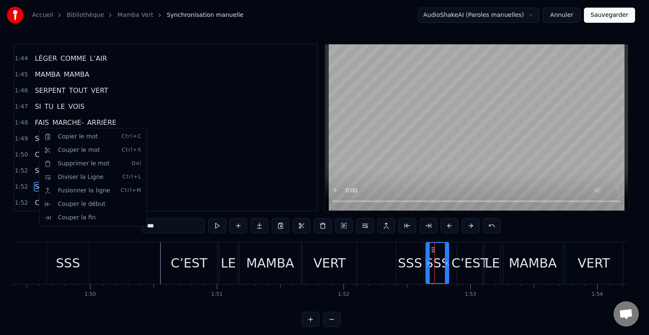
click at [53, 123] on html "Accueil Bibliothèque Mamba Vert Synchronisation manuelle AudioShakeAI (Paroles …" at bounding box center [324, 170] width 649 height 341
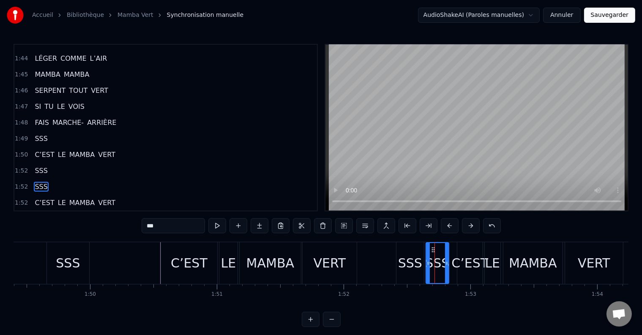
click at [44, 180] on div "SSS" at bounding box center [40, 187] width 19 height 15
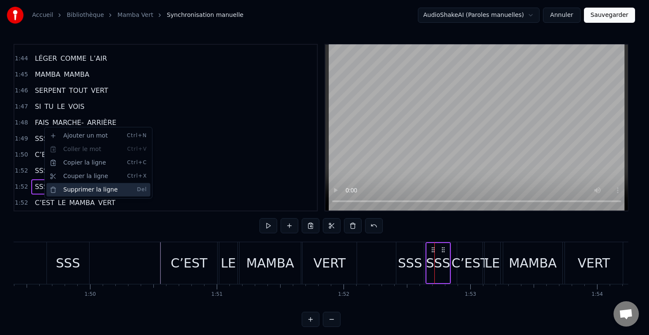
click at [81, 193] on div "Supprimer la ligne Del" at bounding box center [98, 190] width 104 height 14
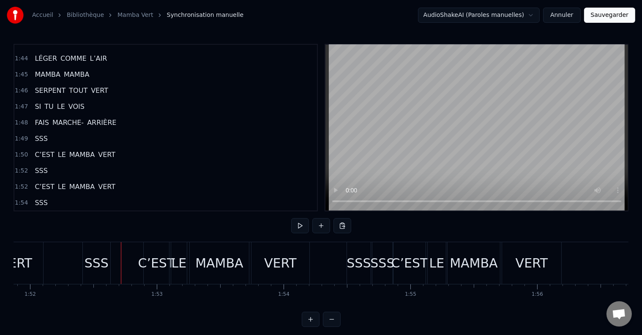
scroll to position [0, 14222]
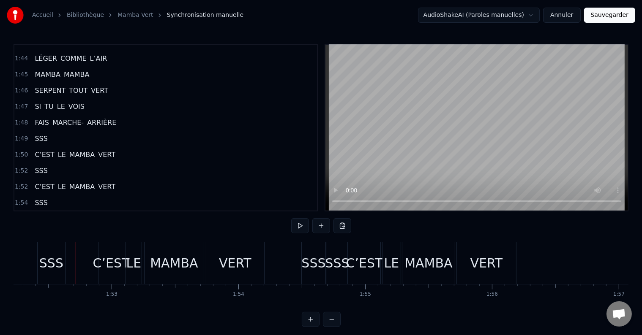
click at [329, 260] on div "SSS" at bounding box center [337, 263] width 24 height 19
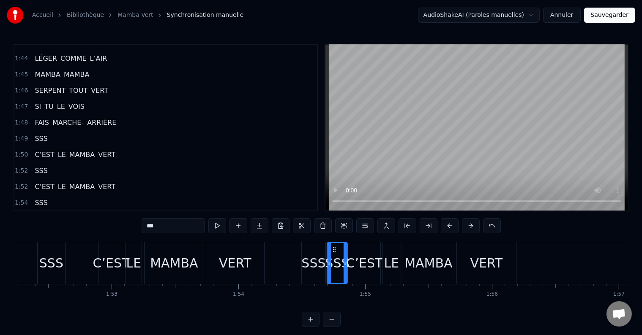
scroll to position [1759, 0]
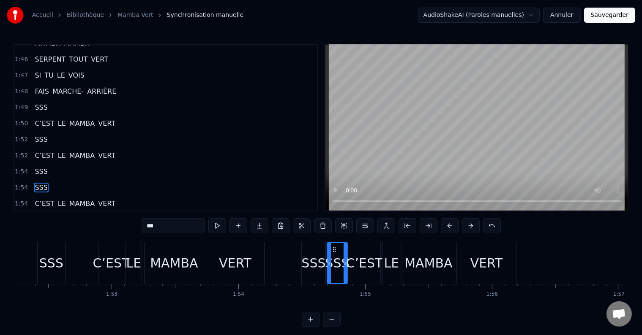
click at [44, 180] on div "SSS" at bounding box center [40, 187] width 19 height 15
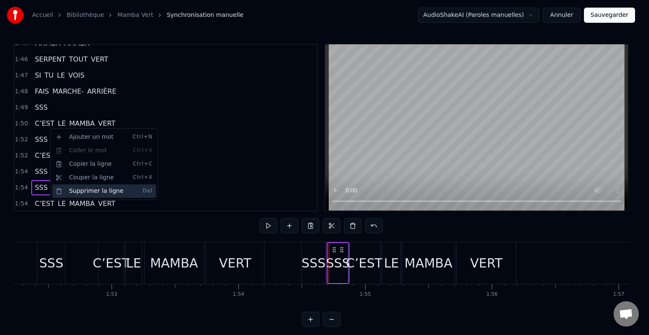
click at [93, 194] on div "Supprimer la ligne Del" at bounding box center [104, 192] width 104 height 14
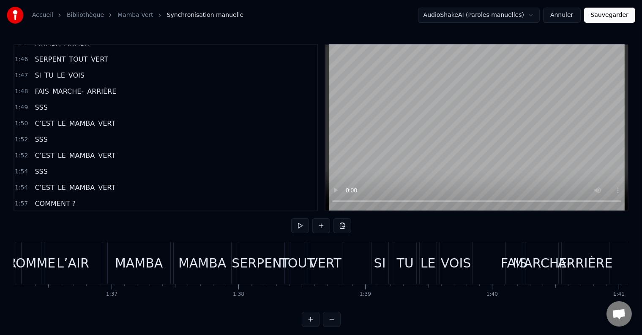
scroll to position [0, 12094]
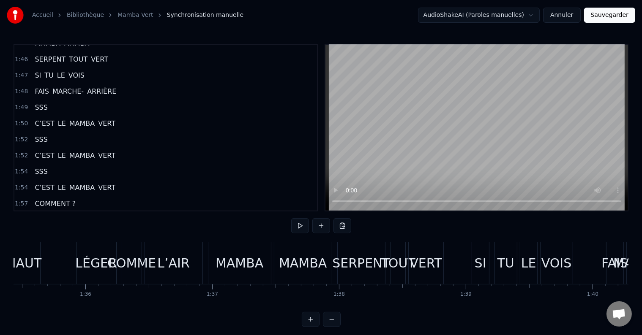
click at [299, 227] on button at bounding box center [300, 225] width 18 height 15
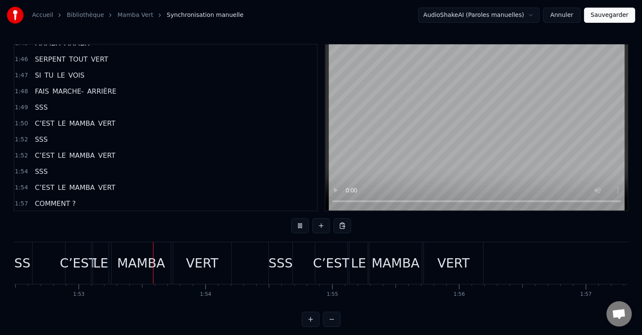
scroll to position [0, 14272]
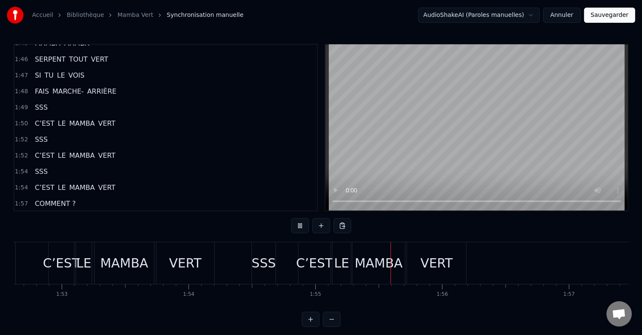
click at [196, 274] on div "VERT" at bounding box center [185, 263] width 58 height 42
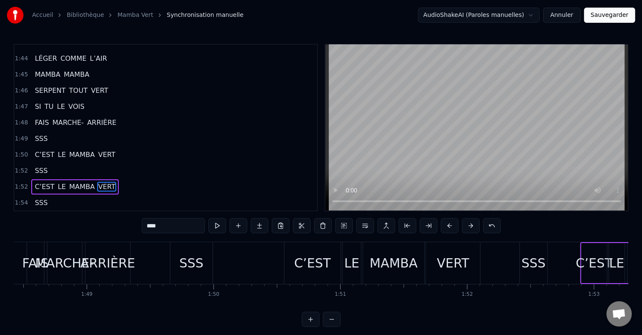
scroll to position [0, 13751]
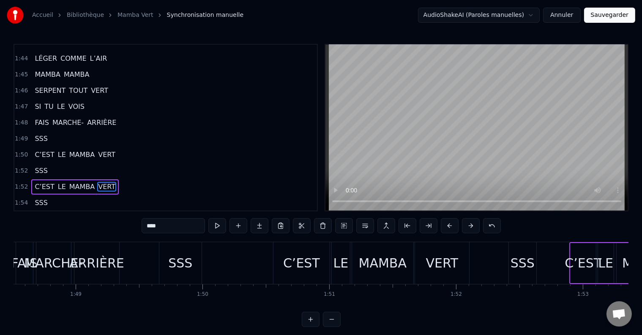
click at [189, 265] on div "SSS" at bounding box center [180, 263] width 24 height 19
type input "***"
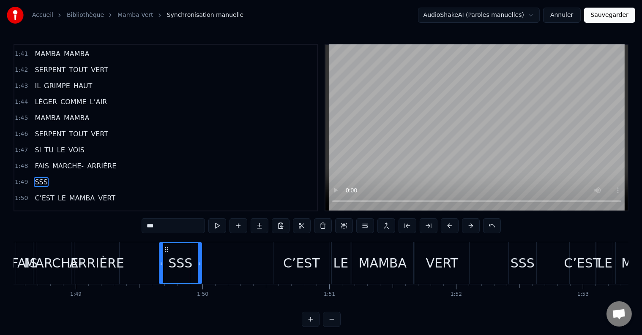
scroll to position [1681, 0]
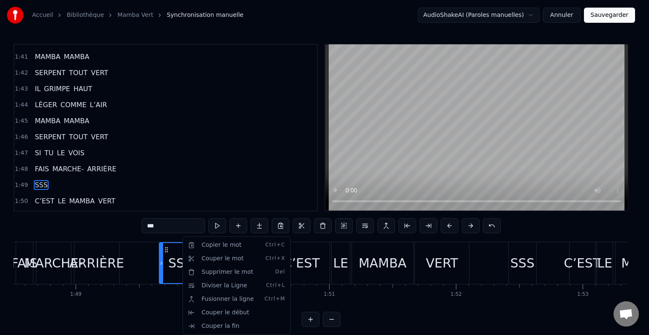
click at [322, 225] on html "Accueil Bibliothèque Mamba Vert Synchronisation manuelle AudioShakeAI (Paroles …" at bounding box center [324, 170] width 649 height 341
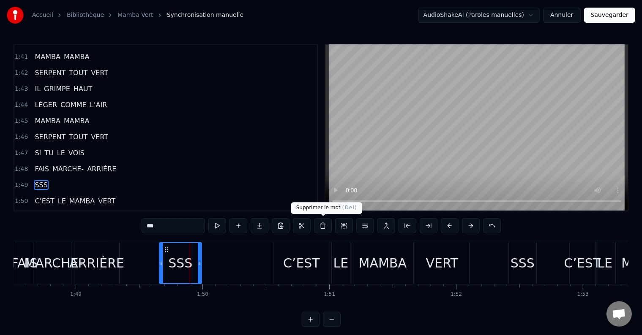
click at [322, 228] on button at bounding box center [323, 225] width 18 height 15
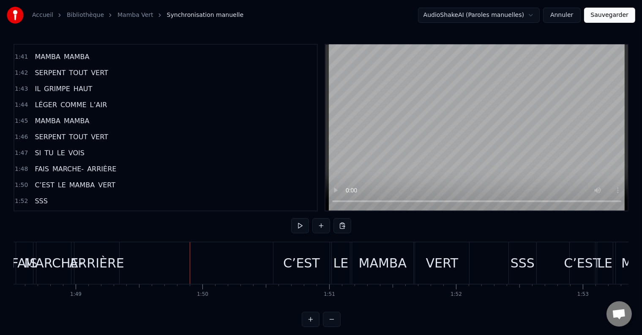
click at [525, 259] on div "SSS" at bounding box center [522, 263] width 24 height 19
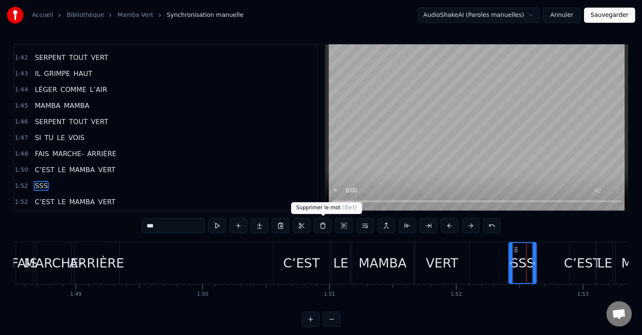
click at [321, 226] on button at bounding box center [323, 225] width 18 height 15
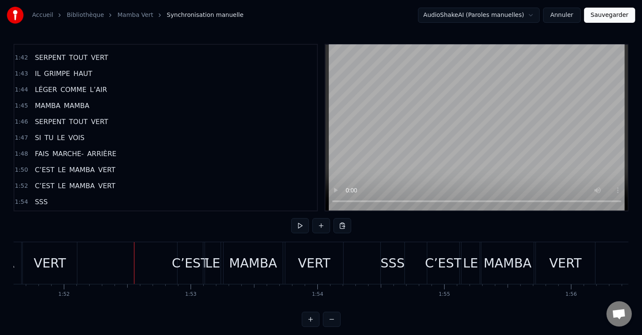
scroll to position [0, 14155]
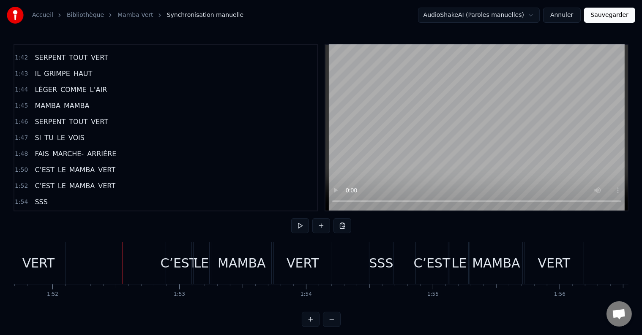
click at [378, 264] on div "SSS" at bounding box center [381, 263] width 24 height 19
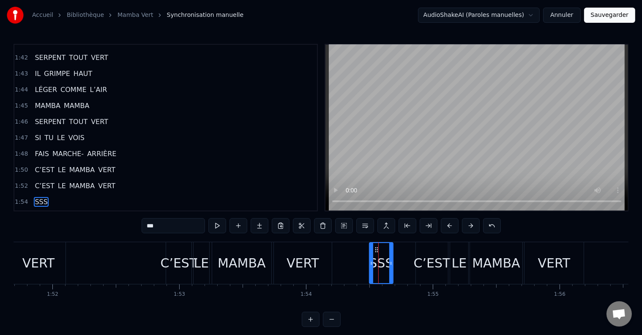
scroll to position [1712, 0]
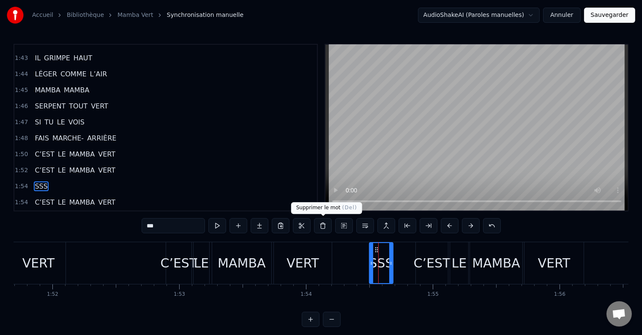
click at [326, 228] on button at bounding box center [323, 225] width 18 height 15
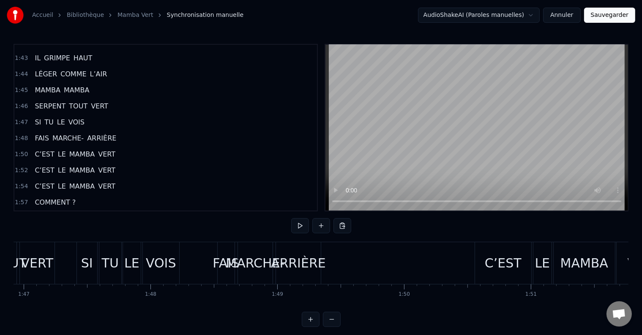
scroll to position [0, 13404]
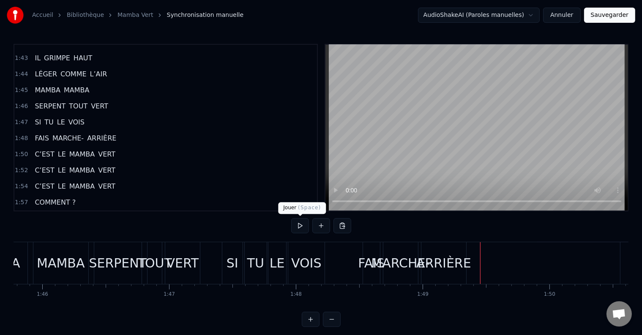
click at [301, 226] on button at bounding box center [300, 225] width 18 height 15
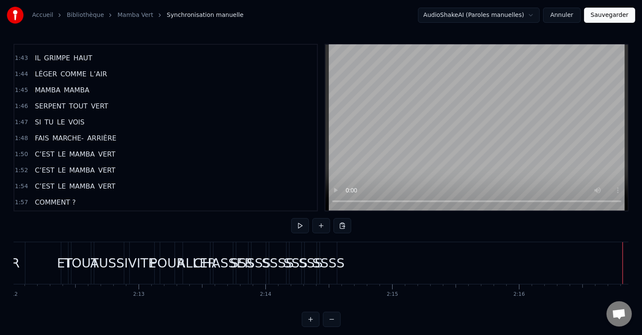
scroll to position [0, 16753]
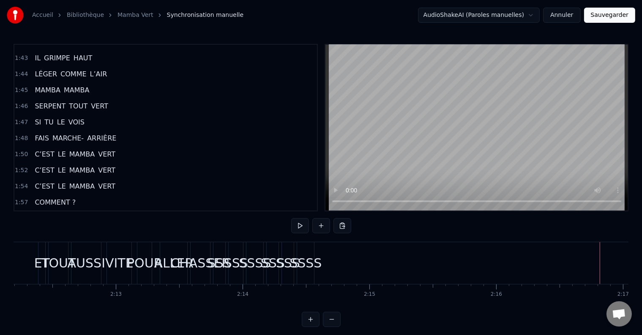
click at [312, 265] on div "SSSS" at bounding box center [305, 263] width 32 height 19
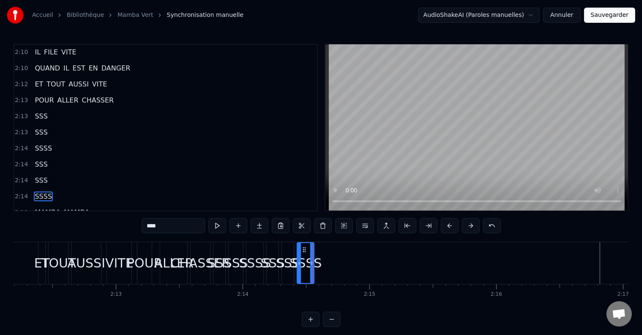
scroll to position [1981, 0]
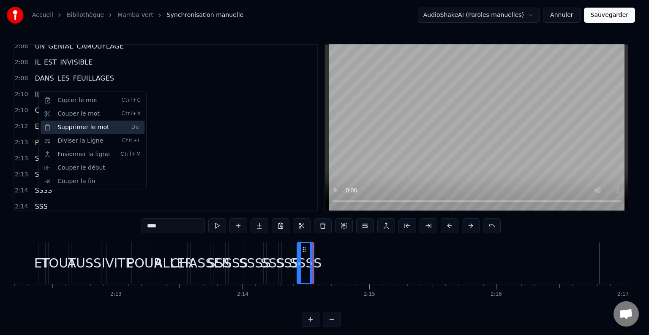
click at [75, 125] on div "Supprimer le mot Del" at bounding box center [93, 128] width 104 height 14
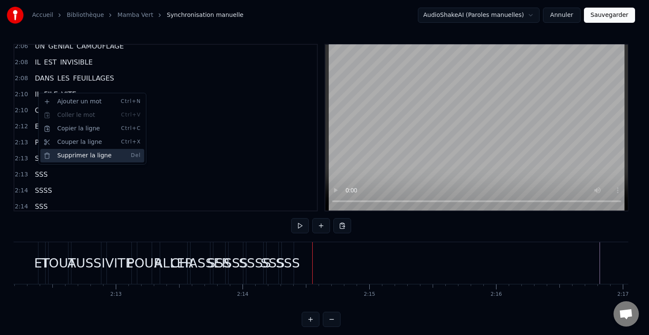
click at [70, 157] on div "Supprimer la ligne Del" at bounding box center [92, 156] width 104 height 14
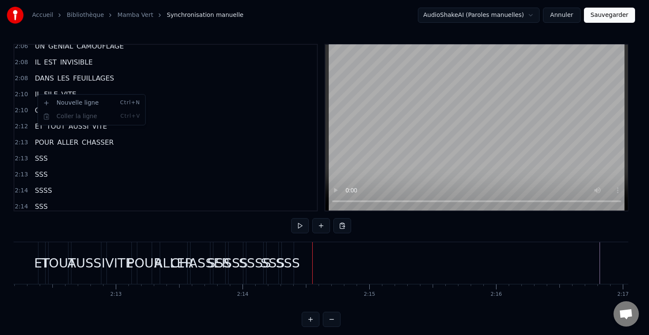
click at [34, 91] on html "Accueil Bibliothèque Mamba Vert Synchronisation manuelle AudioShakeAI (Paroles …" at bounding box center [324, 170] width 649 height 341
click at [37, 124] on html "Accueil Bibliothèque Mamba Vert Synchronisation manuelle AudioShakeAI (Paroles …" at bounding box center [324, 170] width 649 height 341
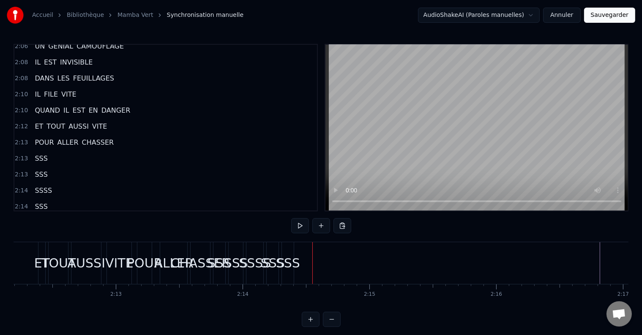
click at [48, 183] on div "SSSS" at bounding box center [43, 190] width 24 height 15
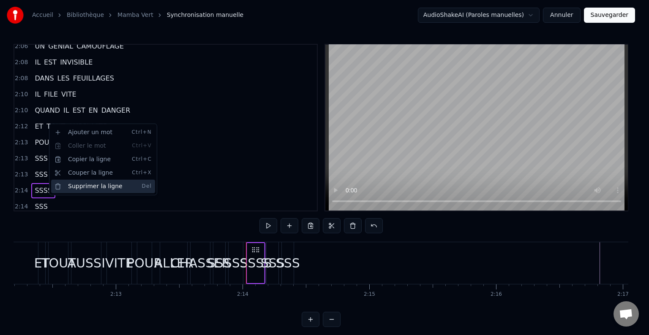
click at [83, 182] on div "Supprimer la ligne Del" at bounding box center [103, 187] width 104 height 14
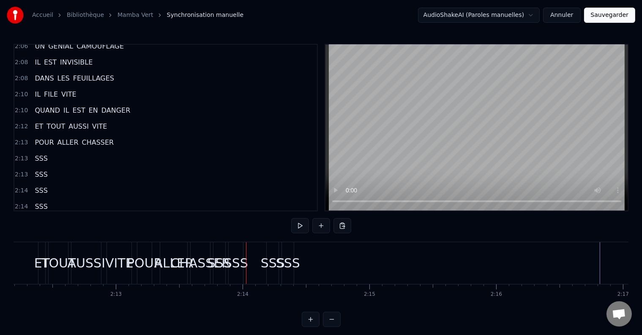
click at [45, 183] on div "SSS" at bounding box center [40, 190] width 19 height 15
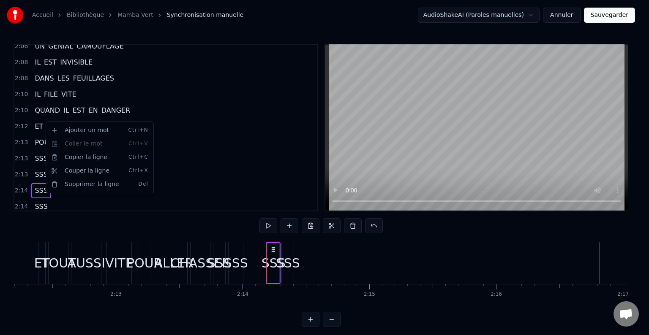
click at [79, 192] on div "Ajouter un mot Ctrl+N Coller le mot Ctrl+V Copier la ligne Ctrl+C Couper la lig…" at bounding box center [100, 158] width 108 height 72
click at [82, 188] on div "Supprimer la ligne Del" at bounding box center [100, 185] width 104 height 14
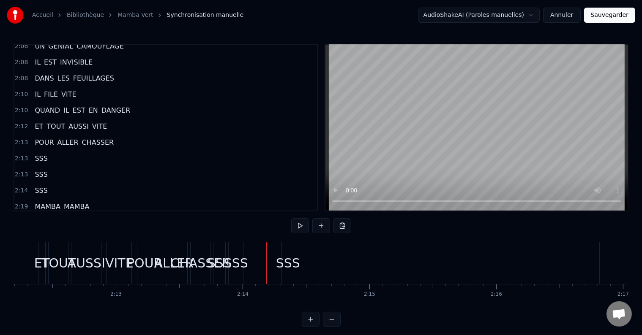
click at [44, 183] on div "SSS" at bounding box center [40, 190] width 19 height 15
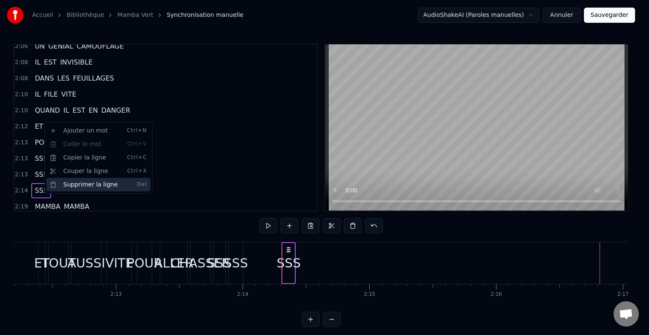
click at [76, 182] on div "Supprimer la ligne Del" at bounding box center [98, 185] width 104 height 14
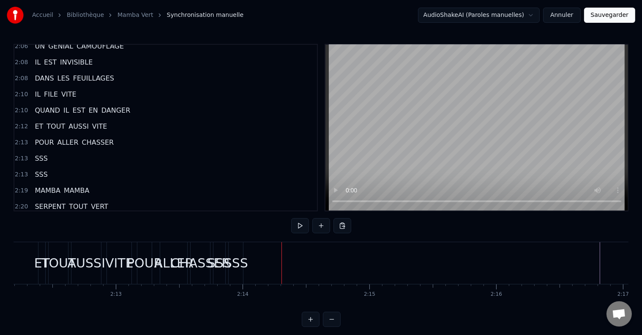
click at [44, 167] on div "SSS" at bounding box center [40, 174] width 19 height 15
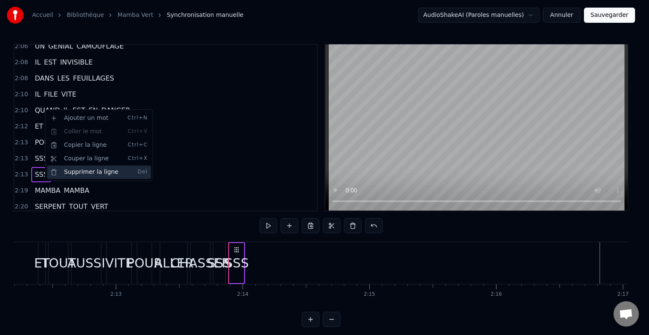
click at [73, 169] on div "Supprimer la ligne Del" at bounding box center [99, 173] width 104 height 14
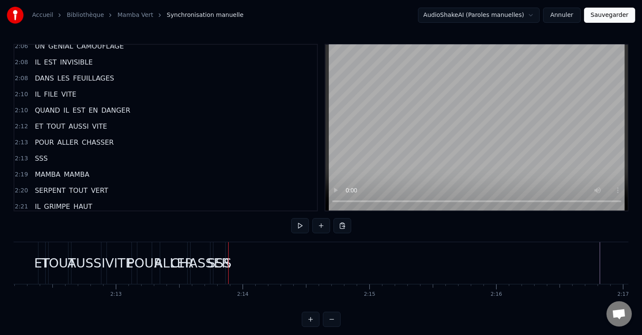
click at [44, 151] on div "SSS" at bounding box center [40, 158] width 19 height 15
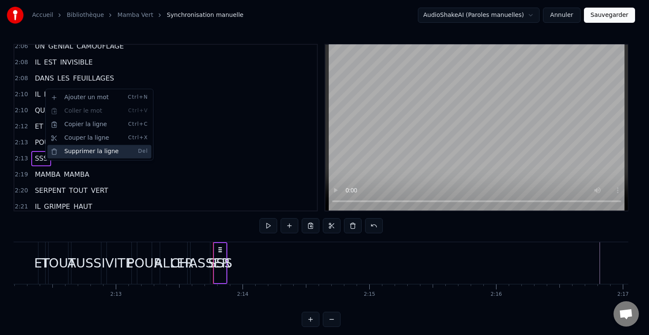
click at [77, 152] on div "Supprimer la ligne Del" at bounding box center [99, 152] width 104 height 14
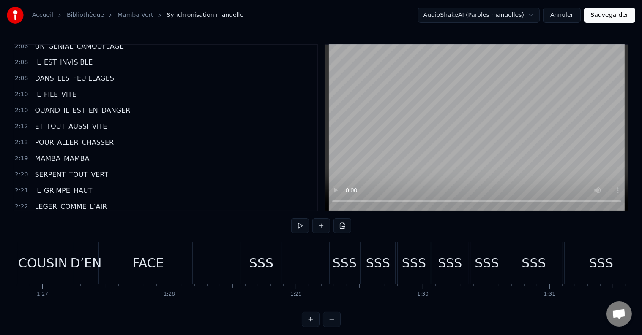
scroll to position [0, 10985]
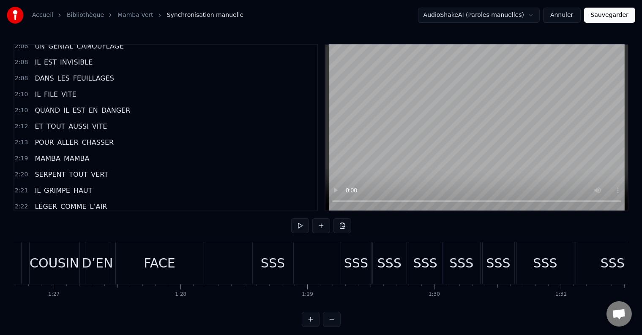
click at [297, 223] on button at bounding box center [300, 225] width 18 height 15
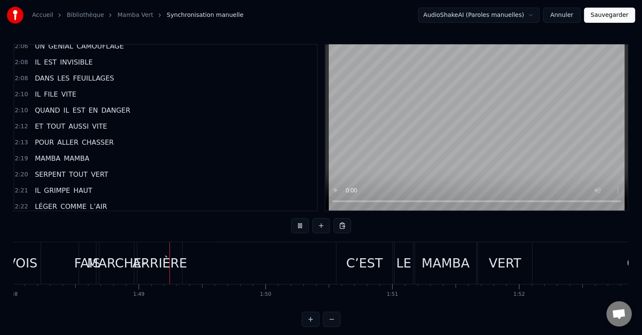
scroll to position [0, 13715]
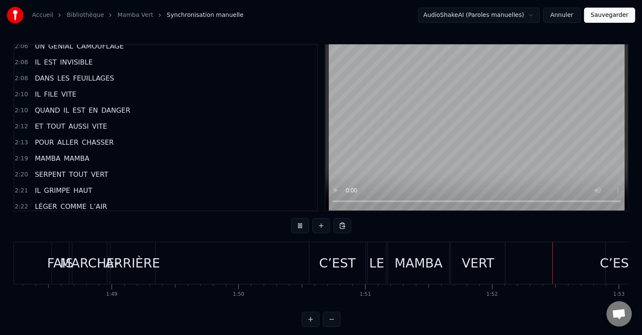
click at [340, 260] on div "C’EST" at bounding box center [337, 263] width 37 height 19
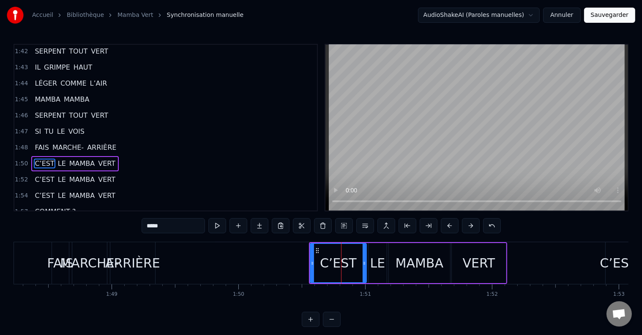
scroll to position [1681, 0]
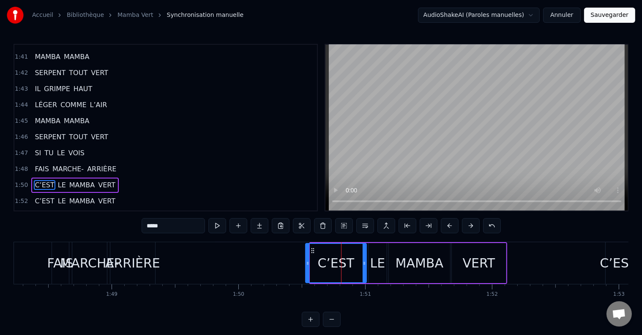
drag, startPoint x: 311, startPoint y: 263, endPoint x: 306, endPoint y: 263, distance: 5.1
click at [306, 263] on icon at bounding box center [307, 263] width 3 height 7
click at [218, 223] on button at bounding box center [217, 225] width 18 height 15
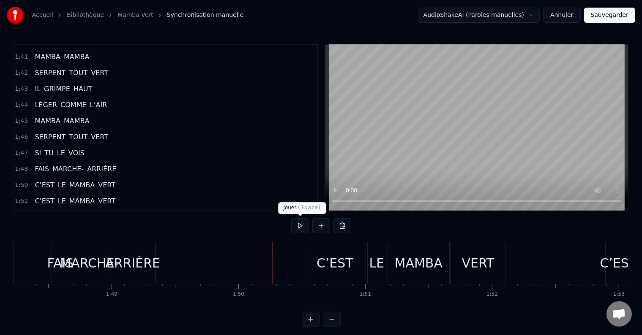
click at [299, 223] on button at bounding box center [300, 225] width 18 height 15
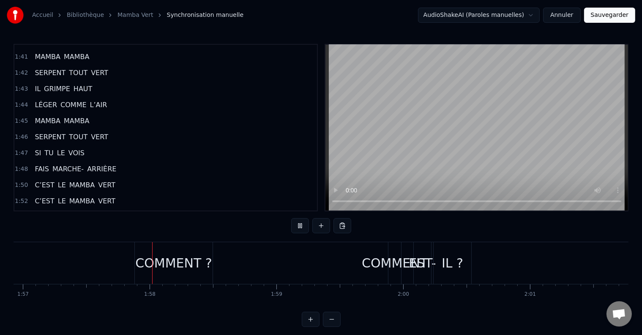
scroll to position [0, 14818]
click at [373, 263] on div "COMMENT" at bounding box center [394, 263] width 66 height 19
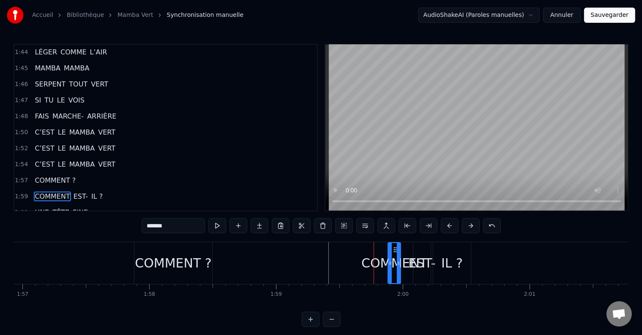
scroll to position [1743, 0]
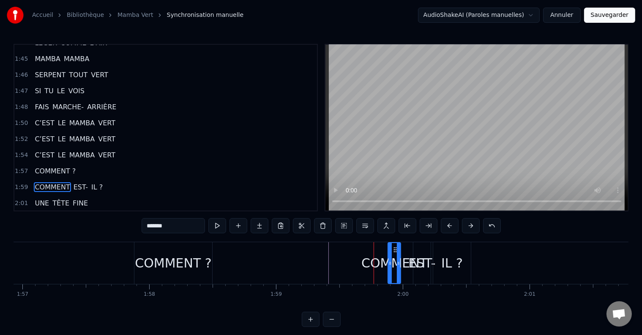
click at [444, 262] on div "IL ?" at bounding box center [452, 263] width 22 height 19
type input "****"
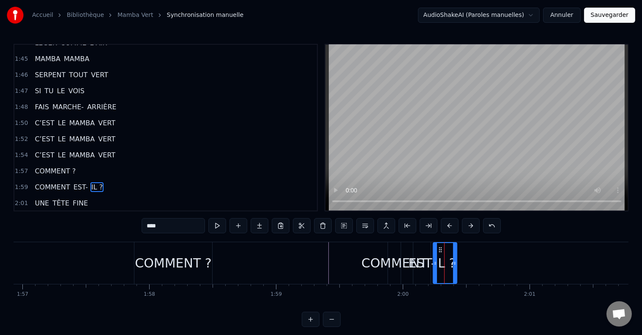
drag, startPoint x: 468, startPoint y: 259, endPoint x: 454, endPoint y: 264, distance: 14.6
click at [454, 264] on div at bounding box center [454, 263] width 3 height 40
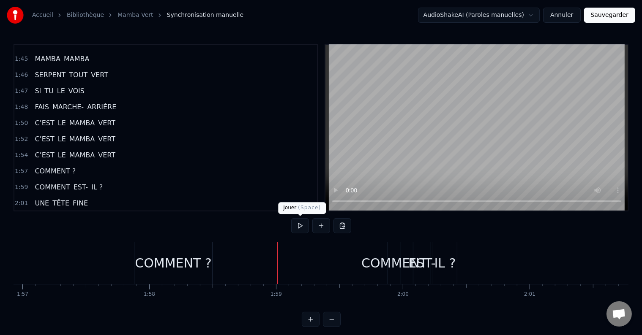
click at [297, 226] on button at bounding box center [300, 225] width 18 height 15
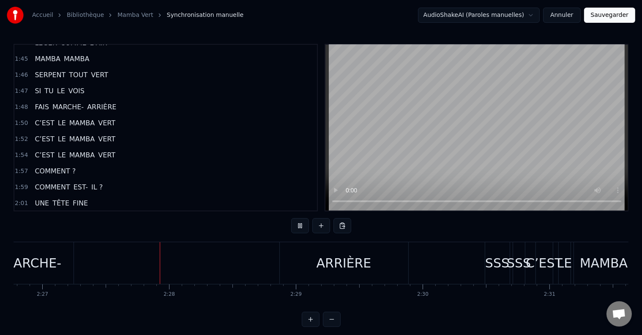
scroll to position [0, 18623]
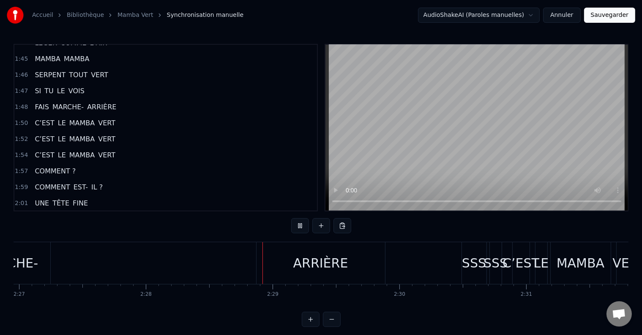
click at [164, 275] on div "FAIS MARCHE- ARRIÈRE" at bounding box center [167, 263] width 440 height 42
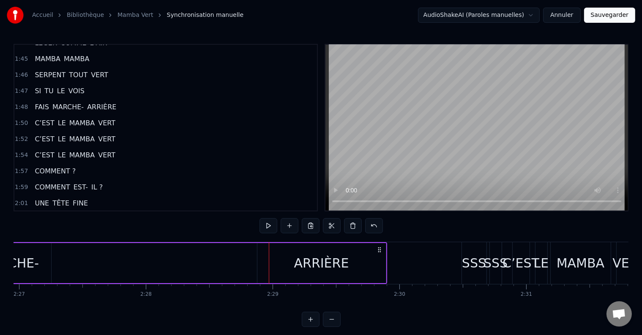
click at [370, 264] on div "ARRIÈRE" at bounding box center [321, 263] width 128 height 40
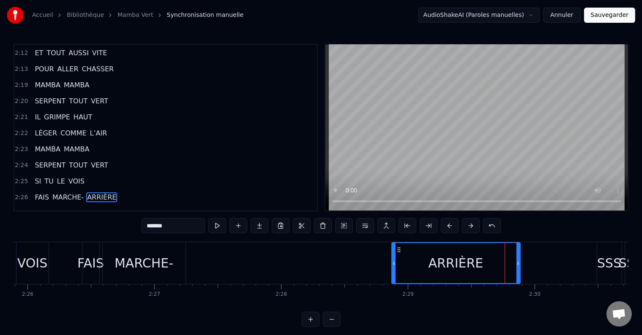
scroll to position [0, 18365]
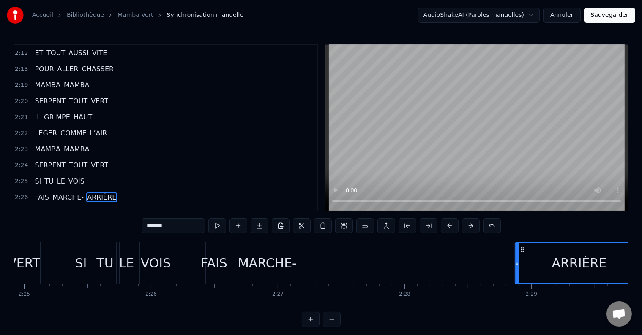
click at [279, 261] on div "MARCHE-" at bounding box center [267, 263] width 59 height 19
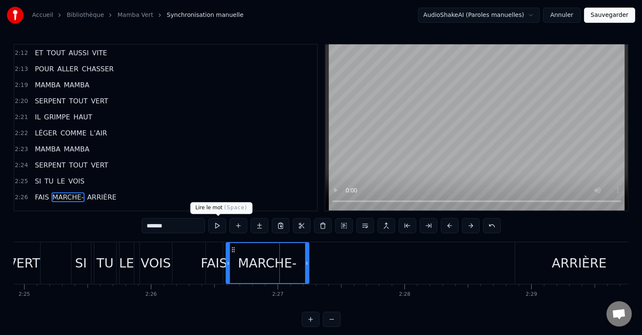
click at [214, 225] on button at bounding box center [217, 225] width 18 height 15
click at [211, 258] on div "FAIS" at bounding box center [214, 263] width 27 height 19
type input "****"
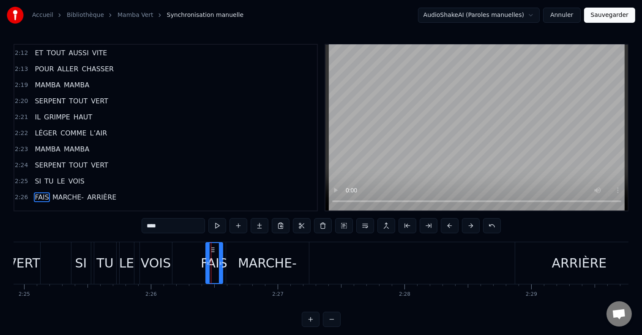
click at [309, 264] on div "FAIS MARCHE- ARRIÈRE" at bounding box center [425, 263] width 440 height 42
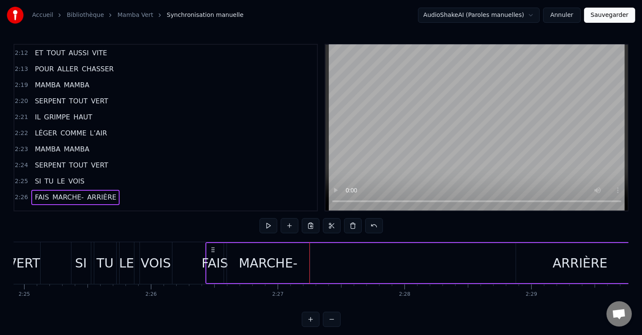
click at [302, 265] on div "MARCHE-" at bounding box center [268, 263] width 83 height 40
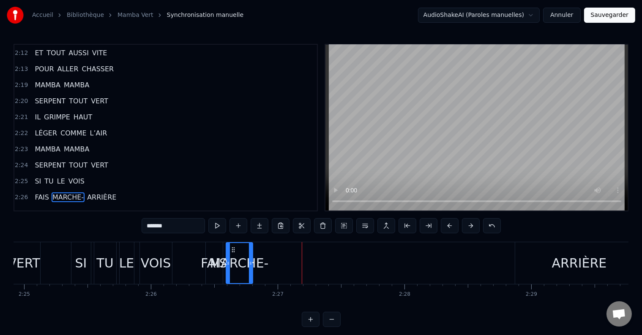
drag, startPoint x: 305, startPoint y: 264, endPoint x: 249, endPoint y: 267, distance: 56.3
click at [249, 267] on div at bounding box center [250, 263] width 3 height 40
drag, startPoint x: 578, startPoint y: 263, endPoint x: 571, endPoint y: 263, distance: 7.2
click at [571, 263] on div "ARRIÈRE" at bounding box center [579, 263] width 55 height 19
type input "*******"
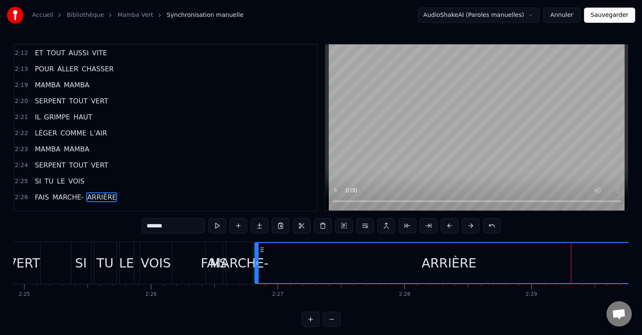
drag, startPoint x: 516, startPoint y: 264, endPoint x: 256, endPoint y: 275, distance: 260.4
click at [256, 275] on div at bounding box center [256, 263] width 3 height 40
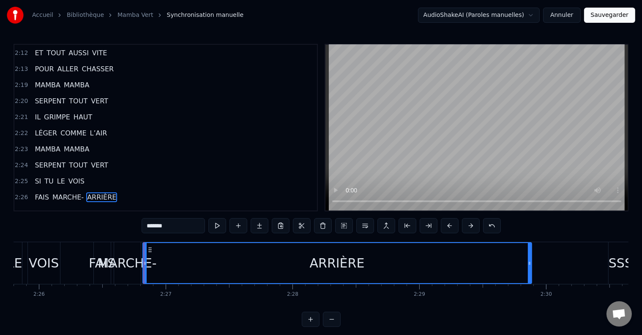
scroll to position [0, 18533]
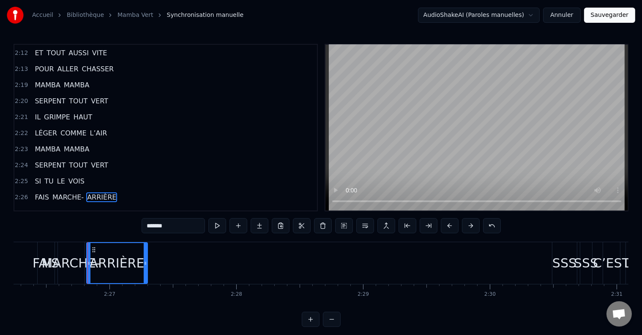
drag, startPoint x: 472, startPoint y: 259, endPoint x: 144, endPoint y: 267, distance: 327.9
click at [144, 267] on div at bounding box center [145, 263] width 3 height 40
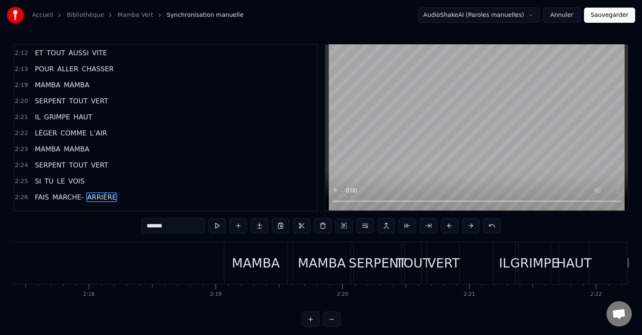
scroll to position [0, 17268]
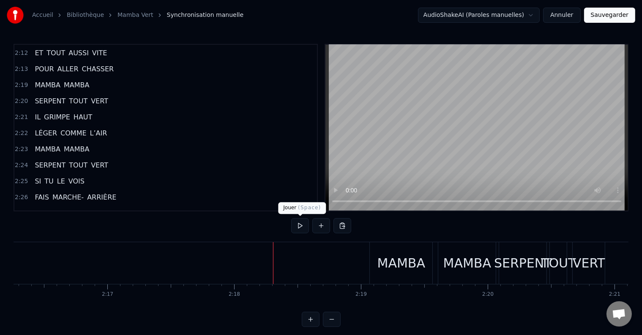
click at [296, 225] on button at bounding box center [300, 225] width 18 height 15
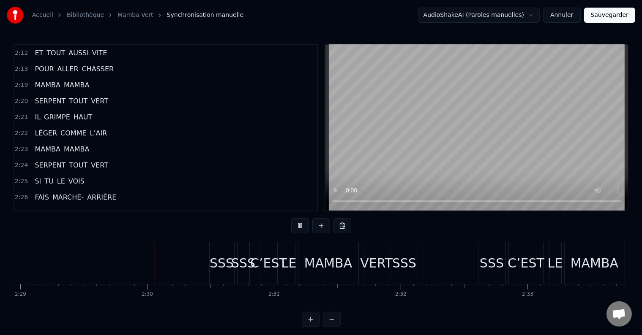
scroll to position [0, 18909]
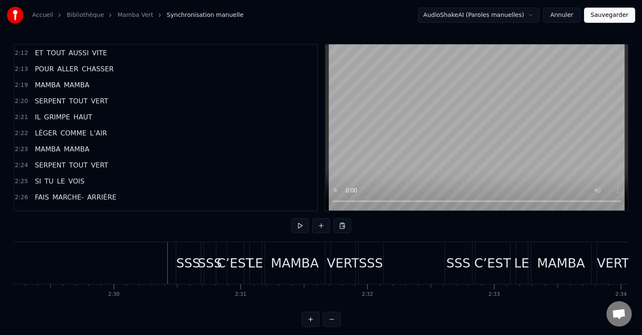
click at [190, 262] on div "SSS" at bounding box center [188, 263] width 24 height 19
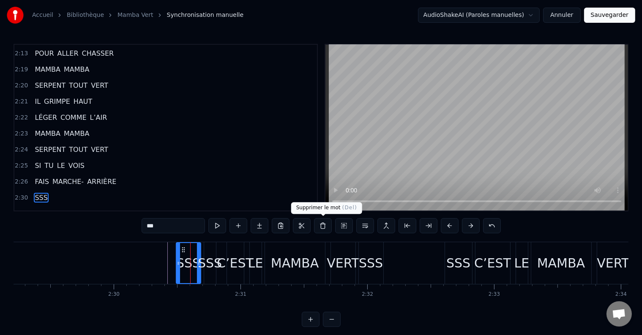
click at [323, 226] on button at bounding box center [323, 225] width 18 height 15
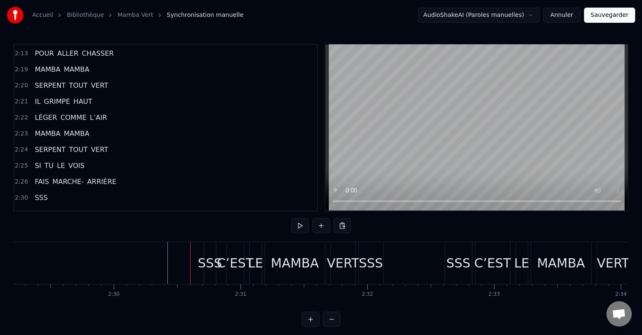
click at [204, 259] on div "SSS" at bounding box center [210, 263] width 24 height 19
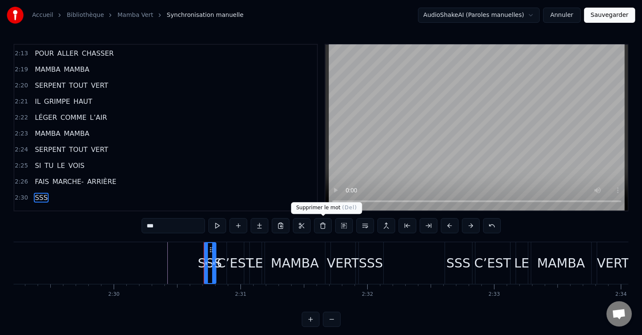
click at [319, 226] on button at bounding box center [323, 225] width 18 height 15
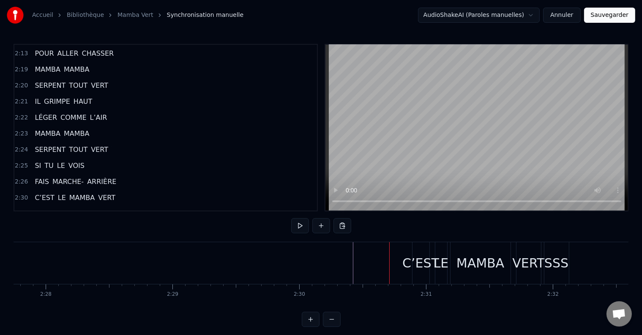
scroll to position [0, 18667]
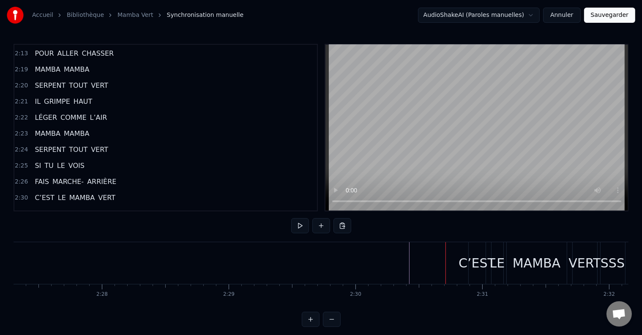
click at [474, 267] on div "C’EST" at bounding box center [476, 263] width 37 height 19
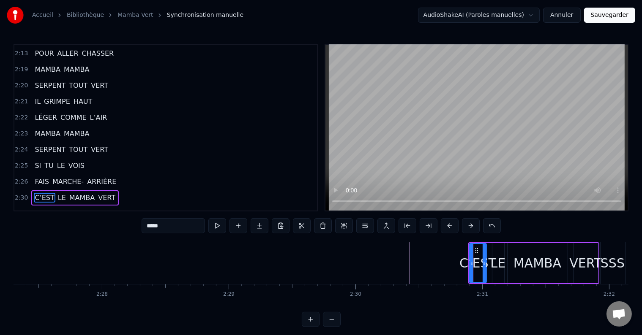
click at [105, 191] on div "C’EST LE MAMBA VERT" at bounding box center [74, 198] width 87 height 15
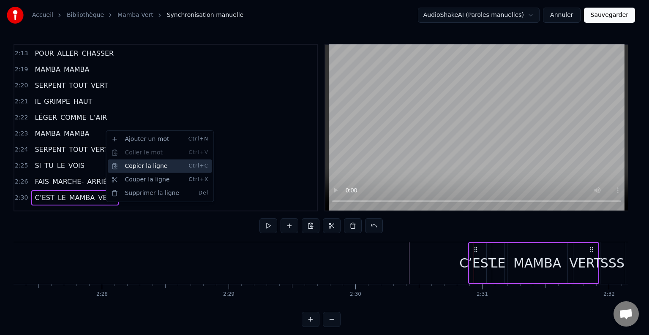
click at [126, 165] on div "Copier la ligne Ctrl+C" at bounding box center [160, 167] width 104 height 14
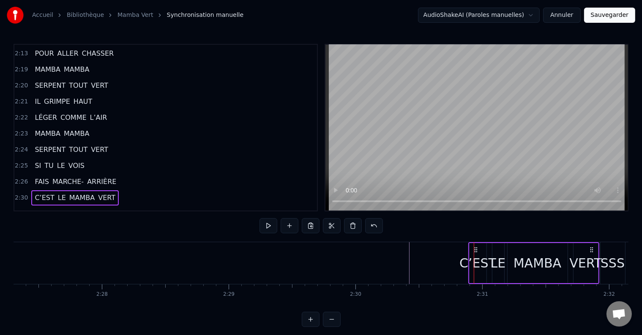
click at [106, 206] on div "2:31 SSS" at bounding box center [165, 214] width 302 height 16
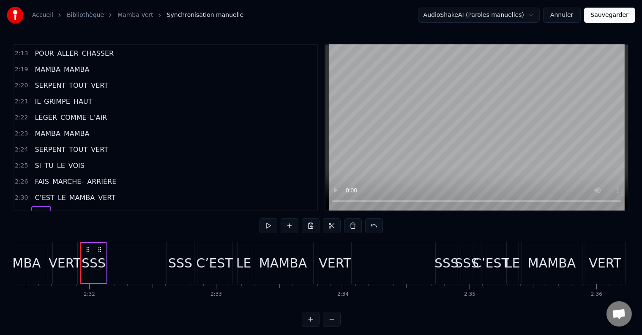
scroll to position [0, 19211]
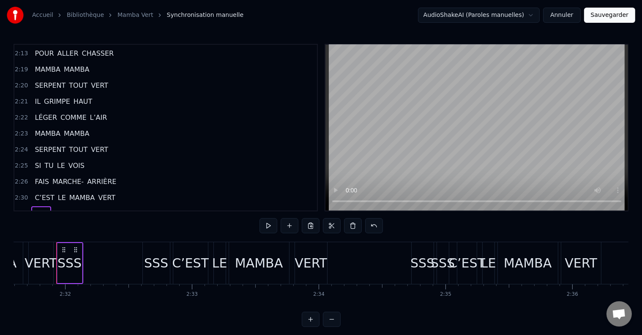
click at [116, 135] on div "0:04 SSS 0:04 SSS 0:05 SSS 0:05 SSS 0:05 SSS 0:05 SSS 0:06 SSS 0:06 SSS 0:07 SS…" at bounding box center [166, 128] width 304 height 168
click at [112, 190] on div "2:30 C’EST LE MAMBA VERT" at bounding box center [165, 198] width 302 height 16
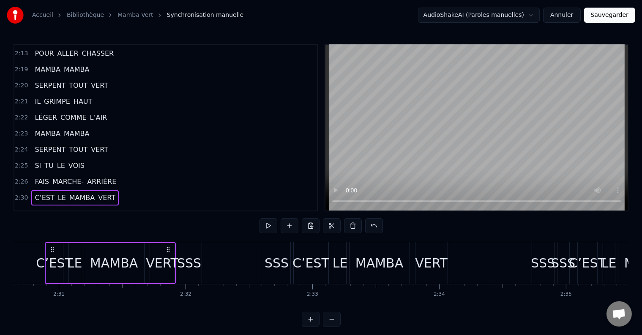
scroll to position [0, 19079]
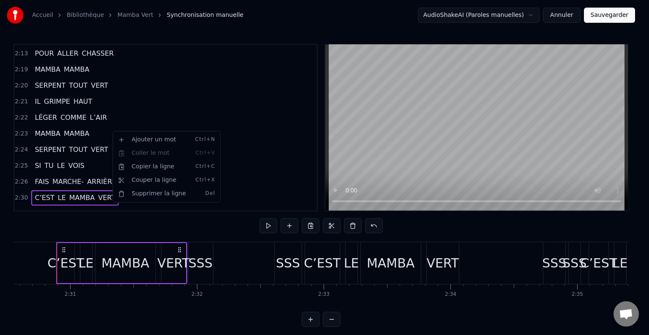
click at [85, 142] on html "Accueil Bibliothèque Mamba Vert Synchronisation manuelle AudioShakeAI (Paroles …" at bounding box center [324, 170] width 649 height 341
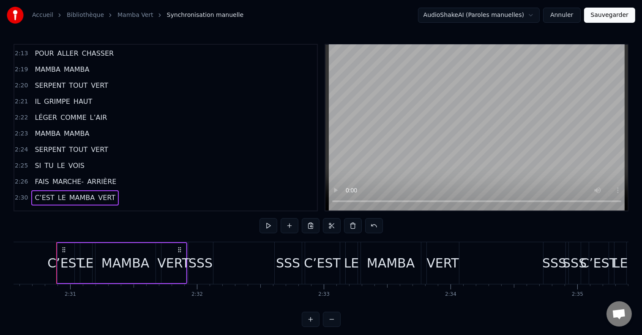
click at [37, 209] on span "SSS" at bounding box center [41, 214] width 14 height 10
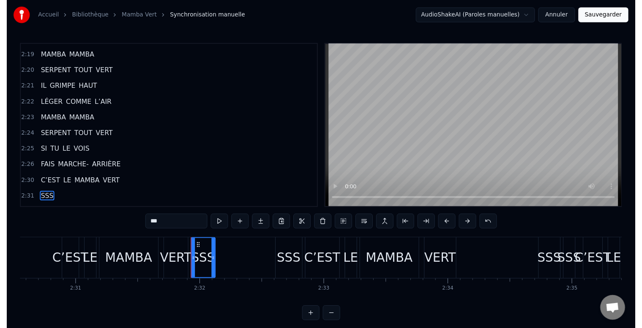
scroll to position [2085, 0]
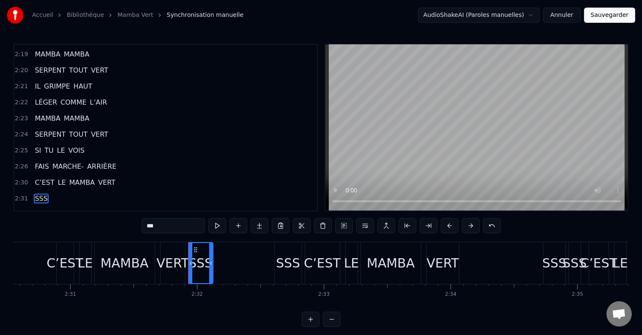
click at [44, 191] on div "SSS" at bounding box center [40, 198] width 19 height 15
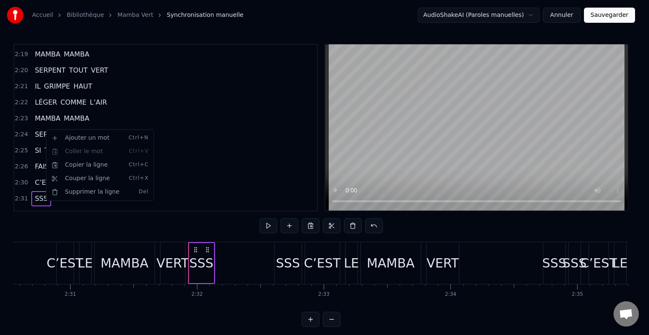
click at [63, 125] on html "Accueil Bibliothèque Mamba Vert Synchronisation manuelle AudioShakeAI (Paroles …" at bounding box center [324, 170] width 649 height 341
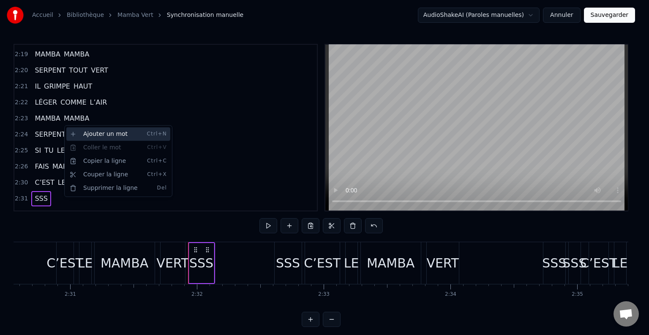
click at [81, 137] on div "Ajouter un mot Ctrl+N" at bounding box center [118, 135] width 104 height 14
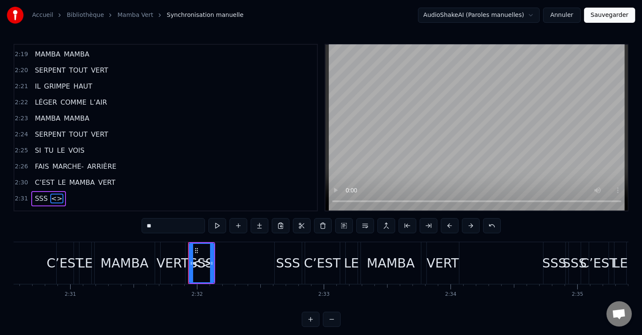
drag, startPoint x: 150, startPoint y: 230, endPoint x: 142, endPoint y: 229, distance: 8.1
click at [141, 230] on div "0:04 SSS 0:04 SSS 0:05 SSS 0:05 SSS 0:05 SSS 0:05 SSS 0:06 SSS 0:06 SSS 0:07 SS…" at bounding box center [321, 185] width 615 height 283
paste input "**********"
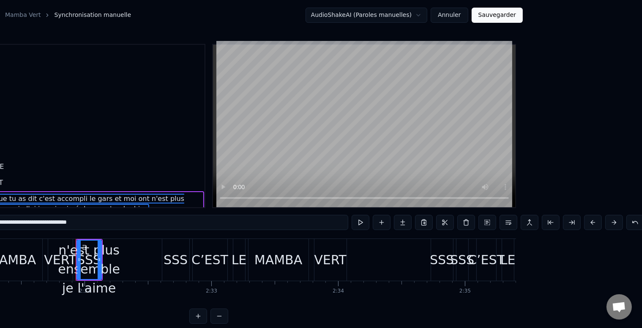
scroll to position [0, 113]
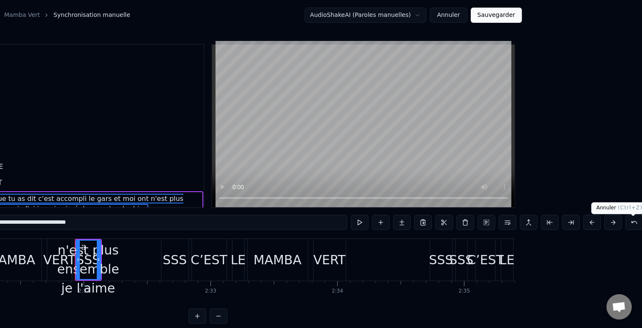
click at [632, 226] on button at bounding box center [634, 222] width 18 height 15
type input "**"
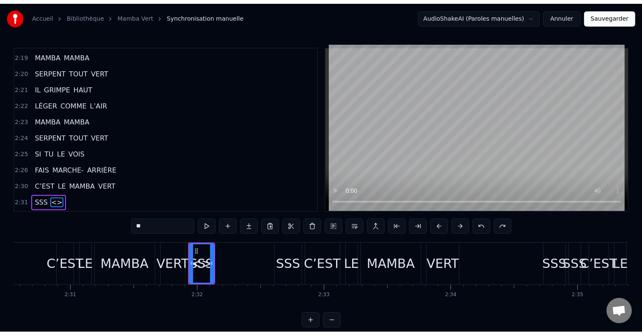
scroll to position [0, 0]
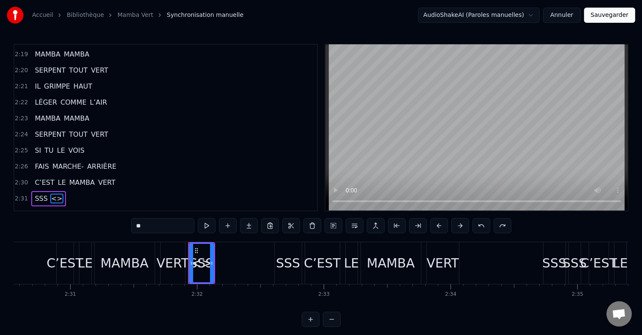
click at [169, 225] on input "**" at bounding box center [162, 225] width 63 height 15
click at [479, 227] on button at bounding box center [481, 225] width 18 height 15
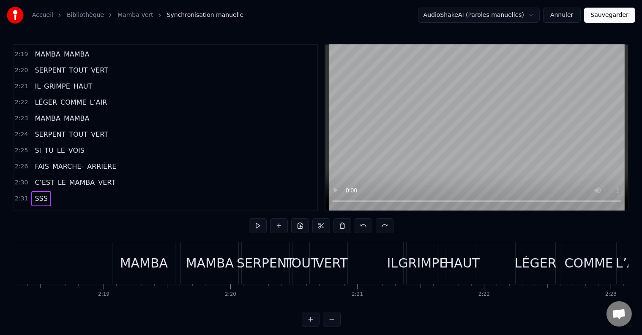
scroll to position [0, 17424]
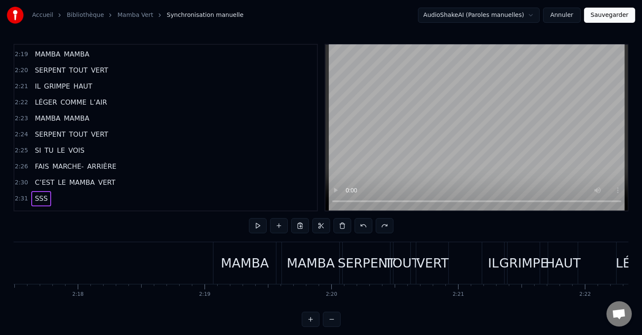
click at [297, 228] on button at bounding box center [300, 225] width 18 height 15
click at [221, 270] on div "MAMBA" at bounding box center [245, 263] width 48 height 19
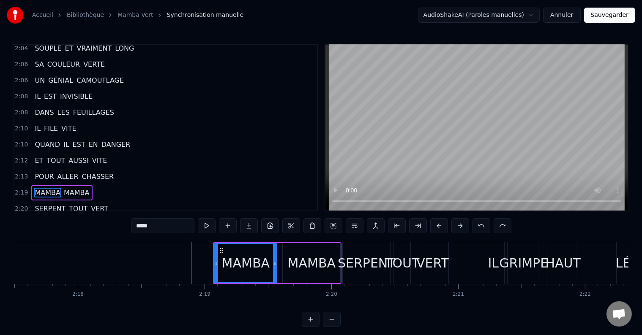
scroll to position [1945, 0]
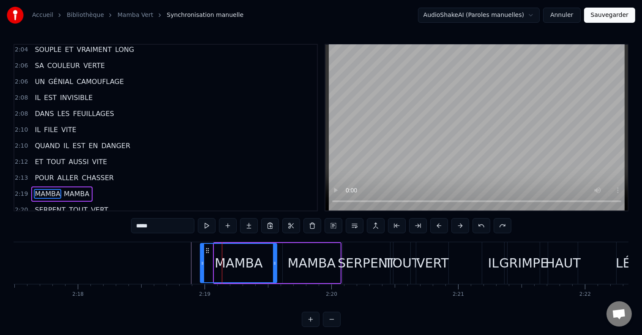
drag, startPoint x: 216, startPoint y: 263, endPoint x: 202, endPoint y: 265, distance: 14.0
click at [202, 265] on icon at bounding box center [202, 263] width 3 height 7
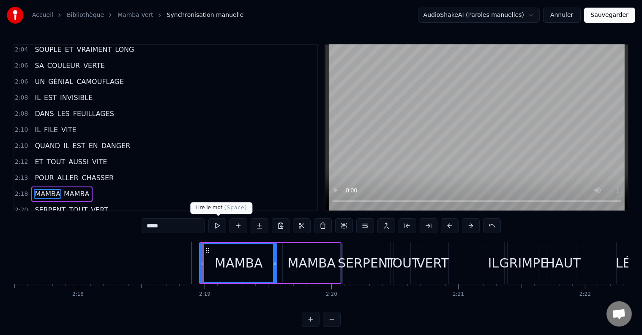
click at [215, 222] on button at bounding box center [217, 225] width 18 height 15
click at [217, 227] on button at bounding box center [217, 225] width 18 height 15
click at [273, 254] on div at bounding box center [274, 263] width 3 height 38
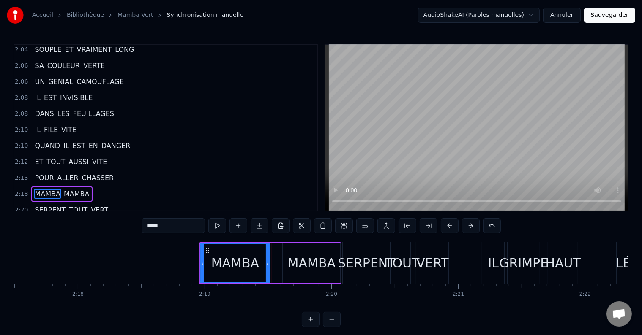
drag, startPoint x: 274, startPoint y: 255, endPoint x: 267, endPoint y: 257, distance: 7.5
click at [267, 257] on div at bounding box center [267, 263] width 3 height 38
click at [287, 262] on div "MAMBA" at bounding box center [311, 263] width 57 height 40
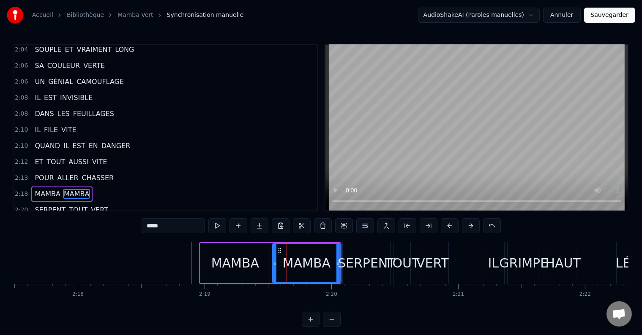
drag, startPoint x: 284, startPoint y: 261, endPoint x: 274, endPoint y: 264, distance: 10.6
click at [274, 264] on icon at bounding box center [274, 263] width 3 height 7
drag, startPoint x: 338, startPoint y: 265, endPoint x: 331, endPoint y: 267, distance: 7.5
click at [331, 267] on div at bounding box center [330, 263] width 3 height 38
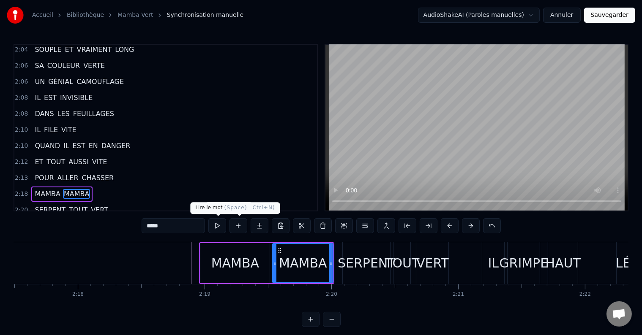
click at [215, 225] on button at bounding box center [217, 225] width 18 height 15
click at [341, 259] on div "SERPENT" at bounding box center [367, 263] width 58 height 19
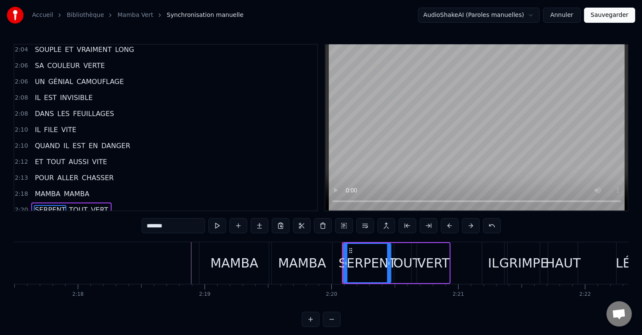
scroll to position [1961, 0]
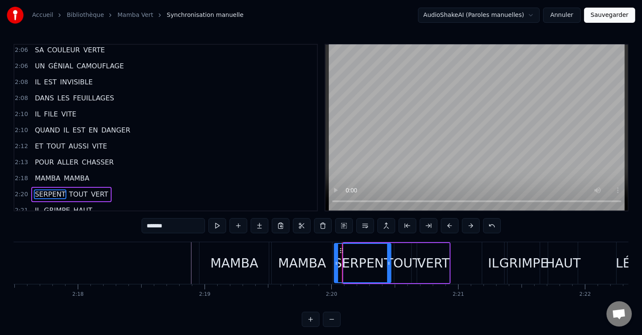
drag, startPoint x: 345, startPoint y: 261, endPoint x: 335, endPoint y: 262, distance: 9.3
click at [335, 262] on icon at bounding box center [336, 263] width 3 height 7
drag, startPoint x: 389, startPoint y: 261, endPoint x: 383, endPoint y: 262, distance: 5.6
click at [383, 262] on icon at bounding box center [383, 263] width 3 height 7
click at [394, 260] on div "TOUT" at bounding box center [402, 263] width 35 height 19
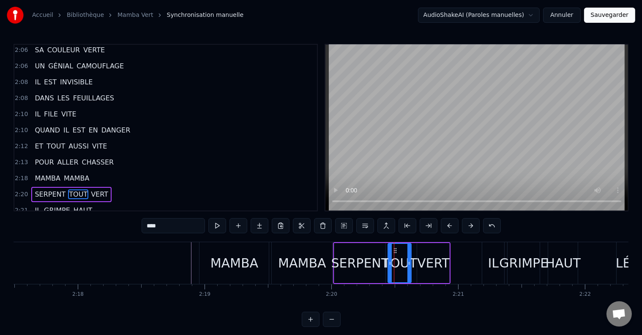
drag, startPoint x: 395, startPoint y: 259, endPoint x: 389, endPoint y: 260, distance: 6.8
click at [389, 260] on div at bounding box center [389, 263] width 3 height 38
click at [406, 261] on icon at bounding box center [405, 263] width 3 height 7
click at [418, 259] on div "VERT" at bounding box center [433, 263] width 32 height 40
type input "****"
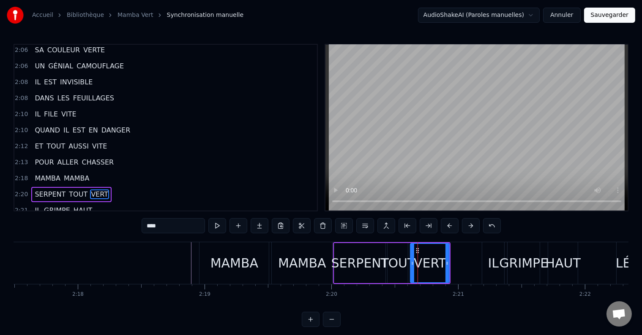
drag, startPoint x: 417, startPoint y: 258, endPoint x: 411, endPoint y: 259, distance: 6.9
click at [411, 259] on div at bounding box center [412, 263] width 3 height 38
click at [444, 260] on div at bounding box center [443, 263] width 3 height 38
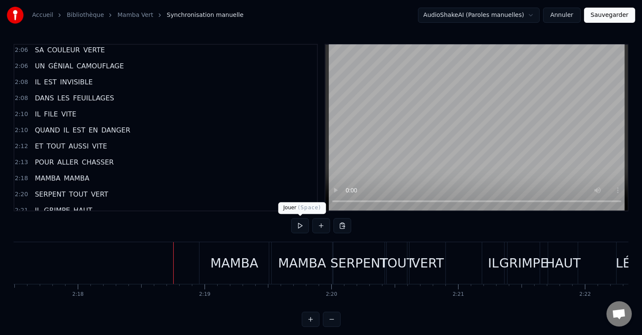
click at [298, 231] on button at bounding box center [300, 225] width 18 height 15
click at [296, 223] on button at bounding box center [300, 225] width 18 height 15
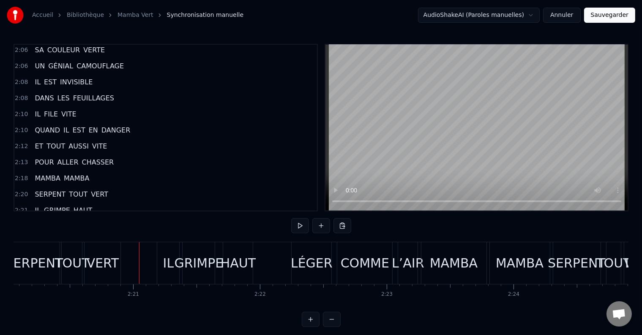
scroll to position [0, 17760]
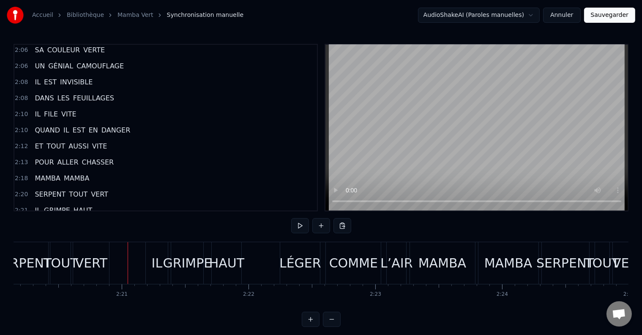
click at [156, 266] on div "IL" at bounding box center [157, 263] width 11 height 19
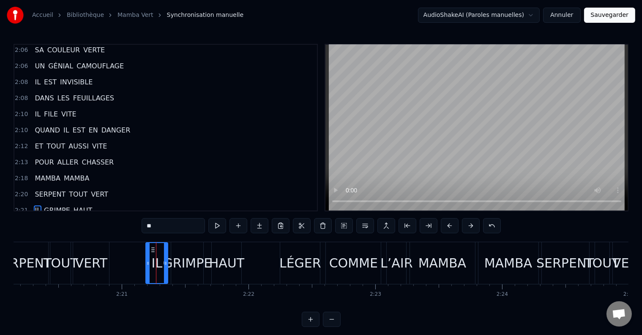
scroll to position [1977, 0]
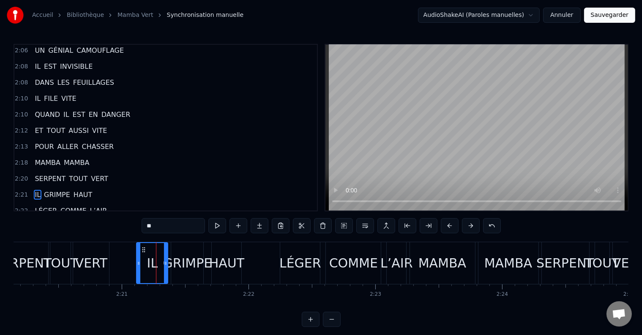
drag, startPoint x: 147, startPoint y: 260, endPoint x: 137, endPoint y: 261, distance: 9.4
click at [137, 261] on icon at bounding box center [138, 263] width 3 height 7
drag, startPoint x: 166, startPoint y: 260, endPoint x: 158, endPoint y: 262, distance: 7.9
click at [158, 262] on icon at bounding box center [157, 263] width 3 height 7
click at [180, 264] on div "GRIMPE" at bounding box center [187, 263] width 49 height 19
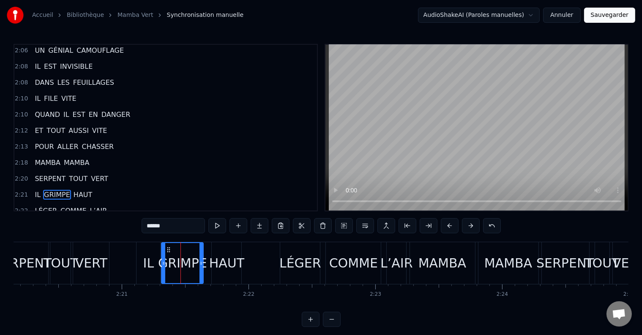
drag, startPoint x: 172, startPoint y: 262, endPoint x: 162, endPoint y: 262, distance: 10.1
click at [162, 262] on icon at bounding box center [163, 263] width 3 height 7
click at [165, 261] on icon at bounding box center [164, 263] width 3 height 7
click at [214, 260] on div "HAUT" at bounding box center [226, 263] width 35 height 19
type input "****"
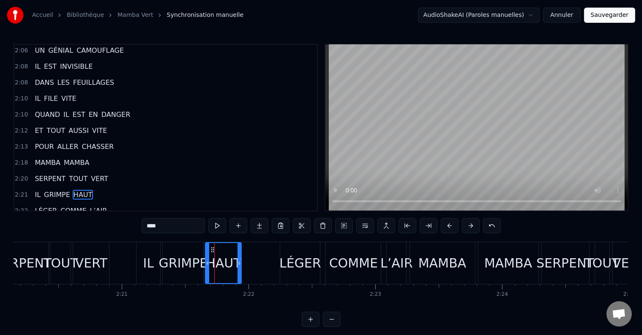
drag, startPoint x: 212, startPoint y: 260, endPoint x: 206, endPoint y: 261, distance: 6.4
click at [206, 261] on icon at bounding box center [207, 263] width 3 height 7
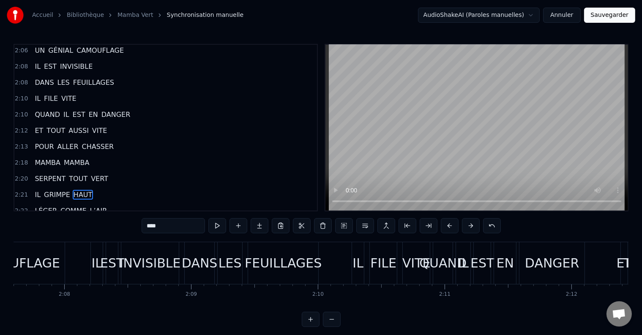
scroll to position [0, 16103]
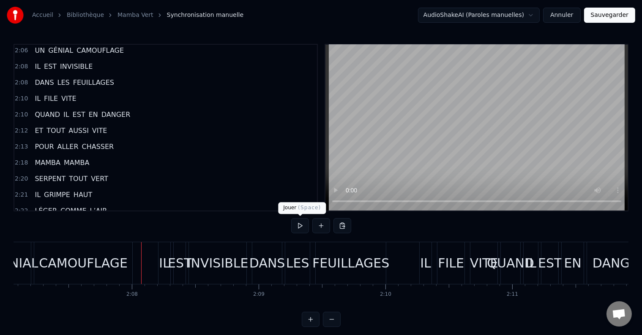
click at [299, 224] on button at bounding box center [300, 225] width 18 height 15
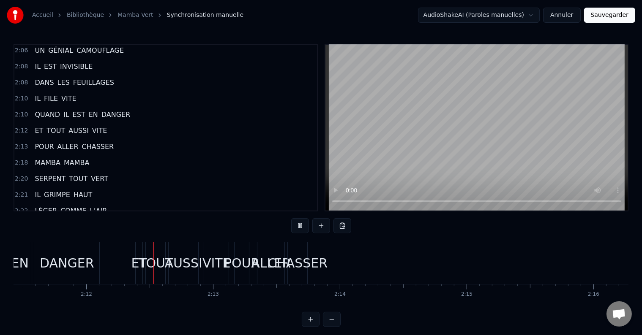
scroll to position [0, 16659]
click at [298, 223] on button at bounding box center [300, 225] width 18 height 15
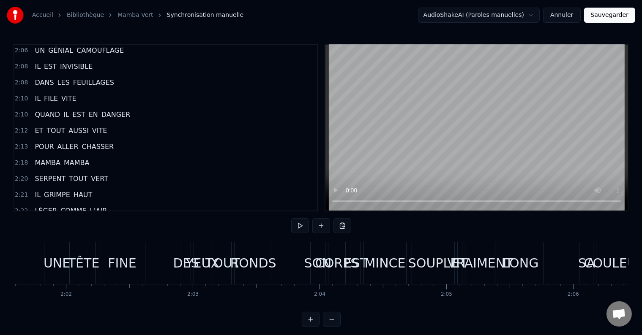
scroll to position [0, 15386]
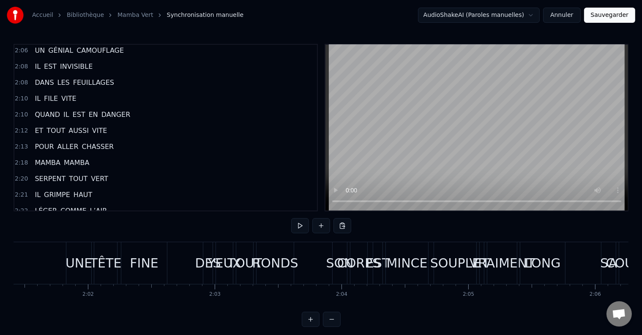
click at [300, 225] on button at bounding box center [300, 225] width 18 height 15
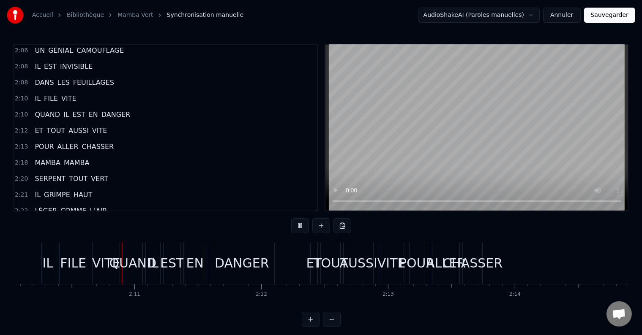
scroll to position [0, 16484]
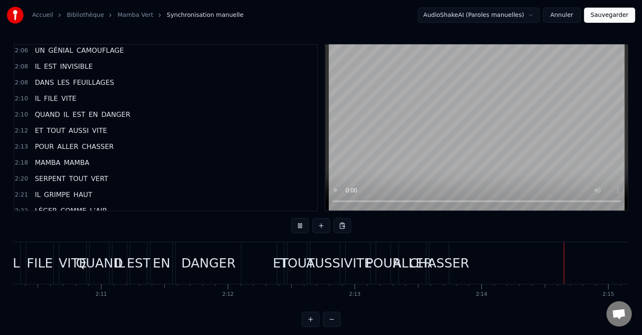
click at [300, 225] on button at bounding box center [300, 225] width 18 height 15
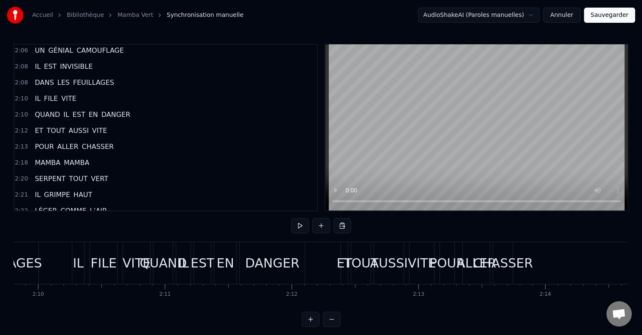
scroll to position [0, 16416]
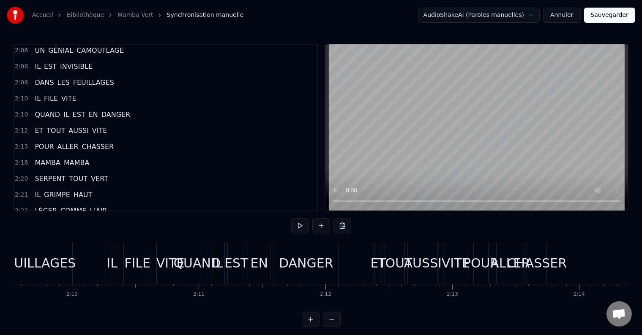
click at [548, 264] on div "CHASSER" at bounding box center [536, 263] width 60 height 19
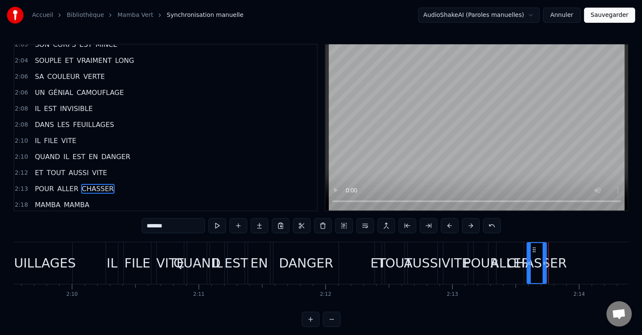
scroll to position [1930, 0]
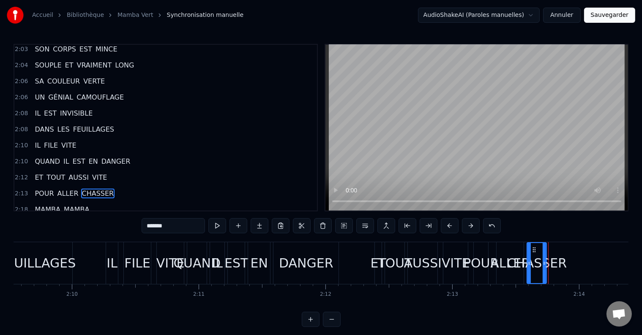
click at [372, 263] on div "ET" at bounding box center [378, 263] width 16 height 19
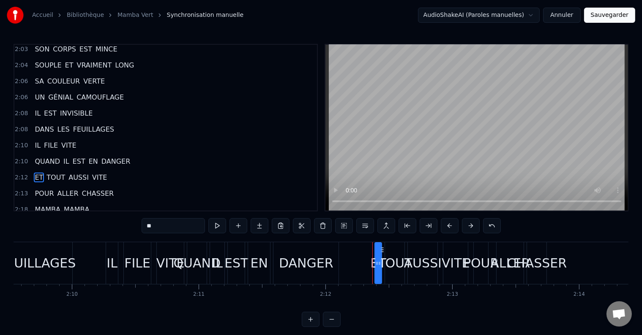
scroll to position [1914, 0]
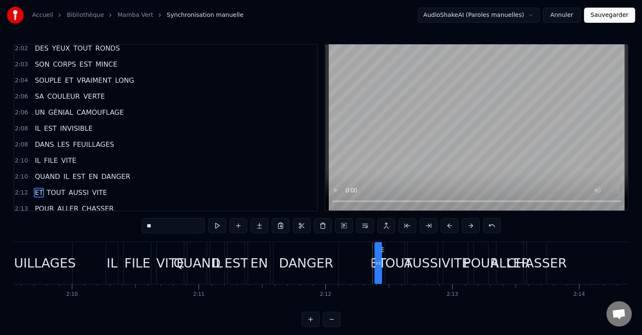
click at [551, 264] on div "CHASSER" at bounding box center [536, 263] width 60 height 19
type input "*******"
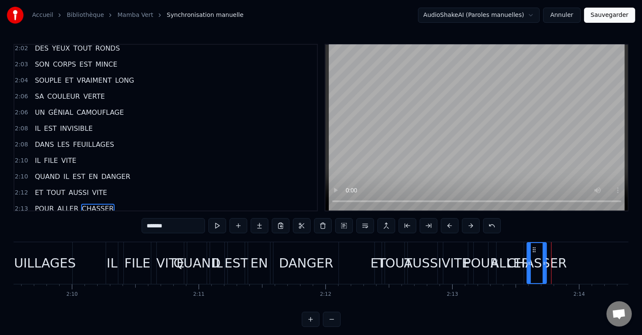
scroll to position [1930, 0]
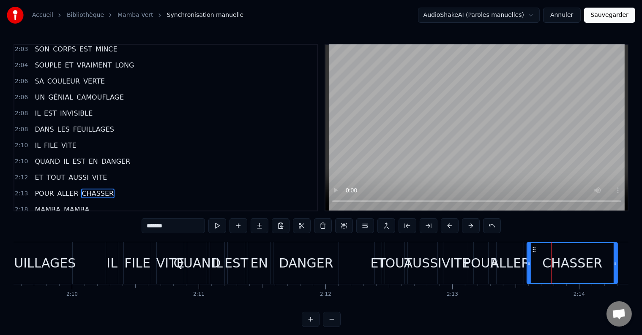
drag, startPoint x: 544, startPoint y: 264, endPoint x: 615, endPoint y: 264, distance: 71.0
click at [615, 264] on icon at bounding box center [614, 263] width 3 height 7
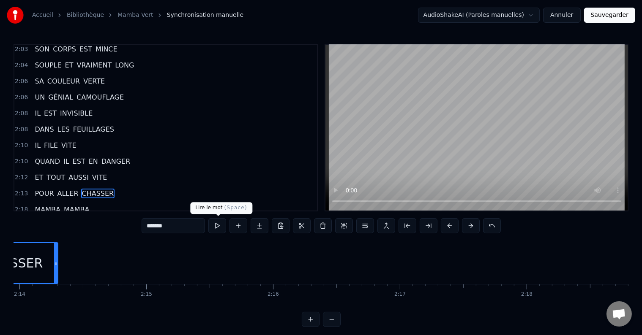
click at [217, 223] on button at bounding box center [217, 225] width 18 height 15
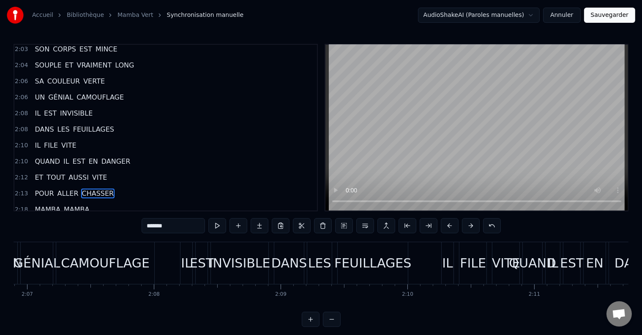
scroll to position [0, 16036]
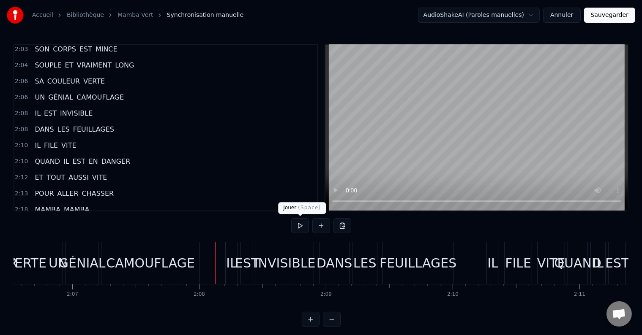
click at [297, 225] on button at bounding box center [300, 225] width 18 height 15
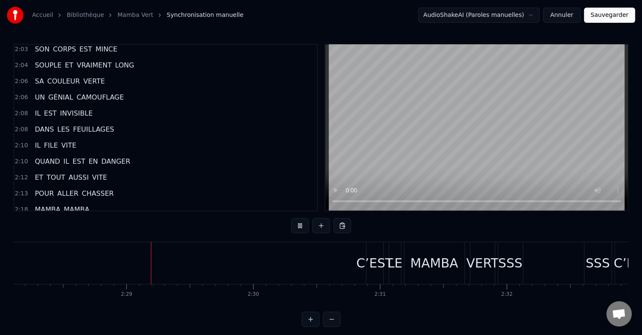
scroll to position [0, 18776]
click at [357, 266] on div "C’EST" at bounding box center [368, 263] width 37 height 19
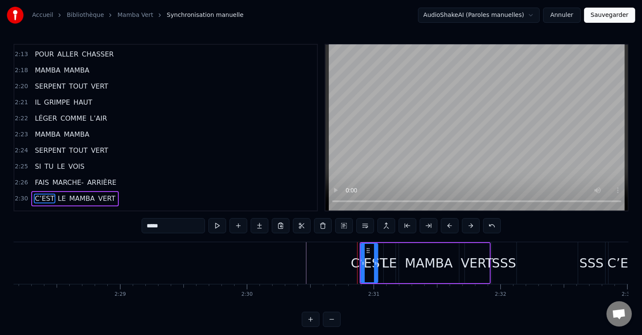
scroll to position [2070, 0]
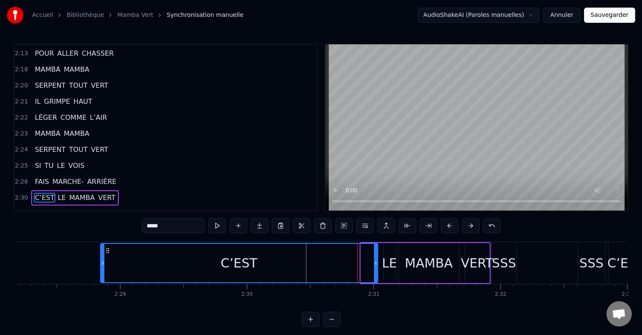
drag, startPoint x: 362, startPoint y: 265, endPoint x: 166, endPoint y: 311, distance: 201.8
click at [102, 272] on div at bounding box center [102, 263] width 3 height 38
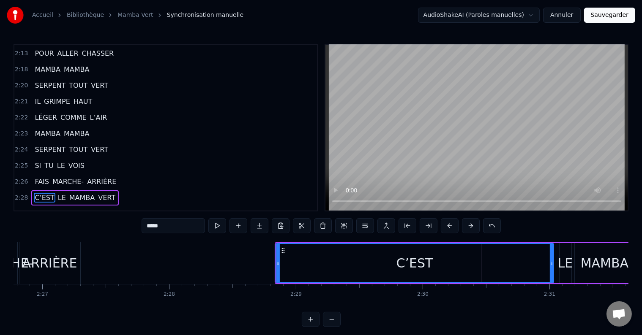
scroll to position [0, 18645]
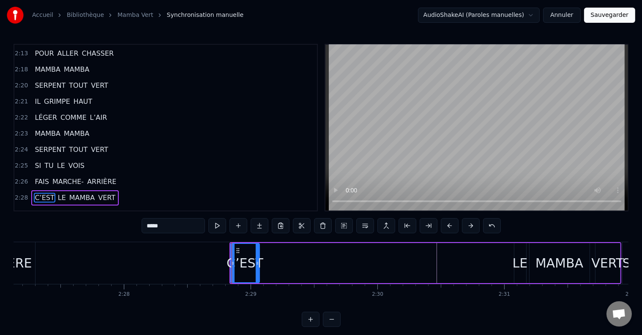
drag, startPoint x: 505, startPoint y: 262, endPoint x: 259, endPoint y: 264, distance: 246.7
click at [258, 265] on icon at bounding box center [257, 263] width 3 height 7
click at [217, 226] on button at bounding box center [217, 225] width 18 height 15
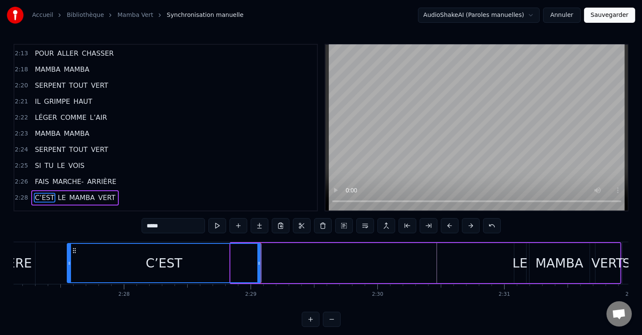
drag, startPoint x: 231, startPoint y: 256, endPoint x: 68, endPoint y: 269, distance: 163.9
click at [68, 269] on div at bounding box center [69, 263] width 3 height 38
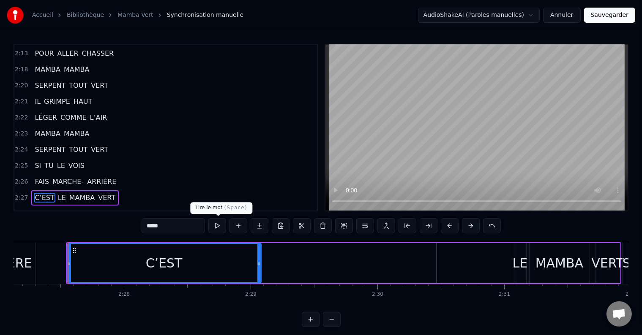
click at [218, 226] on button at bounding box center [217, 225] width 18 height 15
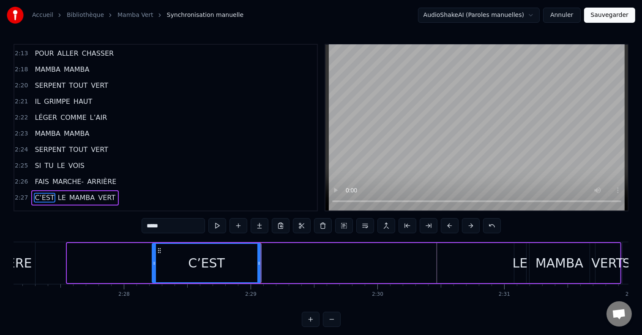
drag, startPoint x: 73, startPoint y: 258, endPoint x: 154, endPoint y: 264, distance: 81.7
click at [154, 264] on div at bounding box center [153, 263] width 3 height 38
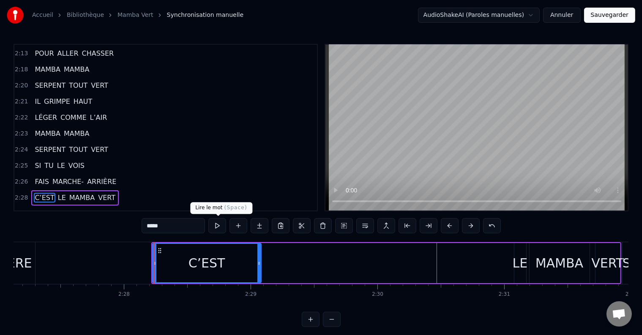
click at [225, 220] on button at bounding box center [217, 225] width 18 height 15
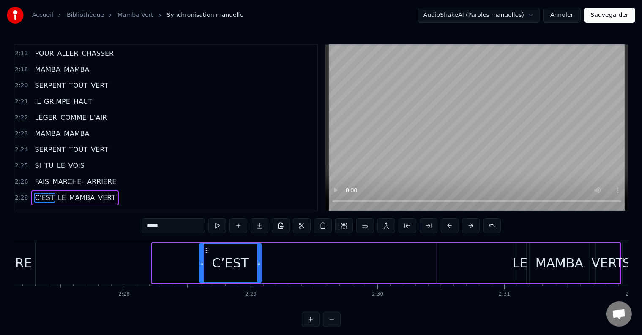
drag, startPoint x: 152, startPoint y: 261, endPoint x: 199, endPoint y: 261, distance: 47.3
click at [200, 261] on icon at bounding box center [201, 263] width 3 height 7
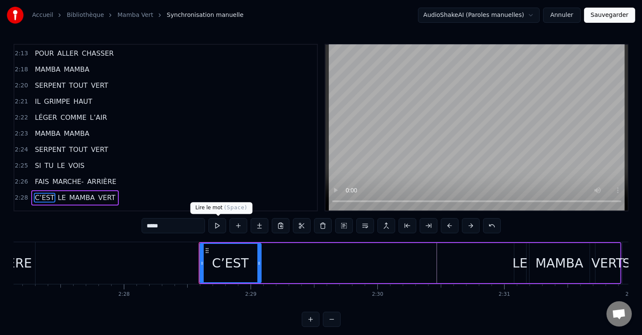
click at [216, 228] on button at bounding box center [217, 225] width 18 height 15
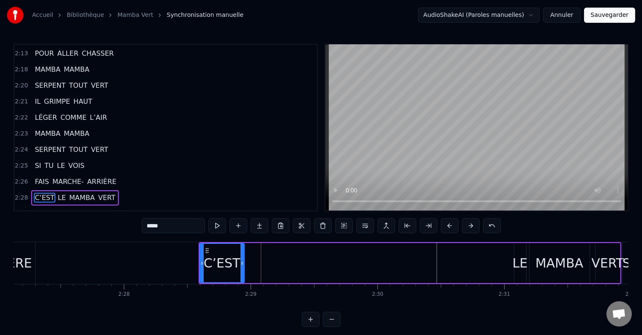
drag, startPoint x: 258, startPoint y: 255, endPoint x: 241, endPoint y: 260, distance: 17.5
click at [241, 260] on div at bounding box center [241, 263] width 3 height 38
click at [215, 228] on button at bounding box center [217, 225] width 18 height 15
drag, startPoint x: 242, startPoint y: 252, endPoint x: 228, endPoint y: 253, distance: 14.0
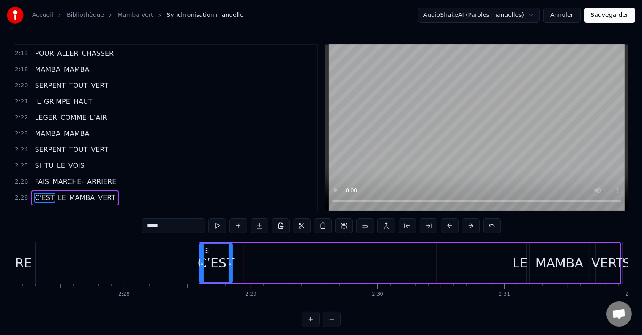
click at [229, 253] on div at bounding box center [230, 263] width 3 height 38
click at [215, 221] on button at bounding box center [217, 225] width 18 height 15
click at [515, 267] on div "LE" at bounding box center [519, 263] width 15 height 19
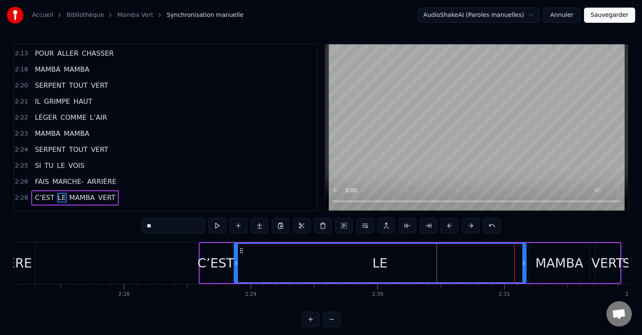
drag, startPoint x: 503, startPoint y: 267, endPoint x: 234, endPoint y: 274, distance: 268.3
click at [234, 274] on div at bounding box center [235, 263] width 3 height 38
click at [436, 263] on div "LE" at bounding box center [379, 263] width 291 height 38
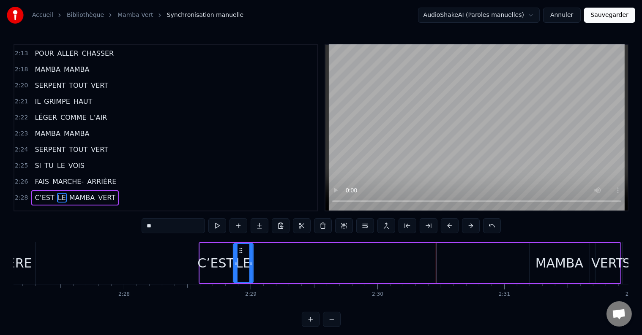
drag, startPoint x: 524, startPoint y: 259, endPoint x: 251, endPoint y: 266, distance: 273.0
click at [251, 266] on div at bounding box center [250, 263] width 3 height 38
click at [216, 226] on button at bounding box center [217, 225] width 18 height 15
click at [541, 269] on div "MAMBA" at bounding box center [559, 263] width 48 height 19
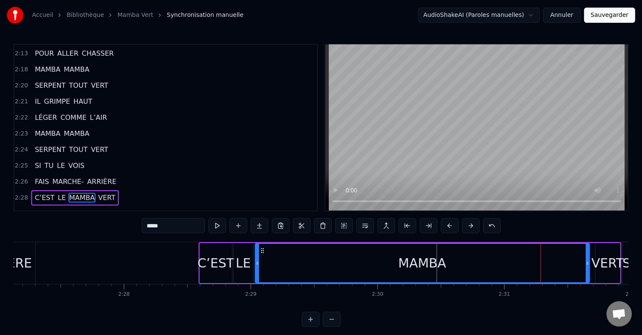
drag, startPoint x: 531, startPoint y: 264, endPoint x: 257, endPoint y: 283, distance: 274.8
click at [257, 283] on div "MAMBA" at bounding box center [422, 263] width 335 height 40
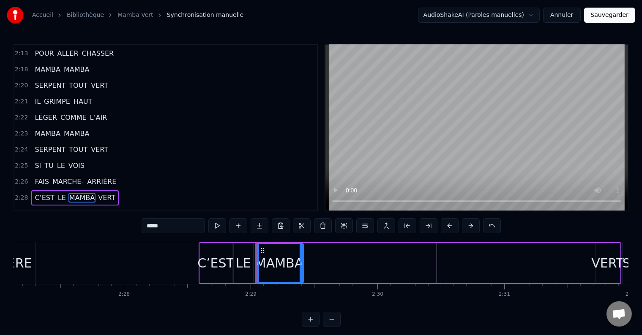
drag, startPoint x: 588, startPoint y: 270, endPoint x: 302, endPoint y: 286, distance: 286.4
click at [302, 286] on div "SSS SSS SSS SSS SSS SSS SSS SSS SSS SSS SSS SSS SSS SSS SSS SSS SSS SSS SSS SSS…" at bounding box center [321, 273] width 615 height 63
click at [214, 220] on button at bounding box center [217, 225] width 18 height 15
click at [215, 221] on button at bounding box center [217, 225] width 18 height 15
click at [617, 264] on div "VERT" at bounding box center [607, 263] width 32 height 19
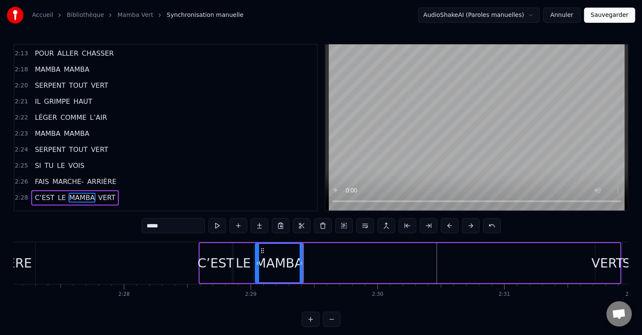
type input "****"
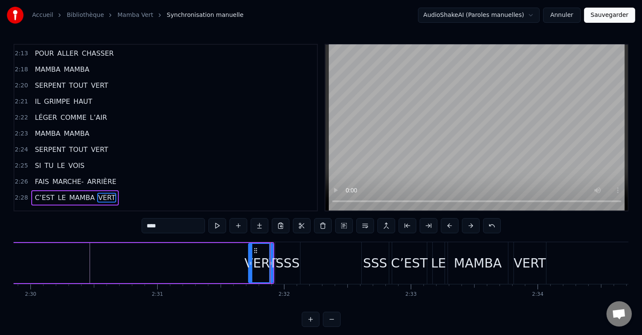
scroll to position [0, 18846]
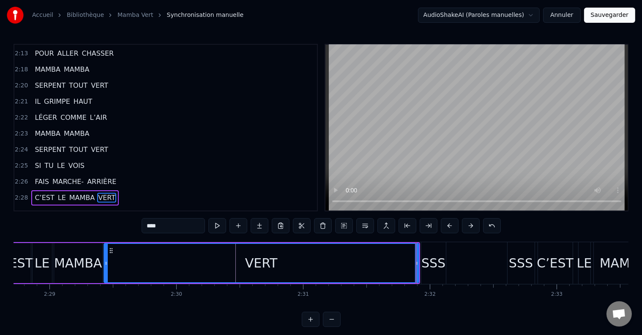
drag, startPoint x: 396, startPoint y: 264, endPoint x: 106, endPoint y: 275, distance: 290.4
click at [106, 275] on div at bounding box center [105, 263] width 3 height 38
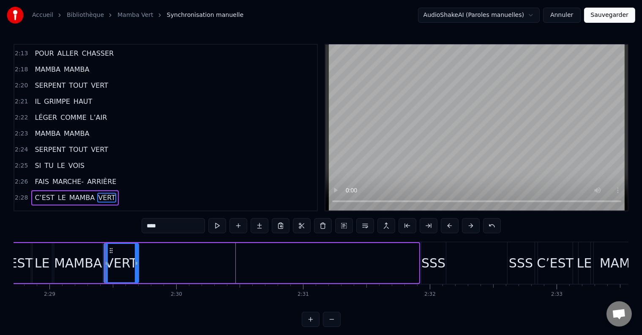
drag, startPoint x: 416, startPoint y: 261, endPoint x: 136, endPoint y: 269, distance: 280.2
click at [136, 269] on div at bounding box center [136, 263] width 3 height 38
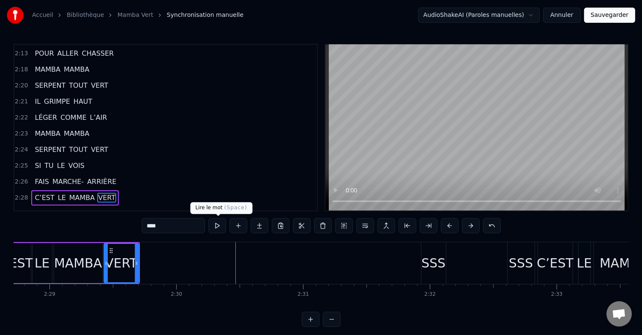
click at [216, 225] on button at bounding box center [217, 225] width 18 height 15
drag, startPoint x: 137, startPoint y: 262, endPoint x: 144, endPoint y: 263, distance: 7.2
click at [144, 263] on icon at bounding box center [142, 263] width 3 height 7
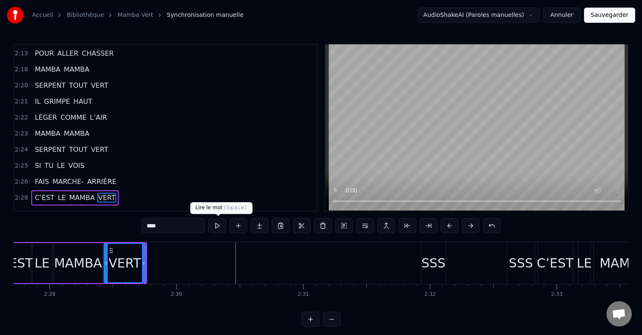
click at [216, 227] on button at bounding box center [217, 225] width 18 height 15
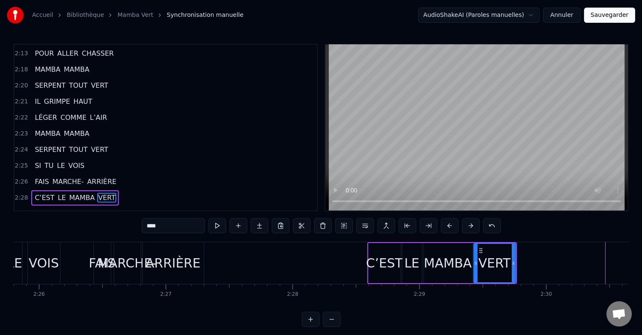
scroll to position [0, 18421]
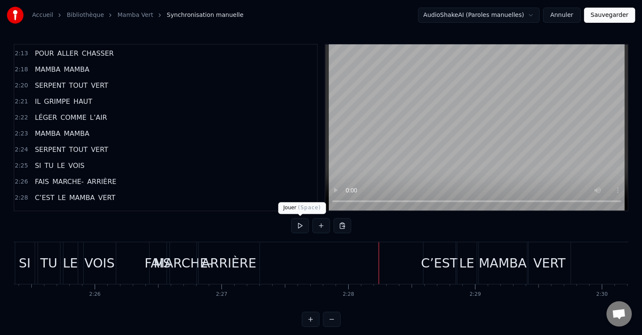
click at [301, 226] on button at bounding box center [300, 225] width 18 height 15
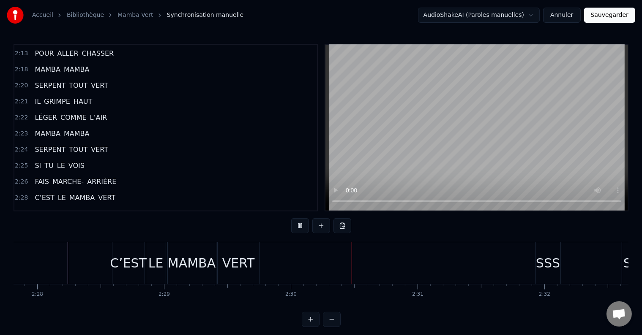
click at [301, 226] on button at bounding box center [300, 225] width 18 height 15
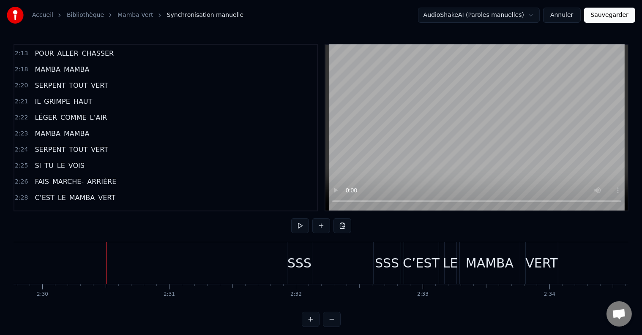
scroll to position [0, 18981]
click at [298, 258] on div "SSS" at bounding box center [299, 263] width 24 height 19
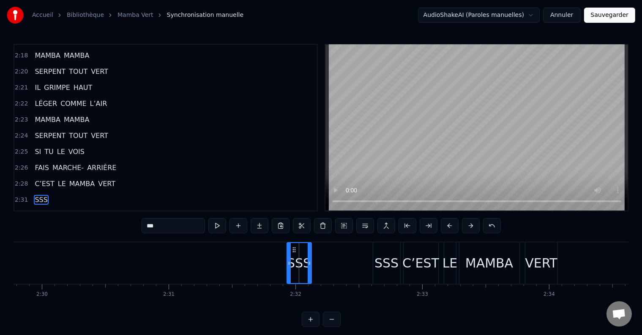
scroll to position [2085, 0]
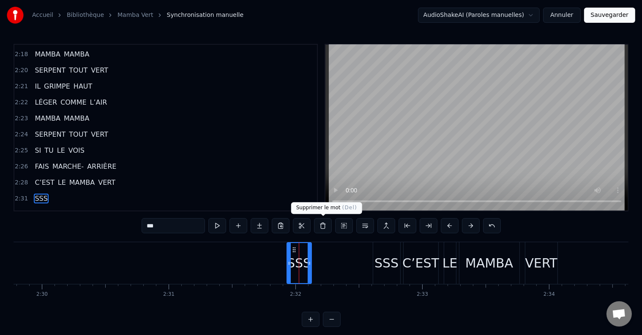
click at [321, 226] on button at bounding box center [323, 225] width 18 height 15
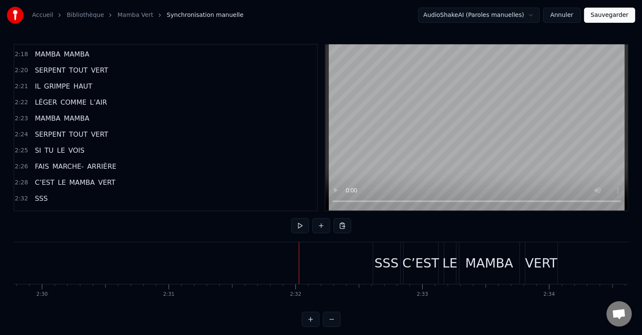
scroll to position [2072, 0]
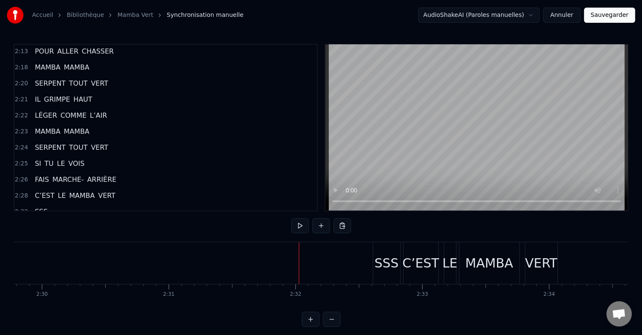
click at [389, 266] on div "SSS" at bounding box center [386, 263] width 24 height 19
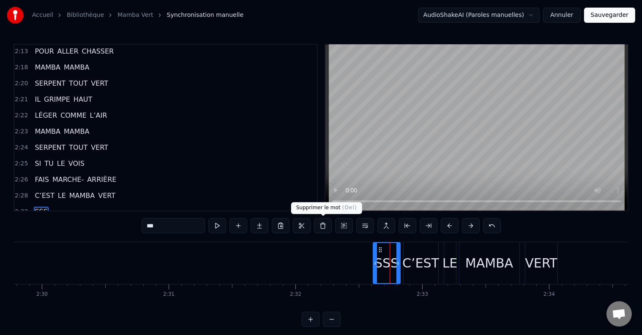
click at [321, 224] on button at bounding box center [323, 225] width 18 height 15
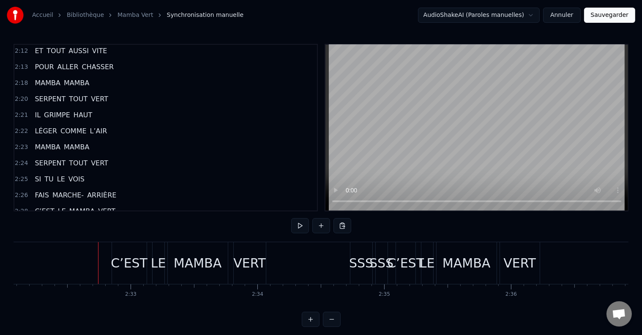
scroll to position [0, 19283]
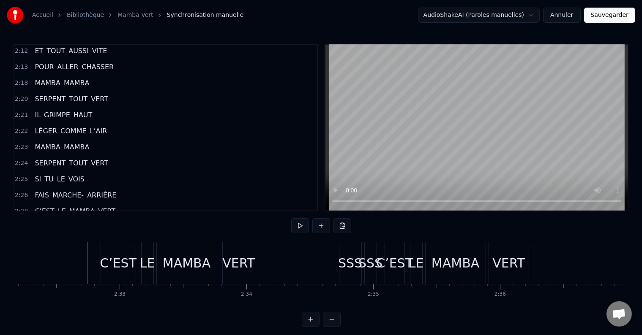
click at [342, 263] on div "SSS" at bounding box center [350, 263] width 24 height 19
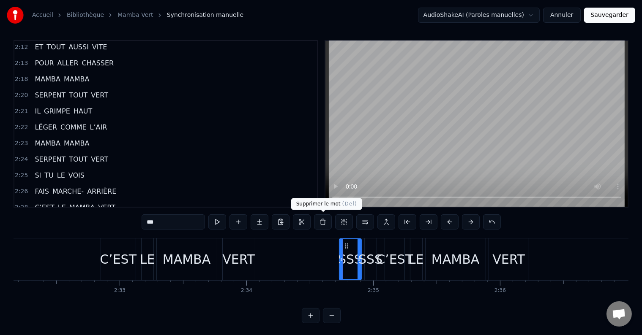
click at [321, 220] on button at bounding box center [323, 222] width 18 height 15
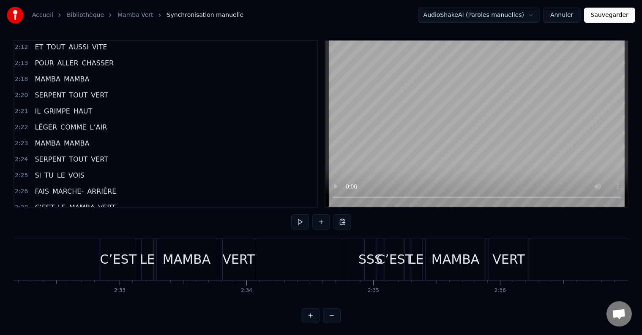
scroll to position [2041, 0]
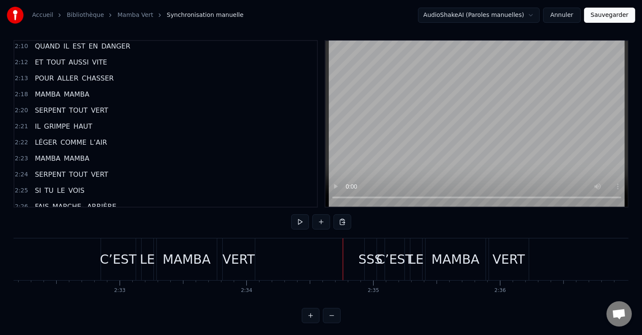
click at [368, 259] on div "SSS" at bounding box center [370, 259] width 24 height 19
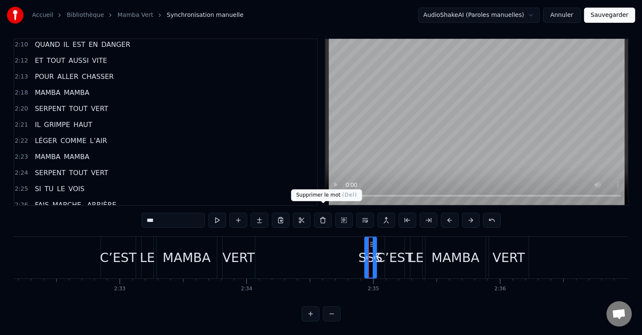
click at [321, 213] on button at bounding box center [323, 220] width 18 height 15
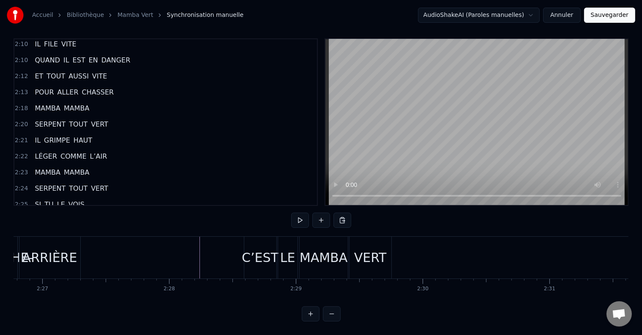
scroll to position [0, 18578]
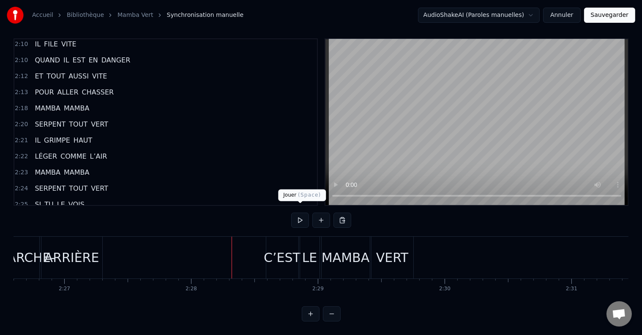
click at [296, 218] on button at bounding box center [300, 220] width 18 height 15
click at [297, 213] on button at bounding box center [300, 220] width 18 height 15
click at [288, 256] on div "C’EST" at bounding box center [282, 257] width 37 height 19
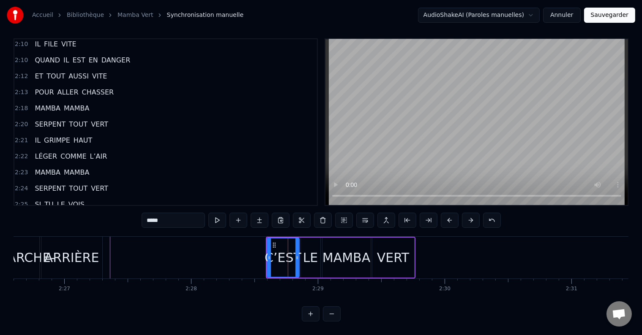
scroll to position [4, 0]
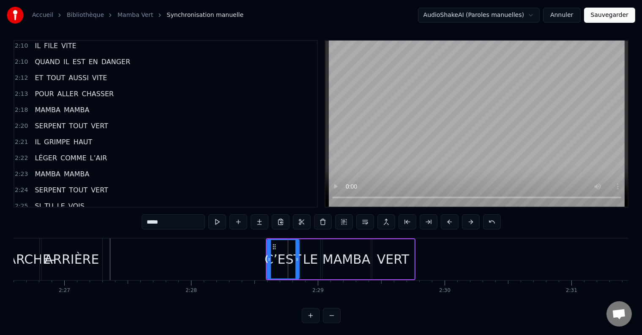
click at [402, 267] on div "VERT" at bounding box center [393, 259] width 32 height 19
type input "****"
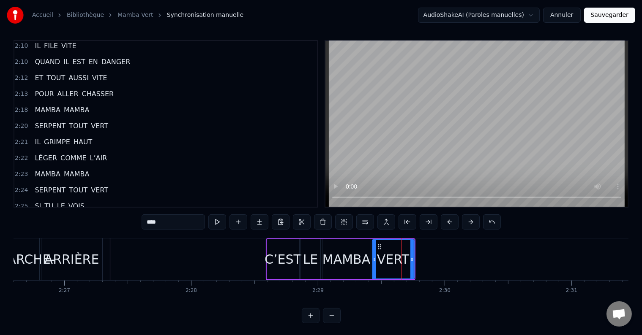
click at [112, 231] on div "2:28 C’EST LE MAMBA VERT" at bounding box center [165, 239] width 302 height 16
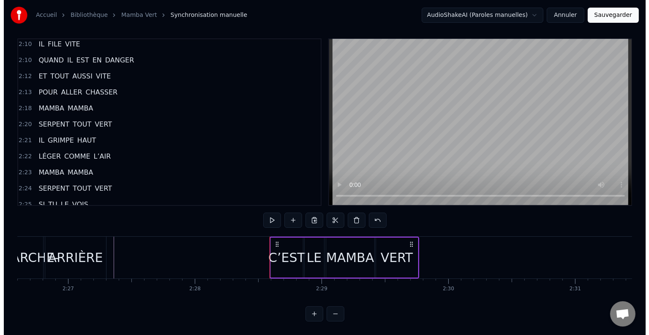
scroll to position [13, 0]
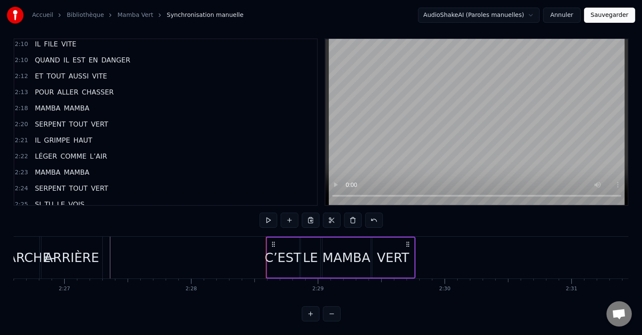
click at [111, 229] on div "2:28 C’EST LE MAMBA VERT" at bounding box center [165, 237] width 302 height 16
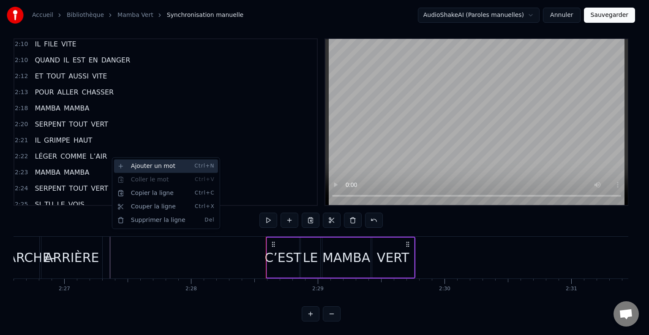
click at [144, 170] on div "Ajouter un mot Ctrl+N" at bounding box center [166, 167] width 104 height 14
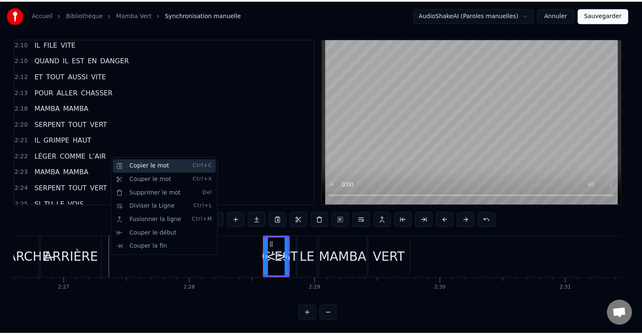
scroll to position [4, 0]
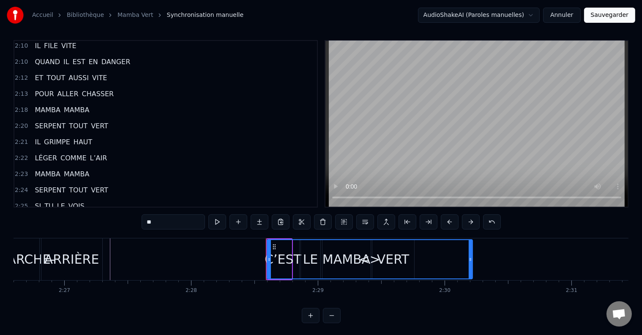
drag, startPoint x: 289, startPoint y: 256, endPoint x: 469, endPoint y: 257, distance: 180.8
click at [469, 257] on icon at bounding box center [469, 259] width 3 height 7
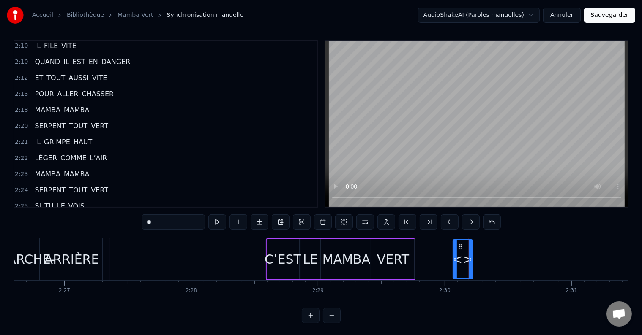
drag, startPoint x: 267, startPoint y: 257, endPoint x: 453, endPoint y: 257, distance: 185.9
drag, startPoint x: 162, startPoint y: 222, endPoint x: 140, endPoint y: 223, distance: 22.0
click at [140, 223] on div "0:04 SSS 0:04 SSS 0:05 SSS 0:05 SSS 0:05 SSS 0:05 SSS 0:06 SSS 0:06 SSS 0:07 SS…" at bounding box center [321, 181] width 615 height 283
type input "*****"
click at [152, 215] on div "2:26 FAIS MARCHE- ARRIÈRE" at bounding box center [165, 223] width 302 height 16
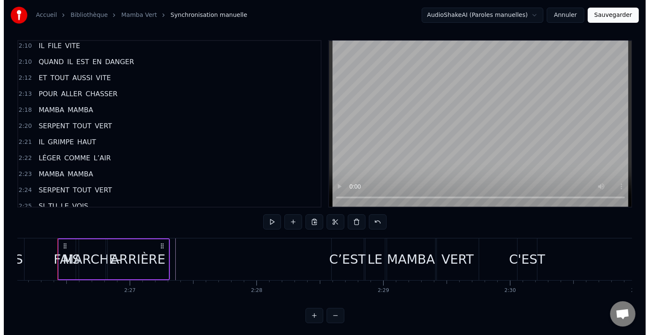
scroll to position [0, 18514]
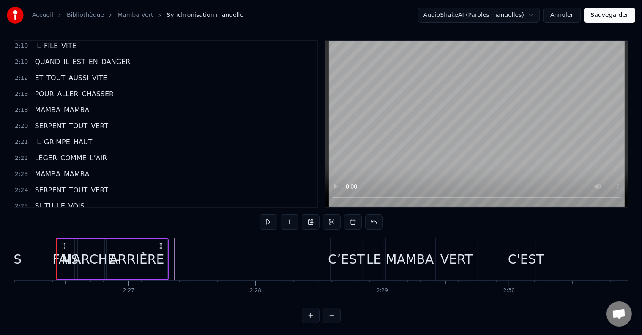
click at [119, 234] on span "C'EST" at bounding box center [128, 239] width 21 height 10
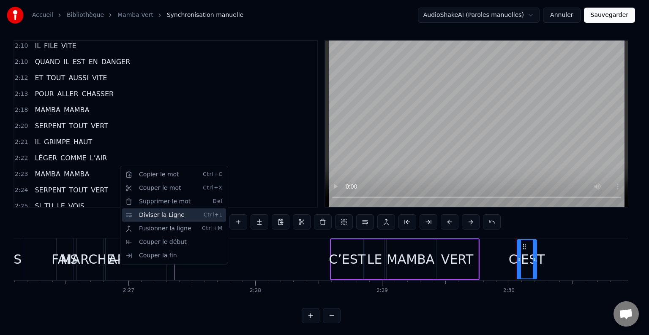
click at [147, 218] on div "Diviser la Ligne Ctrl+L" at bounding box center [174, 216] width 104 height 14
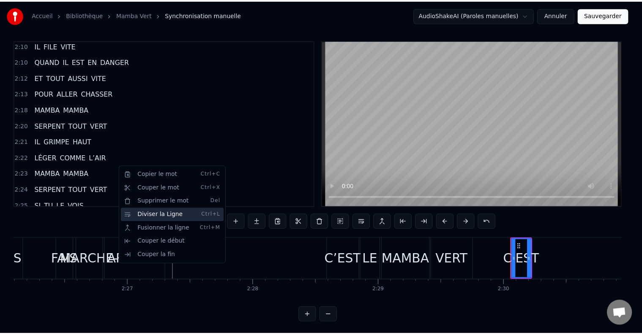
scroll to position [2041, 0]
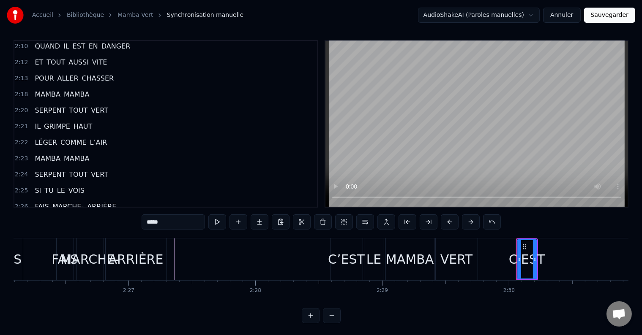
click at [62, 231] on div "2:30 C'EST" at bounding box center [165, 239] width 302 height 16
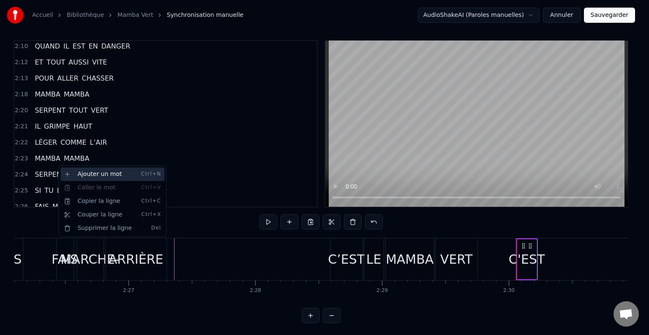
click at [90, 176] on div "Ajouter un mot Ctrl+N" at bounding box center [112, 175] width 104 height 14
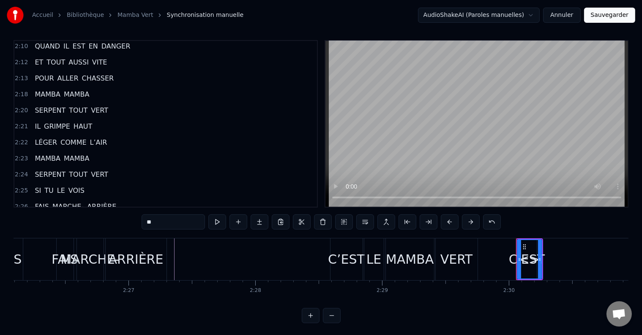
drag, startPoint x: 160, startPoint y: 222, endPoint x: 137, endPoint y: 226, distance: 23.1
click at [137, 226] on div "0:04 SSS 0:04 SSS 0:05 SSS 0:05 SSS 0:05 SSS 0:05 SSS 0:06 SSS 0:06 SSS 0:07 SS…" at bounding box center [321, 181] width 615 height 283
type input "**"
click at [76, 231] on div "2:30 C'EST LE" at bounding box center [165, 239] width 302 height 16
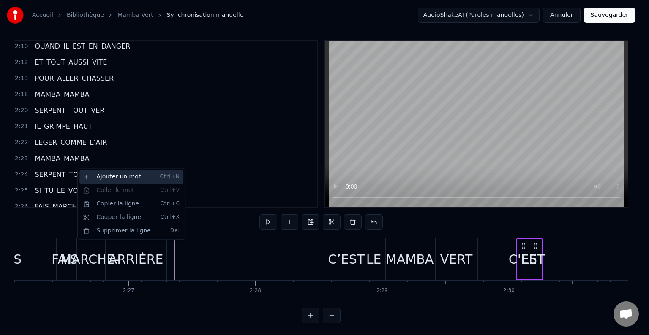
click at [116, 180] on div "Ajouter un mot Ctrl+N" at bounding box center [131, 177] width 104 height 14
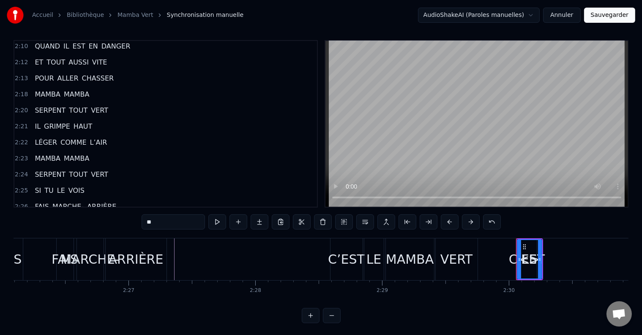
drag, startPoint x: 158, startPoint y: 226, endPoint x: 136, endPoint y: 228, distance: 21.6
click at [136, 228] on div "0:04 SSS 0:04 SSS 0:05 SSS 0:05 SSS 0:05 SSS 0:05 SSS 0:06 SSS 0:06 SSS 0:07 SS…" at bounding box center [321, 181] width 615 height 283
type input "*****"
click at [115, 231] on div "2:30 C'EST LE MAMBA" at bounding box center [165, 239] width 302 height 16
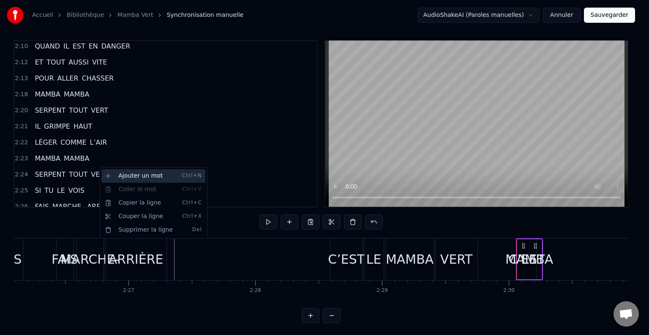
click at [131, 177] on div "Ajouter un mot Ctrl+N" at bounding box center [153, 176] width 104 height 14
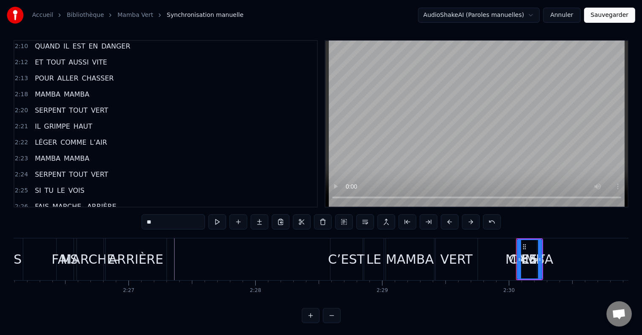
drag, startPoint x: 161, startPoint y: 221, endPoint x: 136, endPoint y: 224, distance: 25.1
click at [136, 224] on div "0:04 SSS 0:04 SSS 0:05 SSS 0:05 SSS 0:05 SSS 0:05 SSS 0:06 SSS 0:06 SSS 0:07 SS…" at bounding box center [321, 181] width 615 height 283
type input "****"
click at [139, 231] on div "2:30 C'EST LE MAMBA VERT" at bounding box center [165, 239] width 302 height 16
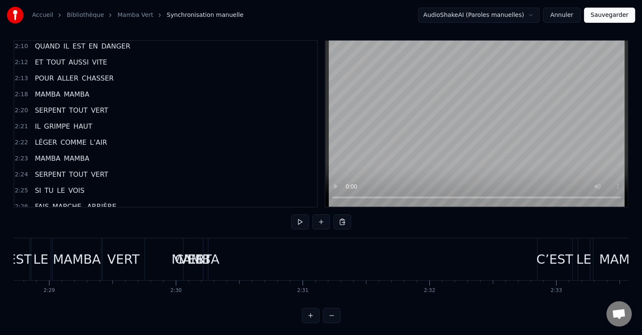
scroll to position [0, 18857]
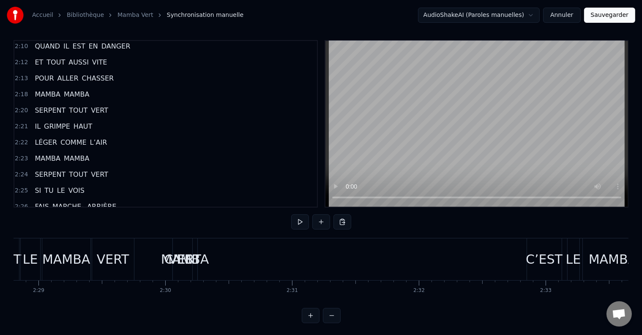
click at [201, 261] on div "MAMBA" at bounding box center [185, 259] width 48 height 19
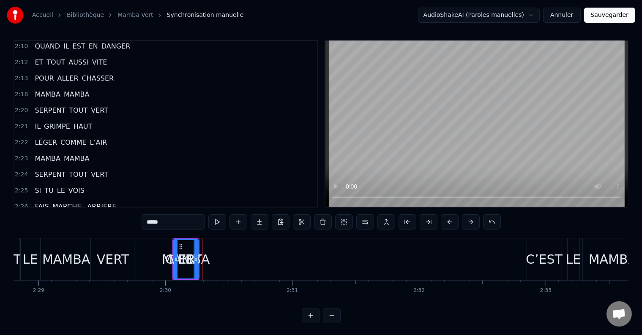
click at [101, 234] on span "VERT" at bounding box center [106, 239] width 19 height 10
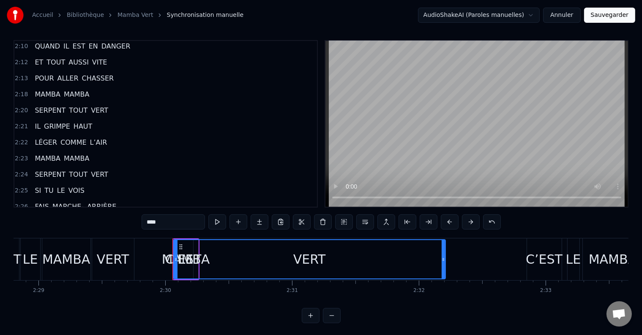
drag, startPoint x: 196, startPoint y: 255, endPoint x: 443, endPoint y: 272, distance: 247.7
click at [443, 272] on div at bounding box center [442, 259] width 3 height 38
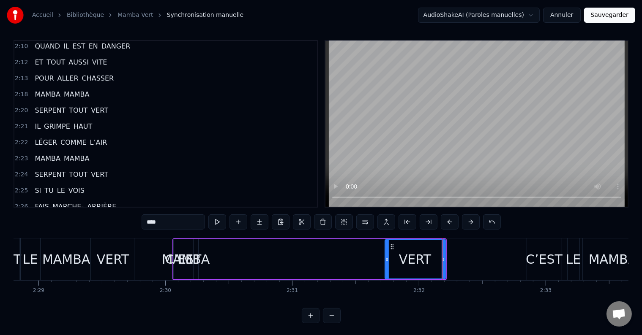
drag, startPoint x: 174, startPoint y: 256, endPoint x: 385, endPoint y: 269, distance: 211.6
click at [385, 269] on div at bounding box center [386, 259] width 3 height 38
click at [220, 222] on button at bounding box center [217, 222] width 18 height 15
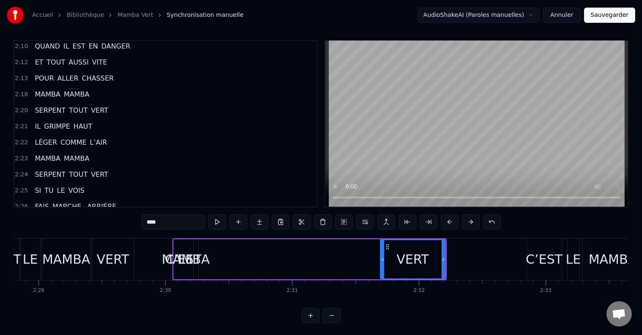
drag, startPoint x: 385, startPoint y: 256, endPoint x: 379, endPoint y: 257, distance: 6.6
click at [381, 257] on icon at bounding box center [382, 259] width 3 height 7
click at [81, 234] on span "MAMBA" at bounding box center [81, 239] width 27 height 10
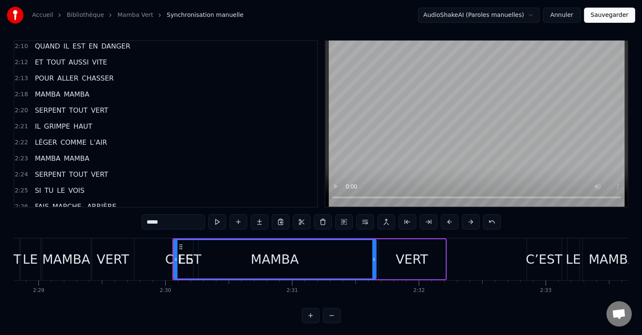
drag, startPoint x: 195, startPoint y: 253, endPoint x: 373, endPoint y: 266, distance: 178.3
click at [373, 266] on div at bounding box center [373, 259] width 3 height 38
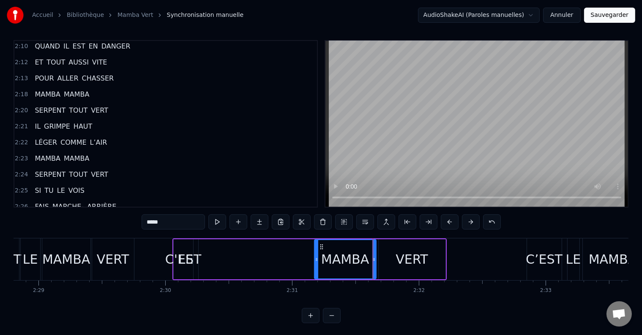
drag, startPoint x: 174, startPoint y: 255, endPoint x: 315, endPoint y: 265, distance: 141.0
click at [315, 265] on div at bounding box center [316, 259] width 3 height 38
click at [180, 256] on div "LE" at bounding box center [185, 259] width 15 height 19
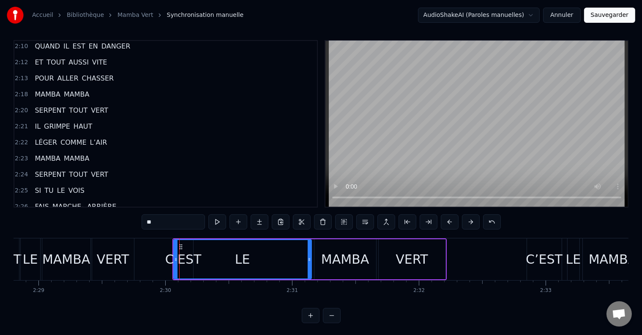
drag, startPoint x: 194, startPoint y: 254, endPoint x: 308, endPoint y: 260, distance: 113.4
click at [308, 260] on div at bounding box center [309, 259] width 3 height 38
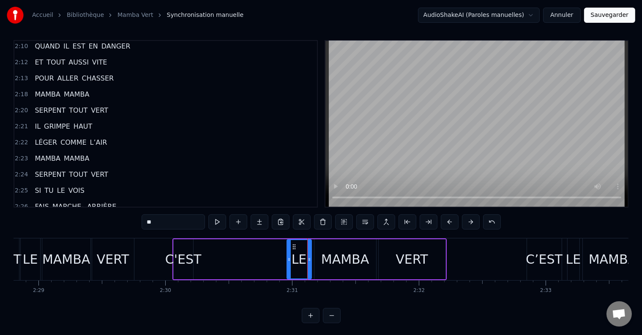
drag, startPoint x: 174, startPoint y: 254, endPoint x: 287, endPoint y: 260, distance: 113.4
click at [287, 260] on div at bounding box center [288, 259] width 3 height 38
click at [180, 255] on div "C'EST" at bounding box center [183, 259] width 36 height 19
type input "*****"
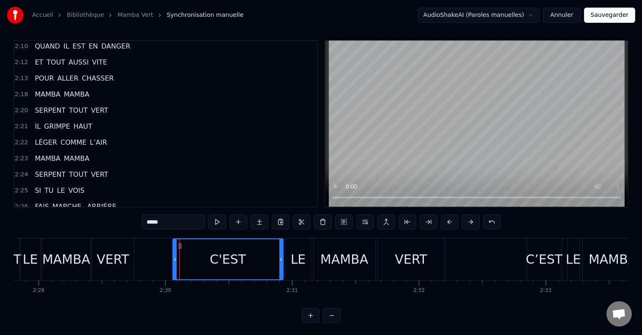
drag, startPoint x: 191, startPoint y: 257, endPoint x: 282, endPoint y: 262, distance: 91.0
click at [282, 262] on icon at bounding box center [280, 259] width 3 height 7
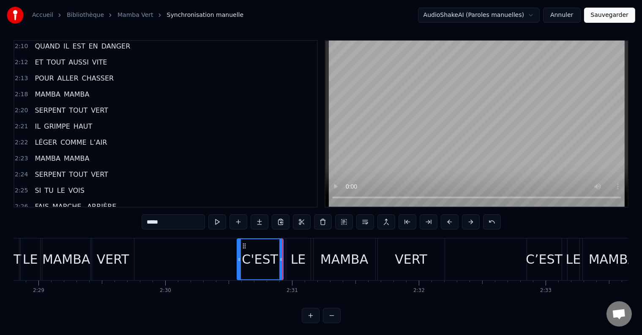
drag, startPoint x: 174, startPoint y: 260, endPoint x: 241, endPoint y: 265, distance: 67.7
click at [241, 265] on div at bounding box center [238, 260] width 3 height 40
click at [216, 223] on button at bounding box center [217, 222] width 18 height 15
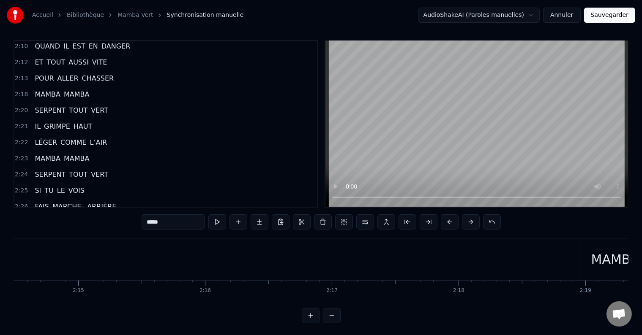
scroll to position [0, 16864]
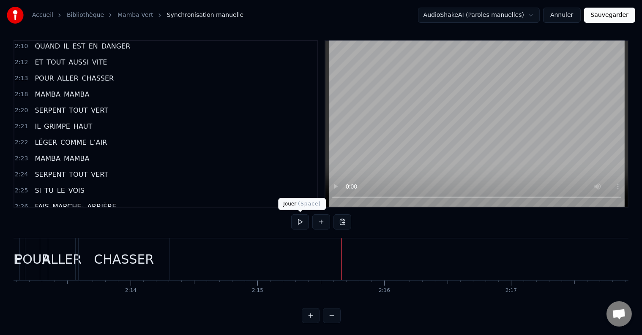
click at [302, 218] on button at bounding box center [300, 222] width 18 height 15
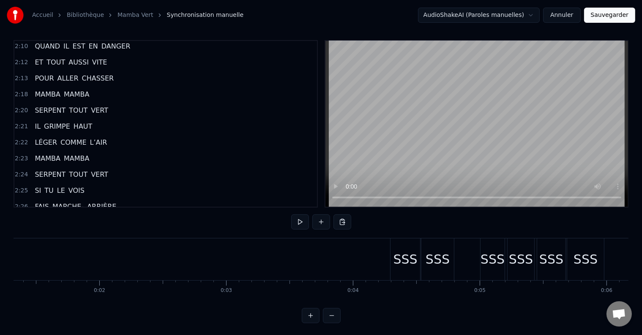
scroll to position [0, 0]
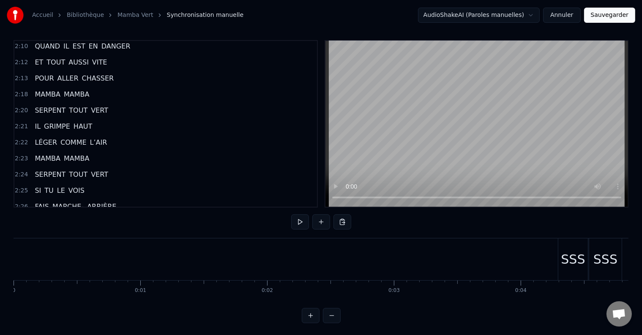
click at [310, 219] on div at bounding box center [321, 222] width 60 height 15
click at [302, 224] on button at bounding box center [300, 222] width 18 height 15
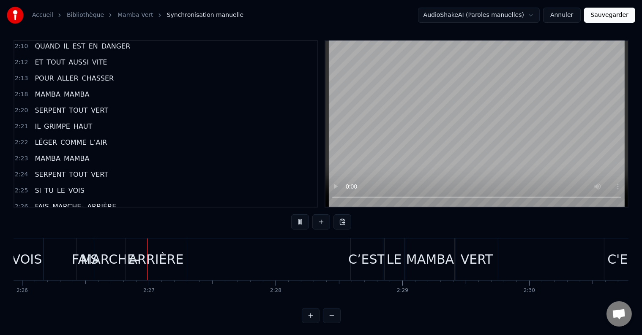
scroll to position [0, 18512]
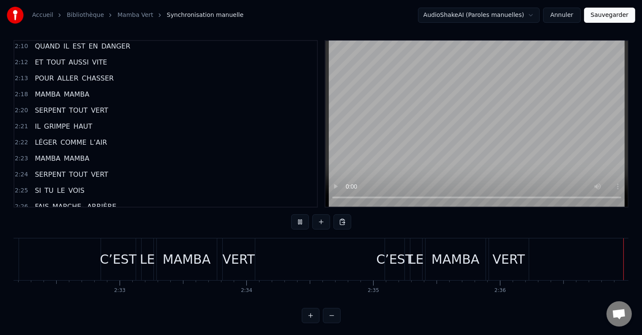
scroll to position [0, 19284]
click at [605, 14] on button "Sauvegarder" at bounding box center [609, 15] width 51 height 15
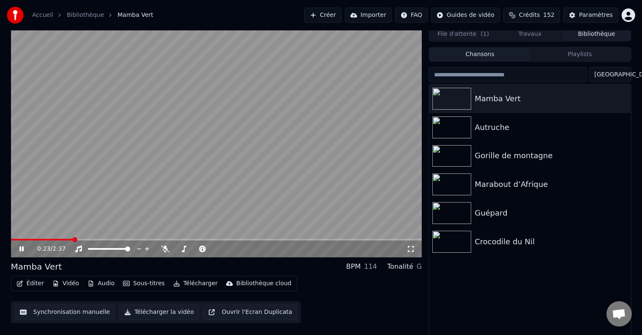
click at [45, 15] on link "Accueil" at bounding box center [42, 15] width 21 height 8
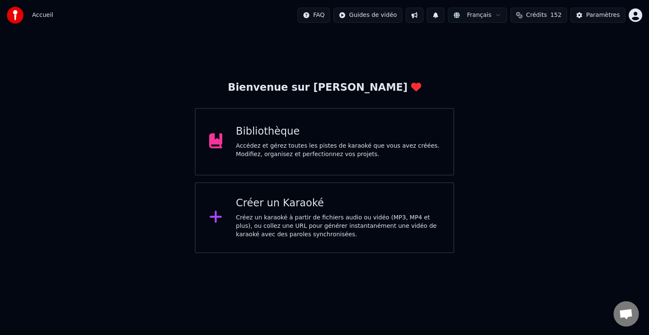
click at [264, 143] on div "Accédez et gérez toutes les pistes de karaoké que vous avez créées. Modifiez, o…" at bounding box center [338, 150] width 204 height 17
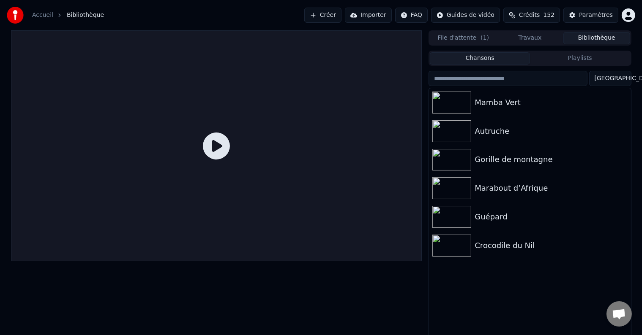
click at [35, 12] on link "Accueil" at bounding box center [42, 15] width 21 height 8
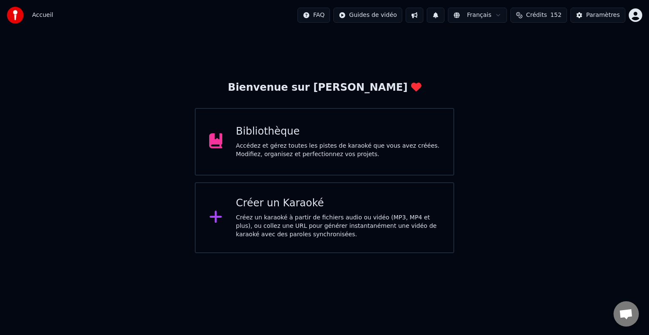
click at [248, 214] on div "Créez un karaoké à partir de fichiers audio ou vidéo (MP3, MP4 et plus), ou col…" at bounding box center [338, 226] width 204 height 25
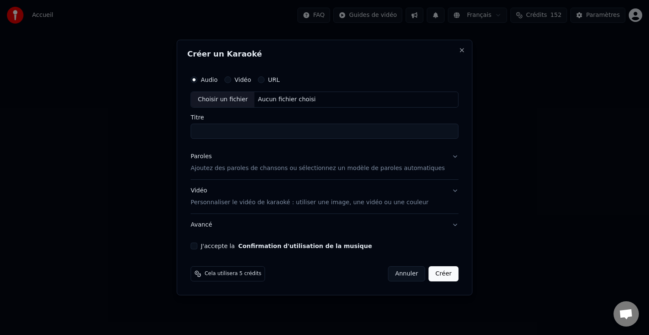
click at [272, 95] on div "Choisir un fichier Aucun fichier choisi" at bounding box center [325, 100] width 268 height 16
click at [256, 132] on input "**********" at bounding box center [325, 131] width 268 height 15
type input "**********"
click at [242, 169] on p "Ajoutez des paroles de chansons ou sélectionnez un modèle de paroles automatiqu…" at bounding box center [318, 168] width 254 height 8
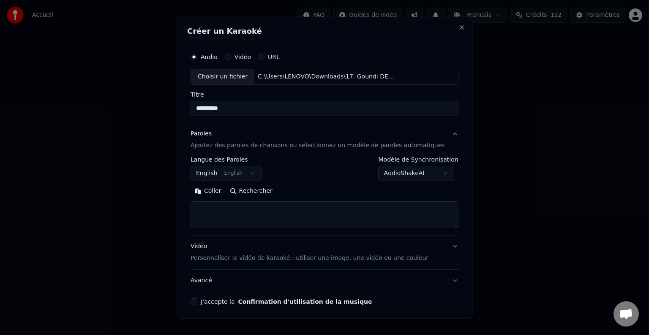
click at [234, 174] on button "English English" at bounding box center [226, 173] width 71 height 15
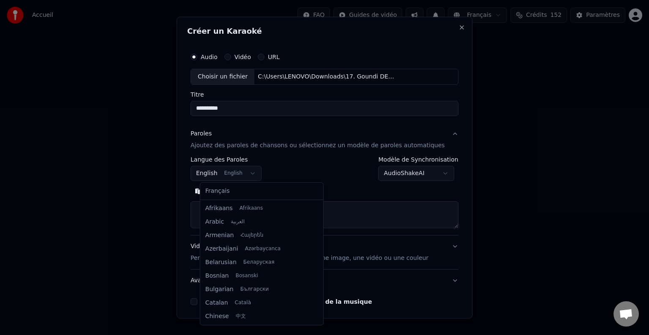
scroll to position [68, 0]
select select "**"
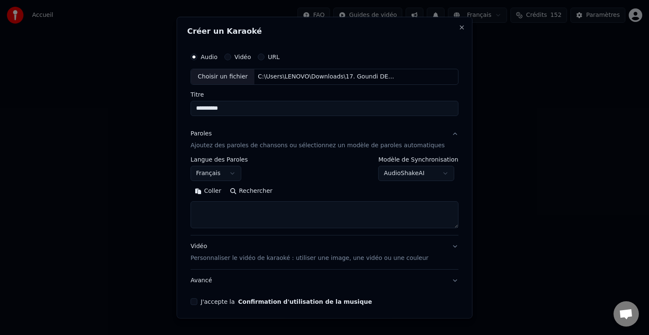
click at [223, 204] on textarea at bounding box center [325, 214] width 268 height 27
click at [225, 189] on button "Coller" at bounding box center [208, 192] width 35 height 14
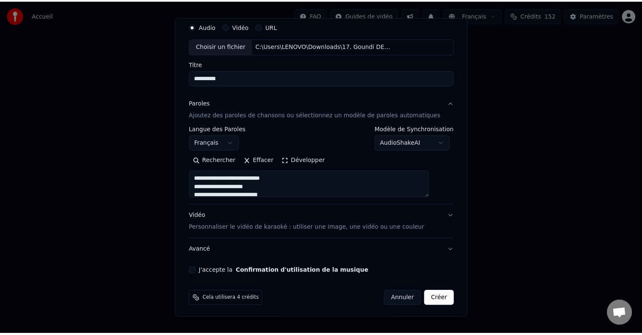
scroll to position [32, 0]
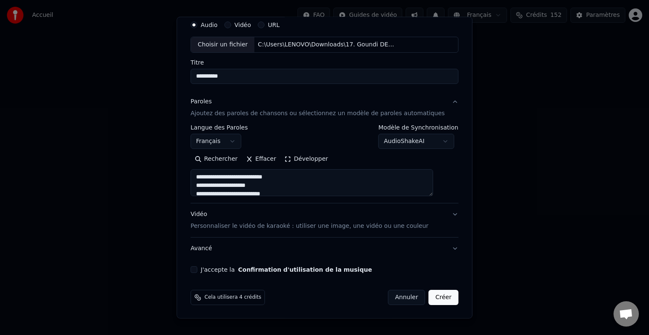
click at [197, 271] on button "J'accepte la Confirmation d'utilisation de la musique" at bounding box center [194, 270] width 7 height 7
click at [431, 297] on button "Créer" at bounding box center [444, 297] width 30 height 15
type textarea "**********"
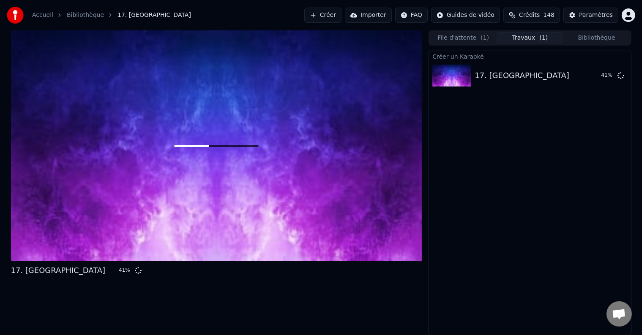
click at [121, 311] on div "17. Goundi 41 %" at bounding box center [216, 182] width 411 height 305
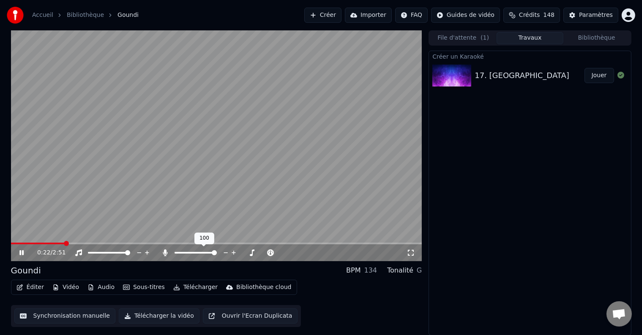
click at [217, 251] on span at bounding box center [214, 252] width 5 height 5
click at [21, 251] on icon at bounding box center [21, 252] width 4 height 5
click at [18, 244] on span at bounding box center [20, 243] width 5 height 5
click at [20, 252] on icon at bounding box center [21, 253] width 5 height 6
click at [20, 252] on icon at bounding box center [21, 252] width 4 height 5
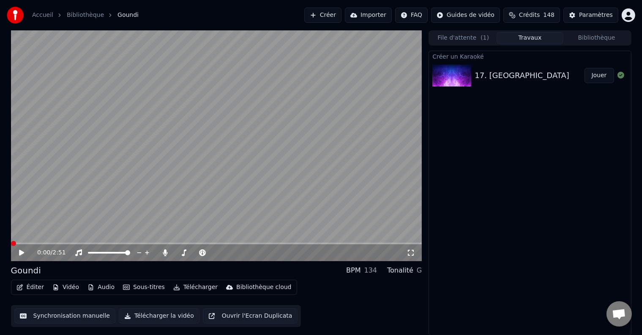
click at [11, 242] on span at bounding box center [13, 243] width 5 height 5
click at [217, 255] on span at bounding box center [214, 252] width 5 height 5
click at [21, 253] on icon at bounding box center [21, 253] width 5 height 6
click at [11, 245] on span at bounding box center [13, 243] width 5 height 5
click at [22, 251] on icon at bounding box center [21, 252] width 4 height 5
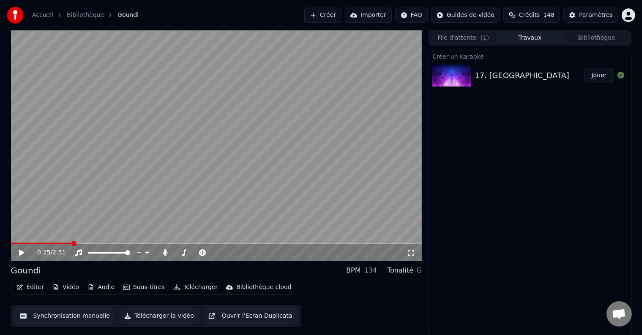
click at [56, 319] on button "Synchronisation manuelle" at bounding box center [64, 316] width 101 height 15
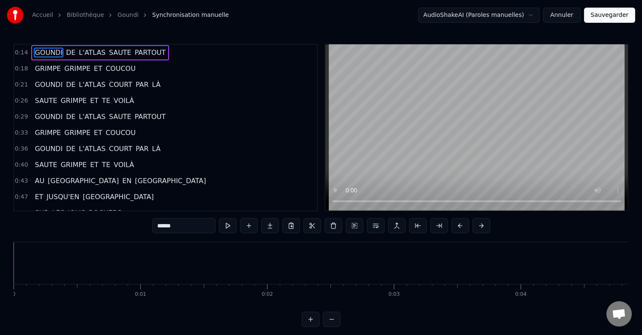
click at [44, 69] on span "GRIMPE" at bounding box center [48, 69] width 28 height 10
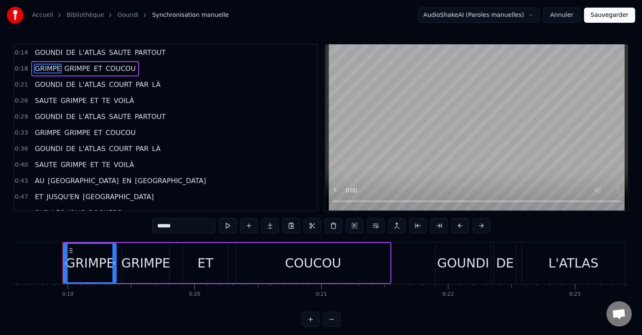
scroll to position [0, 2360]
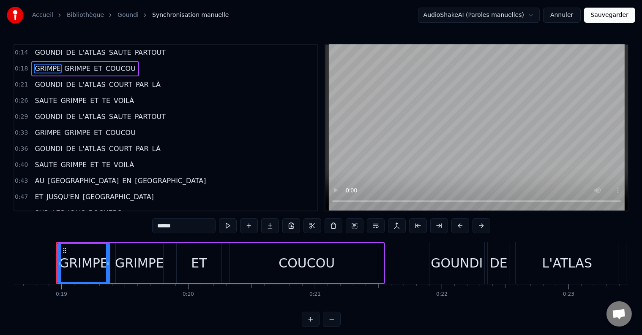
click at [47, 80] on span "GOUNDI" at bounding box center [49, 85] width 30 height 10
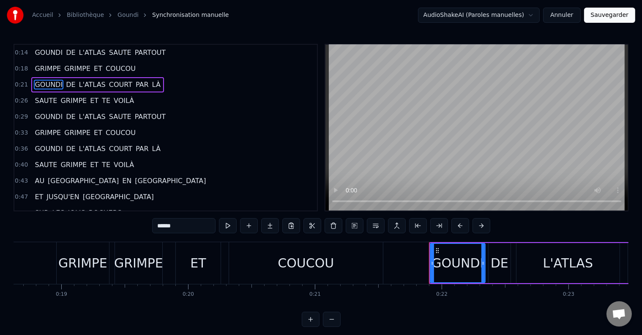
click at [43, 99] on span "SAUTE" at bounding box center [46, 101] width 24 height 10
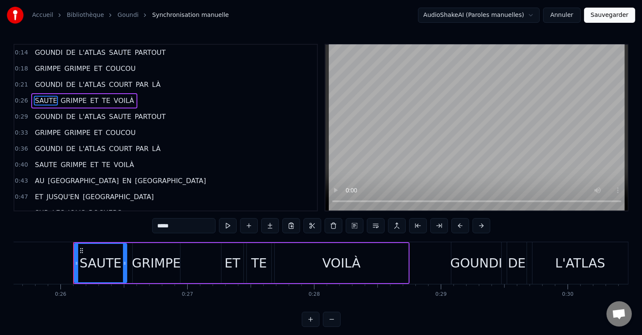
scroll to position [0, 3265]
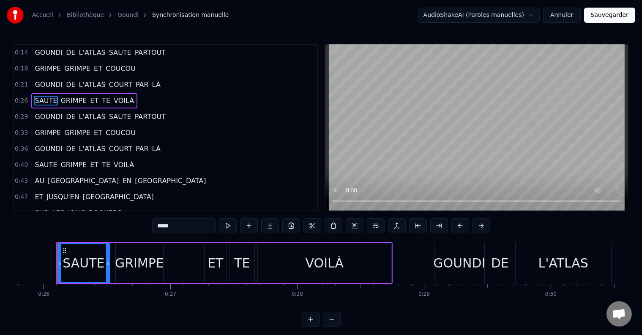
click at [43, 113] on span "GOUNDI" at bounding box center [49, 117] width 30 height 10
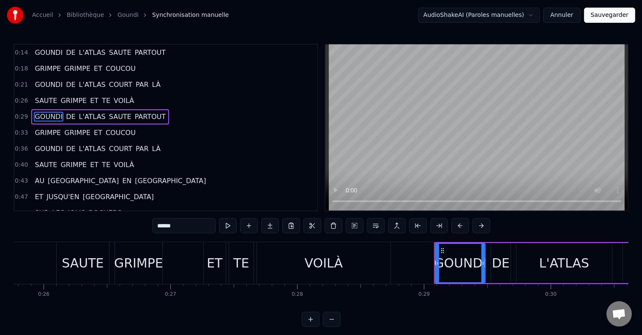
click at [45, 128] on span "GRIMPE" at bounding box center [48, 133] width 28 height 10
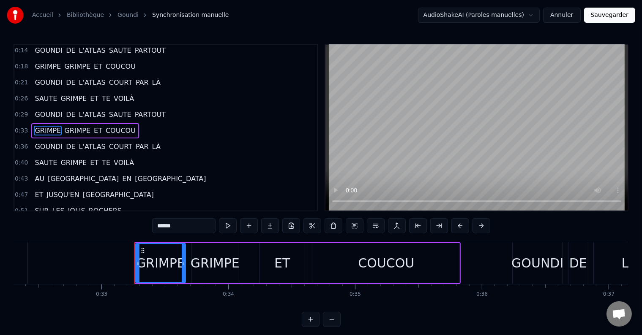
scroll to position [0, 4172]
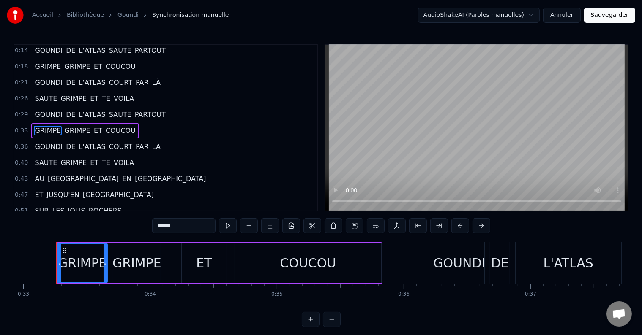
click at [44, 142] on span "GOUNDI" at bounding box center [49, 147] width 30 height 10
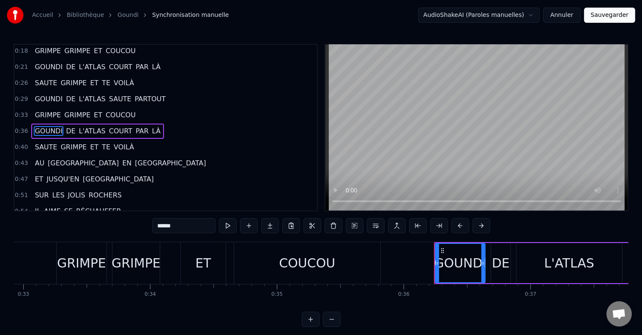
click at [44, 142] on span "SAUTE" at bounding box center [46, 147] width 24 height 10
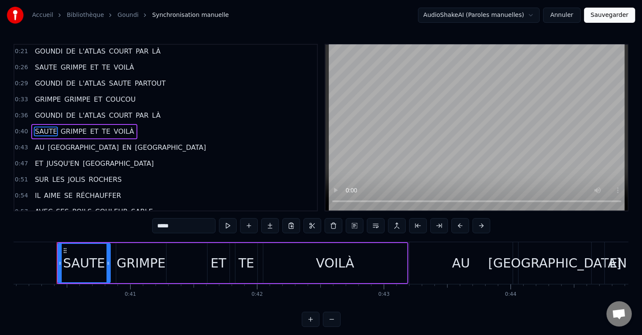
scroll to position [0, 5080]
click at [39, 143] on span "AU" at bounding box center [39, 148] width 11 height 10
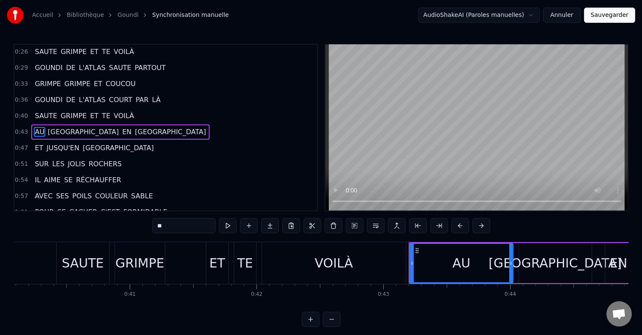
click at [39, 143] on span "ET" at bounding box center [39, 148] width 10 height 10
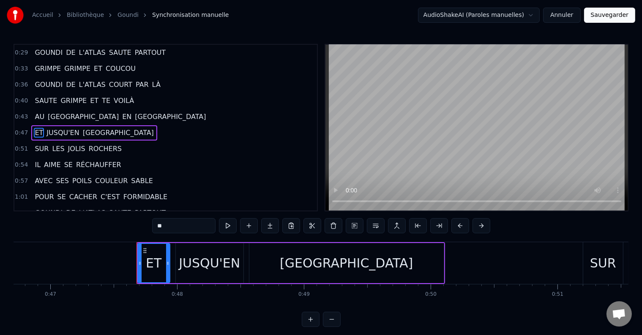
scroll to position [0, 6000]
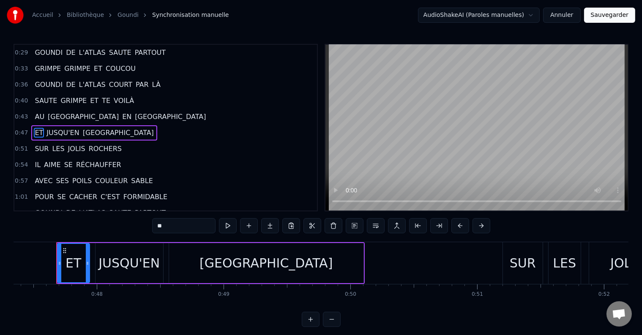
click at [39, 144] on span "SUR" at bounding box center [42, 149] width 16 height 10
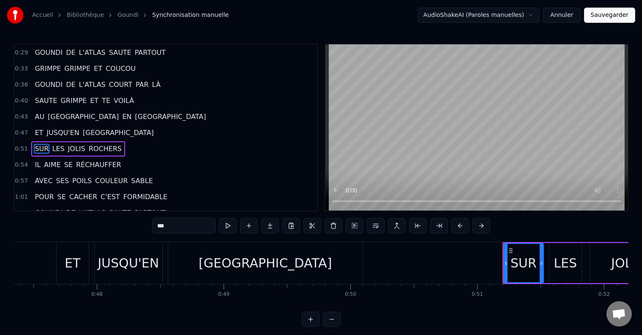
scroll to position [80, 0]
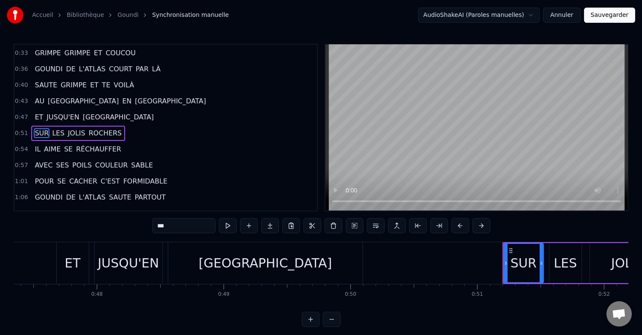
click at [34, 144] on span "IL" at bounding box center [38, 149] width 8 height 10
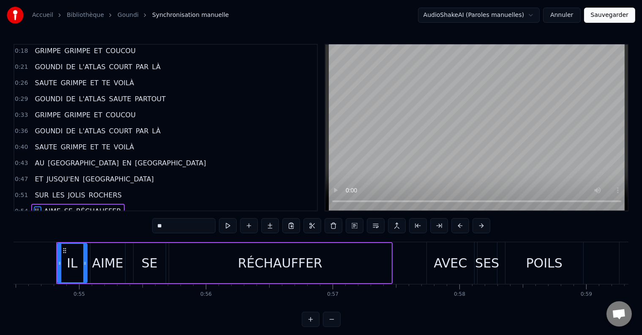
scroll to position [0, 0]
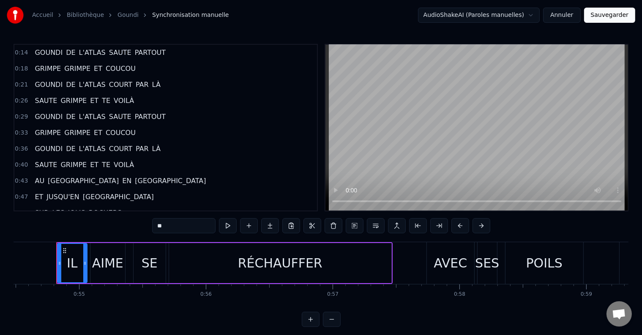
click at [34, 54] on span "GOUNDI" at bounding box center [49, 53] width 30 height 10
type input "******"
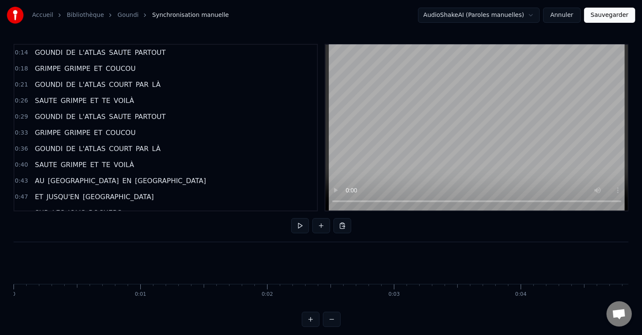
click at [299, 225] on button at bounding box center [300, 225] width 18 height 15
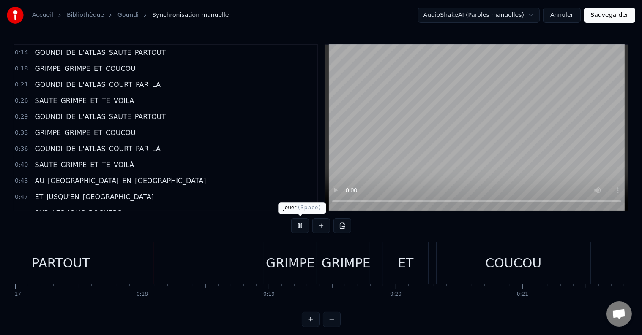
scroll to position [0, 2174]
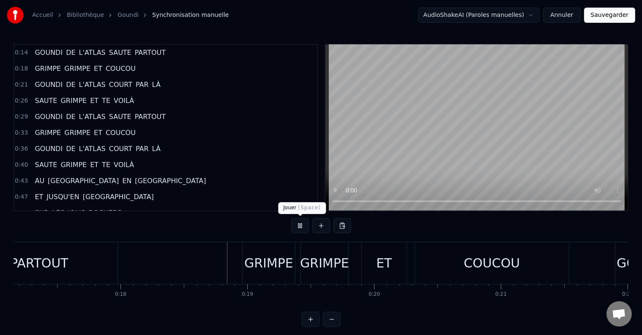
click at [301, 221] on button at bounding box center [300, 225] width 18 height 15
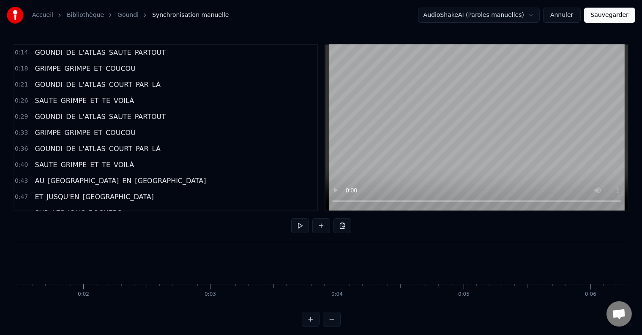
scroll to position [0, 0]
click at [301, 228] on button at bounding box center [300, 225] width 18 height 15
click at [300, 228] on button at bounding box center [300, 225] width 18 height 15
click at [300, 225] on button at bounding box center [300, 225] width 18 height 15
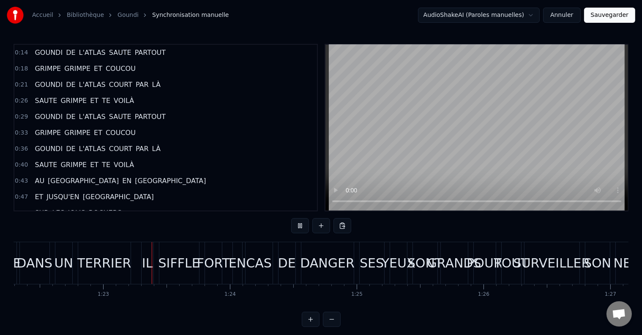
scroll to position [0, 10443]
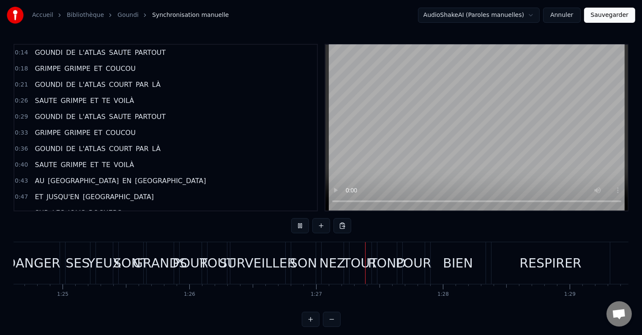
click at [297, 276] on div "GOUNDI DE L'ATLAS SAUTE PARTOUT GRIMPE GRIMPE ET COUCOU GOUNDI DE L'ATLAS COURT…" at bounding box center [187, 263] width 21793 height 42
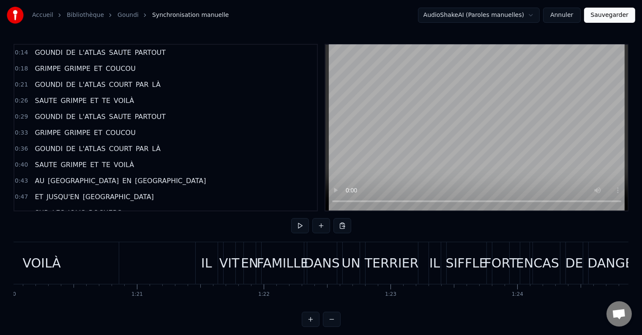
scroll to position [0, 9945]
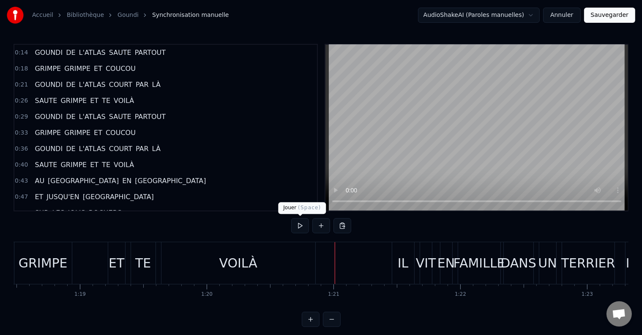
click at [296, 223] on button at bounding box center [300, 225] width 18 height 15
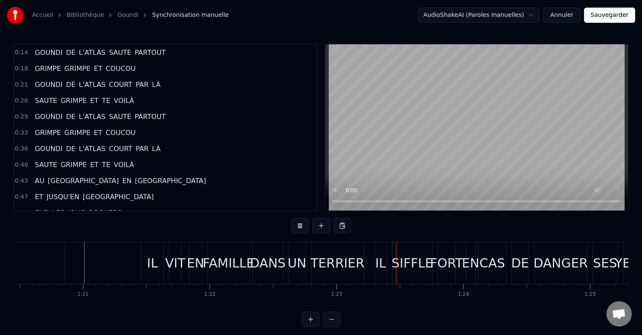
click at [296, 223] on button at bounding box center [300, 225] width 18 height 15
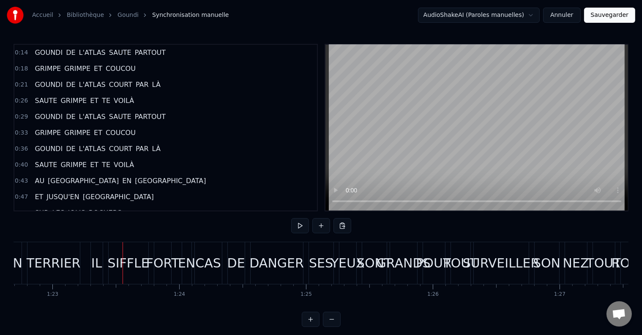
scroll to position [0, 10493]
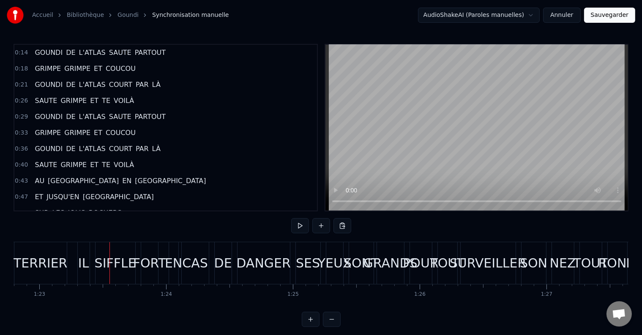
click at [86, 264] on div "IL" at bounding box center [83, 263] width 11 height 19
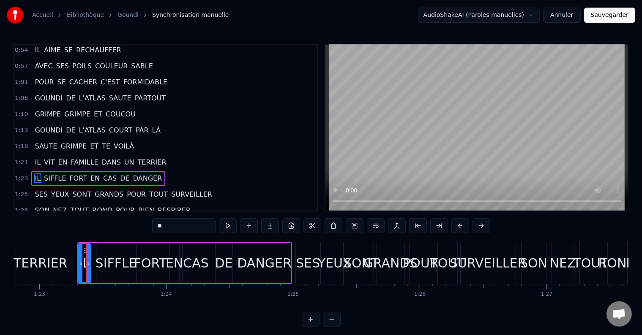
scroll to position [220, 0]
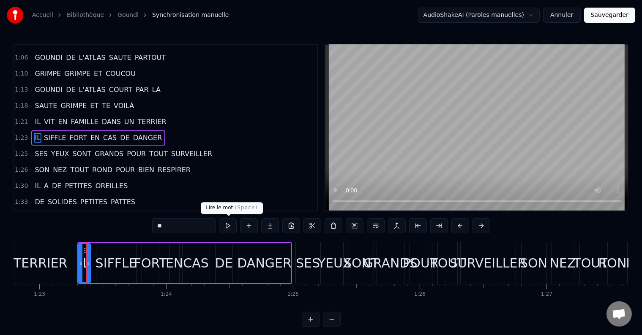
click at [228, 223] on button at bounding box center [228, 225] width 18 height 15
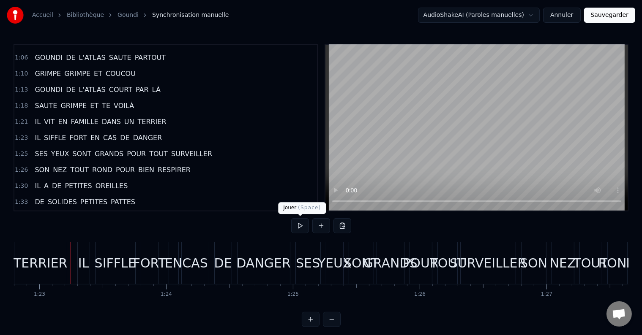
click at [299, 225] on button at bounding box center [300, 225] width 18 height 15
click at [126, 149] on span "POUR" at bounding box center [136, 154] width 21 height 10
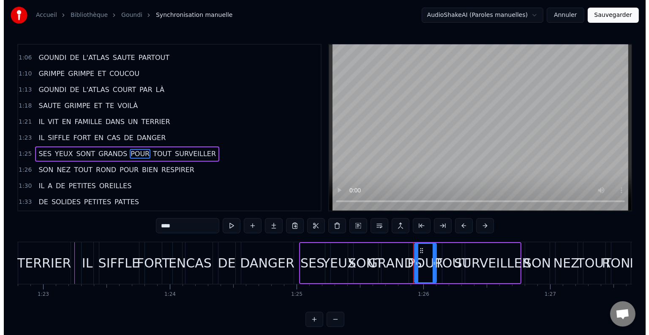
scroll to position [235, 0]
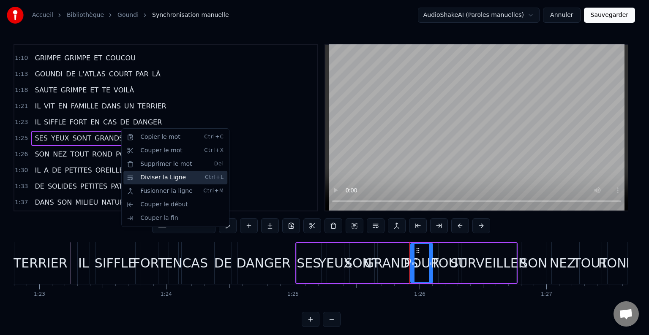
click at [156, 178] on div "Diviser la Ligne Ctrl+L" at bounding box center [175, 178] width 104 height 14
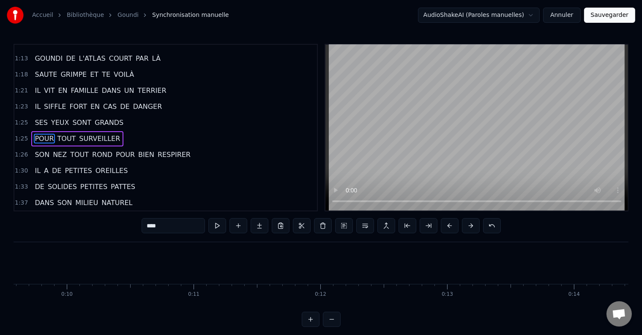
scroll to position [0, 1140]
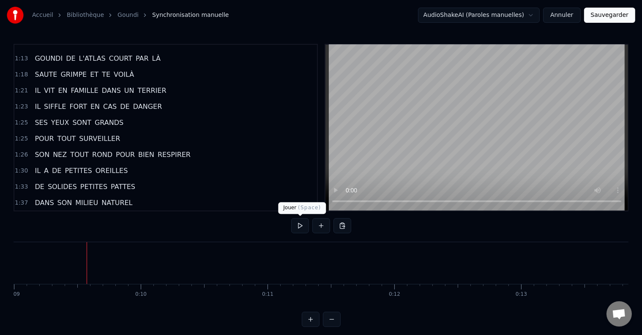
click at [299, 227] on button at bounding box center [300, 225] width 18 height 15
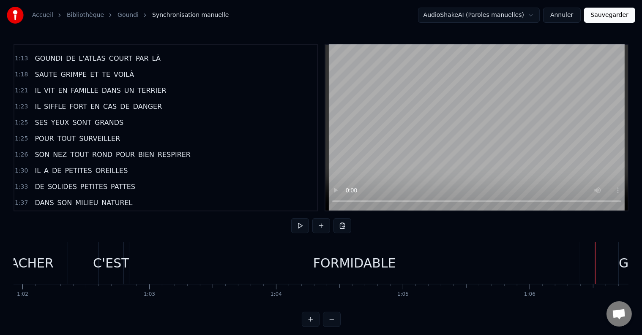
scroll to position [0, 7823]
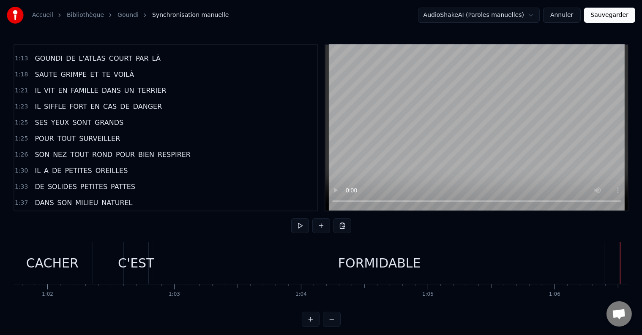
click at [535, 275] on div "FORMIDABLE" at bounding box center [379, 263] width 450 height 42
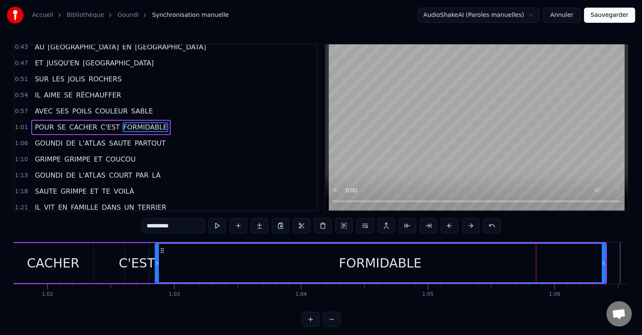
scroll to position [127, 0]
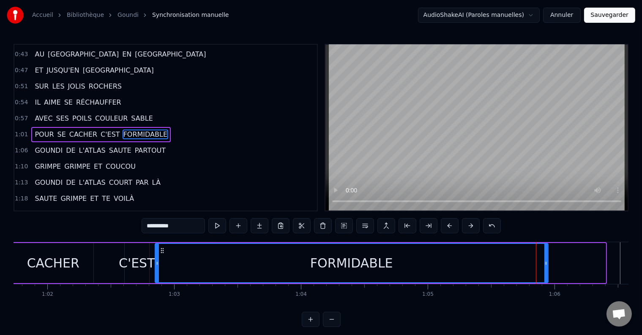
drag, startPoint x: 602, startPoint y: 263, endPoint x: 546, endPoint y: 265, distance: 55.8
click at [546, 265] on icon at bounding box center [545, 263] width 3 height 7
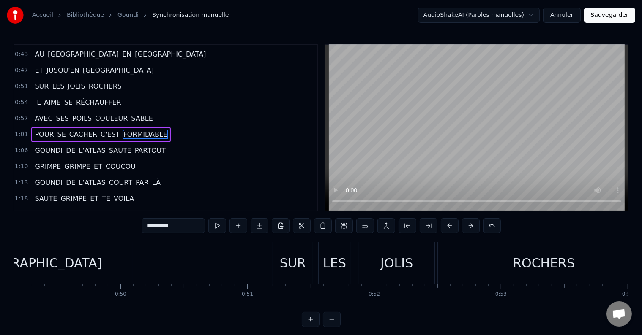
scroll to position [0, 6205]
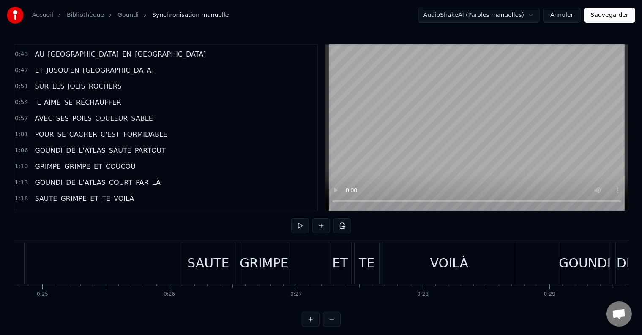
scroll to position [0, 3041]
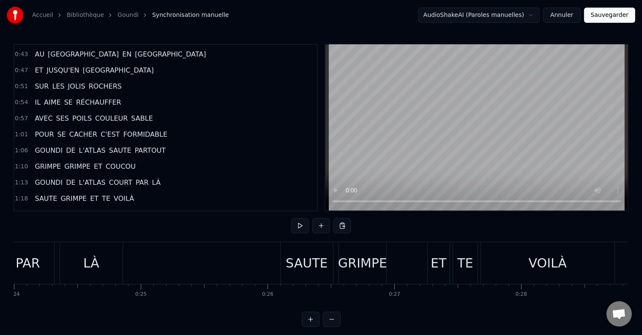
click at [300, 229] on button at bounding box center [300, 225] width 18 height 15
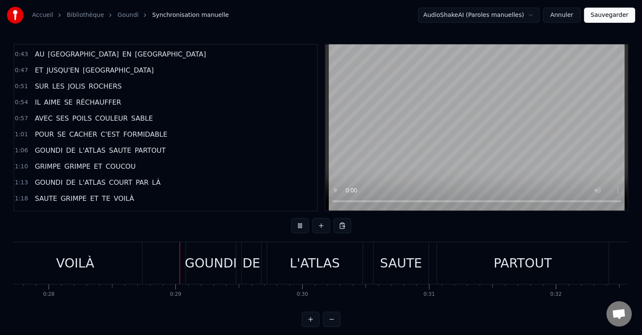
scroll to position [0, 3574]
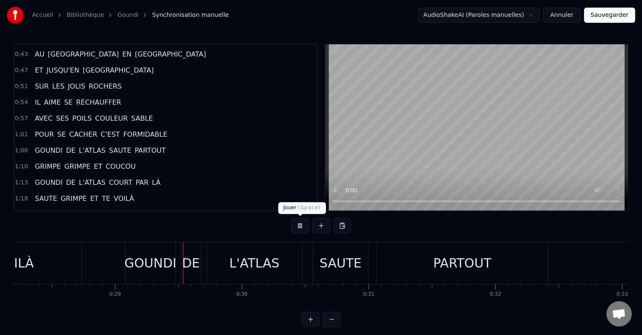
click at [302, 226] on button at bounding box center [300, 225] width 18 height 15
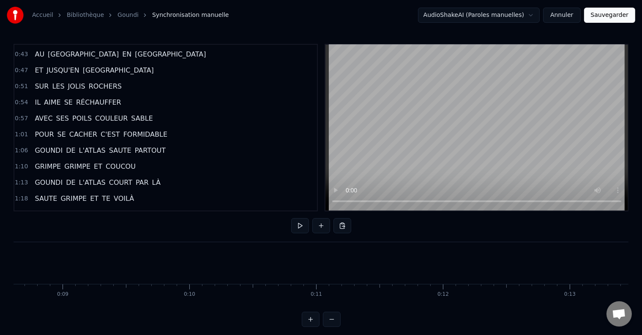
scroll to position [0, 1079]
click at [305, 225] on button at bounding box center [300, 225] width 18 height 15
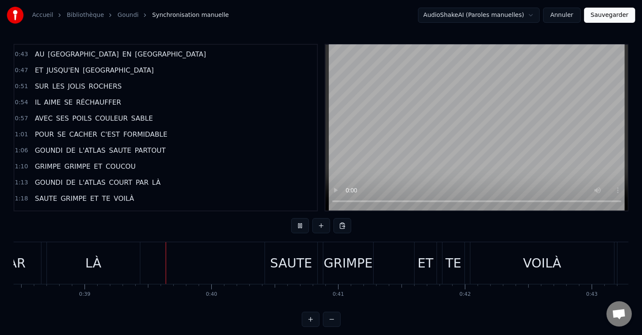
scroll to position [0, 4907]
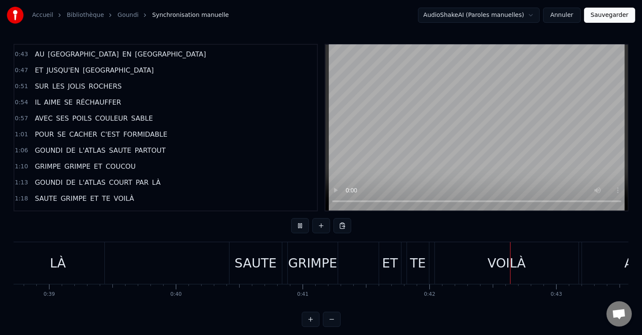
click at [243, 255] on div "SAUTE" at bounding box center [255, 263] width 42 height 19
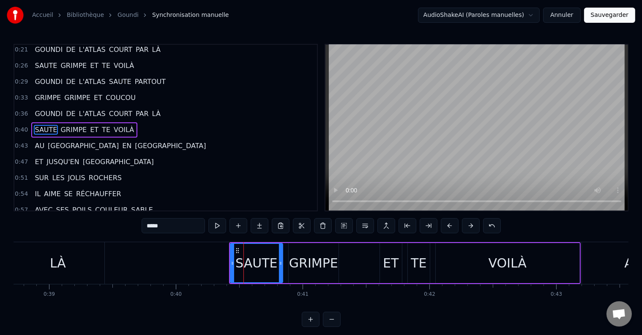
scroll to position [33, 0]
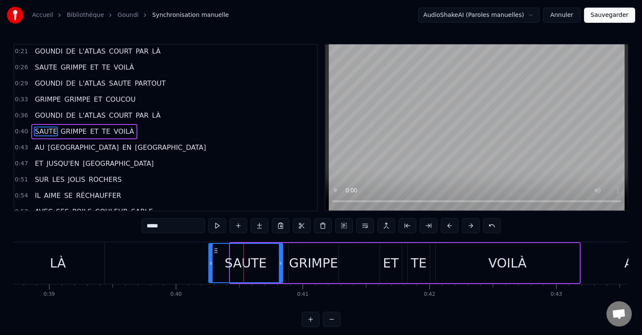
drag, startPoint x: 231, startPoint y: 260, endPoint x: 210, endPoint y: 260, distance: 21.1
click at [210, 260] on icon at bounding box center [210, 263] width 3 height 7
drag, startPoint x: 280, startPoint y: 262, endPoint x: 269, endPoint y: 265, distance: 11.4
click at [269, 265] on icon at bounding box center [269, 263] width 3 height 7
click at [294, 263] on div "GRIMPE" at bounding box center [313, 263] width 49 height 19
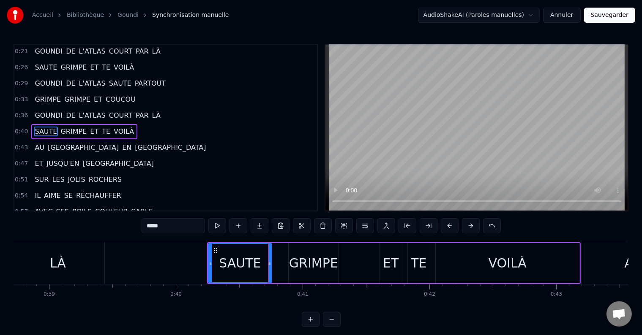
type input "******"
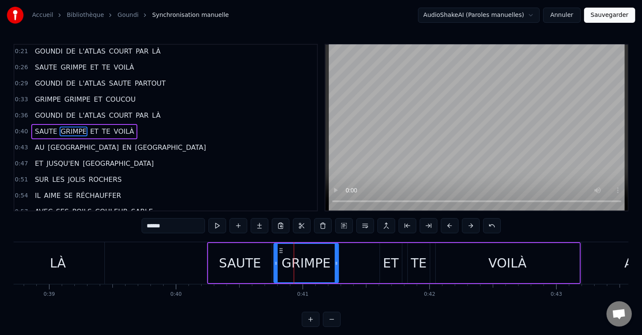
drag, startPoint x: 289, startPoint y: 263, endPoint x: 274, endPoint y: 265, distance: 15.4
click at [274, 265] on icon at bounding box center [275, 263] width 3 height 7
click at [340, 265] on icon at bounding box center [339, 263] width 3 height 7
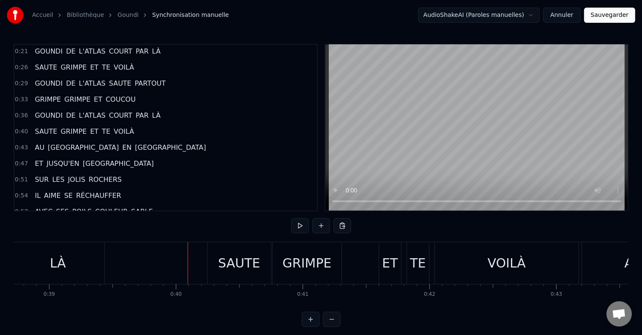
click at [299, 225] on button at bounding box center [300, 225] width 18 height 15
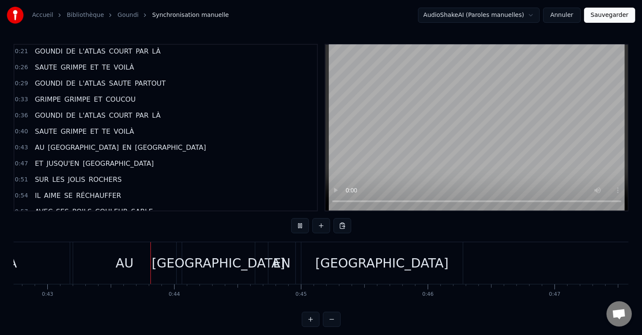
scroll to position [0, 5440]
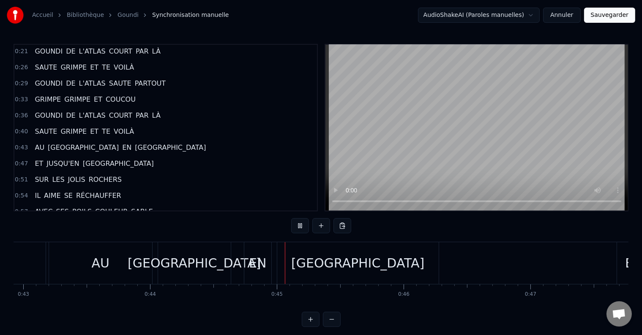
click at [299, 225] on button at bounding box center [300, 225] width 18 height 15
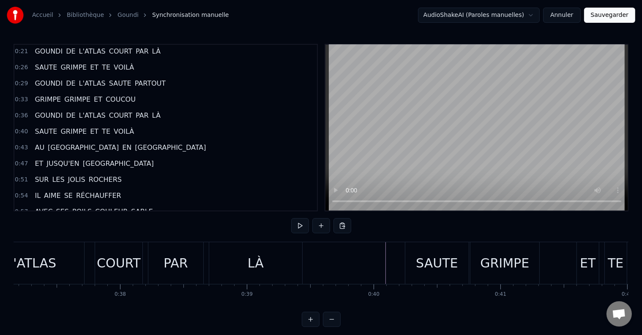
scroll to position [0, 4586]
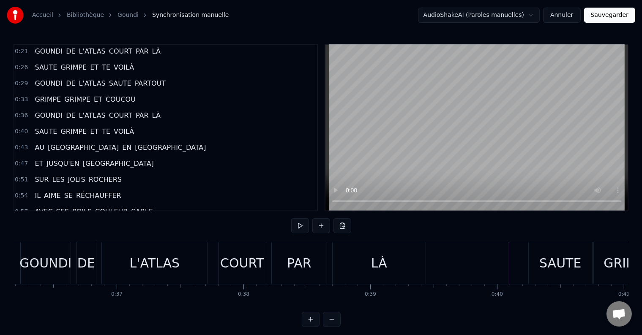
click at [302, 227] on button at bounding box center [300, 225] width 18 height 15
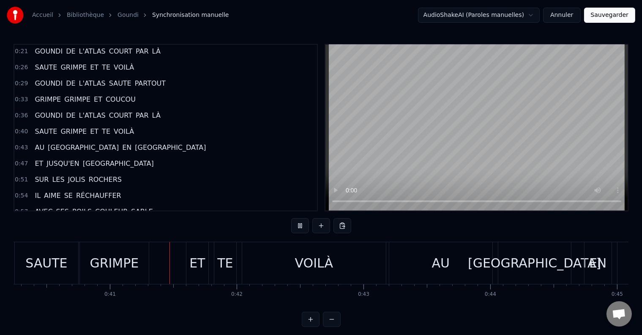
scroll to position [0, 5138]
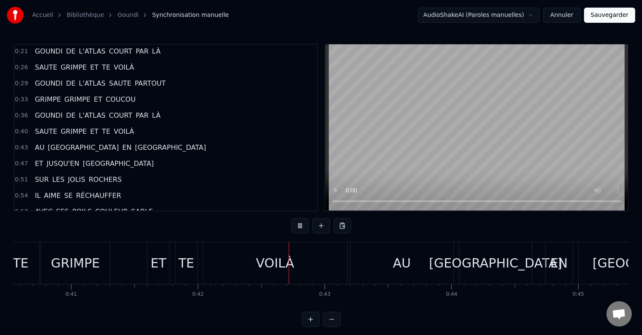
click at [302, 227] on button at bounding box center [300, 225] width 18 height 15
click at [131, 268] on div "SAUTE GRIMPE ET TE VOILÀ" at bounding box center [161, 263] width 373 height 42
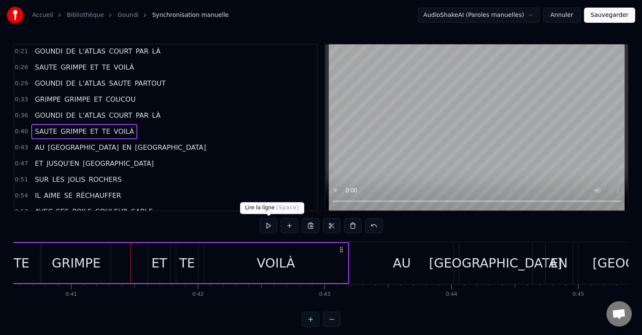
click at [270, 222] on button at bounding box center [268, 225] width 18 height 15
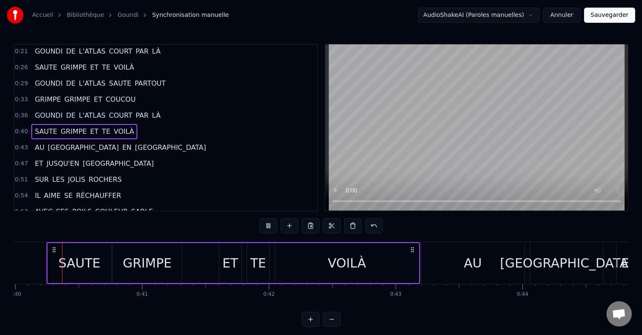
scroll to position [0, 5058]
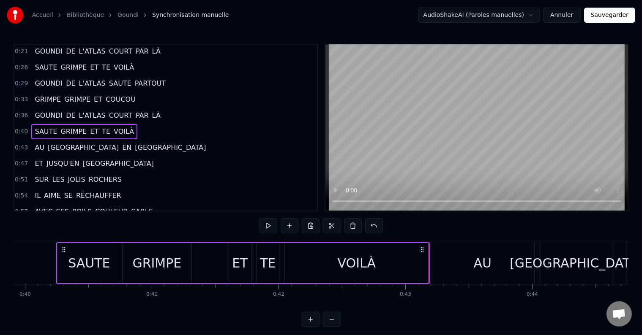
click at [427, 259] on div "VOILÀ" at bounding box center [357, 263] width 144 height 40
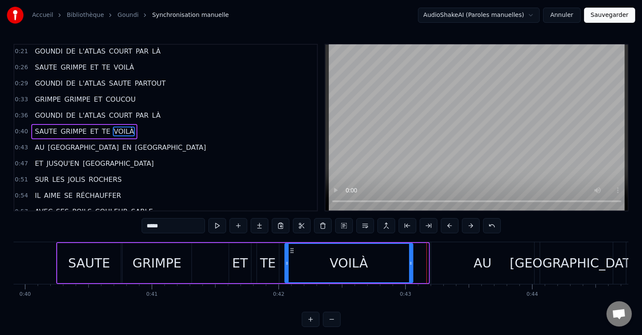
drag, startPoint x: 426, startPoint y: 259, endPoint x: 407, endPoint y: 261, distance: 19.6
click at [409, 261] on div at bounding box center [410, 263] width 3 height 38
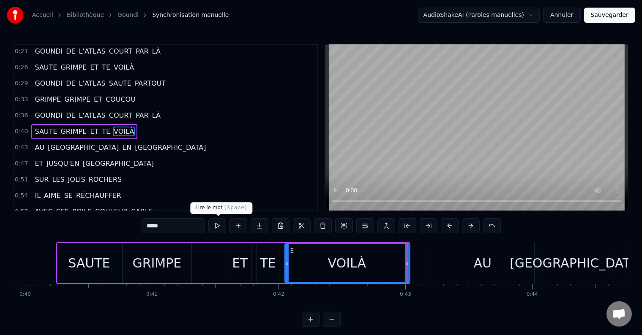
click at [221, 228] on button at bounding box center [217, 225] width 18 height 15
click at [82, 261] on div "SAUTE" at bounding box center [89, 263] width 42 height 19
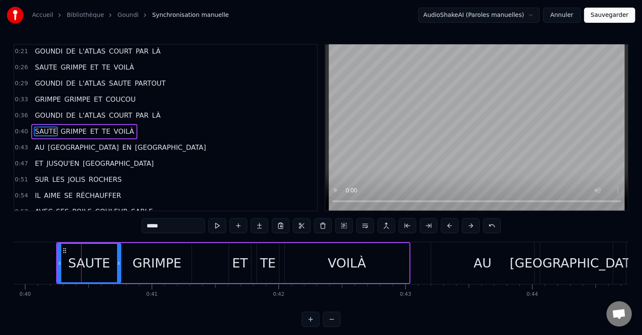
click at [133, 243] on div "GRIMPE" at bounding box center [157, 263] width 70 height 40
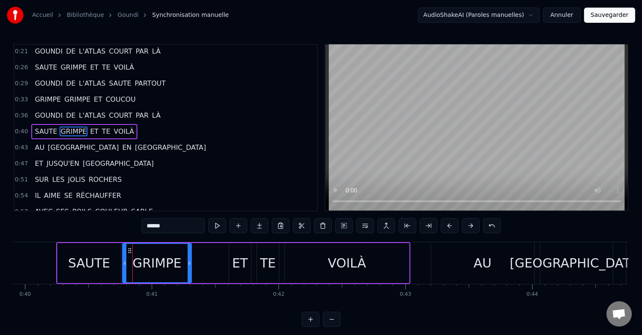
click at [115, 241] on div "0:14 GOUNDI DE L'ATLAS SAUTE PARTOUT 0:18 GRIMPE GRIMPE ET COUCOU 0:21 GOUNDI D…" at bounding box center [321, 185] width 615 height 283
click at [115, 243] on div "SAUTE" at bounding box center [89, 263] width 64 height 40
type input "*****"
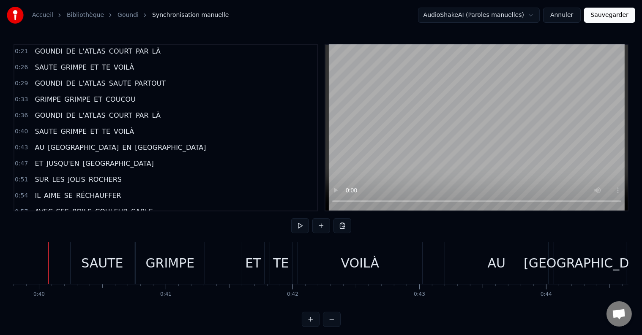
scroll to position [0, 5036]
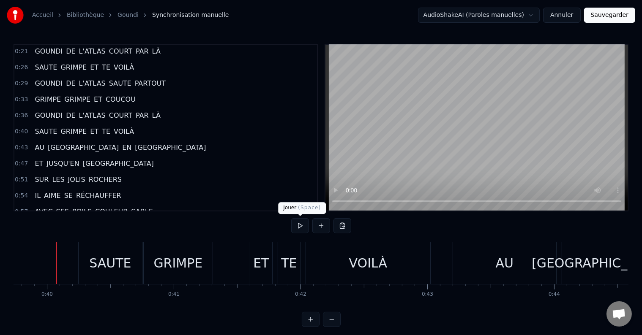
click at [296, 225] on button at bounding box center [300, 225] width 18 height 15
click at [296, 224] on button at bounding box center [300, 225] width 18 height 15
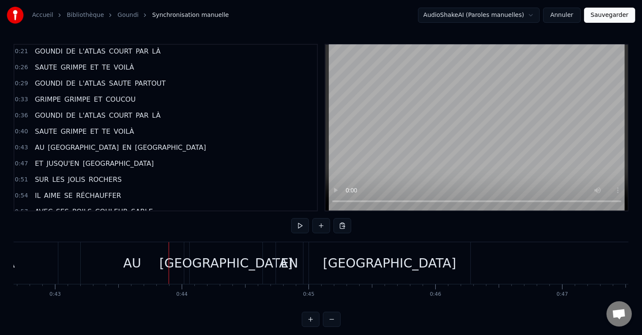
scroll to position [0, 5383]
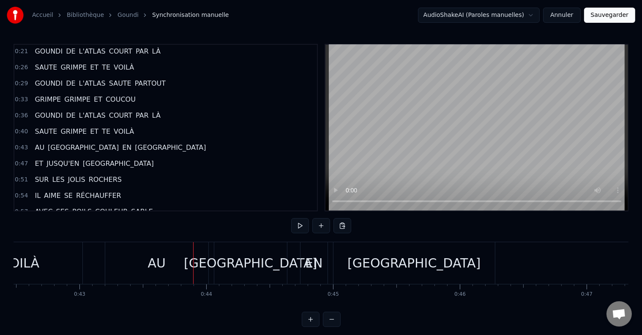
click at [161, 267] on div "AU" at bounding box center [157, 263] width 18 height 19
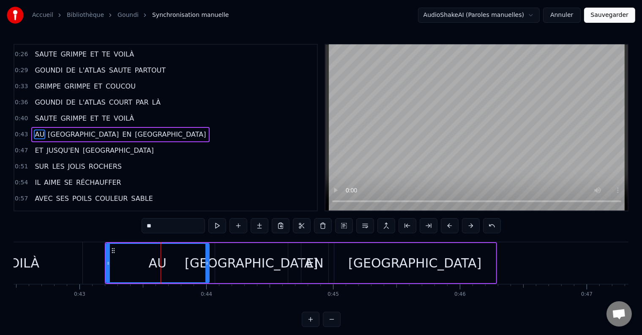
scroll to position [49, 0]
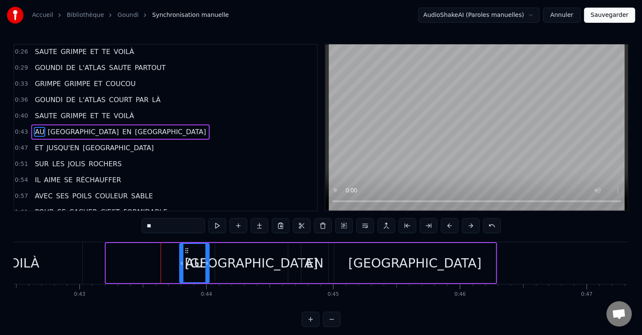
drag, startPoint x: 108, startPoint y: 261, endPoint x: 182, endPoint y: 267, distance: 73.7
click at [182, 267] on div at bounding box center [181, 263] width 3 height 38
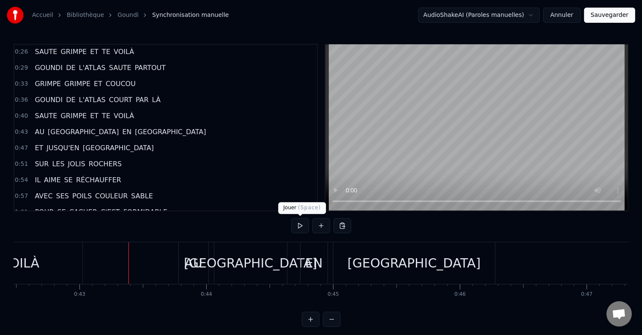
click at [299, 227] on button at bounding box center [300, 225] width 18 height 15
click at [190, 257] on div "AU" at bounding box center [194, 263] width 18 height 19
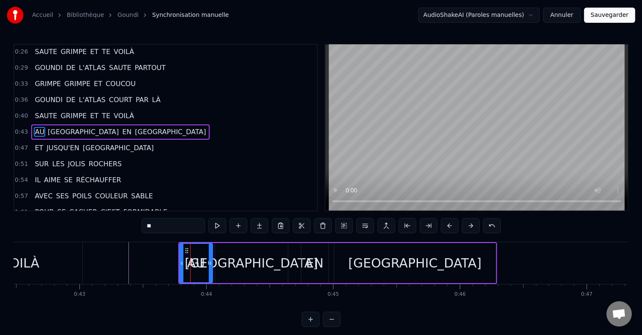
click at [211, 261] on icon at bounding box center [210, 263] width 3 height 7
click at [182, 263] on icon at bounding box center [182, 263] width 3 height 7
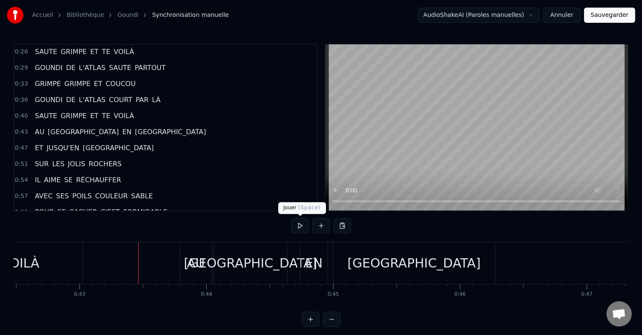
click at [299, 226] on button at bounding box center [300, 225] width 18 height 15
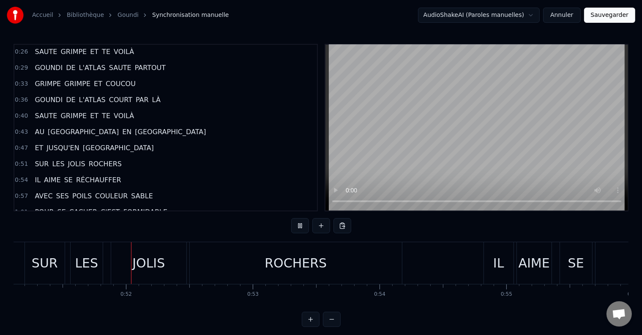
scroll to position [0, 6489]
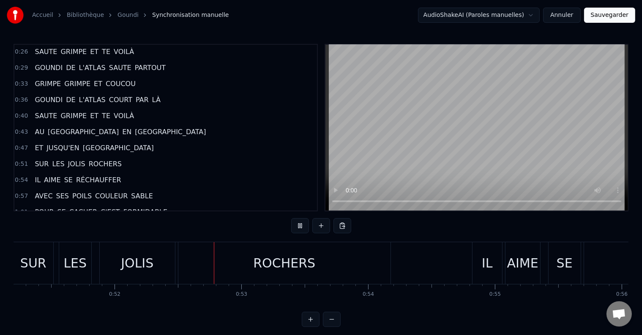
click at [54, 264] on div "SUR LES JOLIS ROCHERS" at bounding box center [202, 263] width 379 height 42
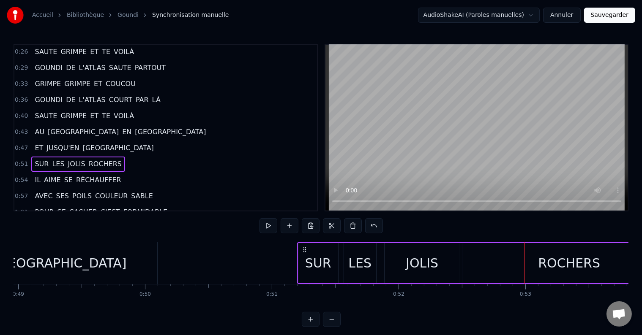
scroll to position [0, 6193]
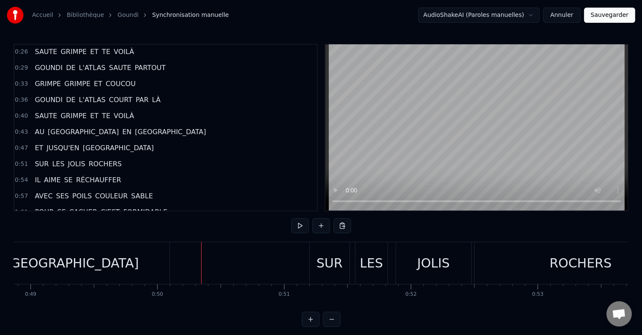
click at [322, 267] on div "SUR" at bounding box center [329, 263] width 26 height 19
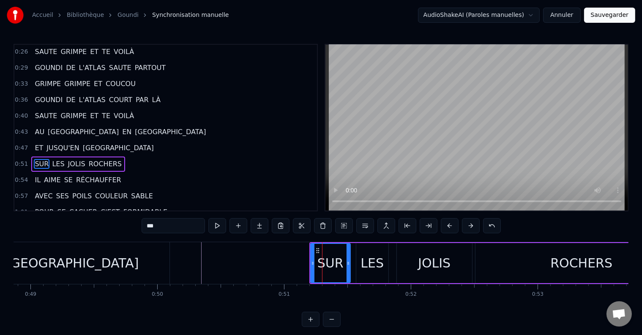
scroll to position [80, 0]
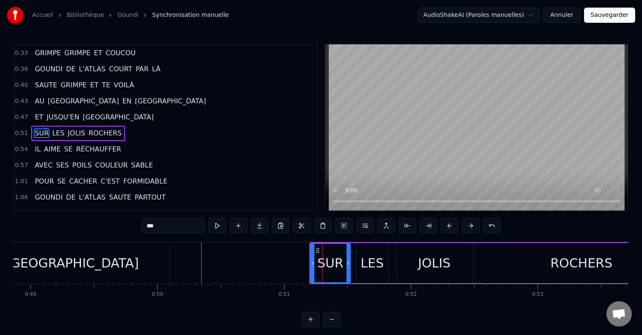
click at [310, 264] on div "SUR" at bounding box center [330, 263] width 41 height 40
drag, startPoint x: 311, startPoint y: 263, endPoint x: 290, endPoint y: 267, distance: 21.5
click at [291, 267] on div at bounding box center [292, 263] width 3 height 38
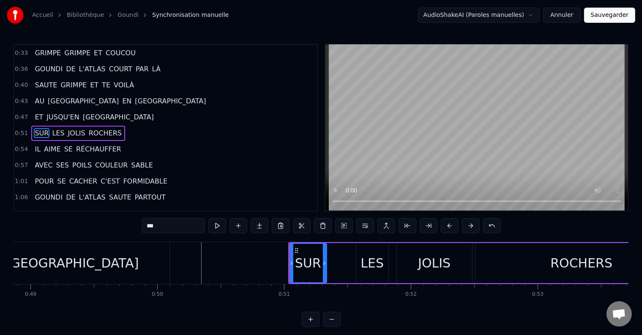
drag, startPoint x: 348, startPoint y: 261, endPoint x: 324, endPoint y: 265, distance: 24.0
click at [324, 265] on icon at bounding box center [324, 263] width 3 height 7
click at [218, 224] on button at bounding box center [217, 225] width 18 height 15
click at [218, 223] on button at bounding box center [217, 225] width 18 height 15
click at [362, 264] on div "LES" at bounding box center [372, 263] width 32 height 40
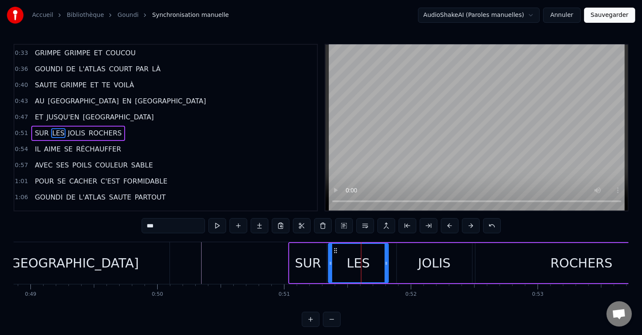
drag, startPoint x: 357, startPoint y: 265, endPoint x: 329, endPoint y: 267, distance: 27.9
click at [329, 267] on div at bounding box center [330, 263] width 3 height 38
drag, startPoint x: 385, startPoint y: 262, endPoint x: 353, endPoint y: 265, distance: 31.8
click at [353, 265] on icon at bounding box center [354, 263] width 3 height 7
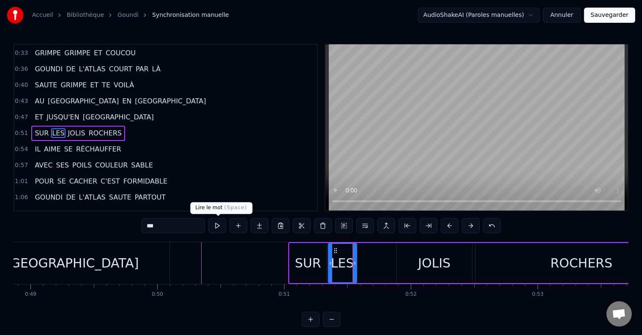
click at [218, 223] on button at bounding box center [217, 225] width 18 height 15
click at [216, 228] on button at bounding box center [217, 225] width 18 height 15
drag, startPoint x: 354, startPoint y: 257, endPoint x: 358, endPoint y: 258, distance: 4.3
click at [358, 258] on div at bounding box center [358, 263] width 3 height 38
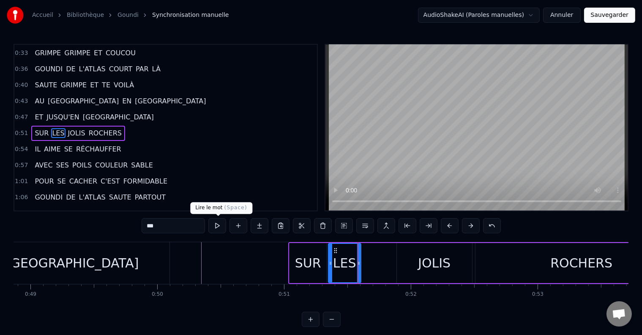
click at [216, 222] on button at bounding box center [217, 225] width 18 height 15
click at [404, 263] on div "JOLIS" at bounding box center [434, 263] width 75 height 40
type input "*****"
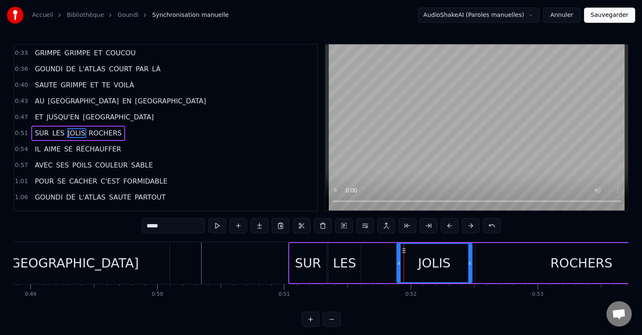
drag, startPoint x: 396, startPoint y: 264, endPoint x: 364, endPoint y: 264, distance: 31.7
click at [364, 264] on div "SUR LES JOLIS ROCHERS" at bounding box center [488, 263] width 400 height 42
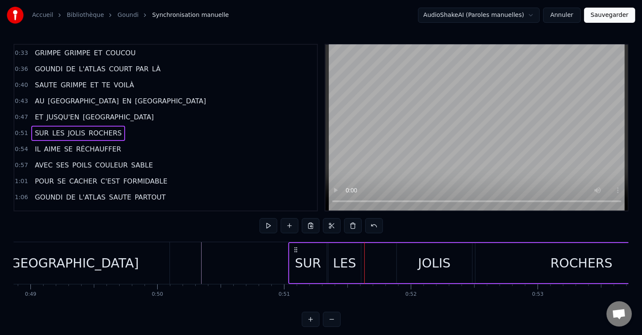
click at [406, 265] on div "JOLIS" at bounding box center [434, 263] width 75 height 40
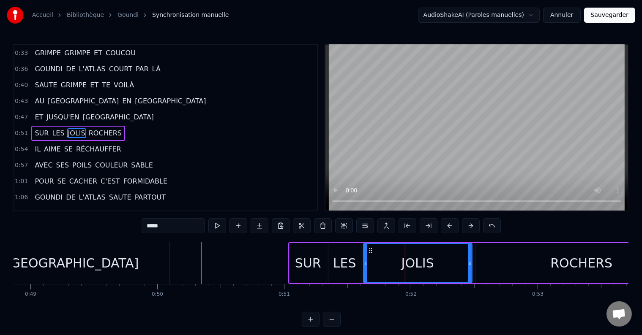
drag, startPoint x: 396, startPoint y: 265, endPoint x: 363, endPoint y: 266, distance: 33.4
click at [363, 266] on div "JOLIS" at bounding box center [417, 263] width 109 height 40
drag, startPoint x: 470, startPoint y: 259, endPoint x: 420, endPoint y: 262, distance: 50.4
click at [420, 262] on div at bounding box center [419, 263] width 3 height 38
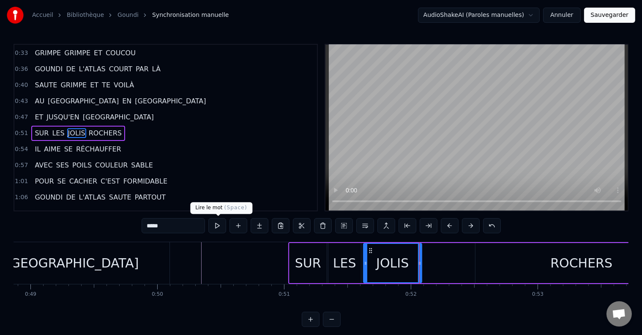
click at [215, 225] on button at bounding box center [217, 225] width 18 height 15
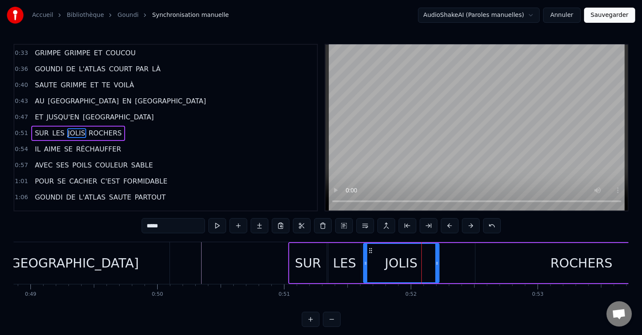
drag, startPoint x: 419, startPoint y: 262, endPoint x: 438, endPoint y: 262, distance: 18.2
click at [438, 262] on icon at bounding box center [436, 263] width 3 height 7
click at [220, 225] on button at bounding box center [217, 225] width 18 height 15
drag, startPoint x: 436, startPoint y: 265, endPoint x: 443, endPoint y: 265, distance: 6.8
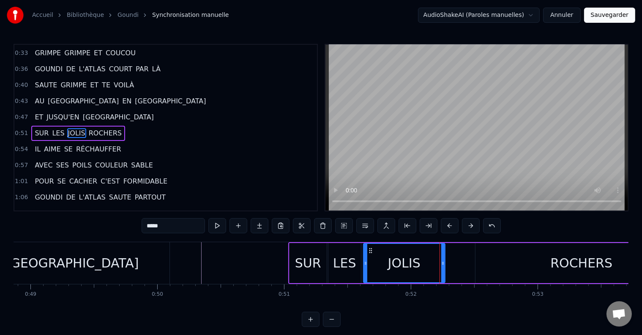
click at [443, 265] on icon at bounding box center [442, 263] width 3 height 7
click at [220, 224] on button at bounding box center [217, 225] width 18 height 15
click at [541, 261] on div "ROCHERS" at bounding box center [581, 263] width 212 height 40
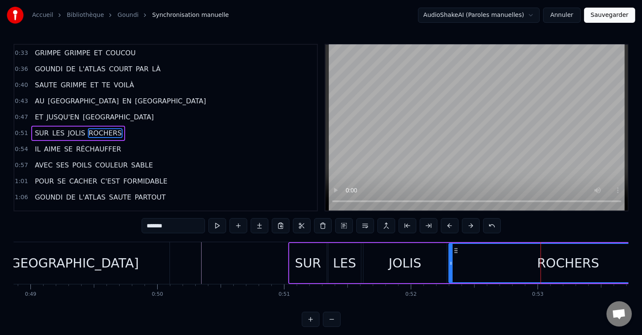
drag, startPoint x: 475, startPoint y: 268, endPoint x: 449, endPoint y: 269, distance: 26.6
click at [449, 269] on div at bounding box center [450, 263] width 3 height 38
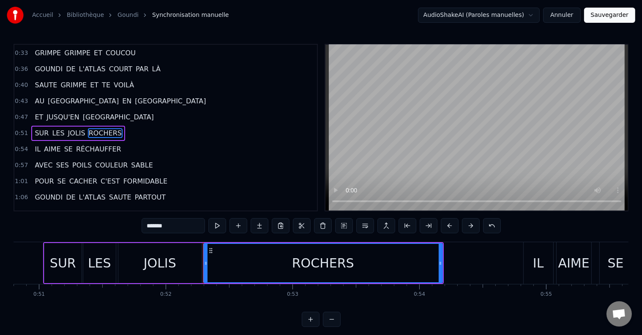
scroll to position [0, 6463]
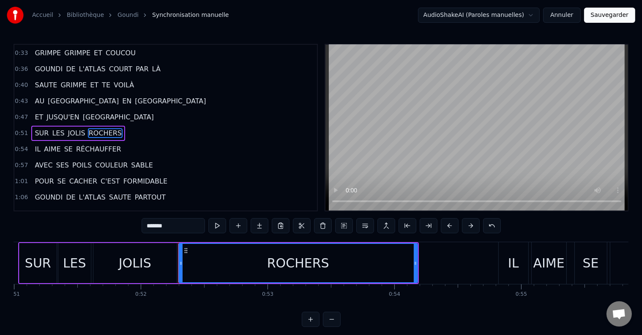
click at [285, 266] on div "ROCHERS" at bounding box center [298, 263] width 62 height 19
click at [226, 225] on button at bounding box center [217, 225] width 18 height 15
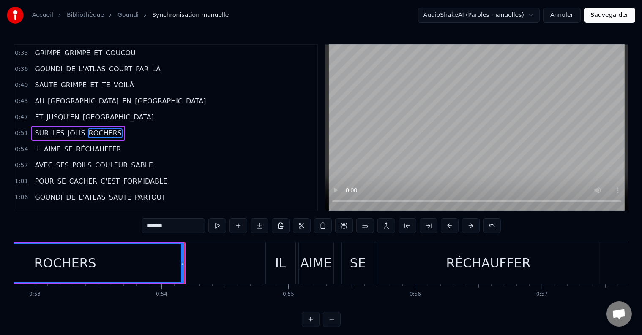
scroll to position [0, 6744]
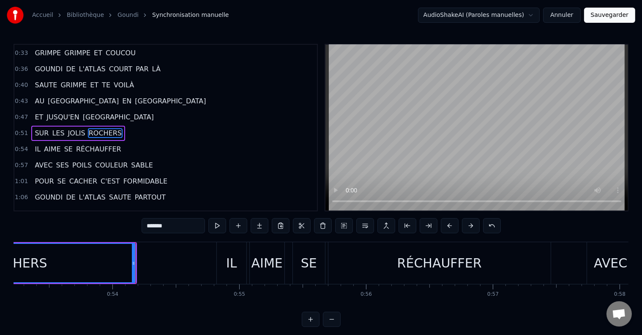
click at [232, 269] on div "IL" at bounding box center [231, 263] width 11 height 19
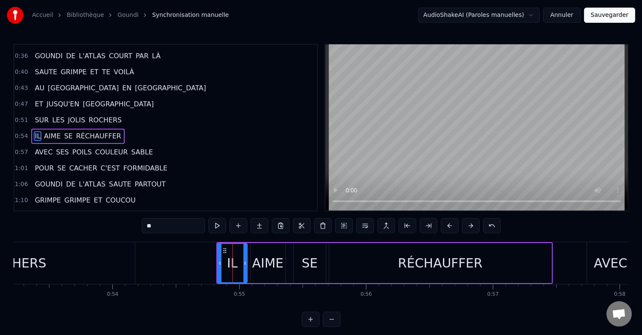
scroll to position [95, 0]
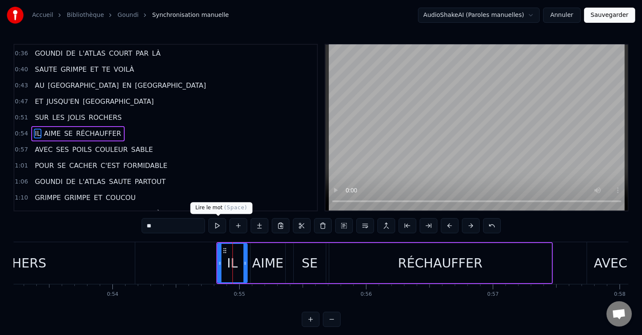
click at [218, 228] on button at bounding box center [217, 225] width 18 height 15
drag, startPoint x: 218, startPoint y: 261, endPoint x: 213, endPoint y: 261, distance: 4.6
click at [213, 261] on icon at bounding box center [214, 263] width 3 height 7
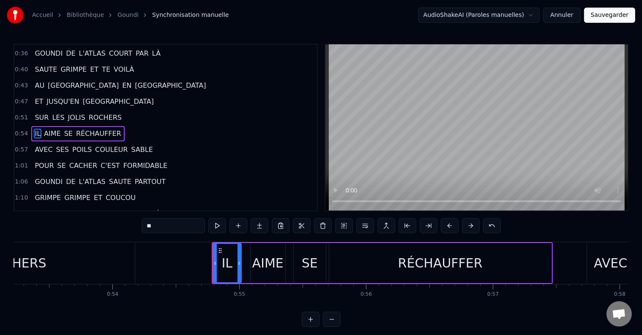
drag, startPoint x: 245, startPoint y: 264, endPoint x: 238, endPoint y: 264, distance: 6.8
click at [238, 264] on icon at bounding box center [238, 263] width 3 height 7
click at [250, 264] on div "AIME" at bounding box center [267, 263] width 35 height 40
type input "****"
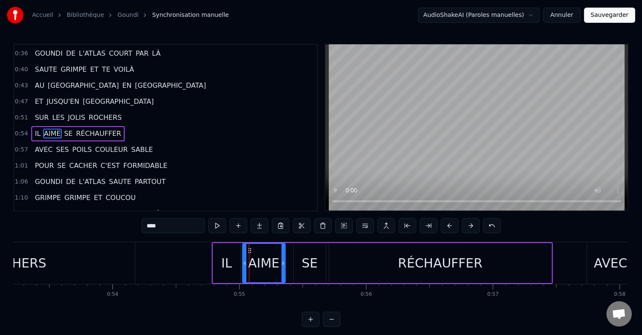
drag, startPoint x: 250, startPoint y: 263, endPoint x: 242, endPoint y: 263, distance: 8.0
click at [243, 263] on icon at bounding box center [244, 263] width 3 height 7
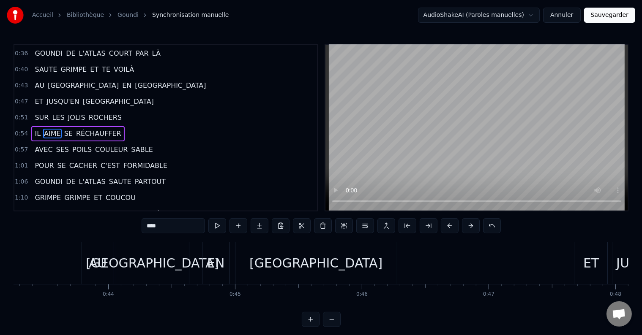
scroll to position [0, 5432]
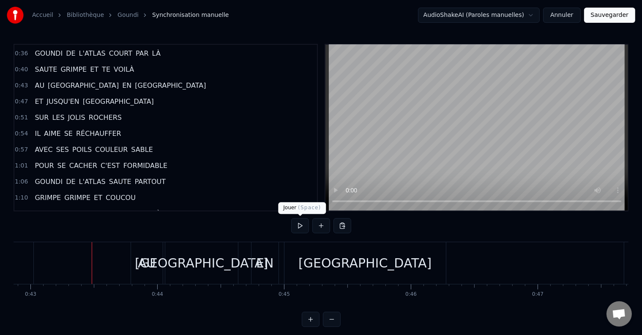
click at [298, 225] on button at bounding box center [300, 225] width 18 height 15
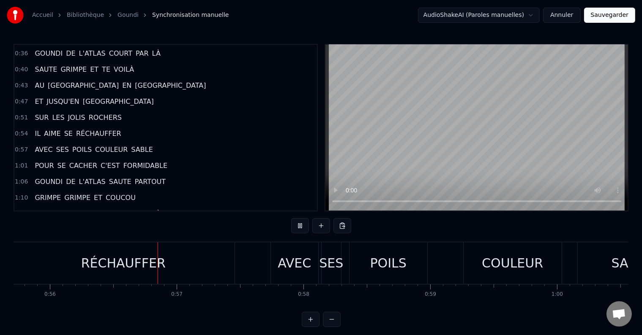
scroll to position [0, 7073]
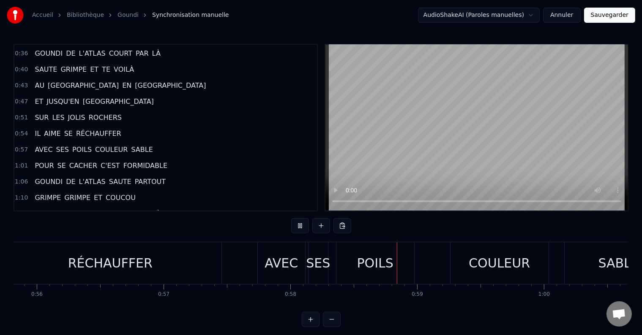
click at [112, 277] on div "RÉCHAUFFER" at bounding box center [110, 263] width 222 height 42
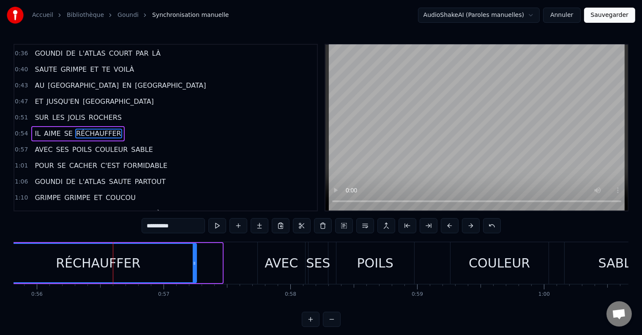
drag, startPoint x: 219, startPoint y: 259, endPoint x: 193, endPoint y: 260, distance: 25.8
click at [193, 260] on div at bounding box center [194, 263] width 3 height 38
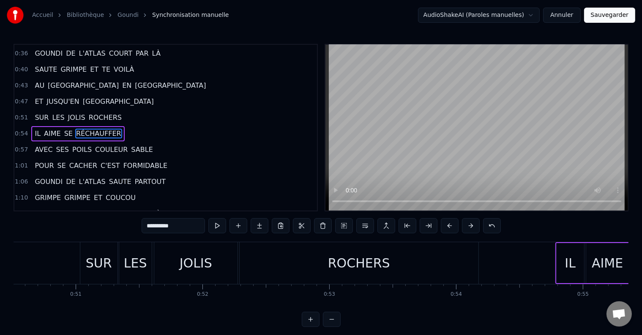
scroll to position [0, 6364]
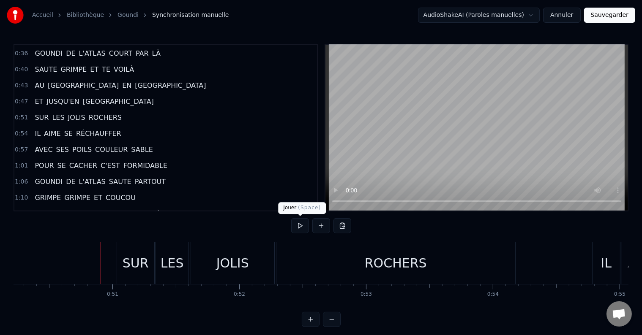
click at [304, 224] on button at bounding box center [300, 225] width 18 height 15
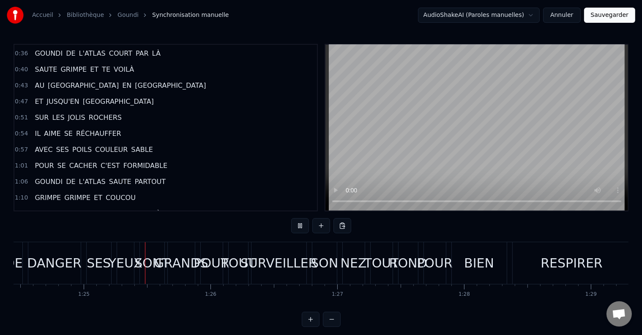
scroll to position [0, 10719]
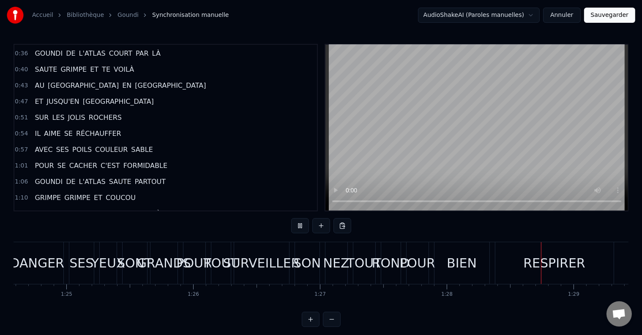
click at [332, 270] on div "NEZ" at bounding box center [336, 263] width 26 height 19
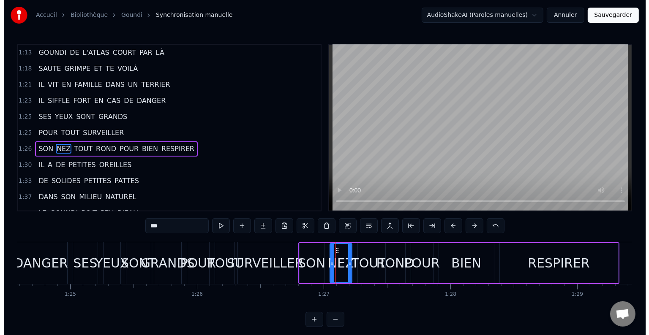
scroll to position [267, 0]
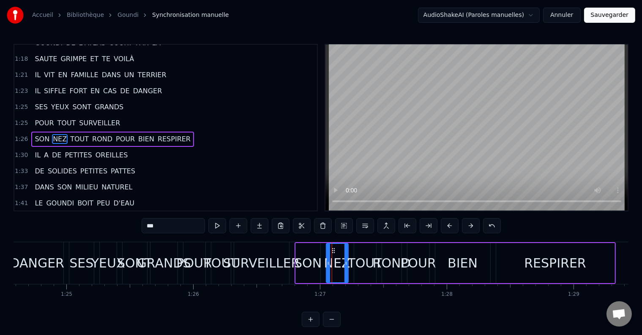
click at [115, 134] on span "POUR" at bounding box center [125, 139] width 21 height 10
type input "****"
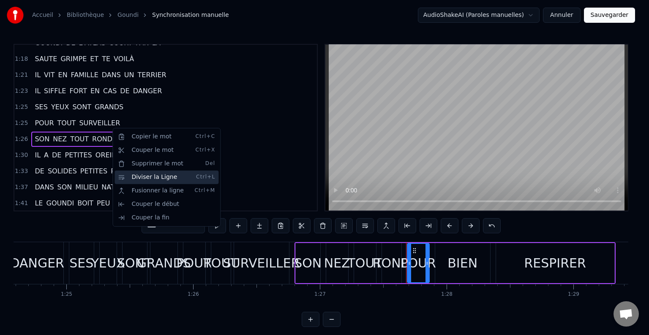
click at [137, 176] on div "Diviser la Ligne Ctrl+L" at bounding box center [166, 178] width 104 height 14
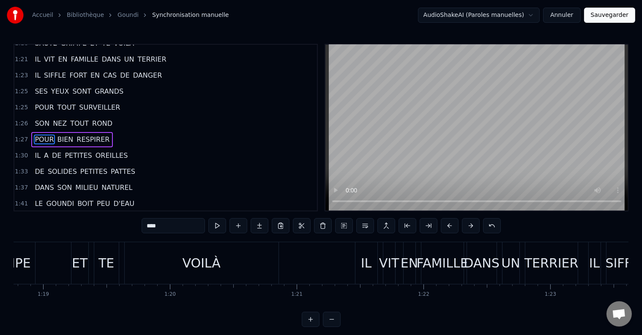
scroll to position [0, 9822]
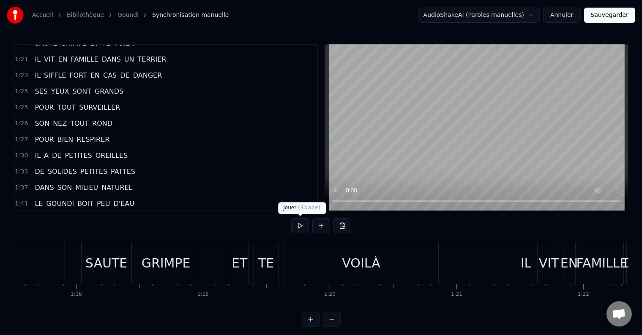
click at [303, 228] on button at bounding box center [300, 225] width 18 height 15
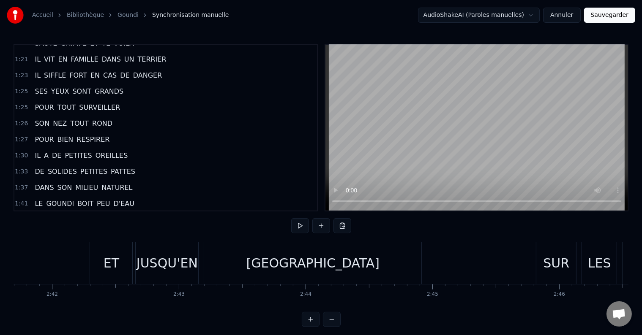
scroll to position [0, 20485]
click at [314, 257] on div "TUNISIE" at bounding box center [318, 263] width 133 height 19
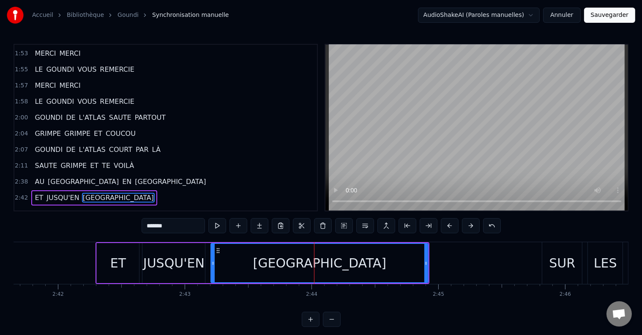
scroll to position [517, 0]
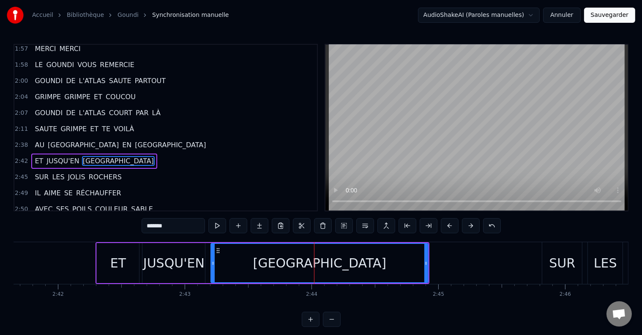
click at [178, 267] on div "JUSQU'EN" at bounding box center [173, 263] width 61 height 19
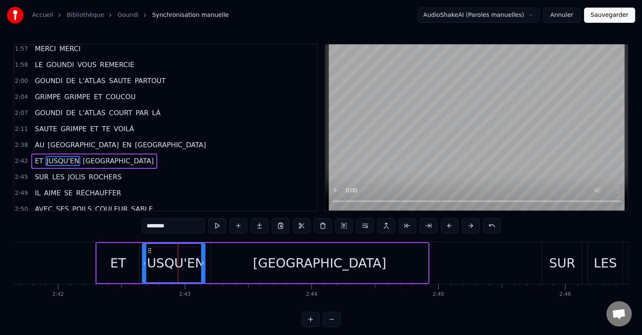
click at [427, 263] on div "TUNISIE" at bounding box center [319, 263] width 217 height 40
type input "*******"
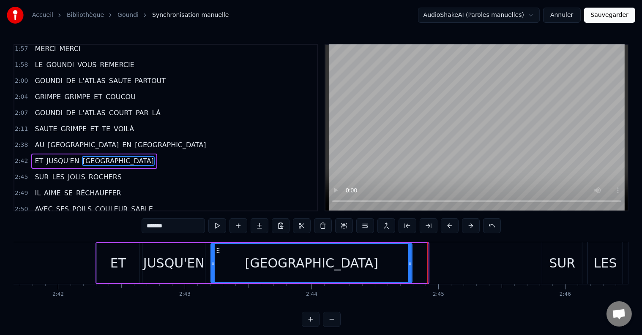
drag, startPoint x: 425, startPoint y: 261, endPoint x: 409, endPoint y: 262, distance: 16.1
click at [409, 262] on icon at bounding box center [409, 263] width 3 height 7
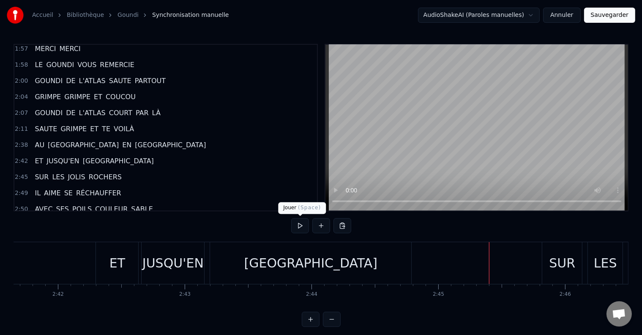
click at [297, 226] on button at bounding box center [300, 225] width 18 height 15
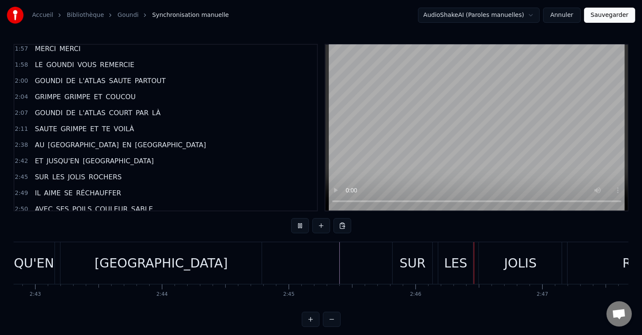
click at [297, 226] on button at bounding box center [300, 225] width 18 height 15
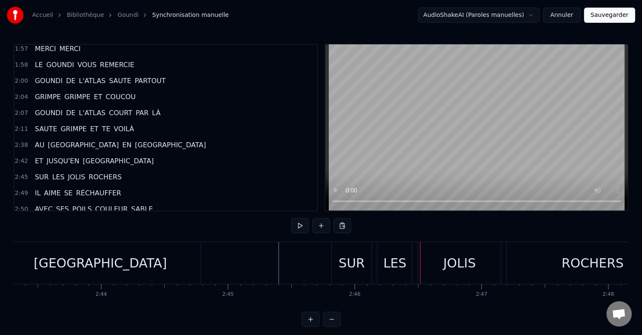
scroll to position [0, 20695]
click at [301, 225] on button at bounding box center [300, 225] width 18 height 15
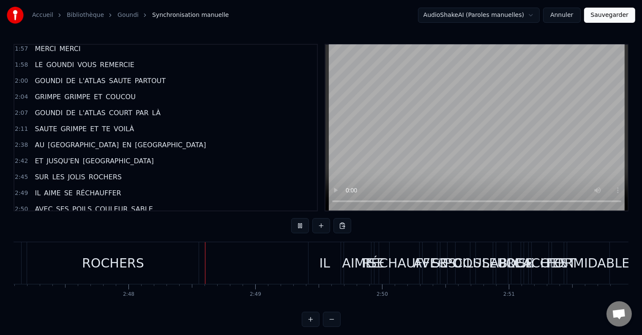
scroll to position [0, 21178]
click at [301, 225] on button at bounding box center [300, 225] width 18 height 15
click at [328, 264] on div "IL" at bounding box center [321, 263] width 32 height 42
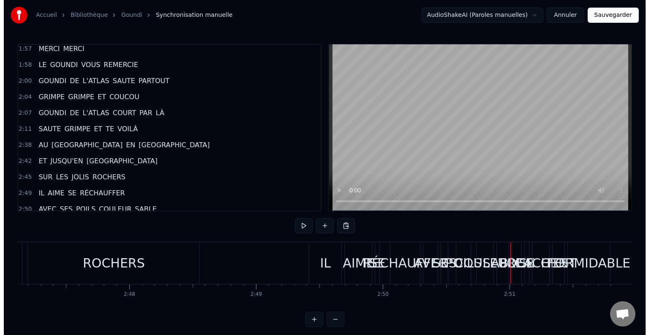
scroll to position [4, 0]
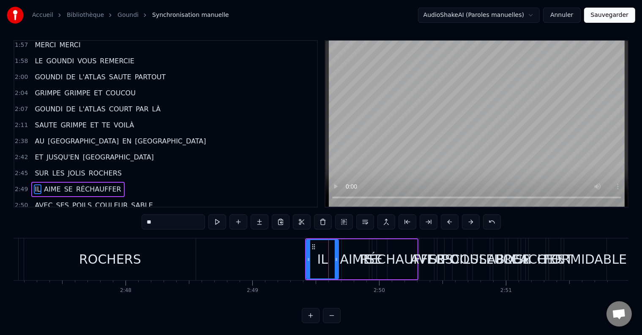
click at [155, 214] on div "2:51 POUR SE CACHER C'EST FORMIDABLE" at bounding box center [165, 222] width 302 height 16
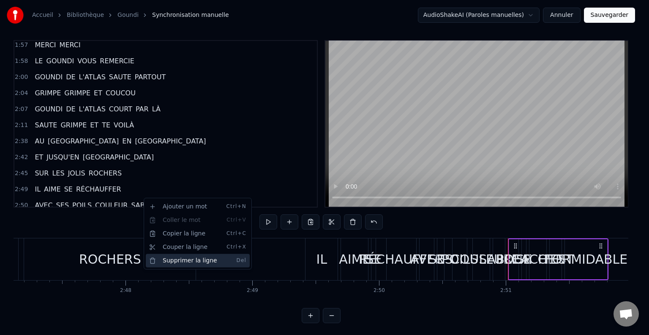
click at [170, 261] on div "Supprimer la ligne Del" at bounding box center [198, 261] width 104 height 14
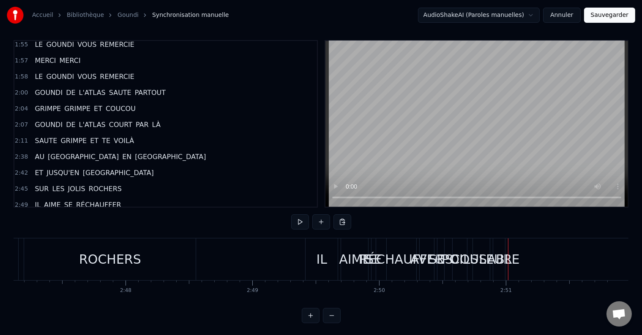
scroll to position [0, 21171]
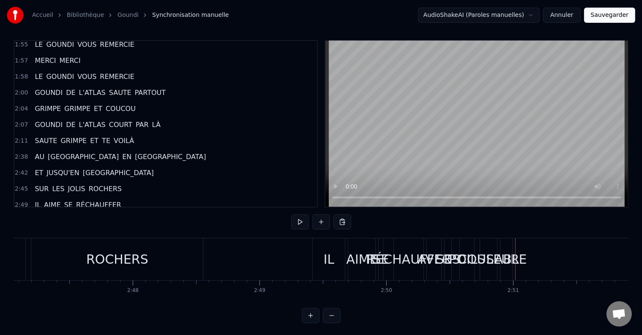
click at [130, 216] on span "SABLE" at bounding box center [141, 221] width 23 height 10
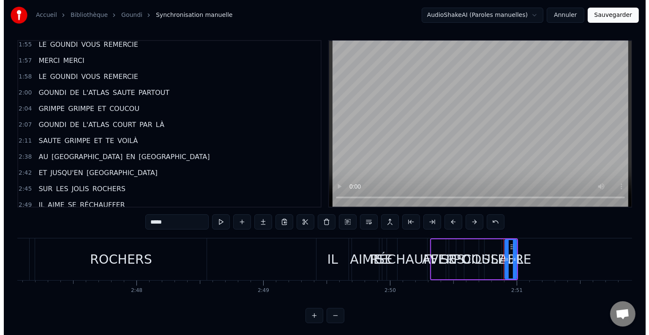
scroll to position [13, 0]
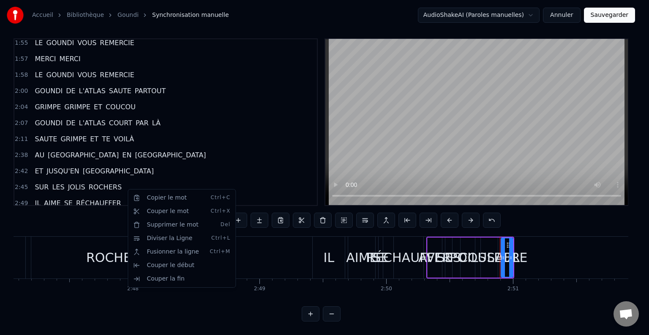
click at [169, 186] on html "Accueil Bibliothèque Goundi Synchronisation manuelle AudioShakeAI (Paroles manu…" at bounding box center [324, 165] width 649 height 341
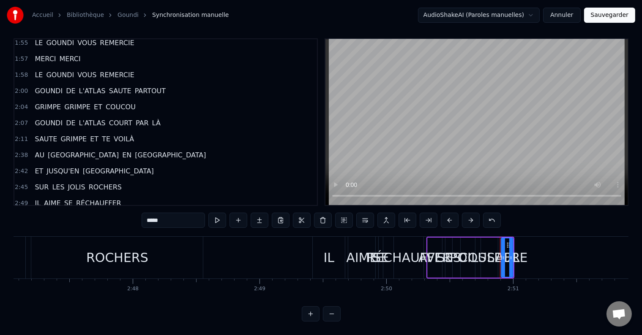
click at [158, 212] on div "2:50 AVEC SES POILS COULEUR SABLE" at bounding box center [165, 220] width 302 height 16
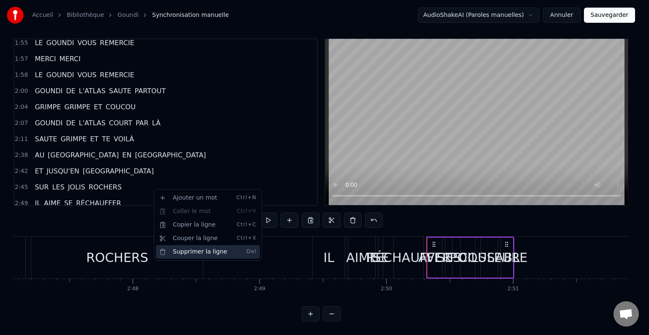
click at [188, 250] on div "Supprimer la ligne Del" at bounding box center [208, 252] width 104 height 14
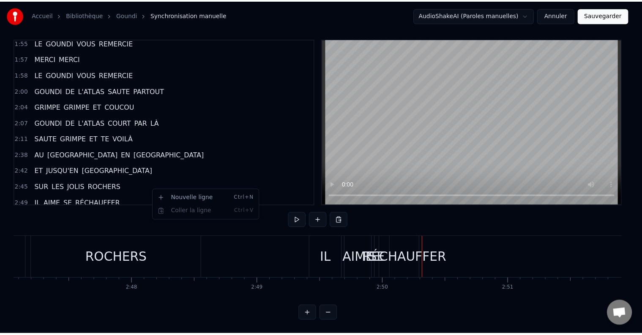
scroll to position [487, 0]
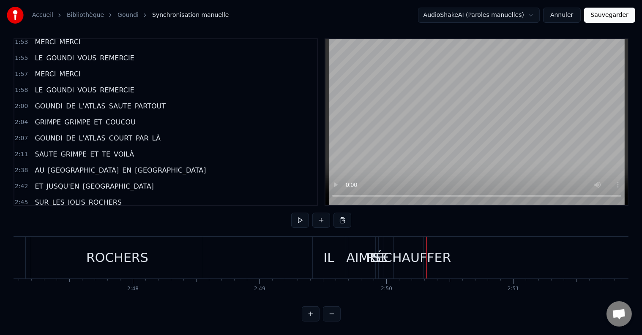
click at [419, 249] on div "RÉCHAUFFER" at bounding box center [408, 257] width 84 height 19
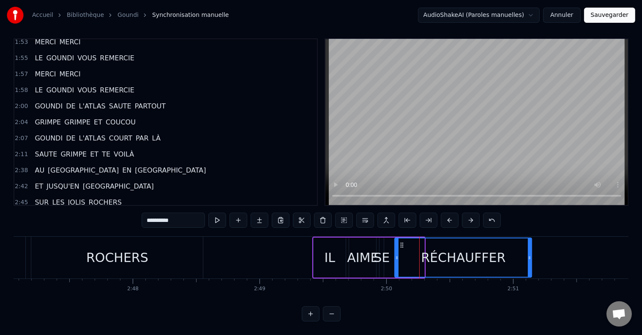
drag, startPoint x: 423, startPoint y: 249, endPoint x: 531, endPoint y: 250, distance: 107.3
click at [531, 255] on icon at bounding box center [529, 258] width 3 height 7
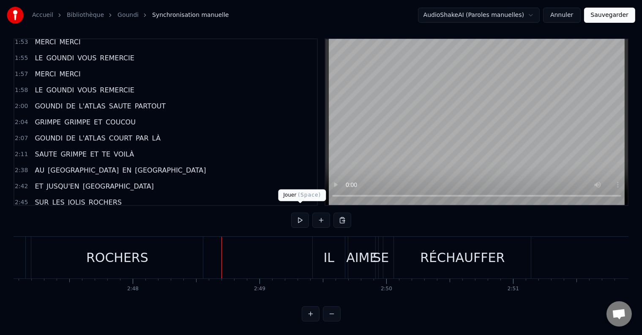
click at [296, 215] on button at bounding box center [300, 220] width 18 height 15
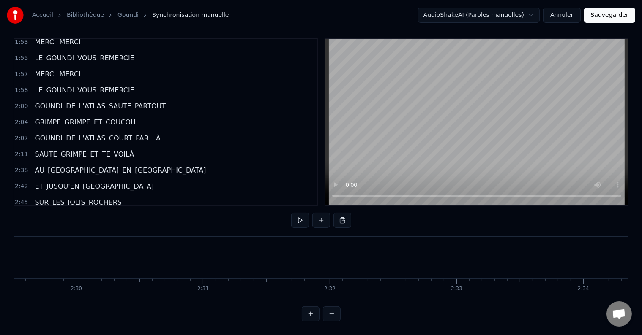
scroll to position [0, 18909]
click at [302, 213] on button at bounding box center [300, 220] width 18 height 15
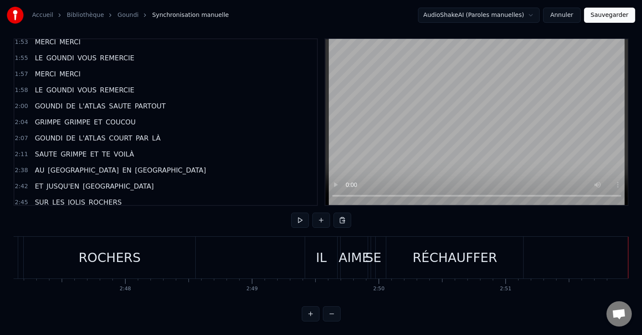
scroll to position [0, 21178]
click at [298, 215] on button at bounding box center [300, 220] width 18 height 15
click at [297, 213] on button at bounding box center [300, 220] width 18 height 15
click at [405, 244] on div "RÉCHAUFFER" at bounding box center [455, 258] width 137 height 42
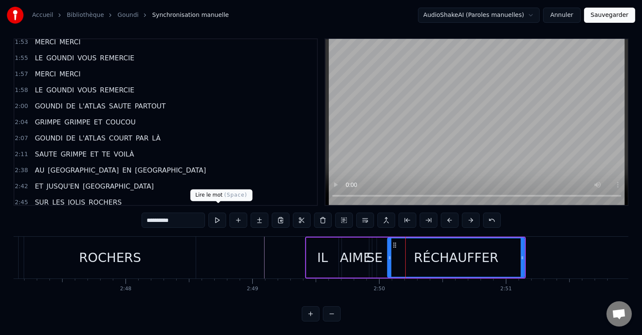
click at [217, 213] on button at bounding box center [217, 220] width 18 height 15
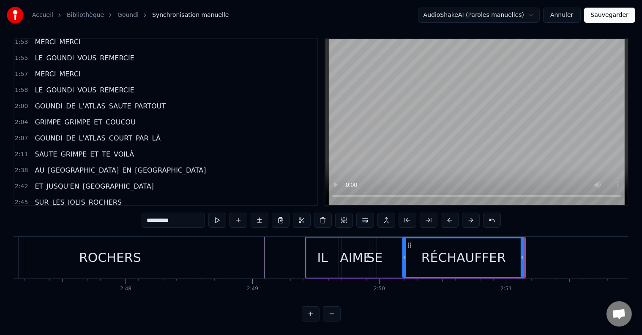
drag, startPoint x: 387, startPoint y: 248, endPoint x: 402, endPoint y: 249, distance: 14.8
click at [403, 255] on icon at bounding box center [404, 258] width 3 height 7
click at [212, 213] on button at bounding box center [217, 220] width 18 height 15
drag, startPoint x: 522, startPoint y: 250, endPoint x: 569, endPoint y: 249, distance: 46.5
click at [569, 255] on icon at bounding box center [568, 258] width 3 height 7
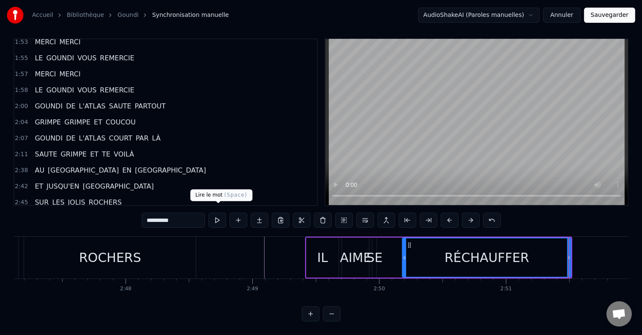
click at [219, 213] on button at bounding box center [217, 220] width 18 height 15
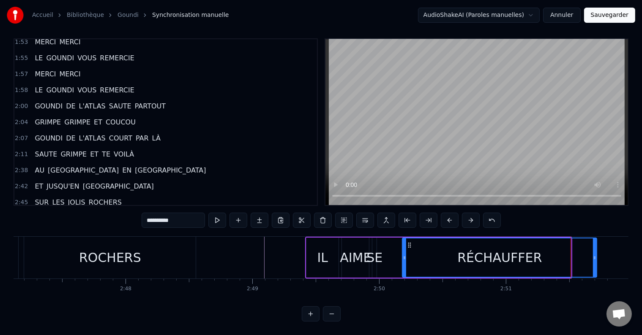
drag, startPoint x: 569, startPoint y: 249, endPoint x: 595, endPoint y: 250, distance: 25.8
click at [595, 255] on icon at bounding box center [594, 258] width 3 height 7
click at [219, 213] on button at bounding box center [217, 220] width 18 height 15
click at [374, 253] on div "SE" at bounding box center [374, 257] width 16 height 19
type input "**"
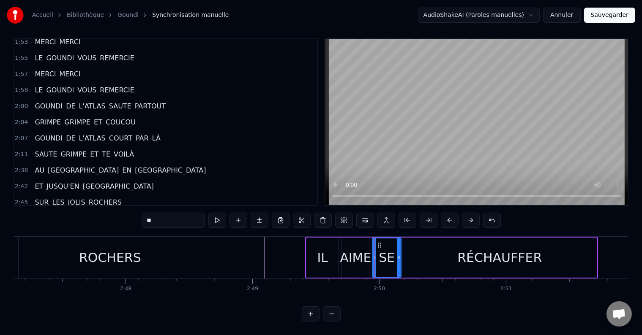
drag, startPoint x: 374, startPoint y: 251, endPoint x: 399, endPoint y: 253, distance: 24.5
click at [399, 255] on icon at bounding box center [398, 258] width 3 height 7
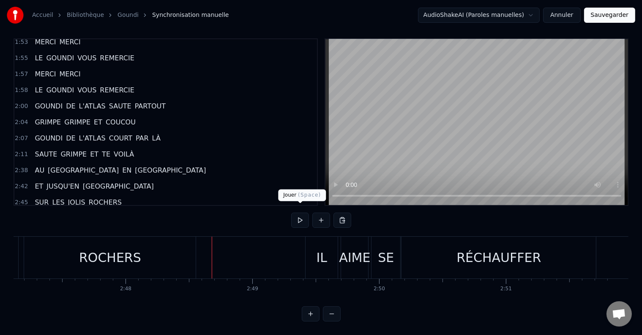
click at [301, 213] on button at bounding box center [300, 220] width 18 height 15
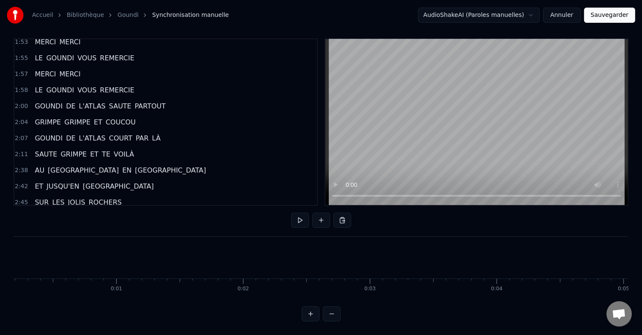
scroll to position [0, 0]
click at [301, 213] on button at bounding box center [300, 220] width 18 height 15
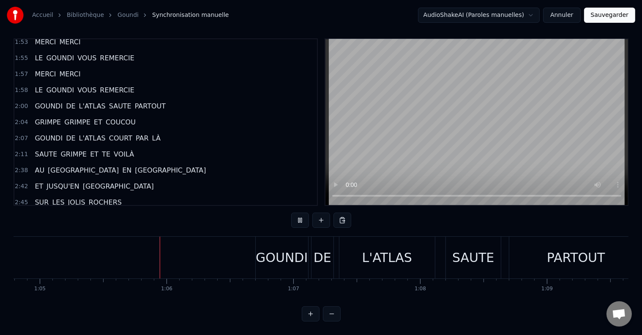
scroll to position [0, 8241]
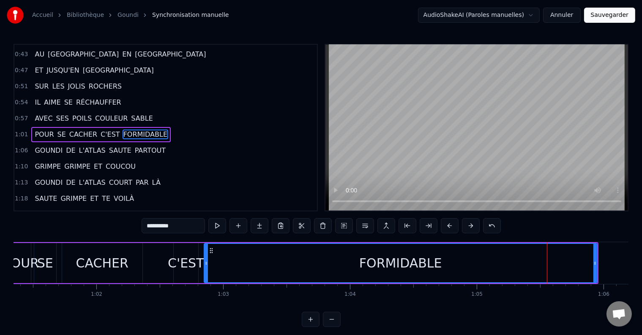
scroll to position [0, 7799]
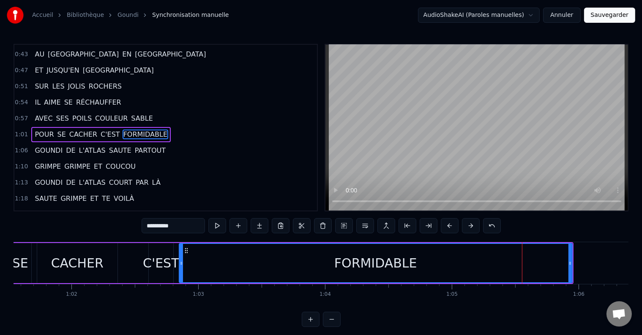
click at [237, 273] on div "FORMIDABLE" at bounding box center [376, 263] width 392 height 38
click at [217, 224] on button at bounding box center [217, 225] width 18 height 15
click at [242, 265] on div "FORMIDABLE" at bounding box center [376, 263] width 392 height 38
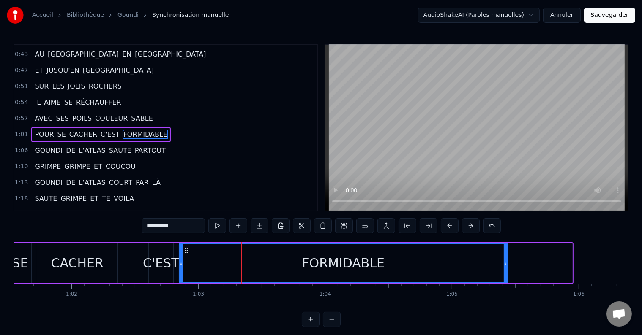
drag, startPoint x: 569, startPoint y: 261, endPoint x: 493, endPoint y: 269, distance: 76.1
click at [504, 269] on div at bounding box center [505, 263] width 3 height 38
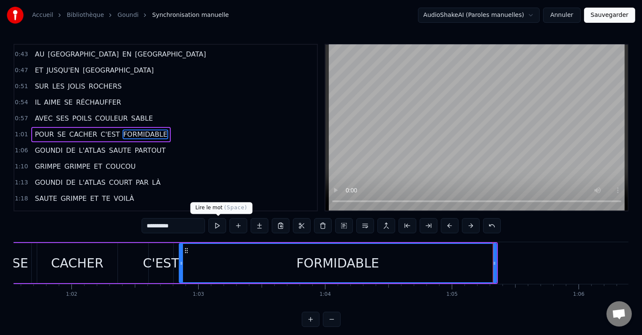
click at [218, 223] on button at bounding box center [217, 225] width 18 height 15
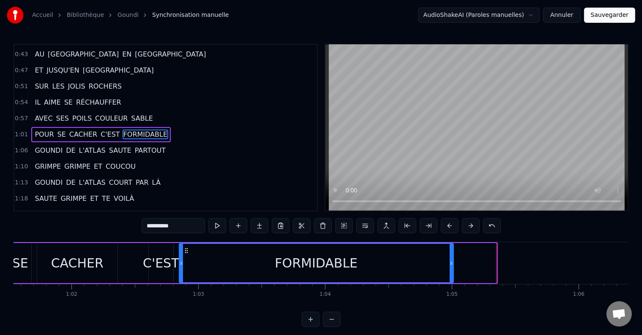
drag, startPoint x: 492, startPoint y: 260, endPoint x: 411, endPoint y: 264, distance: 81.6
click at [449, 262] on icon at bounding box center [450, 263] width 3 height 7
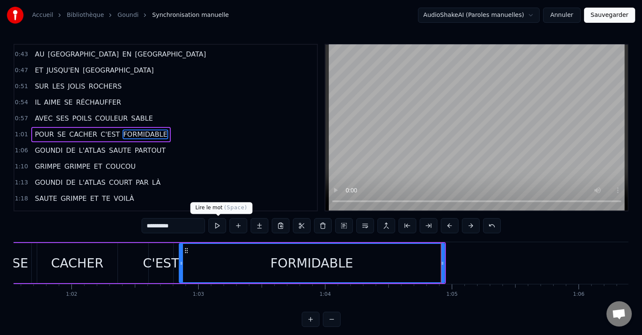
click at [213, 223] on button at bounding box center [217, 225] width 18 height 15
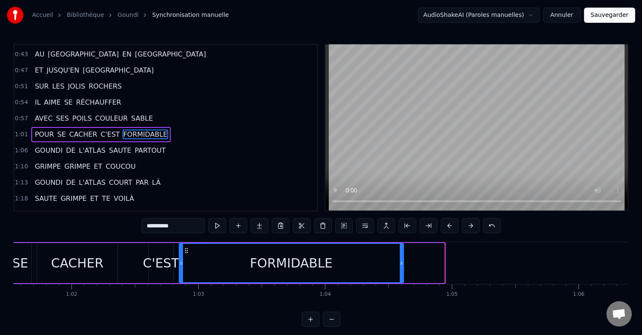
drag, startPoint x: 443, startPoint y: 260, endPoint x: 327, endPoint y: 259, distance: 116.2
click at [400, 268] on div at bounding box center [401, 263] width 3 height 38
click at [220, 222] on button at bounding box center [217, 225] width 18 height 15
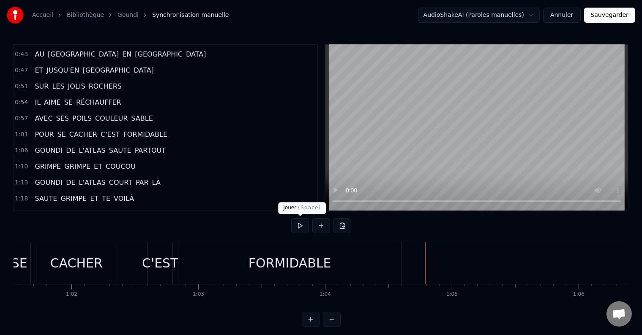
click at [298, 226] on button at bounding box center [300, 225] width 18 height 15
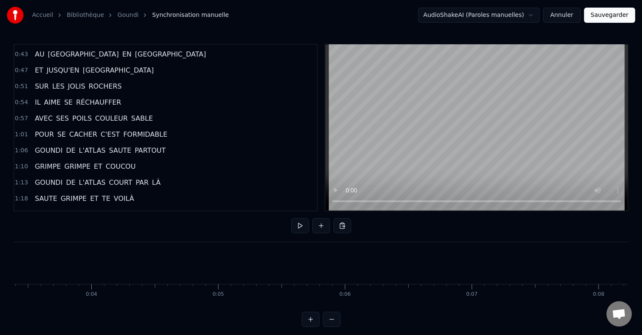
scroll to position [0, 282]
click at [303, 226] on button at bounding box center [300, 225] width 18 height 15
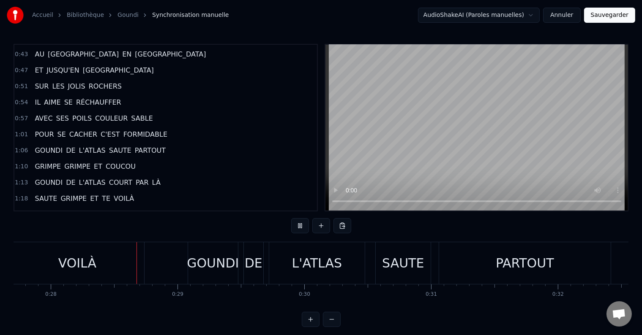
scroll to position [0, 3531]
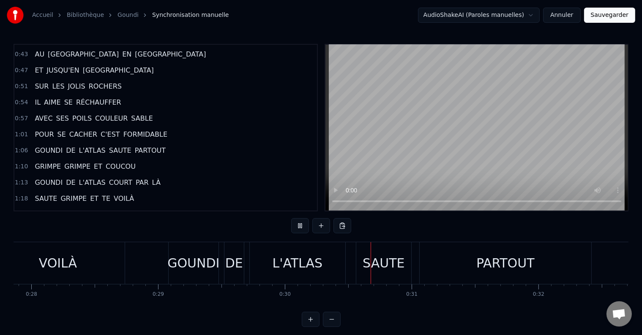
click at [49, 273] on div "VOILÀ" at bounding box center [57, 263] width 133 height 42
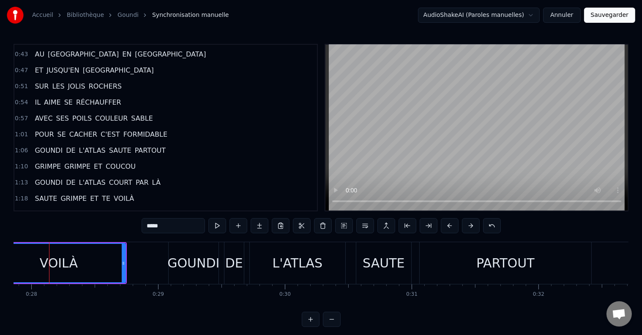
scroll to position [0, 3524]
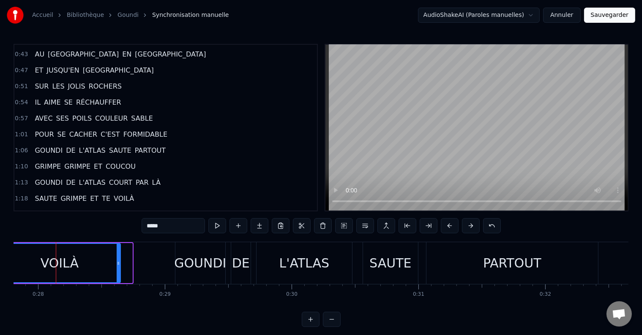
drag, startPoint x: 130, startPoint y: 261, endPoint x: 117, endPoint y: 265, distance: 13.8
click at [117, 265] on icon at bounding box center [118, 263] width 3 height 7
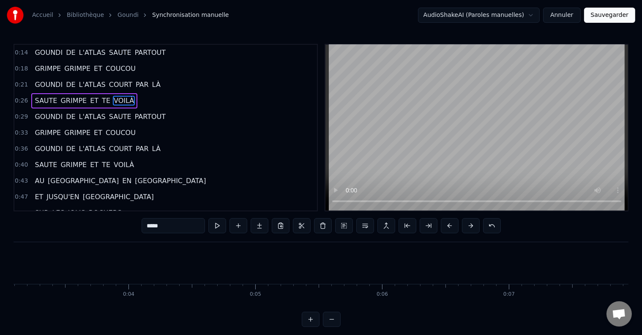
scroll to position [0, 331]
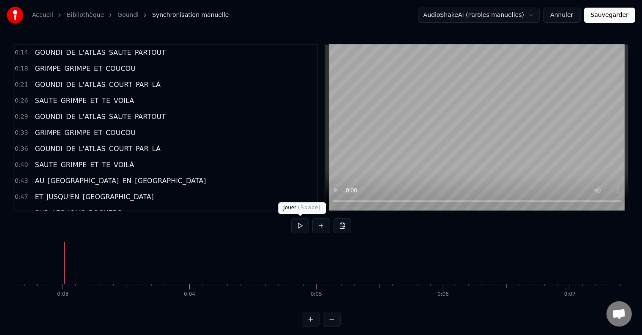
click at [298, 223] on button at bounding box center [300, 225] width 18 height 15
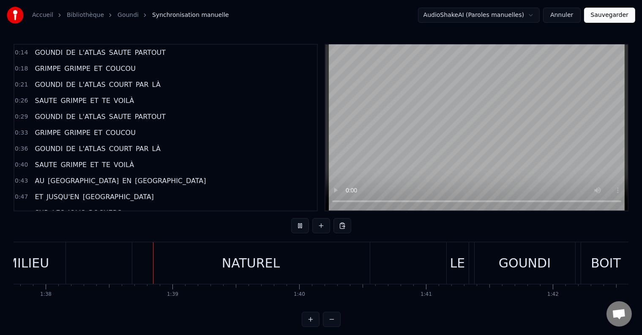
scroll to position [0, 12401]
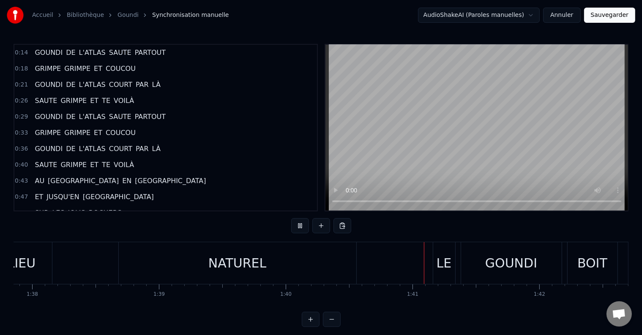
click at [247, 278] on div "NATUREL" at bounding box center [237, 263] width 237 height 42
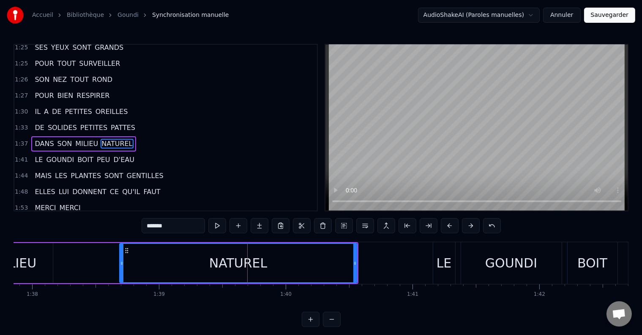
scroll to position [329, 0]
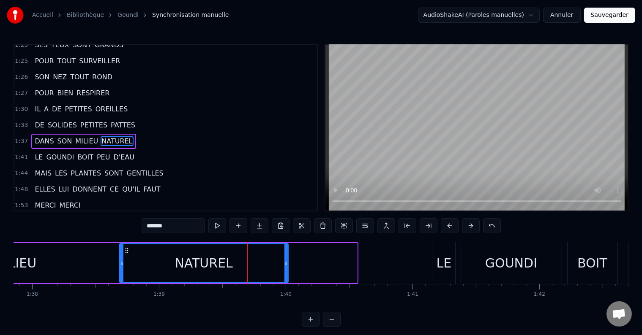
drag, startPoint x: 353, startPoint y: 265, endPoint x: 284, endPoint y: 261, distance: 69.0
click at [284, 261] on icon at bounding box center [285, 263] width 3 height 7
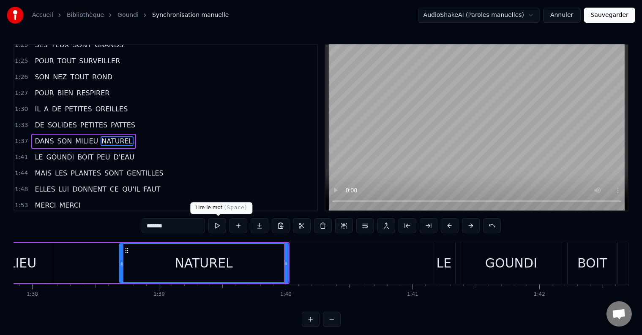
click at [219, 219] on button at bounding box center [217, 225] width 18 height 15
click at [218, 220] on button at bounding box center [217, 225] width 18 height 15
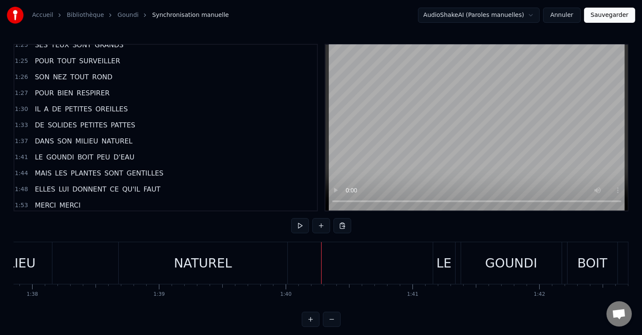
click at [438, 268] on div "LE" at bounding box center [443, 263] width 15 height 19
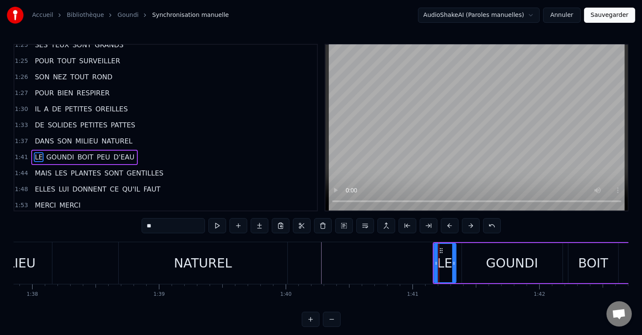
scroll to position [344, 0]
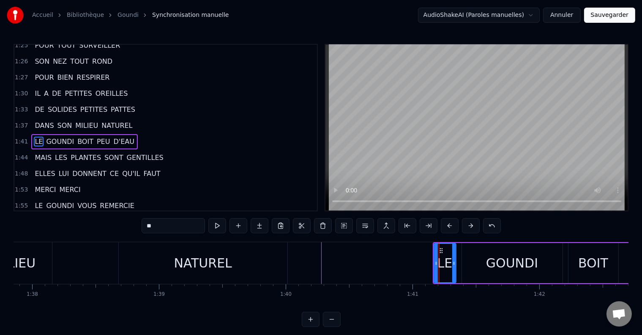
click at [89, 265] on div "DANS SON MILIEU NATUREL" at bounding box center [103, 263] width 371 height 42
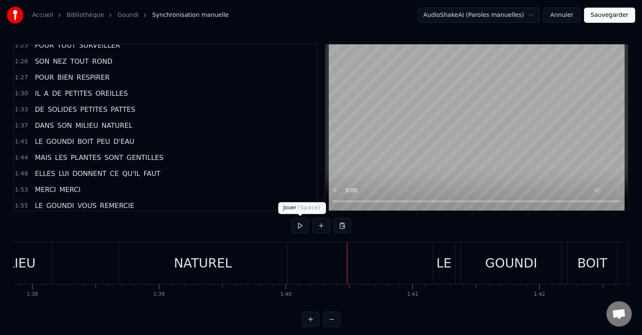
click at [294, 228] on button at bounding box center [300, 225] width 18 height 15
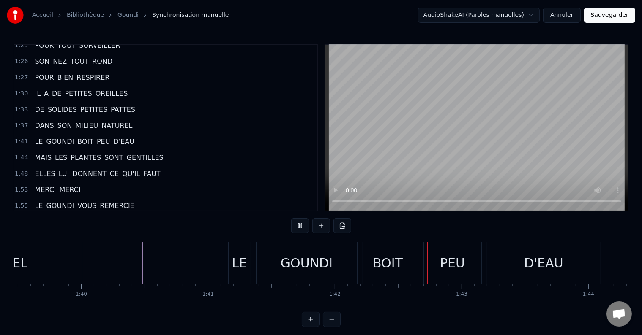
click at [442, 264] on div "LE GOUNDI BOIT PEU D'EAU" at bounding box center [415, 263] width 374 height 42
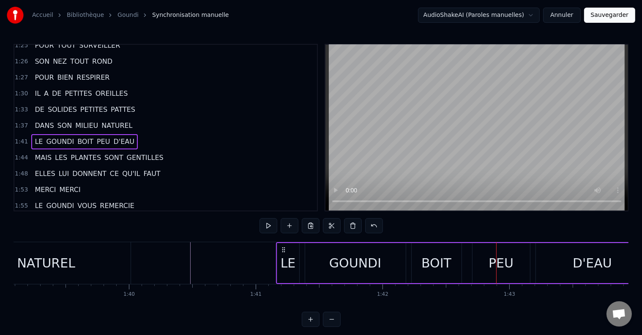
scroll to position [0, 12545]
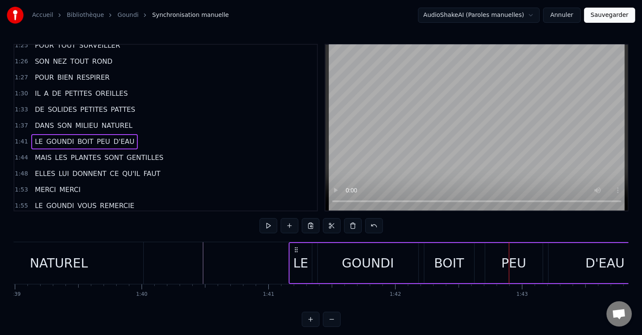
click at [298, 262] on div "LE" at bounding box center [300, 263] width 15 height 19
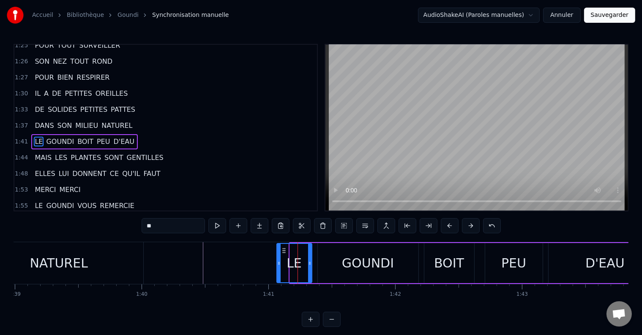
drag, startPoint x: 289, startPoint y: 260, endPoint x: 276, endPoint y: 261, distance: 13.1
click at [277, 261] on icon at bounding box center [278, 263] width 3 height 7
click at [307, 263] on icon at bounding box center [306, 263] width 3 height 7
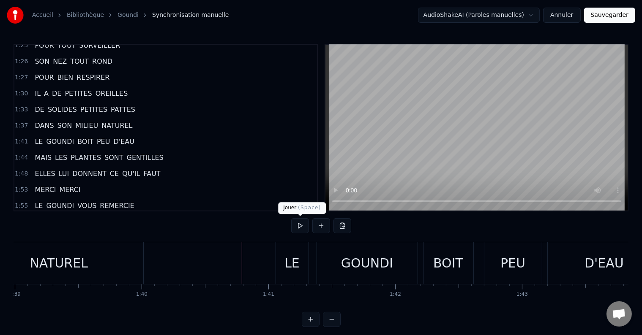
click at [297, 225] on button at bounding box center [300, 225] width 18 height 15
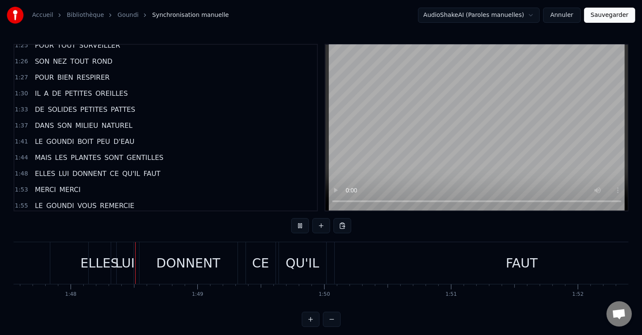
scroll to position [0, 13649]
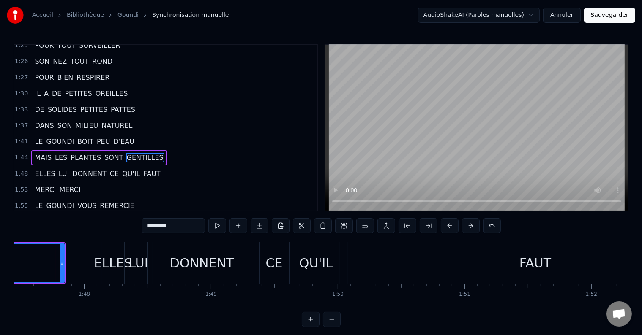
scroll to position [0, 13616]
drag, startPoint x: 63, startPoint y: 266, endPoint x: 39, endPoint y: 267, distance: 24.1
click at [39, 267] on div at bounding box center [38, 263] width 3 height 38
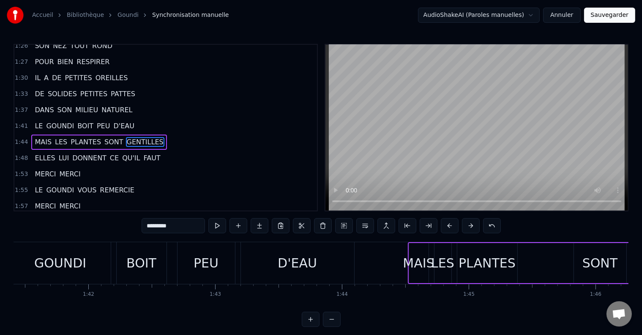
scroll to position [0, 12827]
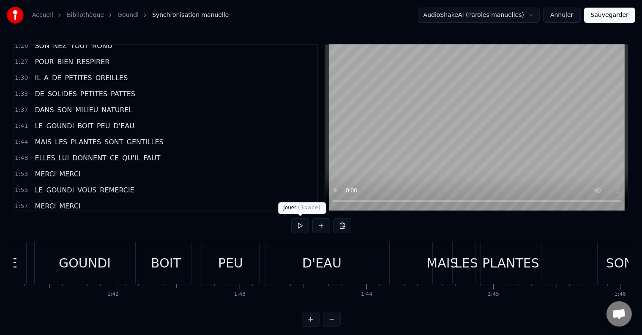
click at [294, 229] on button at bounding box center [300, 225] width 18 height 15
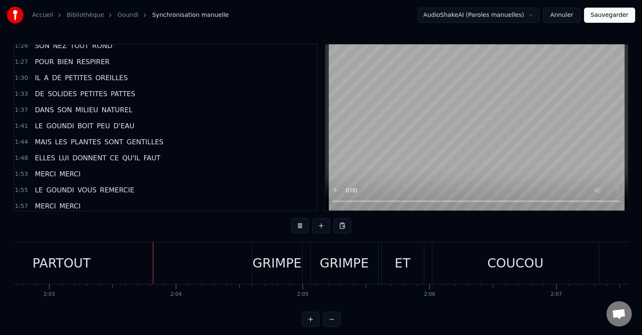
scroll to position [0, 15559]
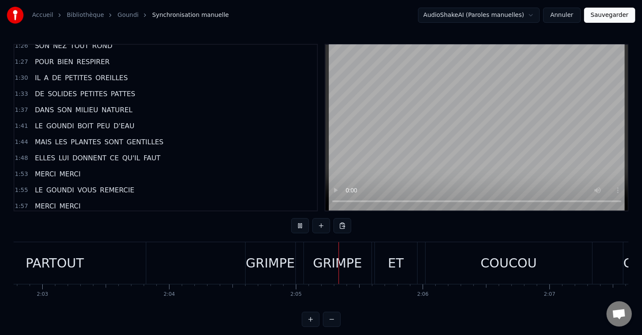
click at [63, 265] on div "PARTOUT" at bounding box center [55, 263] width 58 height 19
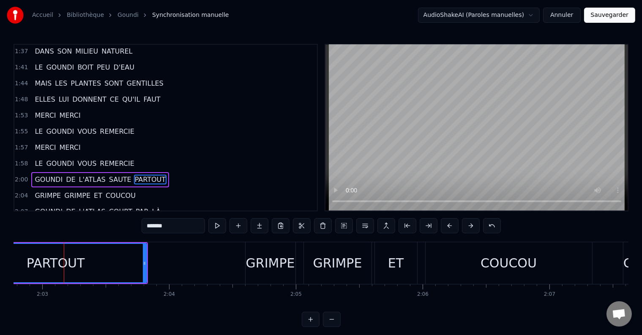
scroll to position [453, 0]
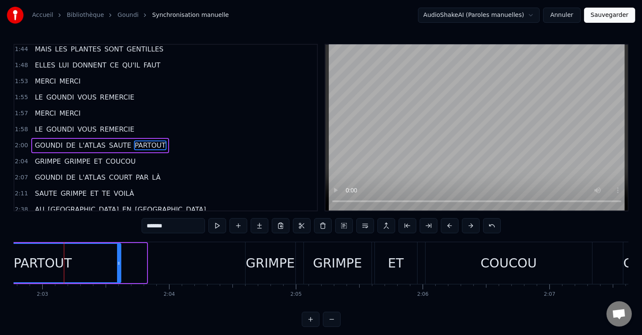
drag, startPoint x: 140, startPoint y: 260, endPoint x: 117, endPoint y: 265, distance: 22.9
click at [117, 265] on div at bounding box center [118, 263] width 3 height 38
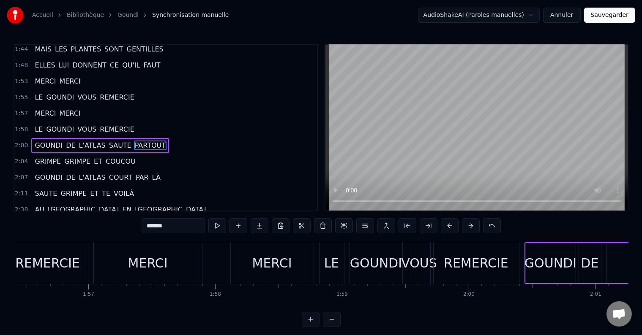
scroll to position [0, 14569]
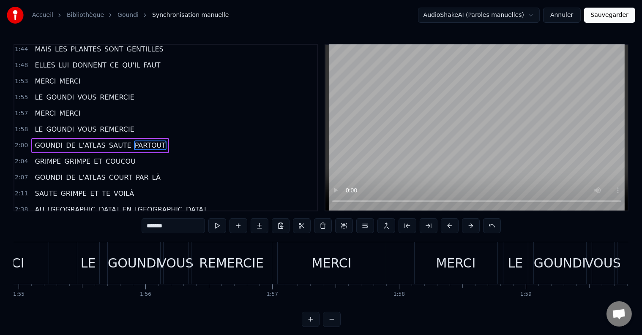
click at [398, 268] on div "MERCI MERCI" at bounding box center [388, 263] width 222 height 42
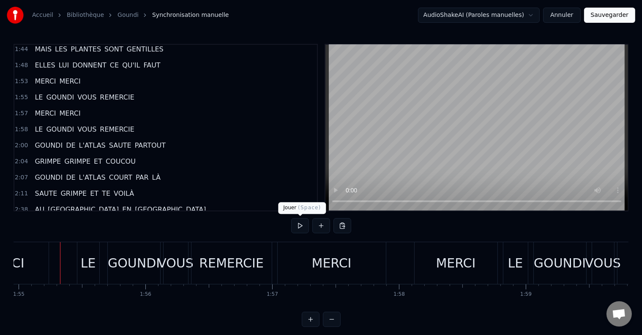
click at [292, 225] on button at bounding box center [300, 225] width 18 height 15
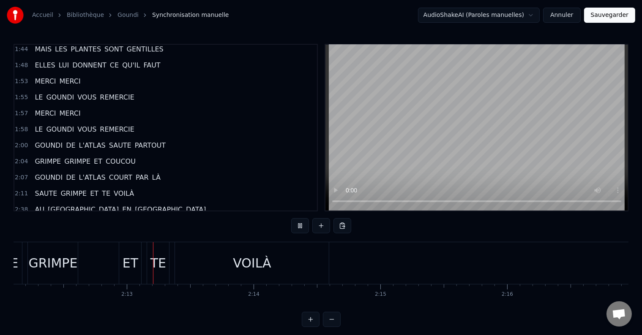
scroll to position [0, 16758]
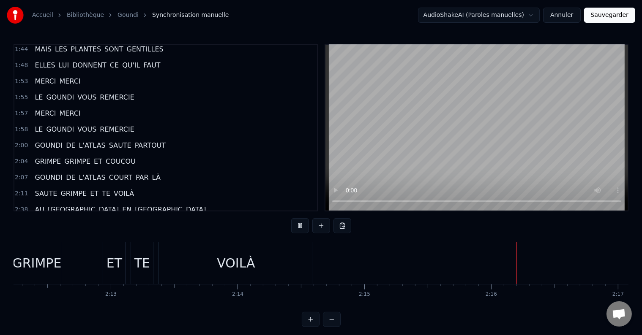
drag, startPoint x: 208, startPoint y: 254, endPoint x: 212, endPoint y: 253, distance: 4.7
click at [208, 254] on div "VOILÀ" at bounding box center [236, 263] width 154 height 42
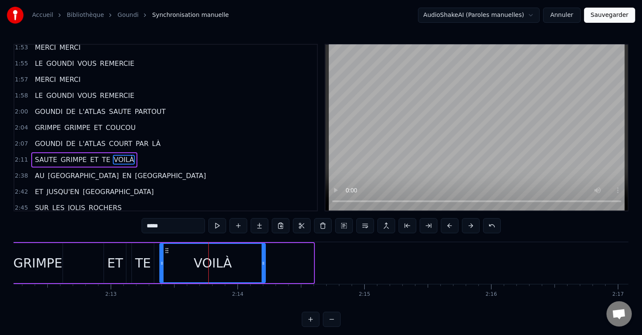
drag, startPoint x: 310, startPoint y: 261, endPoint x: 263, endPoint y: 261, distance: 47.3
click at [263, 261] on icon at bounding box center [262, 263] width 3 height 7
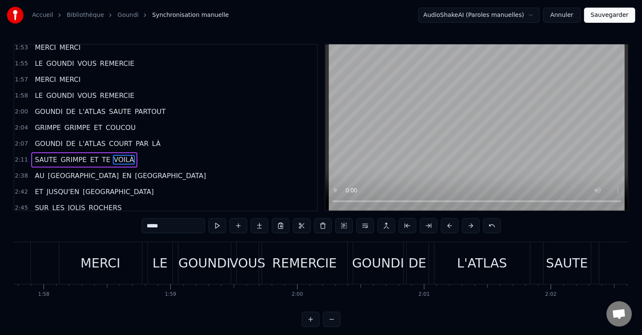
scroll to position [0, 14900]
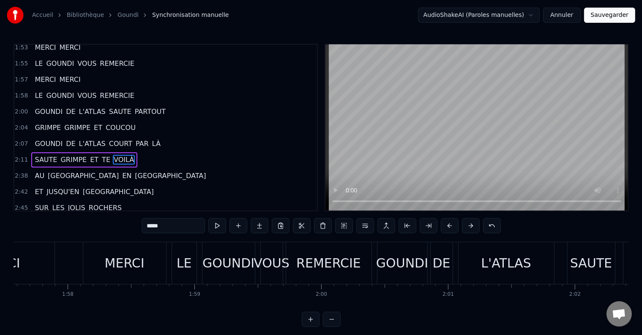
click at [66, 264] on div "MERCI MERCI" at bounding box center [57, 263] width 222 height 42
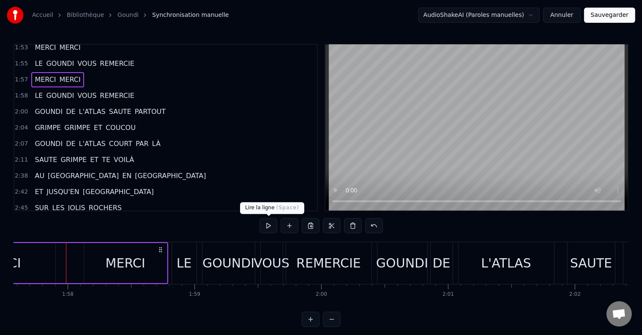
click at [275, 225] on button at bounding box center [268, 225] width 18 height 15
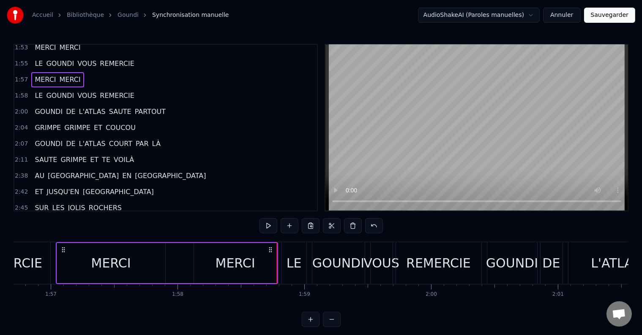
scroll to position [0, 14788]
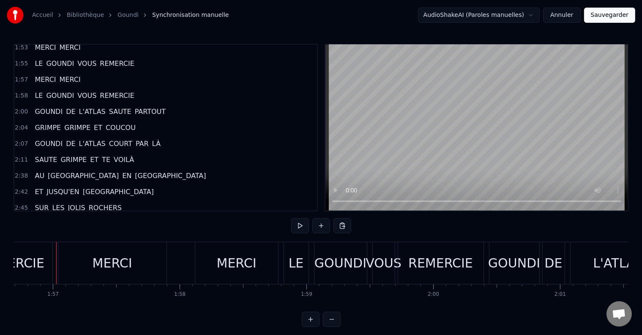
click at [290, 227] on div "0:14 GOUNDI DE L'ATLAS SAUTE PARTOUT 0:18 GRIMPE GRIMPE ET COUCOU 0:21 GOUNDI D…" at bounding box center [321, 185] width 615 height 283
click at [297, 226] on button at bounding box center [300, 225] width 18 height 15
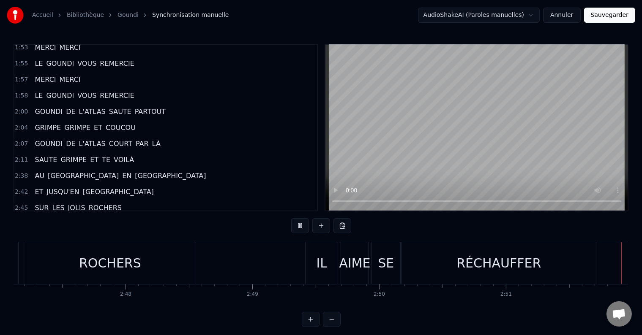
scroll to position [0, 21179]
click at [617, 14] on button "Sauvegarder" at bounding box center [609, 15] width 51 height 15
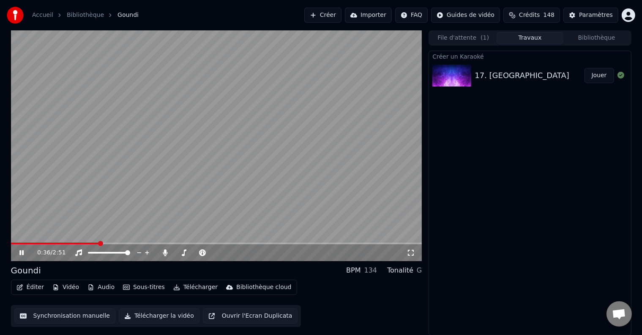
click at [22, 253] on icon at bounding box center [21, 252] width 4 height 5
